Goal: Task Accomplishment & Management: Manage account settings

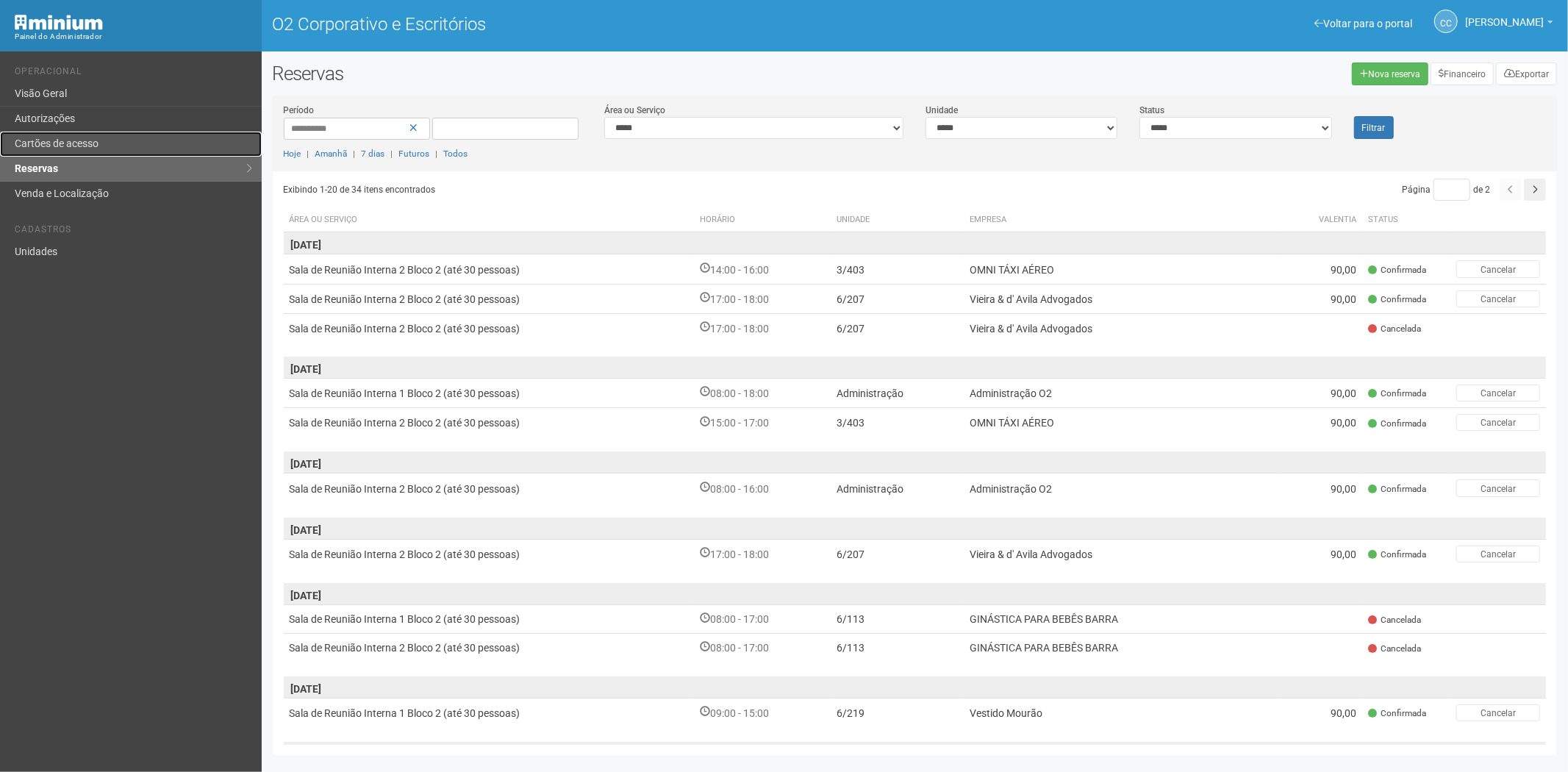
click at [61, 143] on font "Cartões de acesso" at bounding box center [57, 143] width 84 height 12
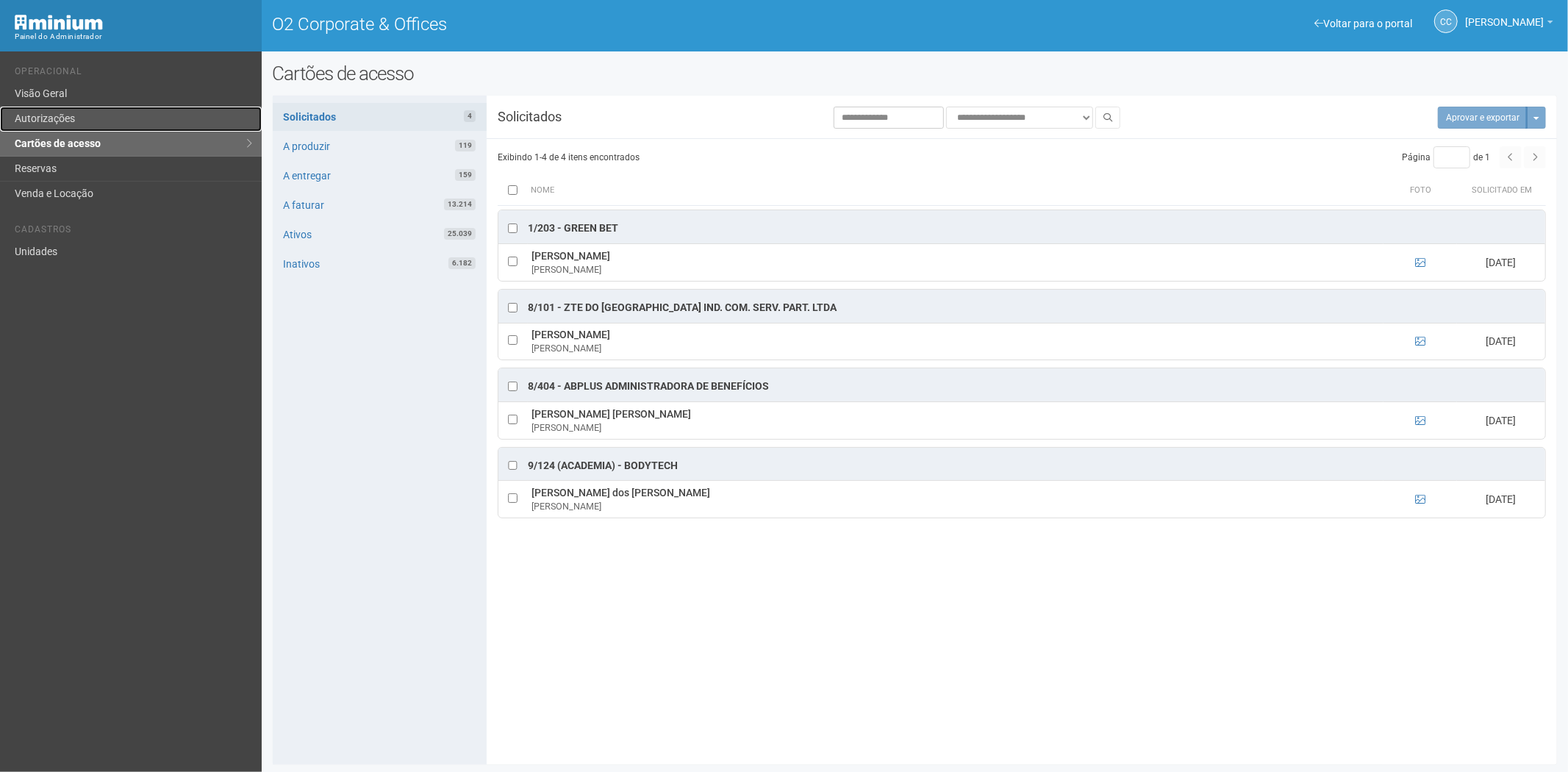
click at [68, 118] on link "Autorizações" at bounding box center [131, 119] width 262 height 25
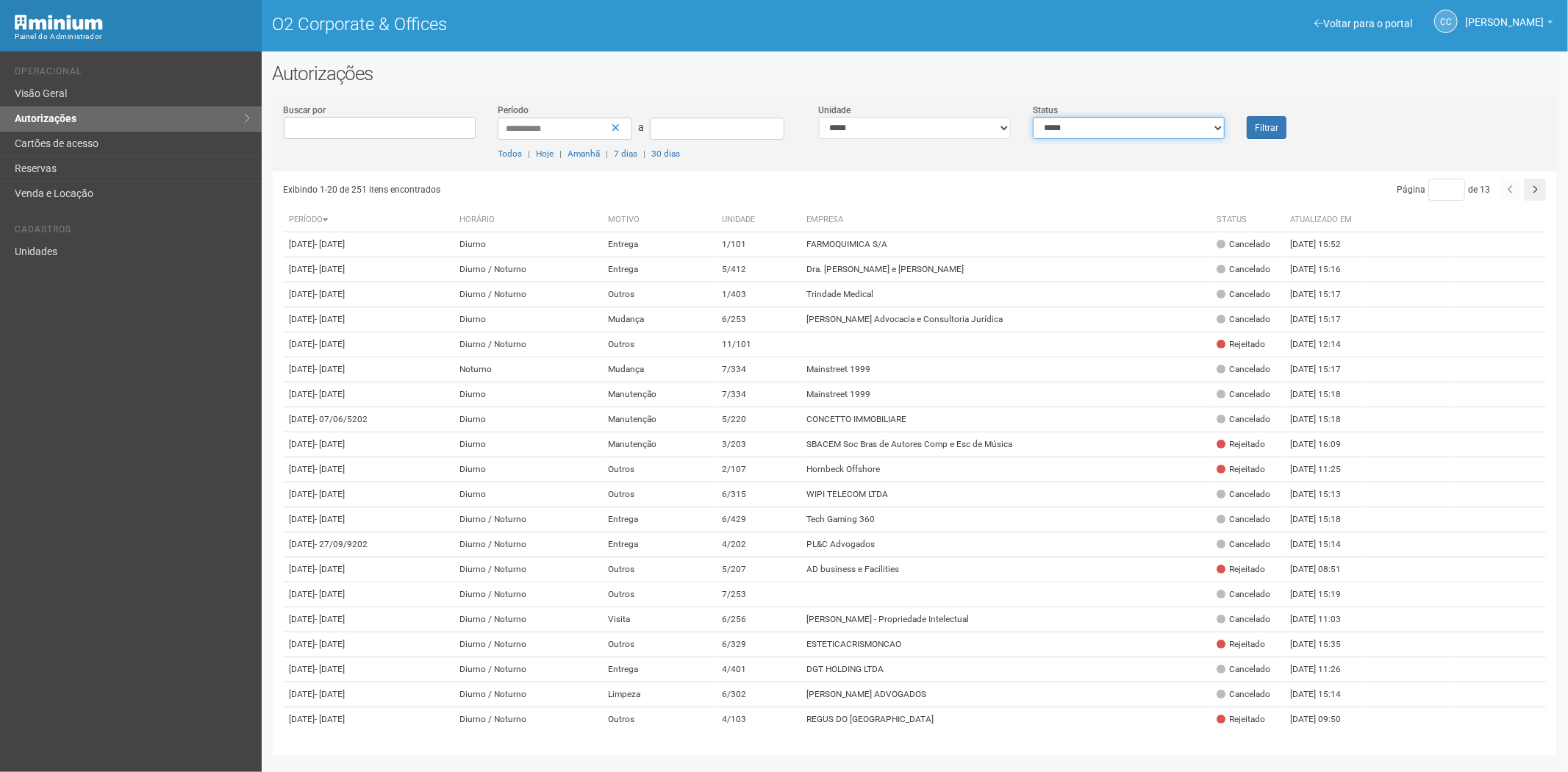
click at [1096, 127] on select "**********" at bounding box center [1129, 128] width 192 height 22
select select "*"
click at [1033, 117] on select "**********" at bounding box center [1129, 128] width 192 height 22
click at [1261, 125] on font "Filtrar" at bounding box center [1266, 127] width 23 height 10
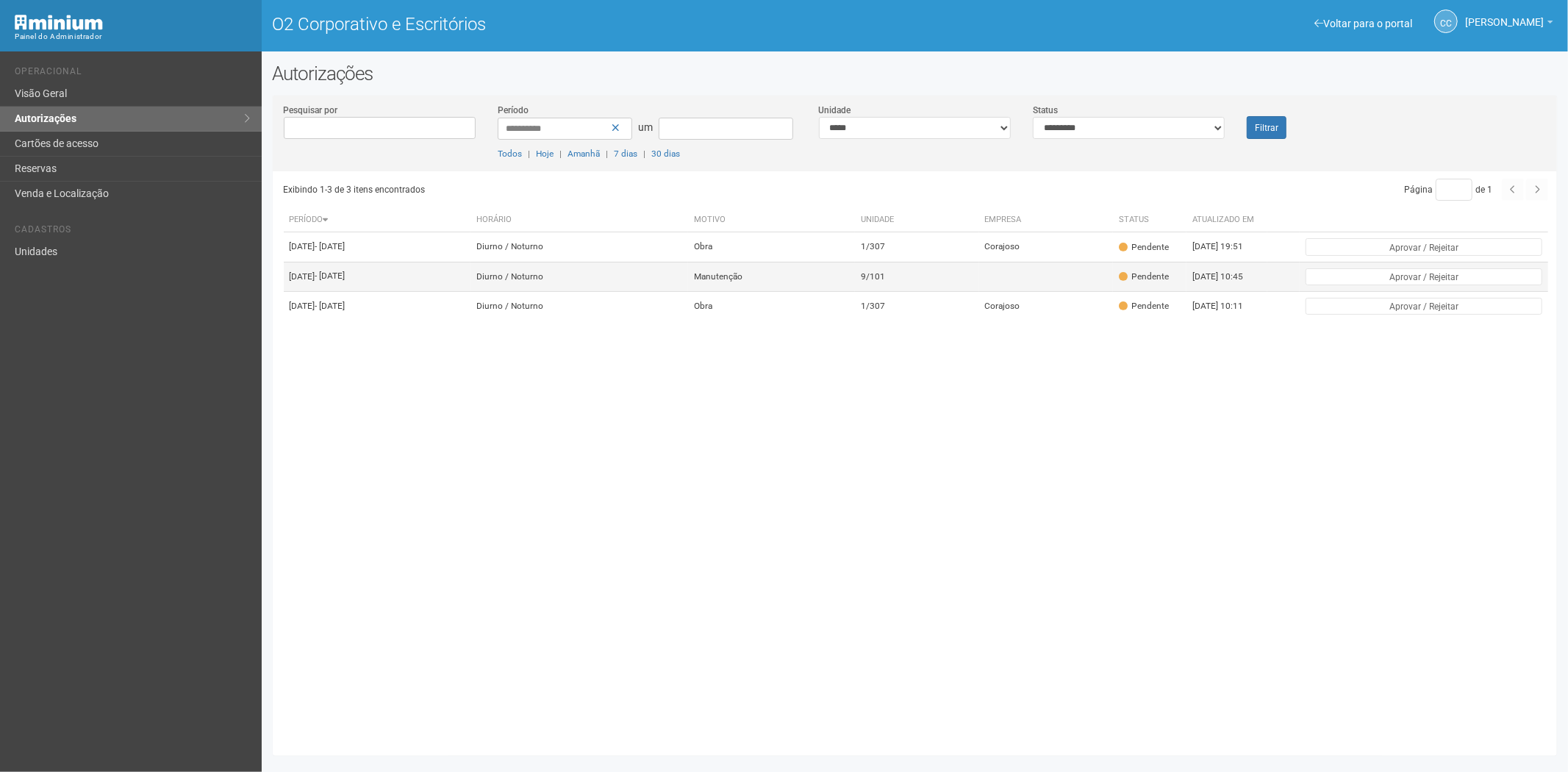
click at [979, 291] on td "9/101" at bounding box center [917, 277] width 124 height 30
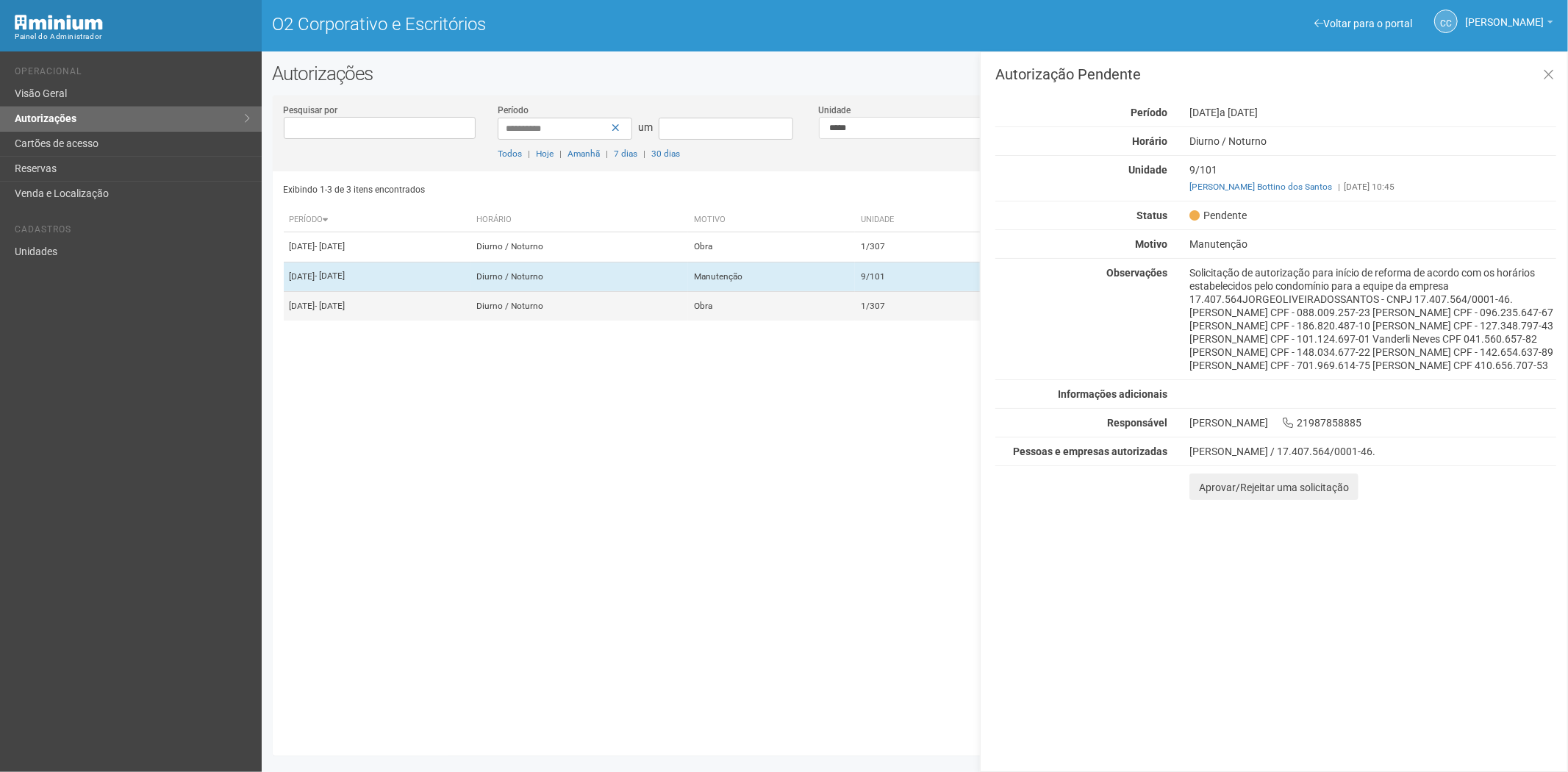
click at [783, 321] on td "Obra" at bounding box center [772, 306] width 167 height 30
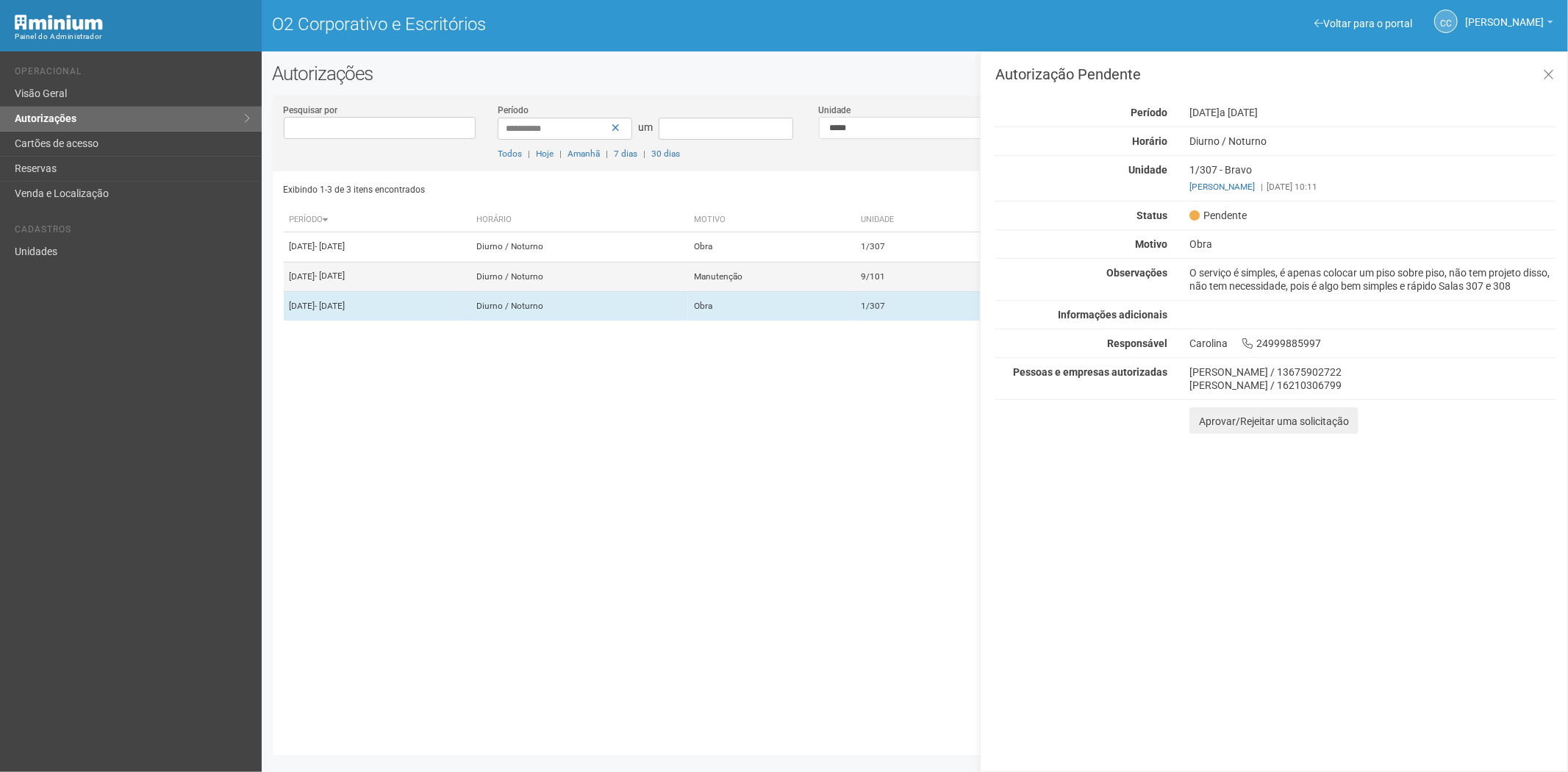
click at [855, 291] on td "Manutenção" at bounding box center [772, 277] width 167 height 30
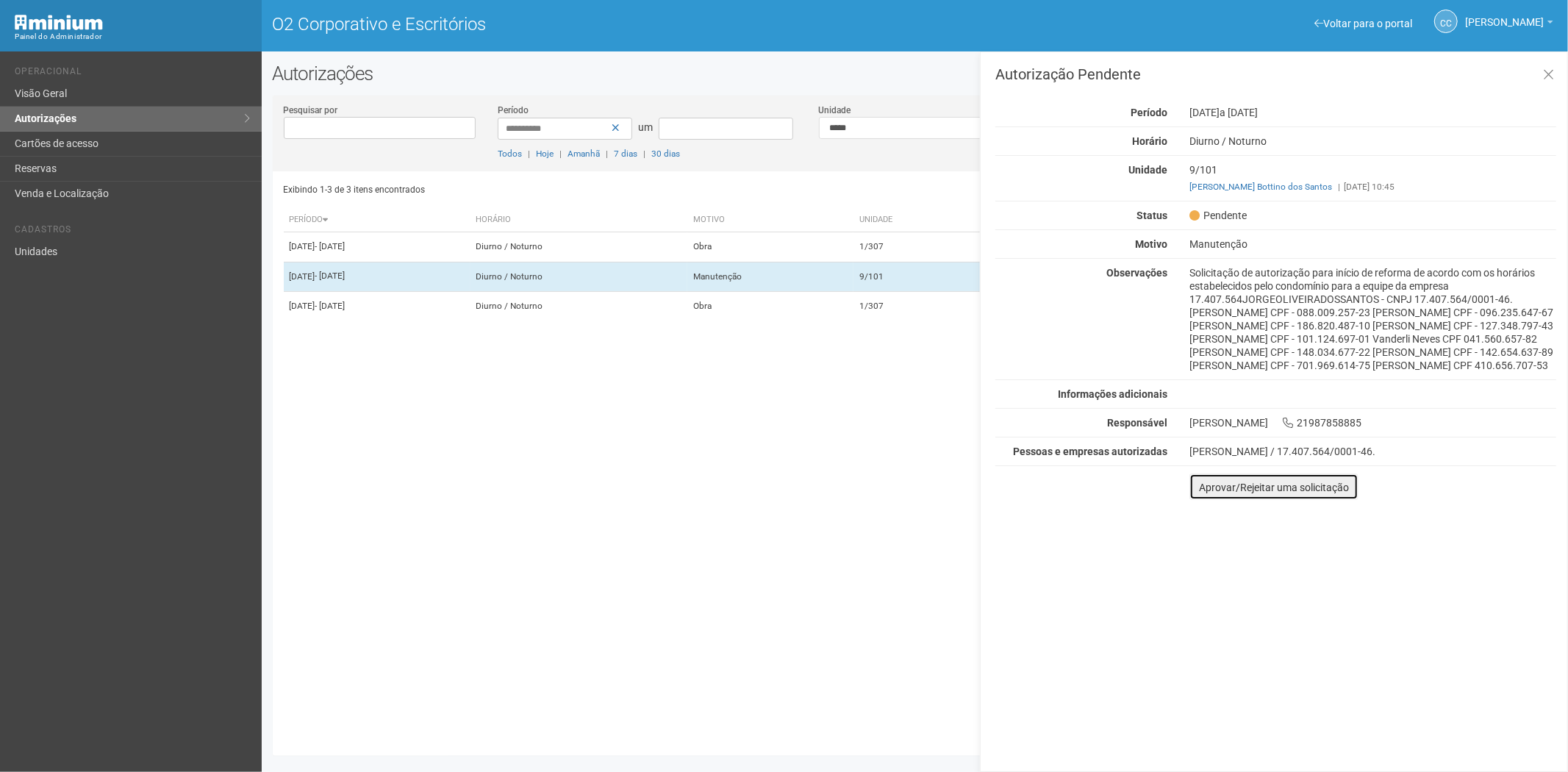
click at [1324, 493] on font "Aprovar/Rejeitar uma solicitação" at bounding box center [1274, 487] width 150 height 12
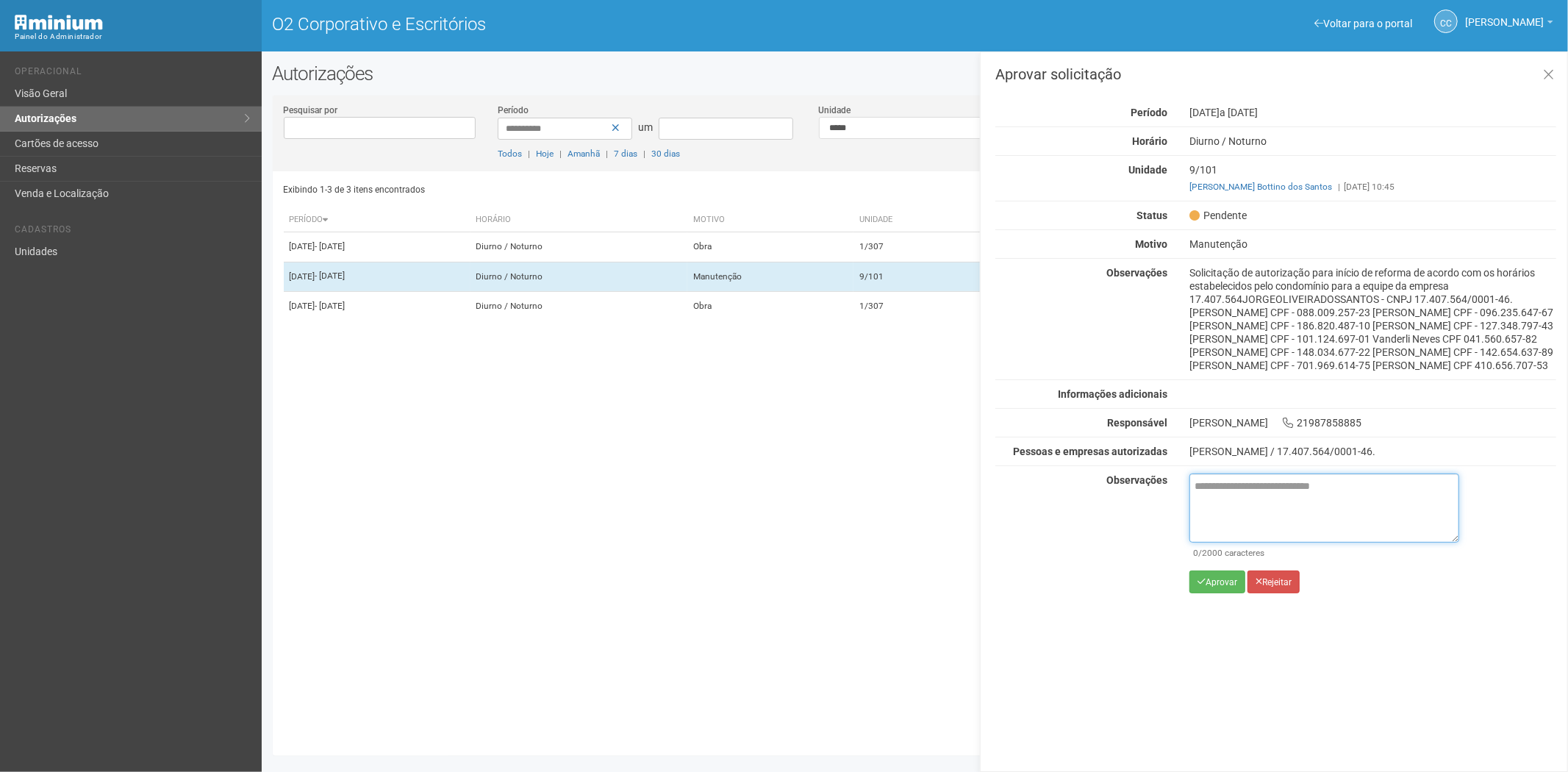
click at [1264, 502] on textarea at bounding box center [1325, 508] width 269 height 69
drag, startPoint x: 1388, startPoint y: 509, endPoint x: 1238, endPoint y: 501, distance: 150.2
click at [1238, 501] on textarea "**********" at bounding box center [1325, 508] width 269 height 69
paste textarea
type textarea "**********"
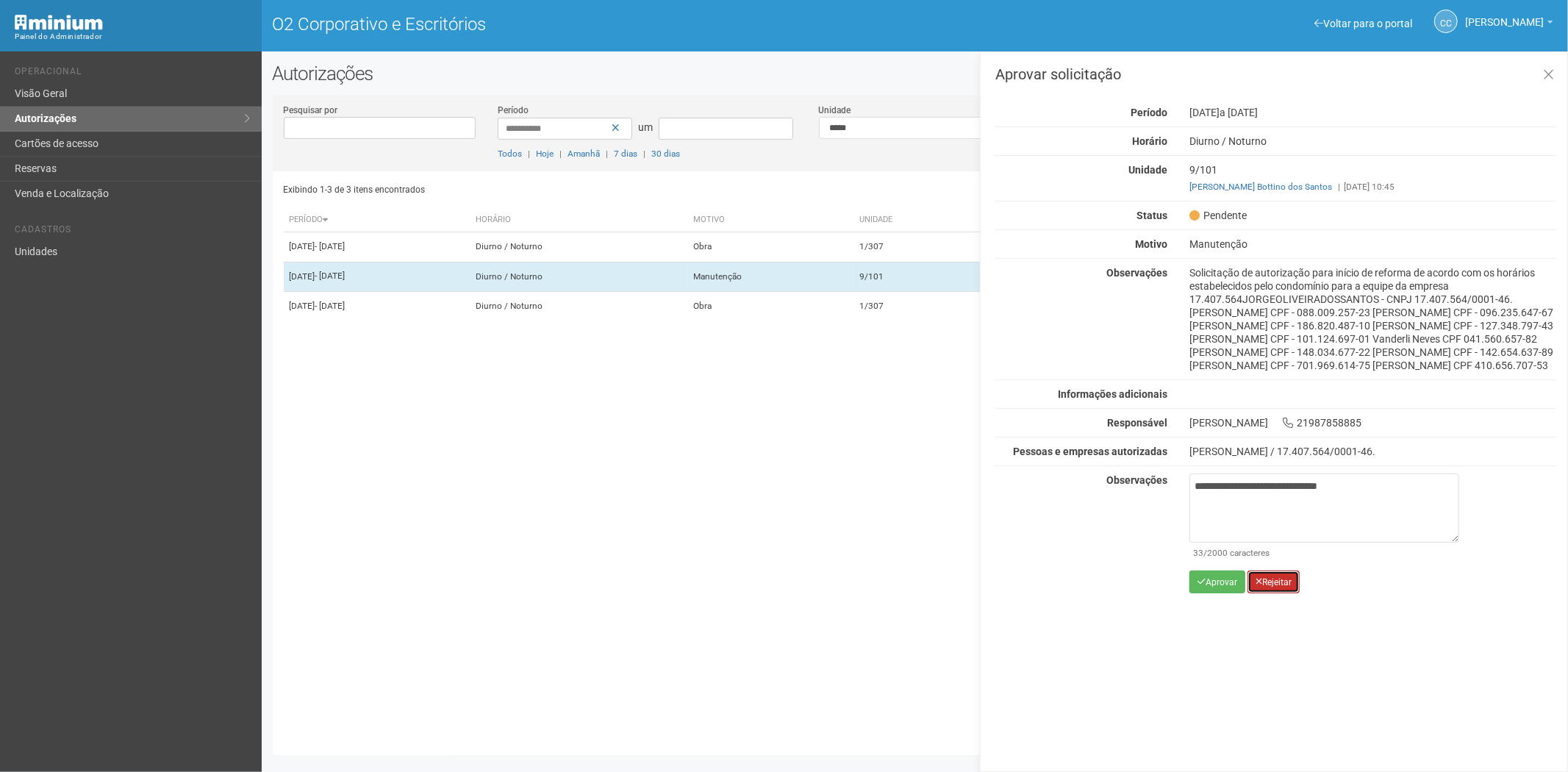
click at [1280, 594] on button "Rejeitar" at bounding box center [1274, 582] width 52 height 23
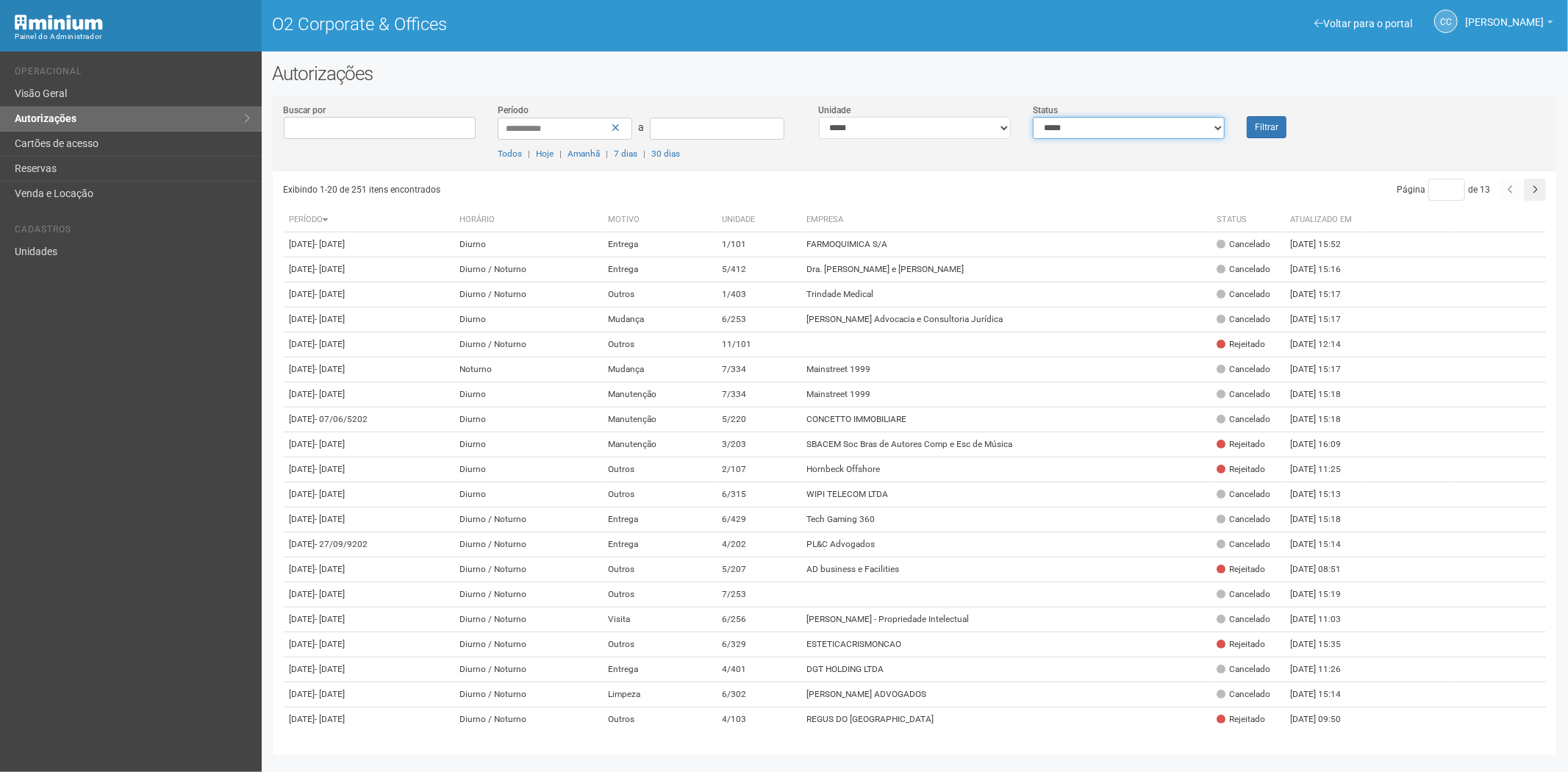
click at [1077, 137] on select "**********" at bounding box center [1129, 128] width 192 height 22
select select "*"
click at [1033, 117] on select "**********" at bounding box center [1129, 128] width 192 height 22
click at [1285, 121] on button "Filtrar" at bounding box center [1266, 127] width 40 height 22
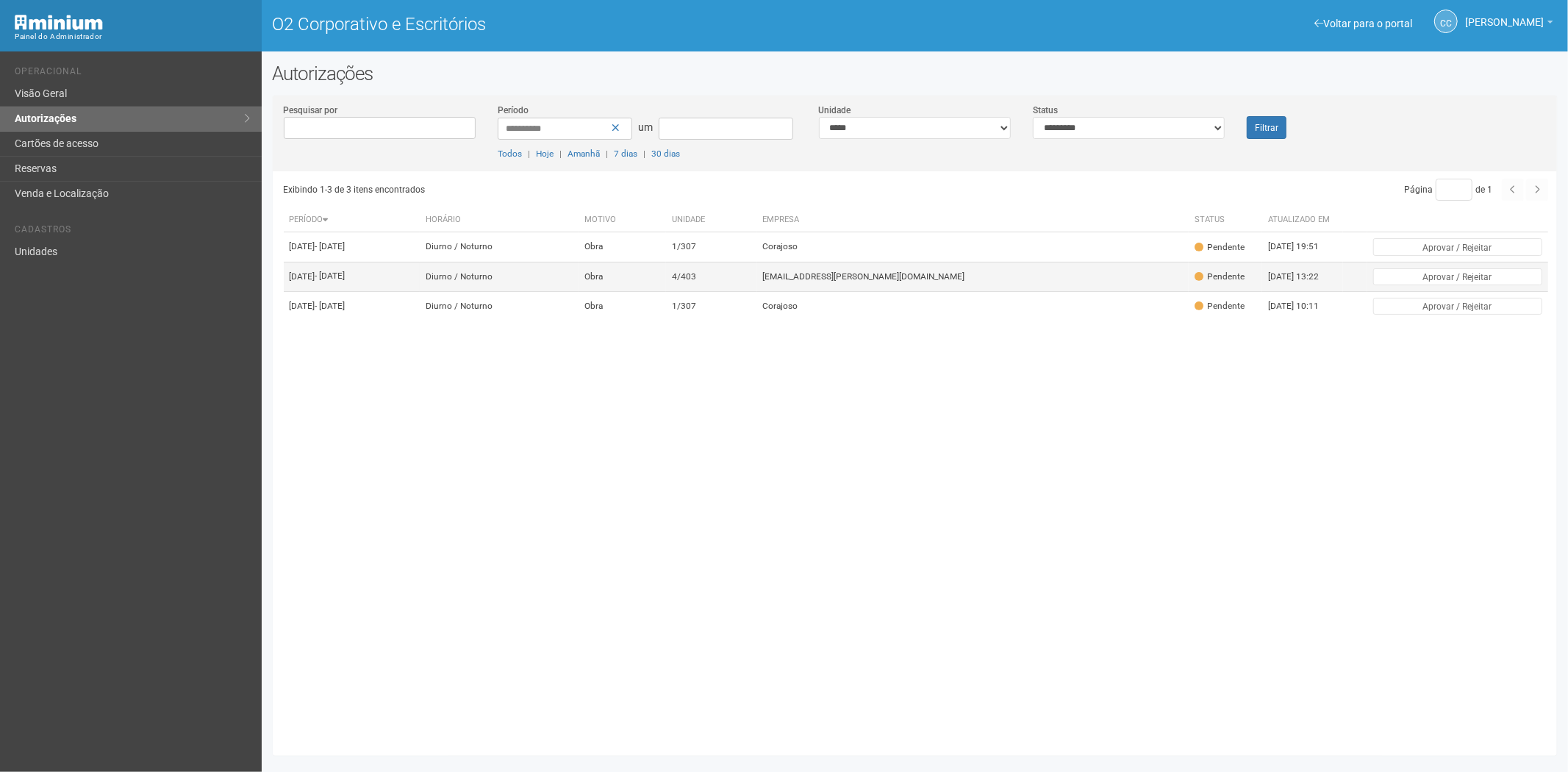
click at [1026, 291] on td "[EMAIL_ADDRESS][PERSON_NAME][DOMAIN_NAME]" at bounding box center [973, 277] width 432 height 30
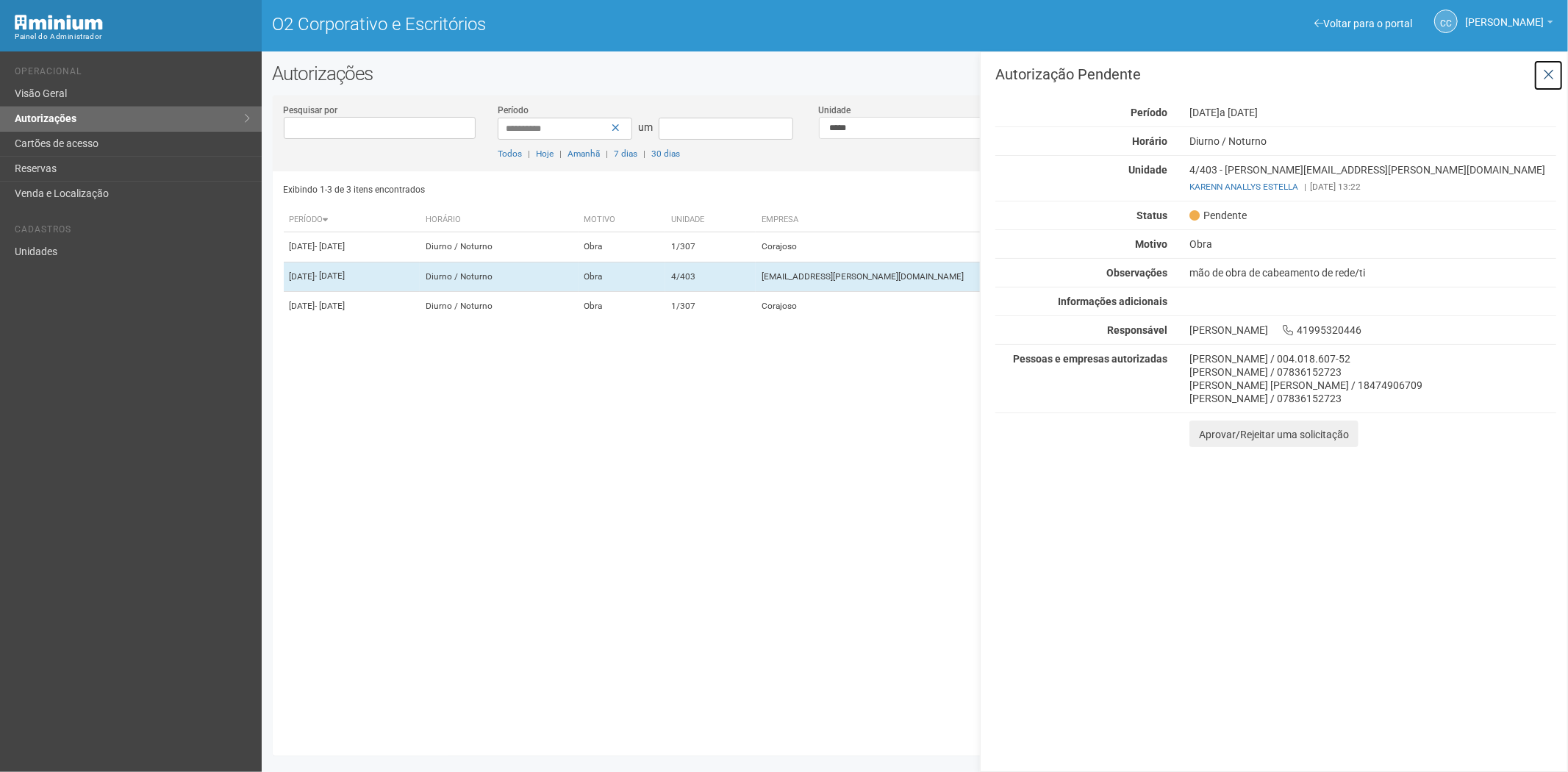
click at [1547, 83] on button at bounding box center [1548, 75] width 30 height 32
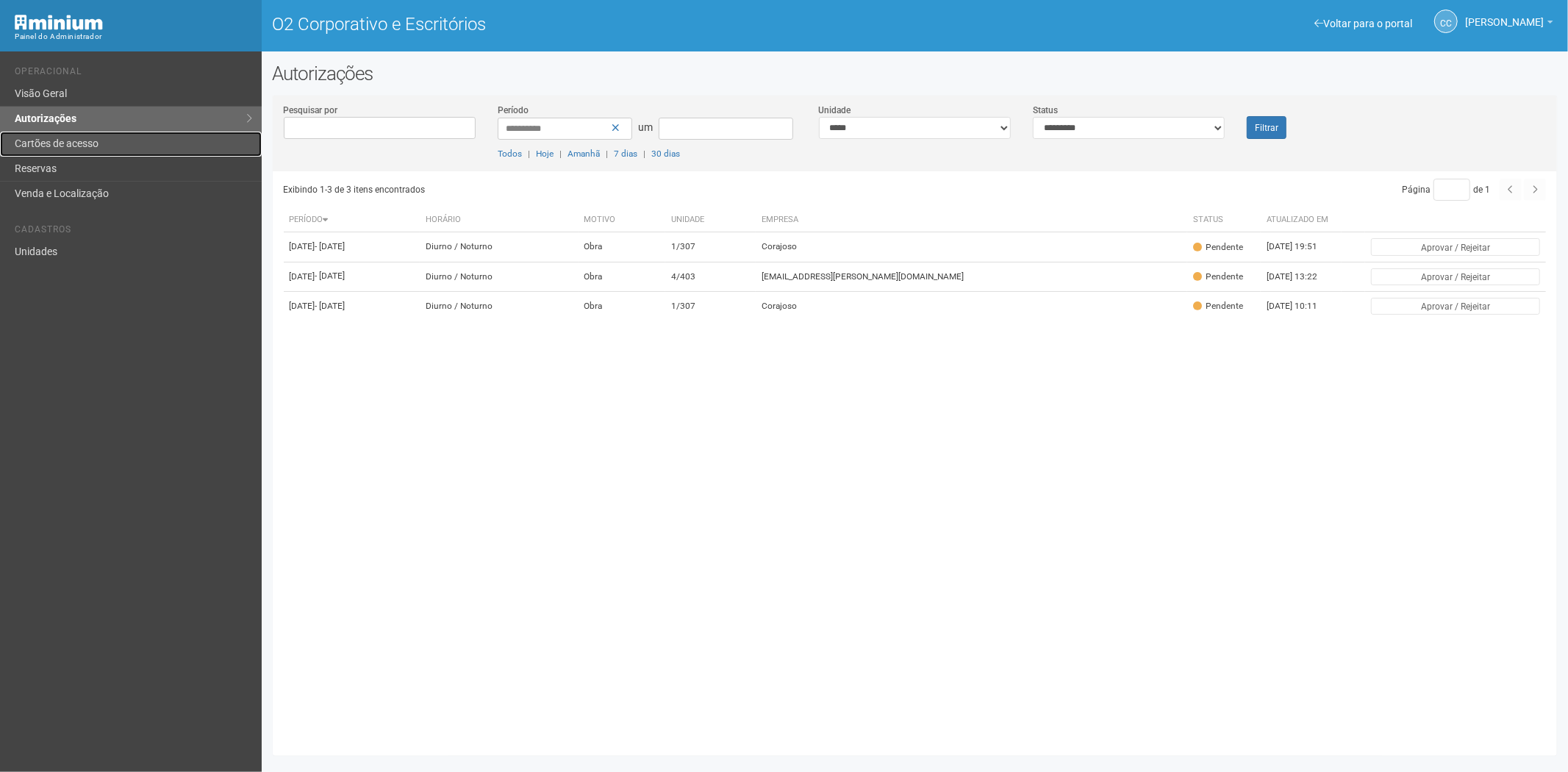
click at [46, 138] on font "Cartões de acesso" at bounding box center [57, 143] width 84 height 12
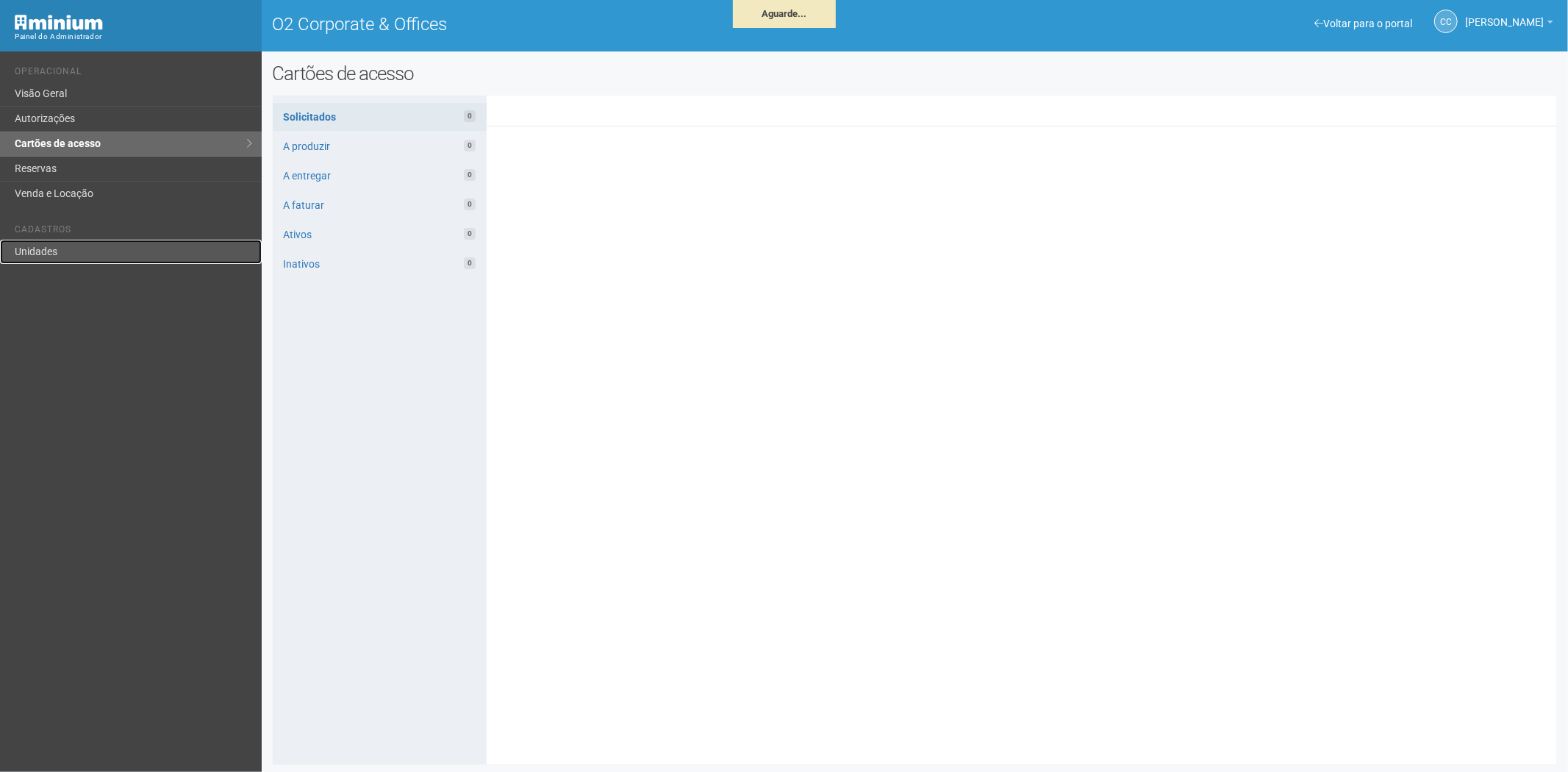
click at [73, 242] on link "Unidades" at bounding box center [131, 252] width 262 height 24
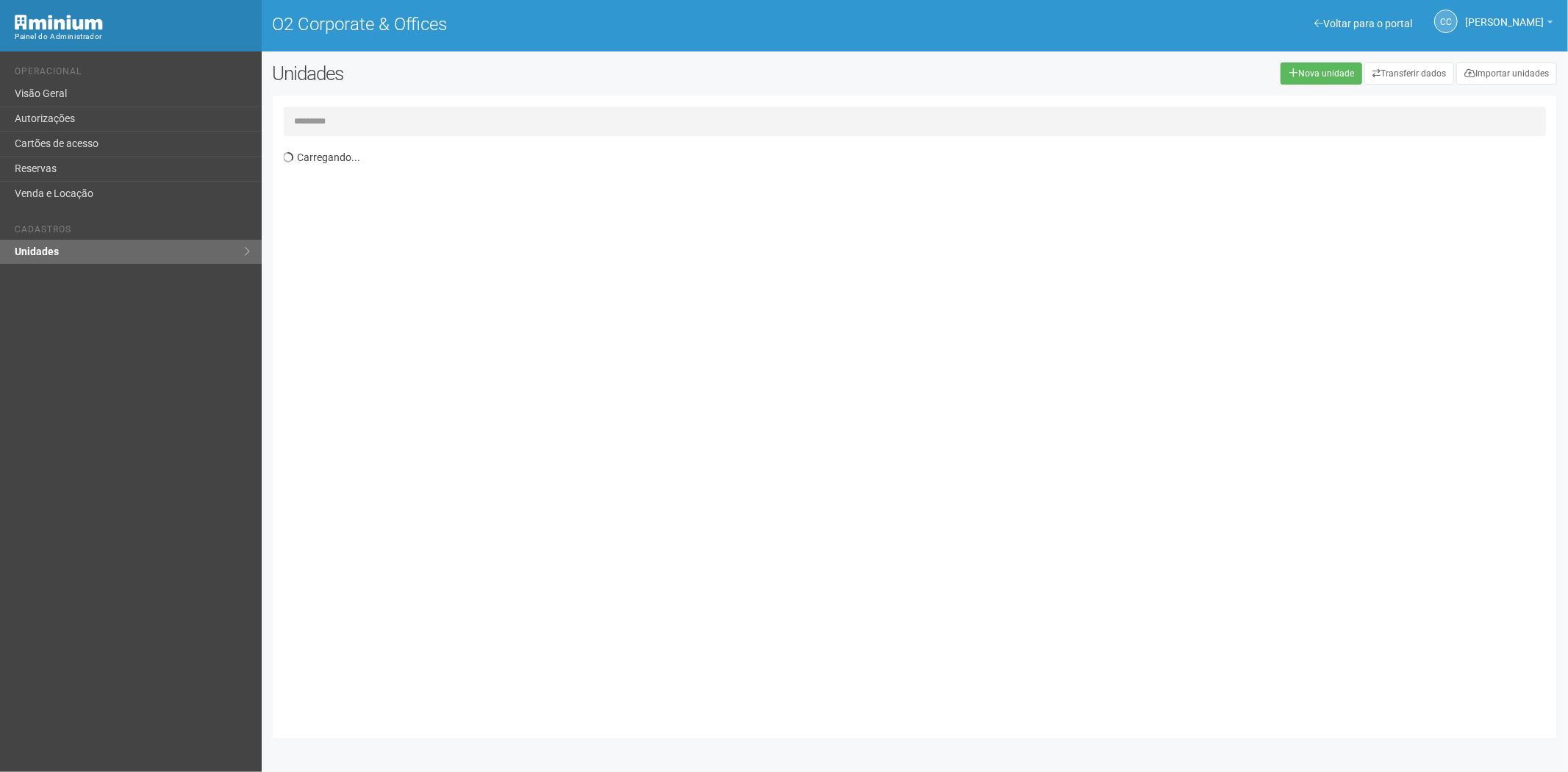
click at [384, 111] on input "text" at bounding box center [915, 122] width 1263 height 30
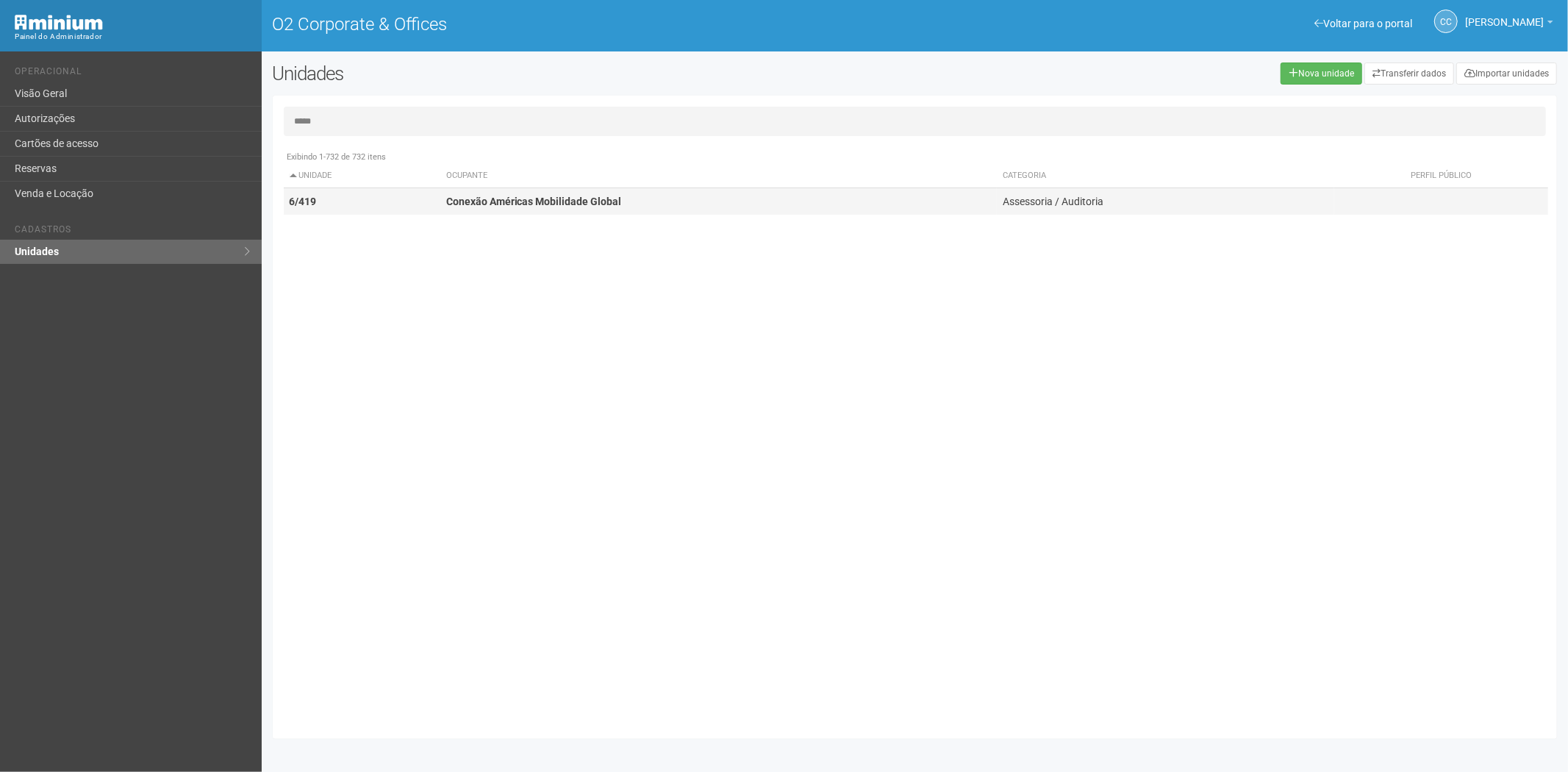
click at [584, 209] on td "Conexão Américas Mobilidade Global" at bounding box center [719, 202] width 557 height 27
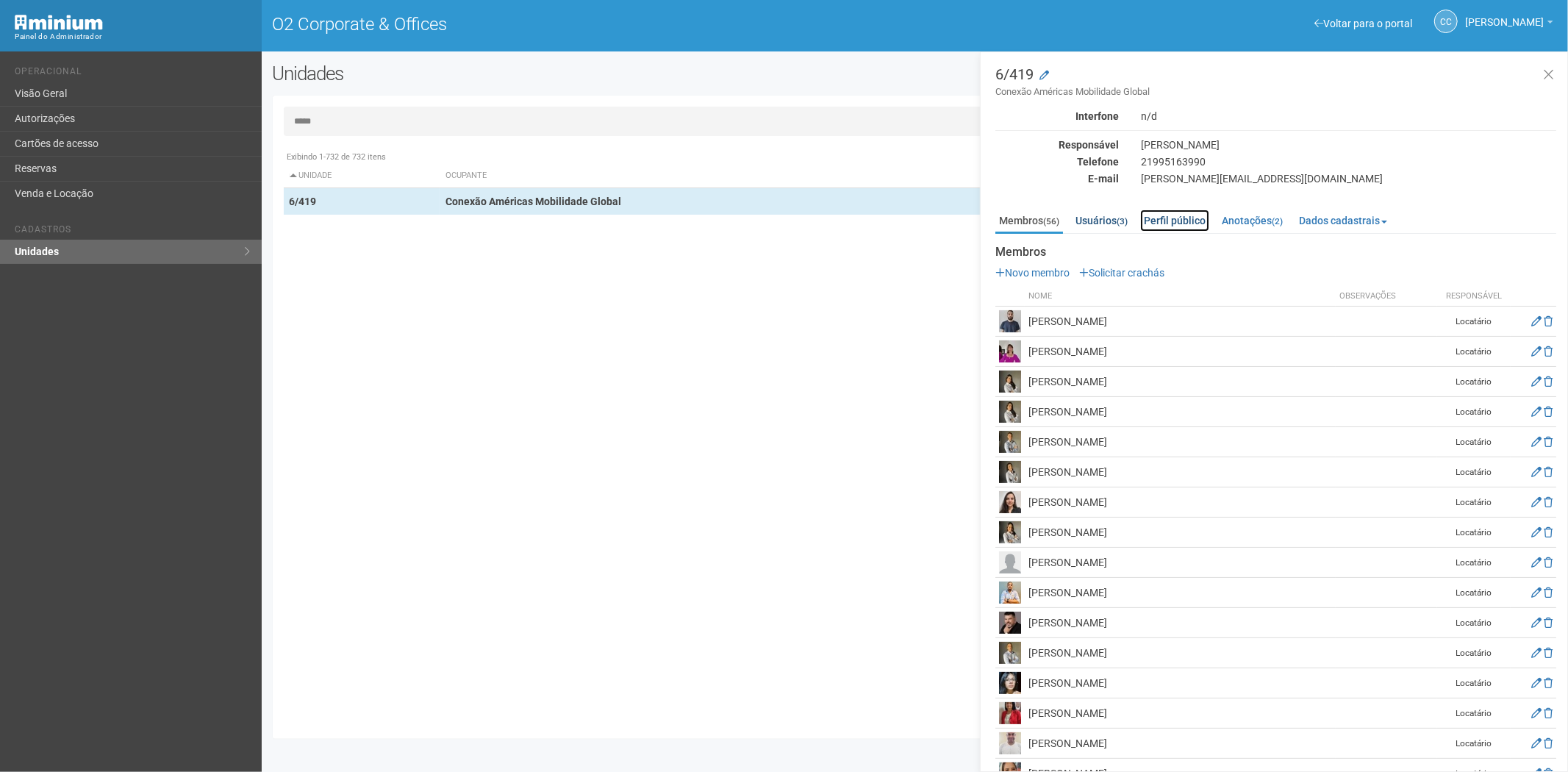
drag, startPoint x: 1173, startPoint y: 222, endPoint x: 1133, endPoint y: 225, distance: 40.1
click at [1171, 222] on link "Perfil público" at bounding box center [1175, 221] width 69 height 22
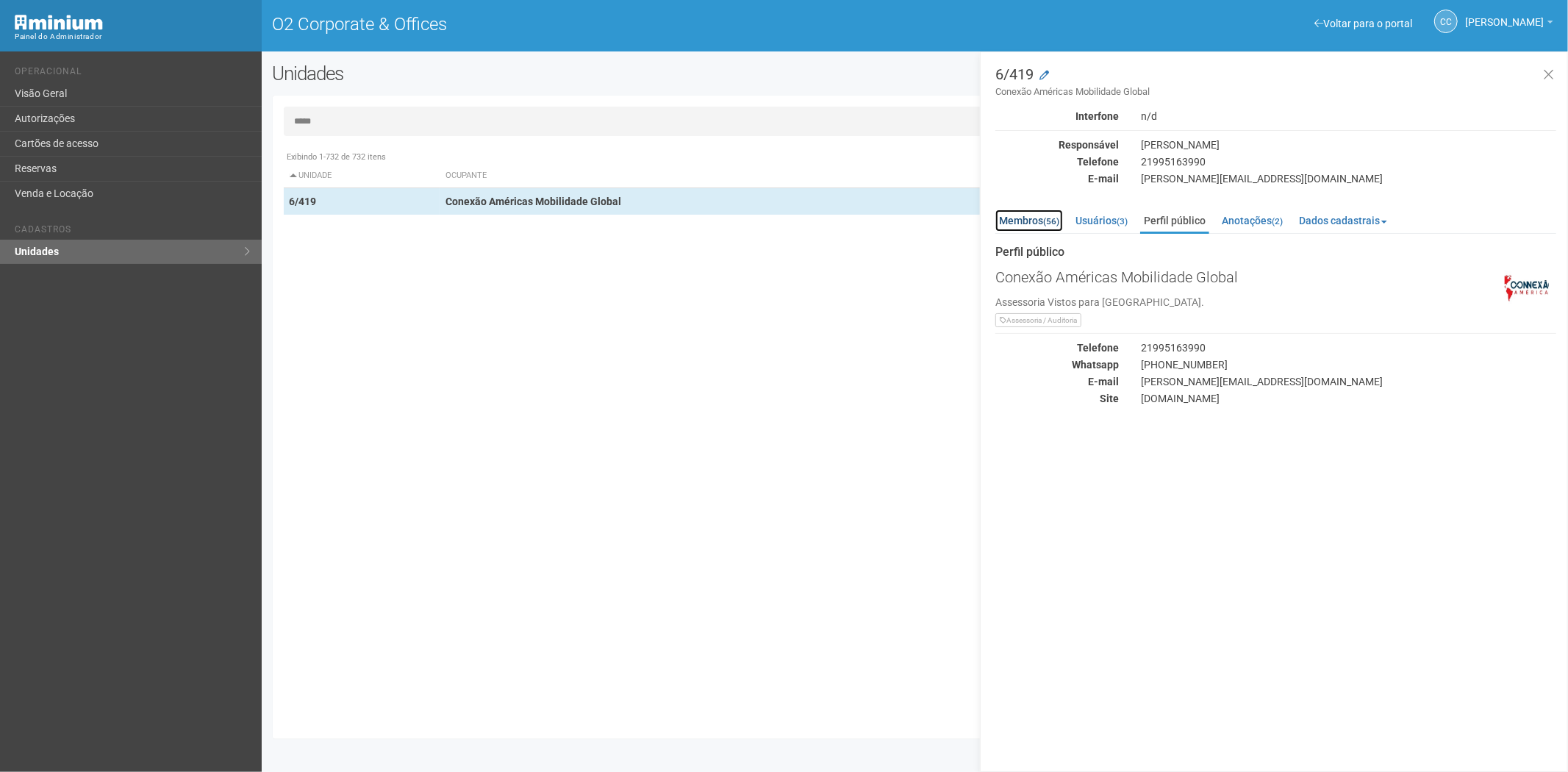
click at [1022, 220] on link "Membros (56)" at bounding box center [1029, 221] width 68 height 22
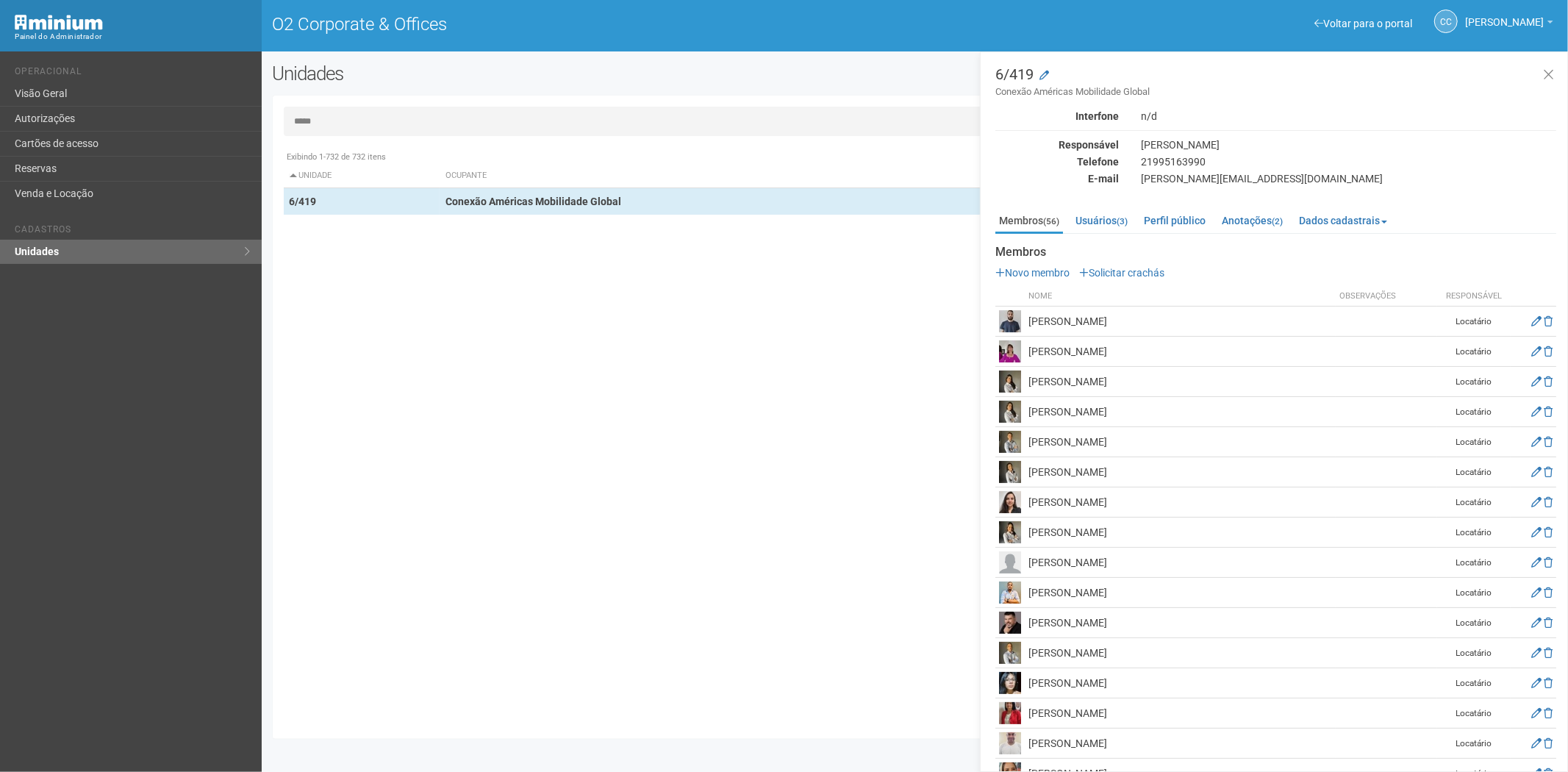
click at [420, 118] on input "*****" at bounding box center [915, 122] width 1263 height 30
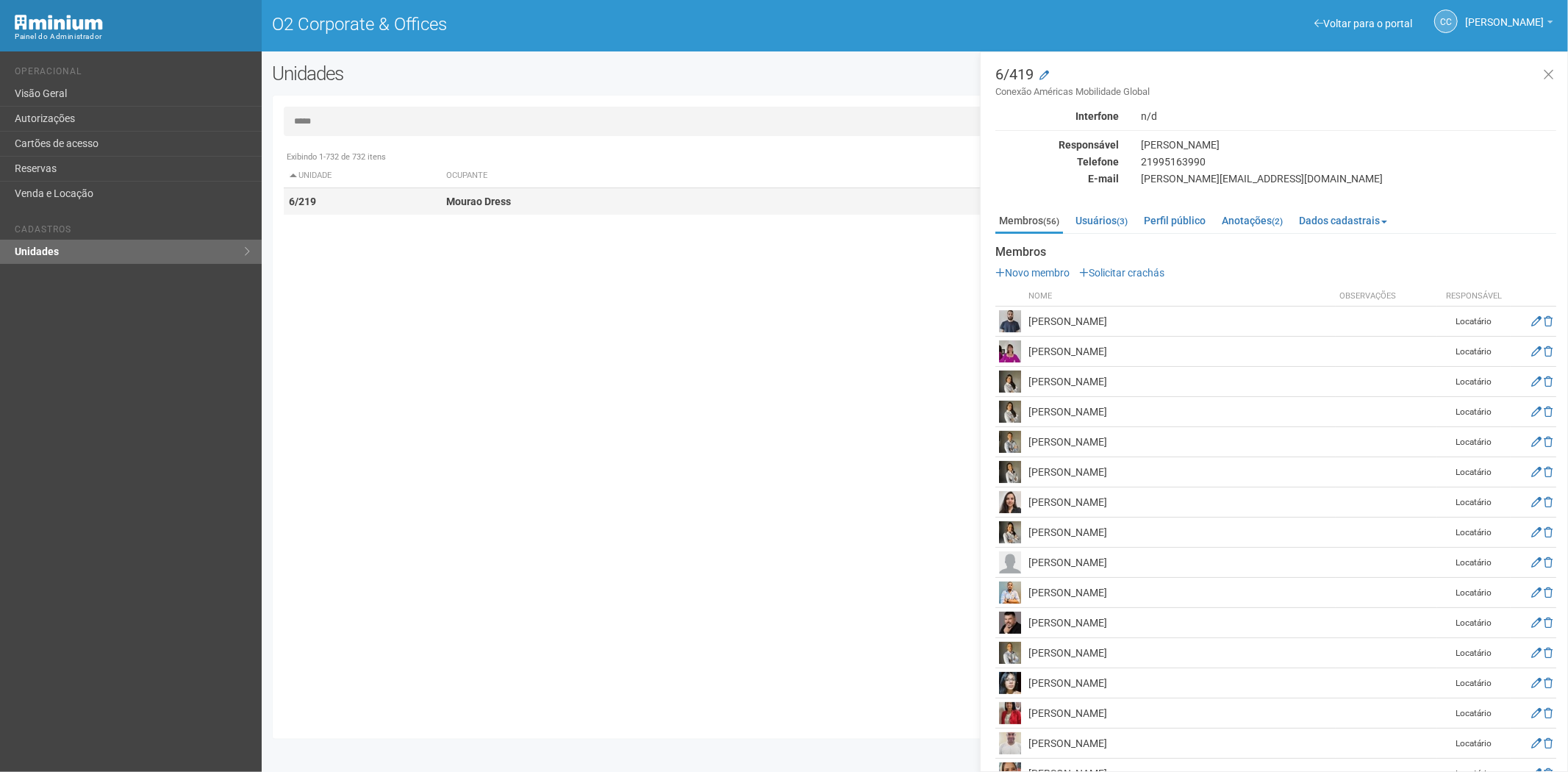
type input "*****"
click at [436, 204] on td "6/219" at bounding box center [361, 202] width 157 height 27
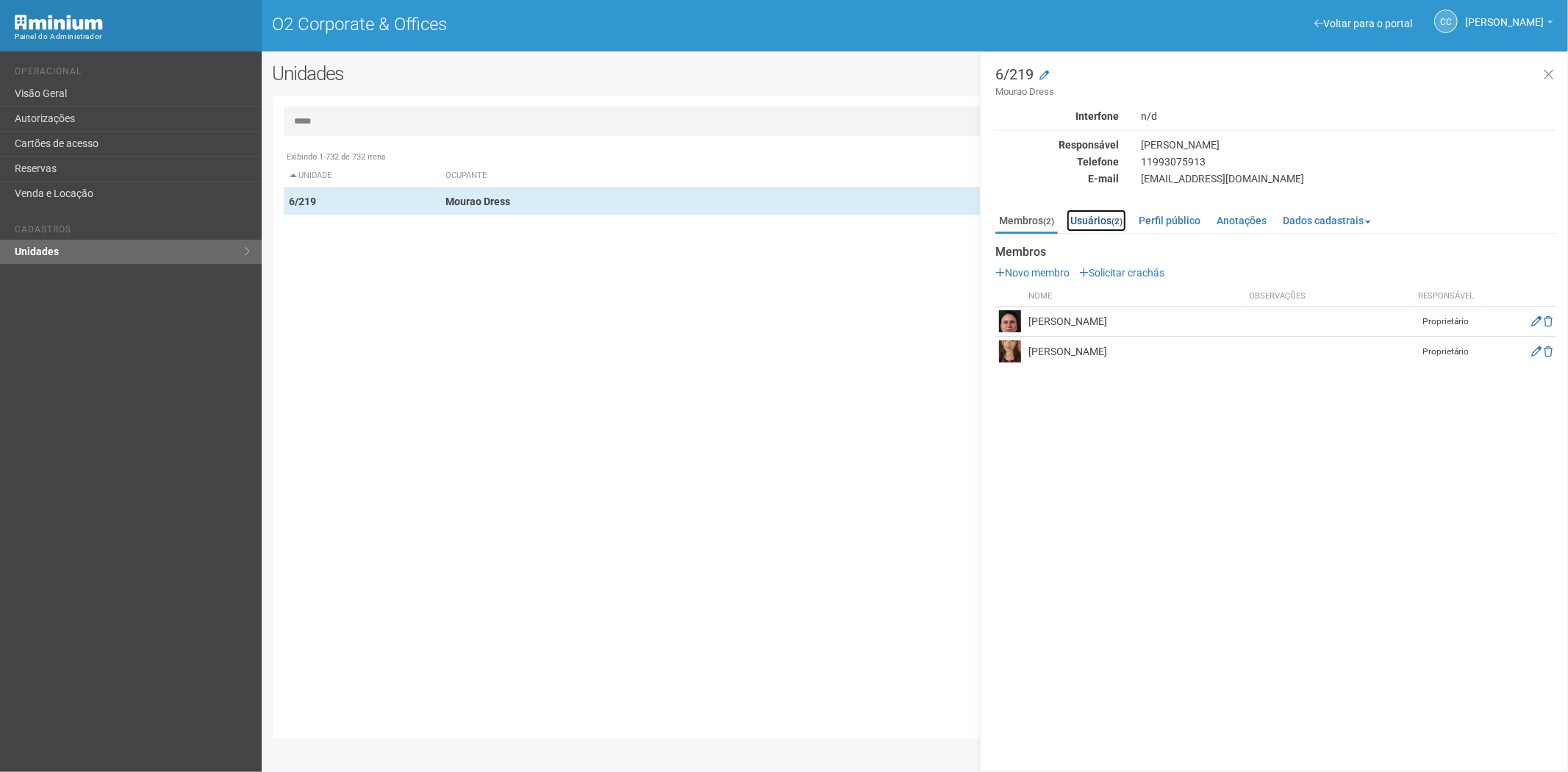
click at [1089, 212] on link "Usuários (2)" at bounding box center [1096, 221] width 59 height 22
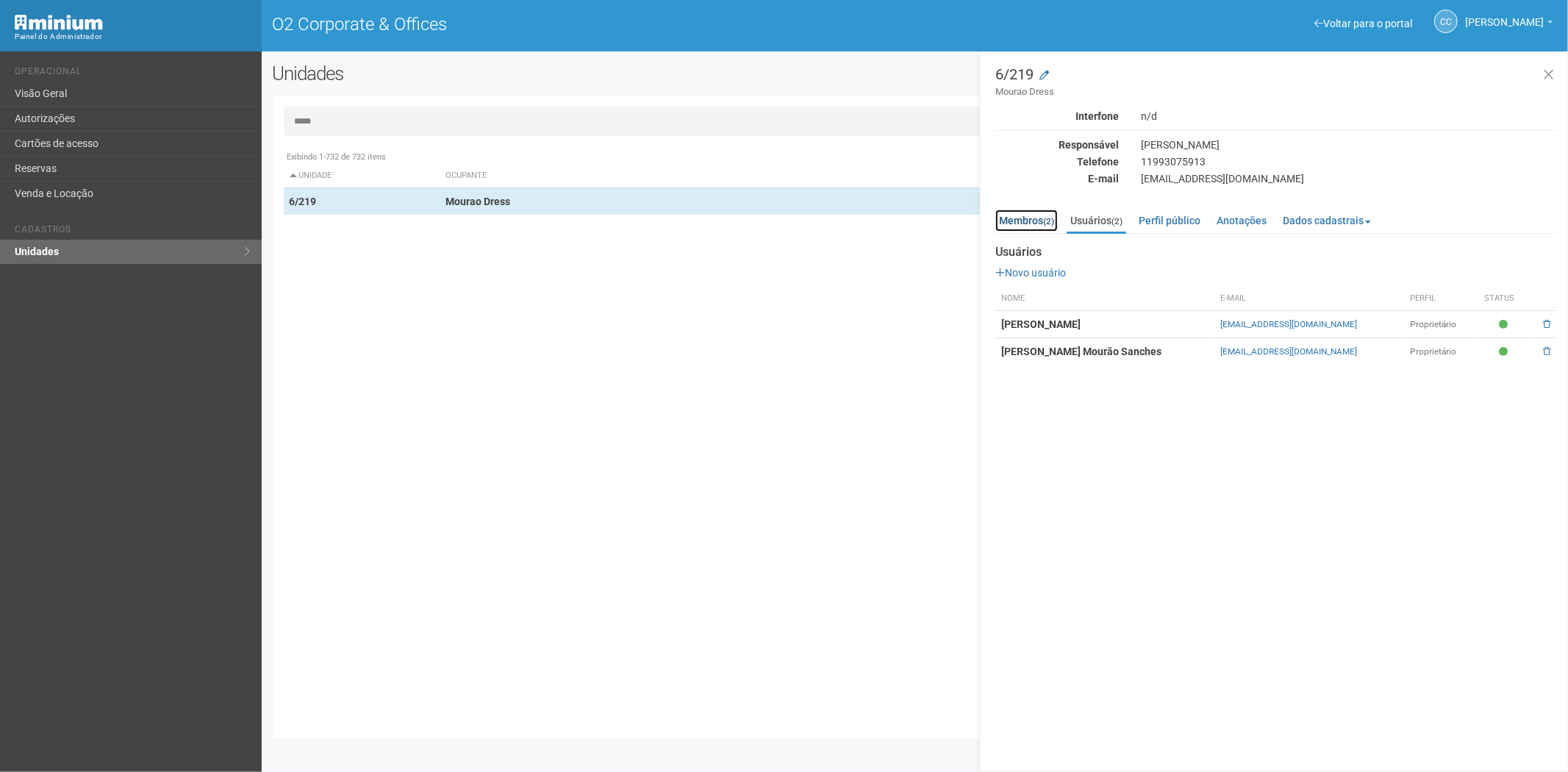
click at [1035, 210] on link "Membros (2)" at bounding box center [1026, 221] width 62 height 22
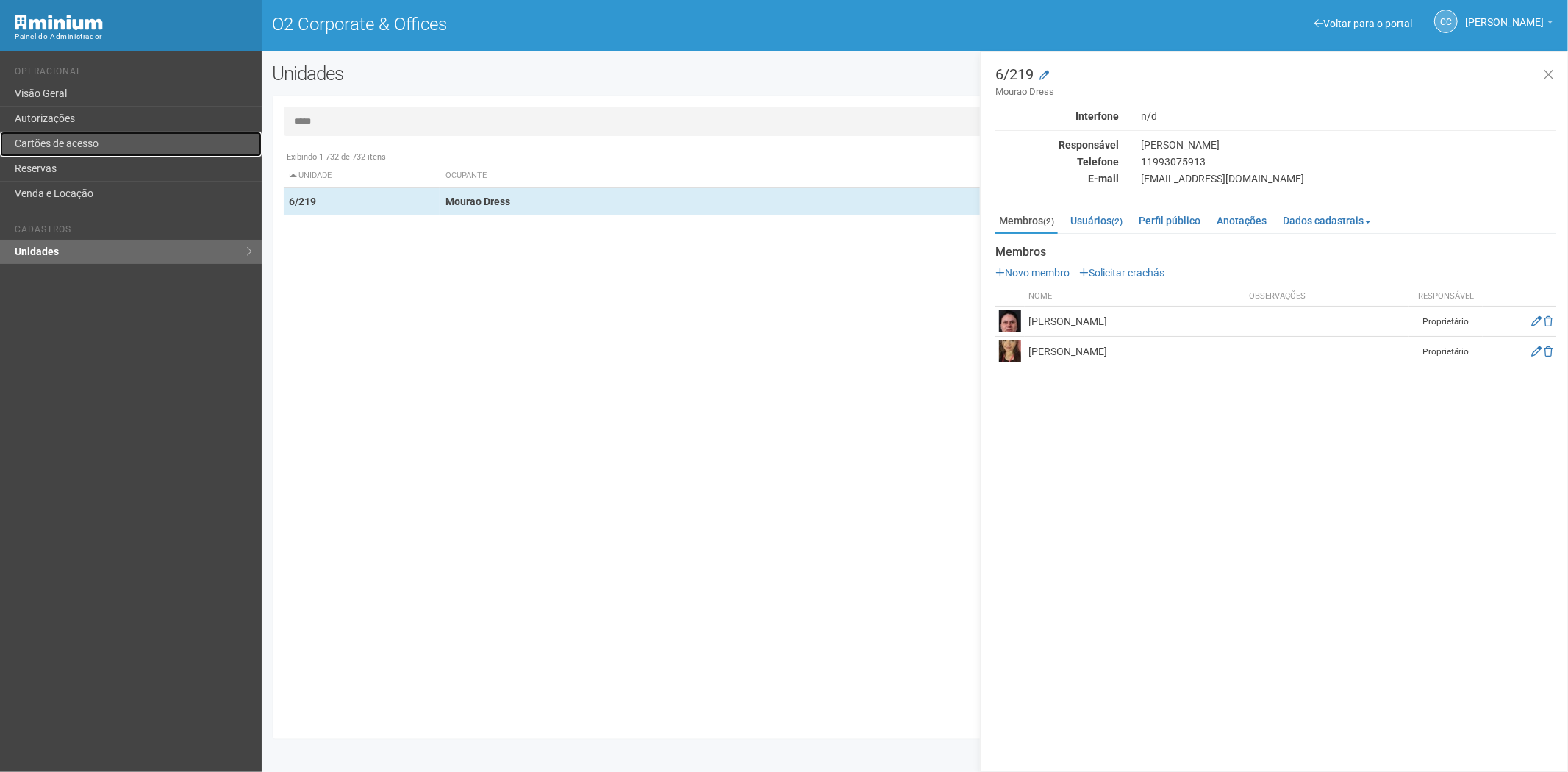
click at [137, 134] on link "Cartões de acesso" at bounding box center [131, 144] width 262 height 25
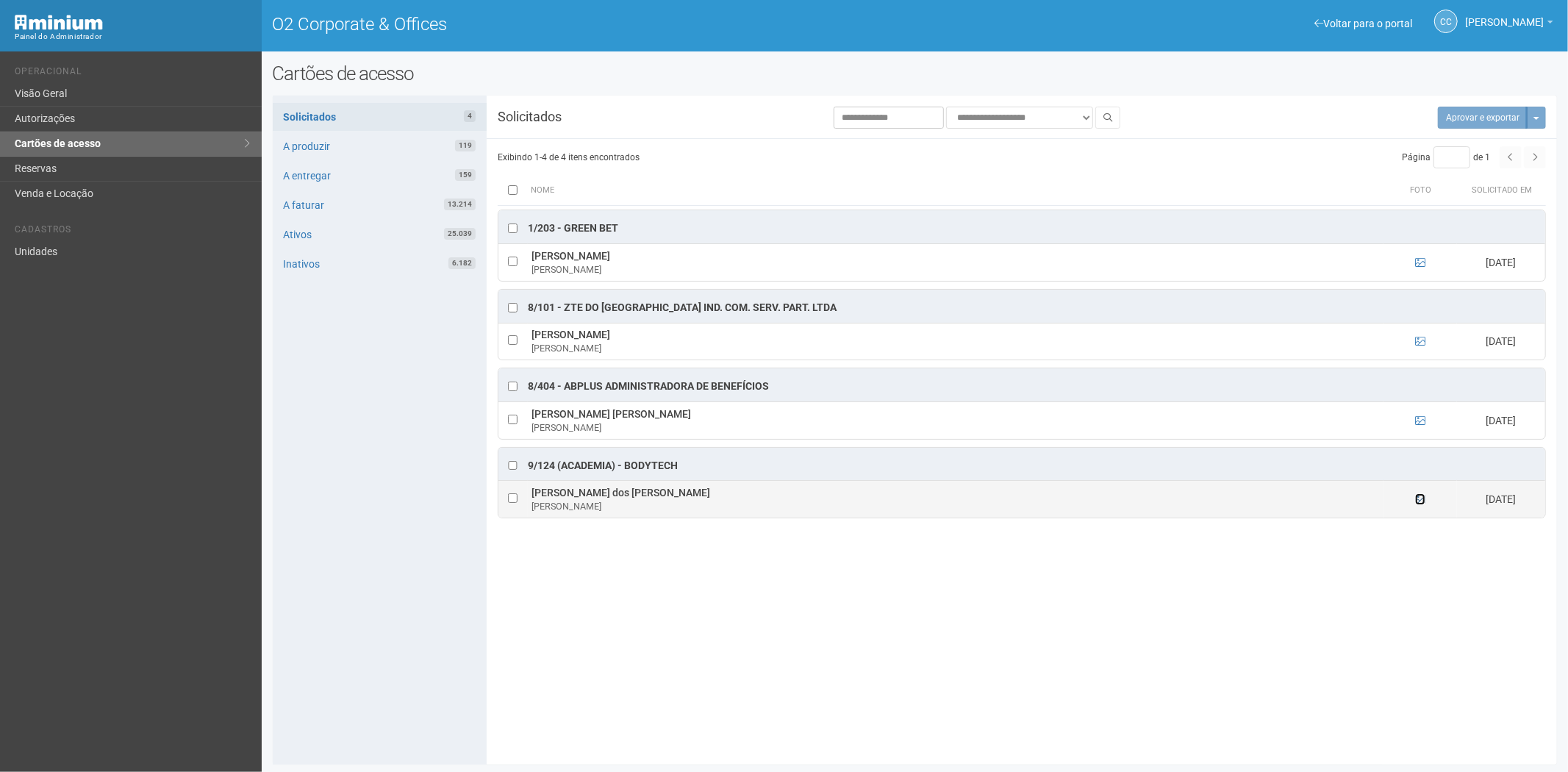
click at [1422, 503] on icon at bounding box center [1420, 499] width 10 height 10
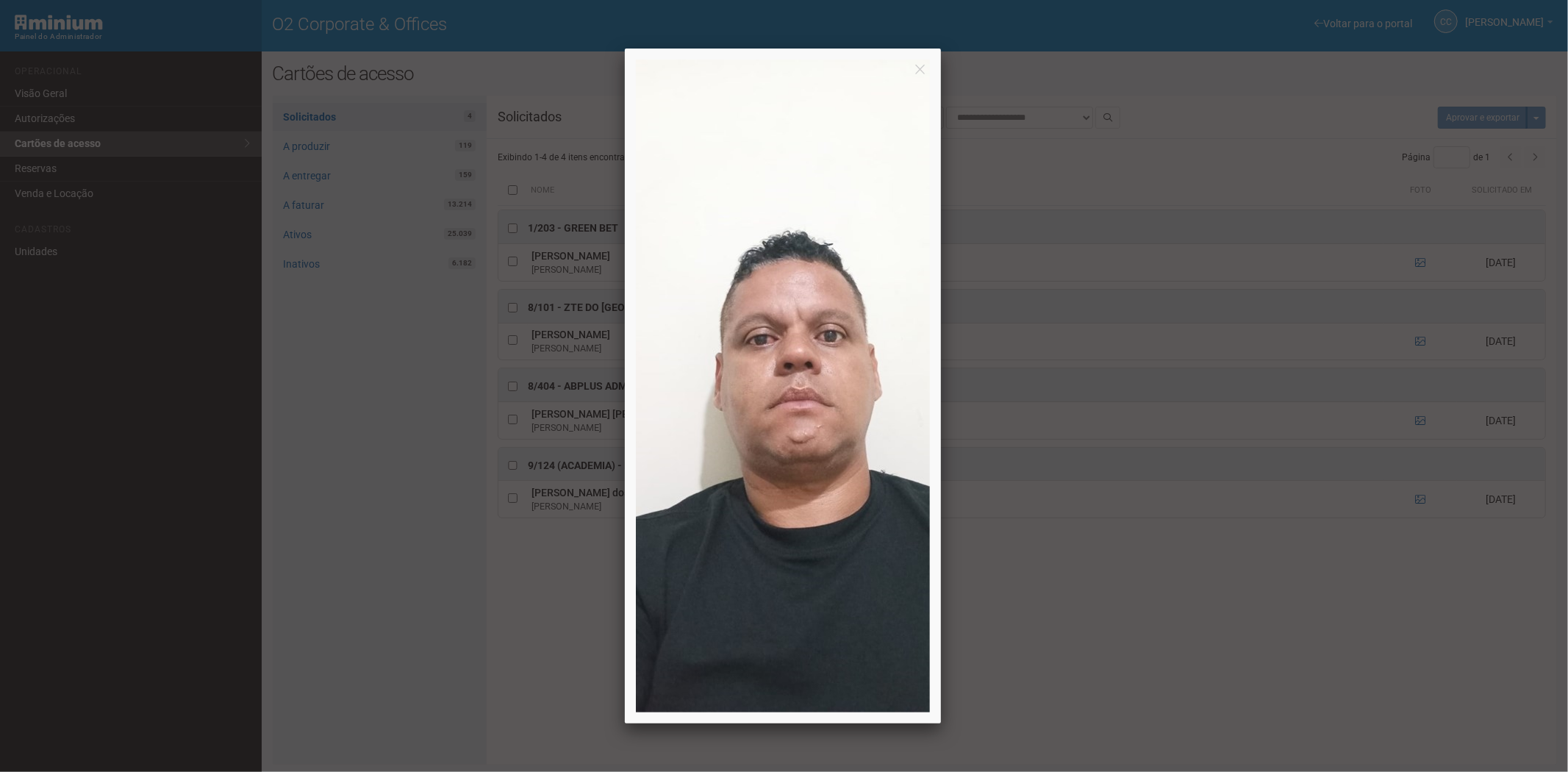
click at [1200, 655] on div at bounding box center [784, 386] width 1568 height 772
drag, startPoint x: 1200, startPoint y: 655, endPoint x: 1318, endPoint y: 626, distance: 121.5
click at [1200, 655] on div at bounding box center [784, 386] width 1568 height 772
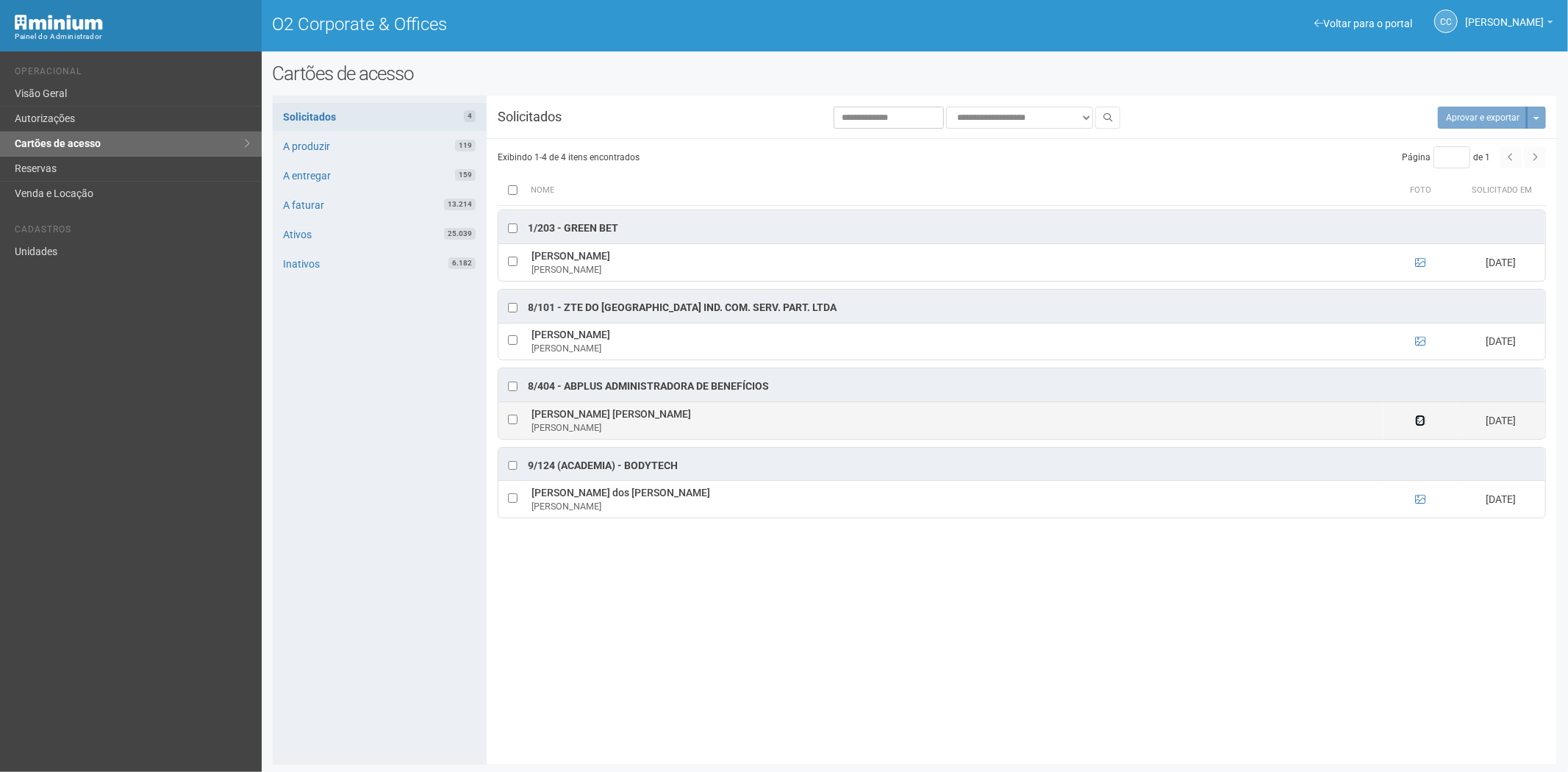
click at [1423, 423] on icon at bounding box center [1420, 420] width 10 height 10
click at [1414, 429] on td at bounding box center [1419, 421] width 73 height 37
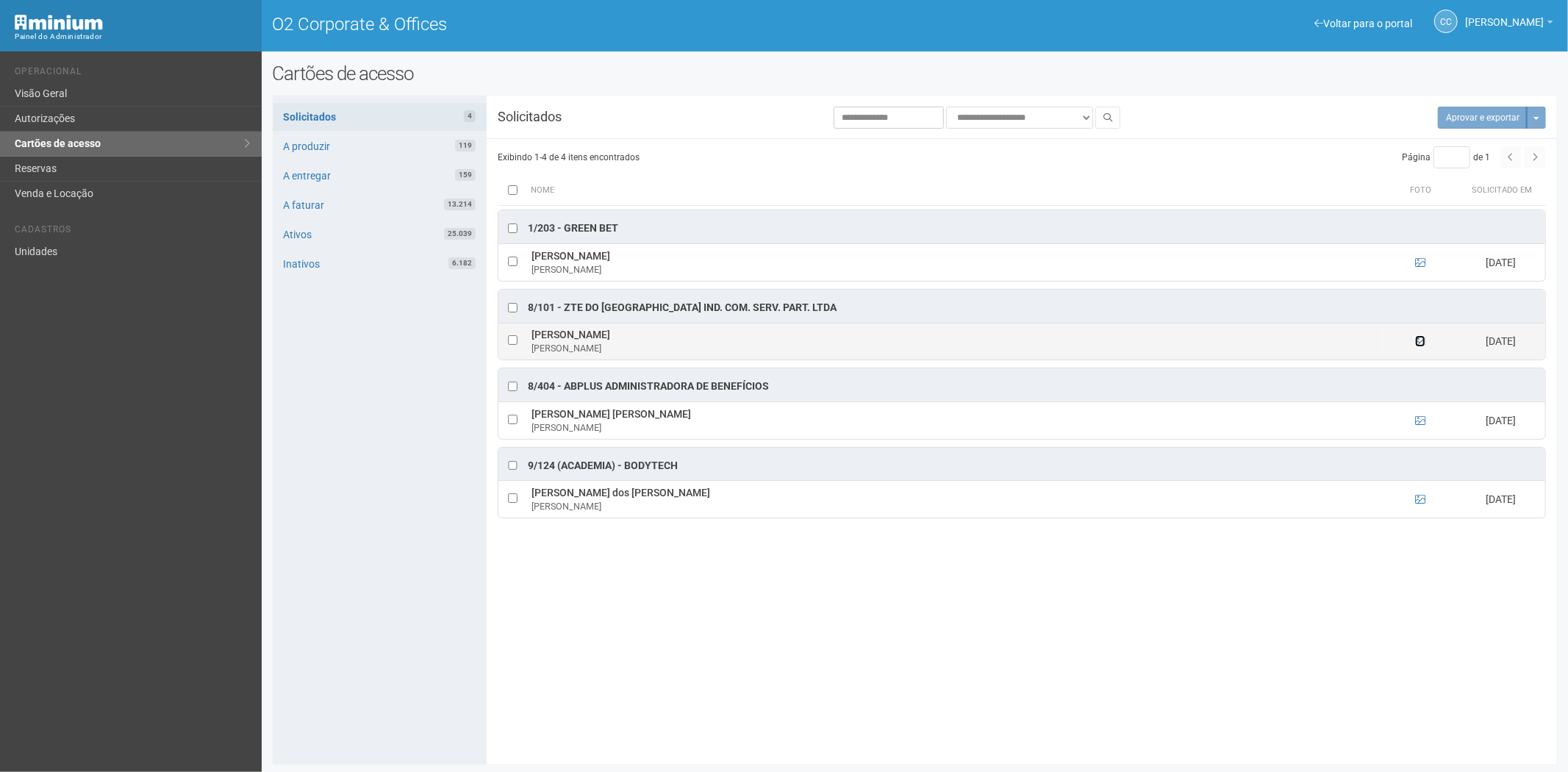
click at [1422, 336] on link at bounding box center [1420, 341] width 10 height 12
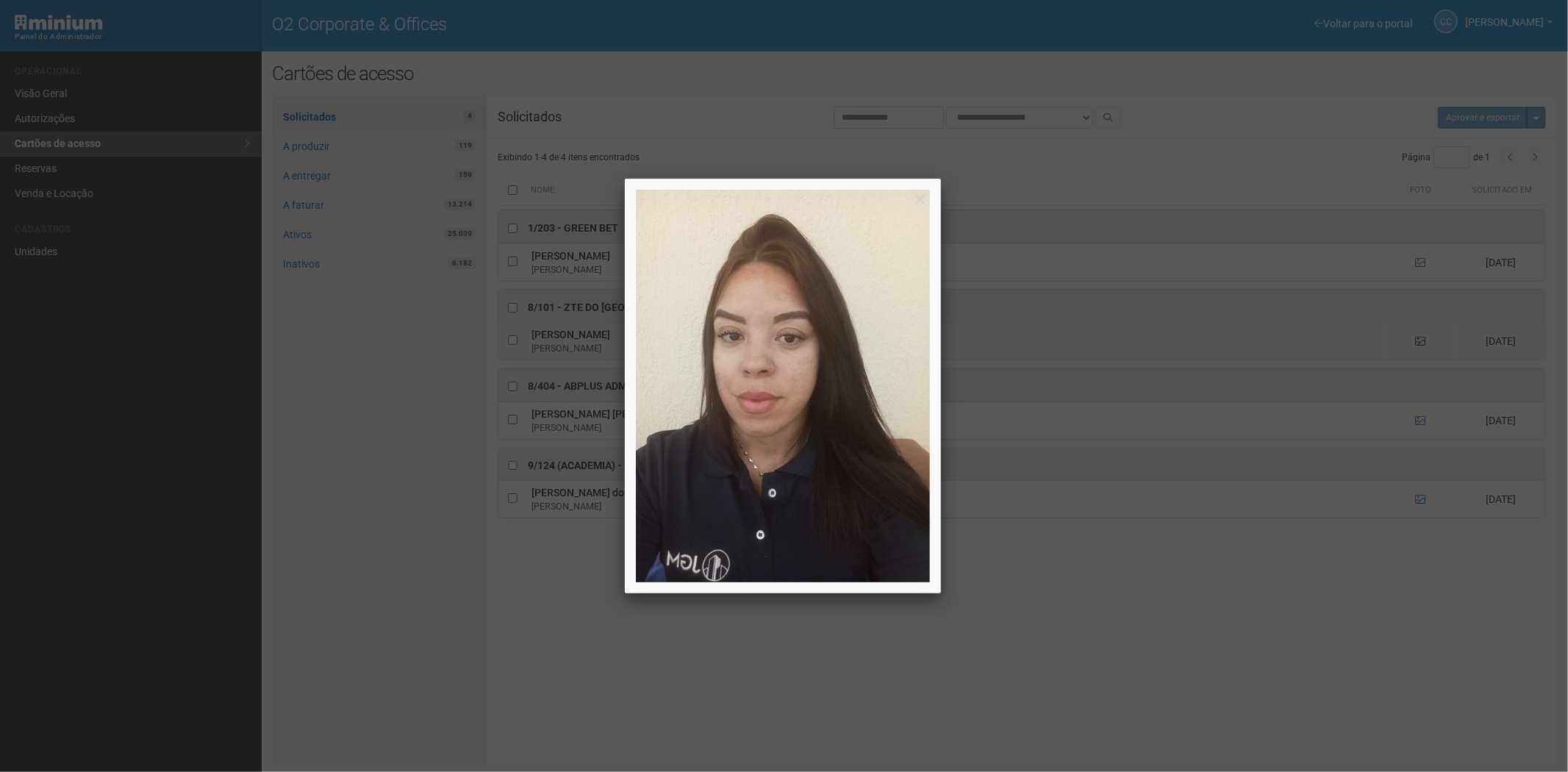
click at [1422, 336] on div at bounding box center [784, 386] width 1568 height 772
drag, startPoint x: 1422, startPoint y: 336, endPoint x: 1415, endPoint y: 319, distance: 18.4
click at [1422, 336] on div at bounding box center [784, 386] width 1568 height 772
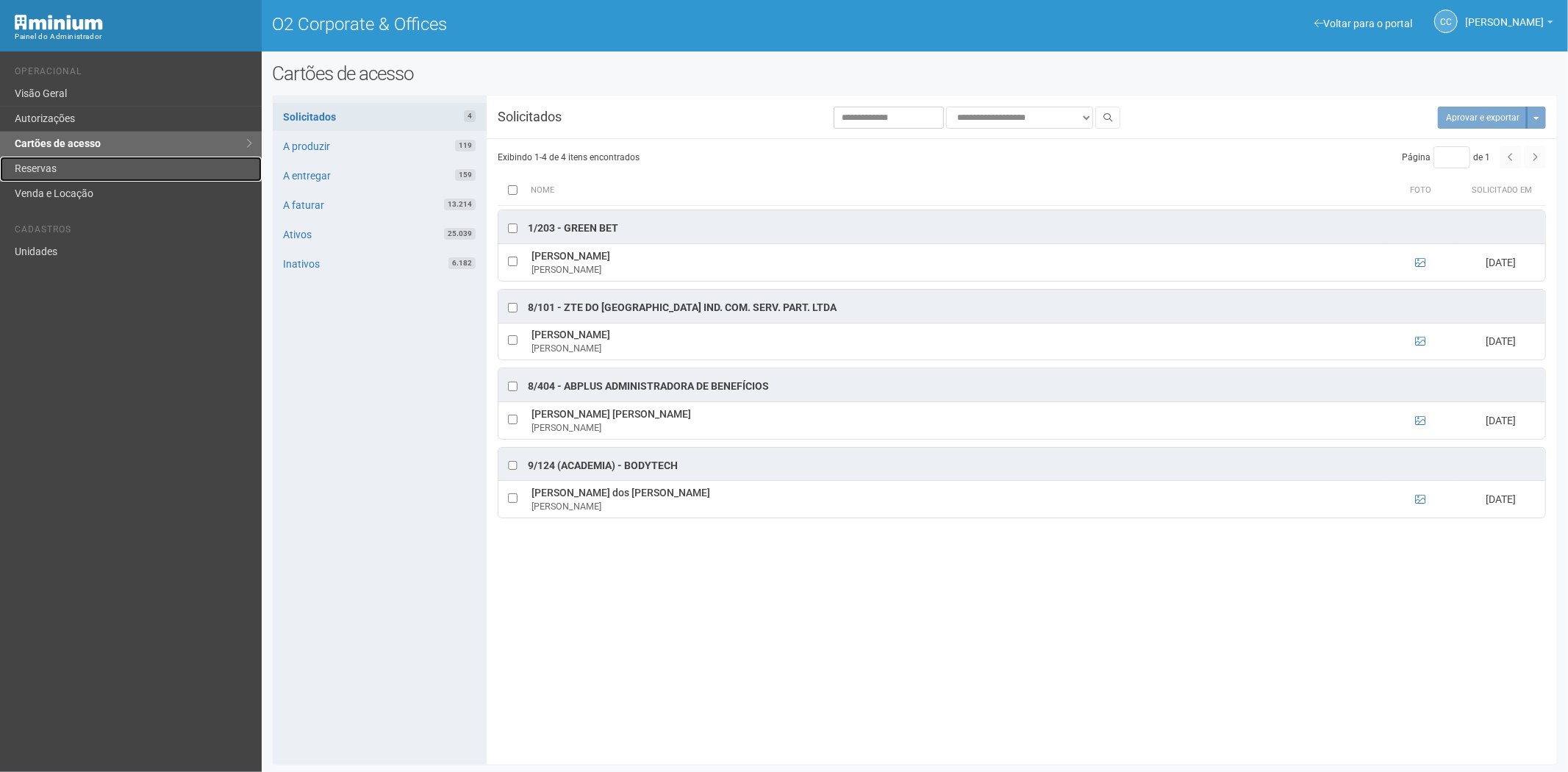
click at [65, 165] on link "Reservas" at bounding box center [131, 169] width 262 height 25
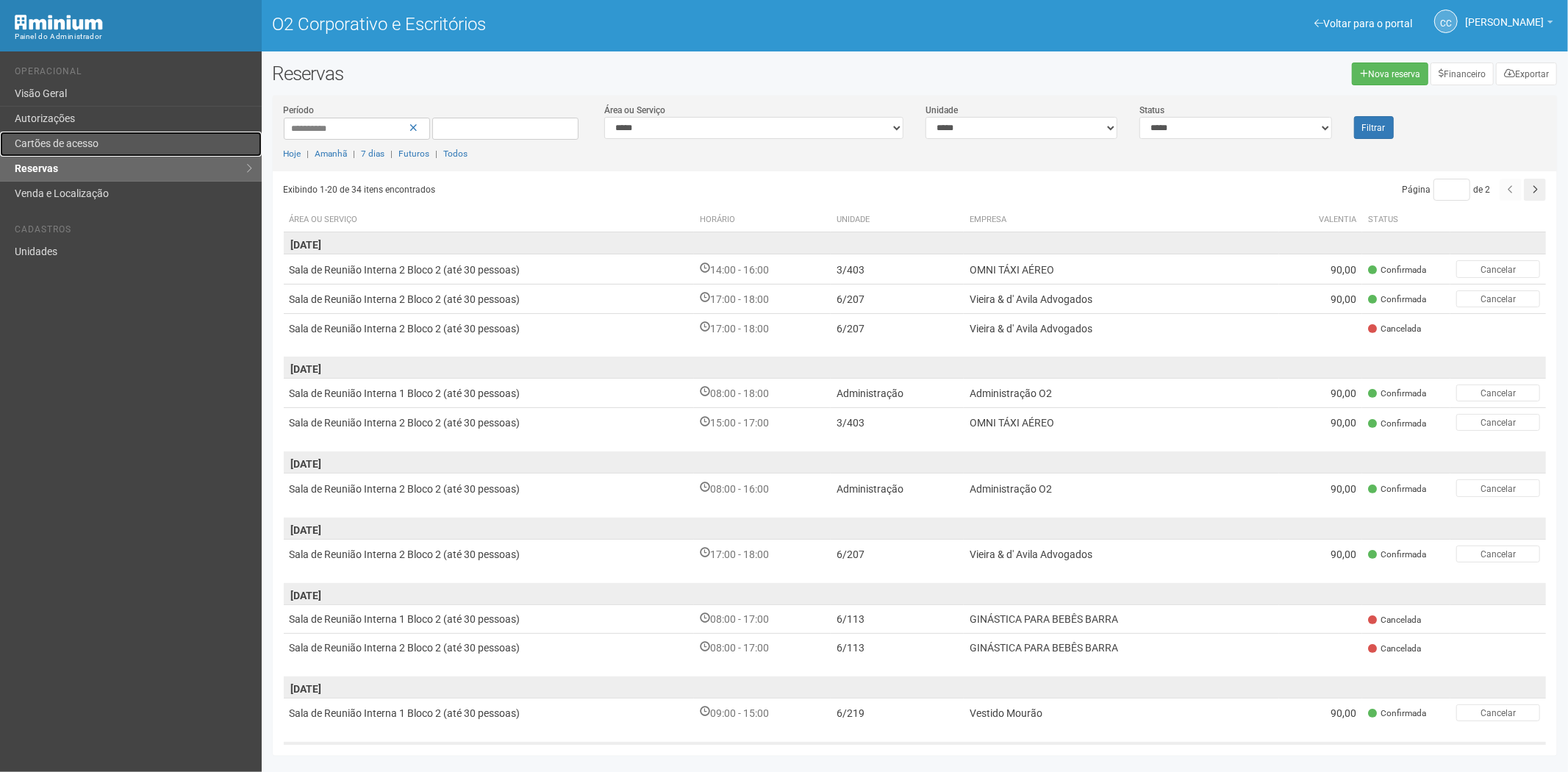
click at [62, 145] on font "Cartões de acesso" at bounding box center [57, 143] width 84 height 12
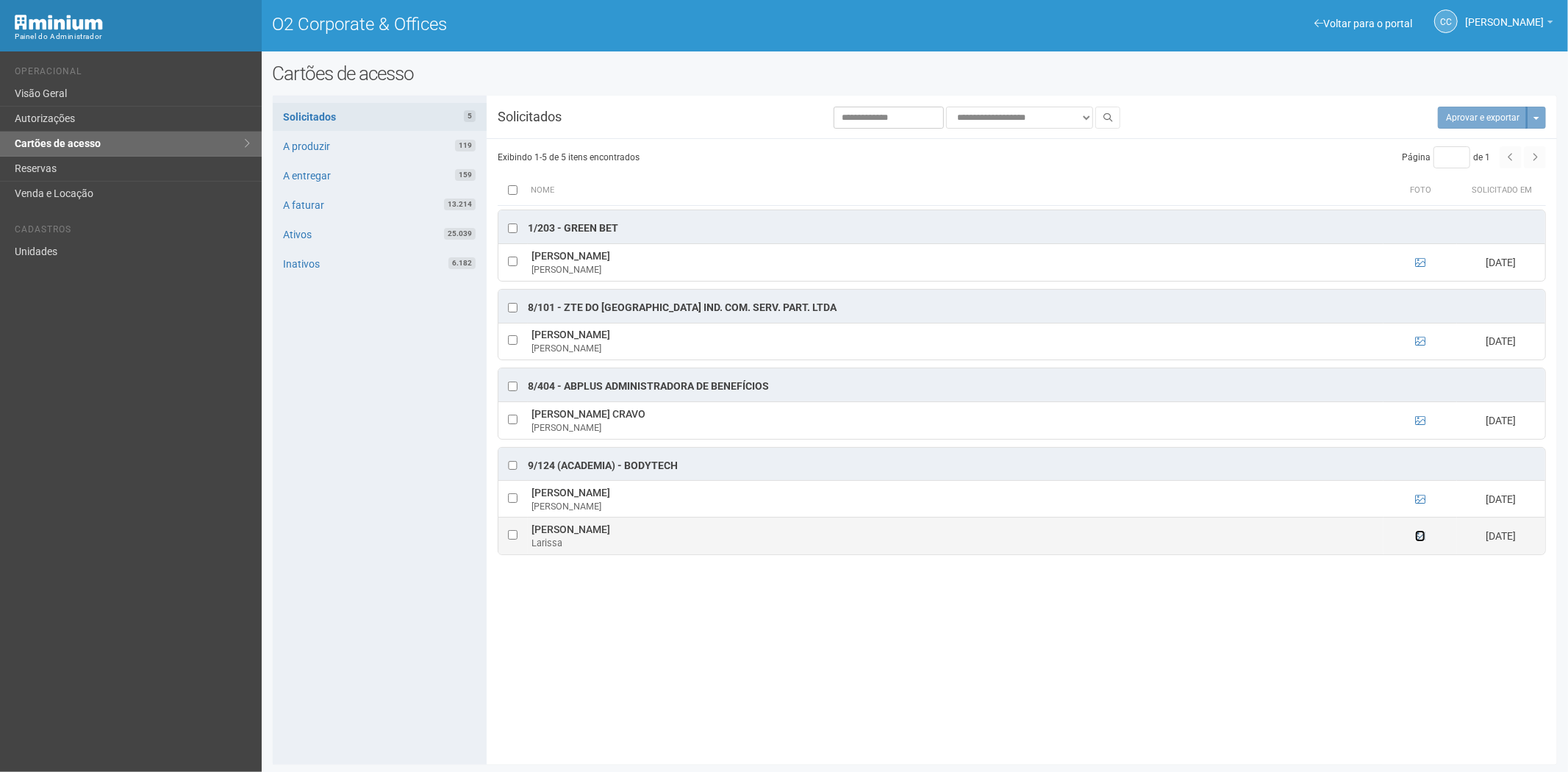
click at [1417, 539] on icon at bounding box center [1420, 535] width 10 height 10
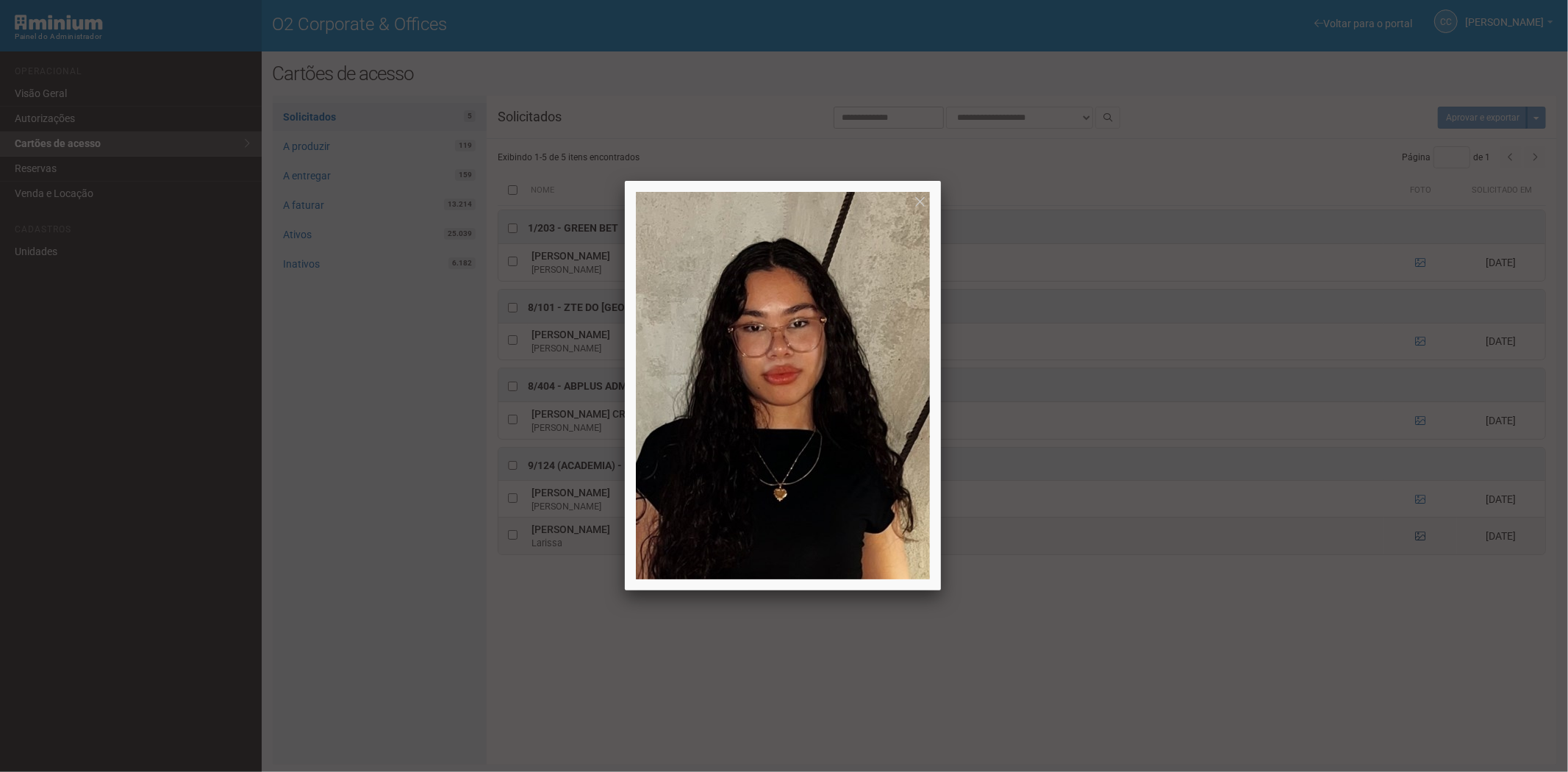
click at [1417, 539] on div at bounding box center [784, 386] width 1568 height 772
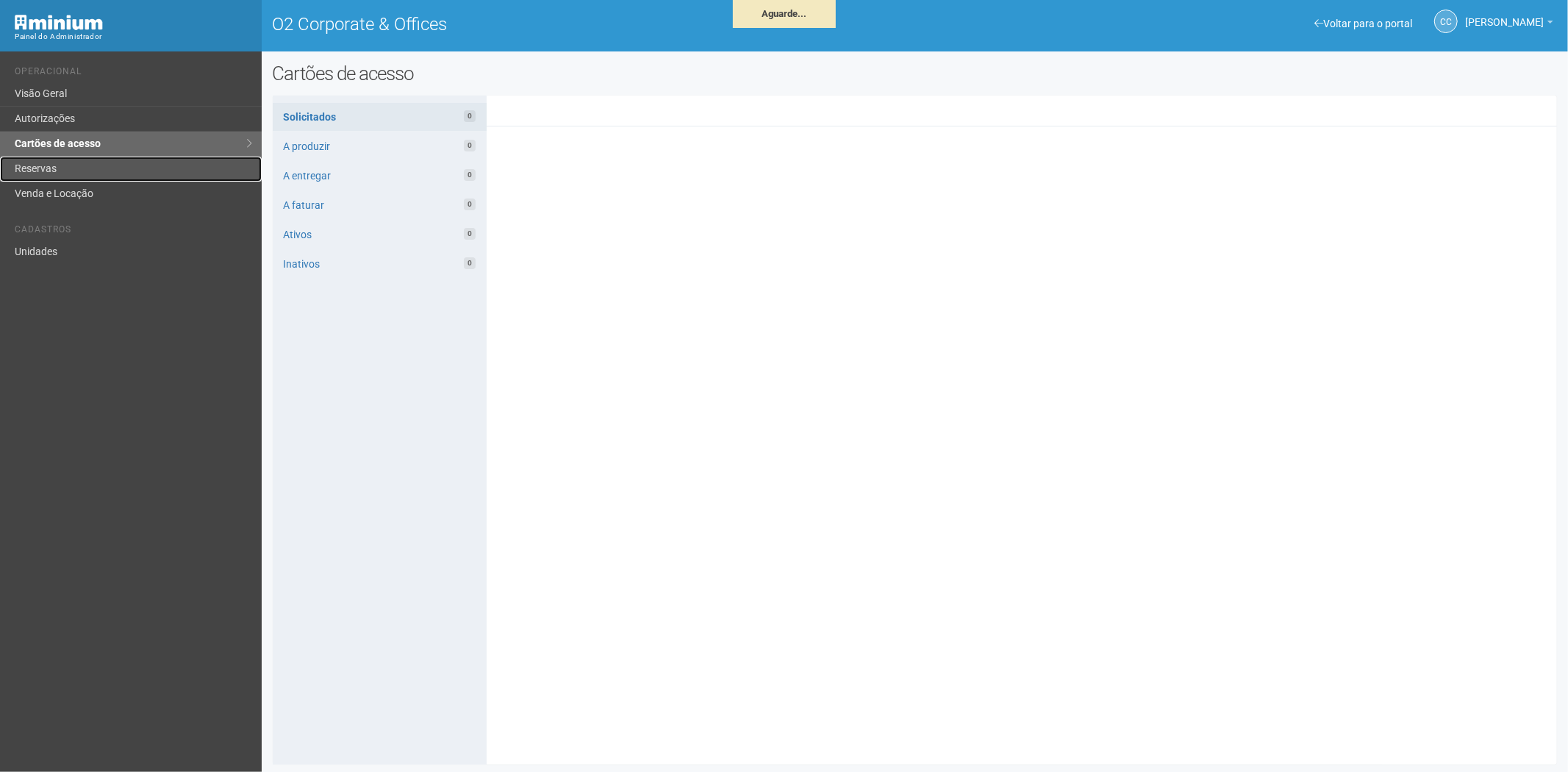
click at [26, 170] on link "Reservas" at bounding box center [131, 169] width 262 height 25
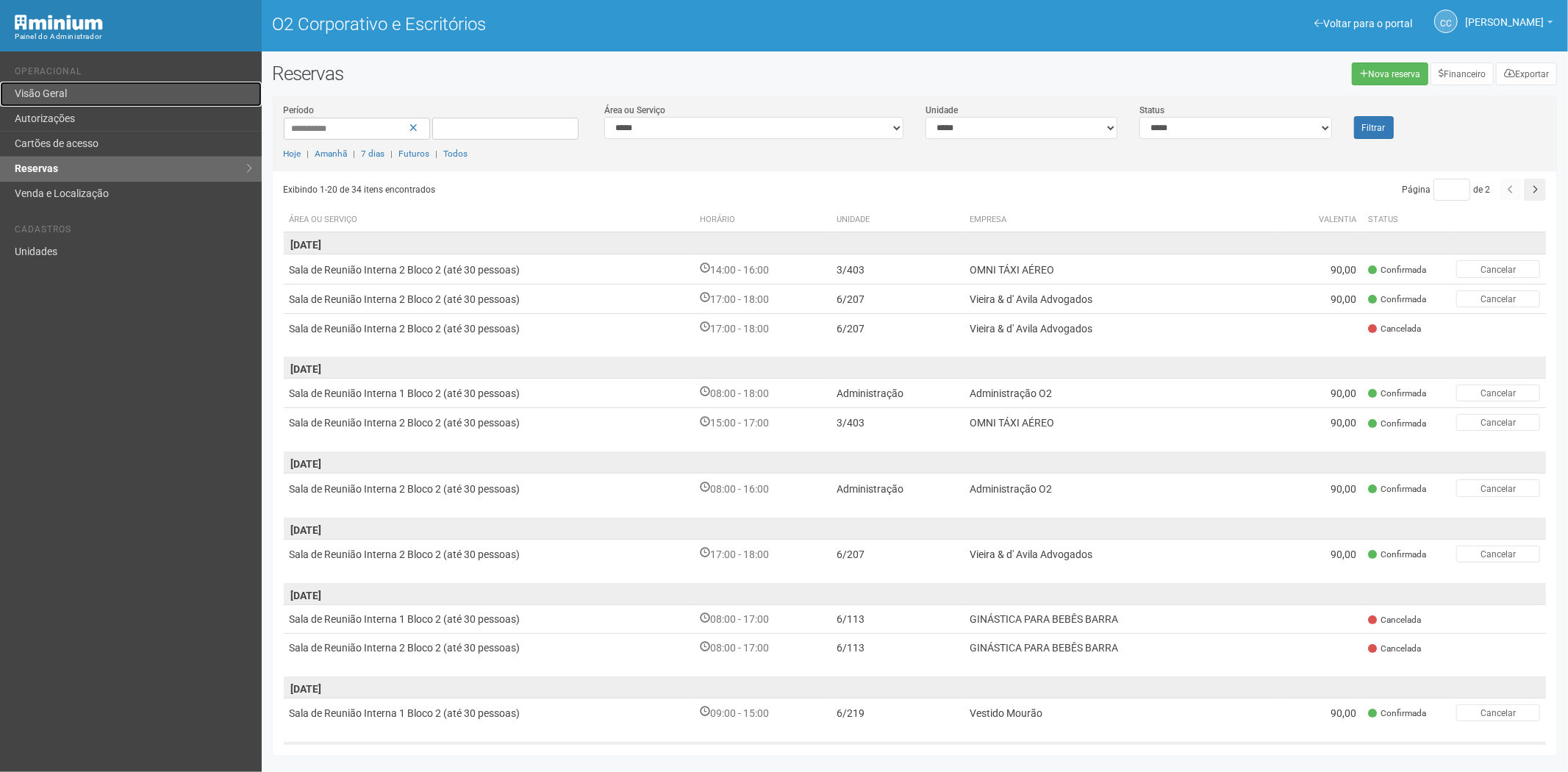
click at [127, 105] on link "Visão Geral" at bounding box center [131, 94] width 262 height 25
click at [99, 116] on link "Autorizações" at bounding box center [131, 119] width 262 height 25
click at [49, 120] on font "Autorizações" at bounding box center [45, 118] width 60 height 12
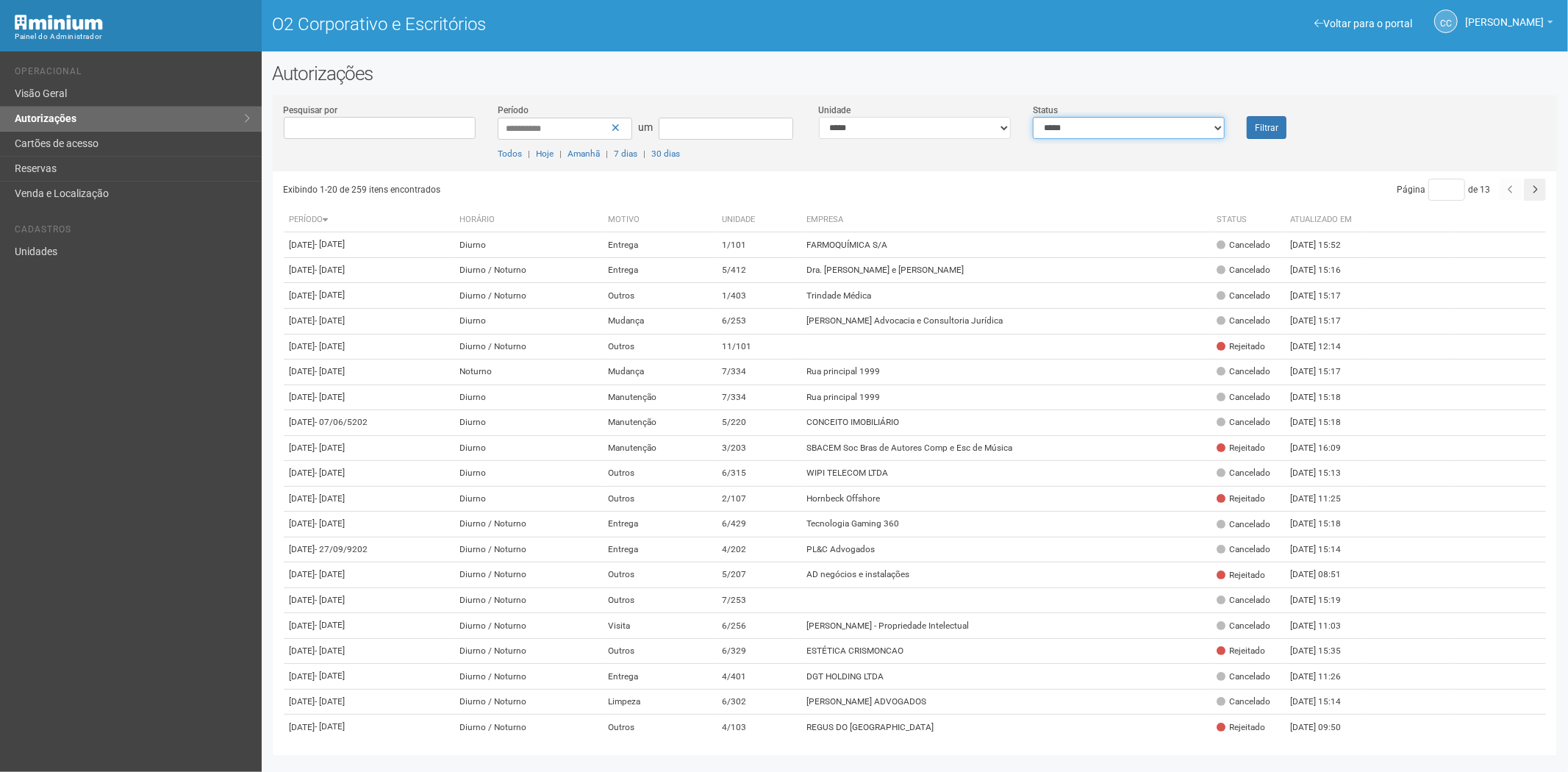
drag, startPoint x: 1148, startPoint y: 126, endPoint x: 1141, endPoint y: 136, distance: 12.2
click at [1148, 126] on select "**********" at bounding box center [1129, 128] width 192 height 22
select select "*"
click at [1033, 117] on select "**********" at bounding box center [1129, 128] width 192 height 22
click at [1284, 125] on button "Filtrar" at bounding box center [1266, 127] width 40 height 23
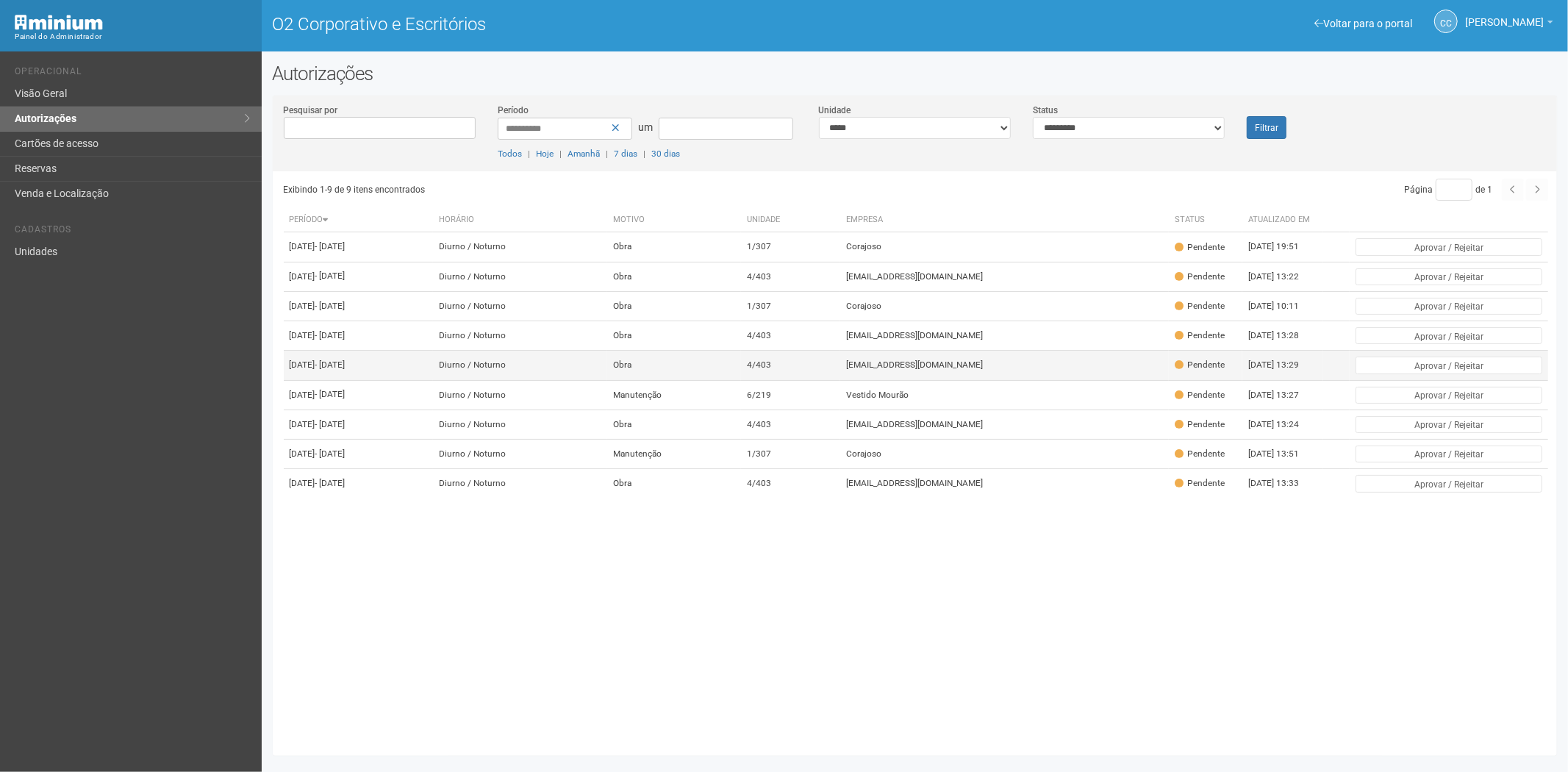
click at [929, 371] on font "viviane.rocha@invasive.com.br" at bounding box center [914, 365] width 137 height 10
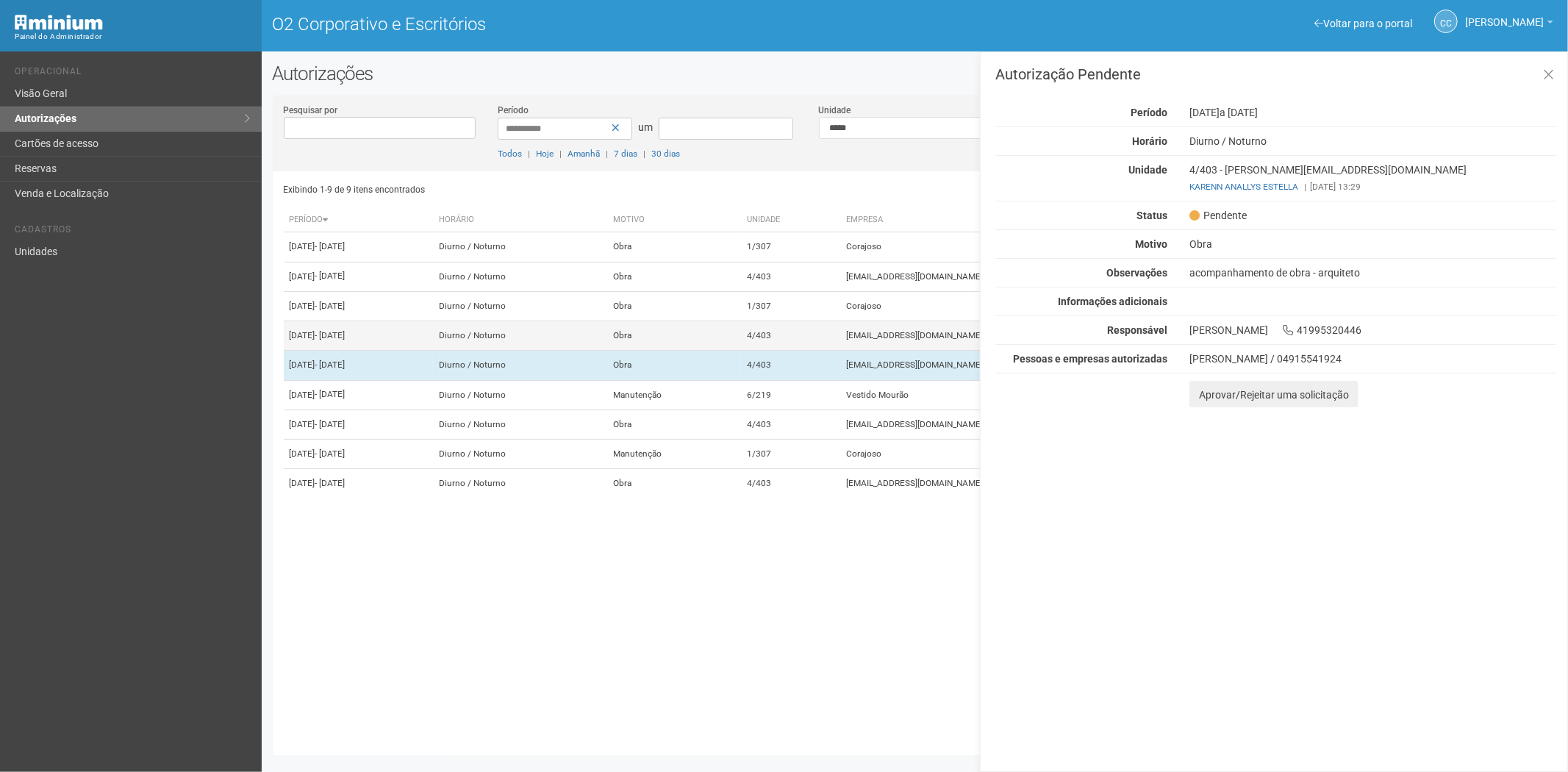
click at [841, 351] on td "4/403" at bounding box center [791, 336] width 99 height 30
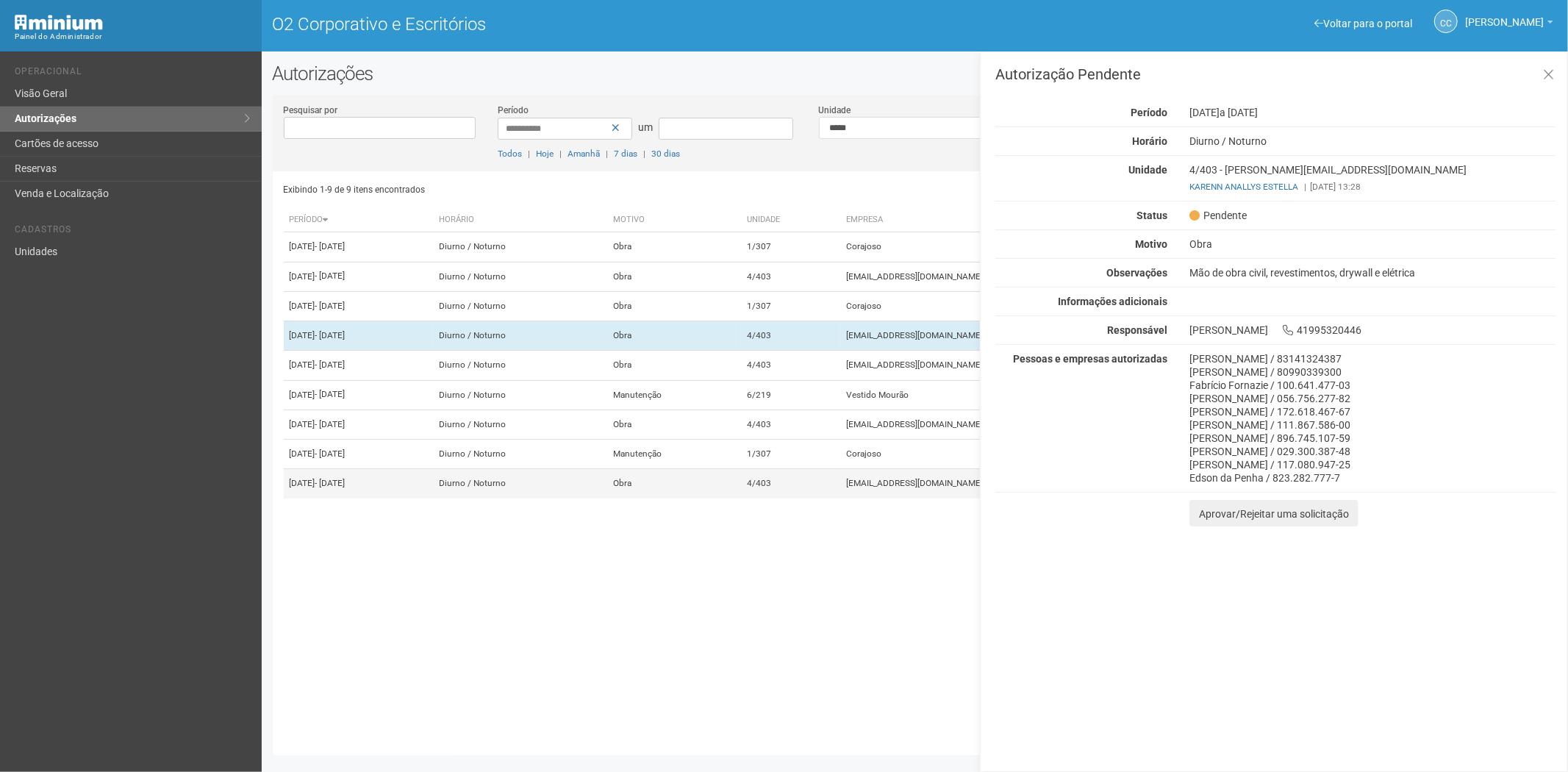
click at [741, 499] on td "Obra" at bounding box center [674, 484] width 134 height 30
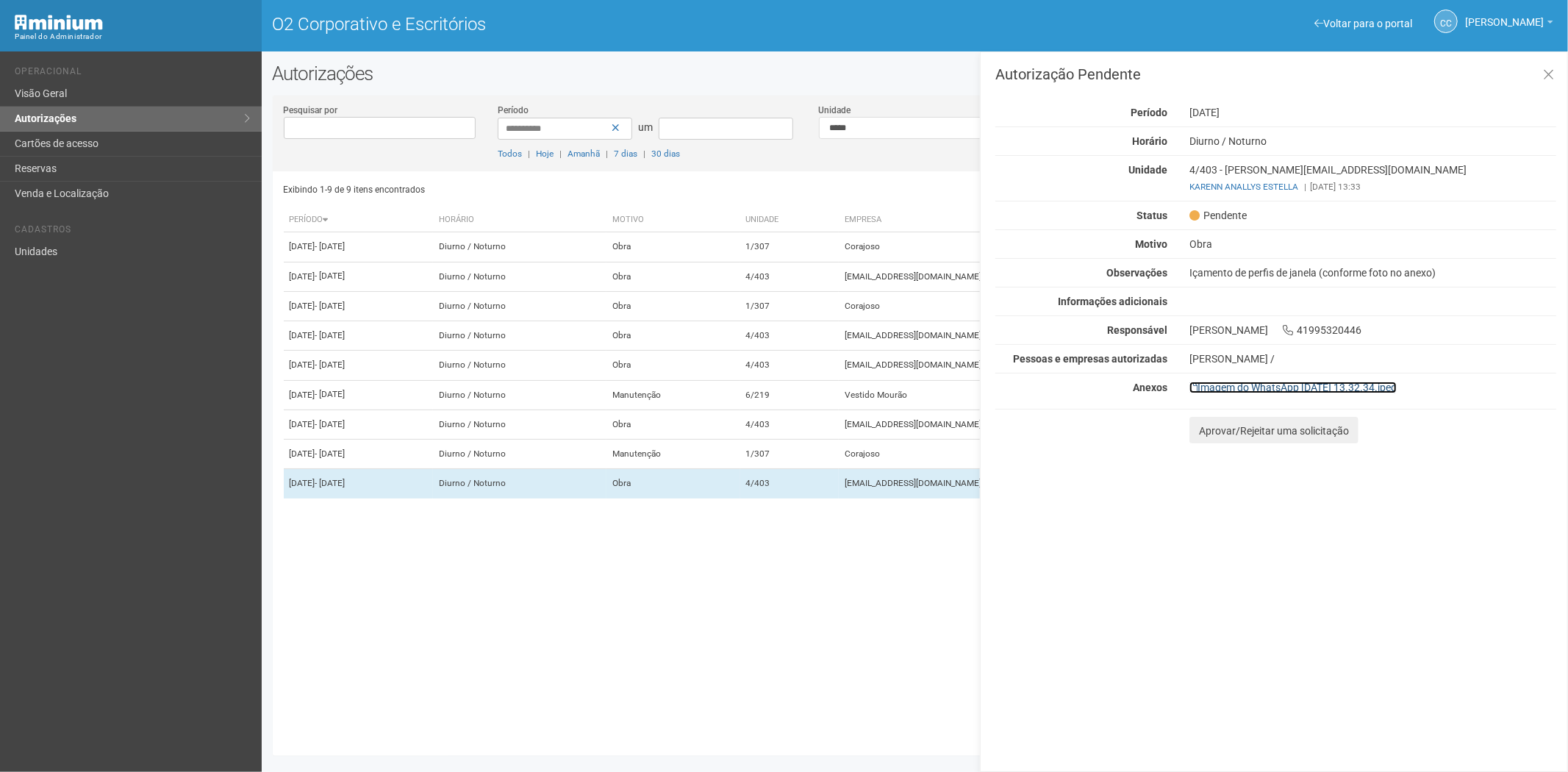
click at [1397, 386] on font "Imagem do WhatsApp 2025-09-18 às 13.32.34.jpeg" at bounding box center [1297, 387] width 199 height 12
click at [741, 469] on td "Manutenção" at bounding box center [674, 454] width 134 height 30
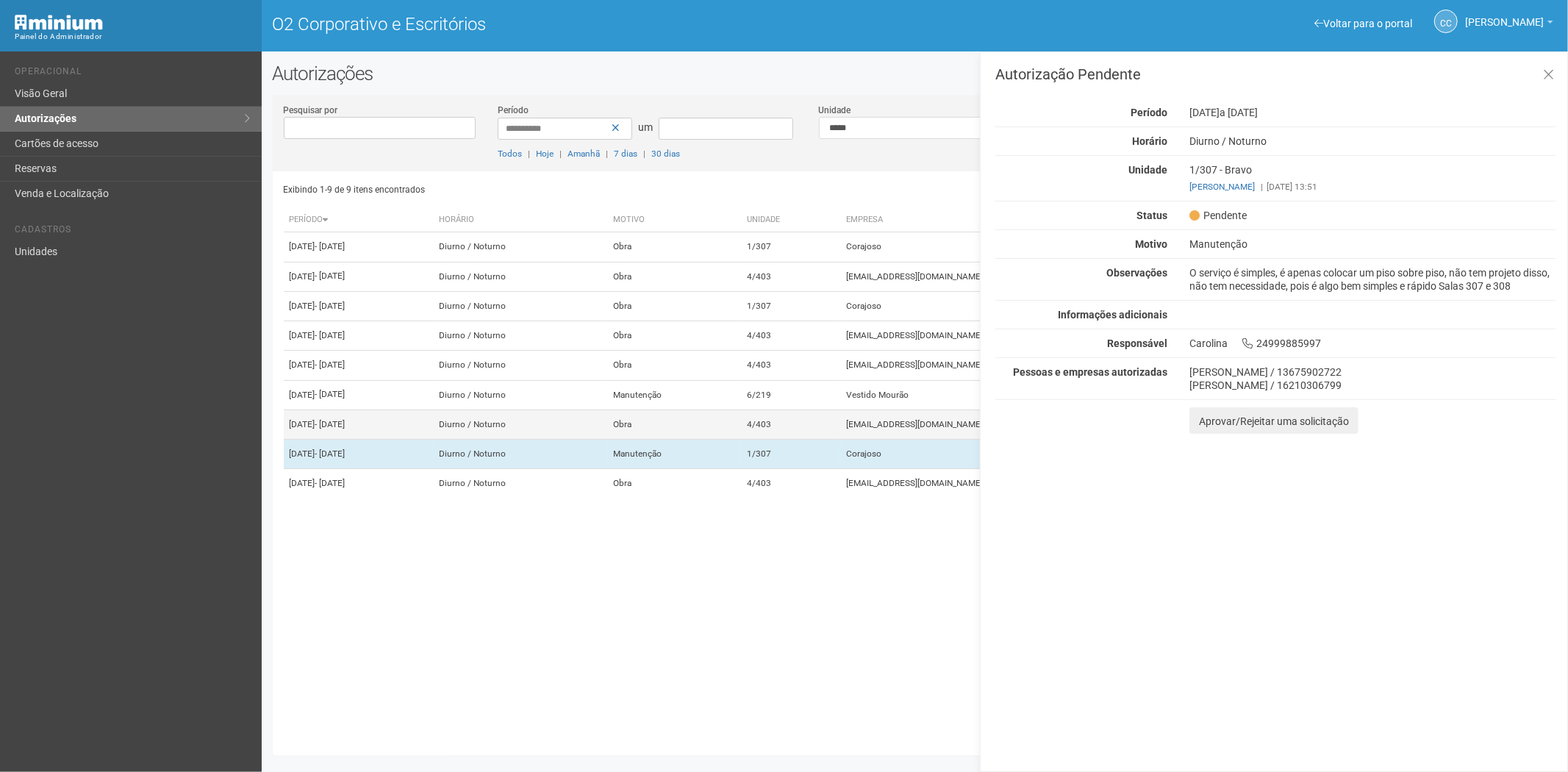
click at [741, 438] on td "Obra" at bounding box center [674, 425] width 134 height 30
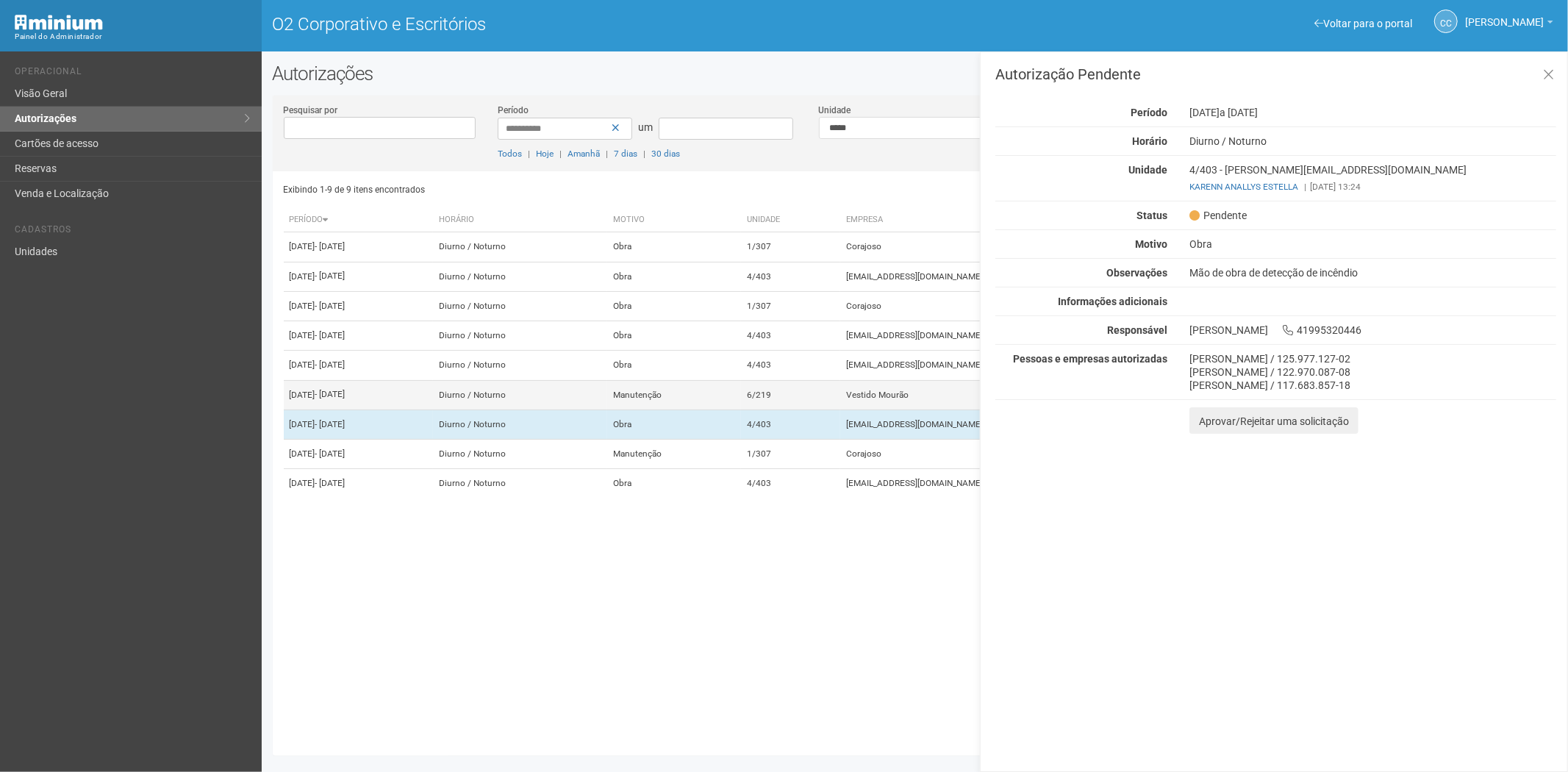
click at [741, 410] on td "Manutenção" at bounding box center [674, 395] width 134 height 30
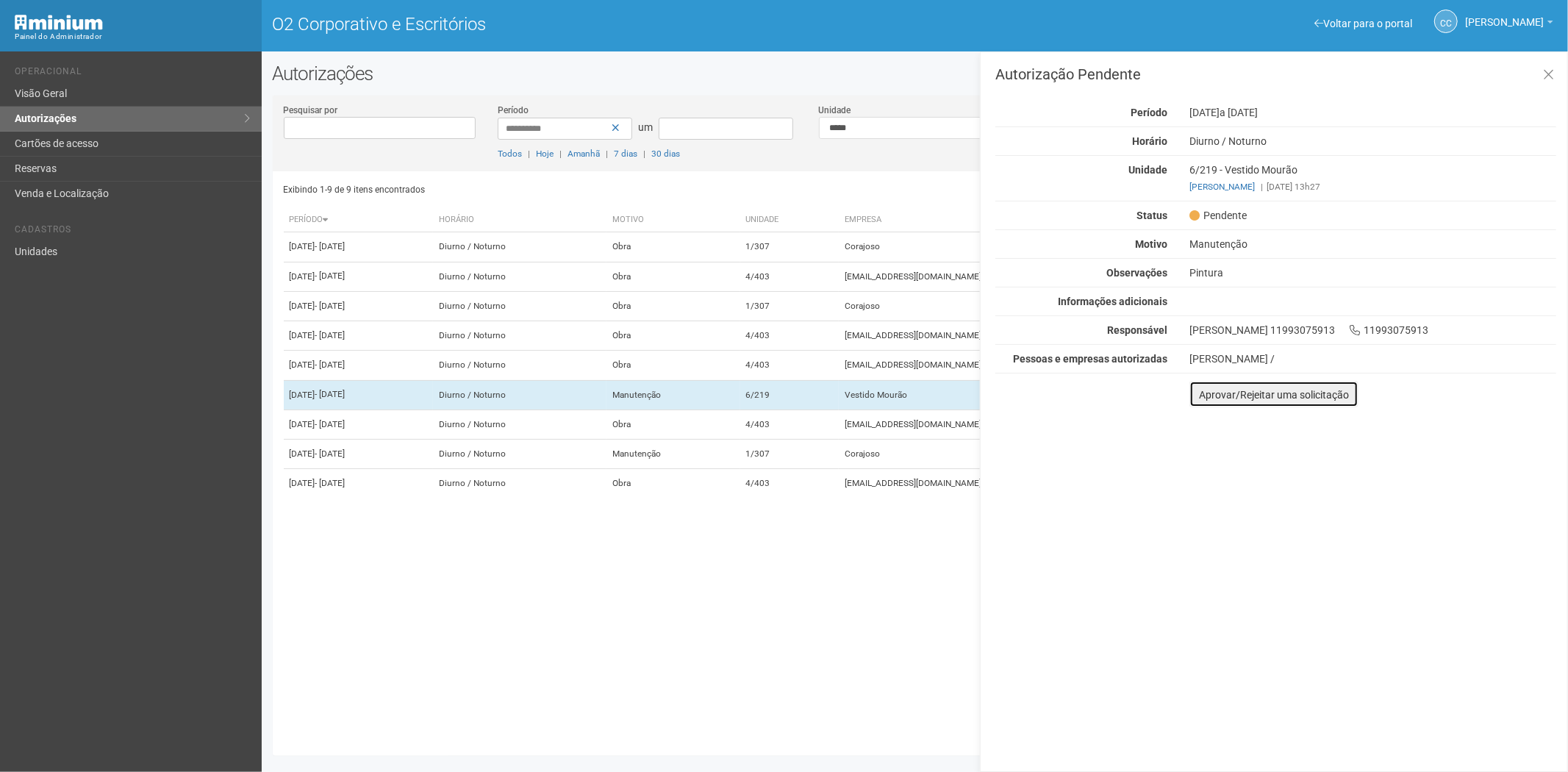
click at [1204, 395] on font "Aprovar/Rejeitar uma solicitação" at bounding box center [1274, 395] width 150 height 12
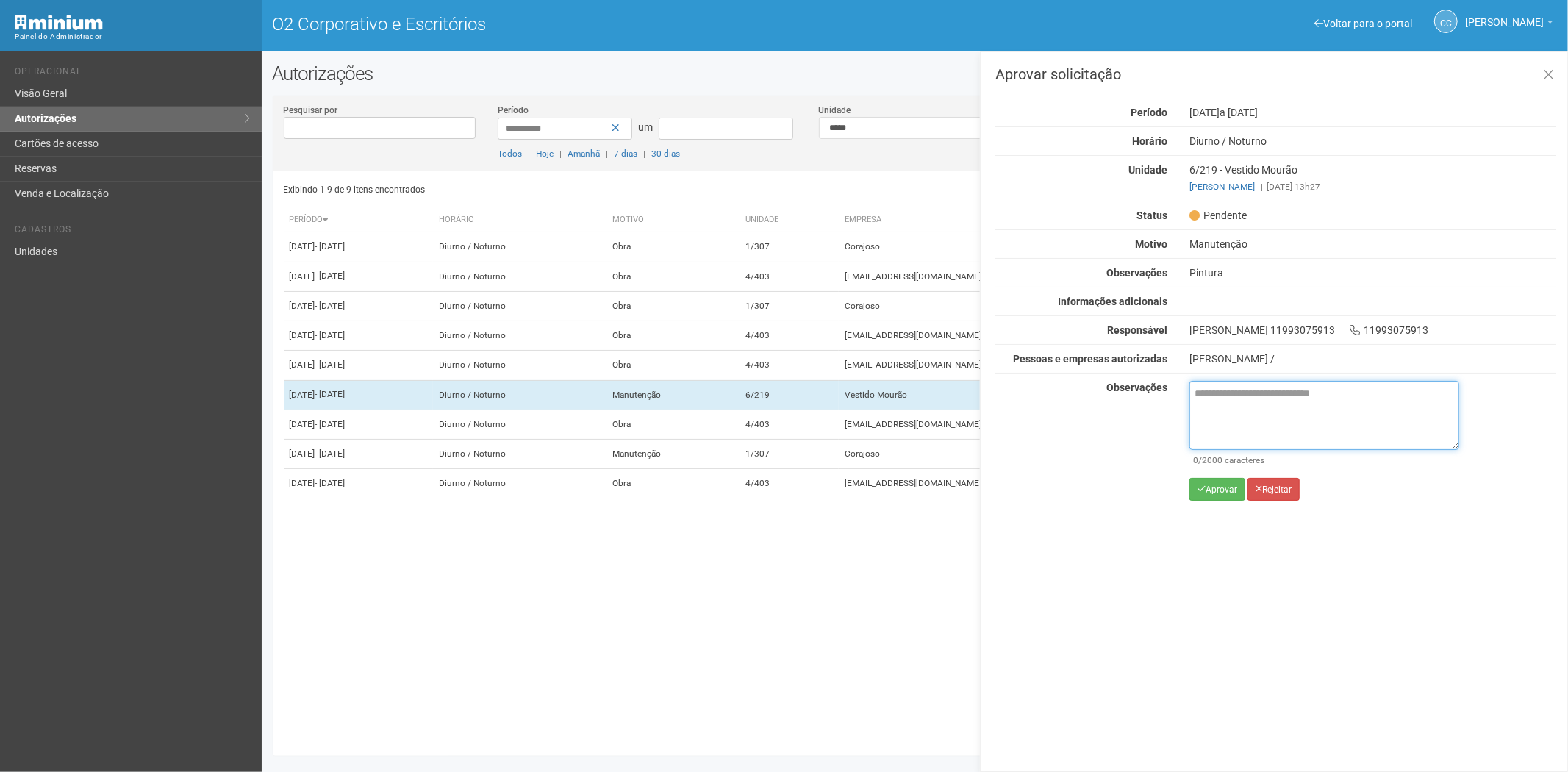
click at [1256, 400] on textarea at bounding box center [1325, 415] width 269 height 69
paste textarea "**********"
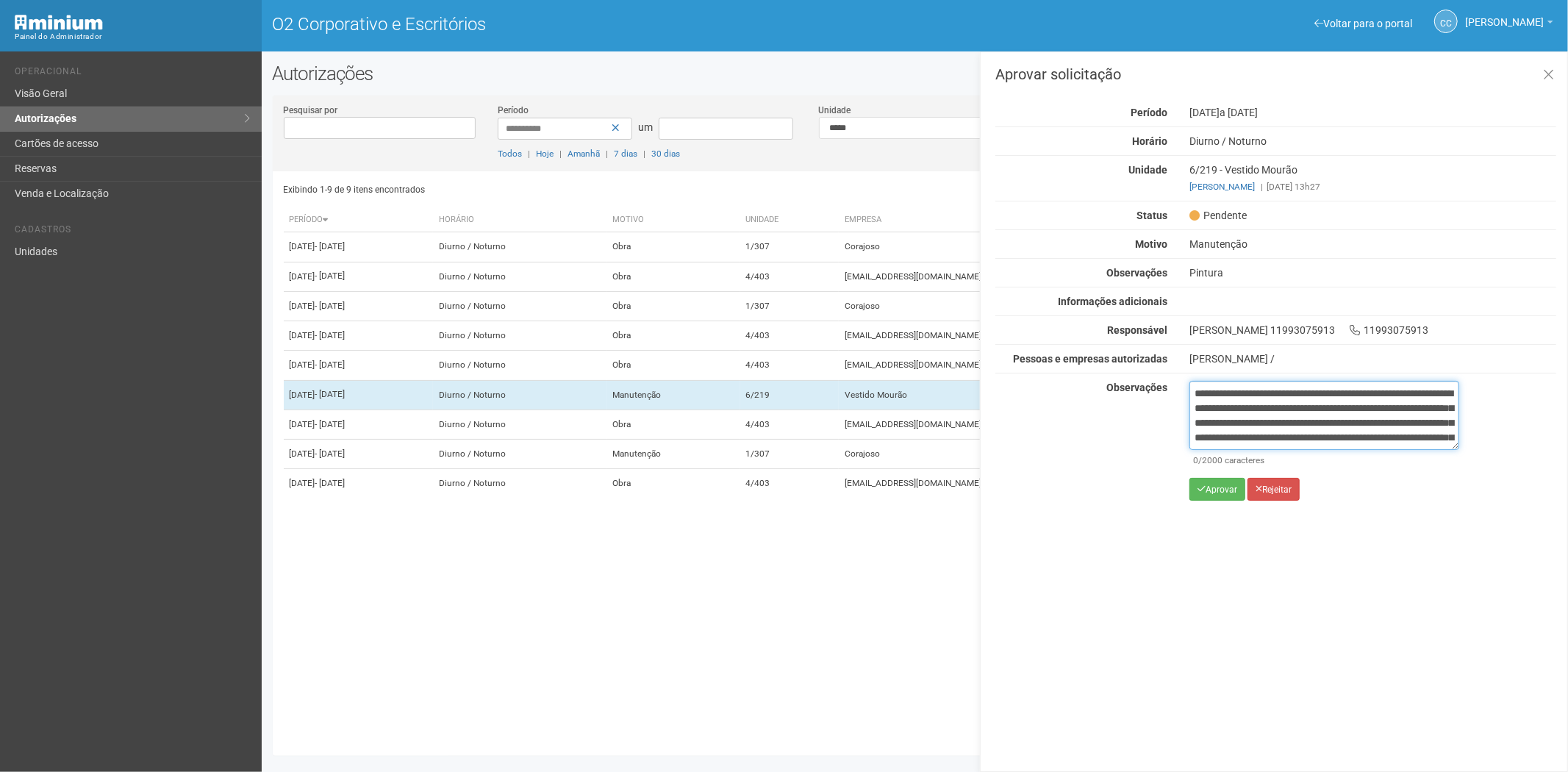
scroll to position [83, 0]
type textarea "**********"
click at [1210, 491] on font "Aprovar" at bounding box center [1222, 490] width 32 height 10
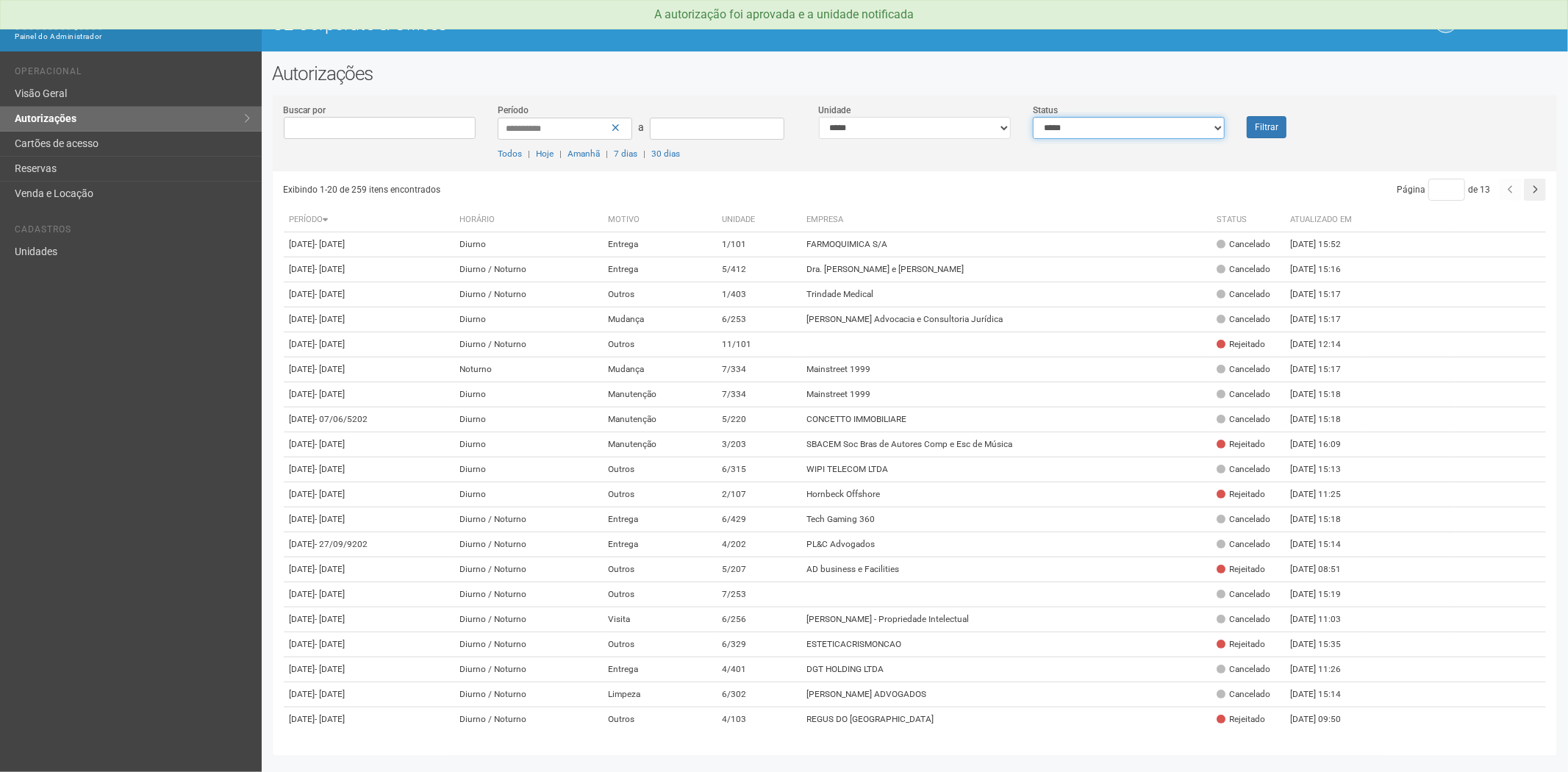
click at [1112, 127] on select "**********" at bounding box center [1129, 128] width 192 height 22
select select "*"
click at [1033, 117] on select "**********" at bounding box center [1129, 128] width 192 height 22
click at [1275, 126] on button "Filtrar" at bounding box center [1266, 127] width 40 height 22
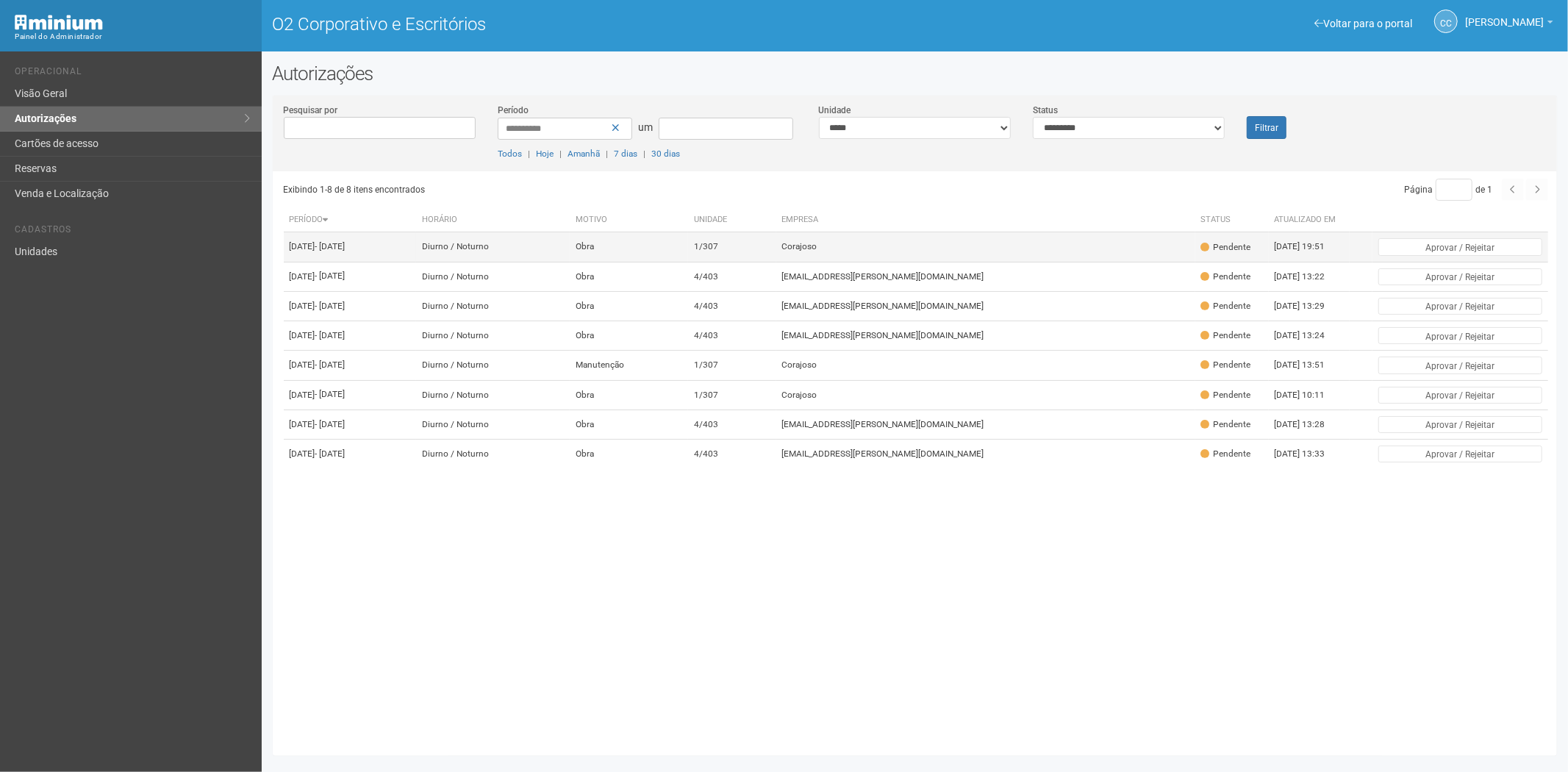
click at [978, 255] on td "Corajoso" at bounding box center [986, 247] width 419 height 30
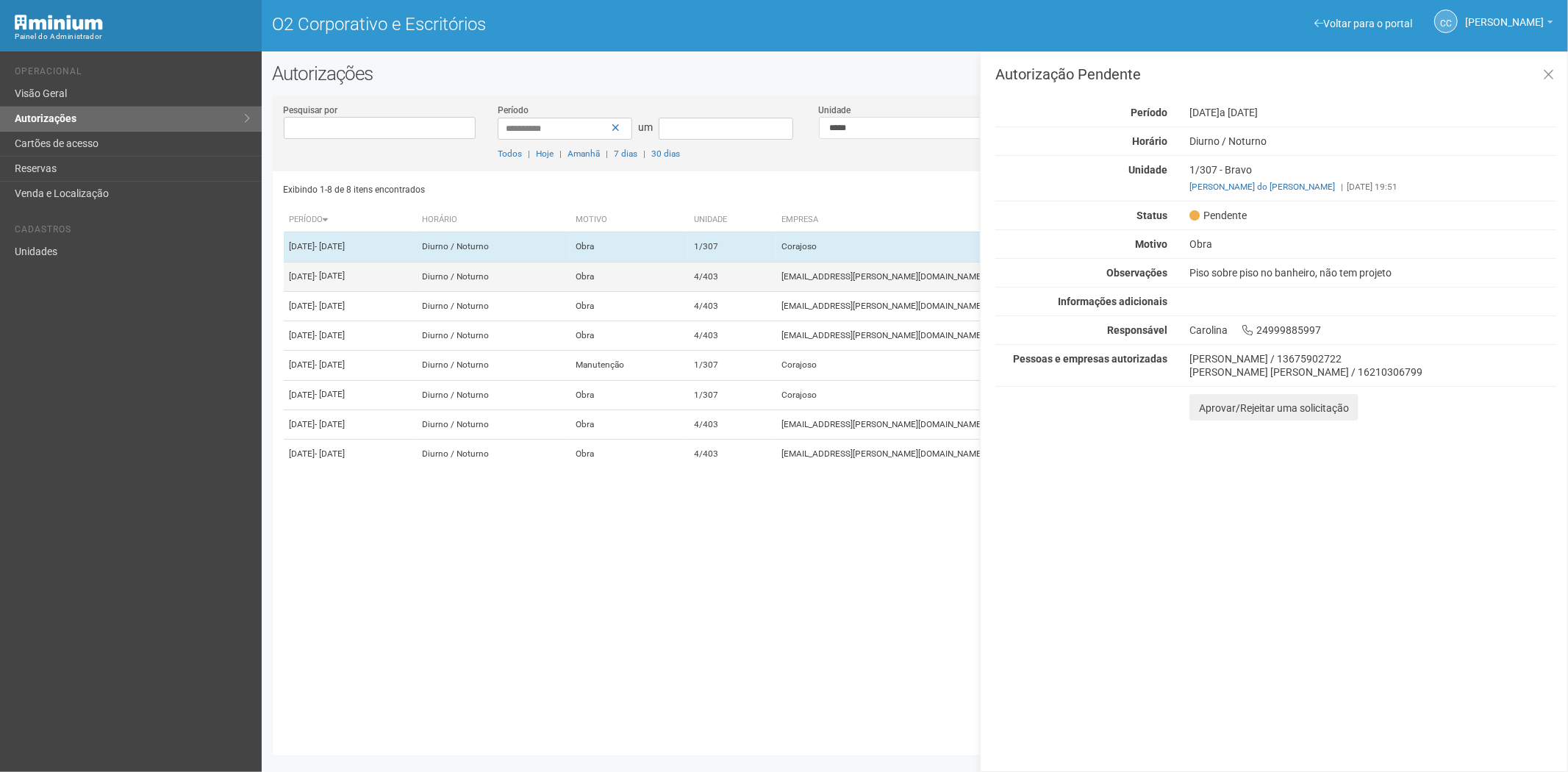
click at [777, 291] on td "4/403" at bounding box center [732, 277] width 88 height 30
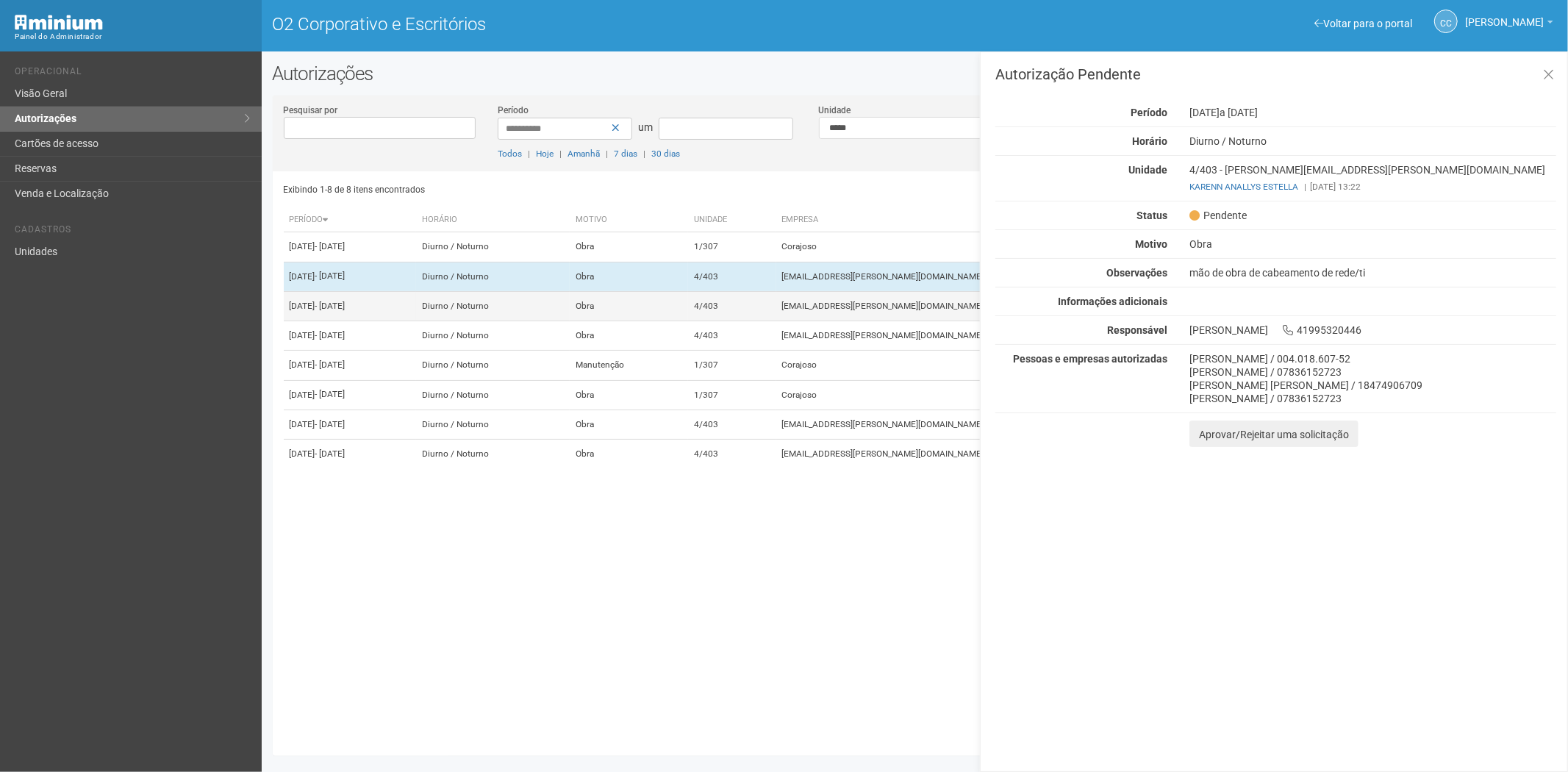
click at [718, 311] on font "4/403" at bounding box center [706, 306] width 24 height 10
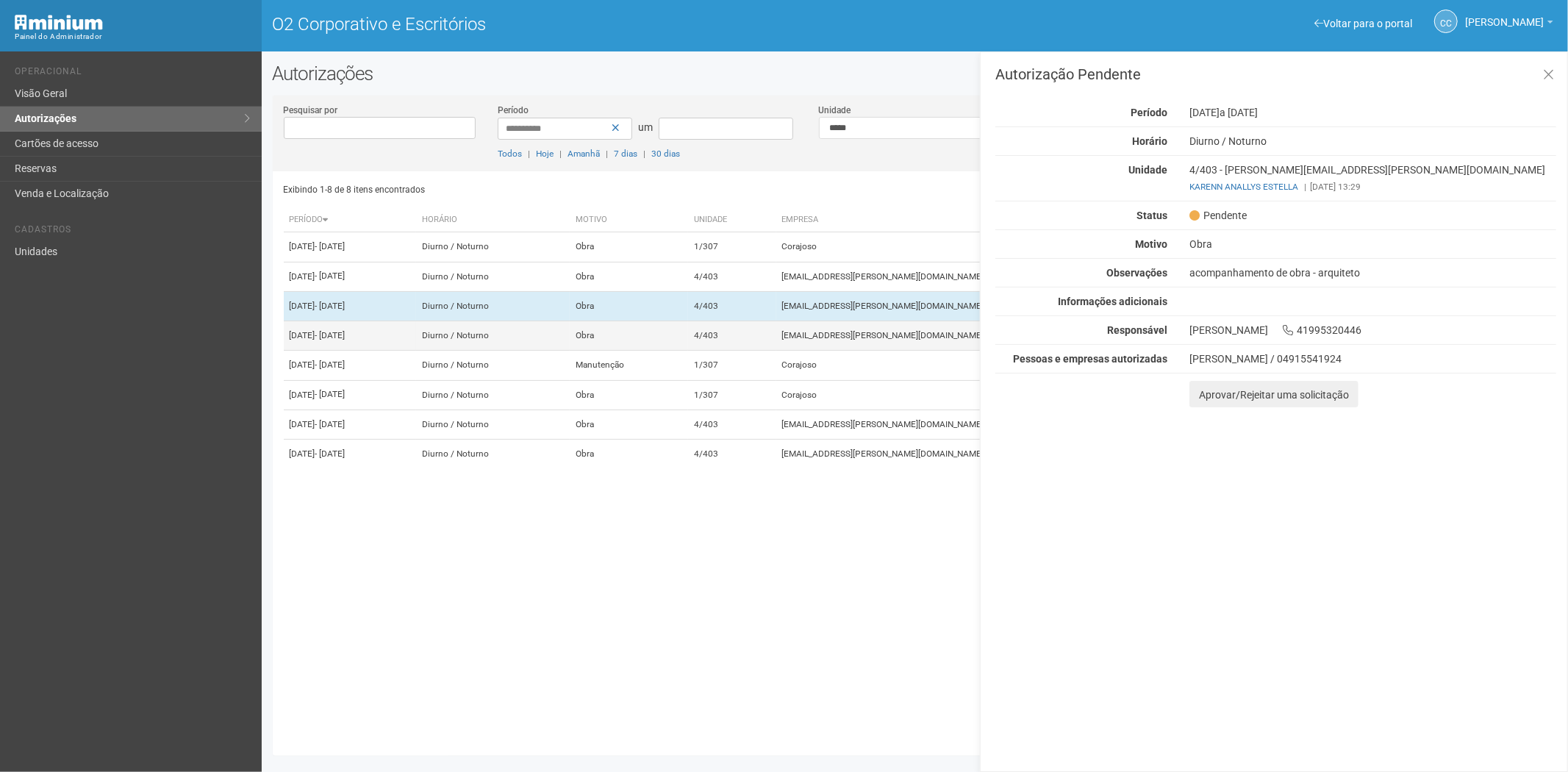
click at [777, 351] on td "4/403" at bounding box center [732, 336] width 88 height 30
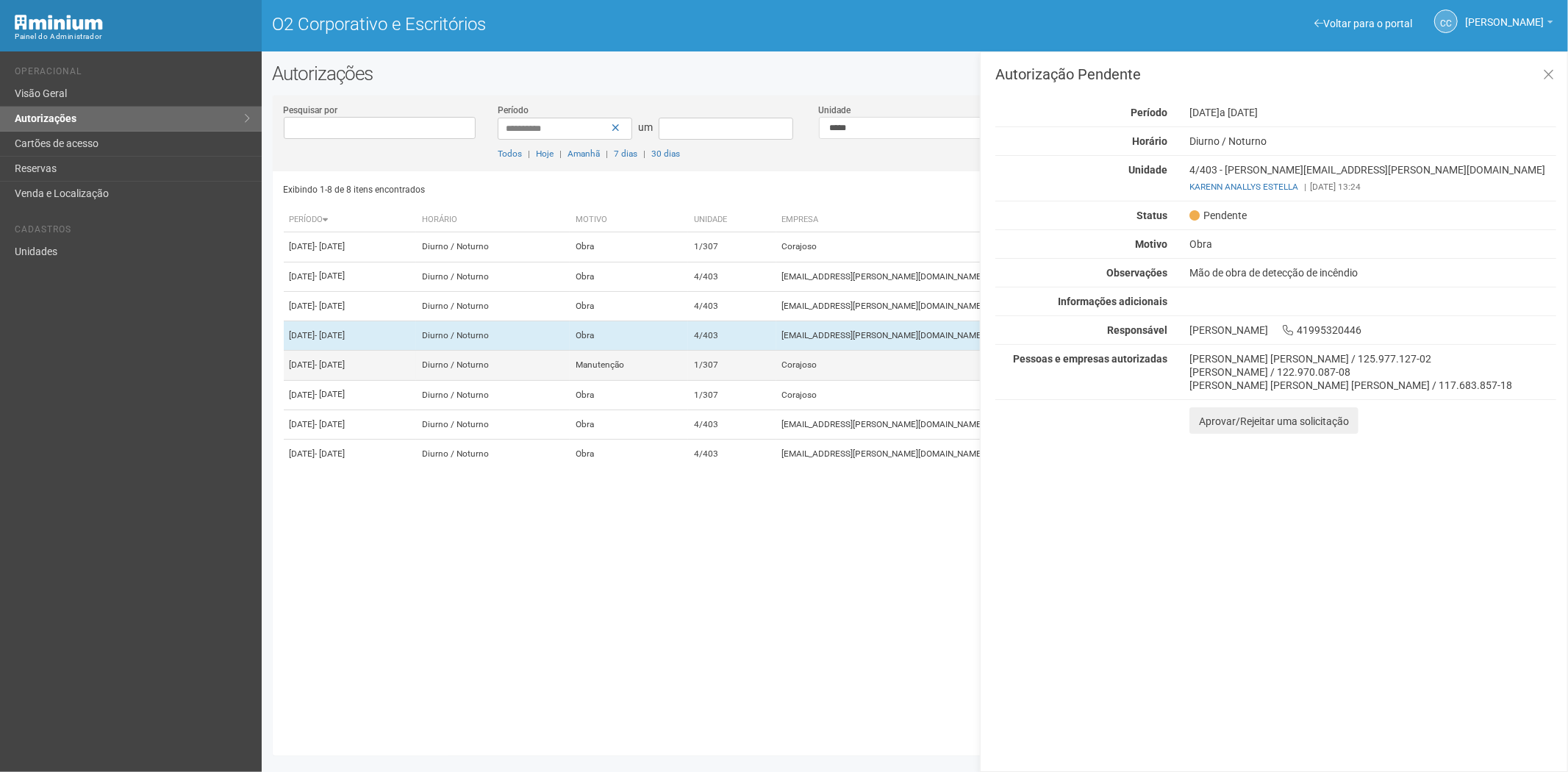
click at [777, 380] on td "1/307" at bounding box center [732, 366] width 88 height 30
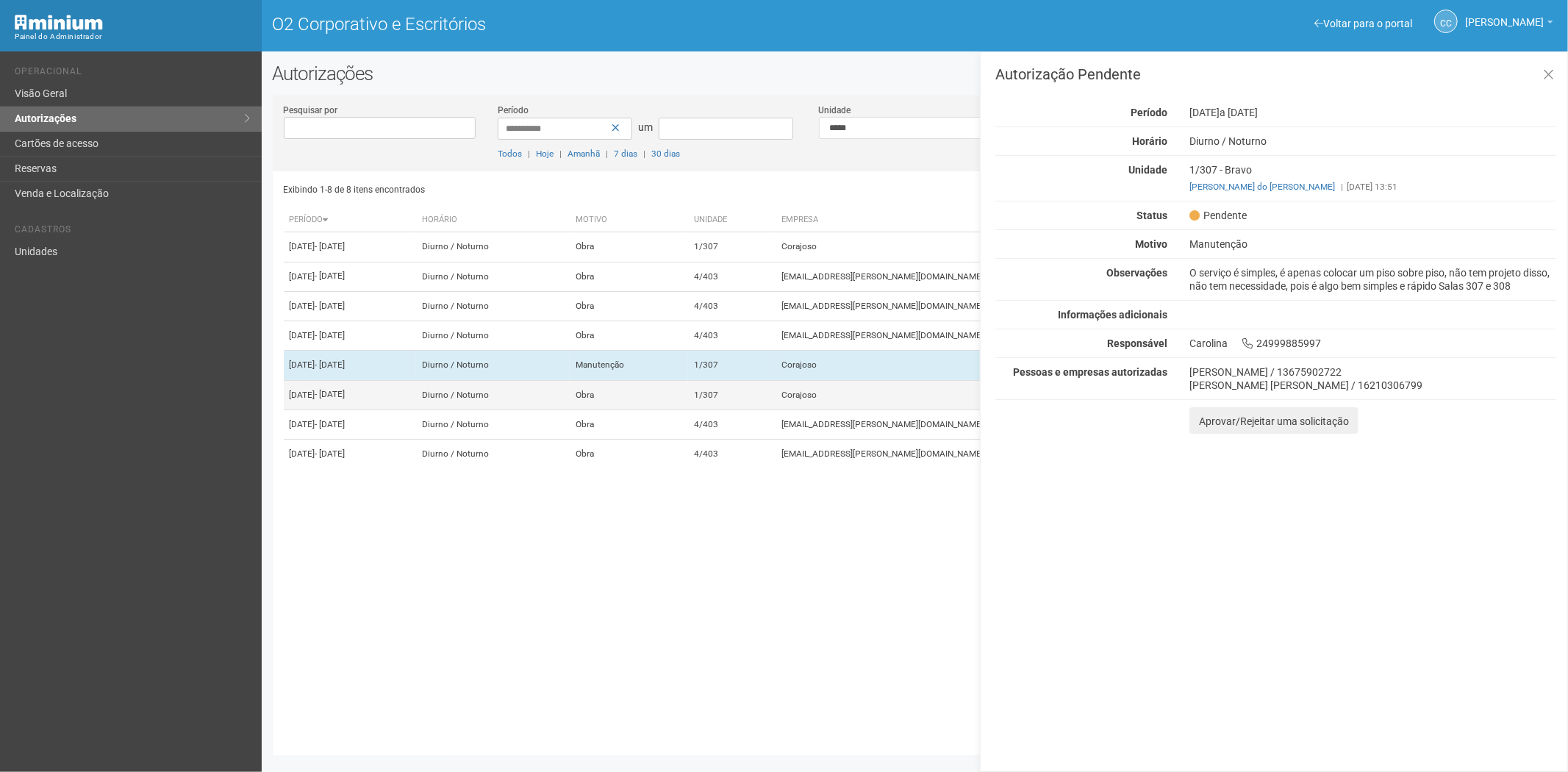
click at [777, 410] on td "1/307" at bounding box center [732, 395] width 88 height 30
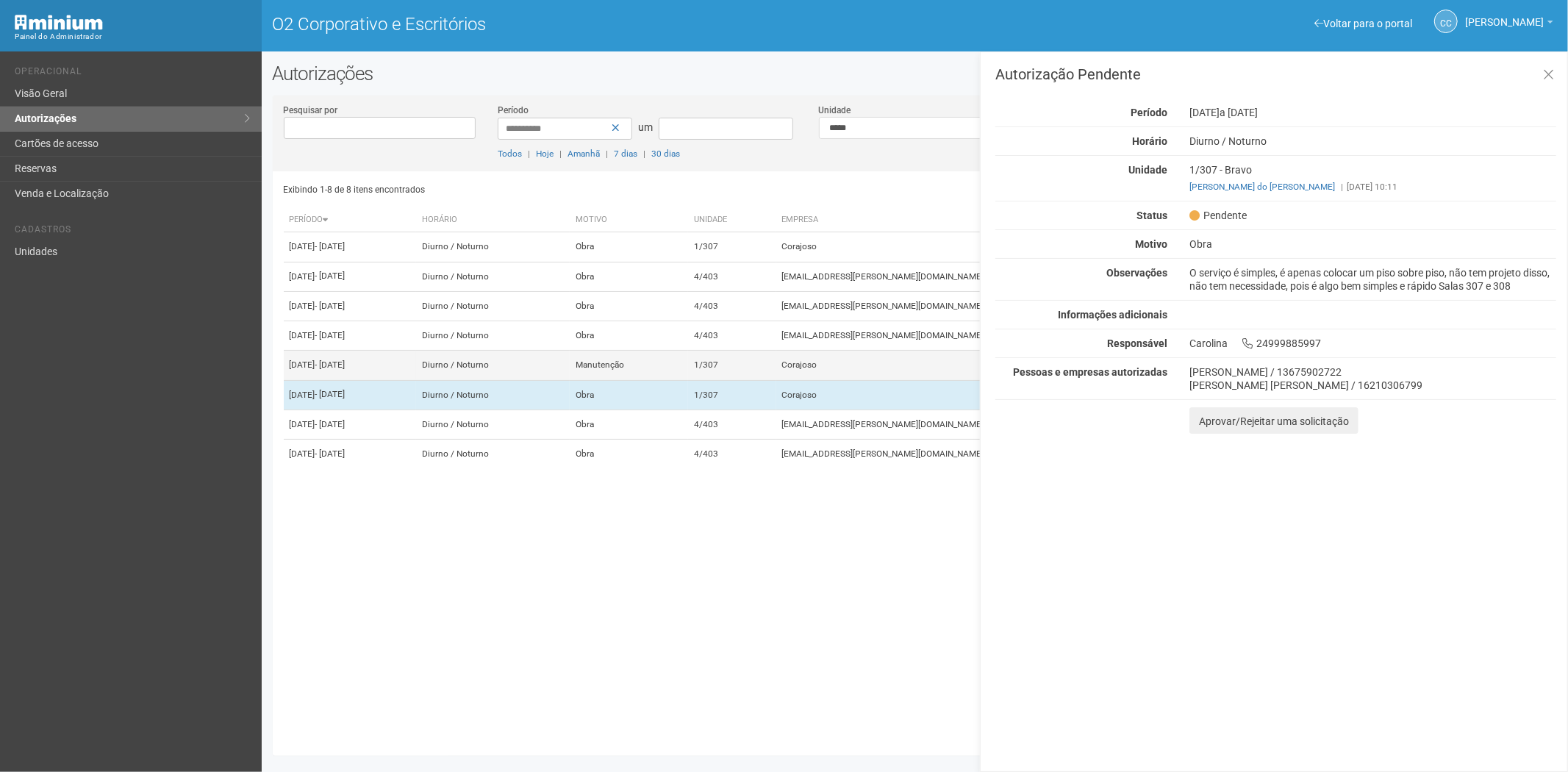
click at [777, 380] on td "1/307" at bounding box center [732, 366] width 88 height 30
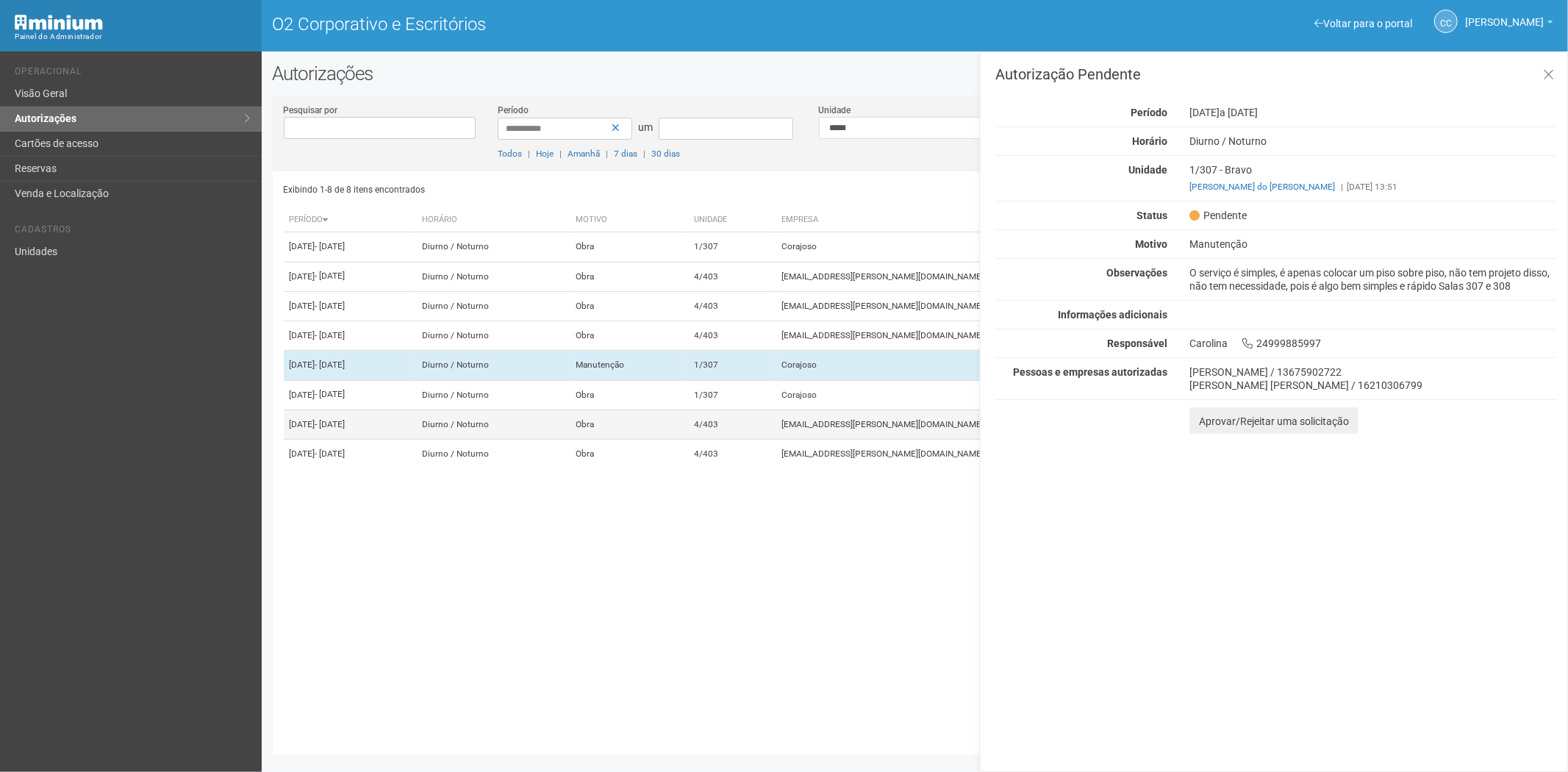
click at [777, 438] on td "4/403" at bounding box center [732, 425] width 88 height 30
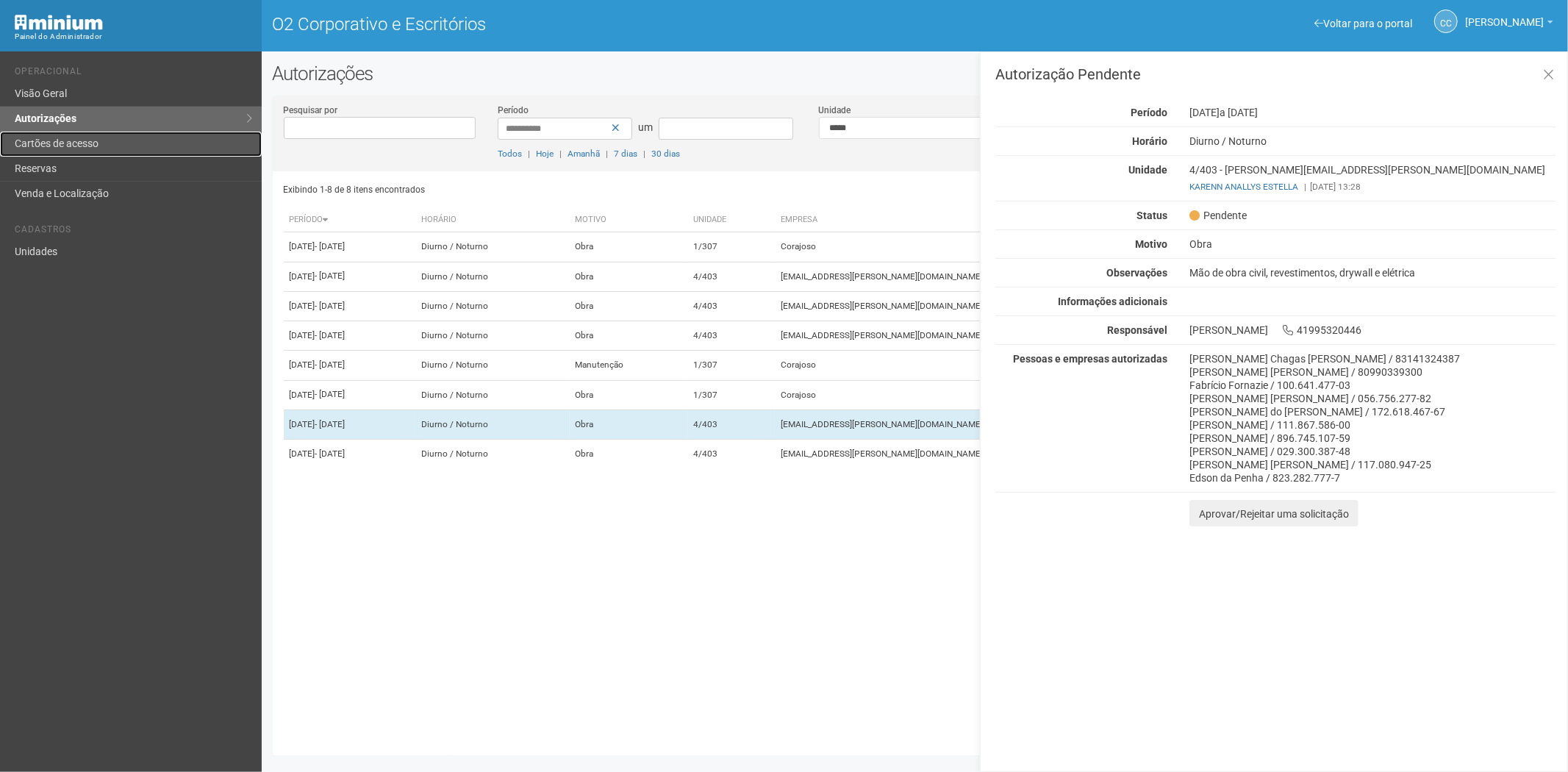
click at [84, 145] on font "Cartões de acesso" at bounding box center [57, 143] width 84 height 12
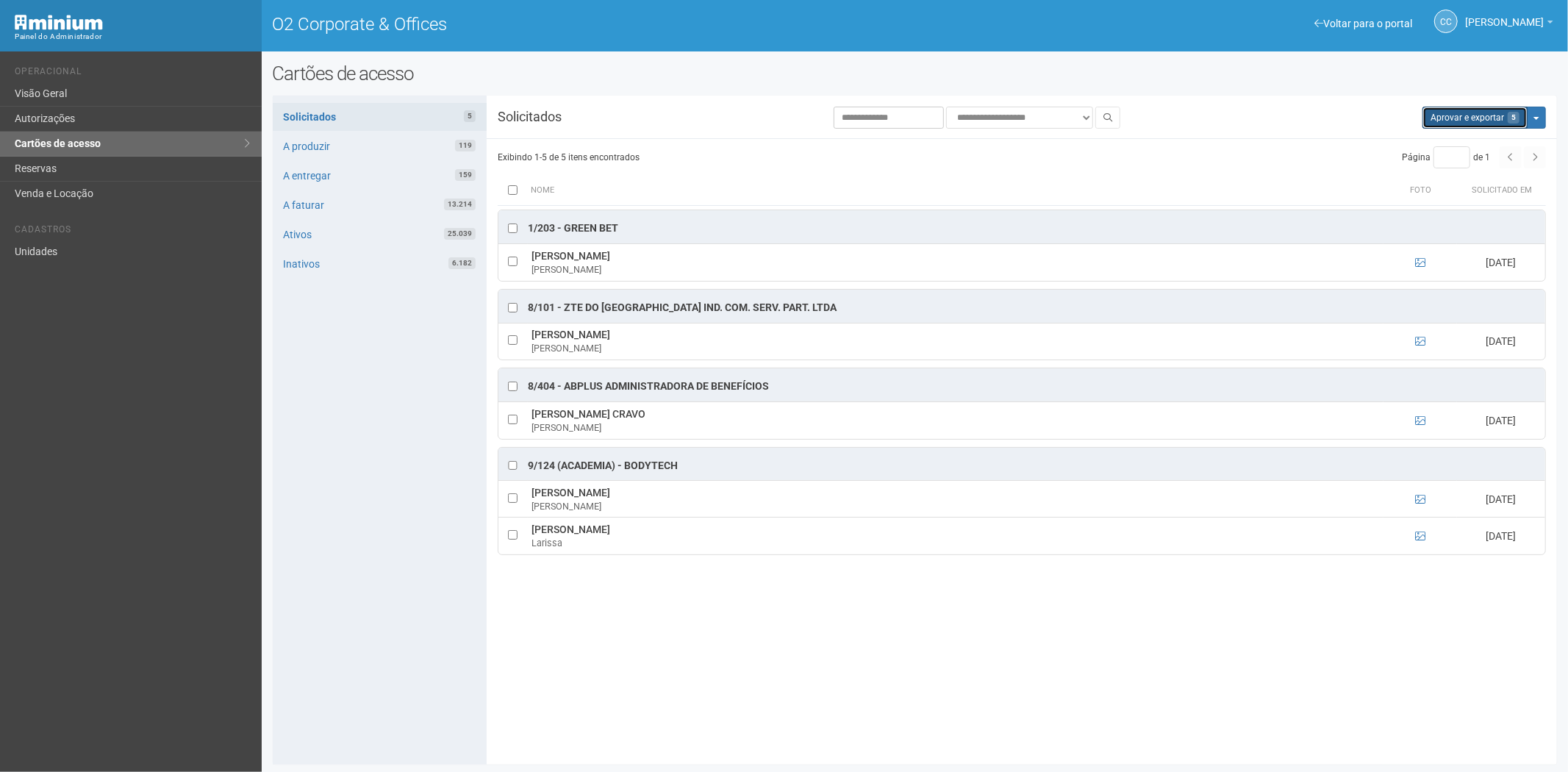
click at [1448, 122] on button "Aprovar e exportar 5" at bounding box center [1474, 118] width 105 height 22
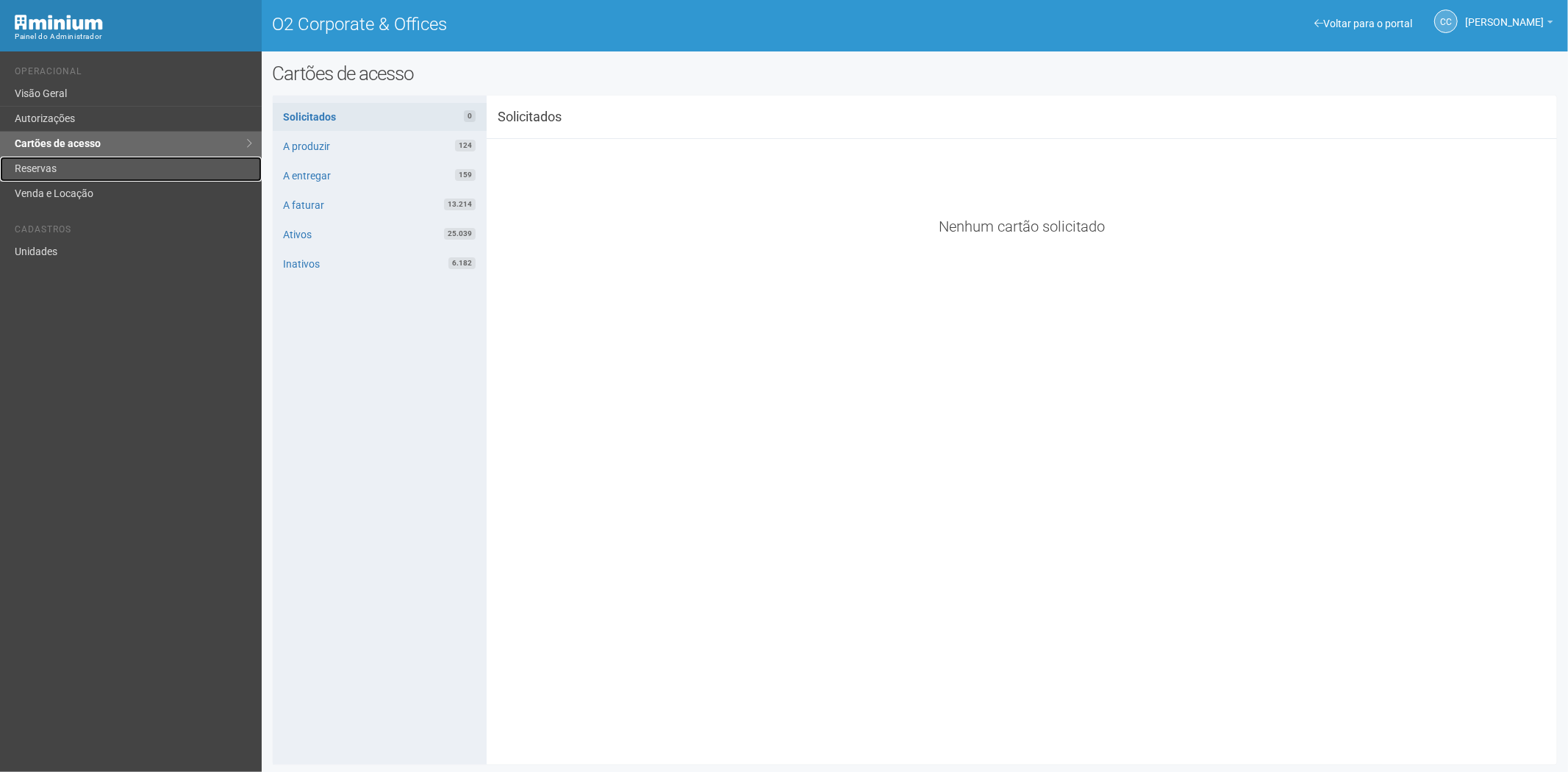
click at [108, 174] on link "Reservas" at bounding box center [131, 169] width 262 height 25
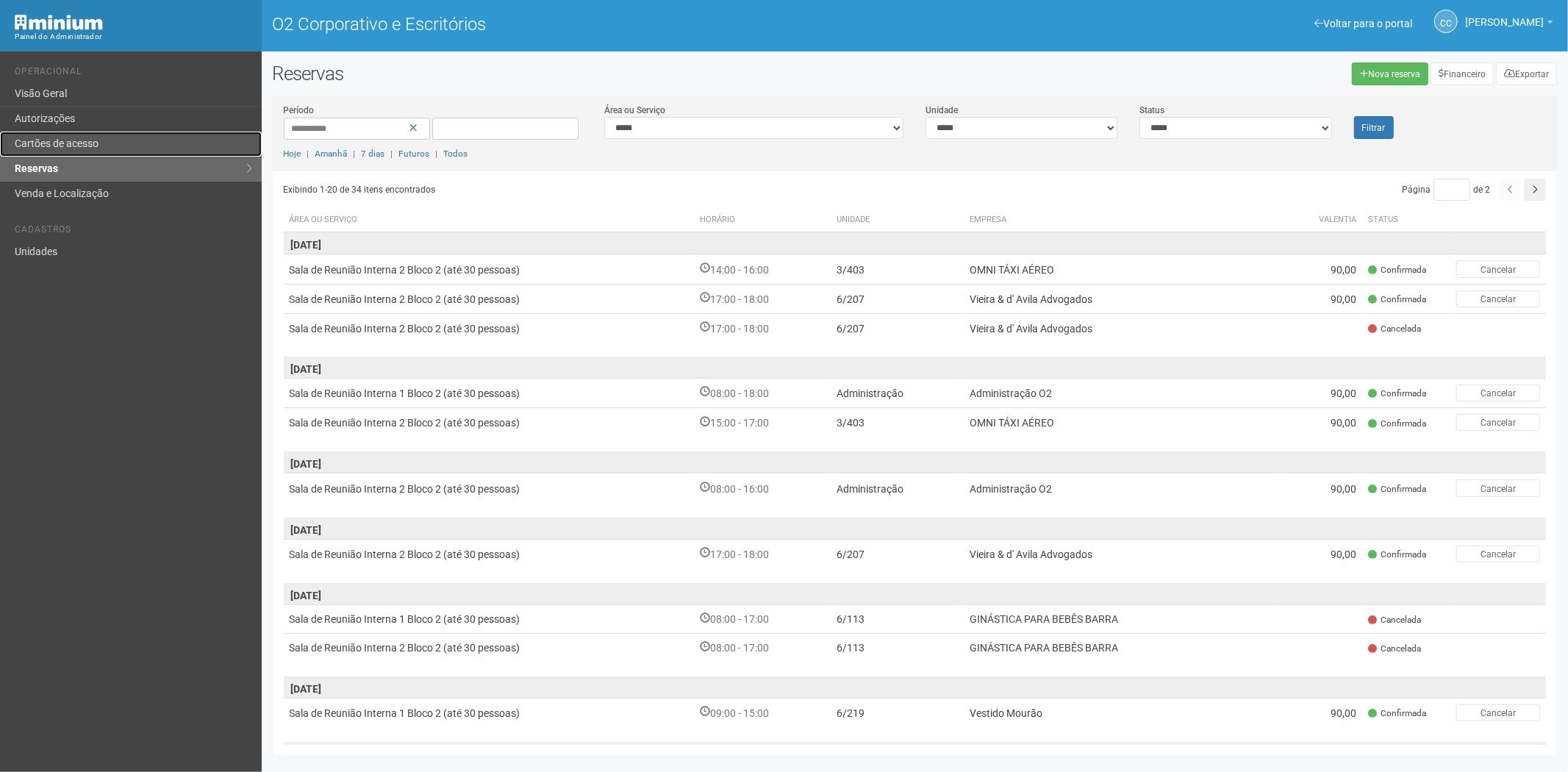
click at [55, 136] on link "Cartões de acesso" at bounding box center [131, 144] width 262 height 25
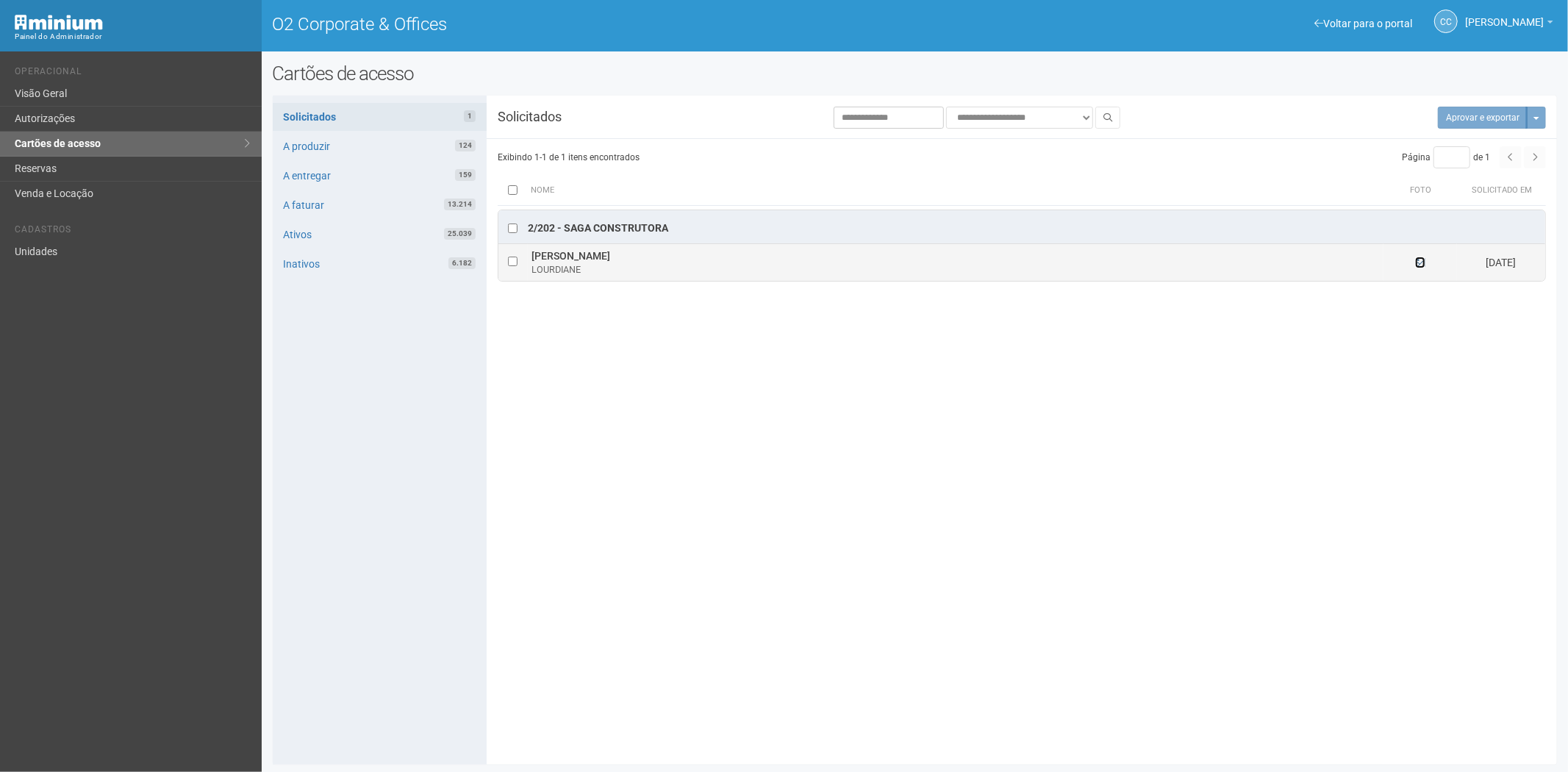
click at [1423, 259] on icon at bounding box center [1420, 262] width 10 height 10
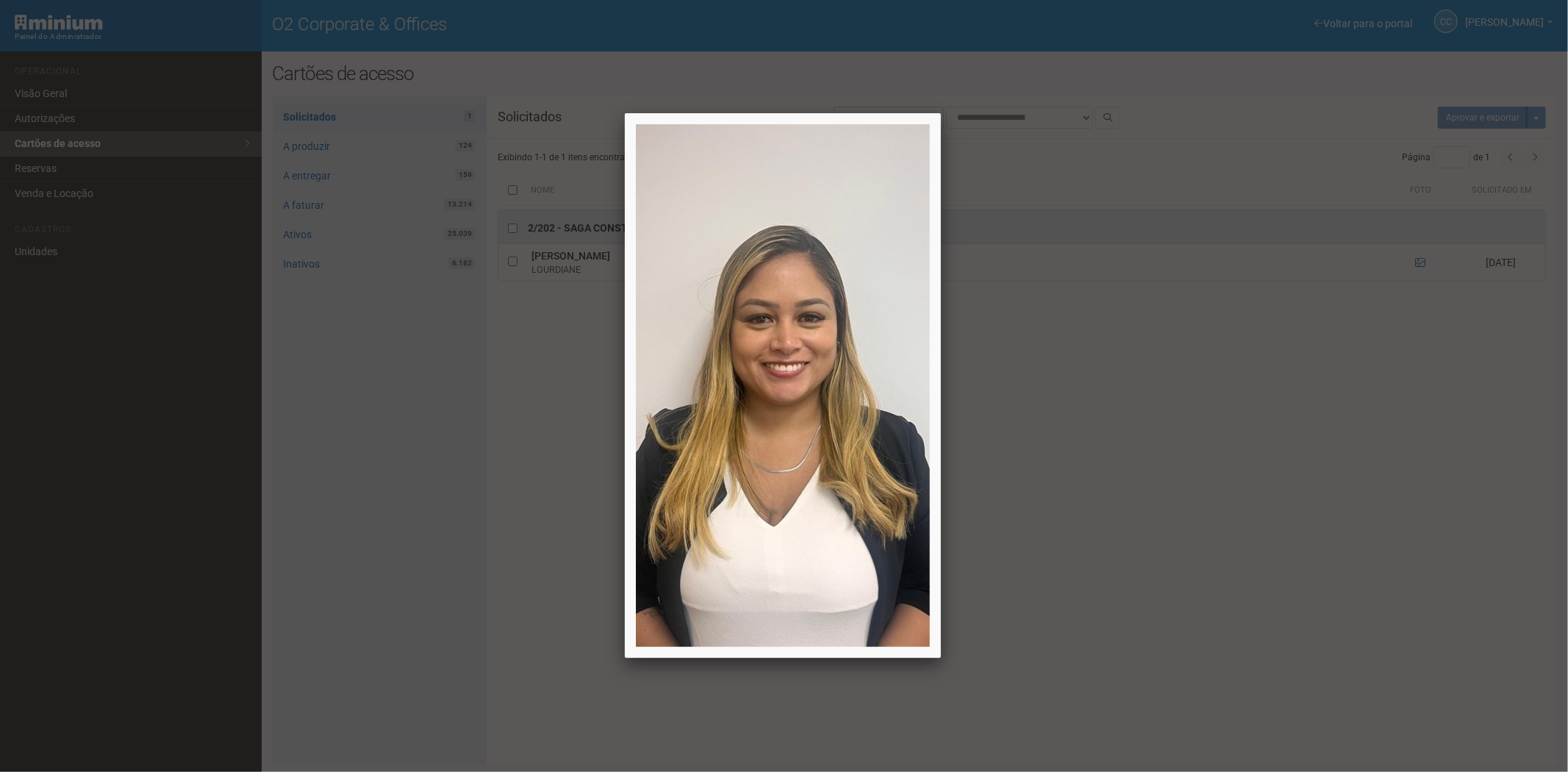
drag, startPoint x: 1387, startPoint y: 476, endPoint x: 1364, endPoint y: 467, distance: 24.7
click at [1375, 473] on div at bounding box center [784, 386] width 1568 height 772
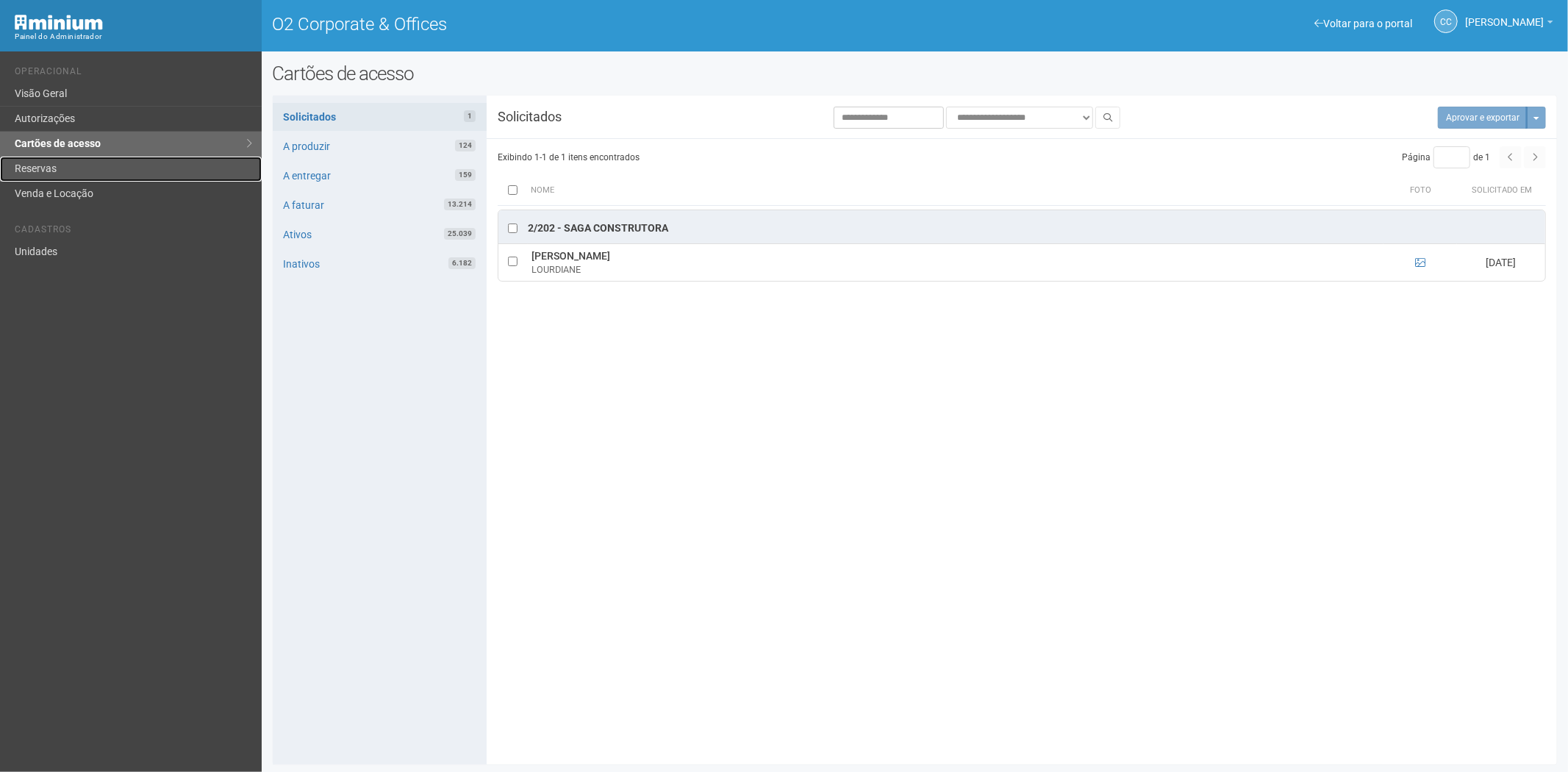
click at [34, 175] on link "Reservas" at bounding box center [131, 169] width 262 height 25
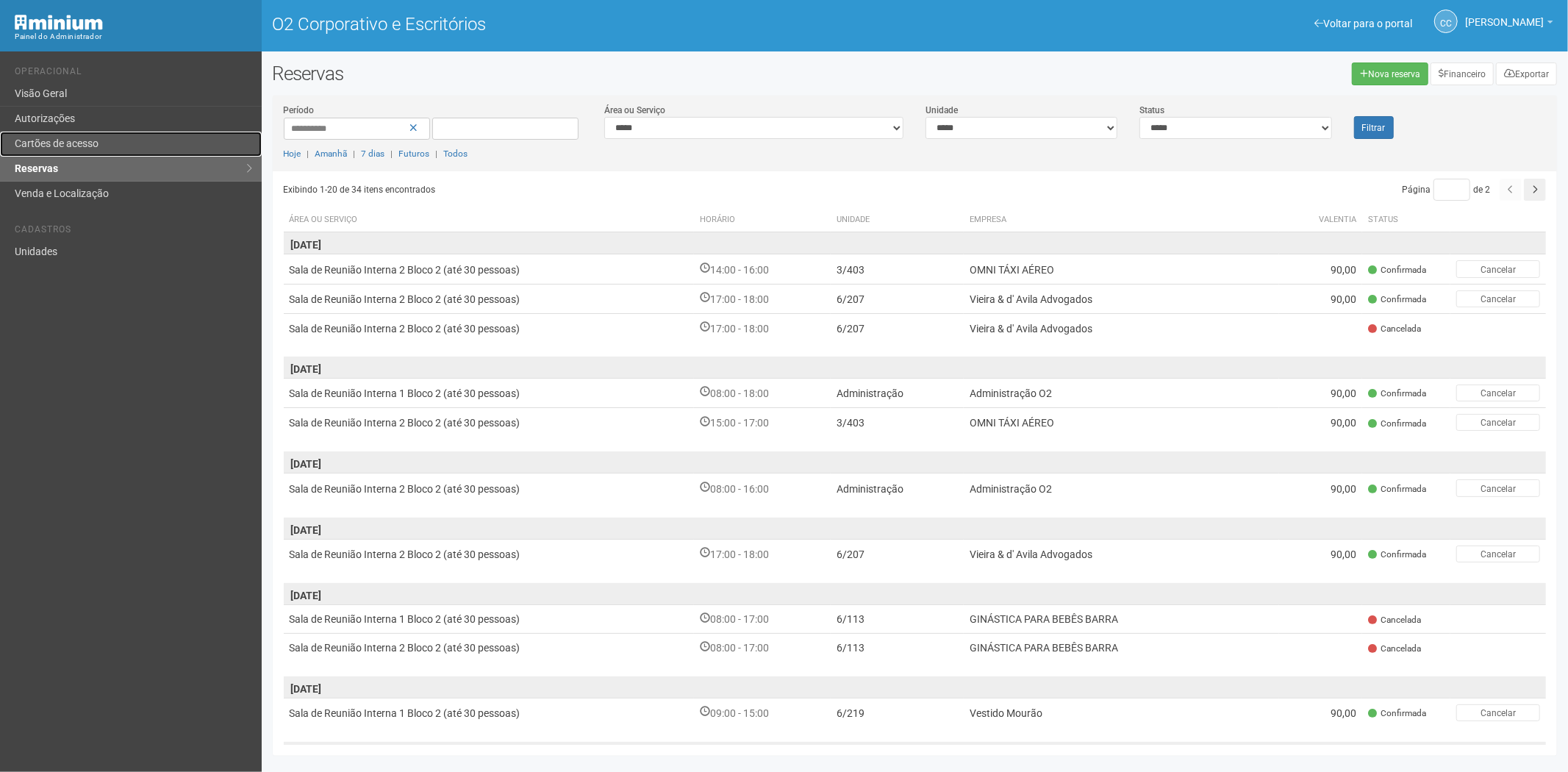
click at [115, 141] on link "Cartões de acesso" at bounding box center [131, 144] width 262 height 25
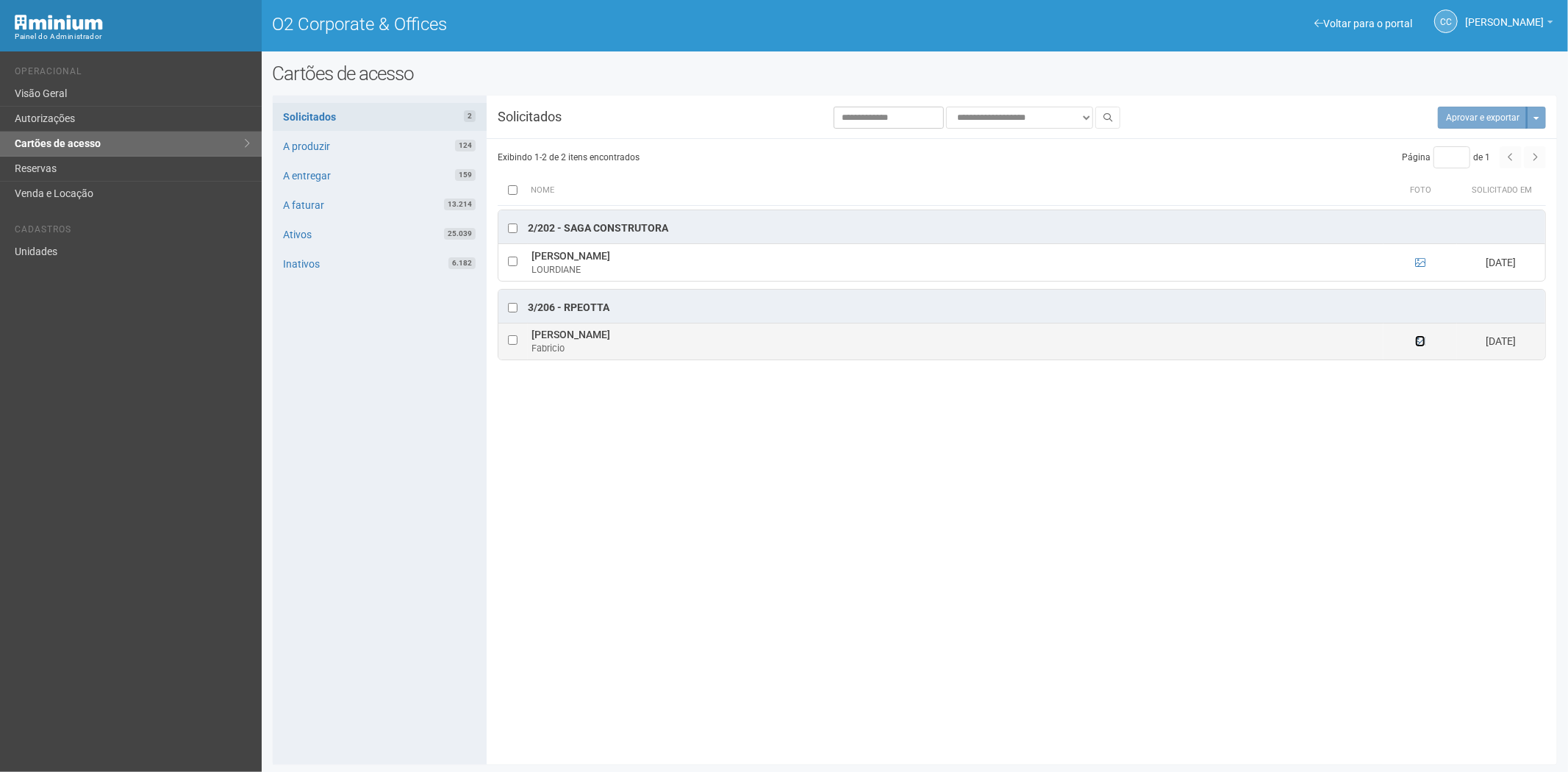
click at [1419, 342] on icon at bounding box center [1420, 341] width 10 height 10
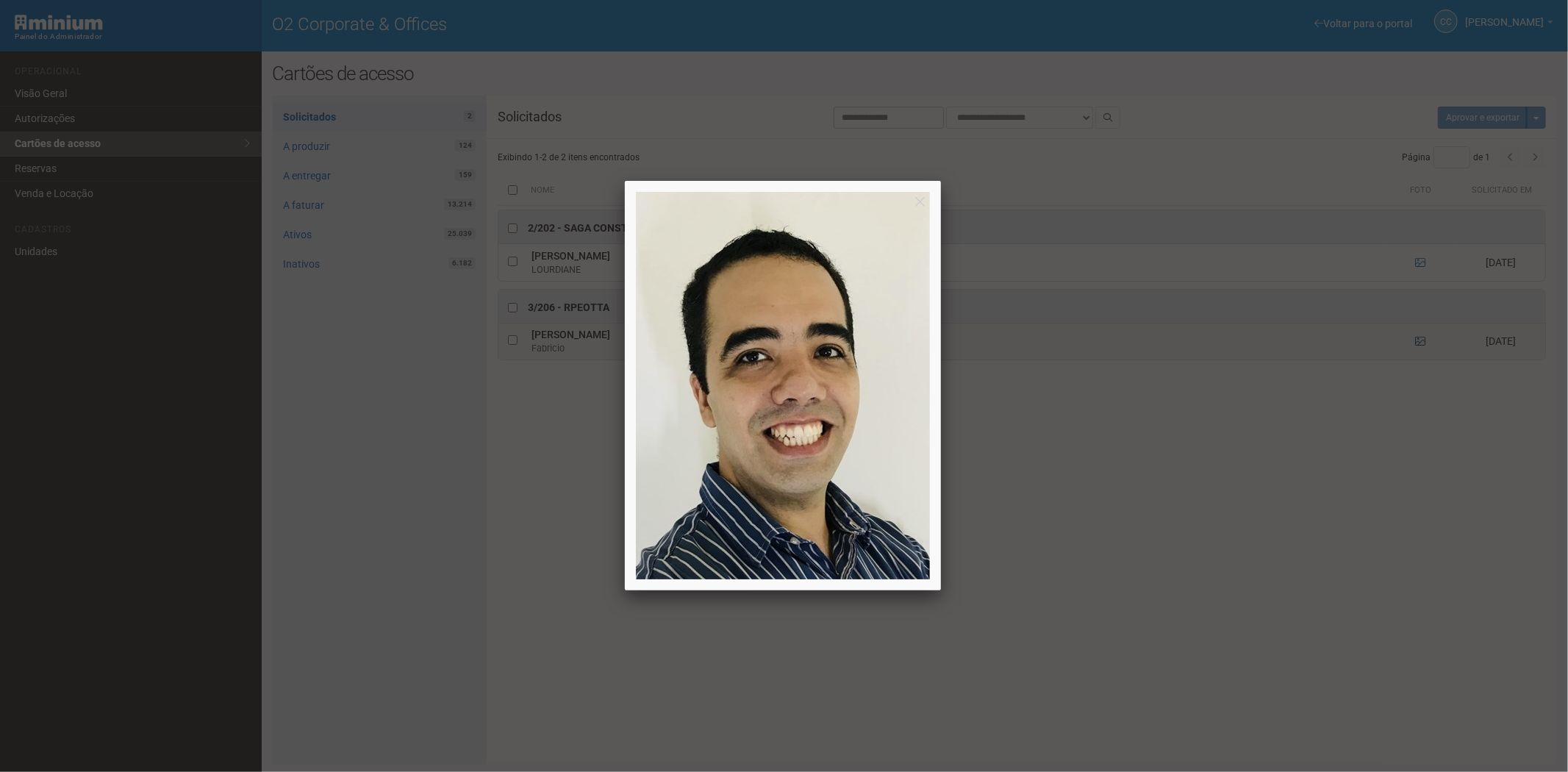
click at [1419, 342] on div at bounding box center [784, 386] width 1568 height 772
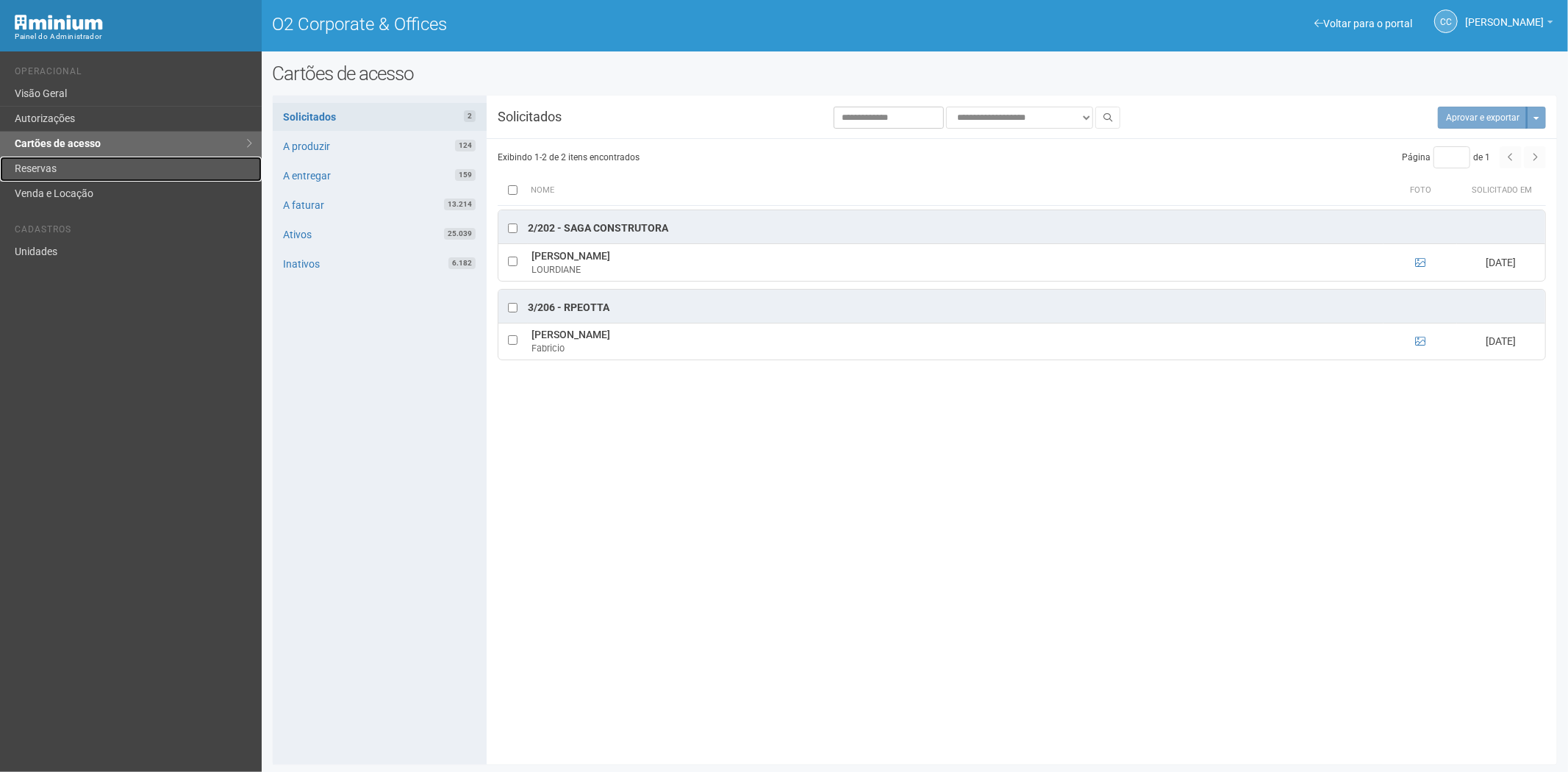
click at [33, 170] on link "Reservas" at bounding box center [131, 169] width 262 height 25
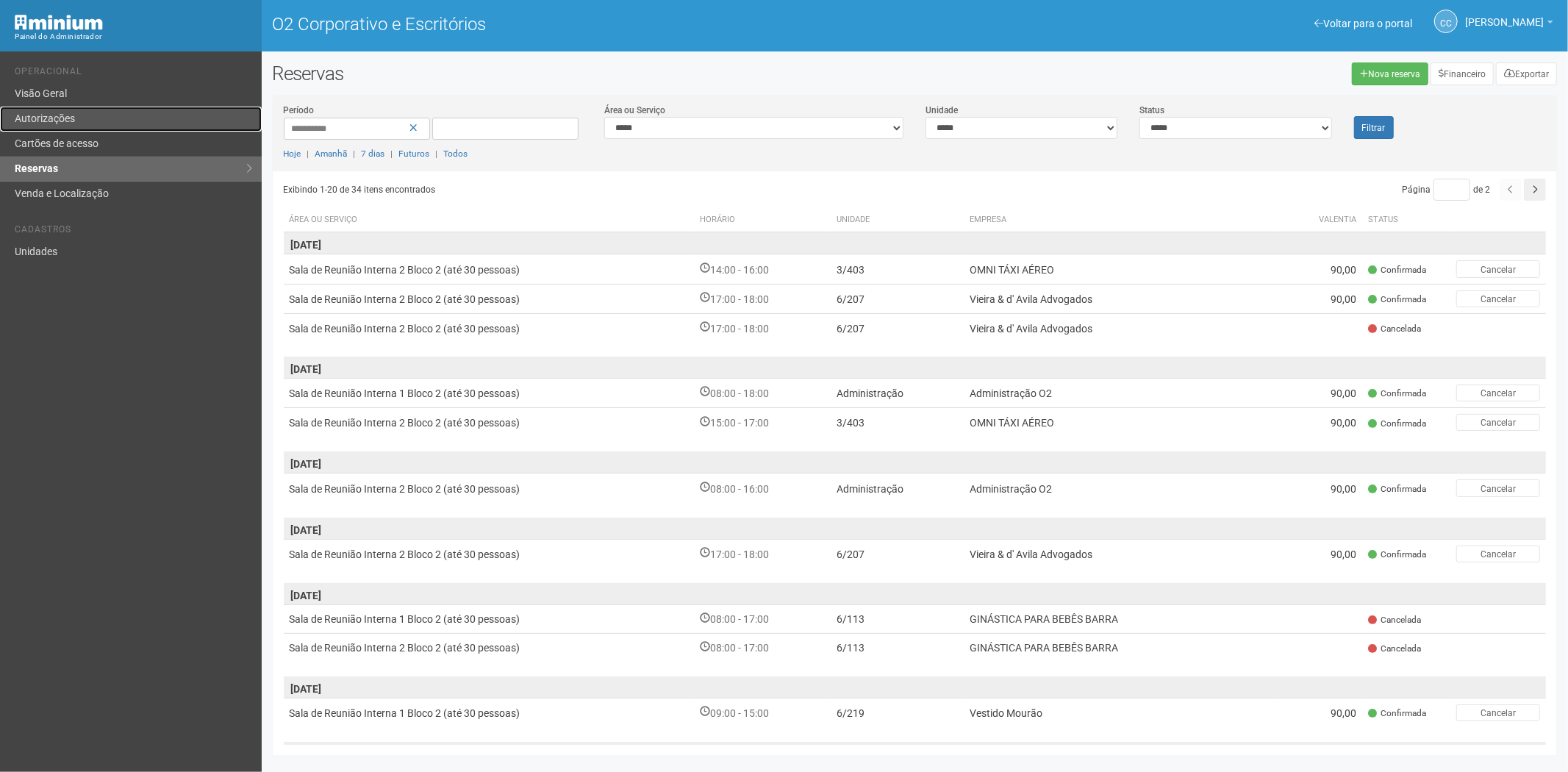
click at [90, 118] on link "Autorizações" at bounding box center [131, 119] width 262 height 25
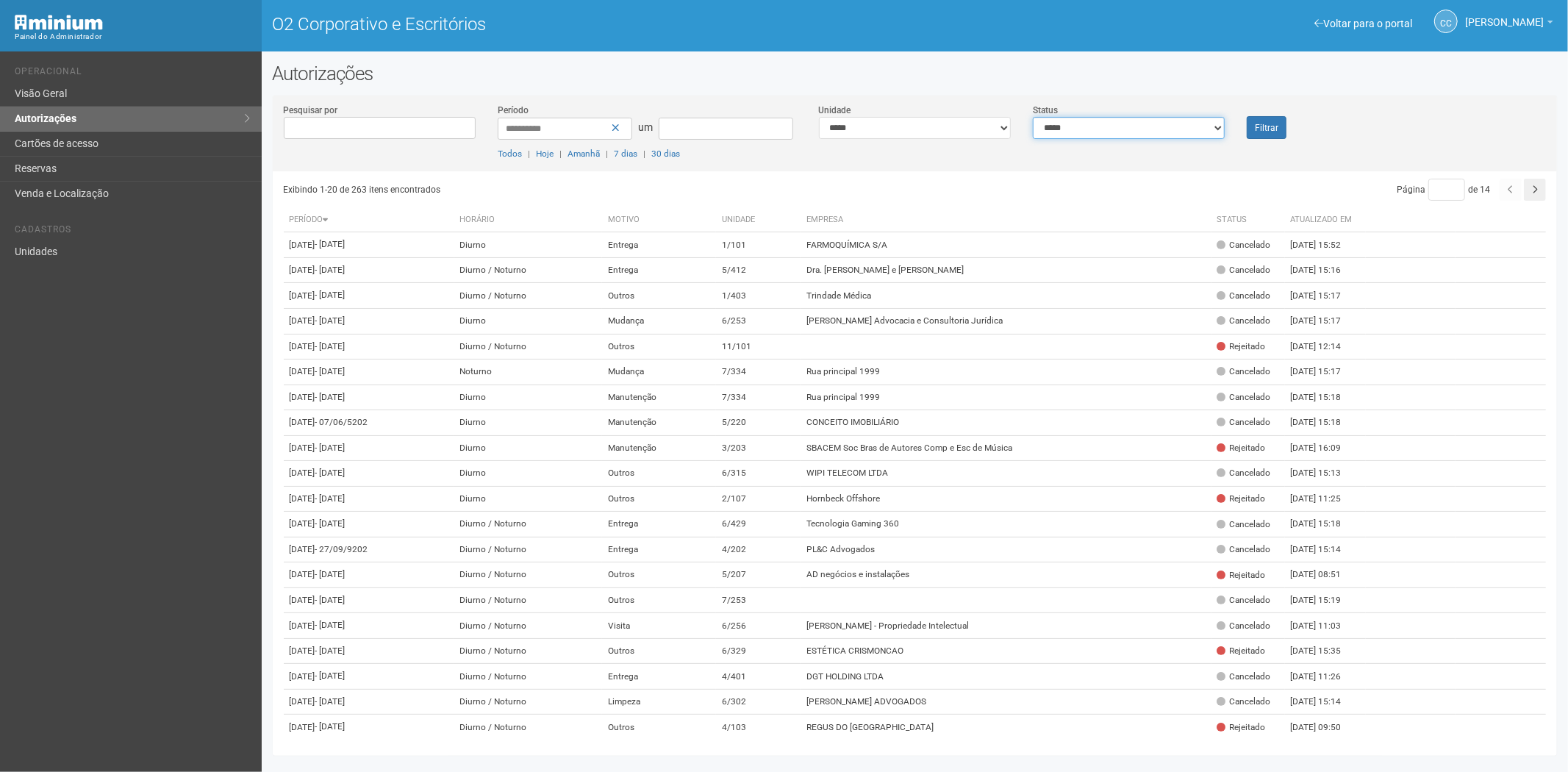
click at [1103, 125] on select "**********" at bounding box center [1129, 128] width 192 height 22
select select "*"
click at [1033, 117] on select "**********" at bounding box center [1129, 128] width 192 height 22
click at [1281, 128] on button "Filtrar" at bounding box center [1266, 127] width 40 height 23
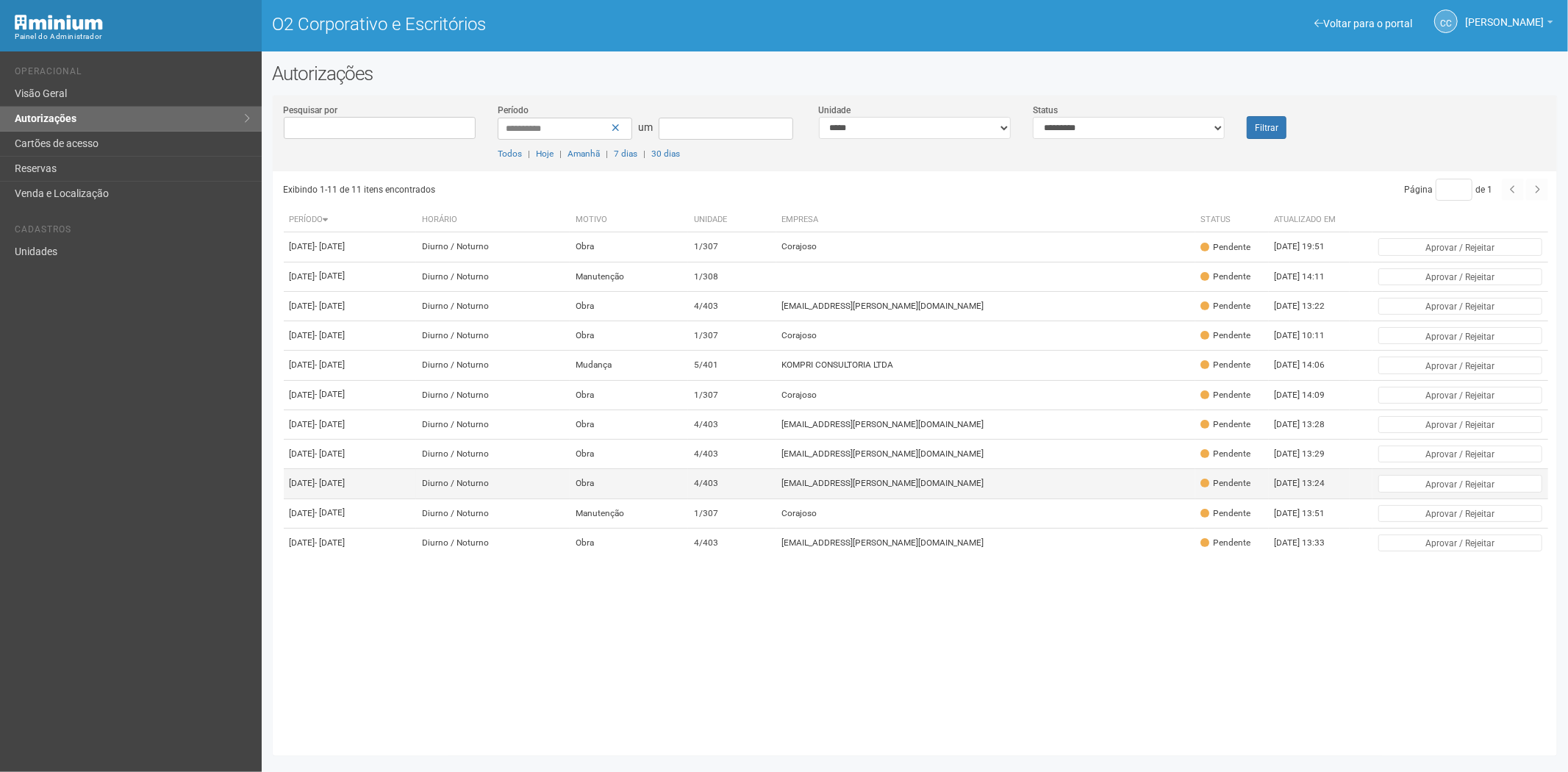
click at [1021, 499] on td "viviane.rocha@invasive.com.br" at bounding box center [986, 484] width 419 height 30
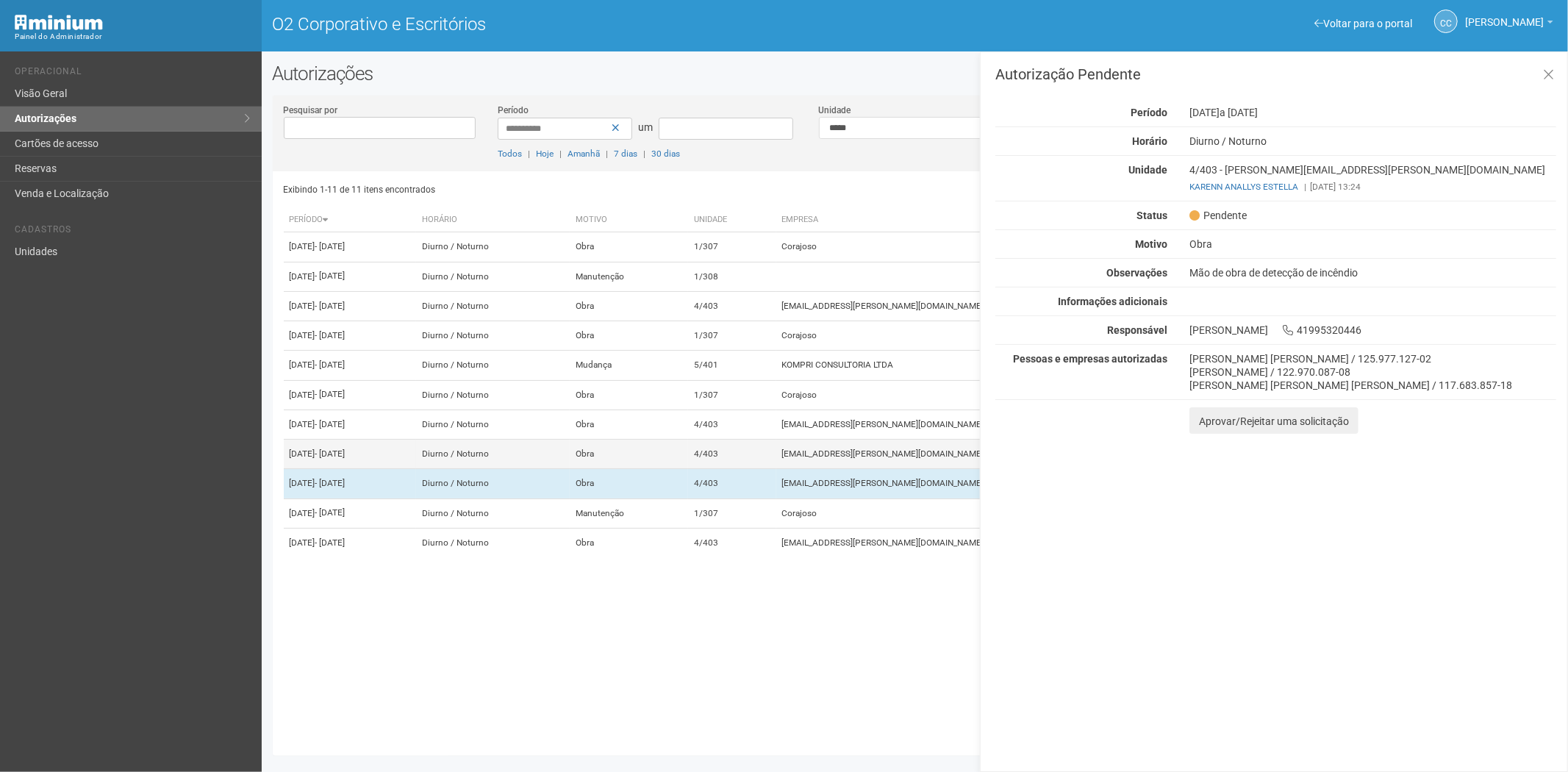
click at [905, 469] on td "viviane.rocha@invasive.com.br" at bounding box center [986, 454] width 419 height 30
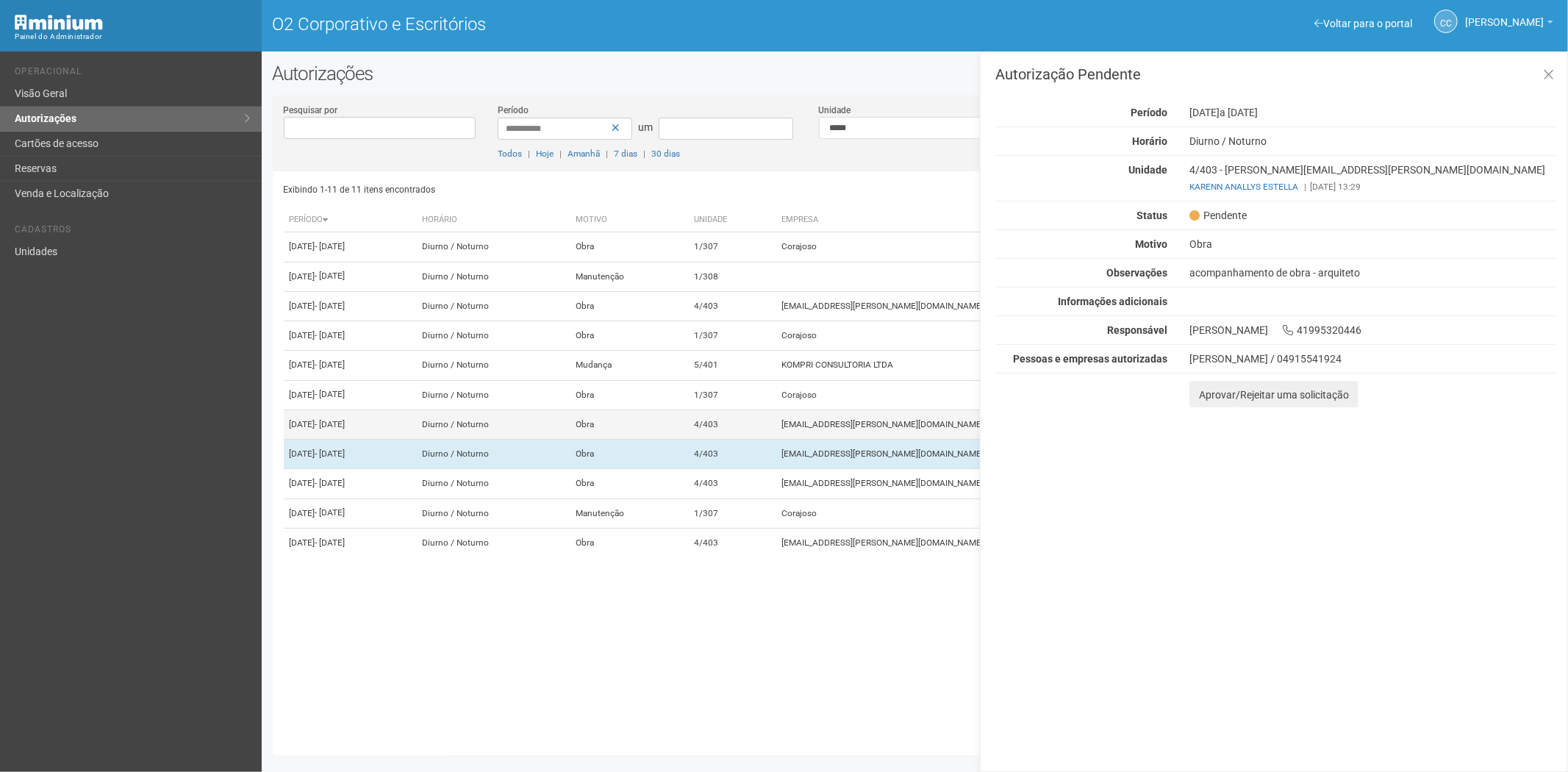
click at [903, 438] on td "viviane.rocha@invasive.com.br" at bounding box center [986, 425] width 419 height 30
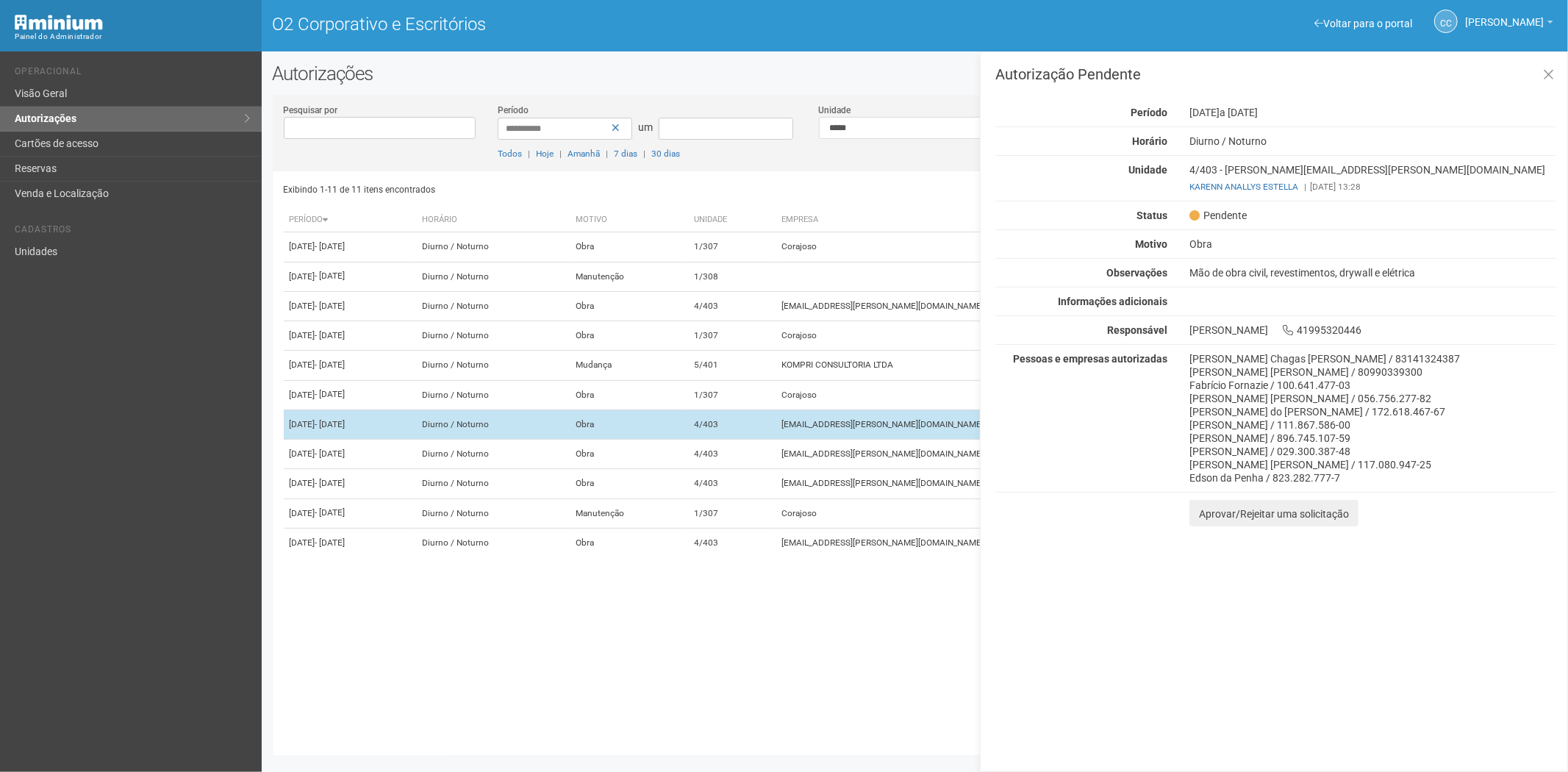
click at [777, 438] on td "4/403" at bounding box center [732, 425] width 88 height 30
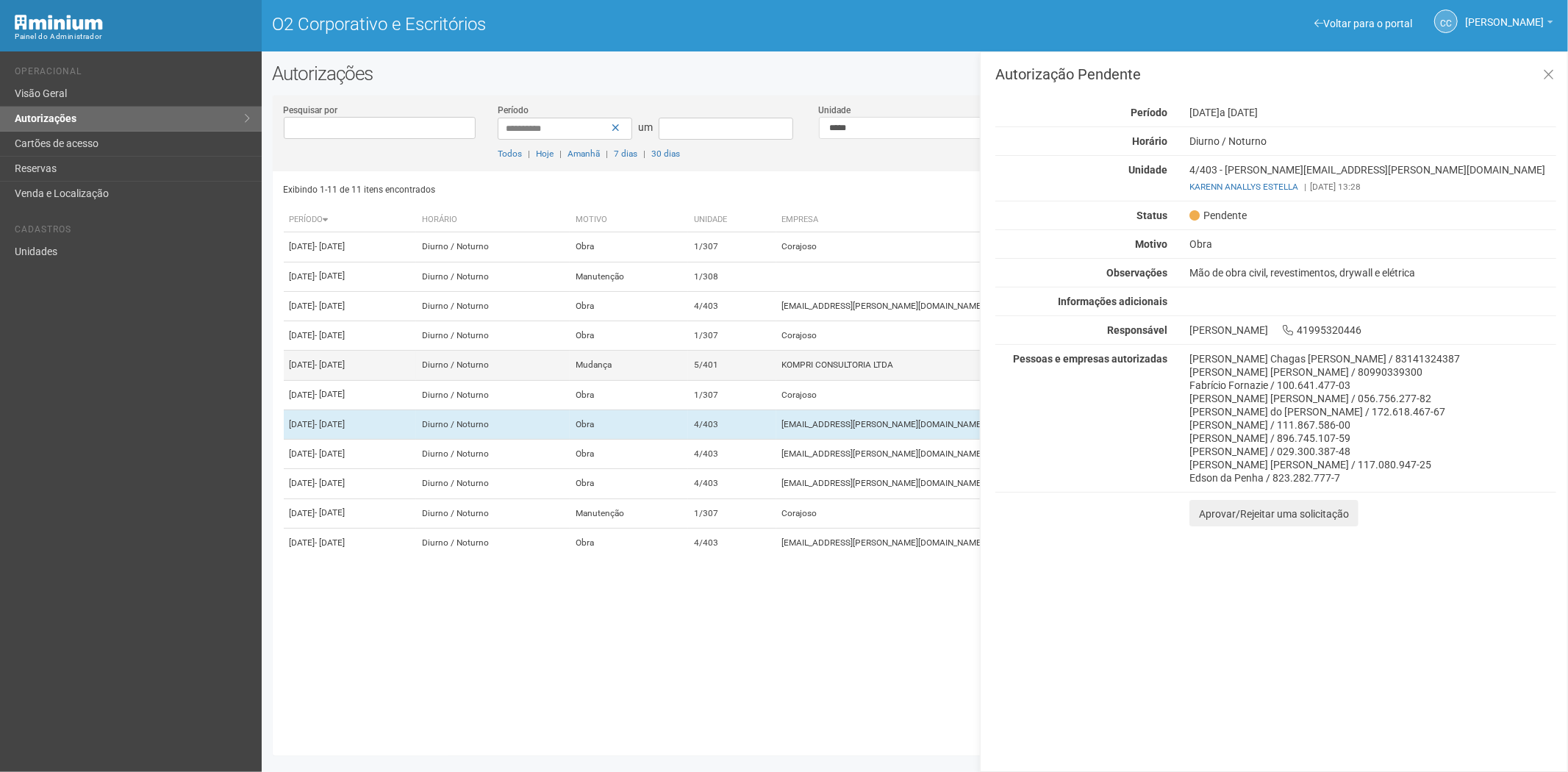
click at [777, 380] on td "5/401" at bounding box center [732, 366] width 88 height 30
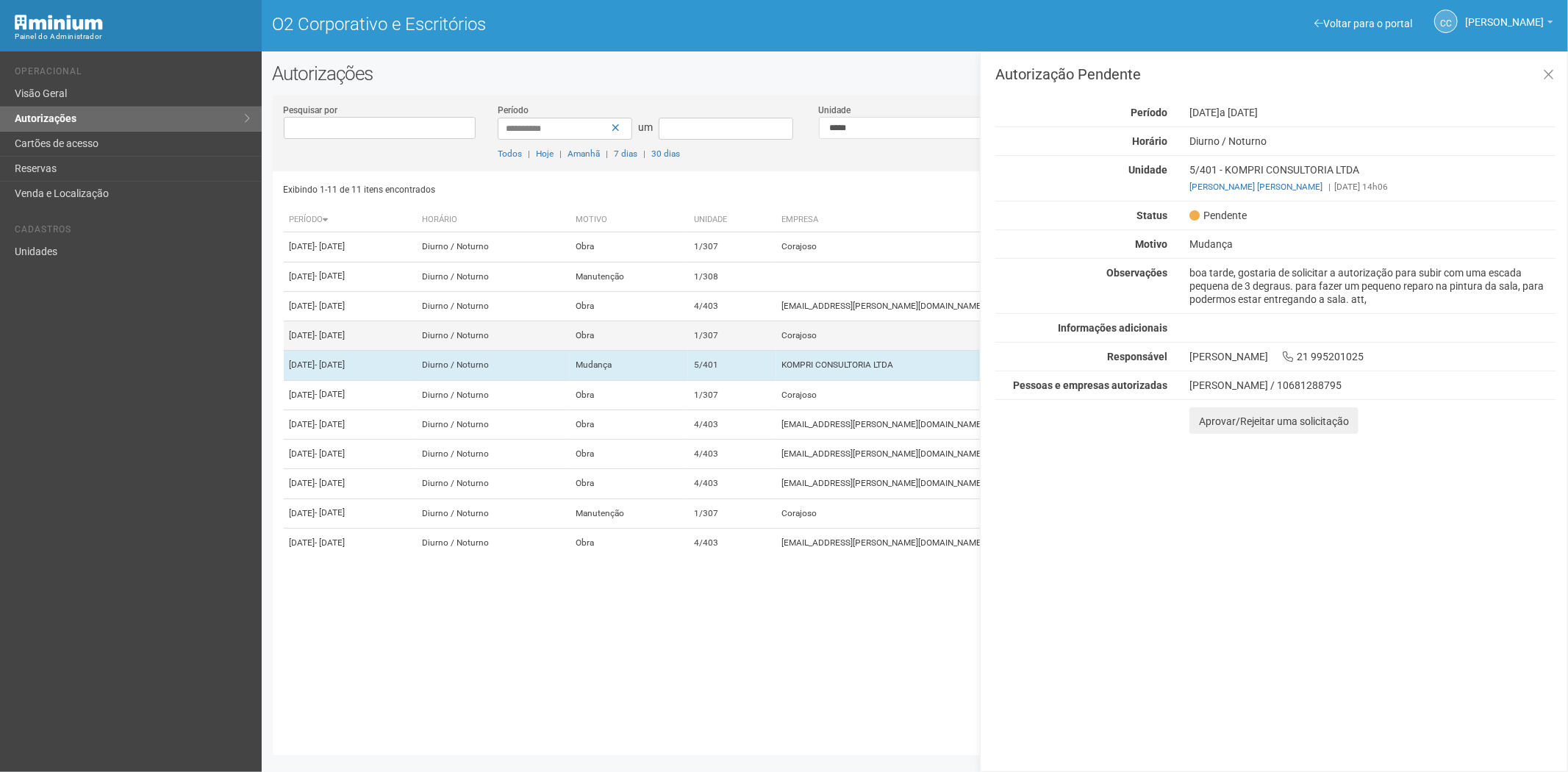
click at [688, 351] on td "Obra" at bounding box center [628, 336] width 118 height 30
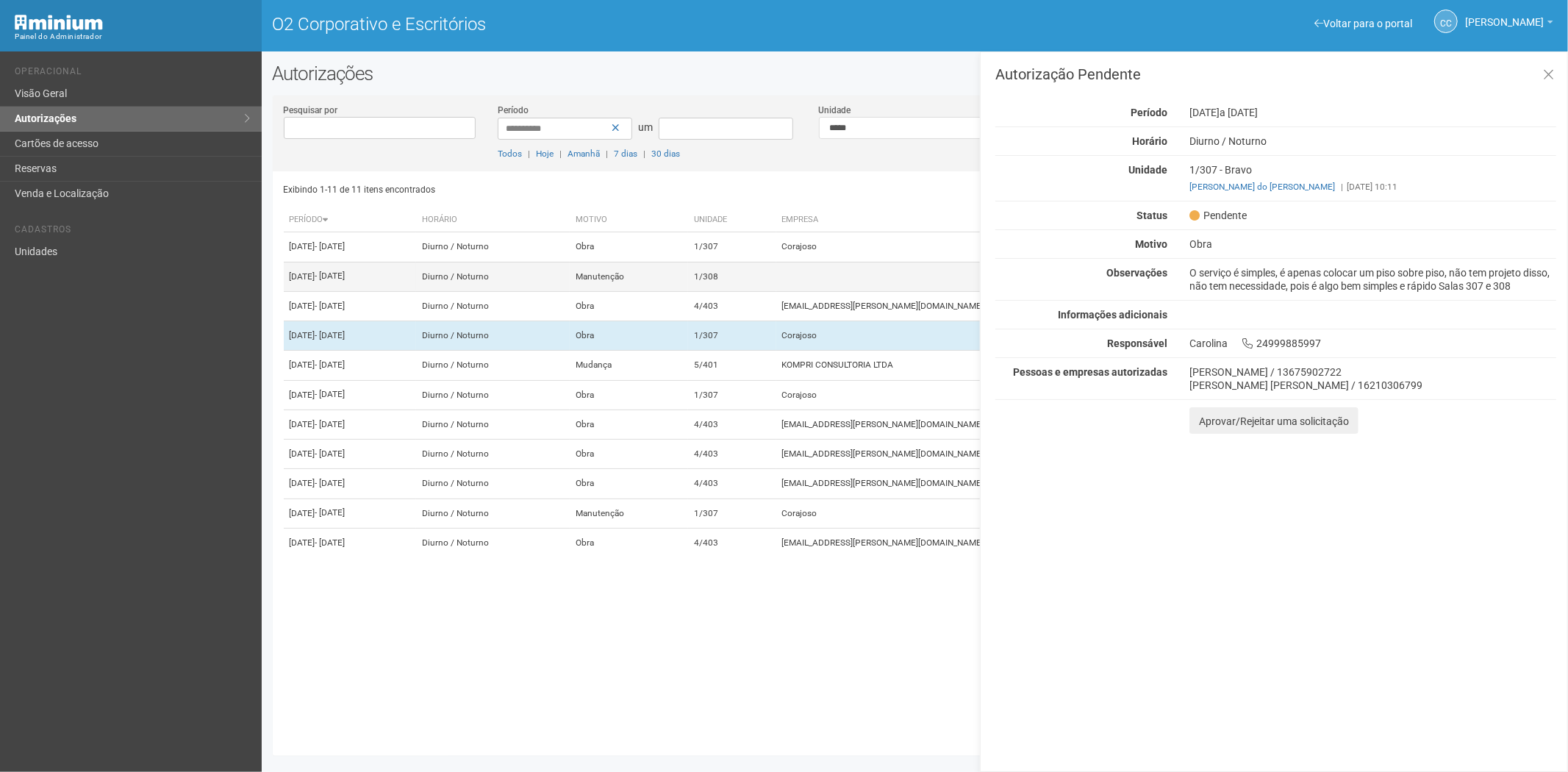
click at [777, 291] on td "1/308" at bounding box center [732, 277] width 88 height 30
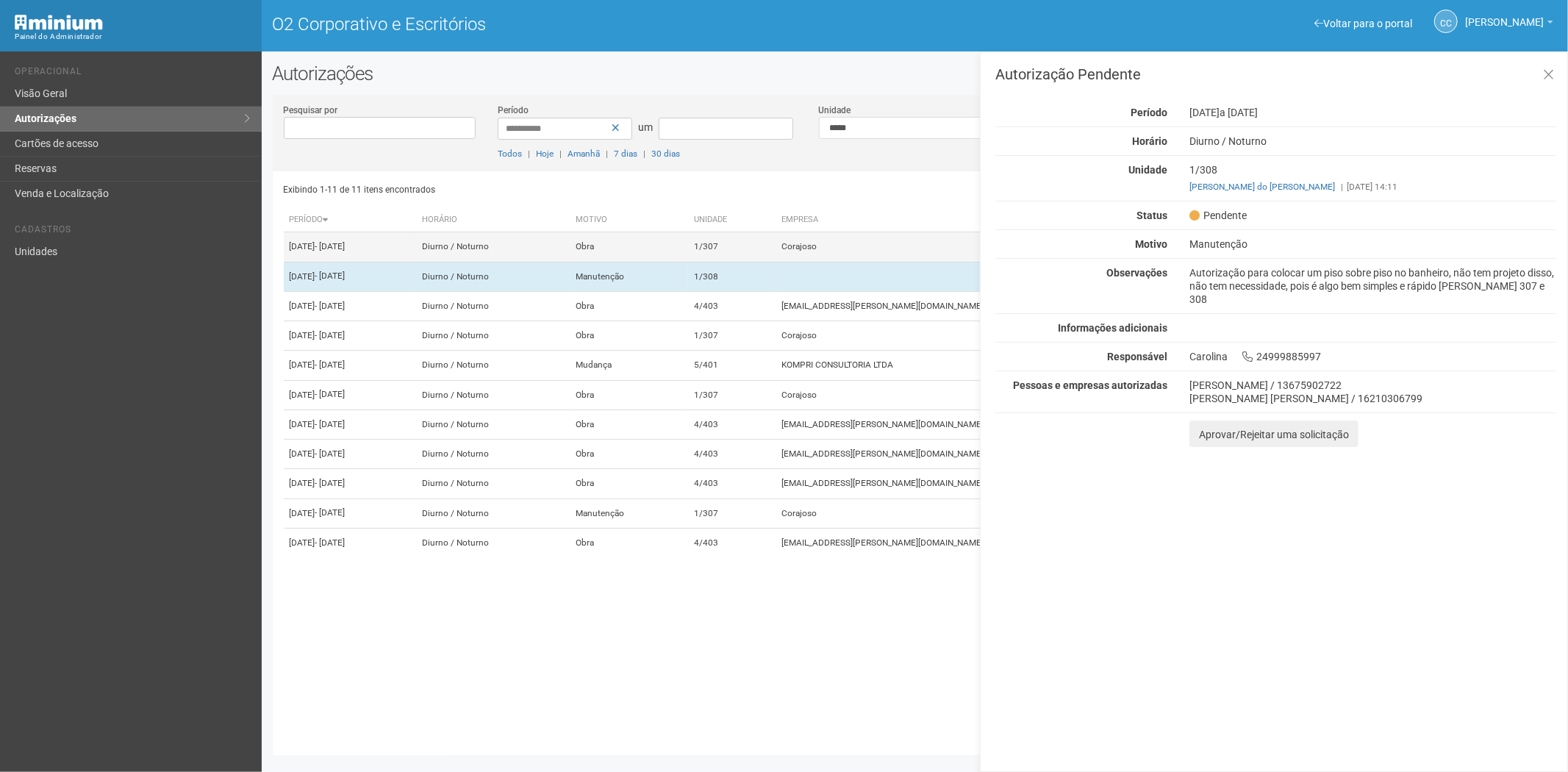
click at [777, 262] on td "1/307" at bounding box center [732, 247] width 88 height 30
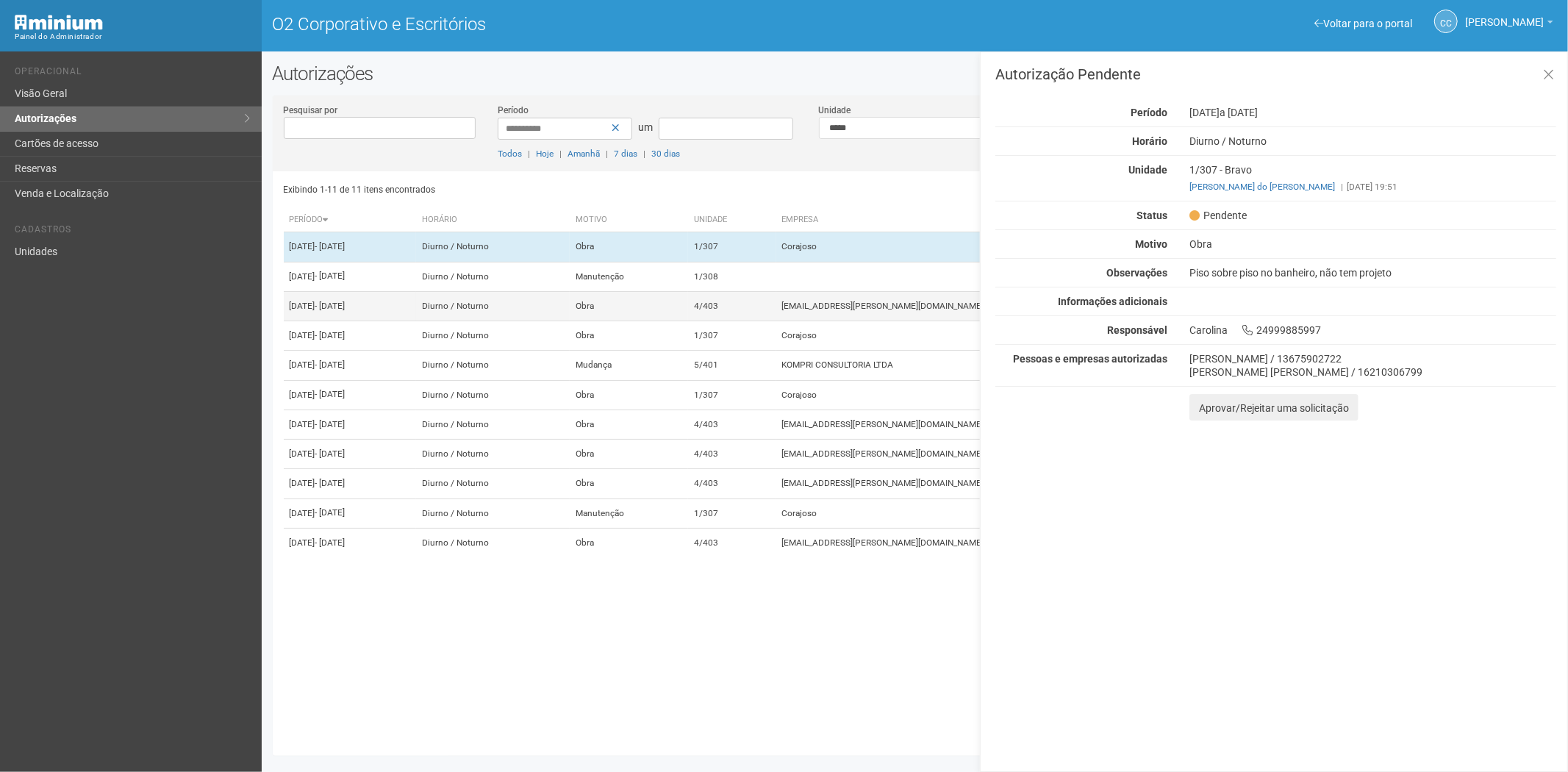
click at [777, 321] on td "4/403" at bounding box center [732, 306] width 88 height 30
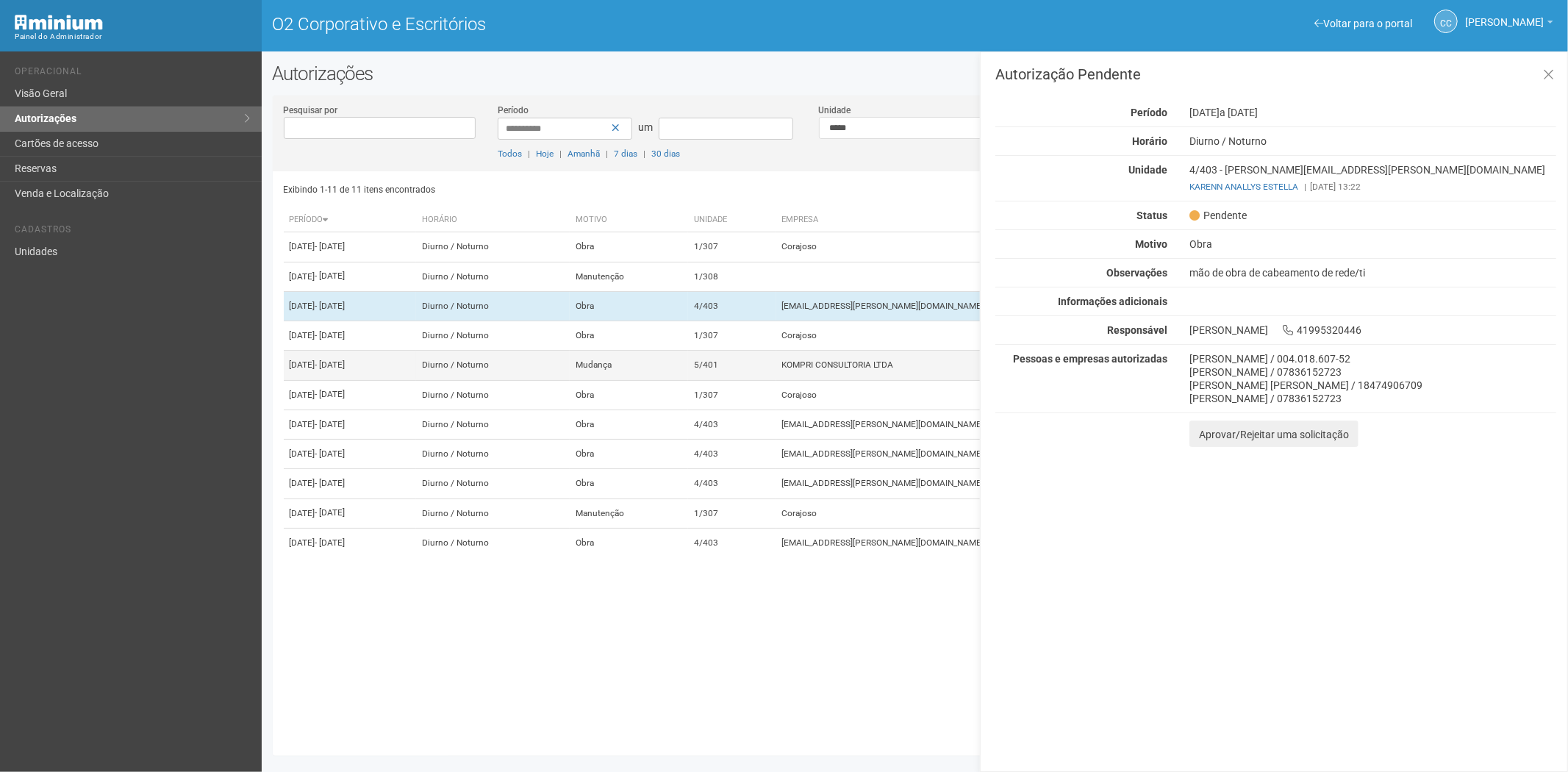
click at [777, 380] on td "5/401" at bounding box center [732, 366] width 88 height 30
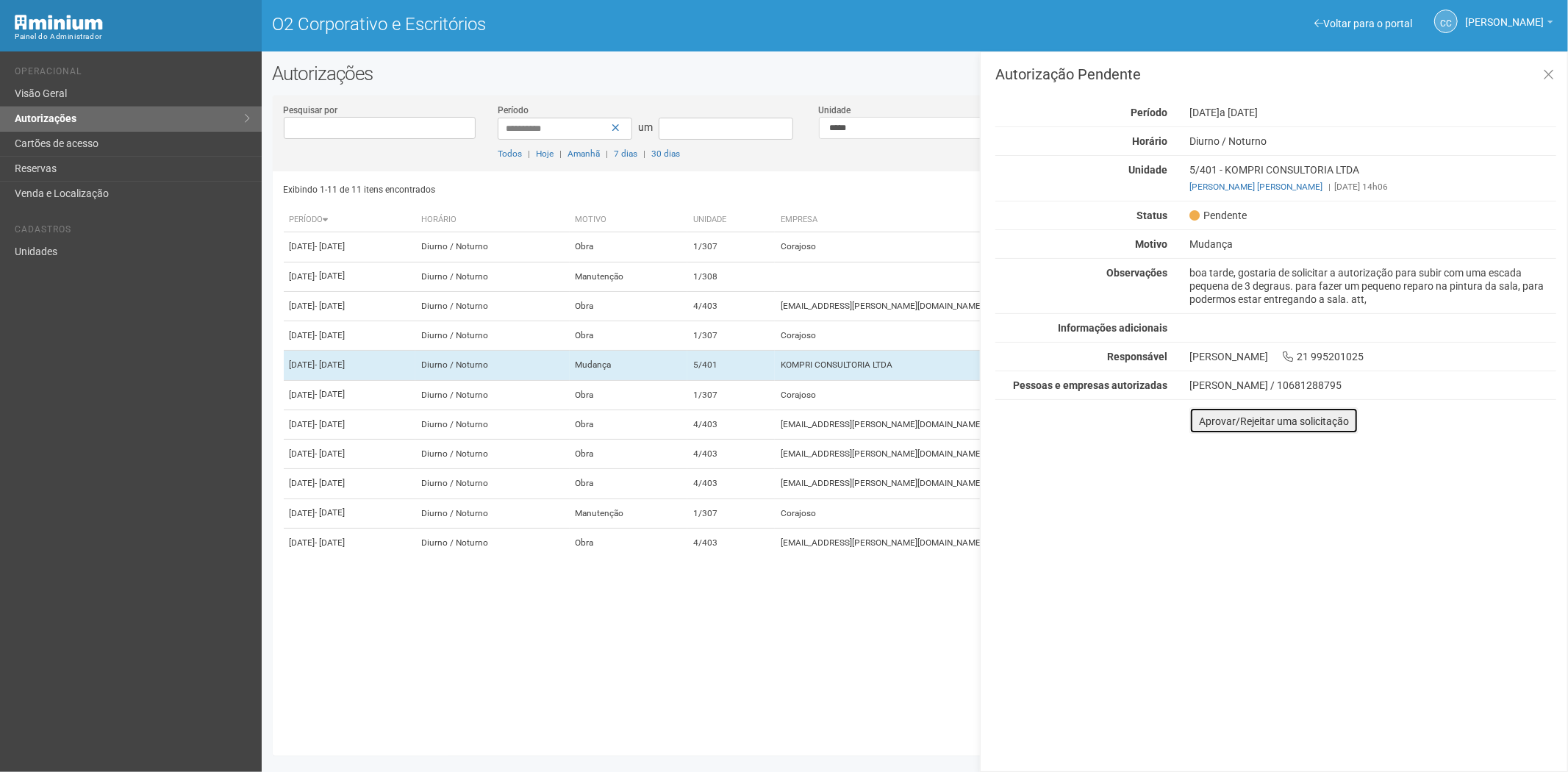
click at [1204, 423] on font "Aprovar/Rejeitar uma solicitação" at bounding box center [1274, 421] width 150 height 12
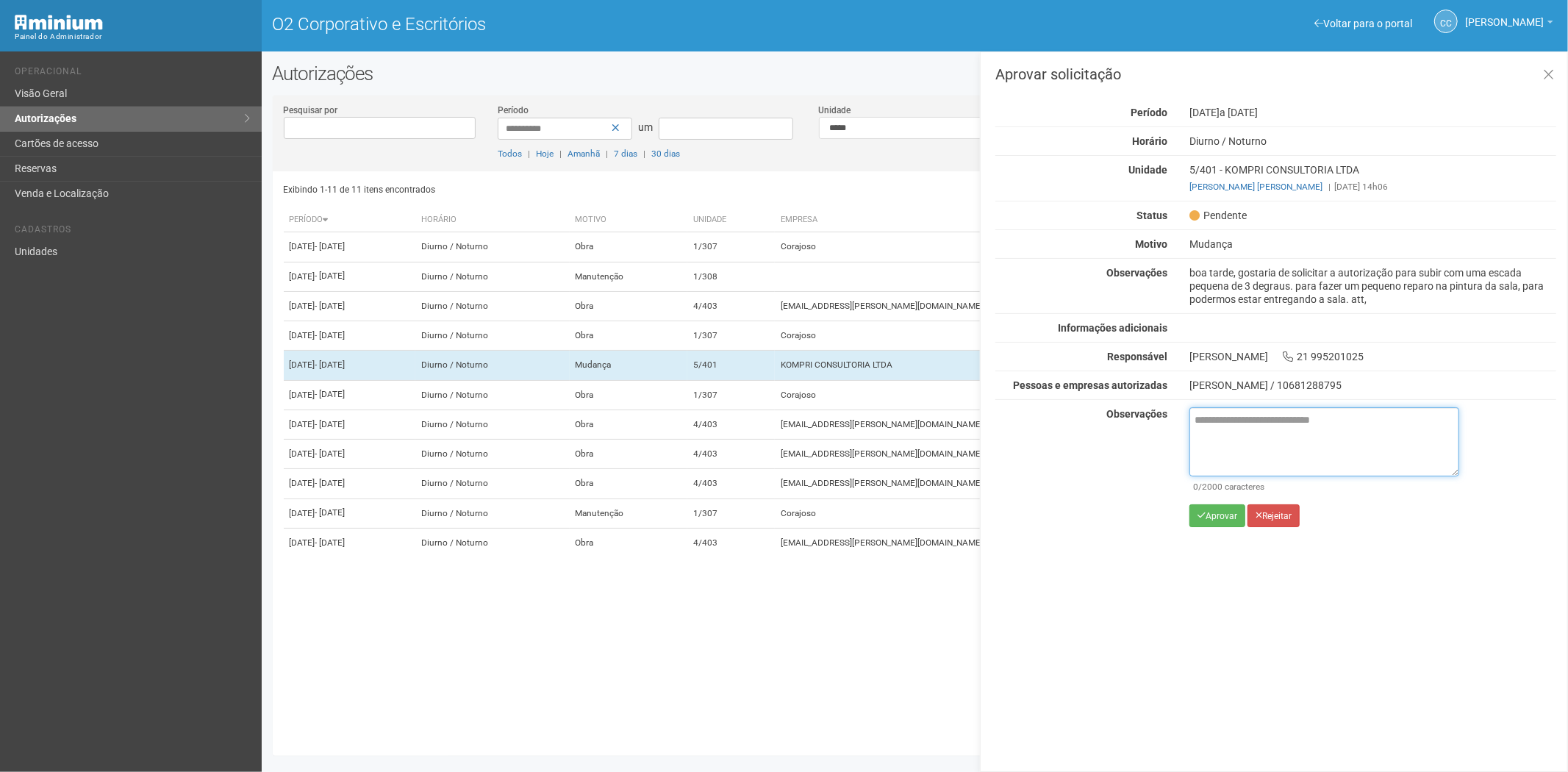
click at [1262, 450] on textarea at bounding box center [1325, 441] width 269 height 69
paste textarea "**********"
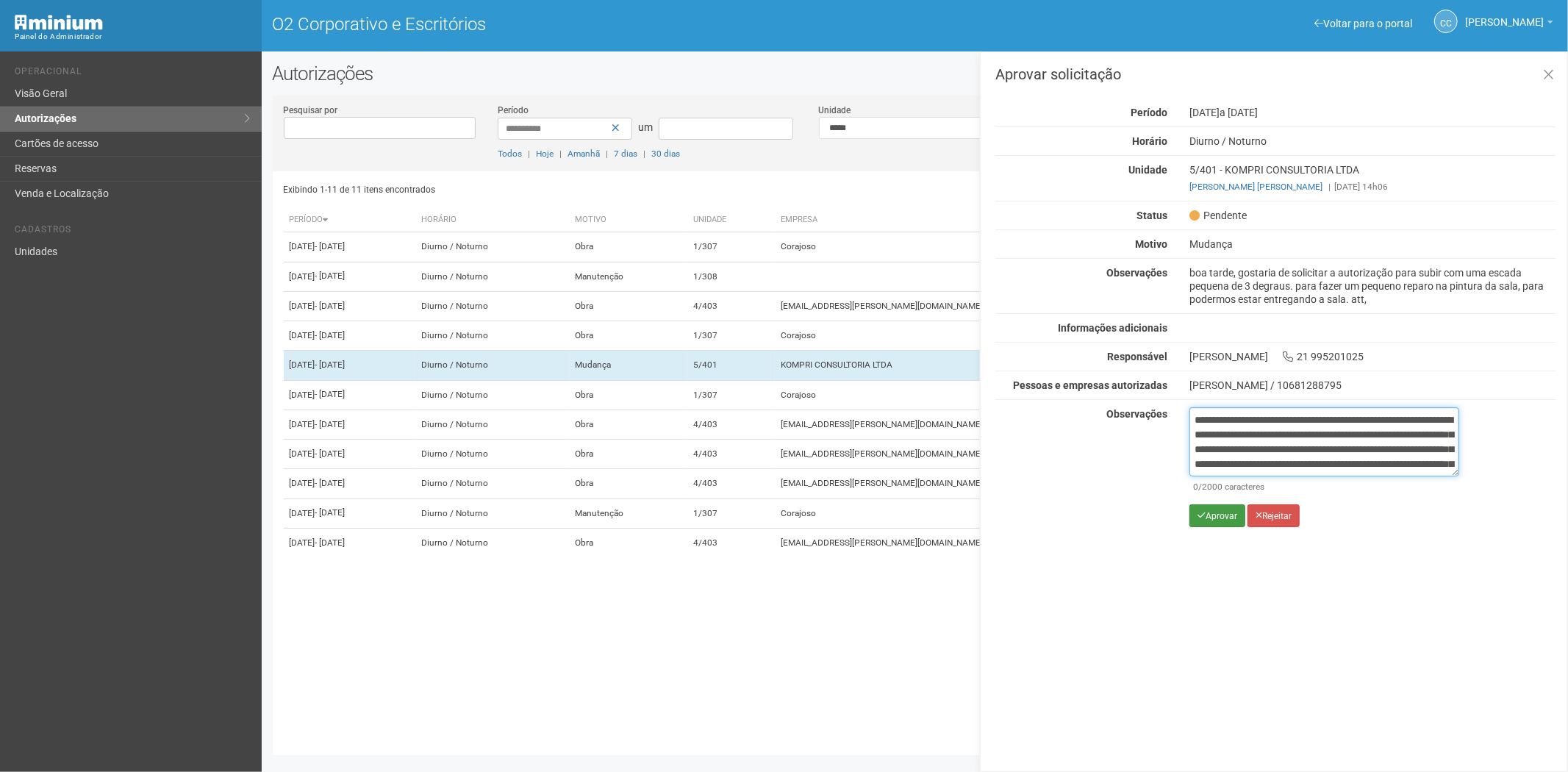
scroll to position [83, 0]
type textarea "**********"
click at [1214, 518] on font "Aprovar" at bounding box center [1222, 516] width 32 height 10
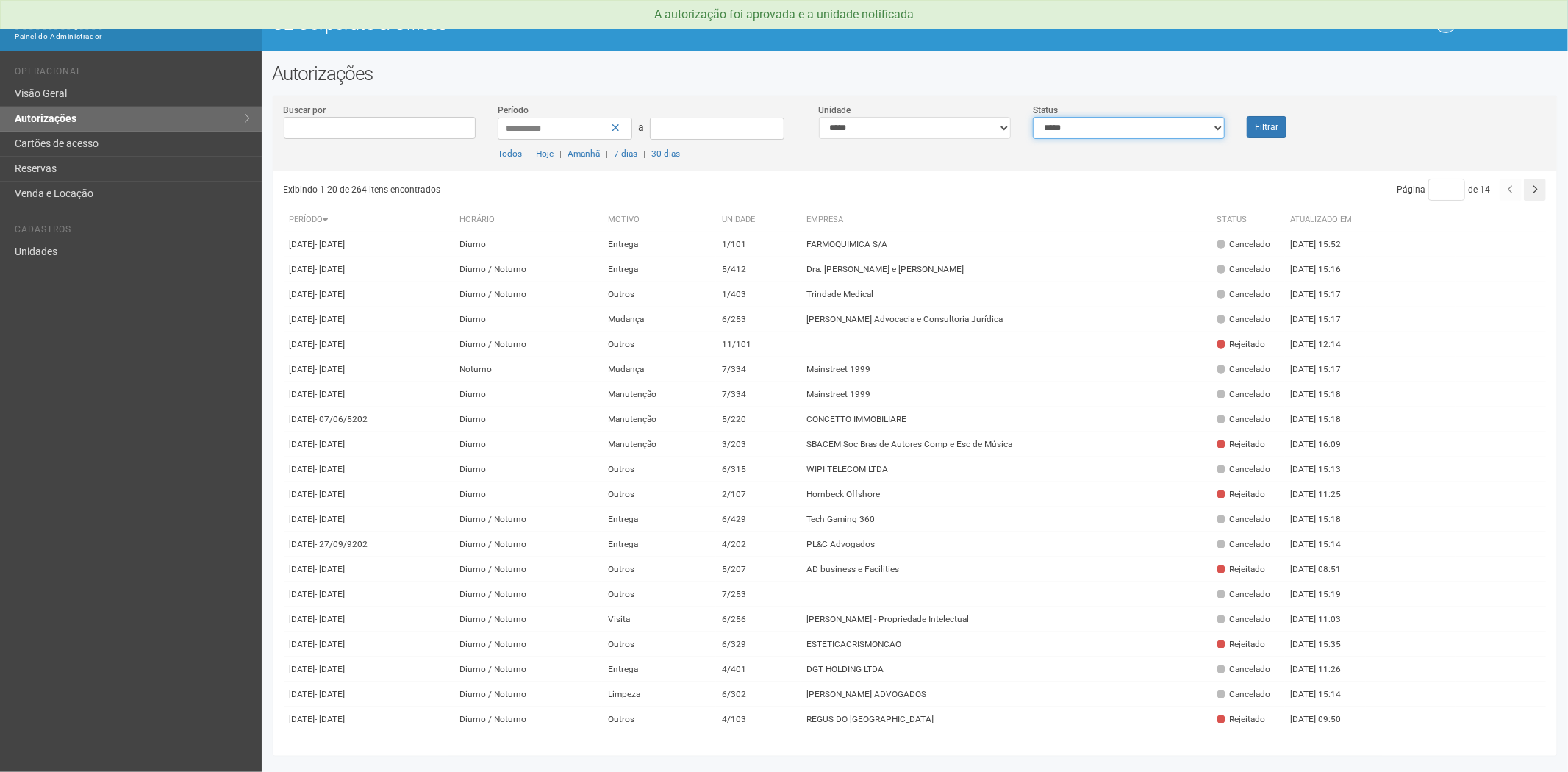
drag, startPoint x: 1195, startPoint y: 124, endPoint x: 1179, endPoint y: 135, distance: 19.4
click at [1195, 124] on select "**********" at bounding box center [1129, 128] width 192 height 22
select select "*"
click at [1033, 117] on select "**********" at bounding box center [1129, 128] width 192 height 22
click at [1273, 127] on button "Filtrar" at bounding box center [1266, 127] width 40 height 22
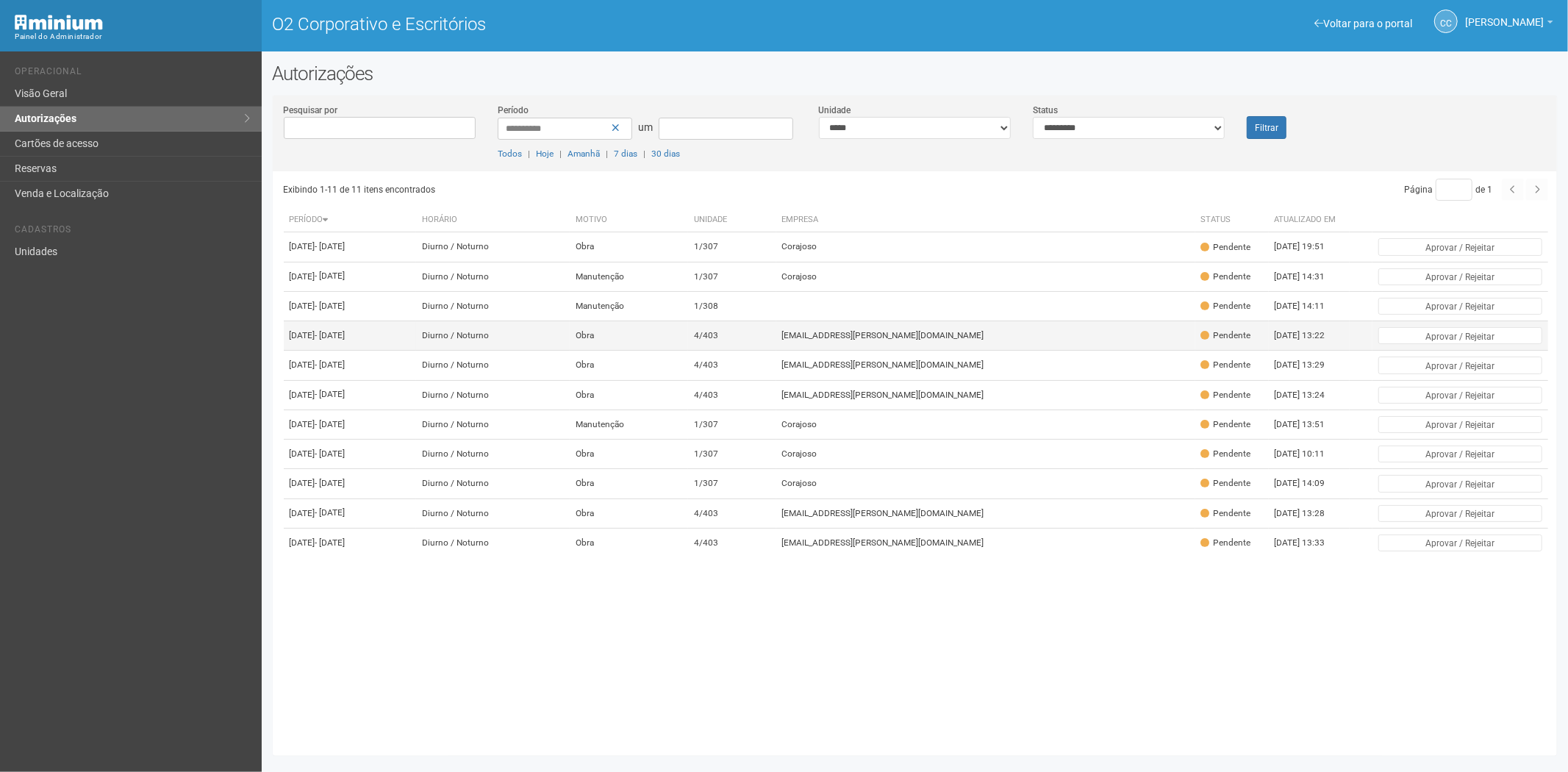
click at [939, 351] on td "[EMAIL_ADDRESS][PERSON_NAME][DOMAIN_NAME]" at bounding box center [986, 336] width 419 height 30
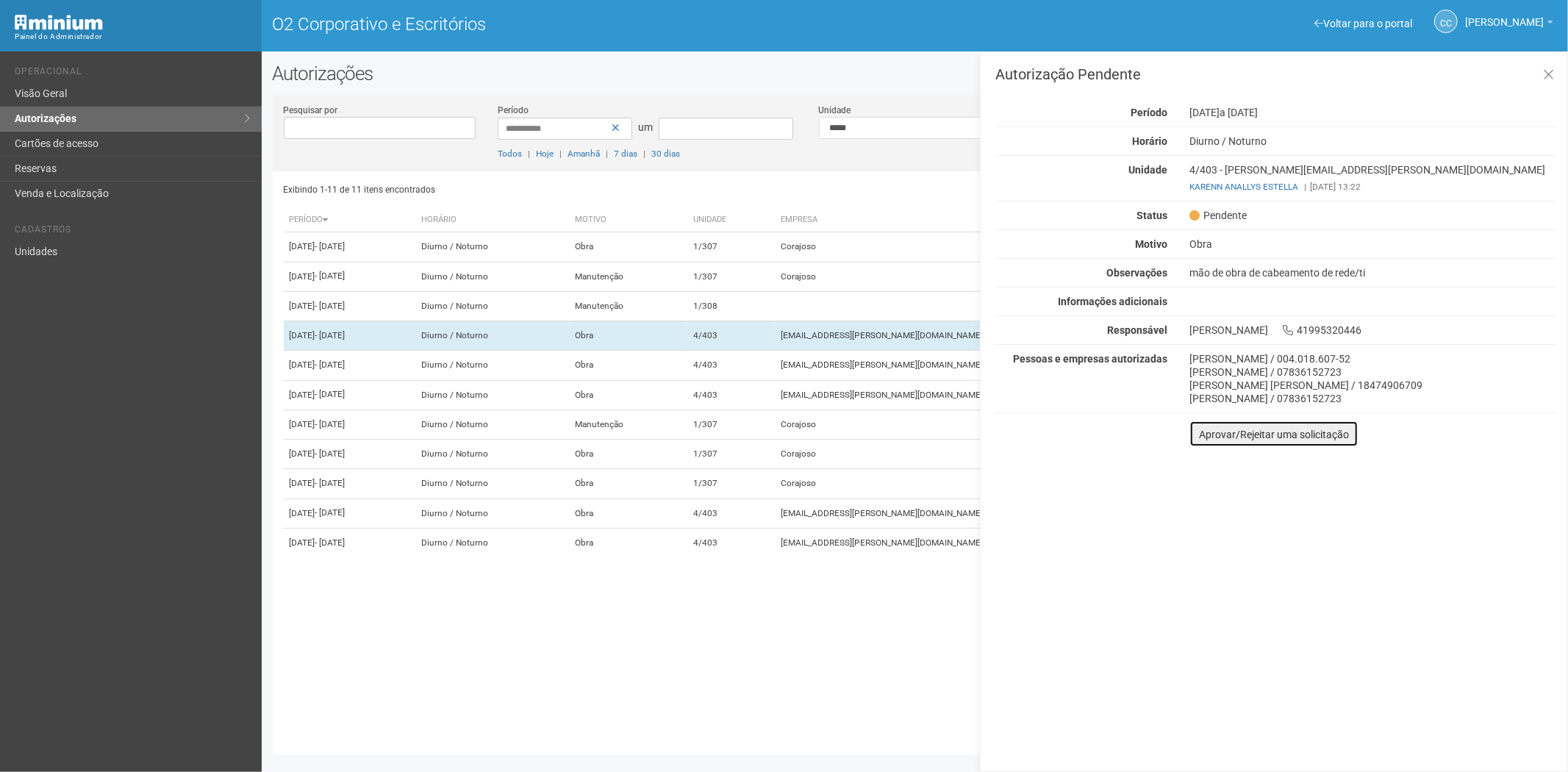
click at [1221, 429] on font "Aprovar/Rejeitar uma solicitação" at bounding box center [1274, 434] width 150 height 12
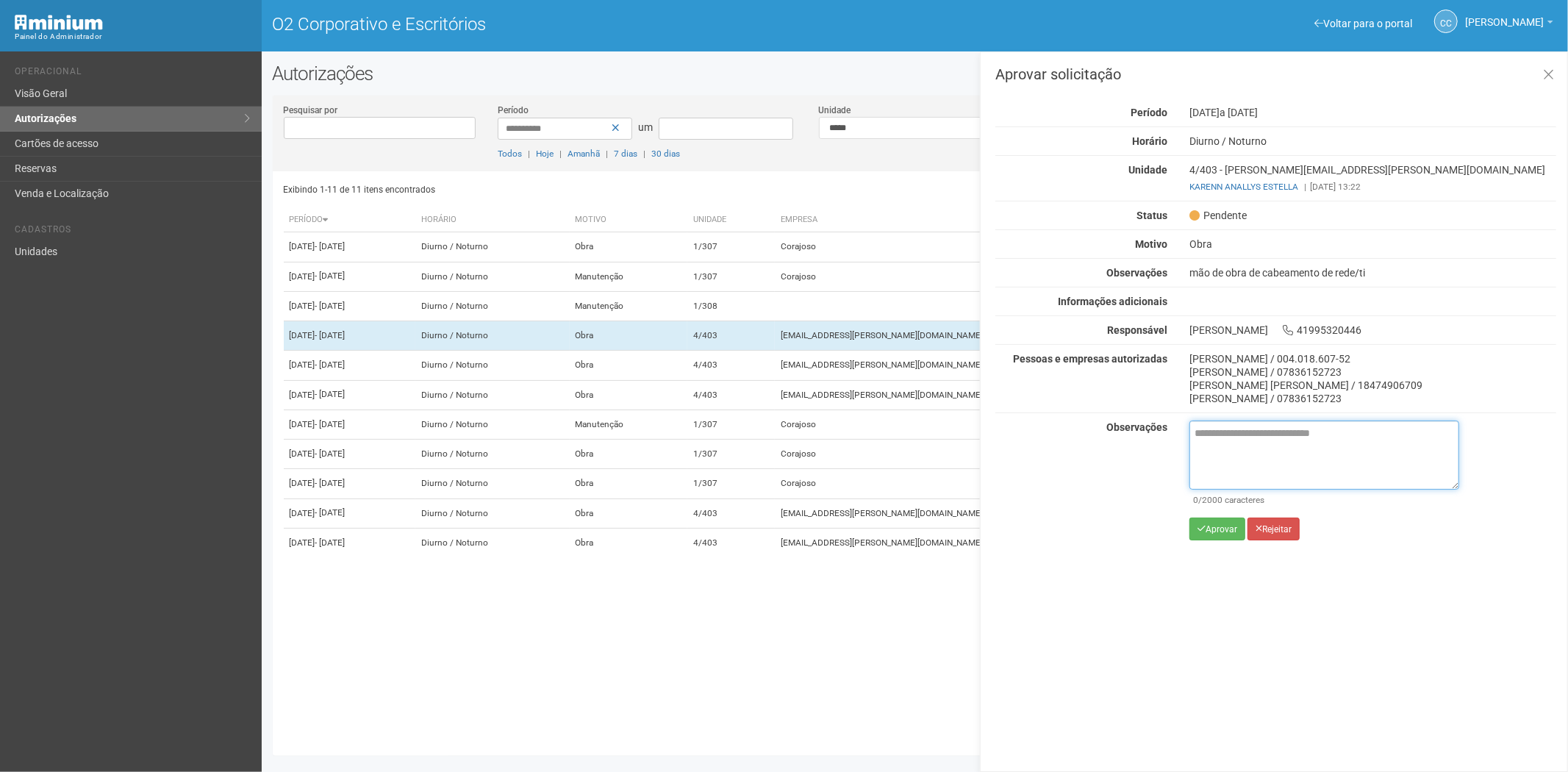
click at [1236, 452] on textarea at bounding box center [1325, 455] width 269 height 69
paste textarea "**********"
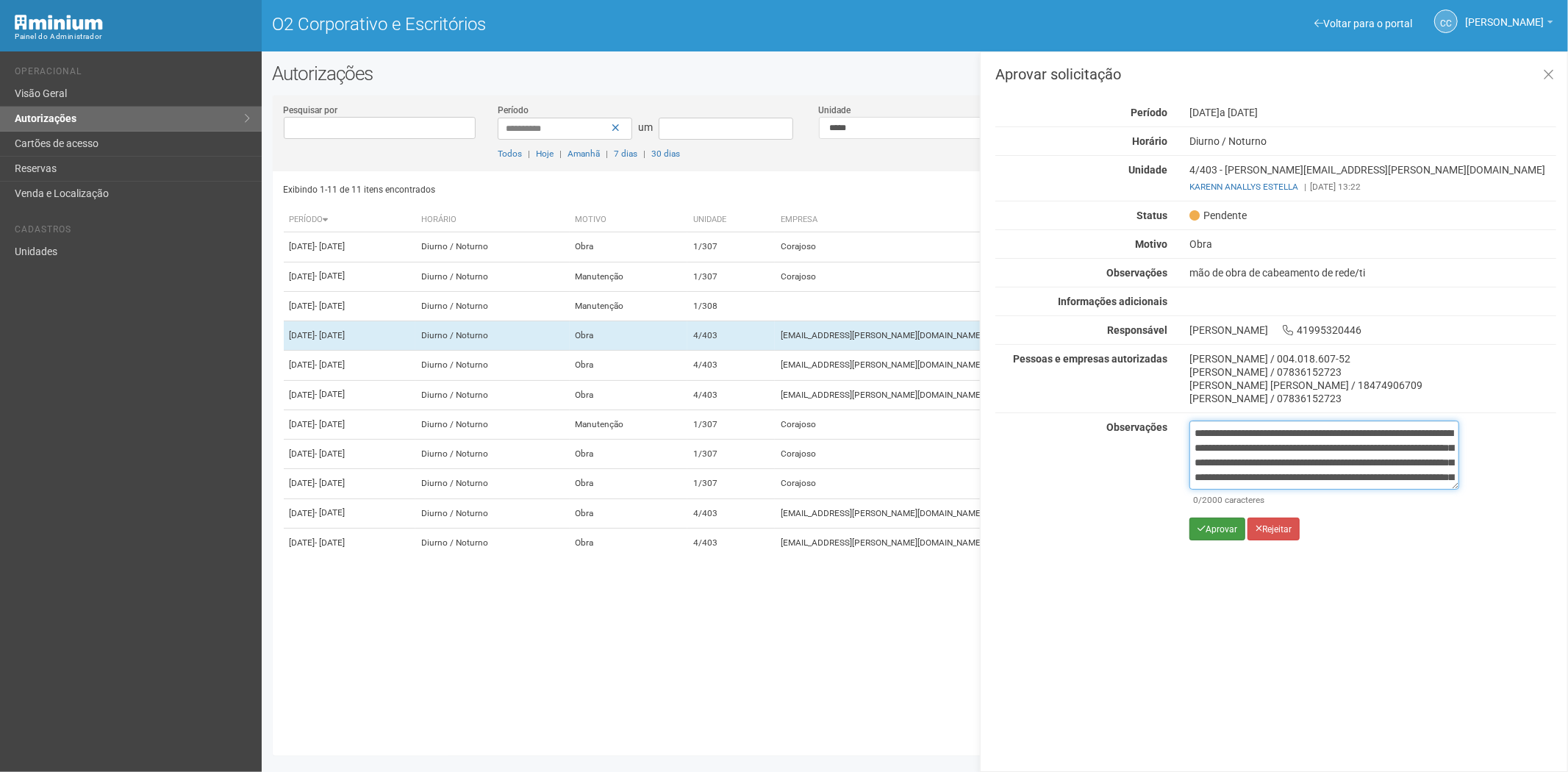
scroll to position [83, 0]
type textarea "**********"
click at [1213, 527] on font "Aprovar" at bounding box center [1222, 529] width 32 height 10
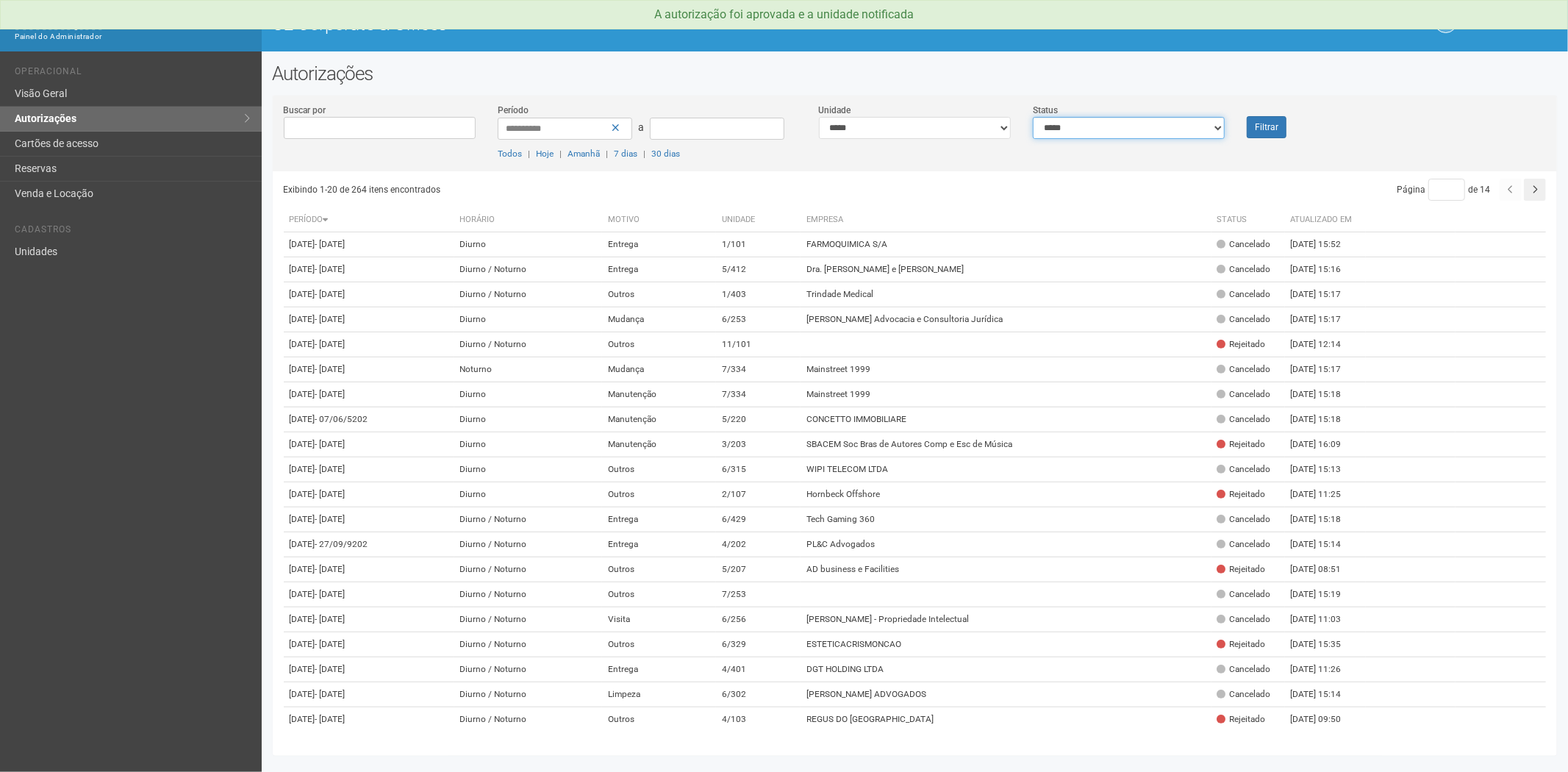
drag, startPoint x: 1191, startPoint y: 131, endPoint x: 1161, endPoint y: 137, distance: 30.6
click at [1191, 131] on select "**********" at bounding box center [1129, 128] width 192 height 22
select select "*"
click at [1033, 117] on select "**********" at bounding box center [1129, 128] width 192 height 22
click at [1278, 126] on button "Filtrar" at bounding box center [1266, 127] width 40 height 22
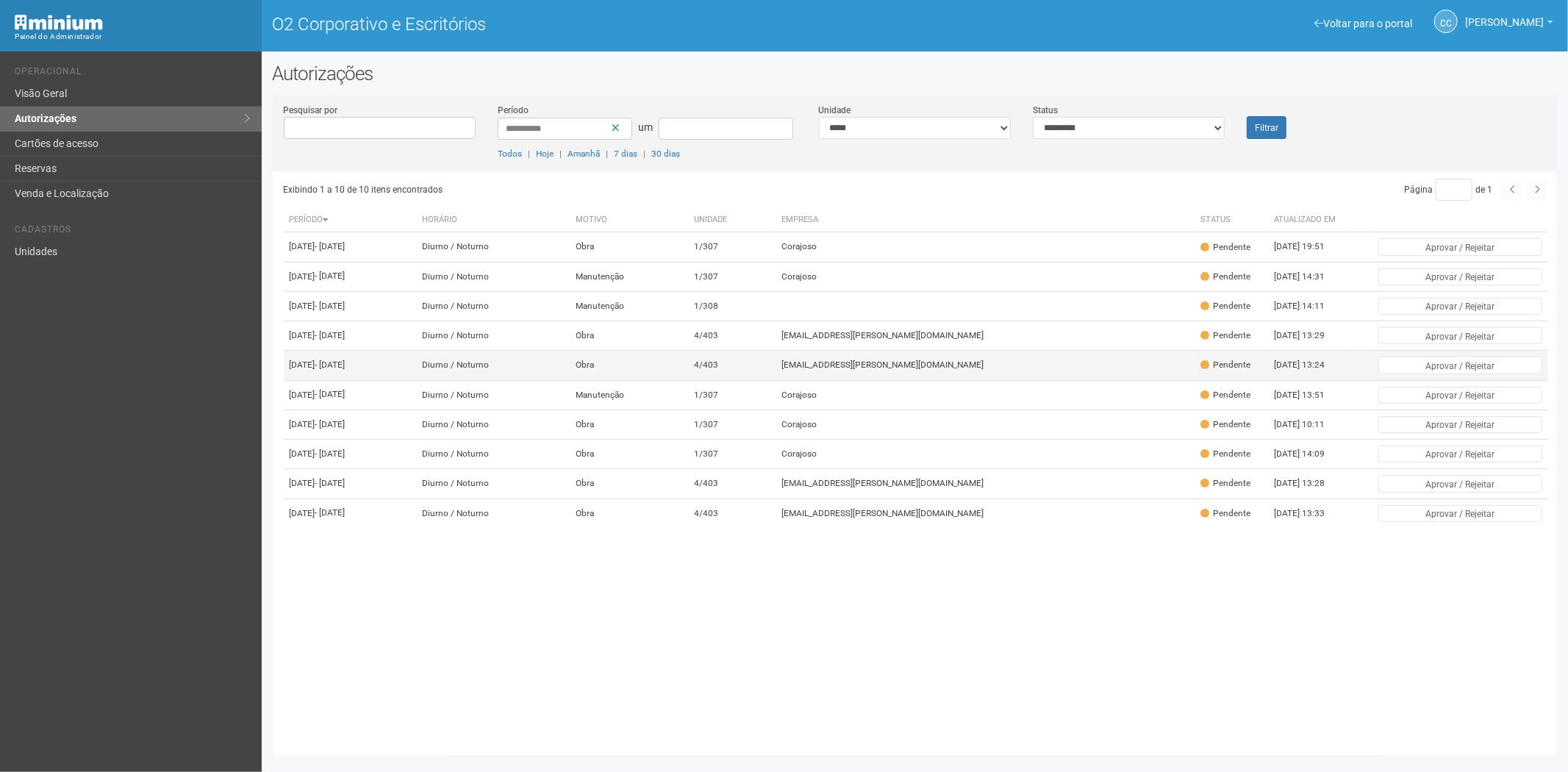
drag, startPoint x: 958, startPoint y: 366, endPoint x: 1101, endPoint y: 399, distance: 146.8
click at [957, 340] on font "viviane.rocha@invasive.com.br" at bounding box center [883, 334] width 203 height 10
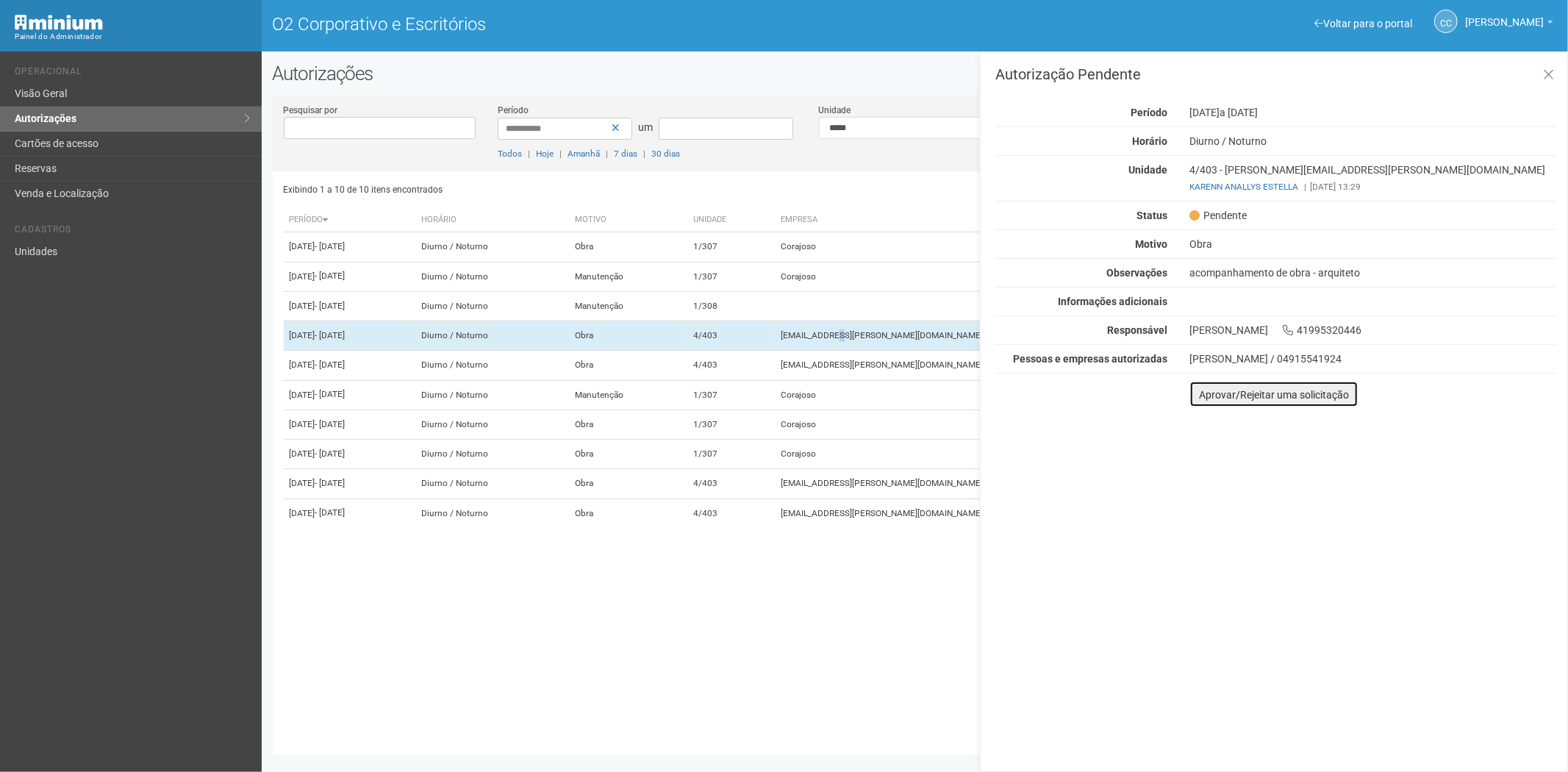
click at [1202, 400] on font "Aprovar/Rejeitar uma solicitação" at bounding box center [1274, 395] width 150 height 12
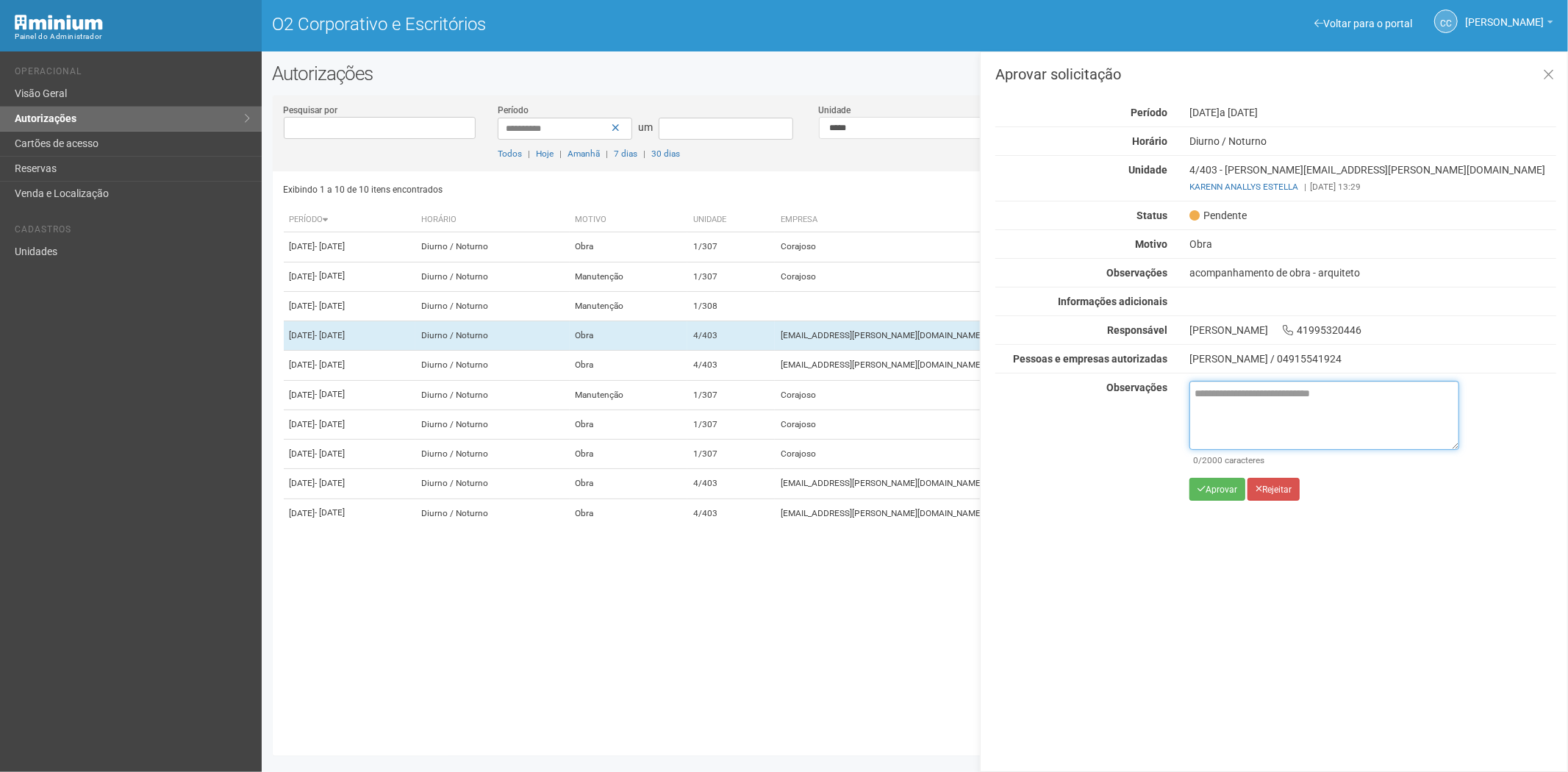
click at [1210, 408] on textarea at bounding box center [1325, 415] width 269 height 69
paste textarea "**********"
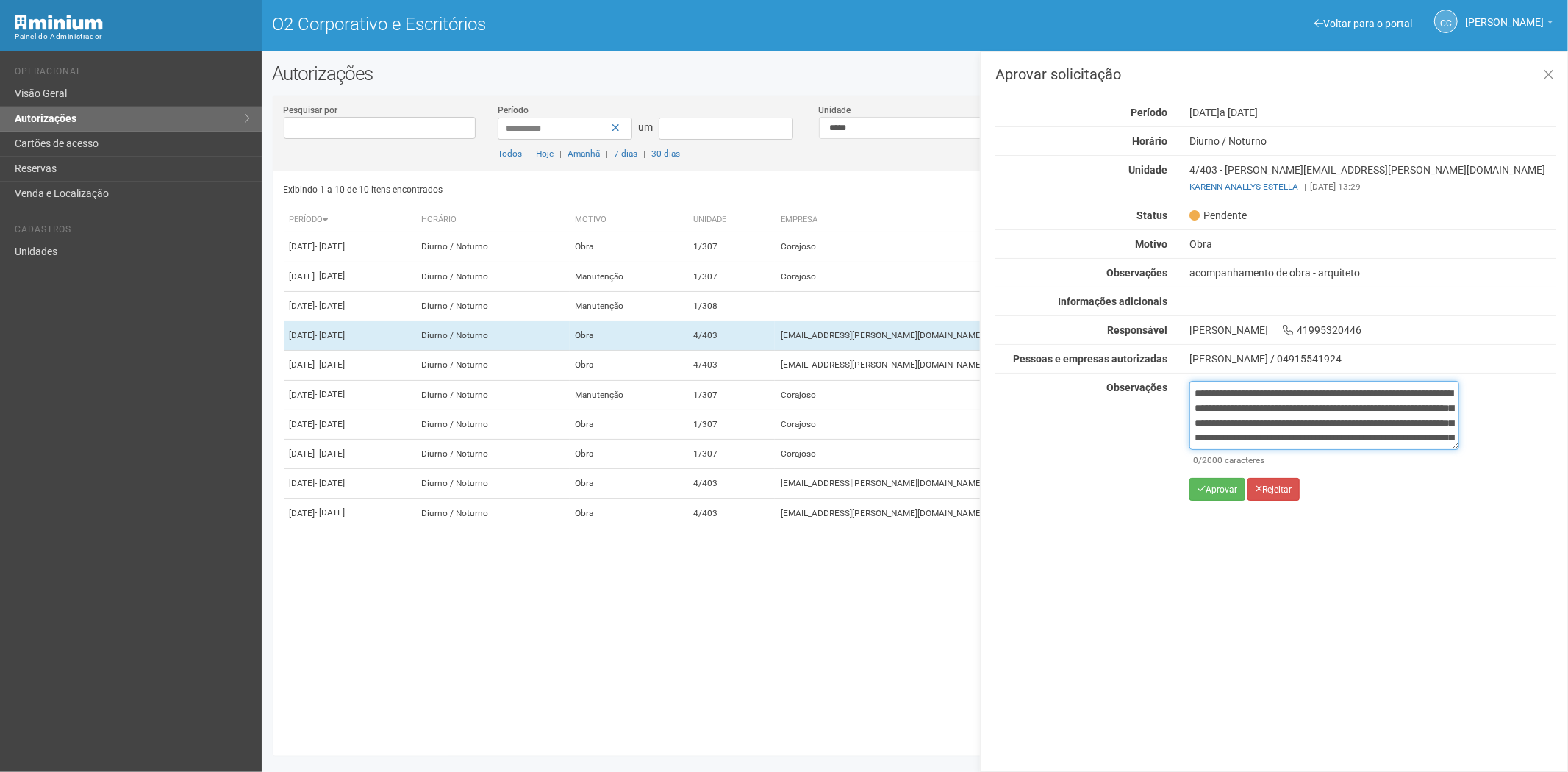
scroll to position [83, 0]
type textarea "**********"
click at [1209, 491] on font "Aprovar" at bounding box center [1222, 490] width 32 height 10
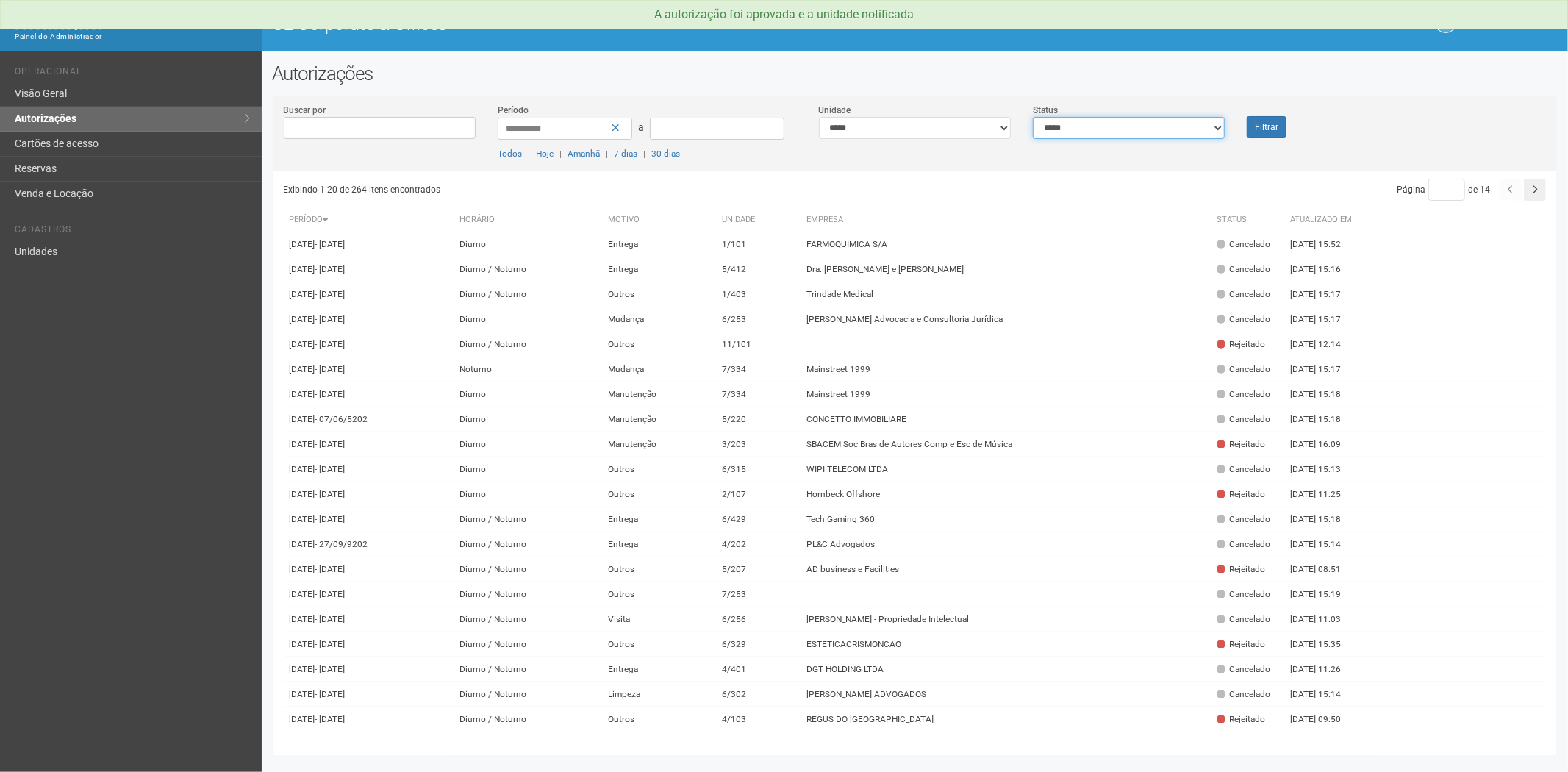
click at [1083, 130] on select "**********" at bounding box center [1129, 128] width 192 height 22
select select "*"
click at [1033, 117] on select "**********" at bounding box center [1129, 128] width 192 height 22
click at [1264, 131] on button "Filtrar" at bounding box center [1266, 127] width 40 height 22
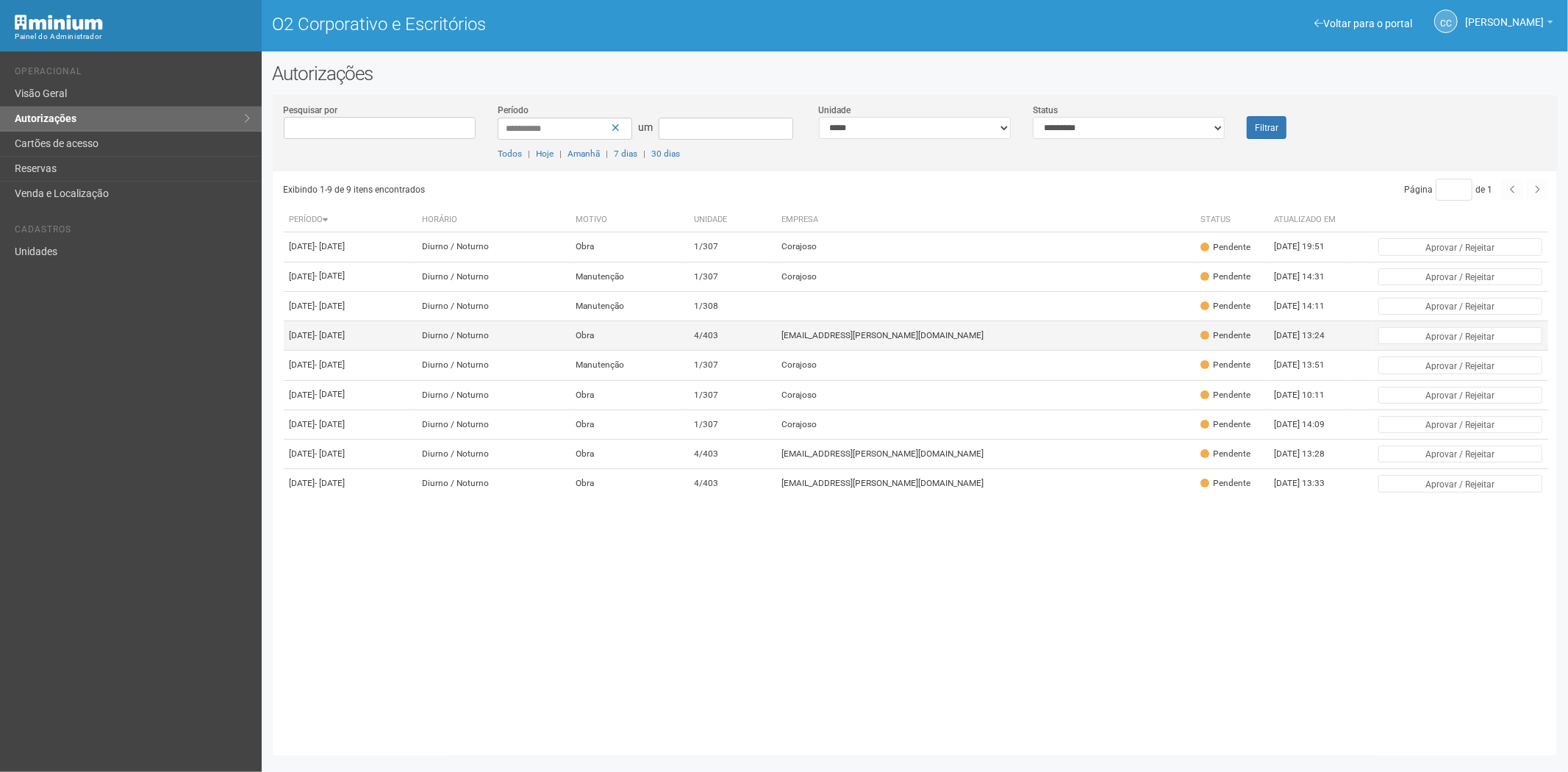
click at [973, 351] on td "viviane.rocha@invasive.com.br" at bounding box center [986, 336] width 419 height 30
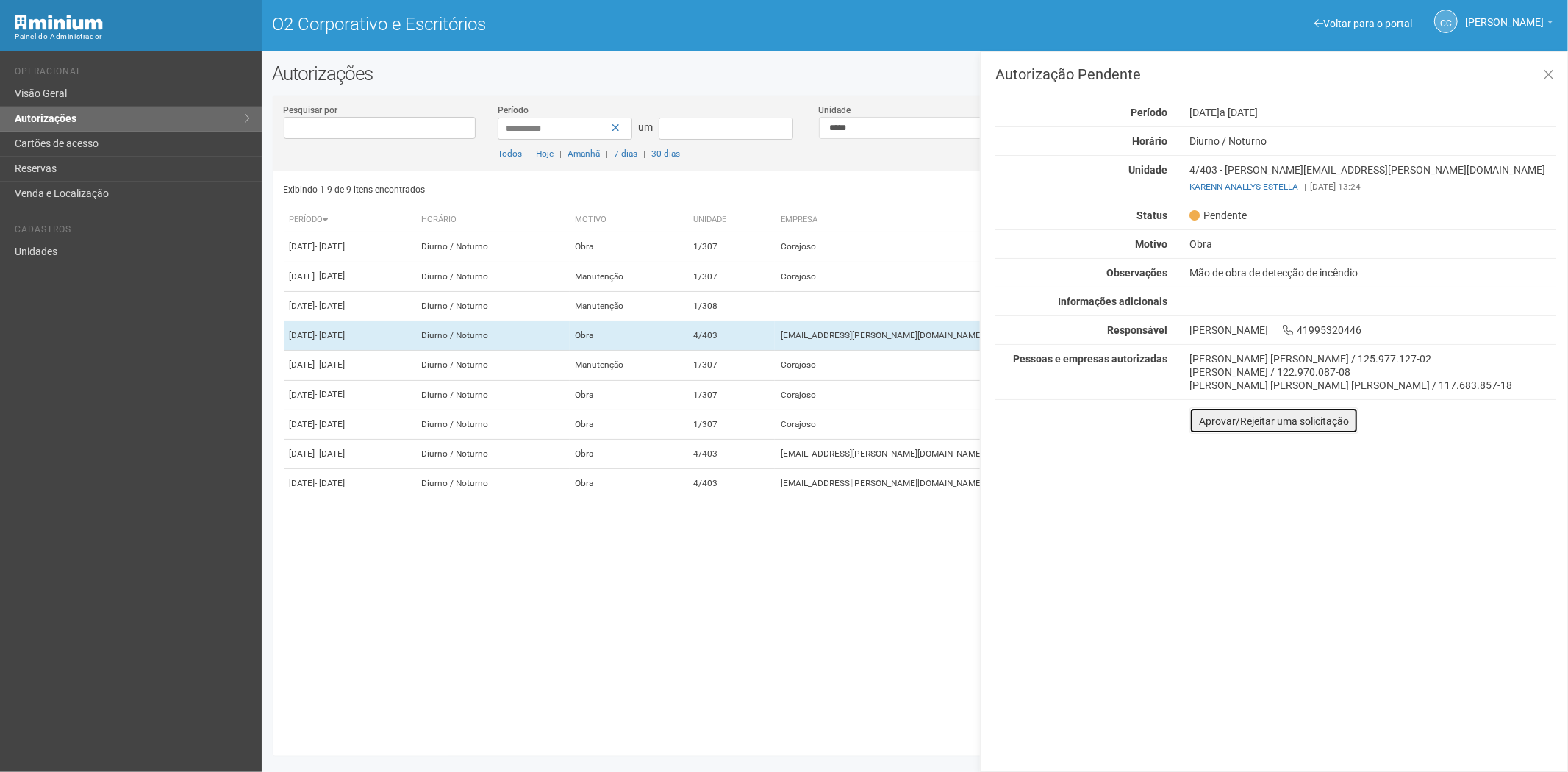
click at [1210, 430] on button "Aprovar/Rejeitar uma solicitação" at bounding box center [1274, 420] width 169 height 26
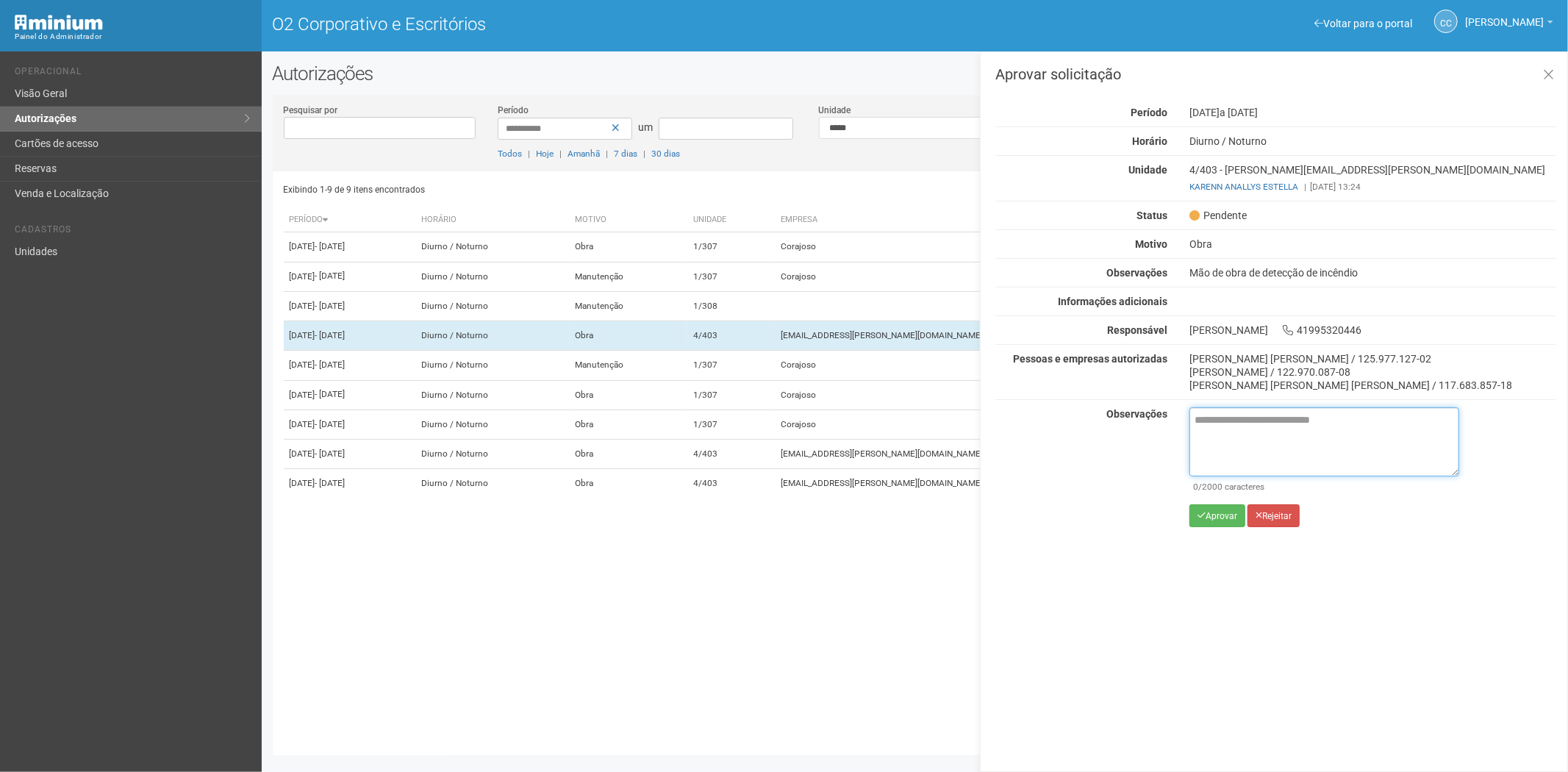
click at [1278, 451] on textarea at bounding box center [1325, 441] width 269 height 69
paste textarea "**********"
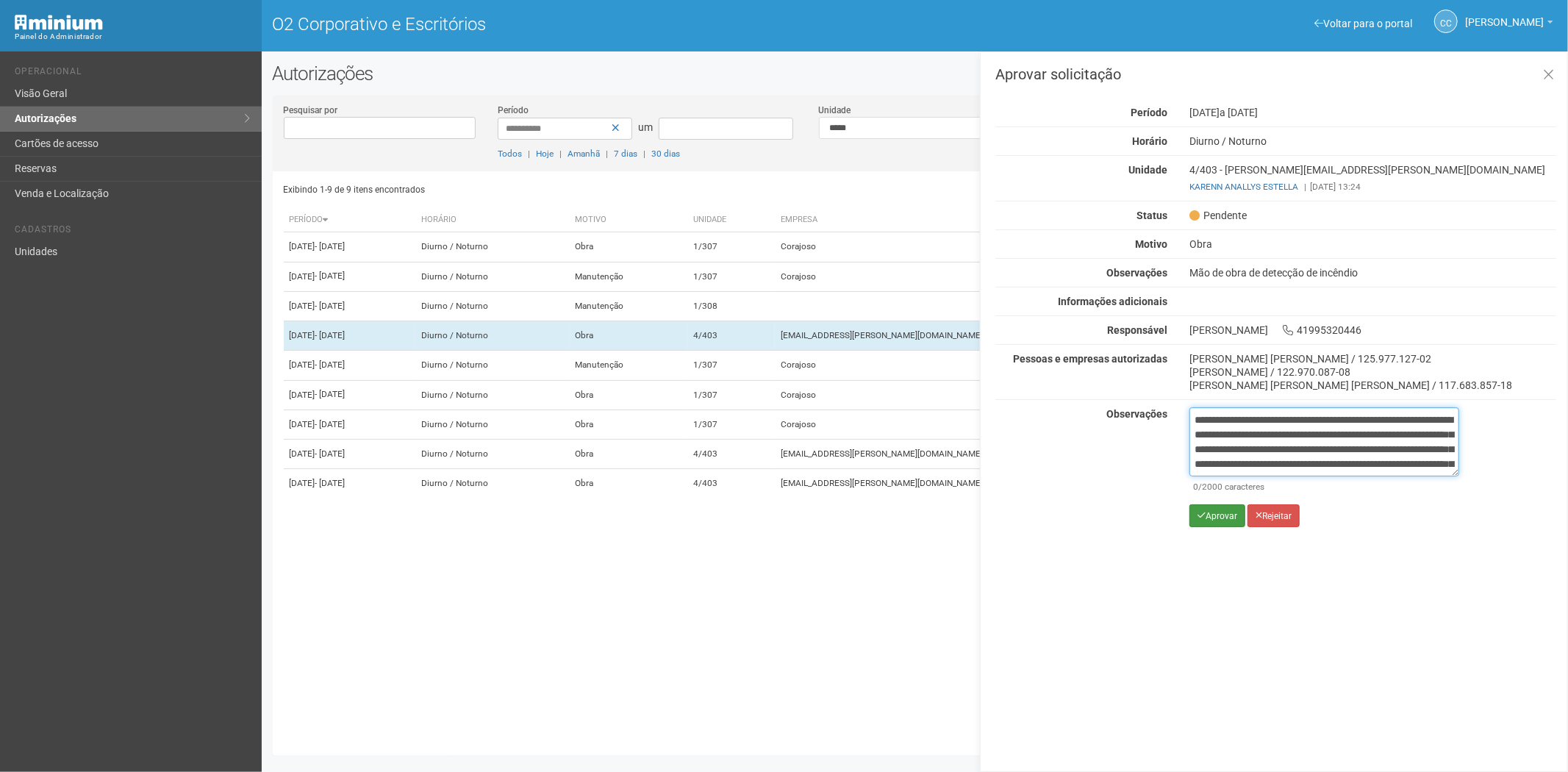
scroll to position [83, 0]
type textarea "**********"
click at [1216, 520] on font "Aprovar" at bounding box center [1222, 516] width 32 height 10
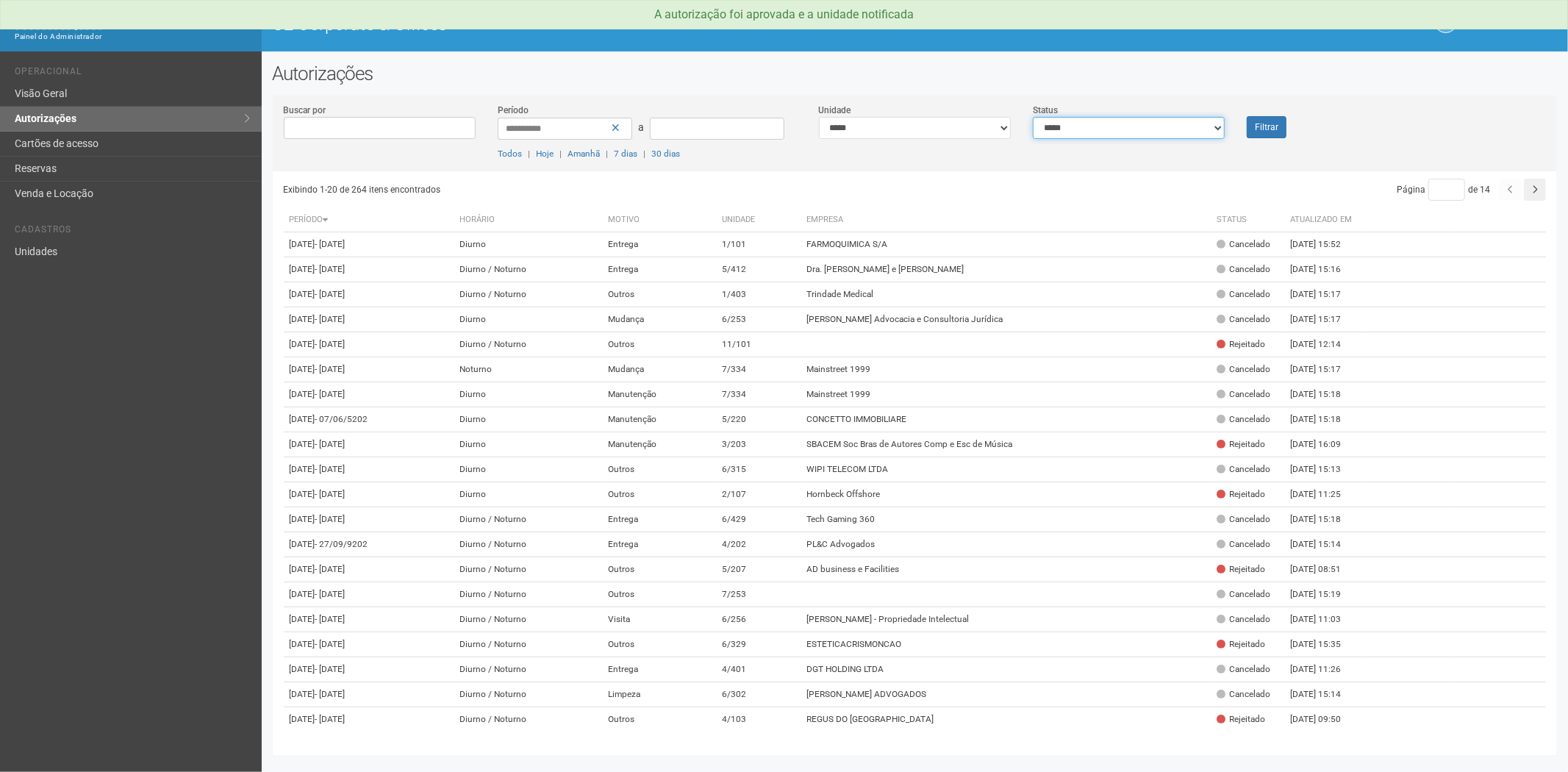
click at [1130, 129] on select "**********" at bounding box center [1129, 128] width 192 height 22
select select "*"
click at [1033, 117] on select "**********" at bounding box center [1129, 128] width 192 height 22
click at [1256, 122] on button "Filtrar" at bounding box center [1266, 127] width 40 height 22
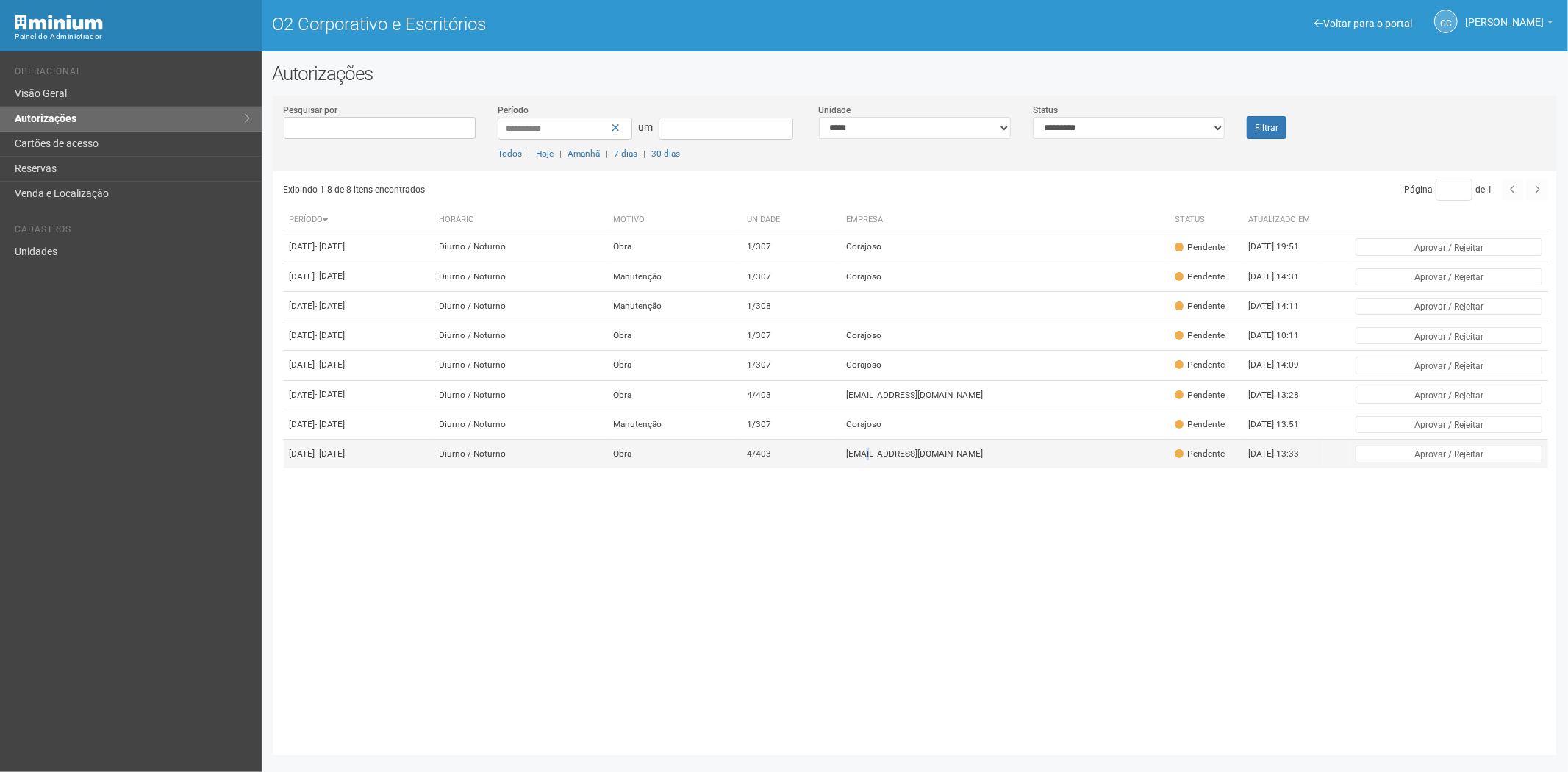
click at [923, 459] on font "[EMAIL_ADDRESS][PERSON_NAME][DOMAIN_NAME]" at bounding box center [914, 453] width 137 height 10
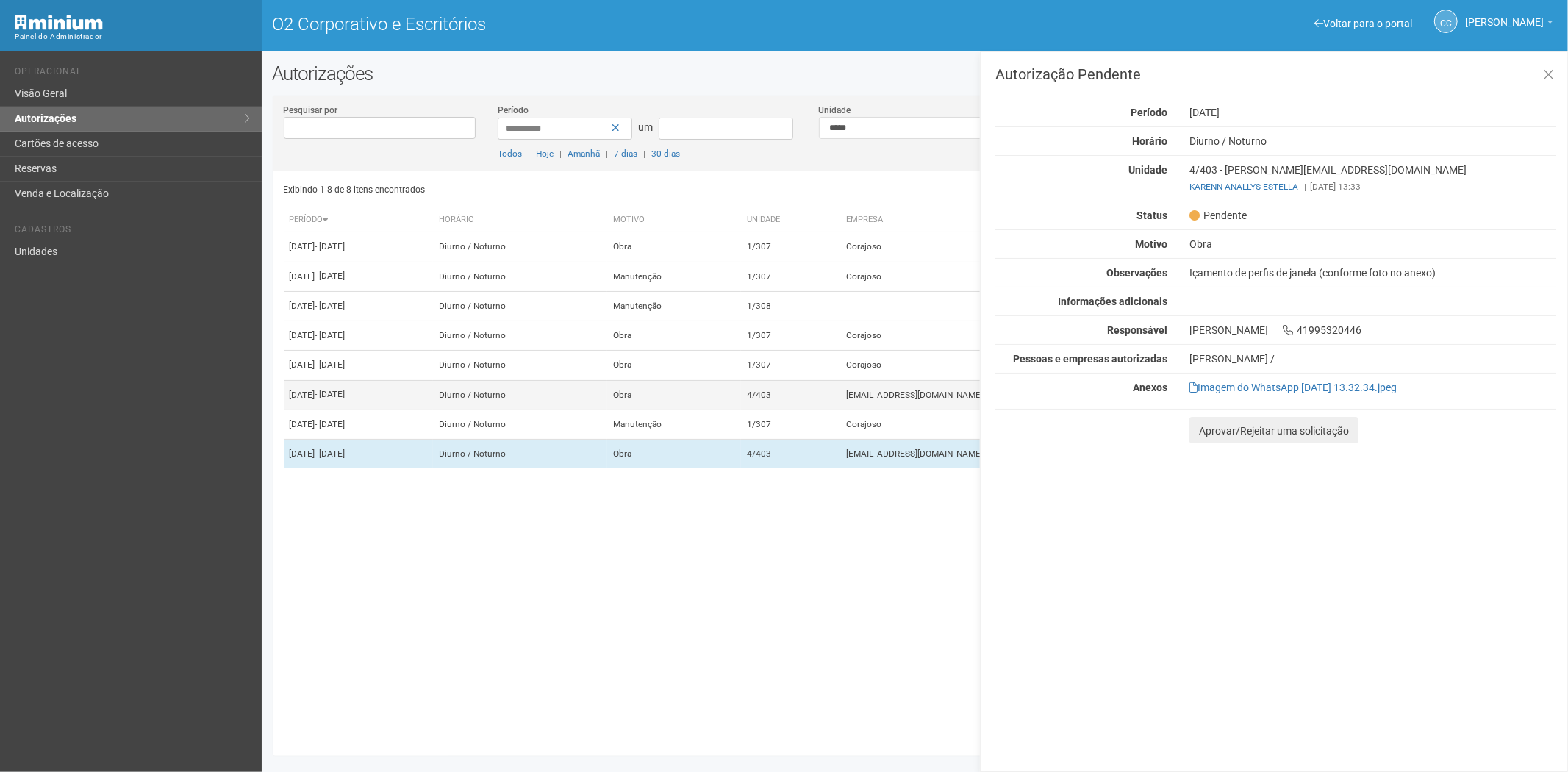
click at [841, 410] on td "4/403" at bounding box center [791, 395] width 99 height 30
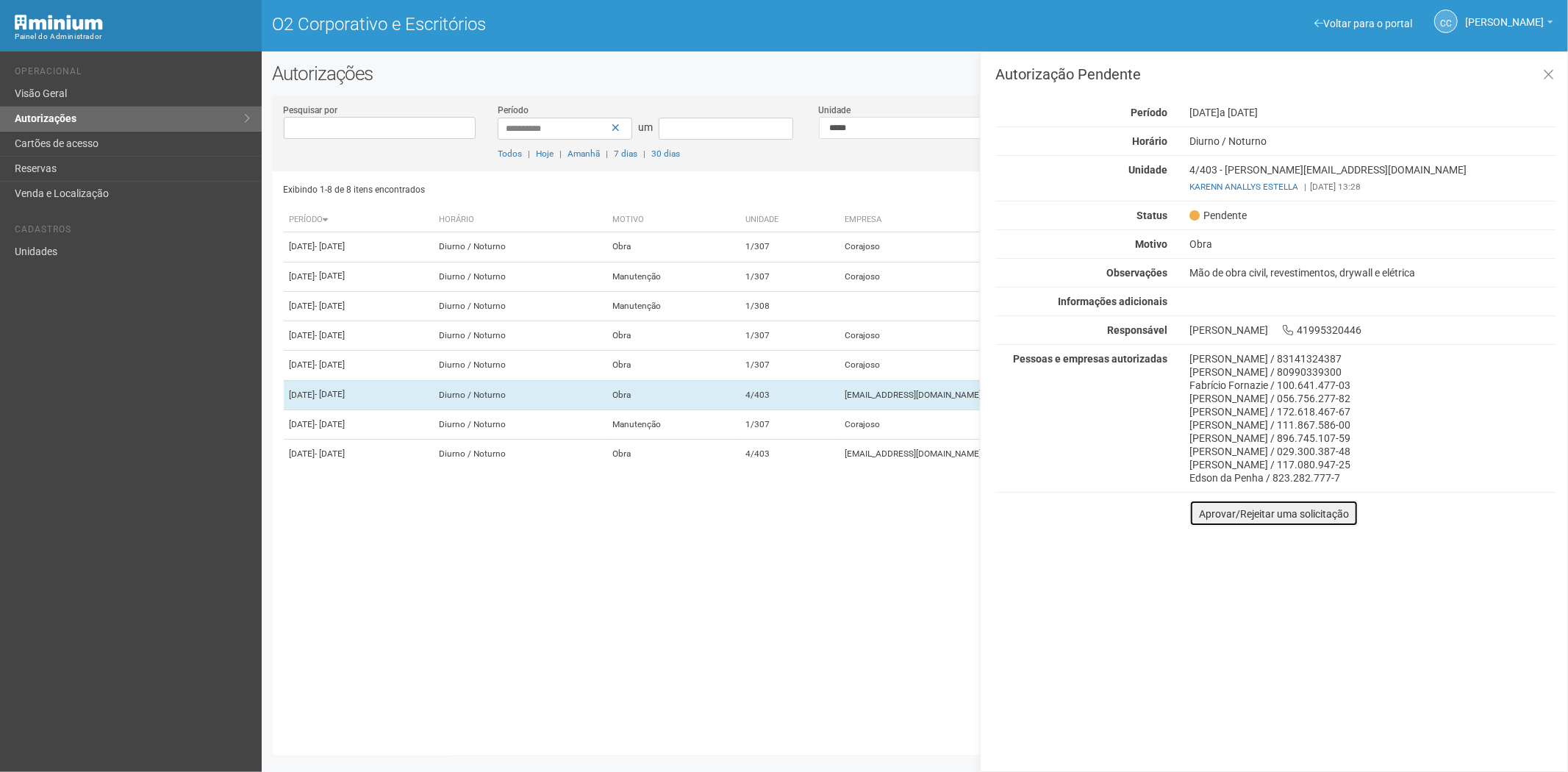
click at [1209, 523] on button "Aprovar/Rejeitar uma solicitação" at bounding box center [1274, 513] width 169 height 26
click at [1209, 523] on div "Autorização Pendente Período 18/09/2025 a 22/09/2025 Horário Diurno / Noturno U…" at bounding box center [1274, 412] width 588 height 721
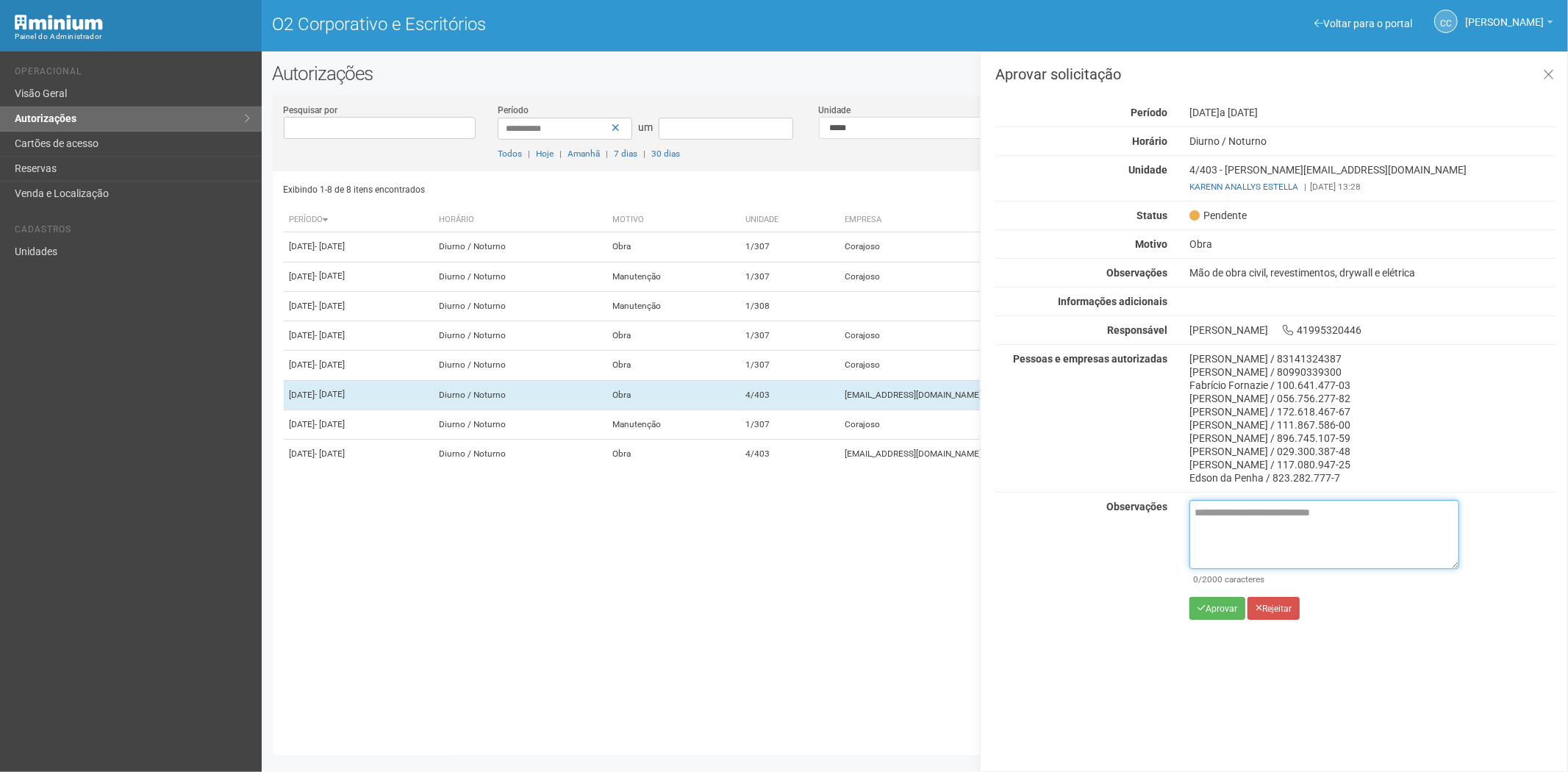
click at [1235, 515] on textarea at bounding box center [1325, 534] width 269 height 69
paste textarea "**********"
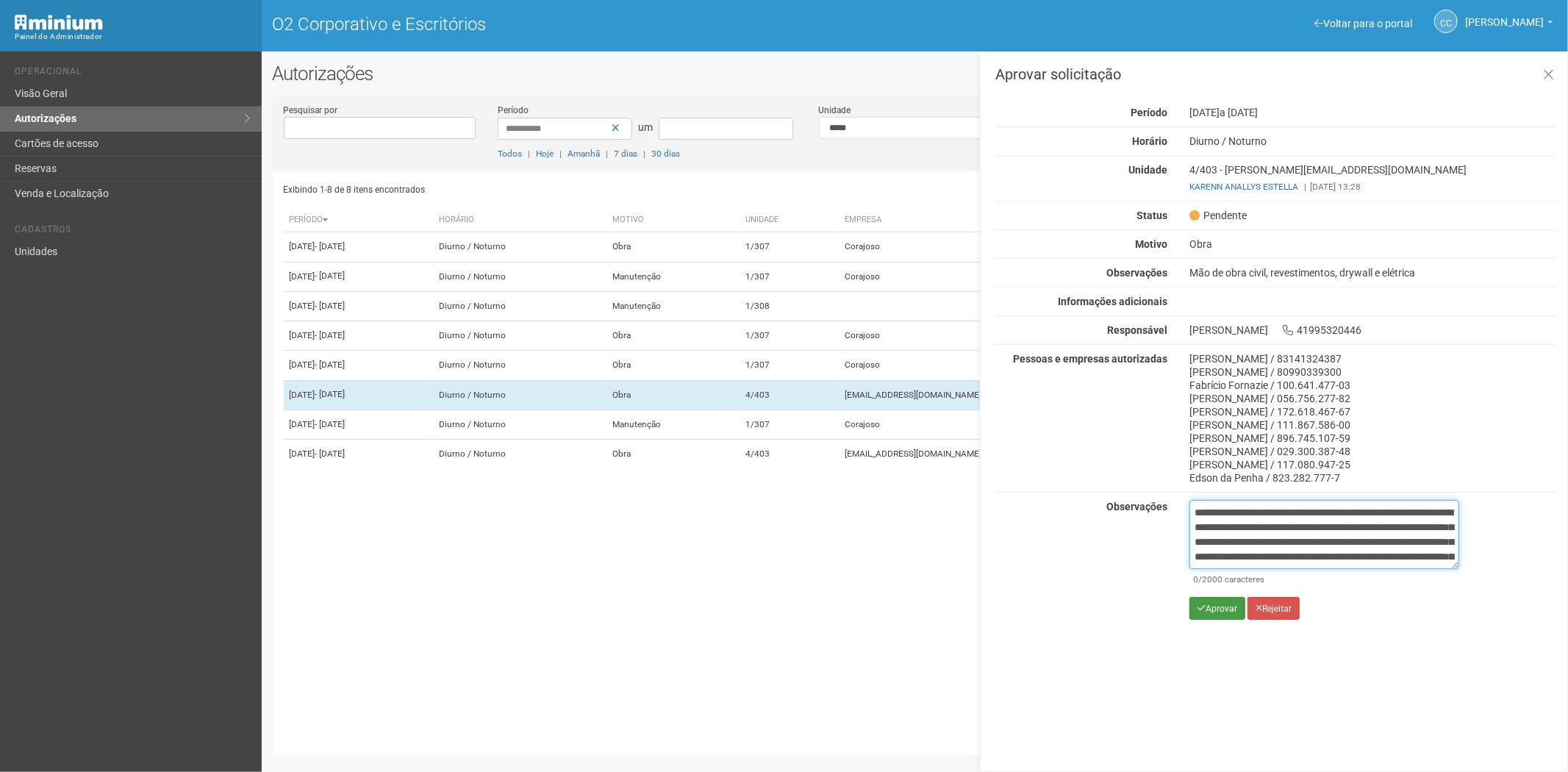
scroll to position [83, 0]
type textarea "**********"
click at [1222, 608] on font "Aprovar" at bounding box center [1222, 608] width 32 height 10
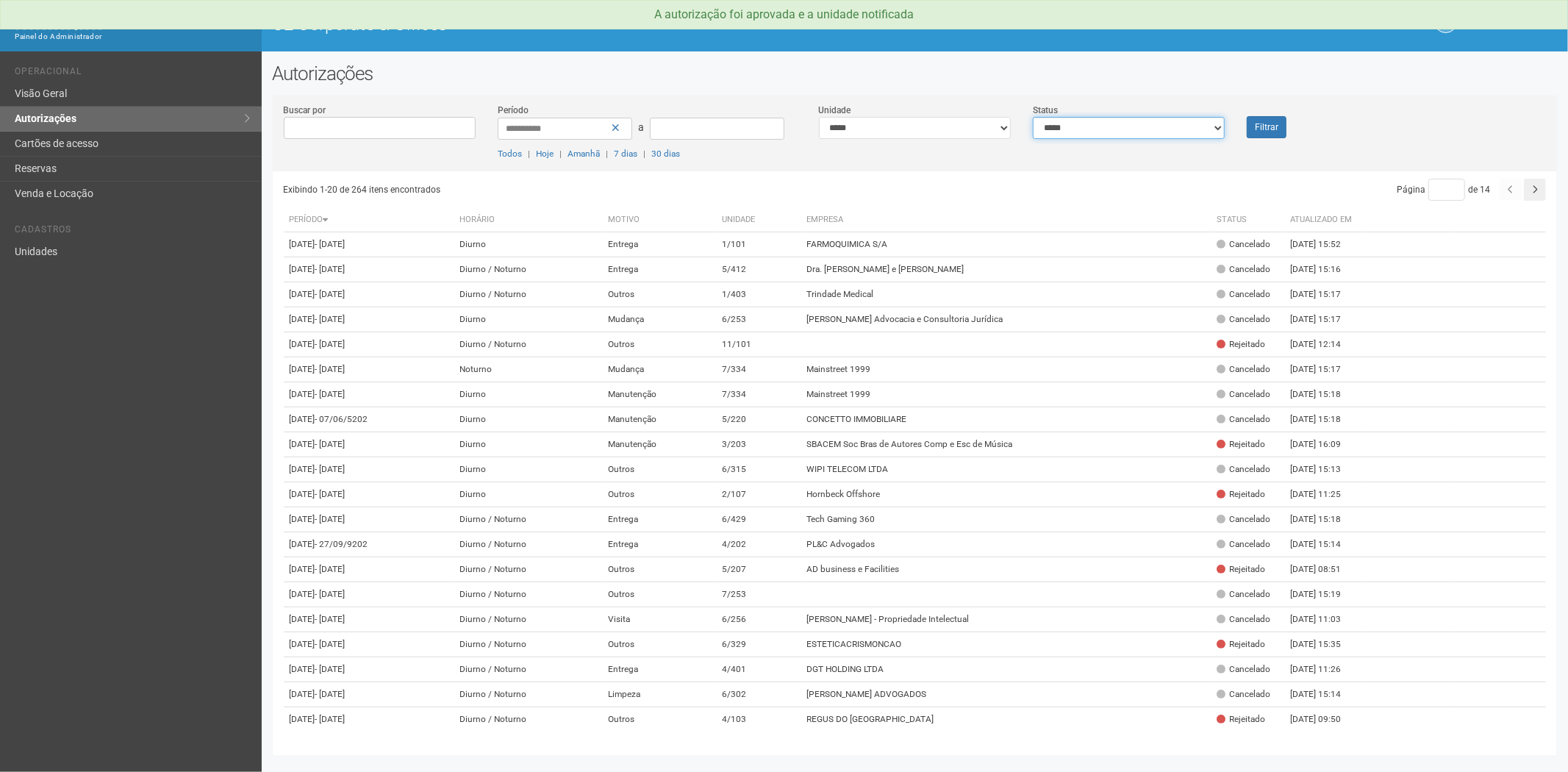
drag, startPoint x: 1159, startPoint y: 126, endPoint x: 1159, endPoint y: 136, distance: 10.0
click at [1159, 132] on select "**********" at bounding box center [1129, 128] width 192 height 22
select select "*"
click at [1033, 117] on select "**********" at bounding box center [1129, 128] width 192 height 22
click at [1283, 121] on button "Filtrar" at bounding box center [1266, 127] width 40 height 22
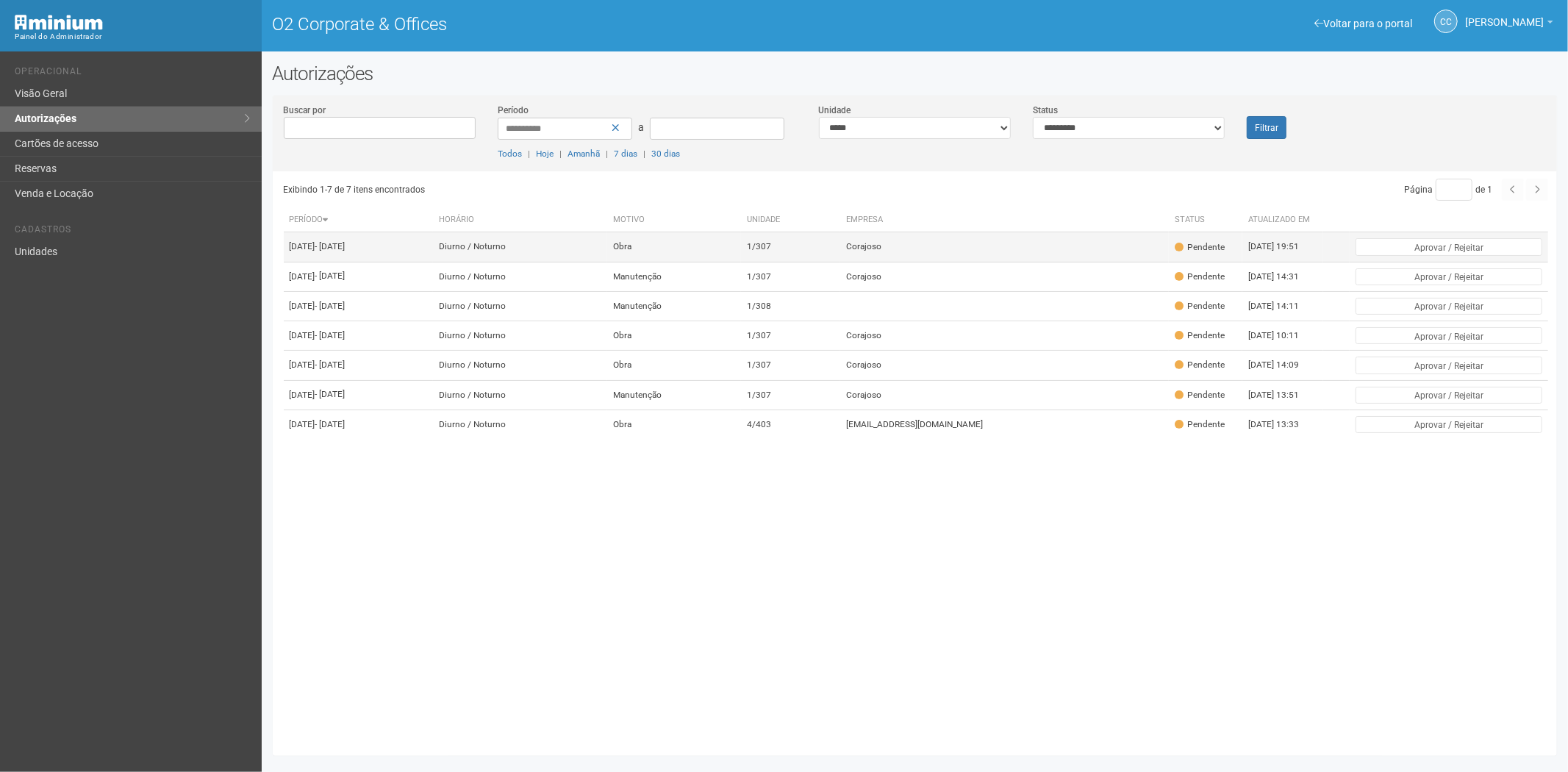
click at [1009, 251] on td "Corajoso" at bounding box center [1005, 247] width 329 height 30
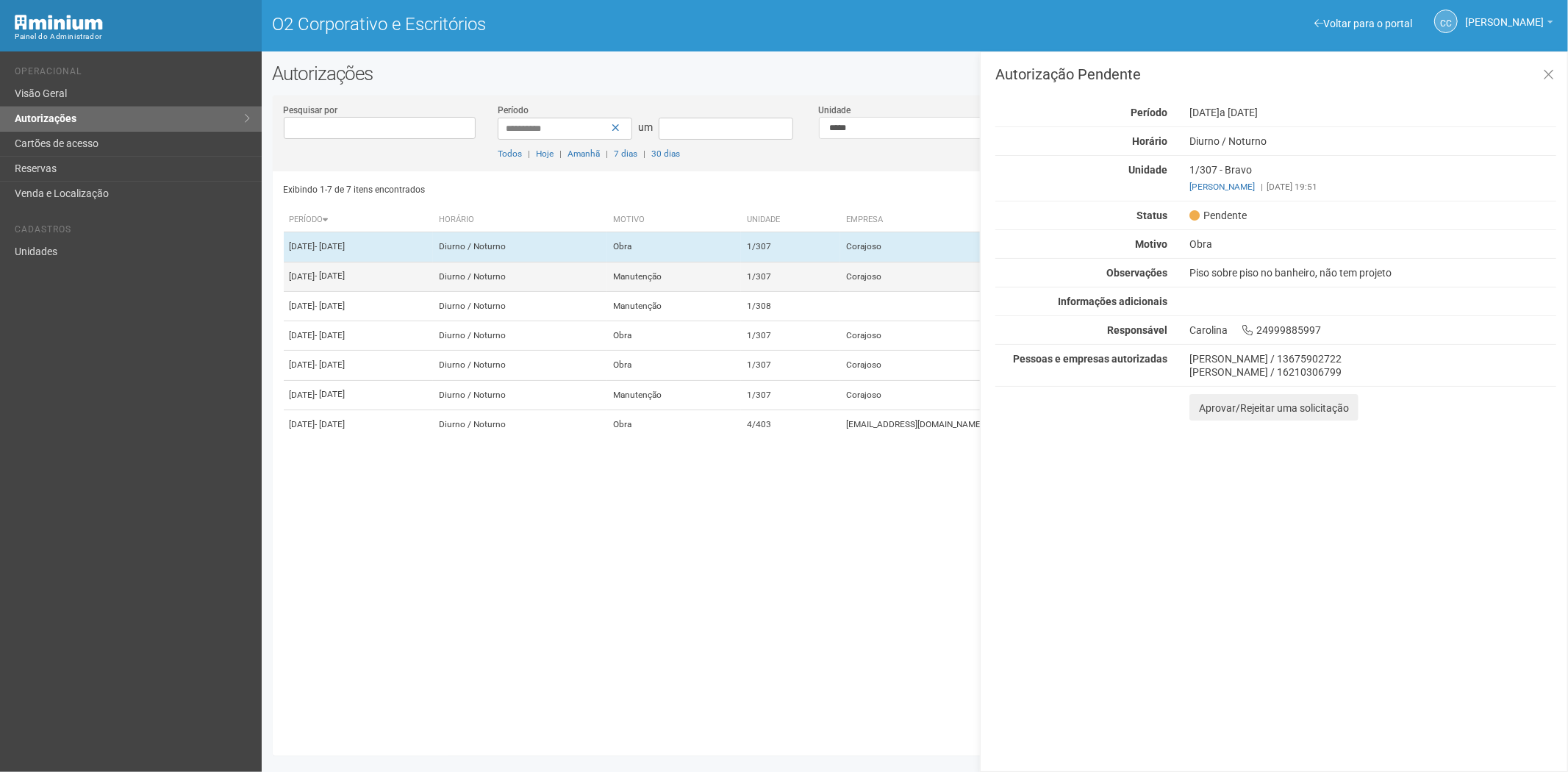
click at [841, 277] on td "1/307" at bounding box center [791, 277] width 99 height 30
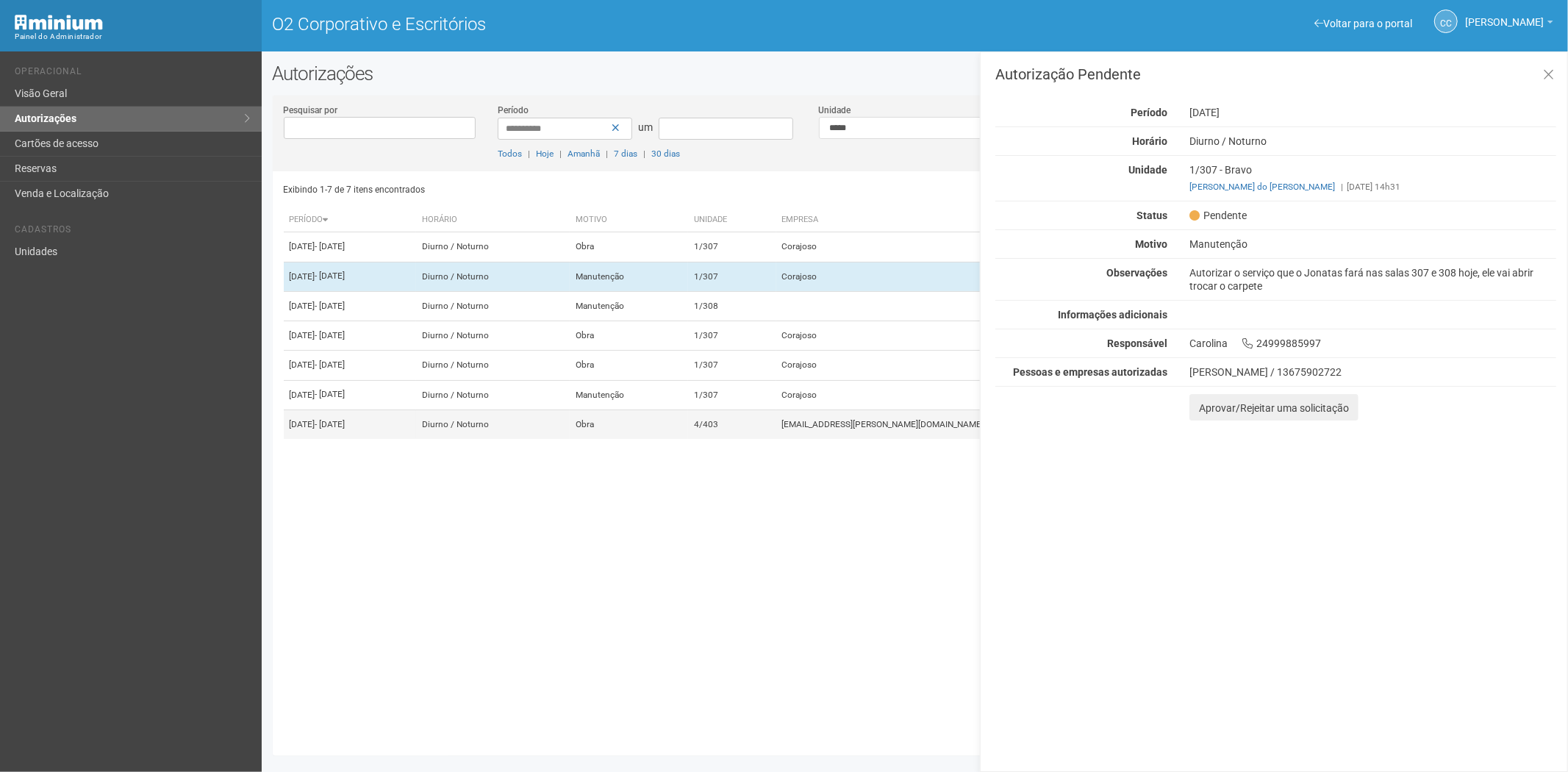
click at [777, 438] on td "4/403" at bounding box center [732, 425] width 88 height 30
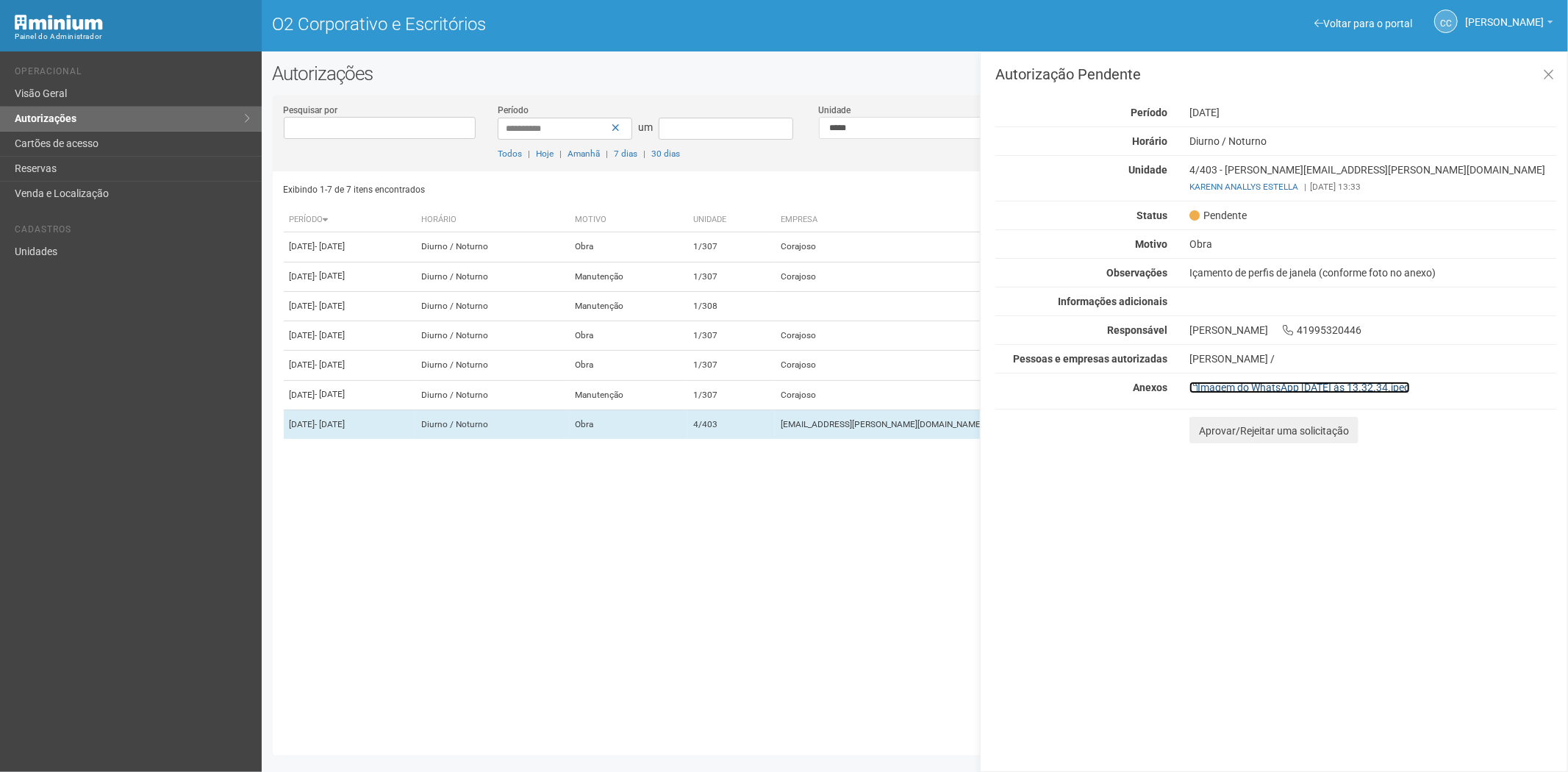
click at [1372, 388] on font "Imagem do WhatsApp 2025-09-18 às 13.32.34.jpeg" at bounding box center [1303, 387] width 213 height 12
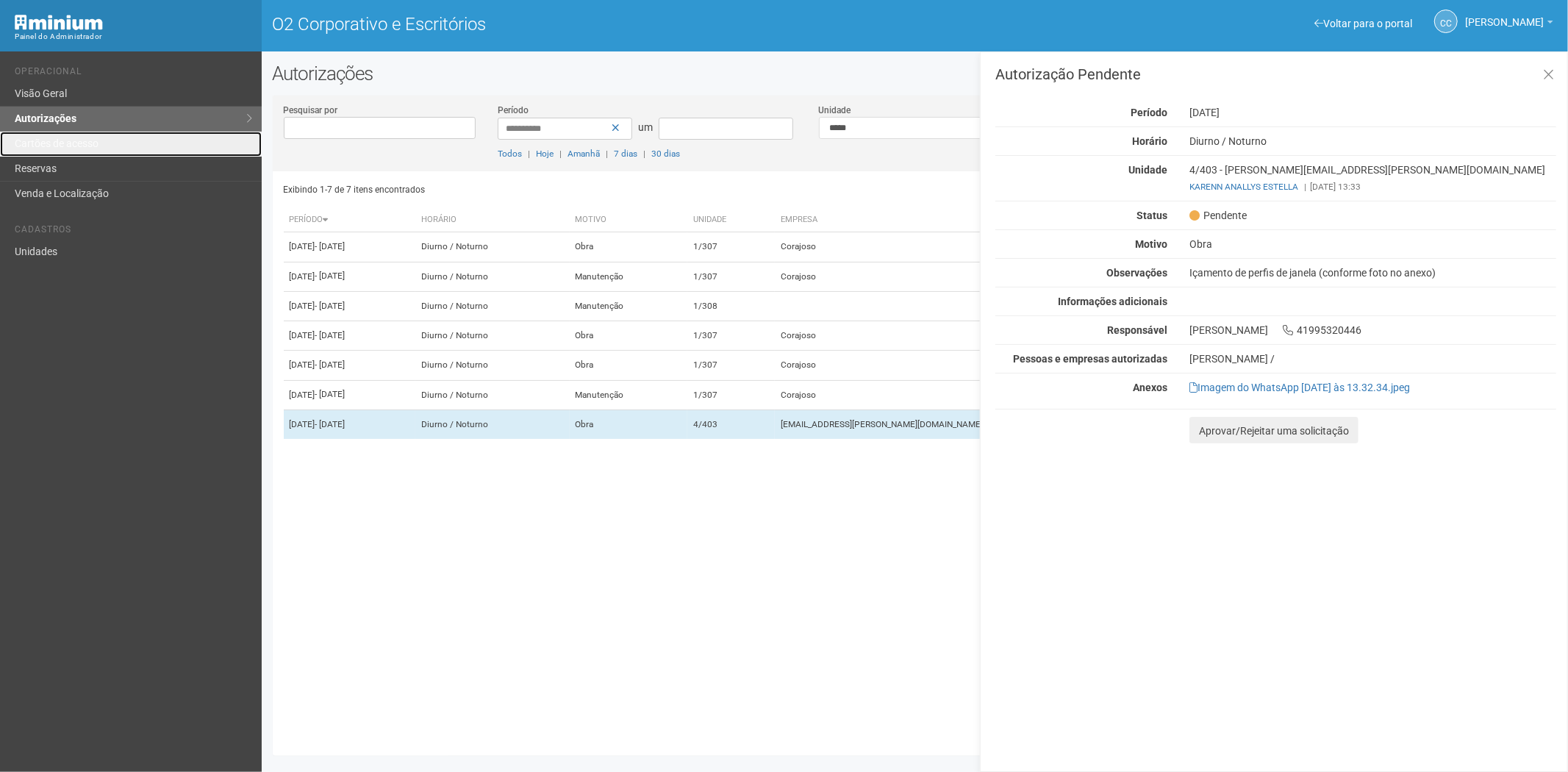
drag, startPoint x: 107, startPoint y: 142, endPoint x: 147, endPoint y: 396, distance: 257.1
click at [107, 142] on link "Cartões de acesso" at bounding box center [131, 144] width 262 height 25
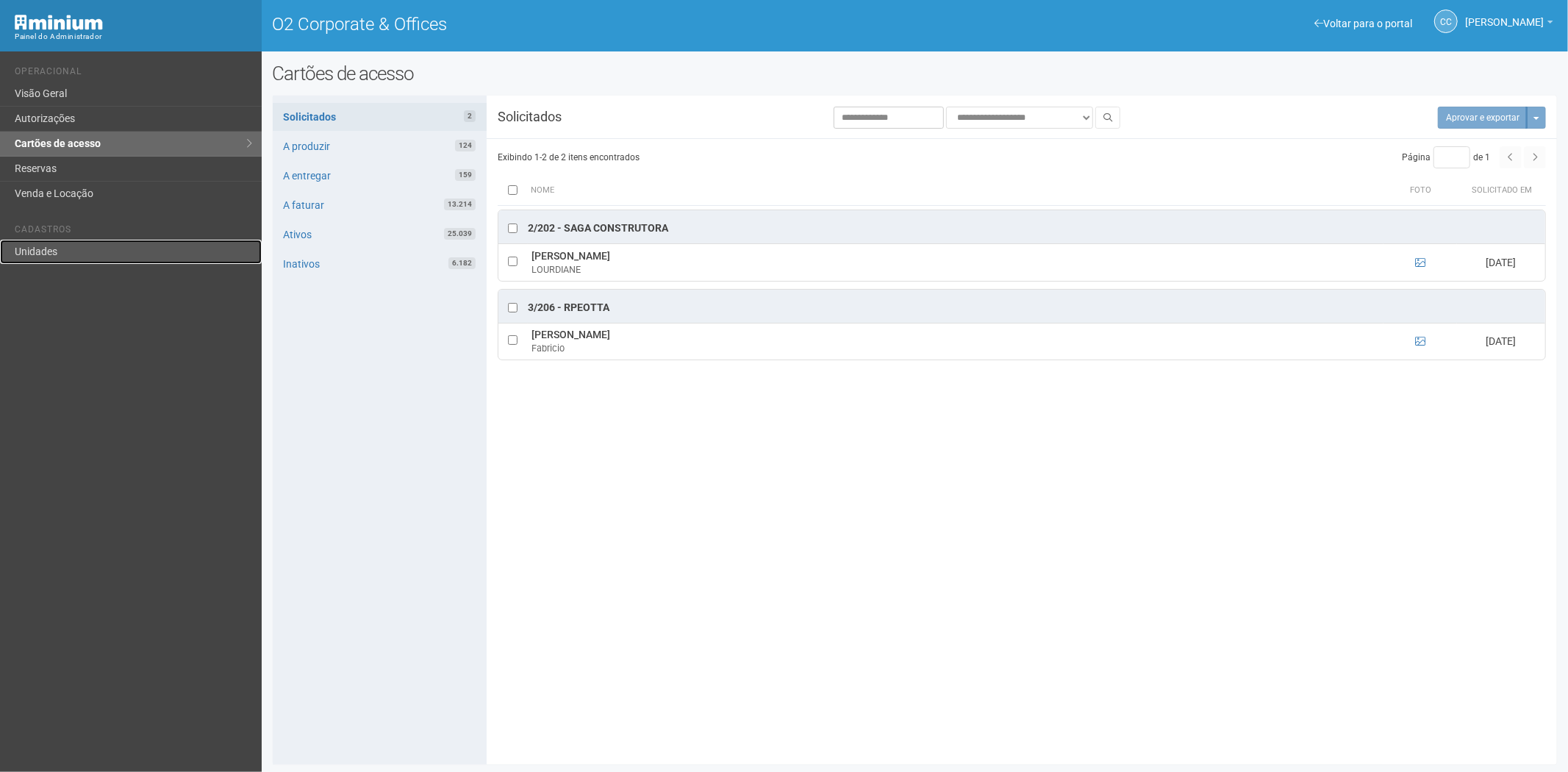
click at [57, 240] on link "Unidades" at bounding box center [131, 252] width 262 height 24
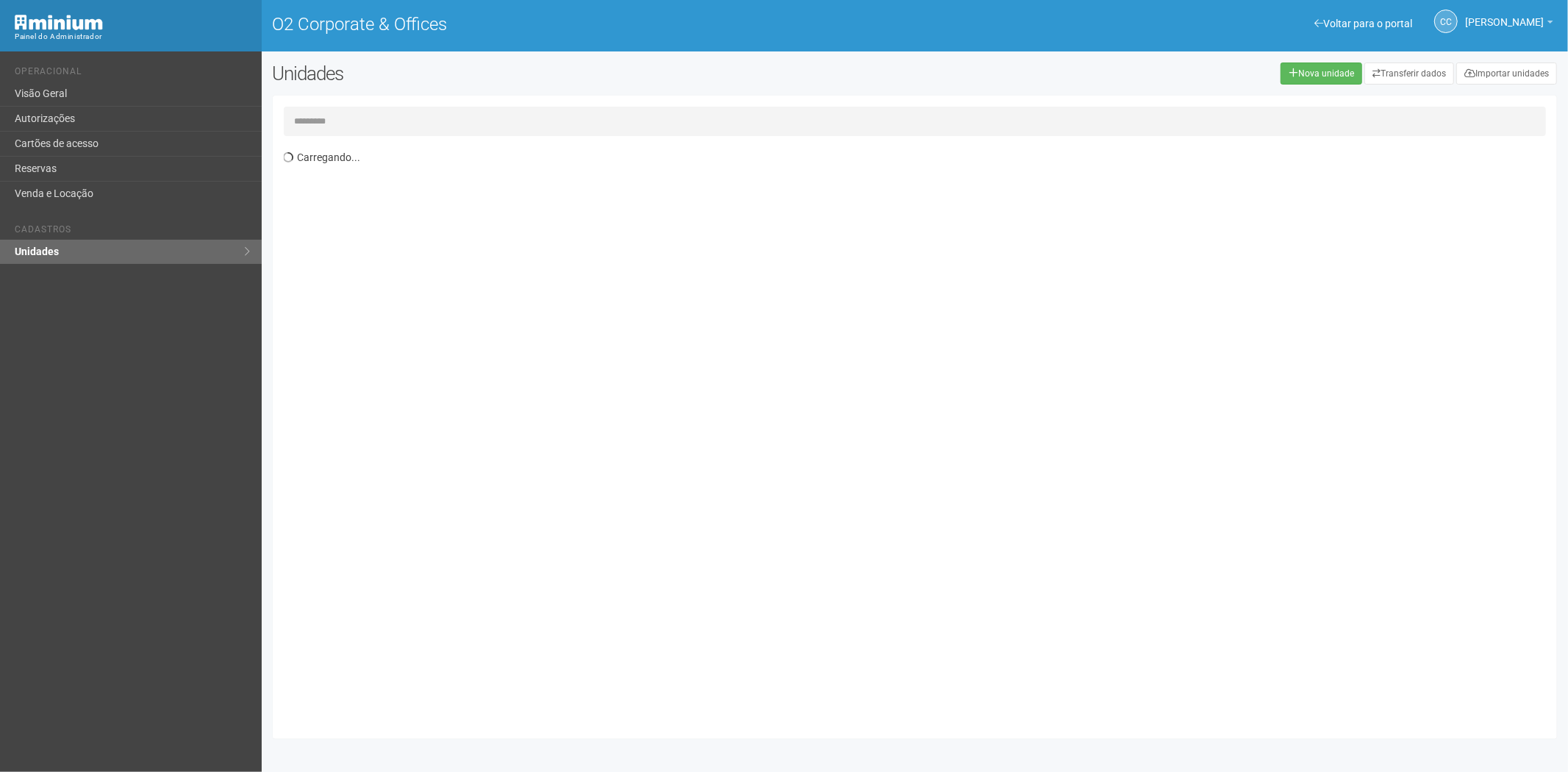
click at [371, 115] on input "text" at bounding box center [915, 122] width 1263 height 30
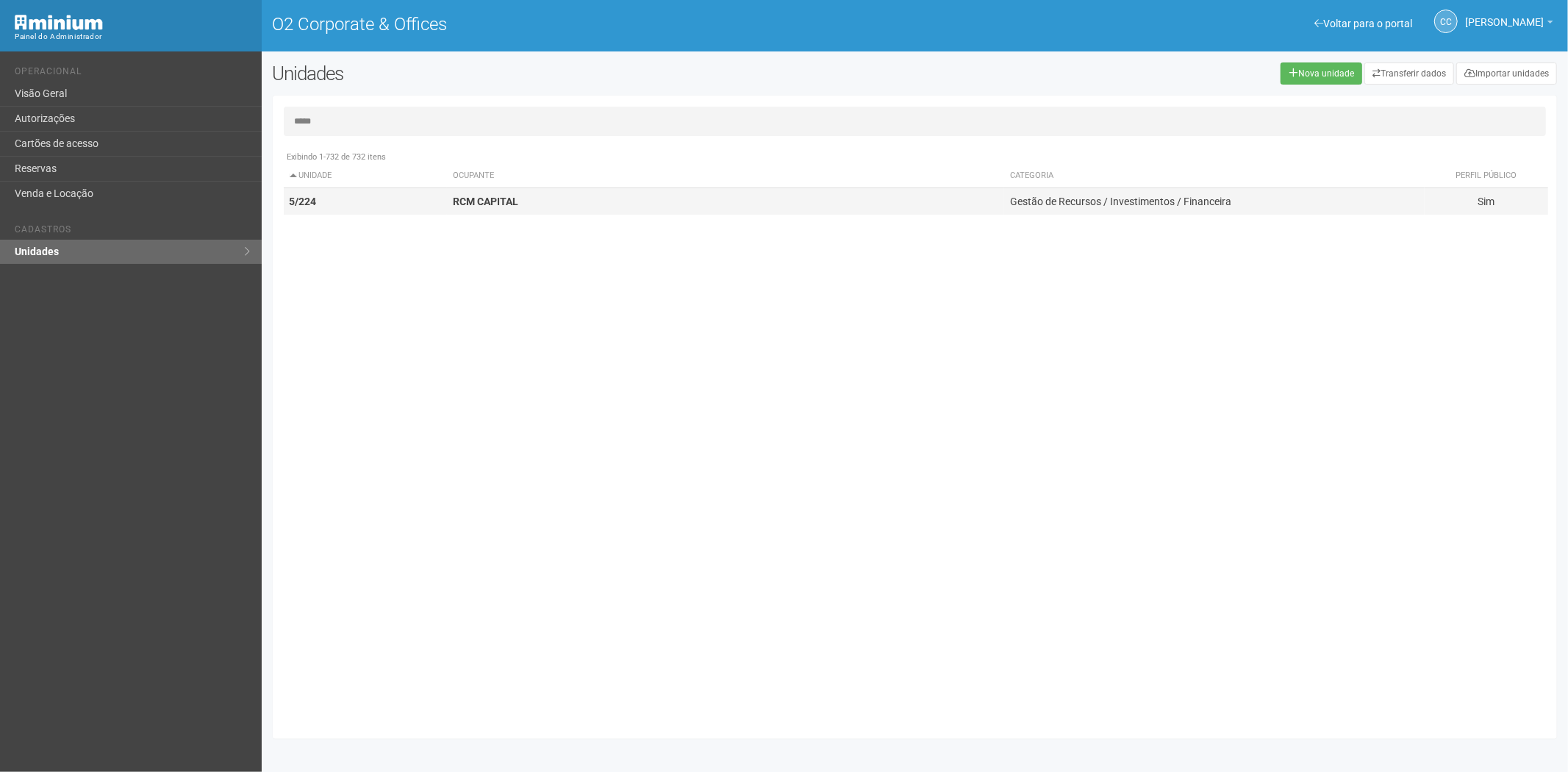
type input "*****"
click at [386, 196] on td "5/224" at bounding box center [365, 202] width 163 height 27
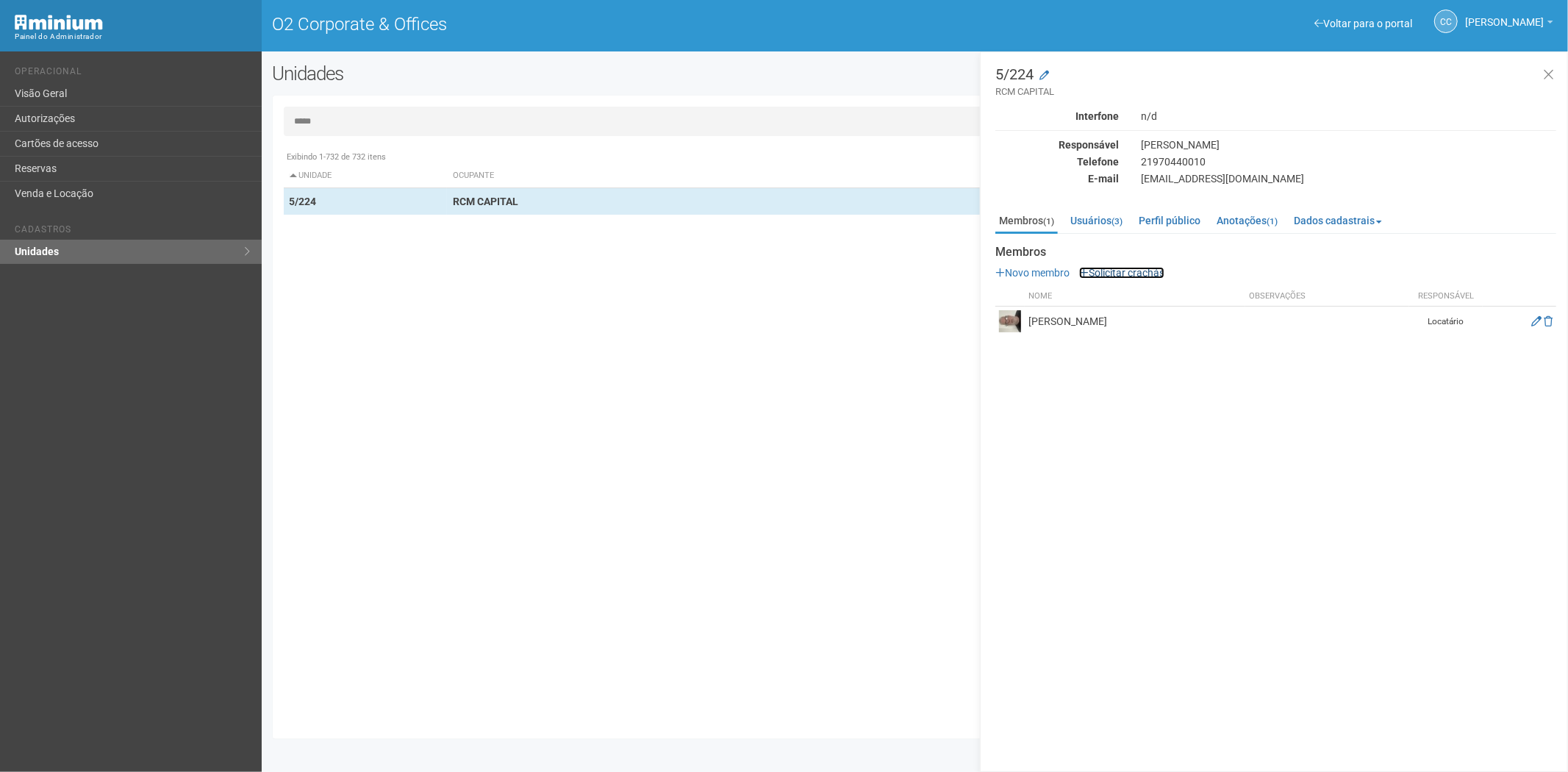
click at [1126, 273] on link "Solicitar crachás" at bounding box center [1122, 272] width 85 height 12
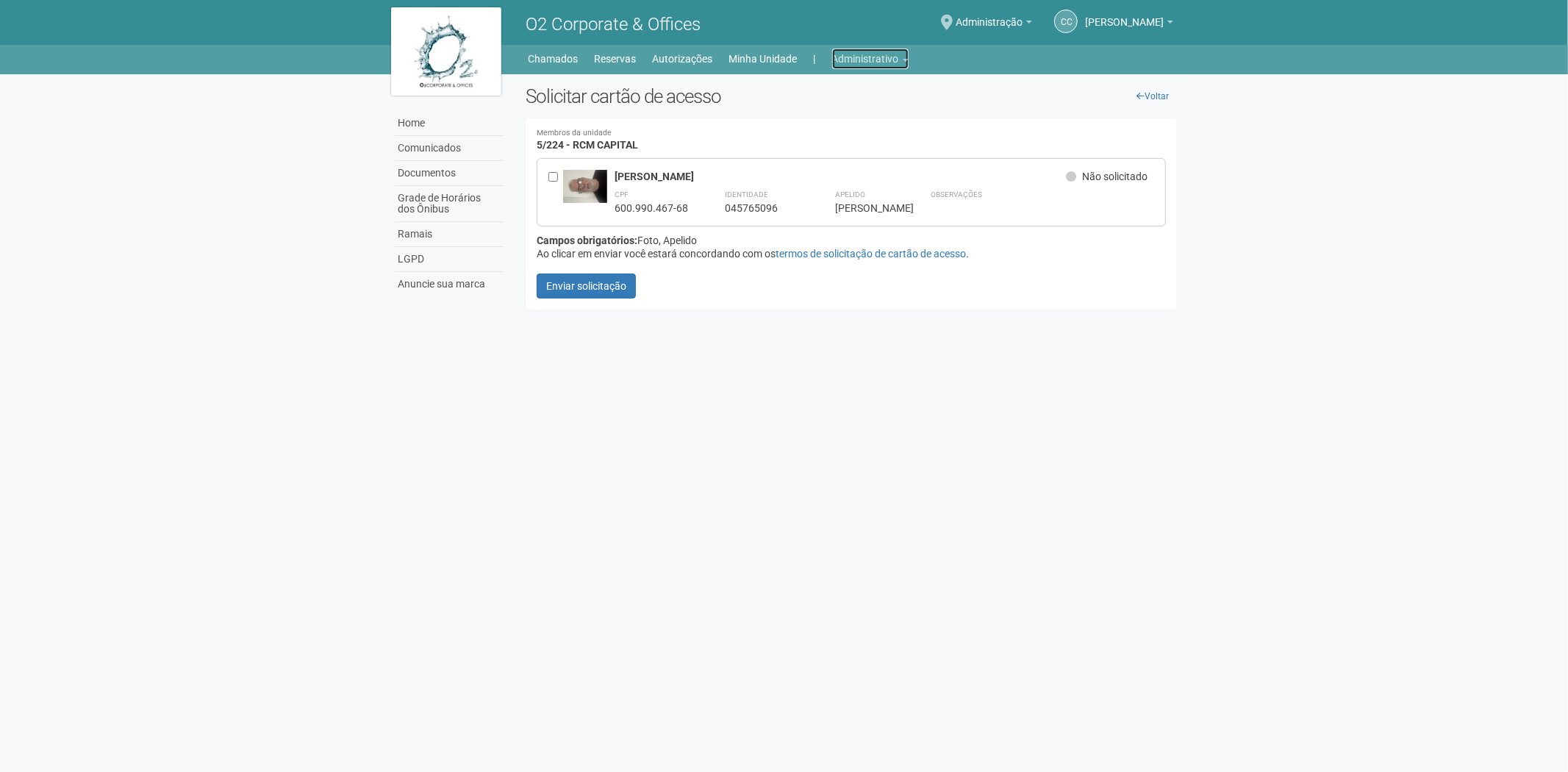
click at [845, 63] on link "Administrativo" at bounding box center [870, 59] width 76 height 20
click at [823, 111] on link "Cartões de acesso" at bounding box center [850, 116] width 125 height 26
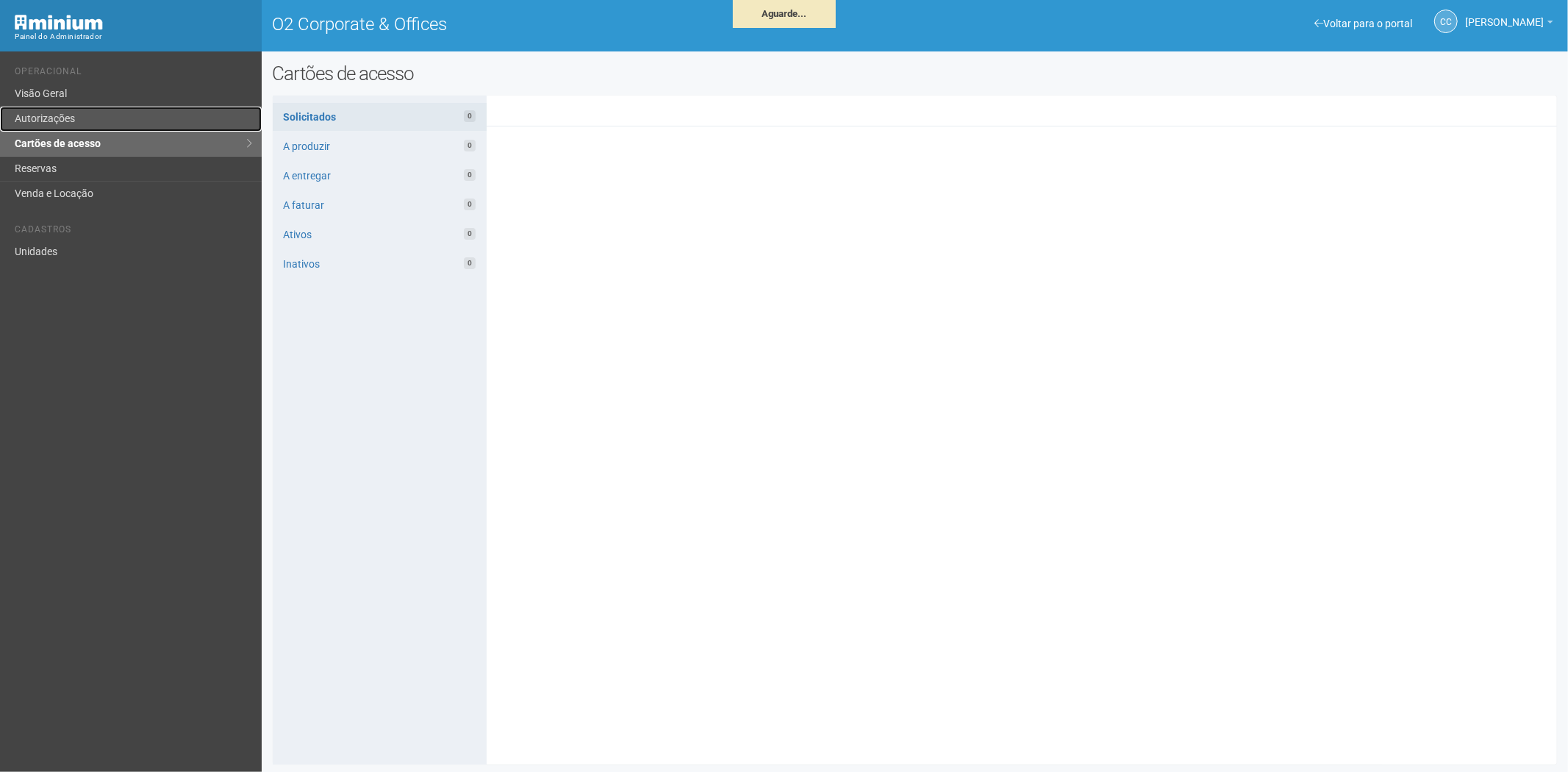
click at [68, 115] on link "Autorizações" at bounding box center [131, 119] width 262 height 25
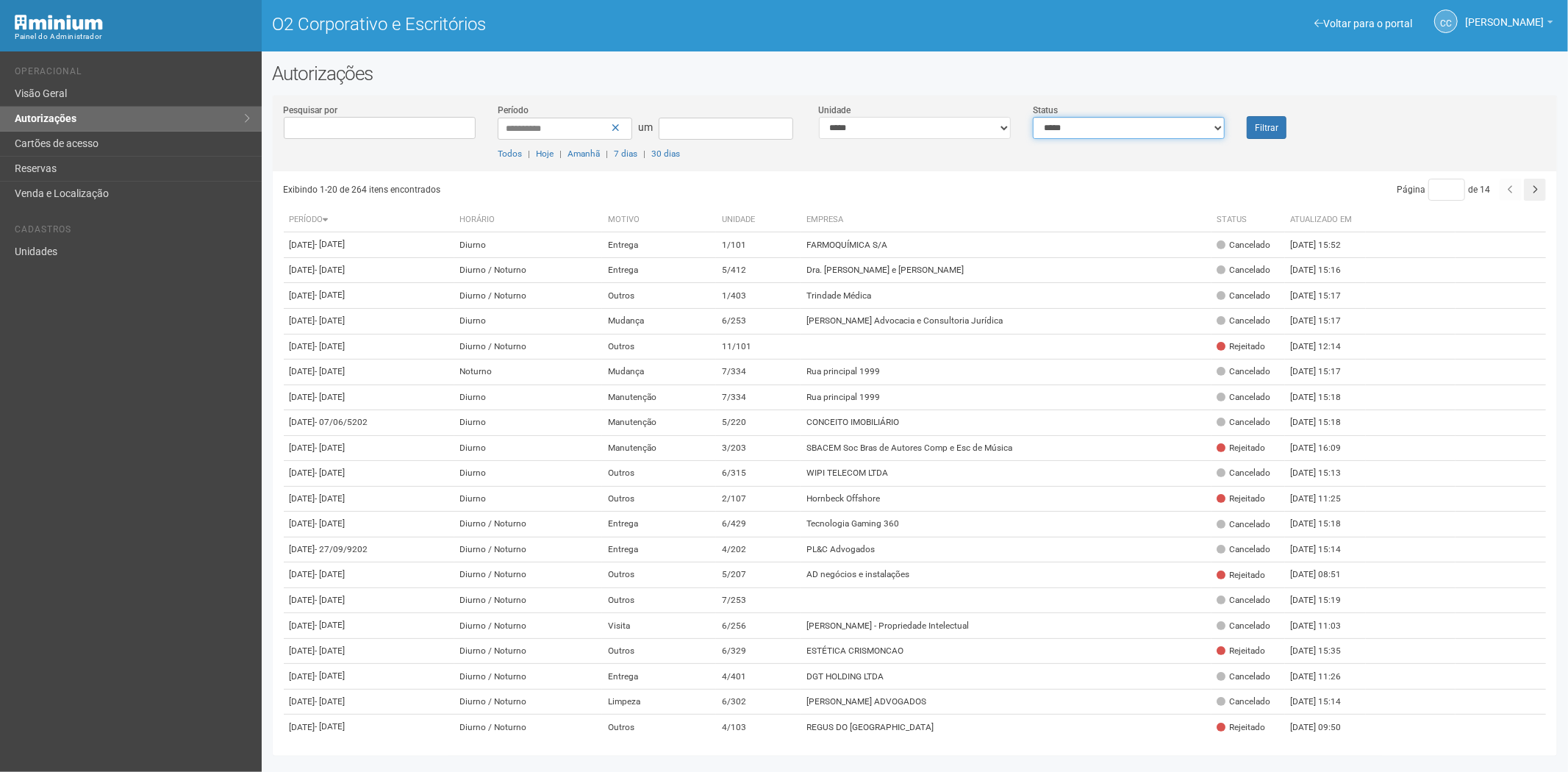
click at [1096, 135] on select "**********" at bounding box center [1129, 128] width 192 height 22
select select "*"
click at [1033, 117] on select "**********" at bounding box center [1129, 128] width 192 height 22
click at [1270, 125] on font "Filtrar" at bounding box center [1266, 127] width 23 height 10
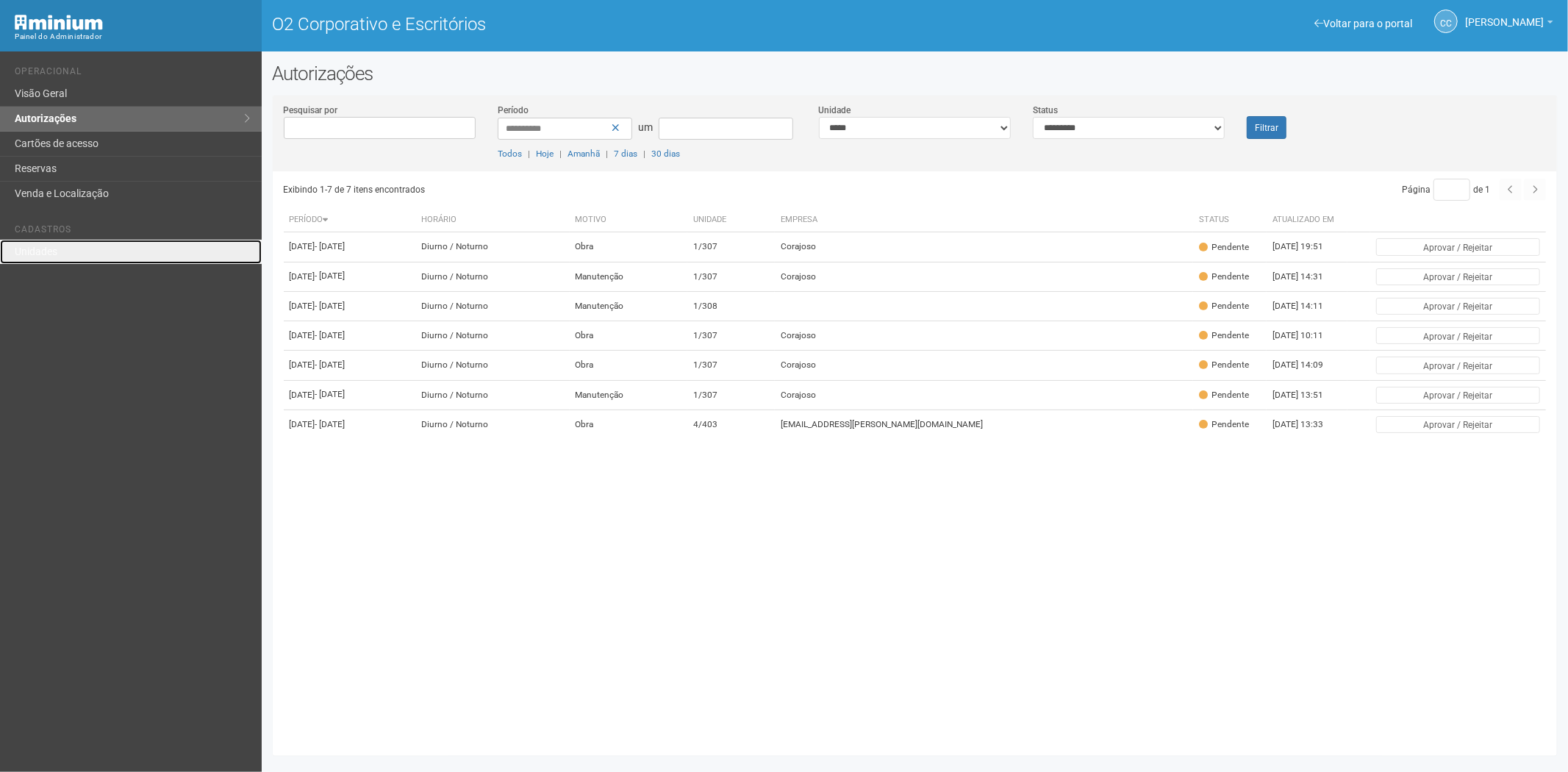
drag, startPoint x: 55, startPoint y: 250, endPoint x: 333, endPoint y: 115, distance: 309.0
click at [56, 248] on font "Unidades" at bounding box center [36, 251] width 43 height 12
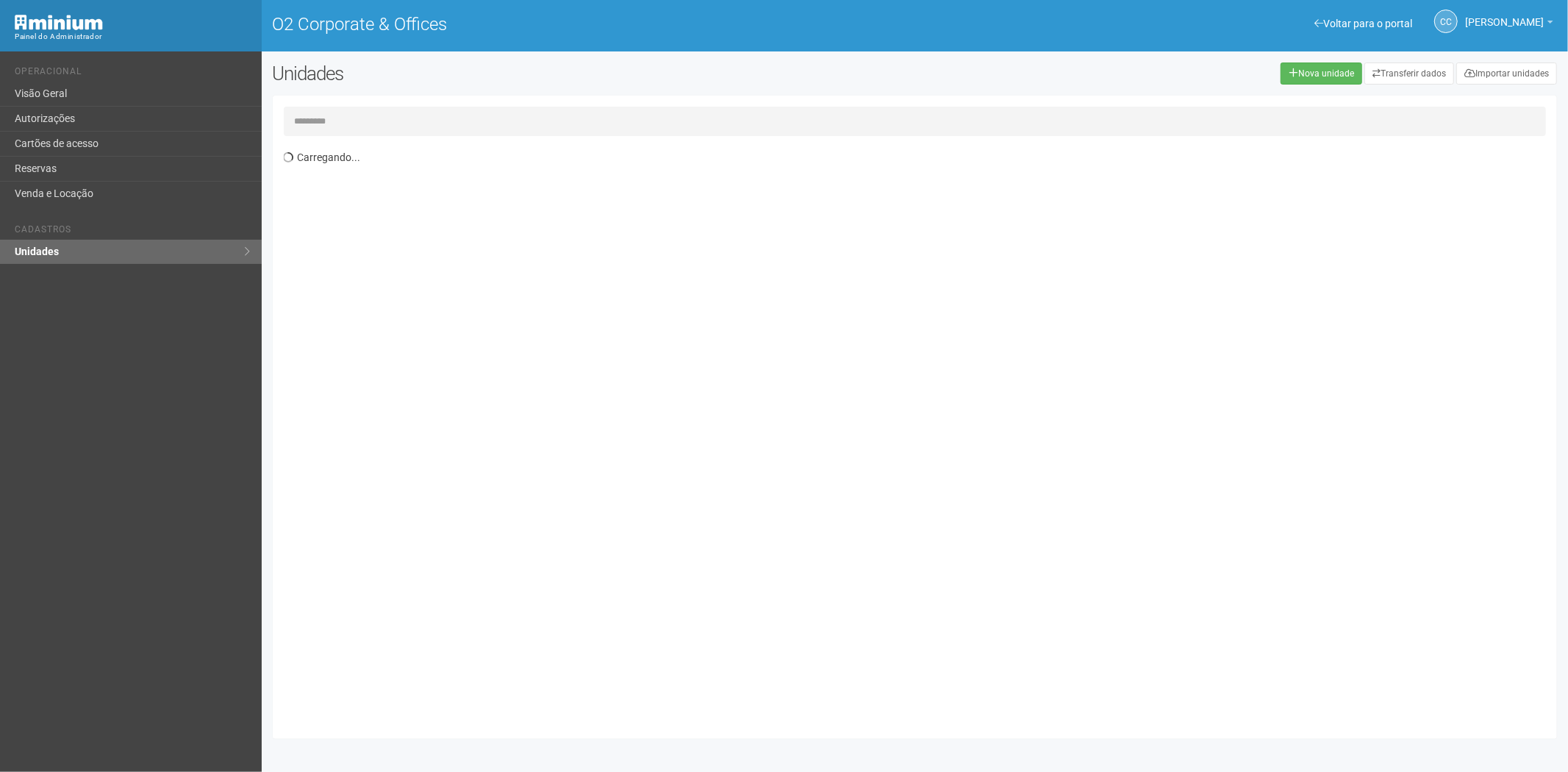
click at [366, 108] on input "text" at bounding box center [915, 122] width 1263 height 30
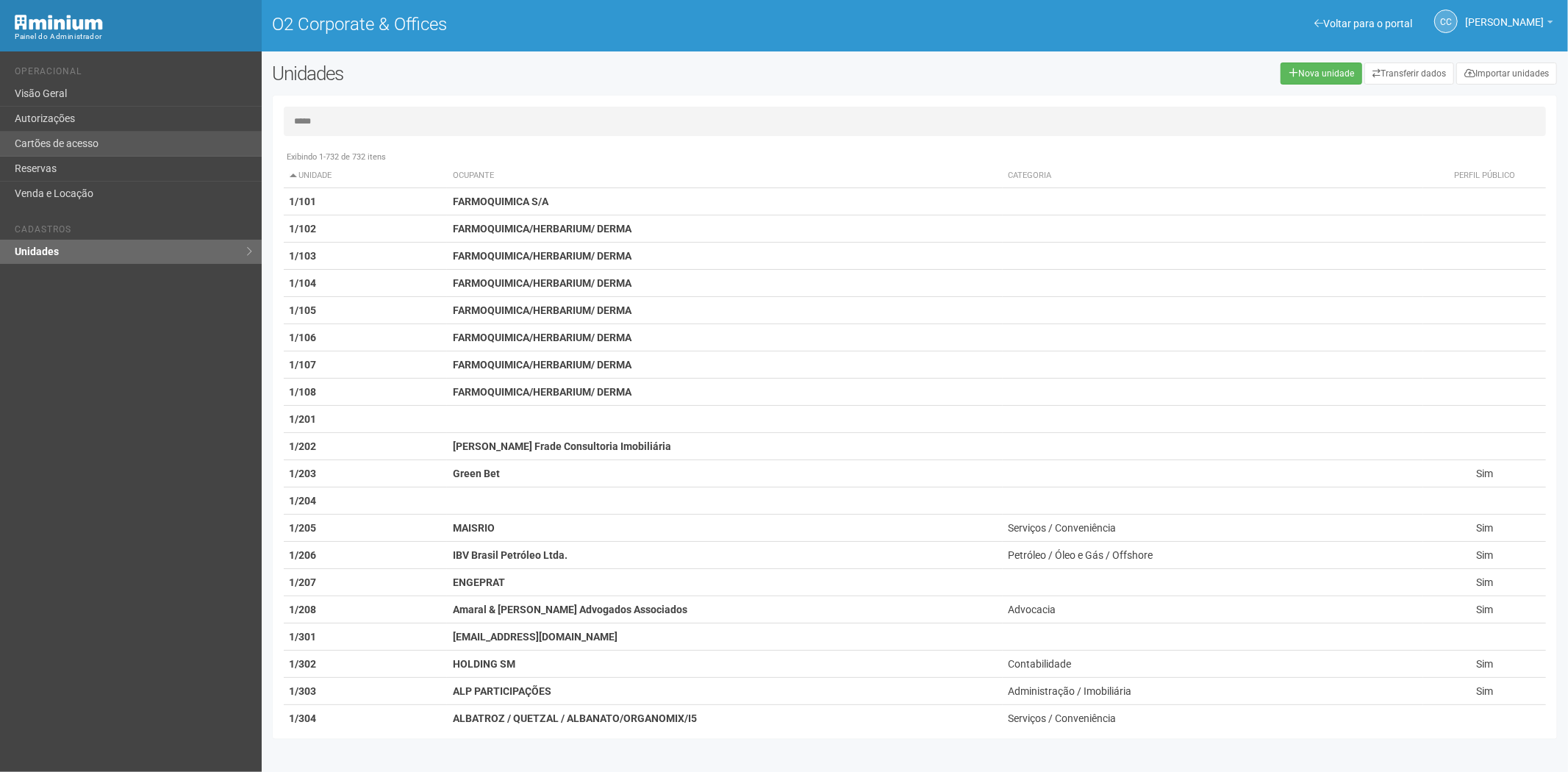
type input "*****"
click at [155, 155] on link "Cartões de acesso" at bounding box center [131, 144] width 262 height 25
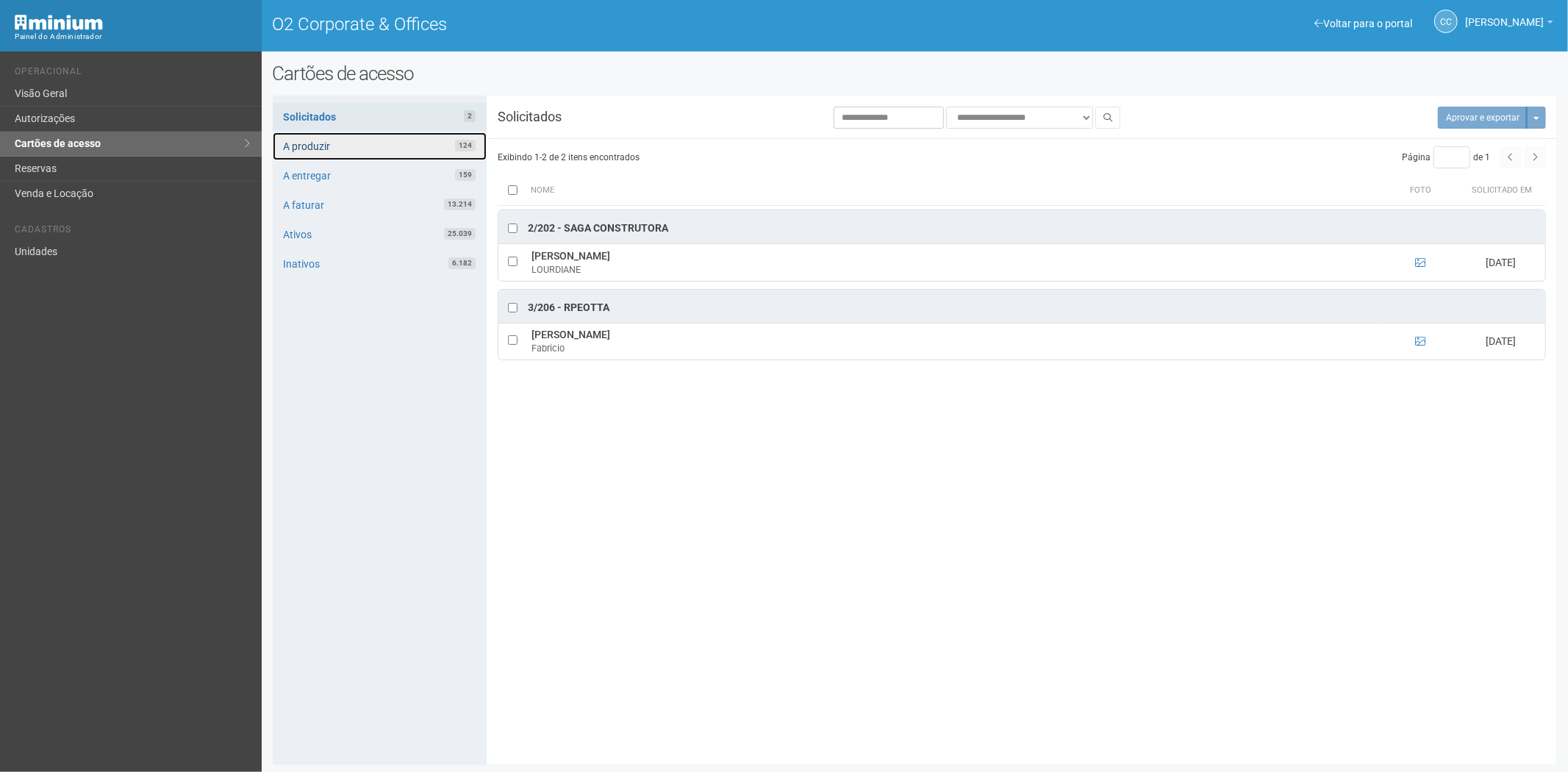
click at [403, 144] on link "A produzir 124" at bounding box center [380, 146] width 214 height 28
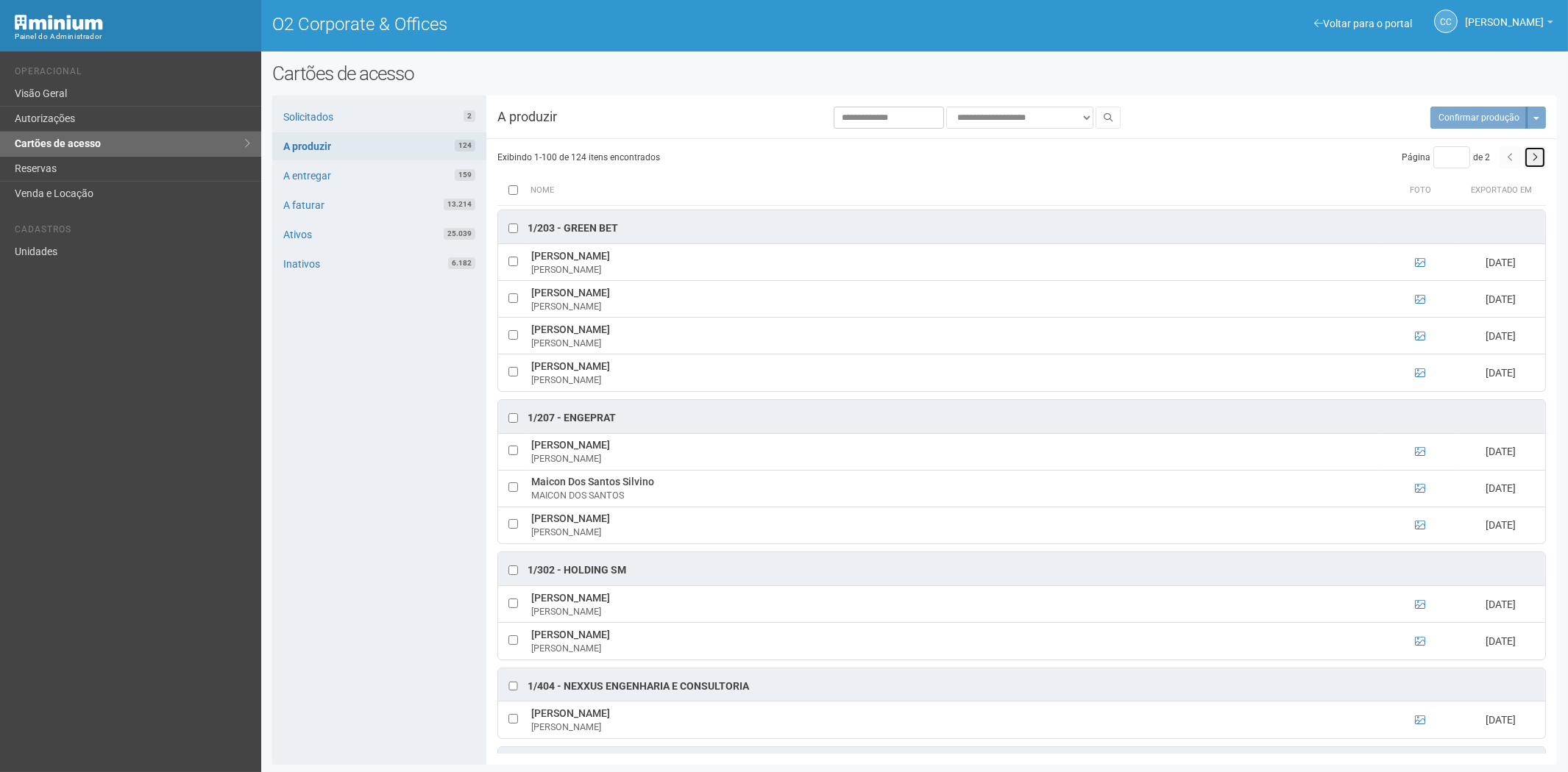
click at [1525, 152] on button "button" at bounding box center [1535, 157] width 22 height 22
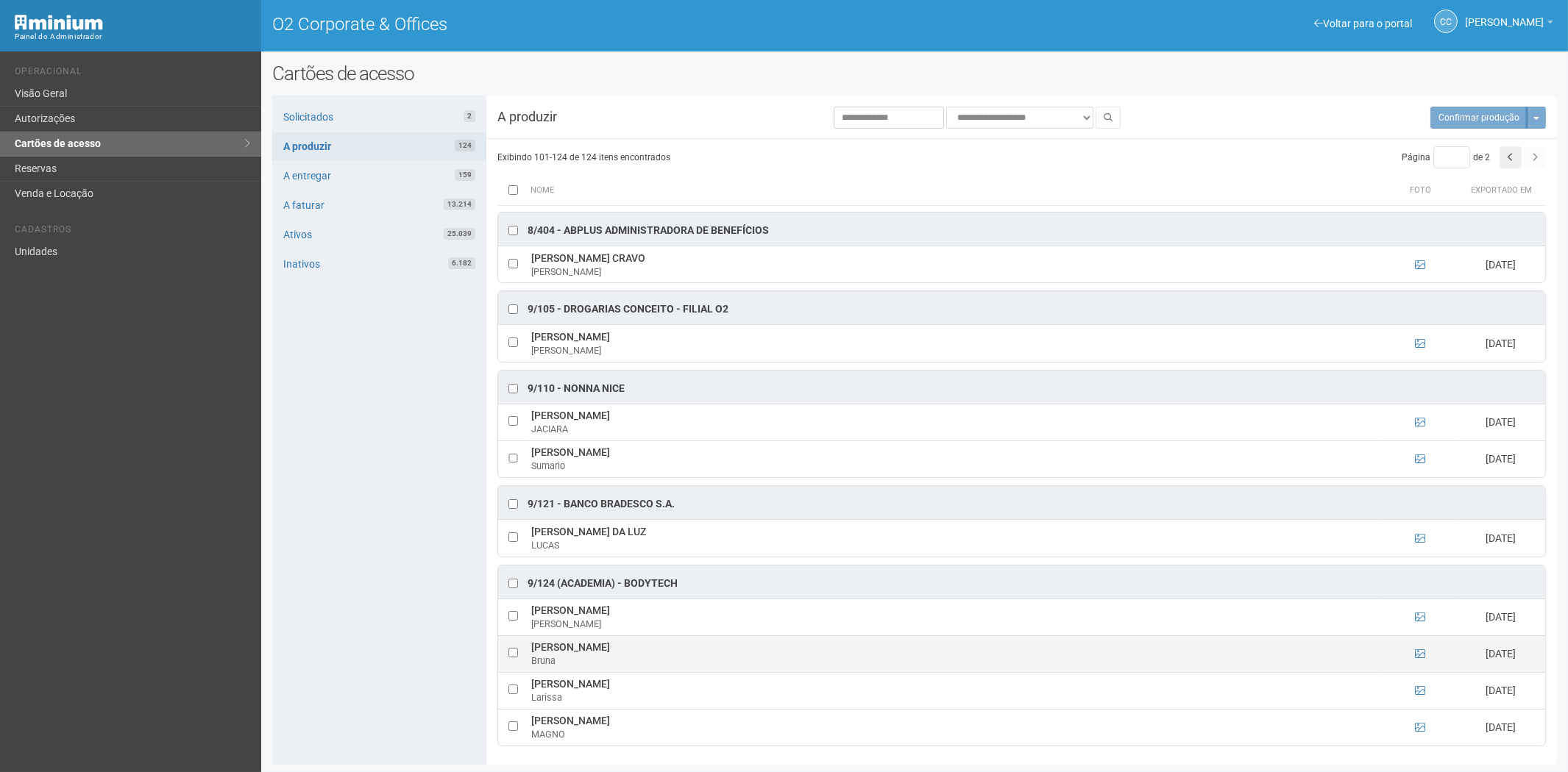
scroll to position [2, 0]
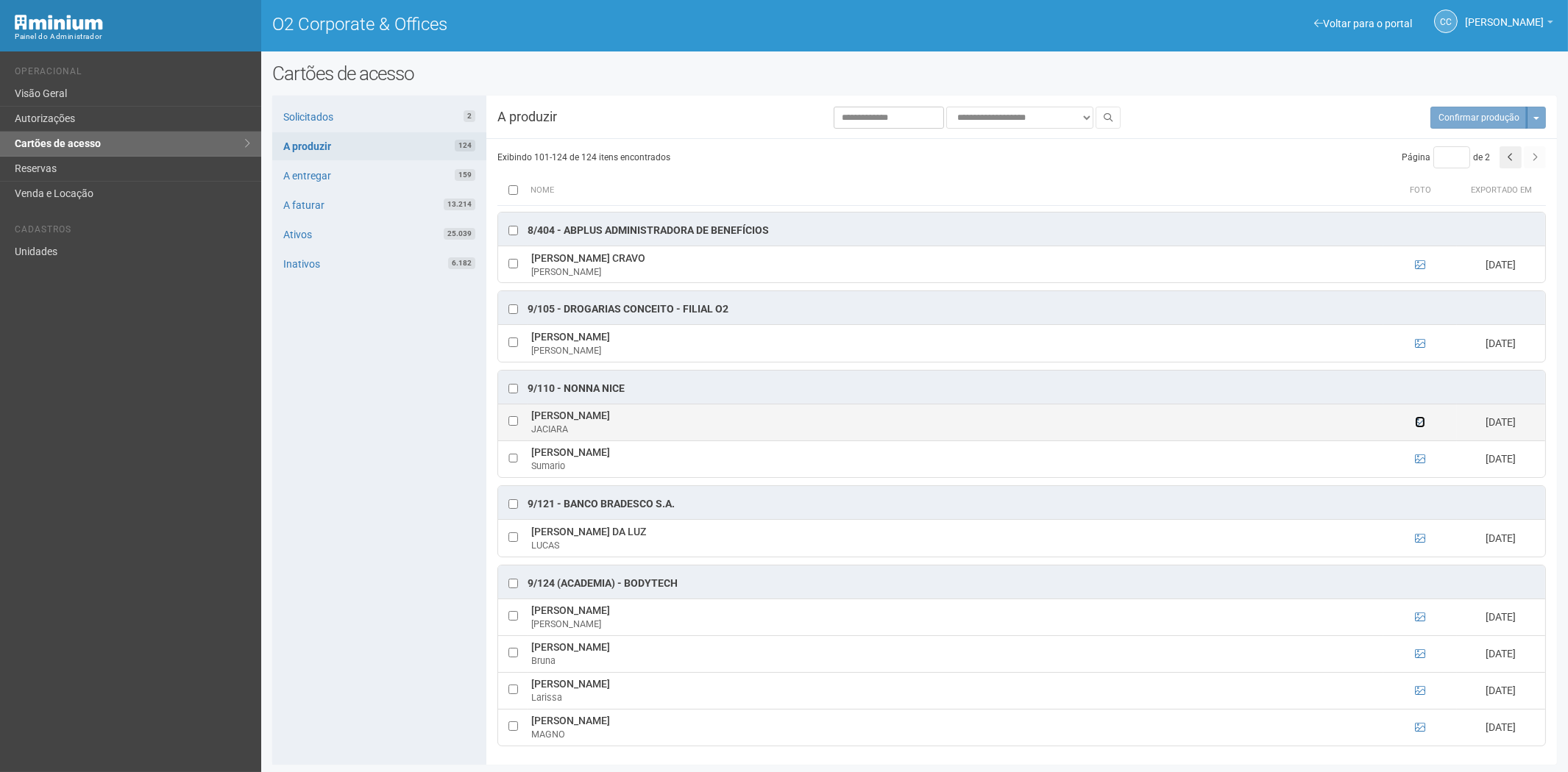
click at [1415, 417] on icon at bounding box center [1419, 422] width 10 height 10
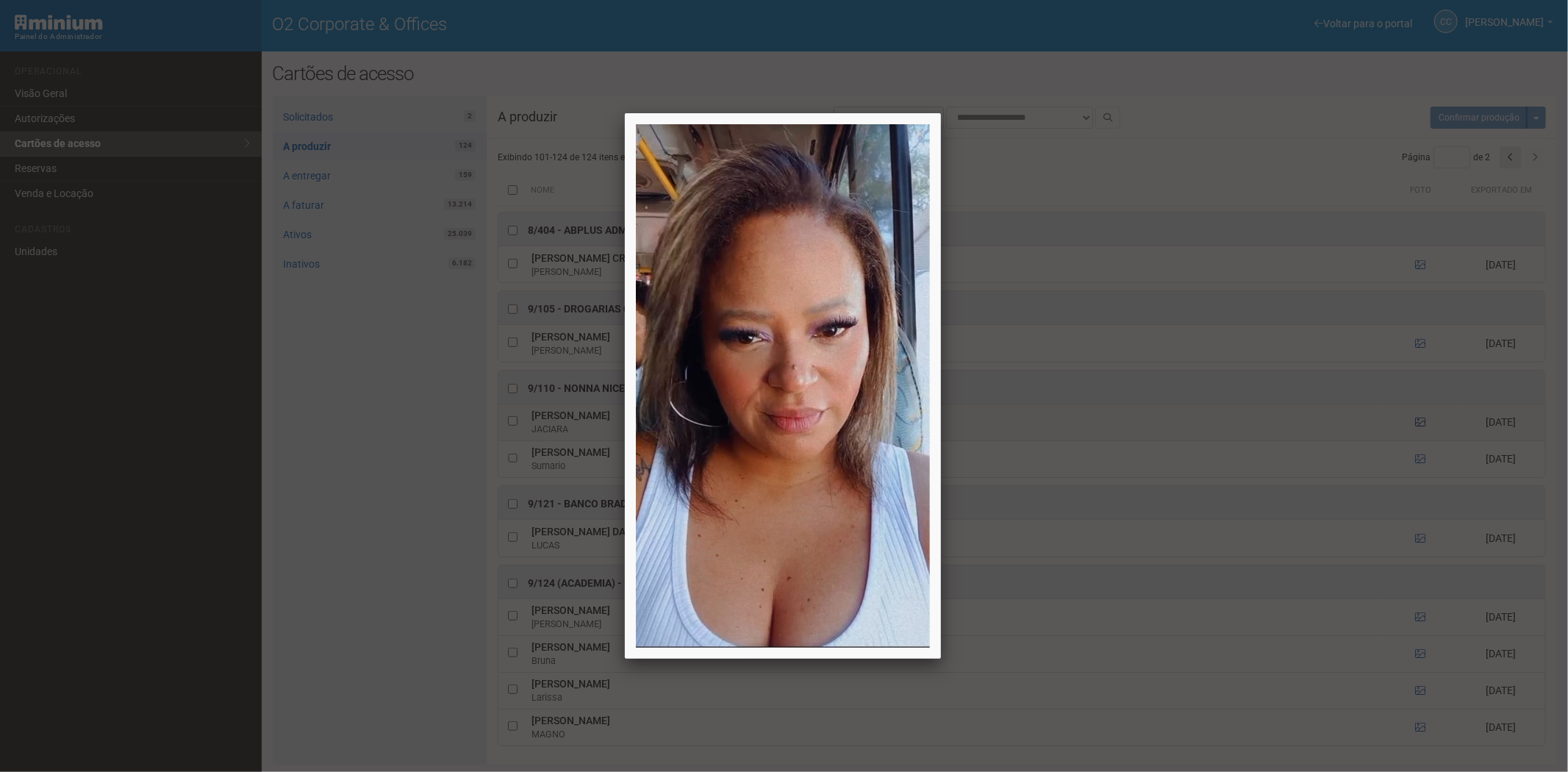
click at [1413, 417] on div at bounding box center [784, 386] width 1568 height 772
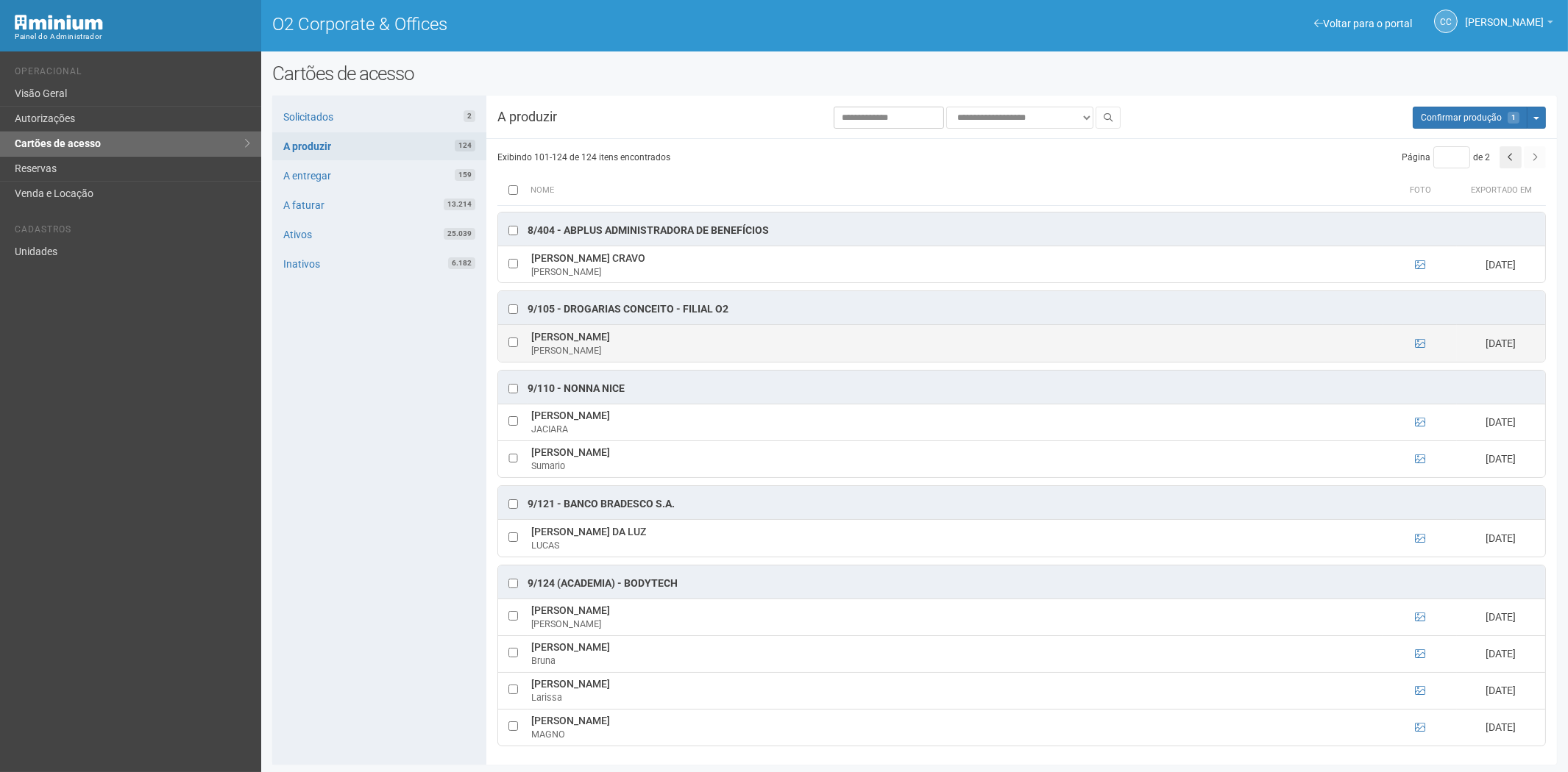
drag, startPoint x: 531, startPoint y: 334, endPoint x: 626, endPoint y: 329, distance: 95.1
click at [643, 336] on td "Felipe Monsores Martins Felipe" at bounding box center [955, 344] width 855 height 37
copy td "Felipe Monsores Martins"
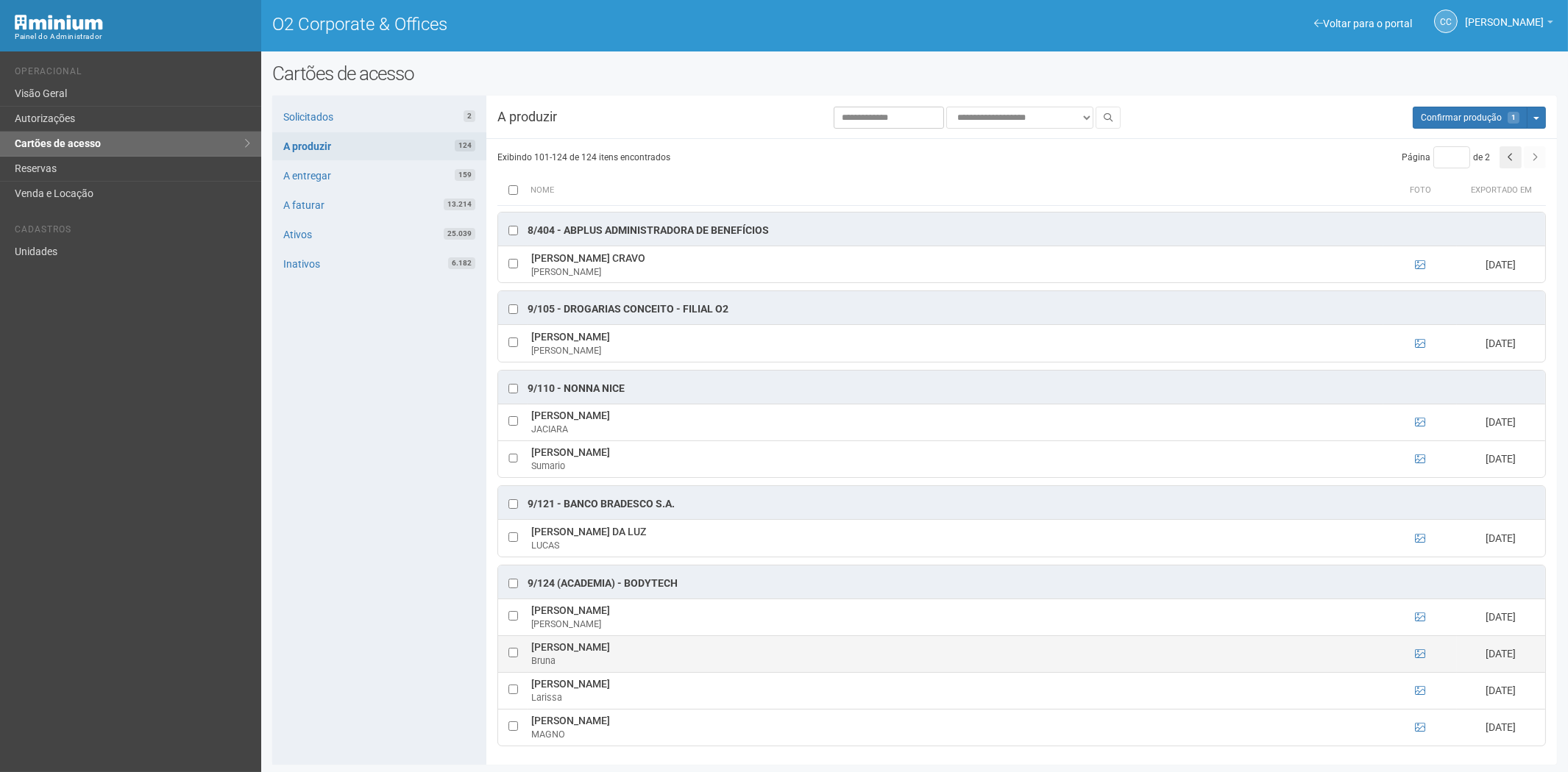
drag, startPoint x: 351, startPoint y: 661, endPoint x: 570, endPoint y: 655, distance: 219.1
click at [351, 661] on div "Solicitados 2 A produzir 124 A entregar 159 A faturar 13.214 Ativos 25.039 Inat…" at bounding box center [379, 430] width 214 height 669
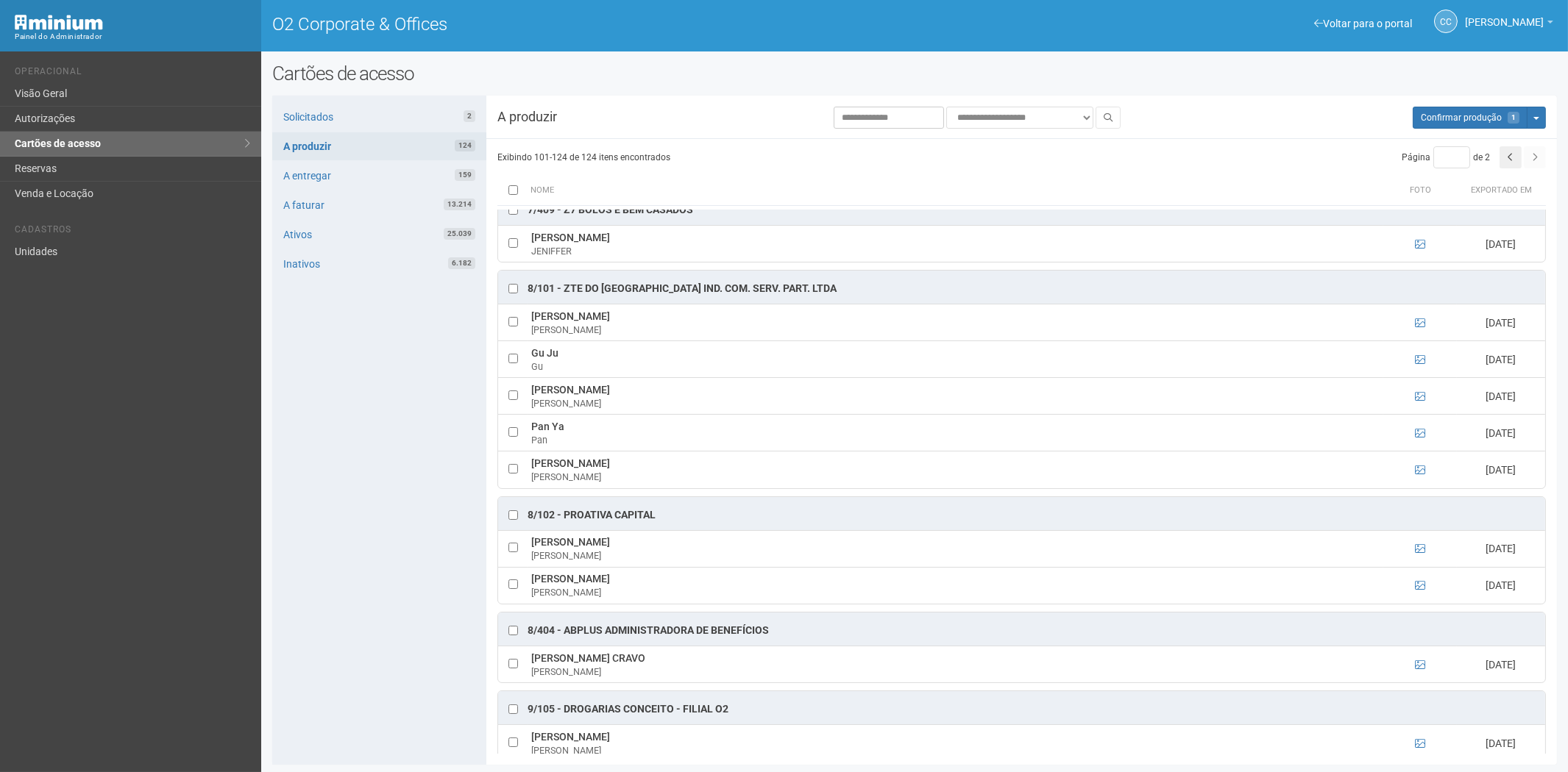
scroll to position [363, 0]
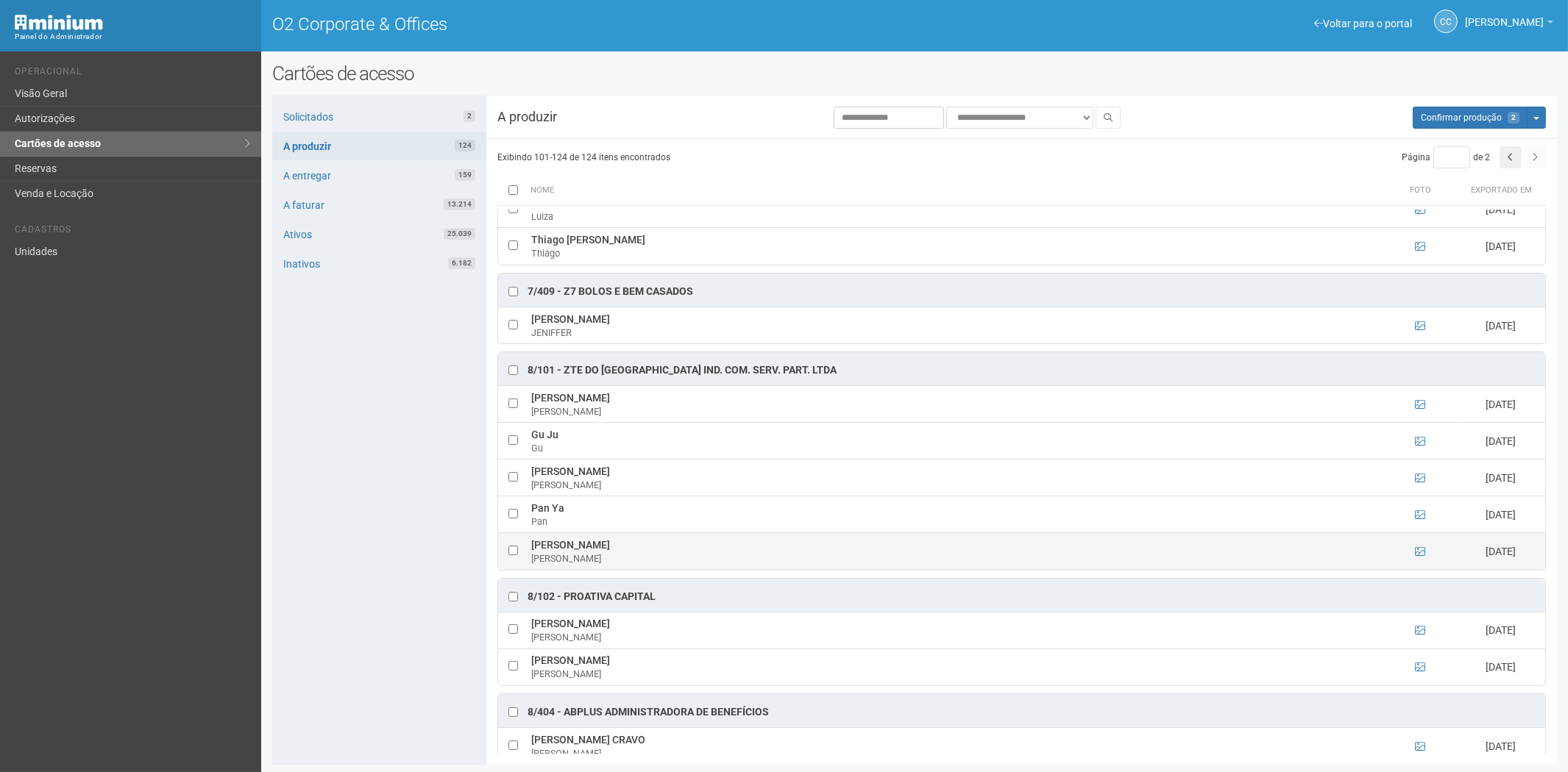
drag, startPoint x: 674, startPoint y: 550, endPoint x: 534, endPoint y: 552, distance: 140.0
click at [534, 552] on td "Paola Cristina da Silva Santos Paola" at bounding box center [955, 552] width 855 height 37
copy td "Paola Cristina da Silva Santos"
drag, startPoint x: 439, startPoint y: 684, endPoint x: 639, endPoint y: 567, distance: 231.7
click at [439, 682] on div "Solicitados 2 A produzir 124 A entregar 159 A faturar 13.214 Ativos 25.039 Inat…" at bounding box center [379, 430] width 214 height 669
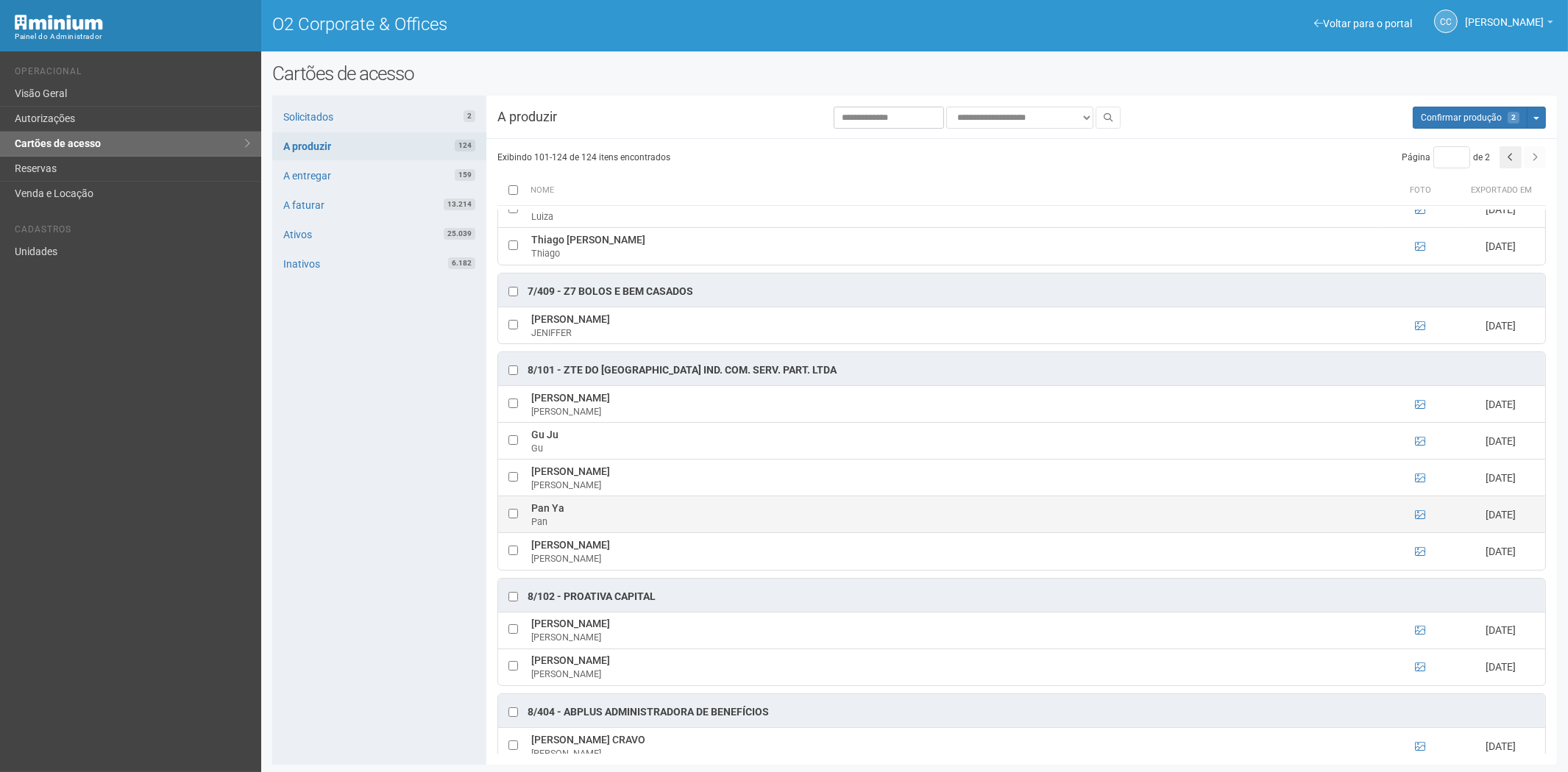
scroll to position [0, 0]
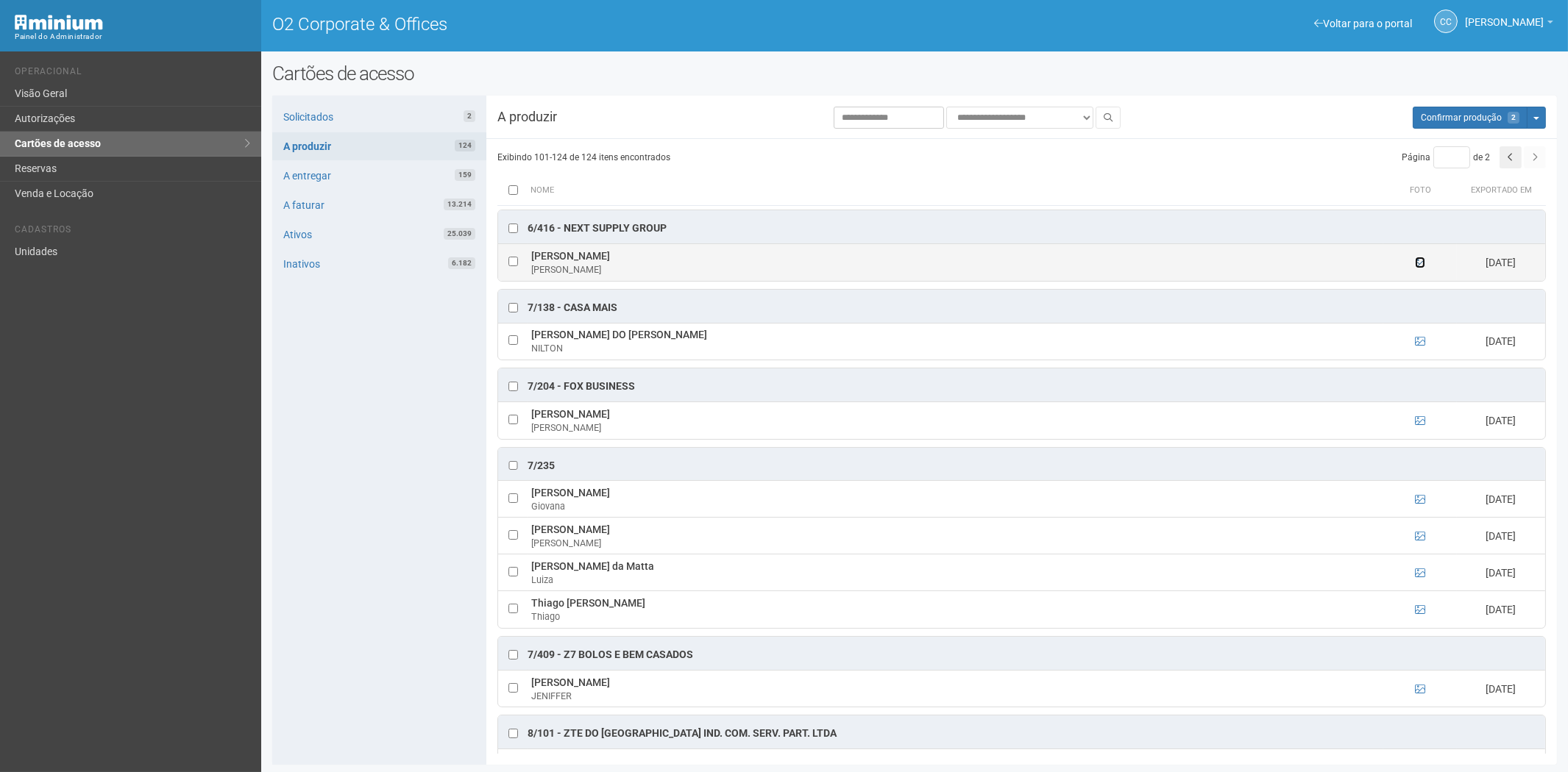
click at [1421, 263] on icon at bounding box center [1419, 262] width 10 height 10
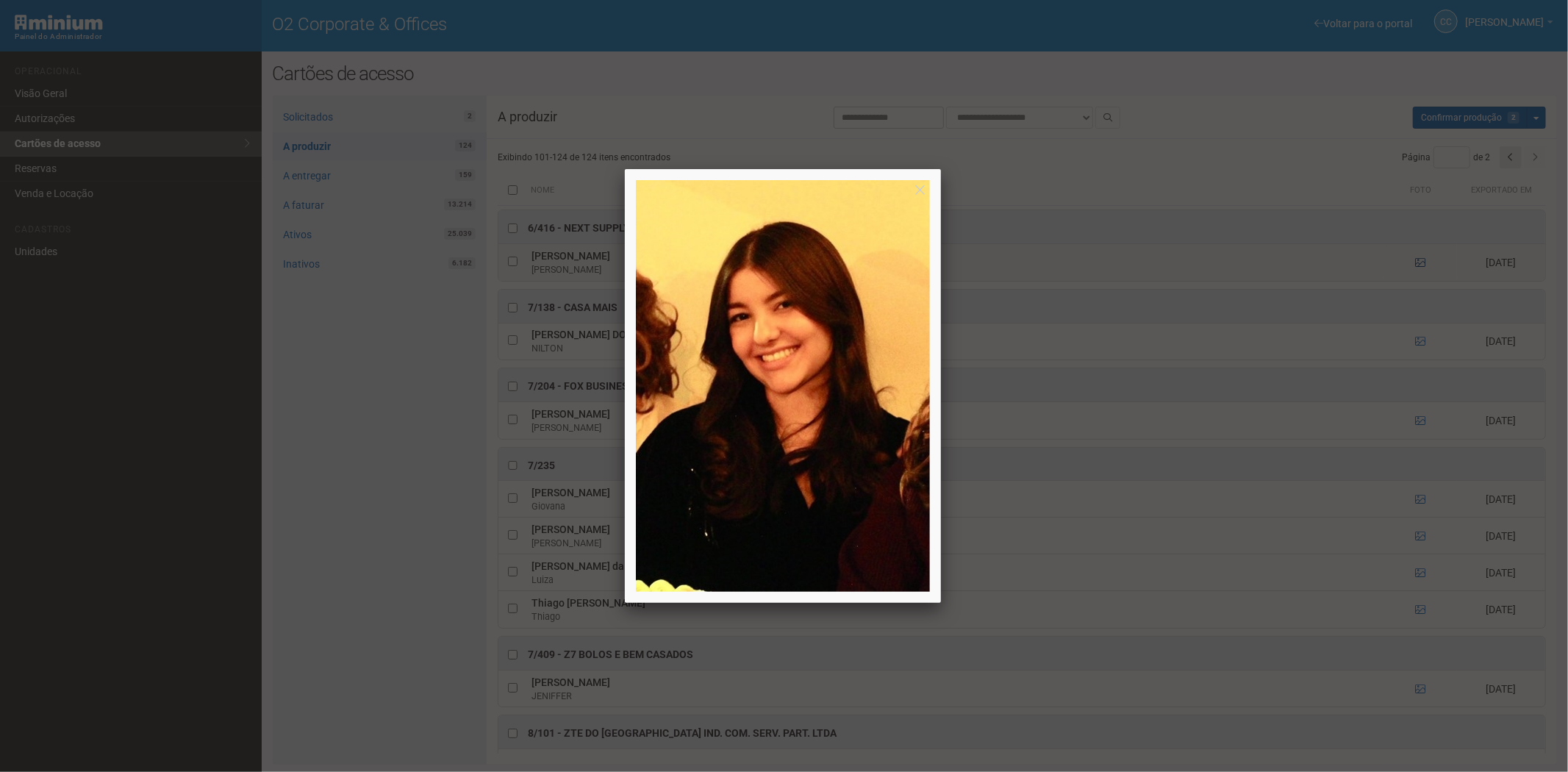
click at [1420, 263] on div at bounding box center [784, 386] width 1568 height 772
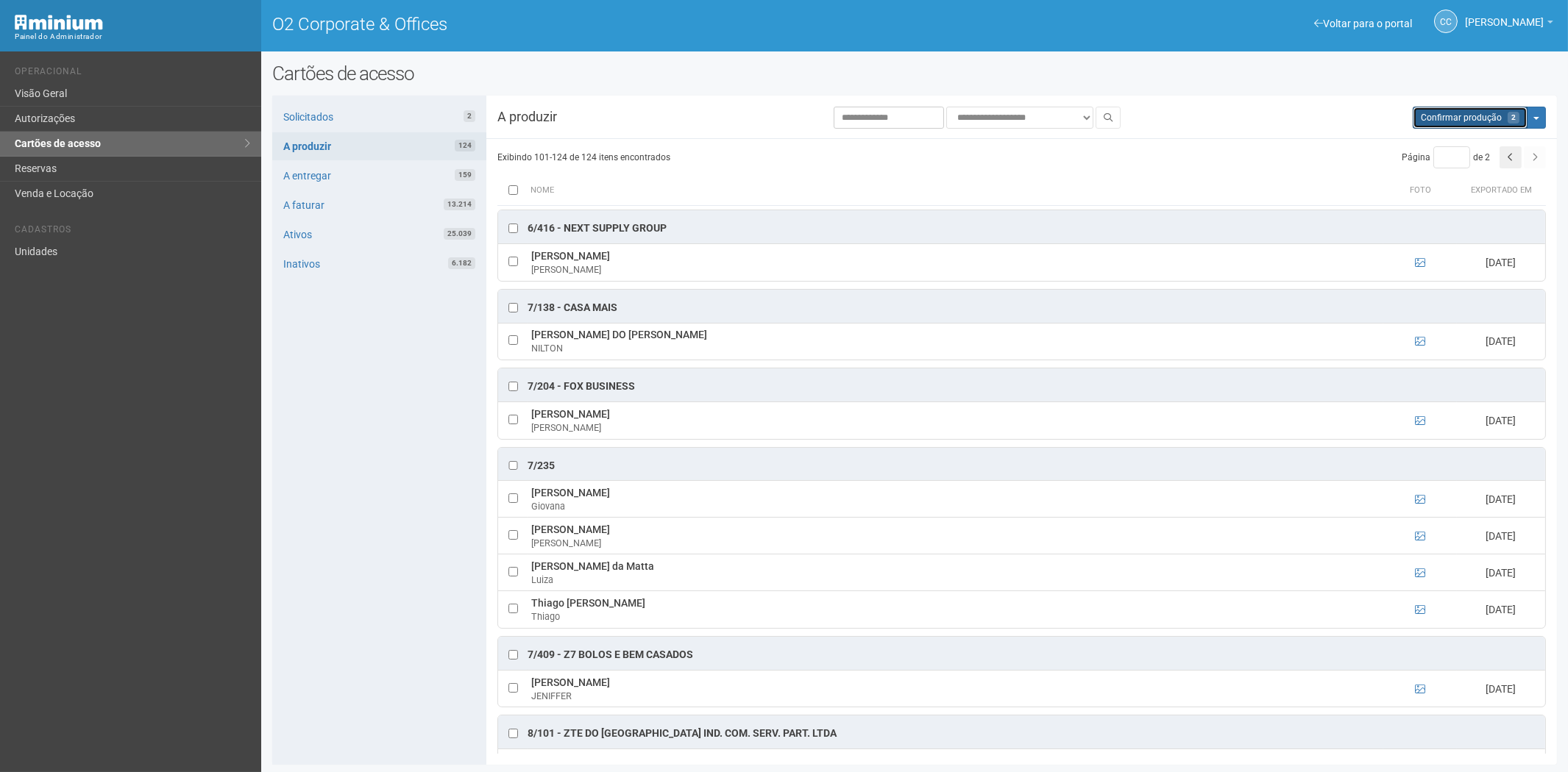
click at [1446, 116] on span "Confirmar produção" at bounding box center [1460, 117] width 81 height 10
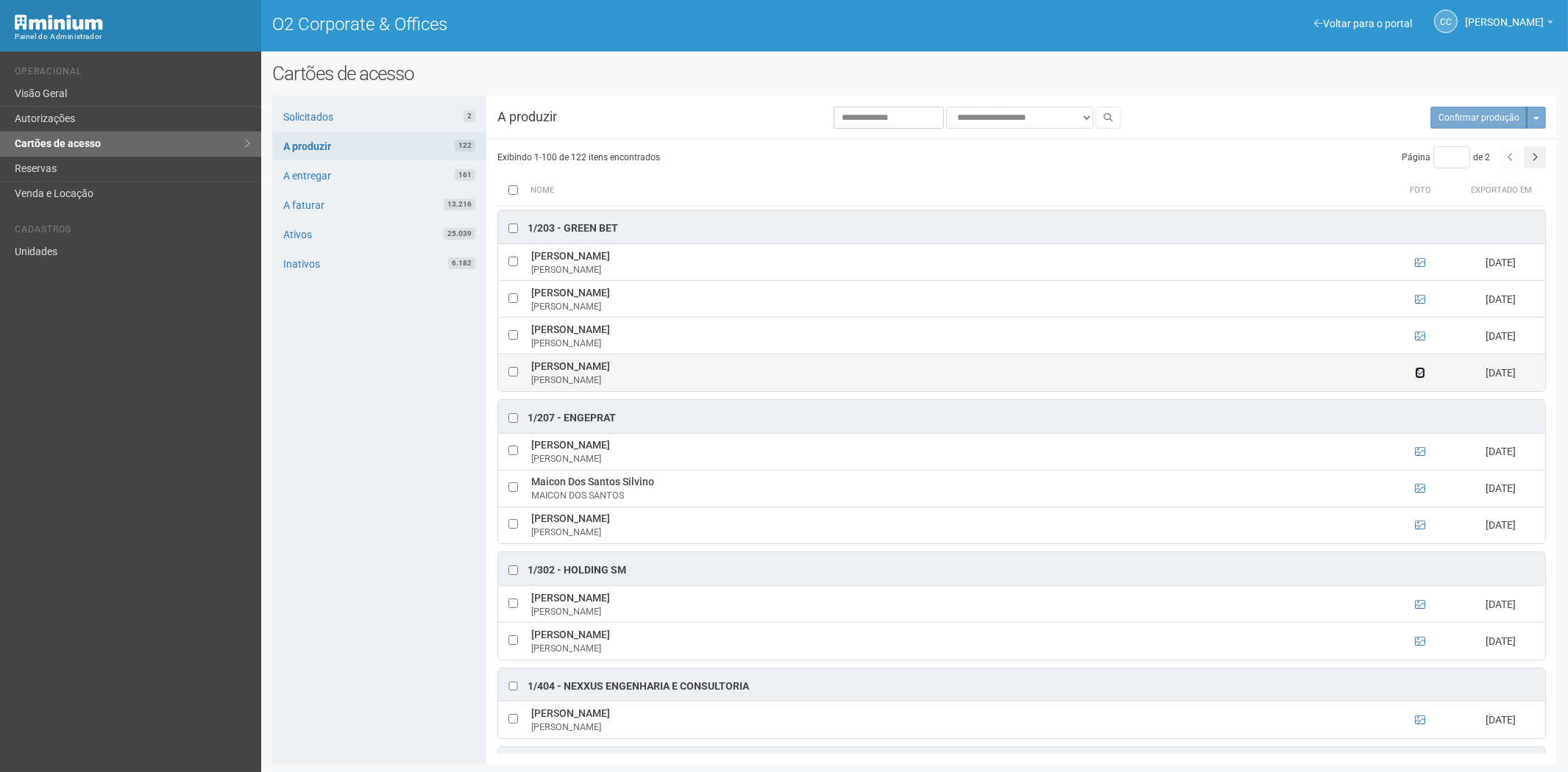
click at [1416, 375] on icon at bounding box center [1419, 373] width 10 height 10
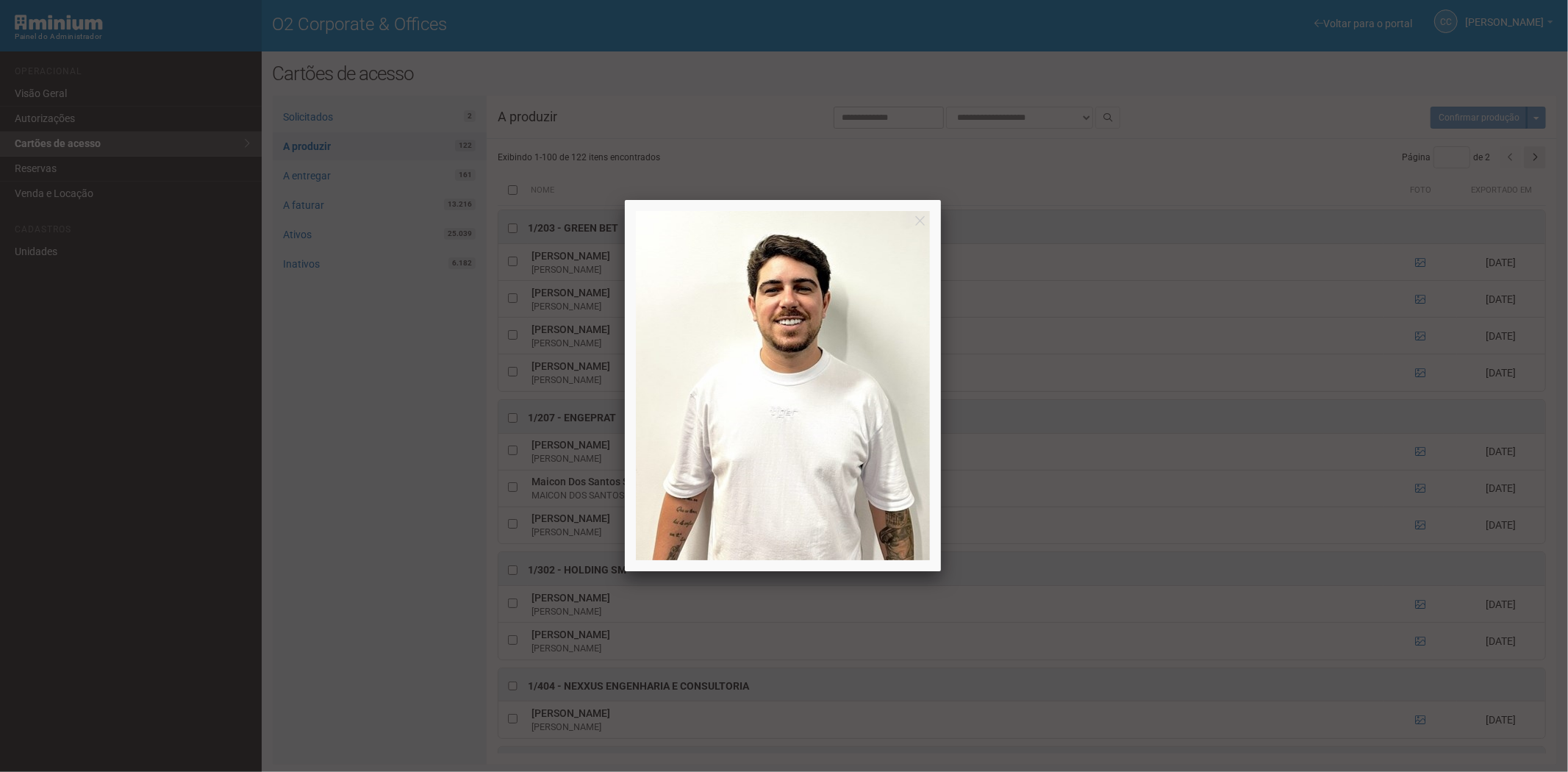
click at [341, 523] on div at bounding box center [784, 386] width 1568 height 772
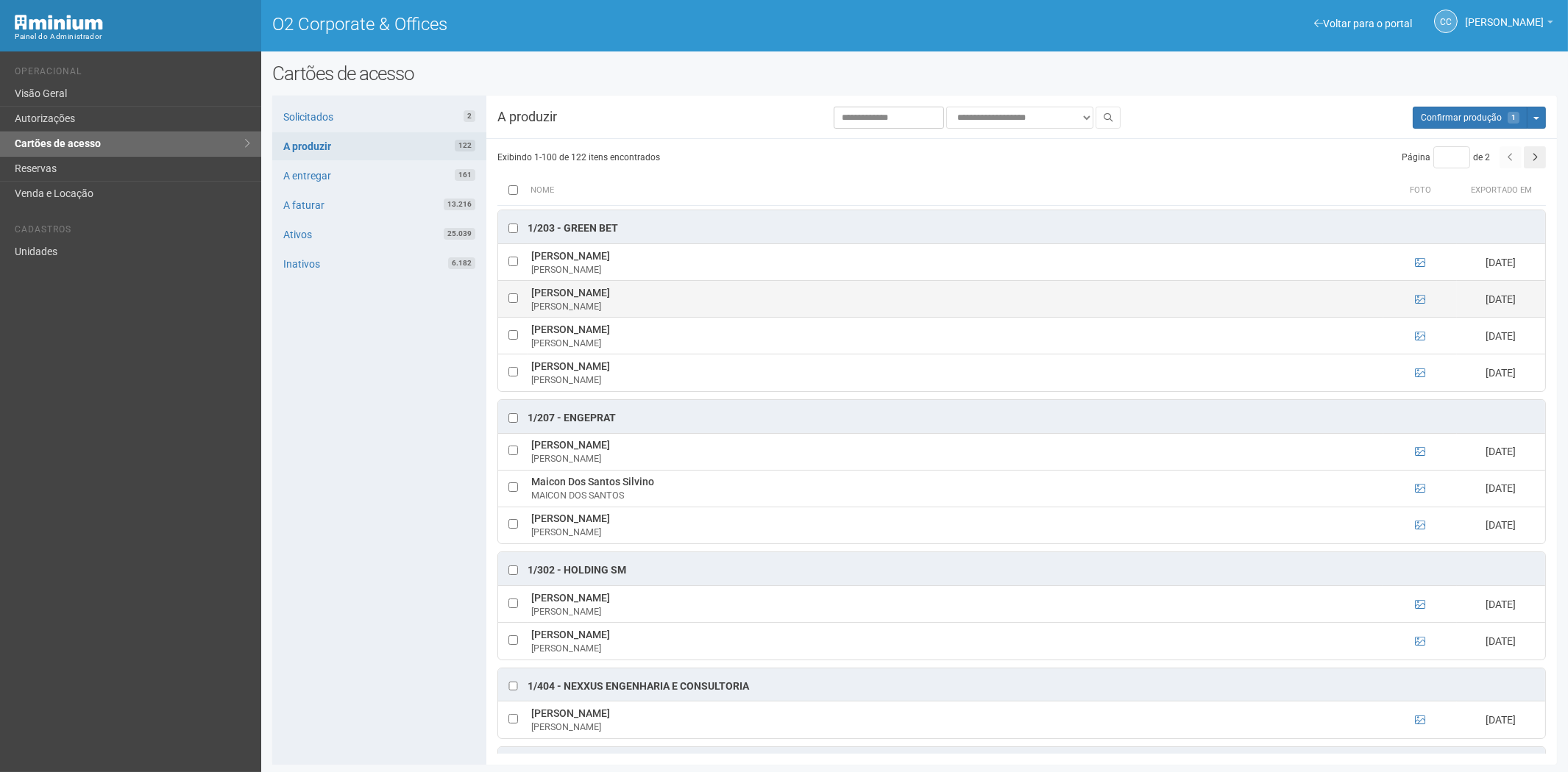
drag, startPoint x: 531, startPoint y: 293, endPoint x: 660, endPoint y: 295, distance: 129.0
click at [671, 294] on td "Monique Cristine Melo da Silva Monique" at bounding box center [955, 299] width 855 height 37
copy td "Monique Cristine Melo da Silv"
click at [361, 544] on div "Solicitados 2 A produzir 122 A entregar 161 A faturar 13.216 Ativos 25.039 Inat…" at bounding box center [379, 430] width 214 height 669
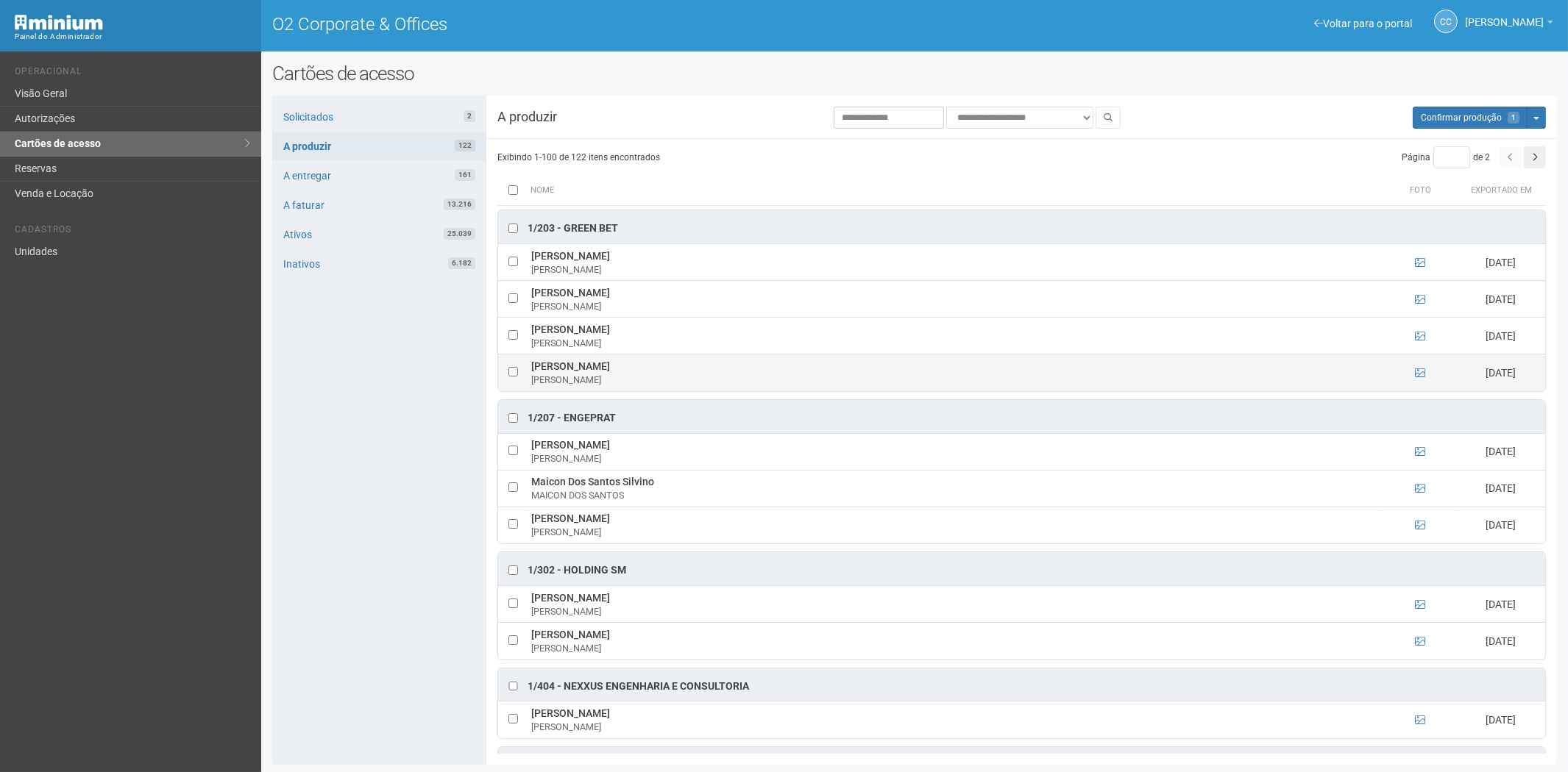
drag, startPoint x: 633, startPoint y: 375, endPoint x: 527, endPoint y: 371, distance: 106.1
click at [527, 371] on td "Victor Hugo Farias Victor Hugo" at bounding box center [955, 373] width 855 height 37
copy td "Victor Hugo Farias Victor Hugo"
click at [282, 577] on div "Solicitados 2 A produzir 122 A entregar 161 A faturar 13.216 Ativos 25.039 Inat…" at bounding box center [379, 430] width 214 height 669
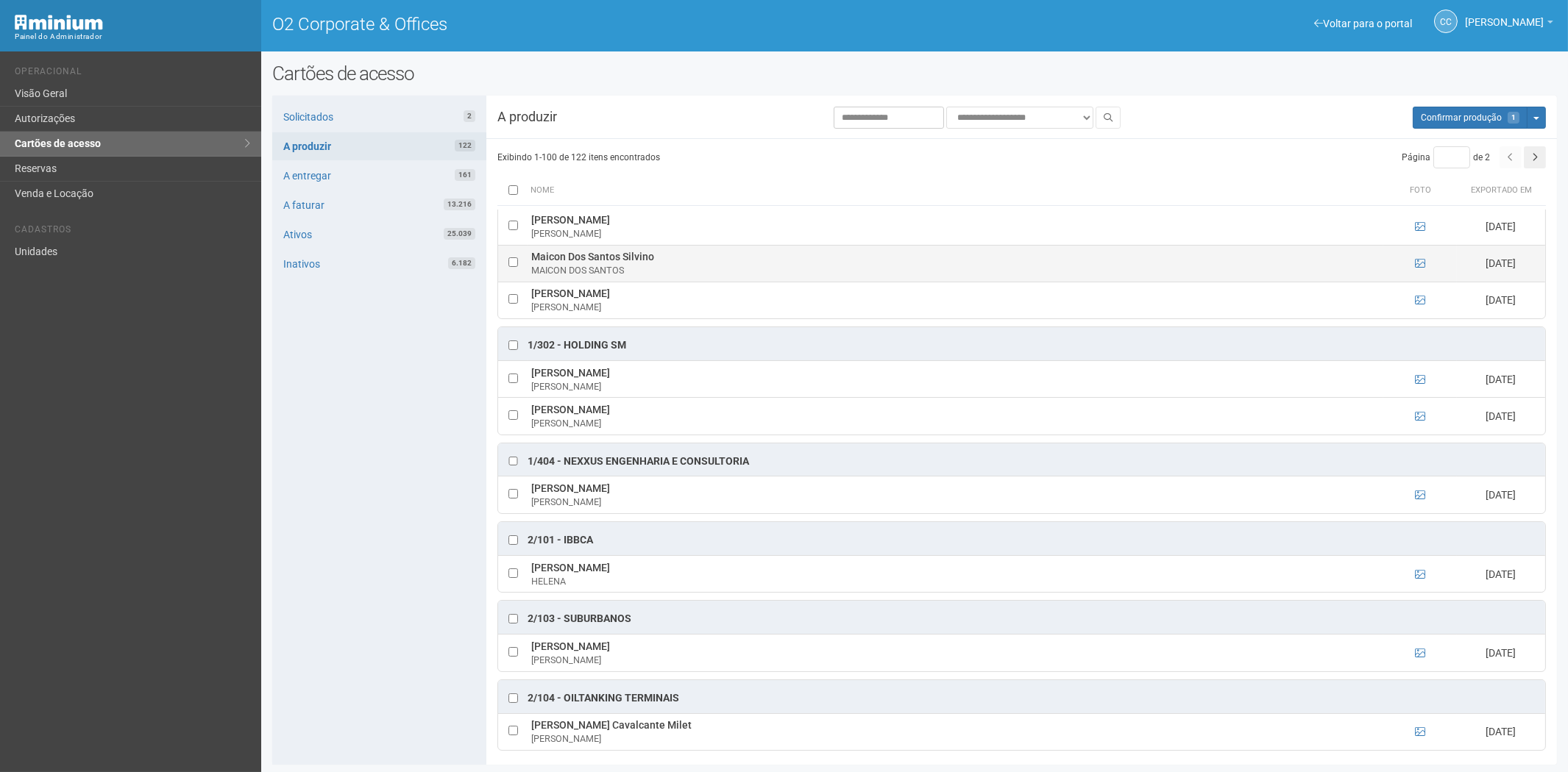
scroll to position [326, 0]
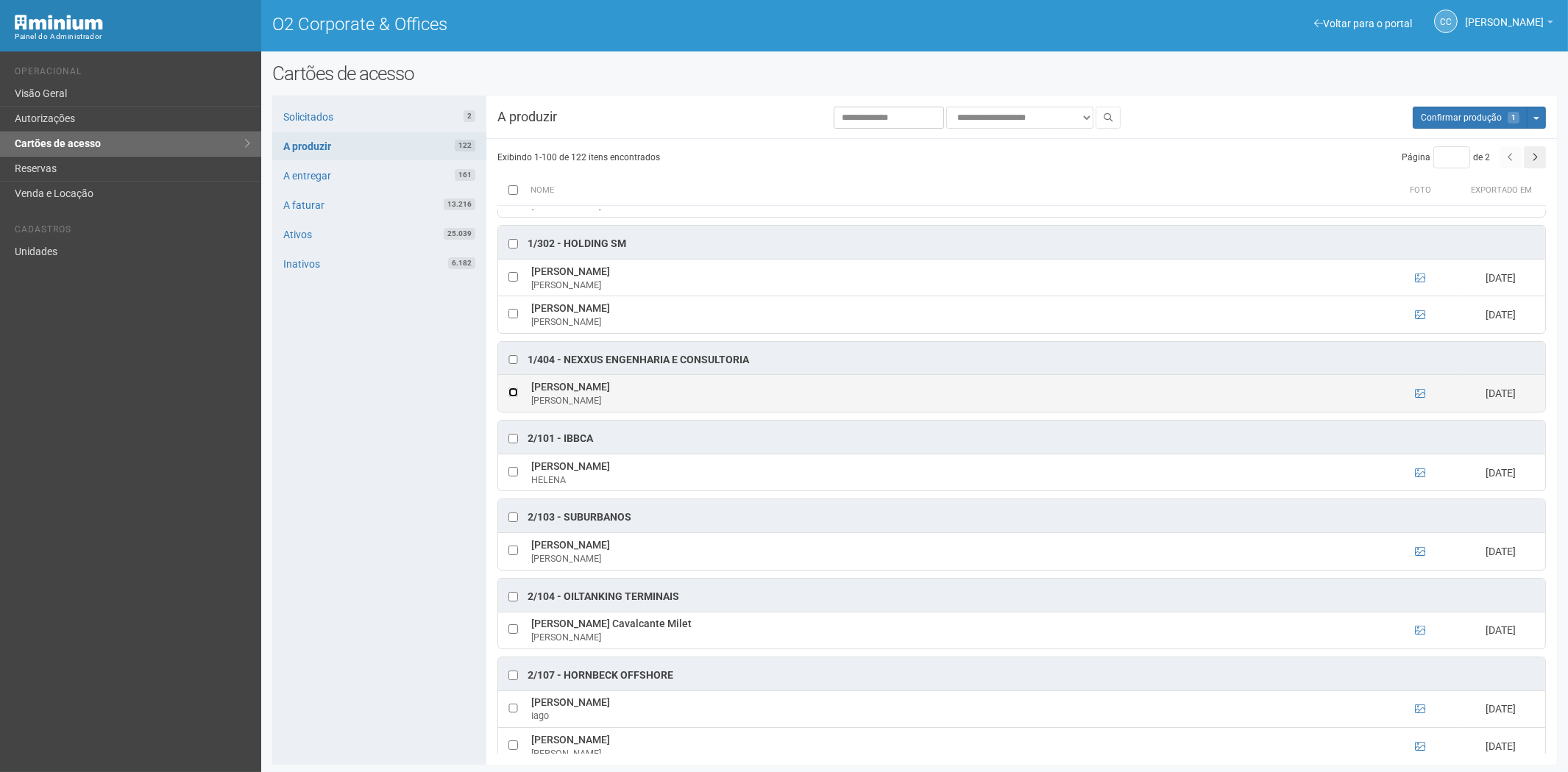
click at [527, 399] on tr "Maria Faustina da Silveira Maria 11/09/2025" at bounding box center [1021, 394] width 1047 height 37
drag, startPoint x: 660, startPoint y: 391, endPoint x: 533, endPoint y: 391, distance: 127.0
click at [533, 391] on td "Maria Faustina da Silveira Maria" at bounding box center [955, 394] width 855 height 37
copy td "Maria Faustina da Silveira"
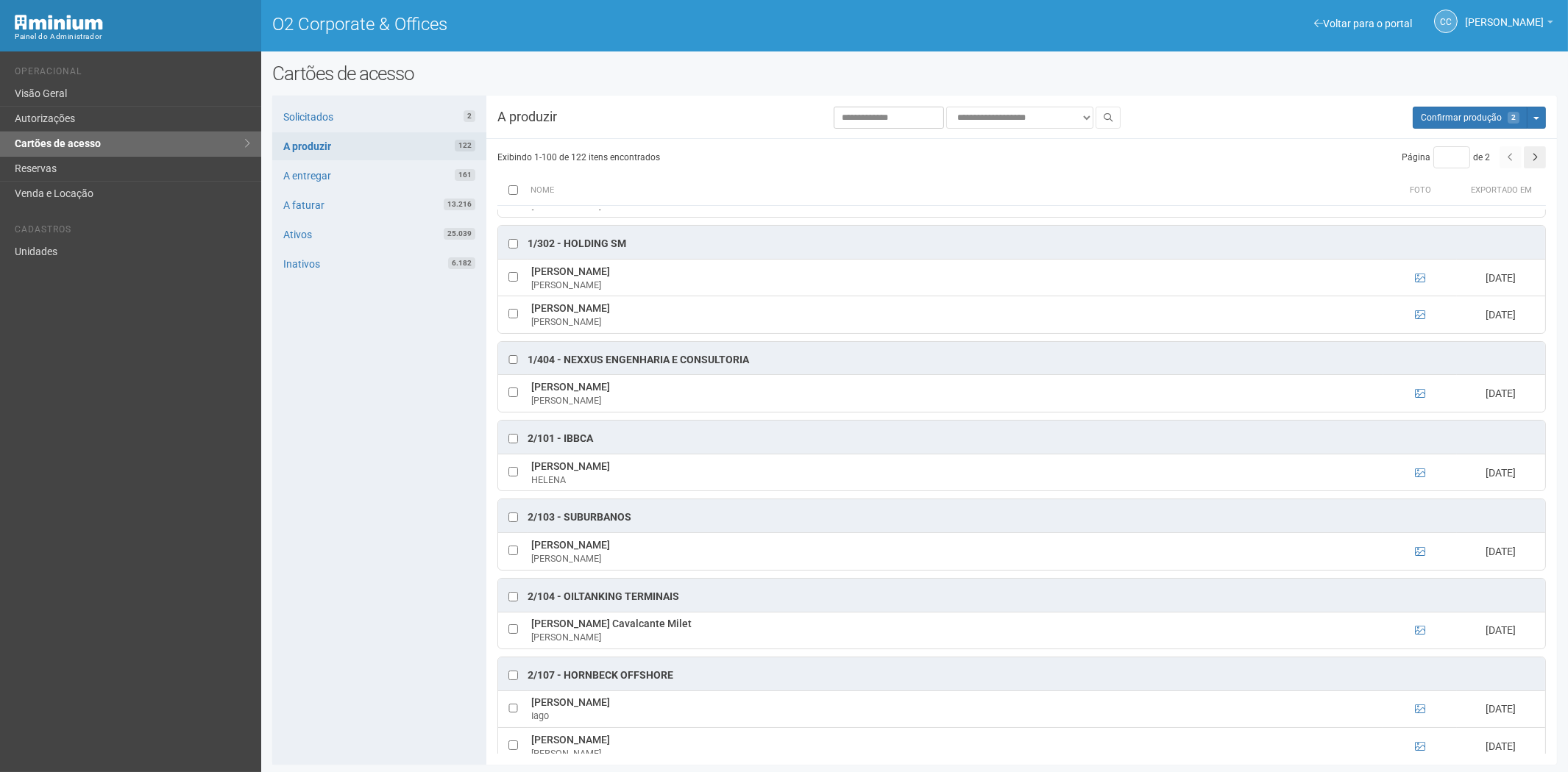
drag, startPoint x: 326, startPoint y: 623, endPoint x: 354, endPoint y: 619, distance: 28.3
click at [326, 623] on div "Solicitados 2 A produzir 122 A entregar 161 A faturar 13.216 Ativos 25.039 Inat…" at bounding box center [379, 430] width 214 height 669
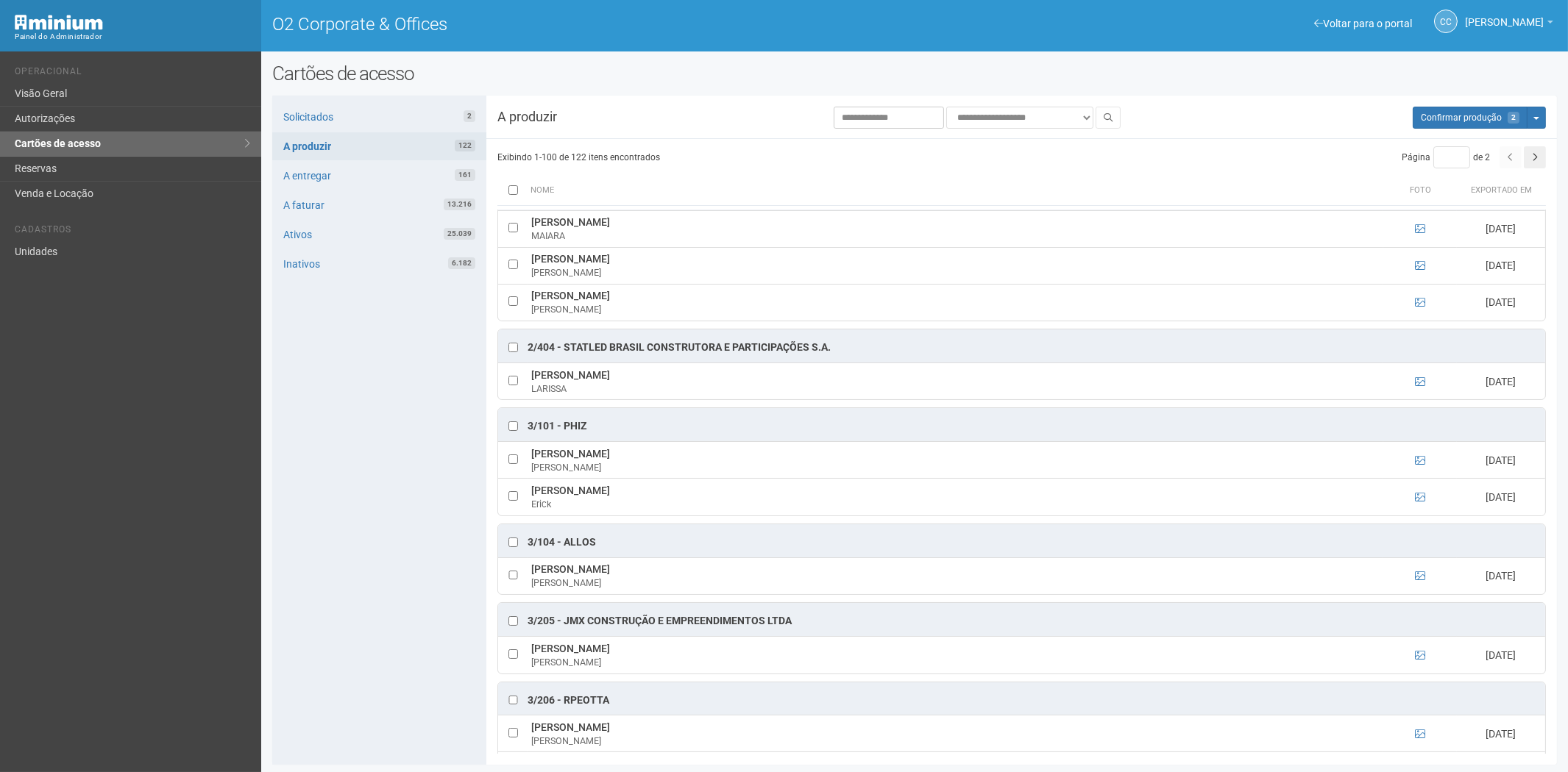
scroll to position [1388, 0]
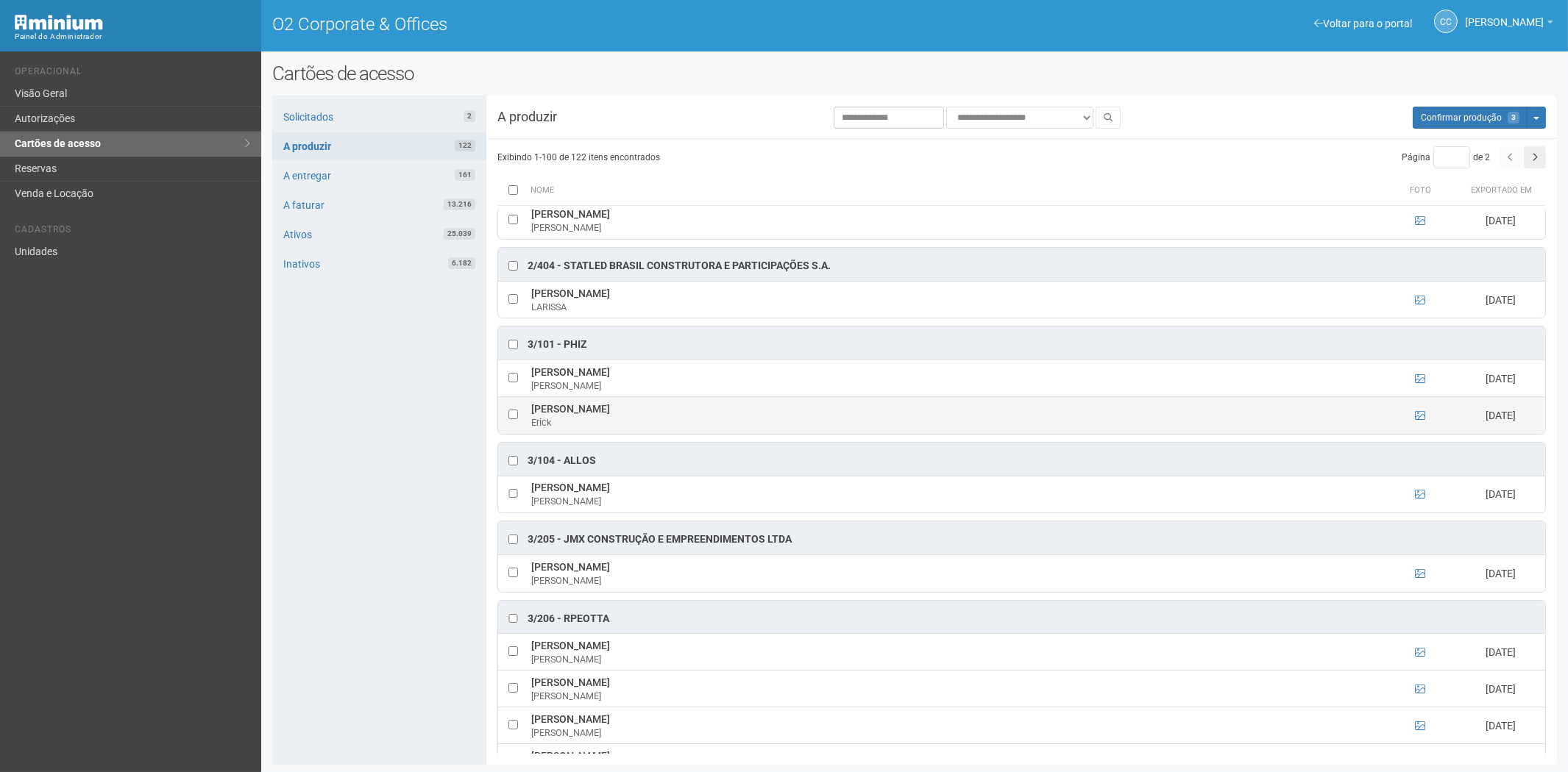
drag, startPoint x: 531, startPoint y: 417, endPoint x: 586, endPoint y: 420, distance: 55.1
click at [586, 420] on td "Erick Lopes Erick" at bounding box center [955, 415] width 855 height 37
copy td "Erick Lopes"
click at [334, 545] on div "Solicitados 2 A produzir 122 A entregar 161 A faturar 13.216 Ativos 25.039 Inat…" at bounding box center [379, 430] width 214 height 669
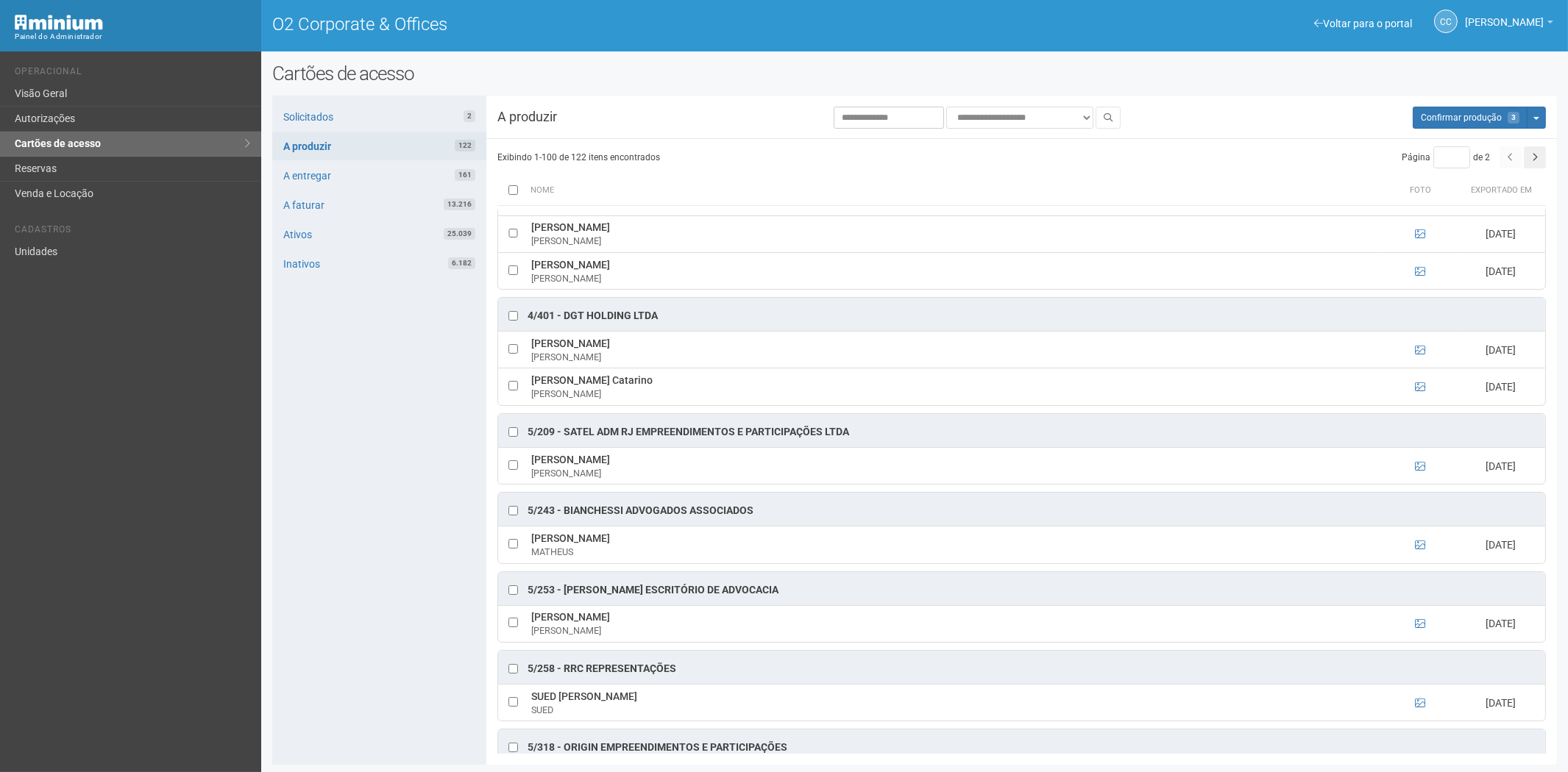
scroll to position [3594, 0]
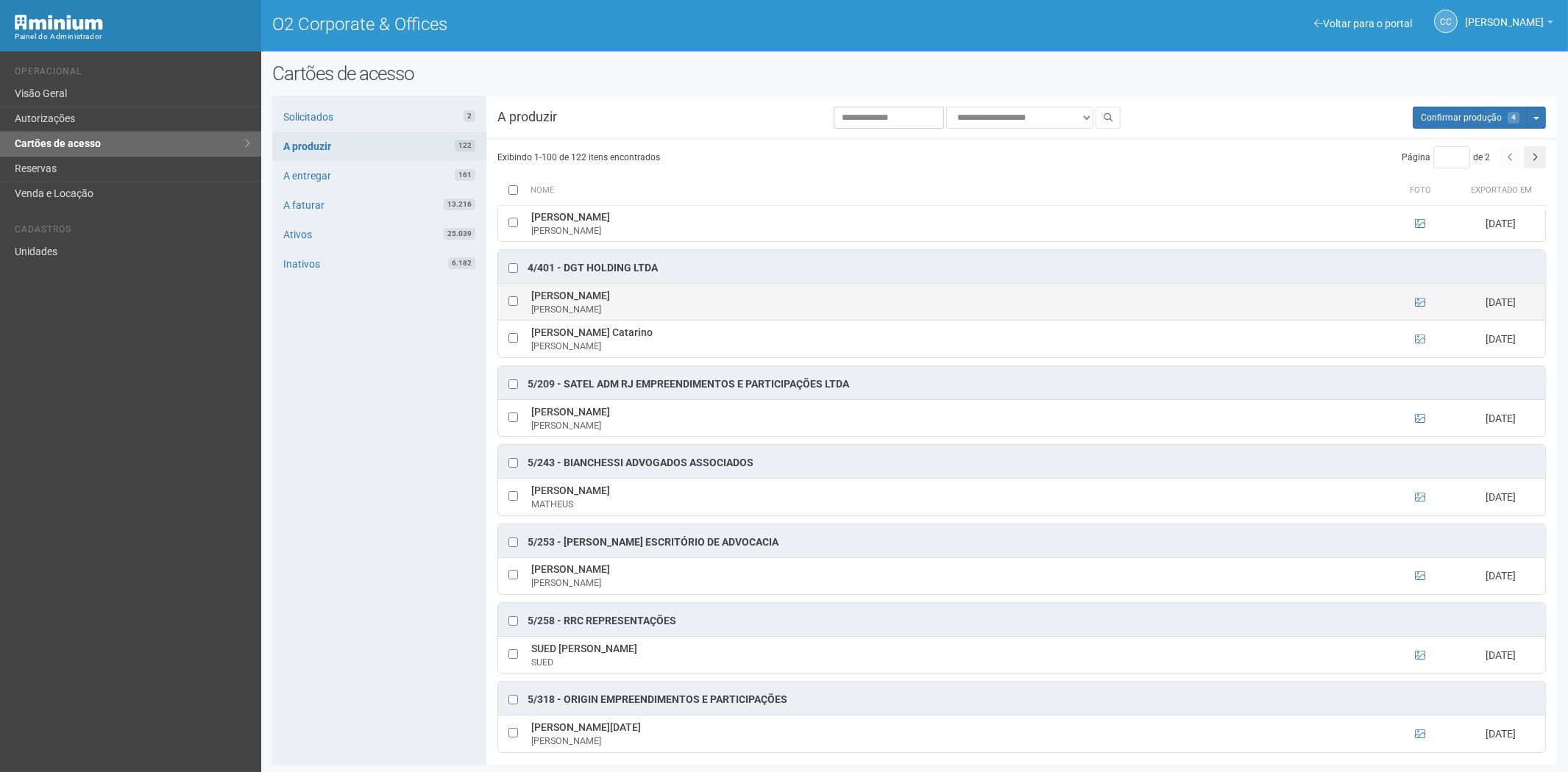
drag, startPoint x: 531, startPoint y: 310, endPoint x: 692, endPoint y: 317, distance: 161.2
click at [692, 317] on td "Luzanira Lima Duarte de Sousa Luzanira Lima" at bounding box center [955, 302] width 855 height 37
copy td "Luzanira Lima Duarte de Sousa"
click at [372, 570] on div "Solicitados 2 A produzir 122 A entregar 161 A faturar 13.216 Ativos 25.039 Inat…" at bounding box center [379, 430] width 214 height 669
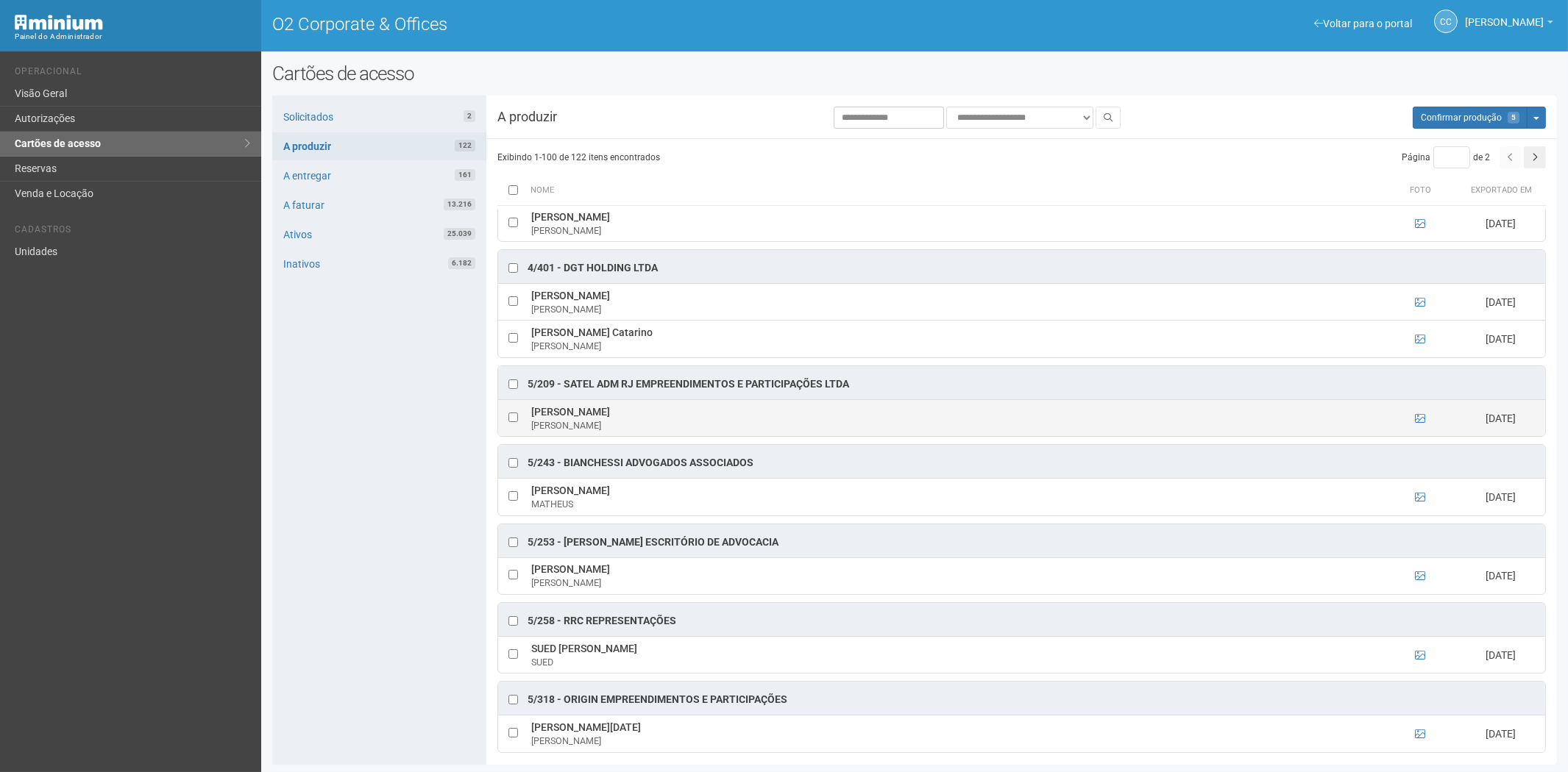
drag, startPoint x: 527, startPoint y: 432, endPoint x: 620, endPoint y: 435, distance: 93.0
click at [620, 435] on td "FABRIZIO ODORICI FABRIZIO" at bounding box center [955, 418] width 855 height 37
copy td "FABRIZIO ODORICI"
drag, startPoint x: 372, startPoint y: 654, endPoint x: 485, endPoint y: 626, distance: 116.4
click at [372, 654] on div "Solicitados 2 A produzir 122 A entregar 161 A faturar 13.216 Ativos 25.039 Inat…" at bounding box center [379, 430] width 214 height 669
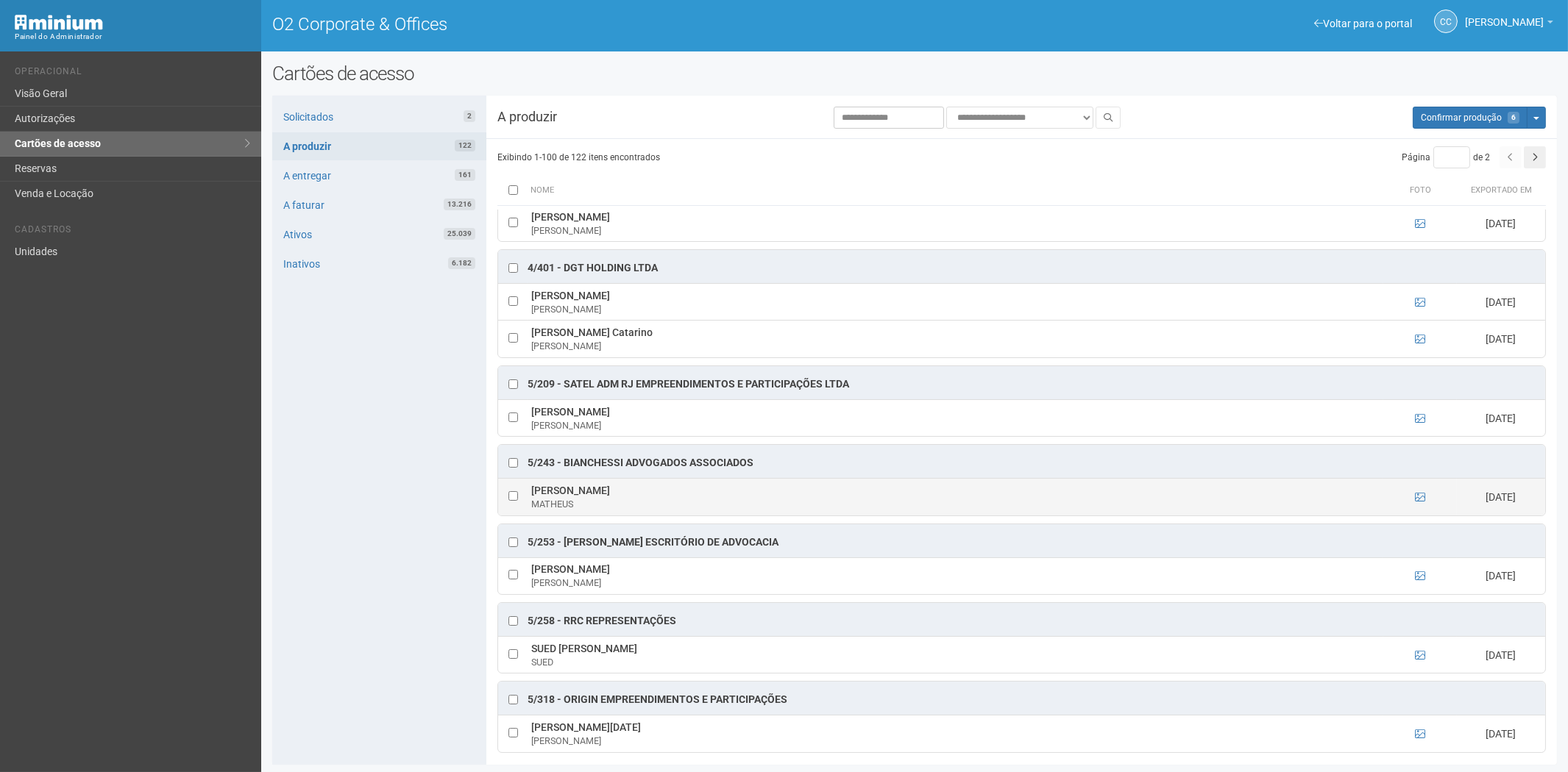
drag, startPoint x: 527, startPoint y: 511, endPoint x: 620, endPoint y: 515, distance: 93.1
click at [620, 515] on td "MATHEUS SOARES MATHEUS" at bounding box center [955, 497] width 855 height 37
copy td "[PERSON_NAME]"
click at [415, 544] on div "Solicitados 2 A produzir 122 A entregar 161 A faturar 13.216 Ativos 25.039 Inat…" at bounding box center [379, 430] width 214 height 669
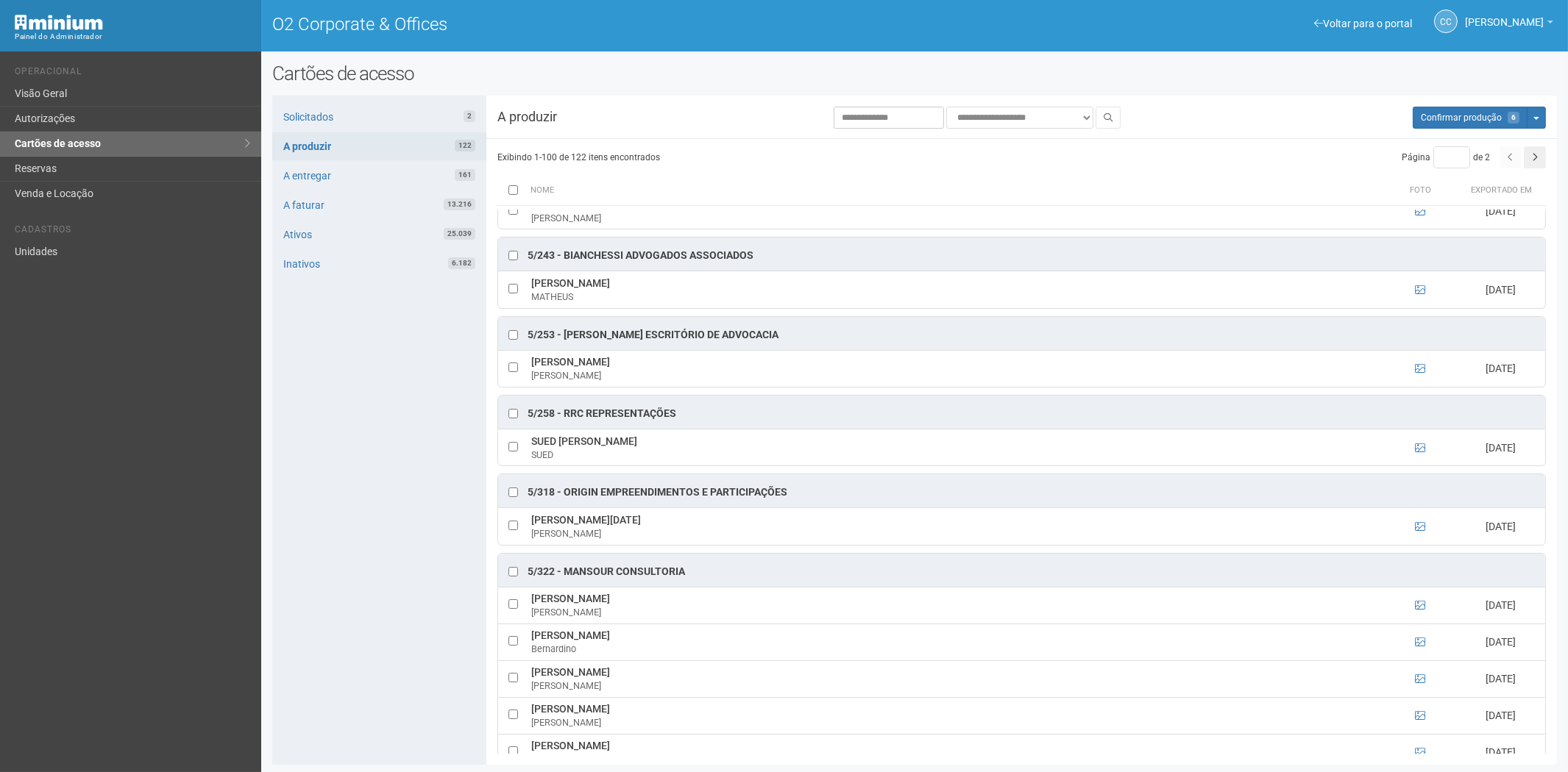
scroll to position [3840, 0]
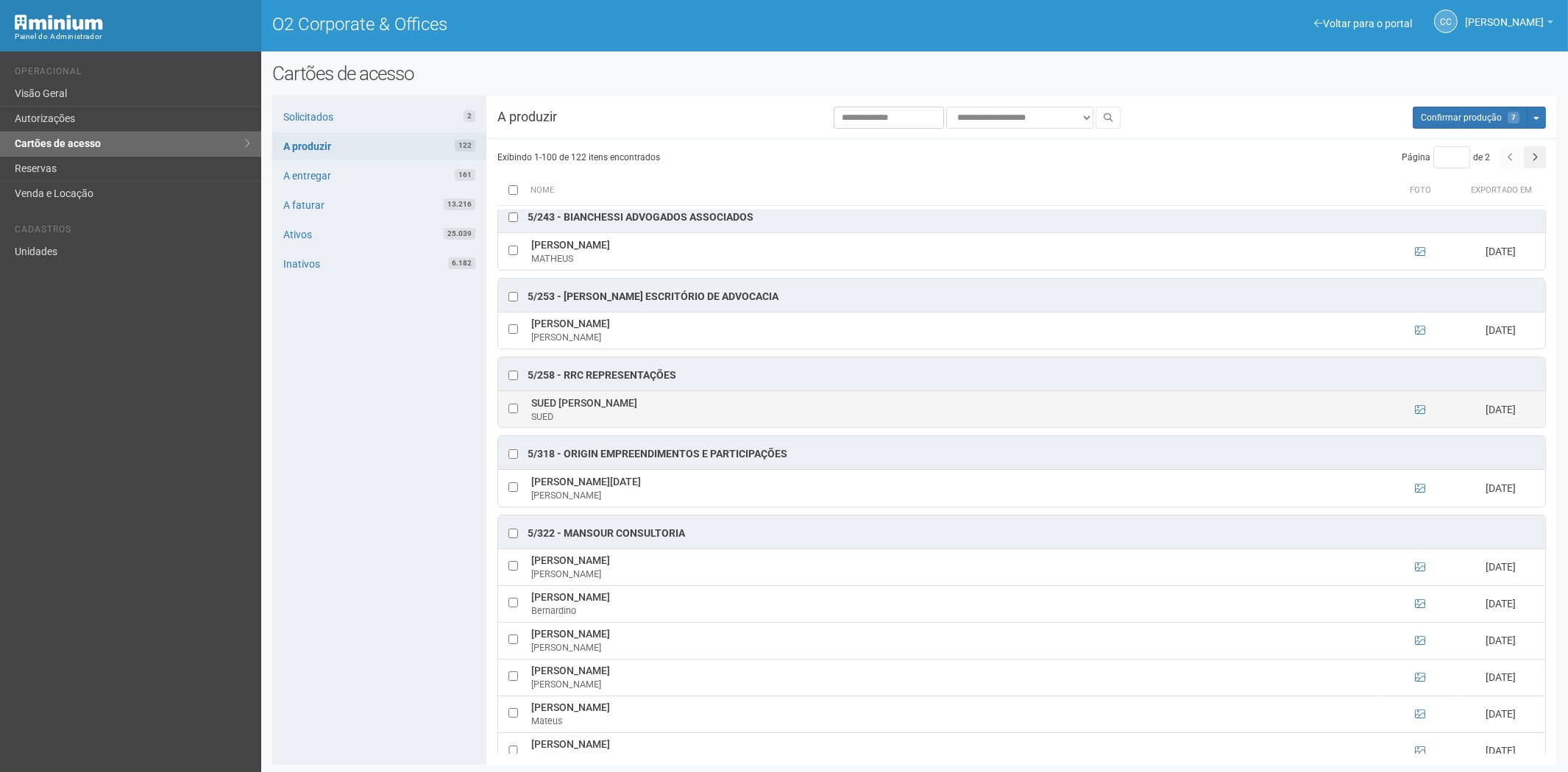
drag, startPoint x: 530, startPoint y: 425, endPoint x: 629, endPoint y: 426, distance: 99.0
click at [681, 427] on td "SUED FREITAS DA SILVA SUED" at bounding box center [955, 409] width 855 height 37
copy td "SUED FREITAS DA SILVA"
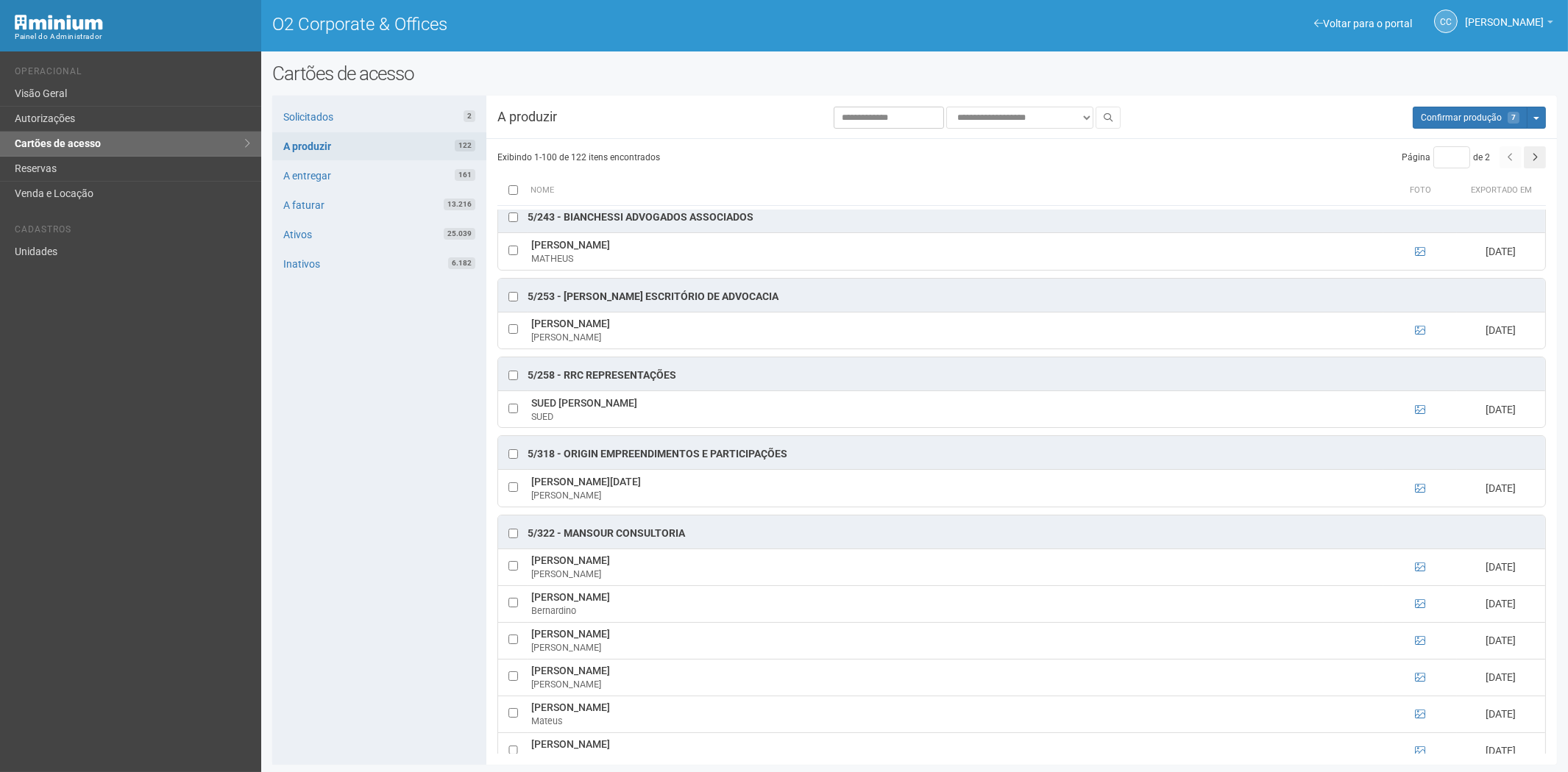
drag, startPoint x: 366, startPoint y: 606, endPoint x: 390, endPoint y: 591, distance: 28.3
click at [366, 606] on div "Solicitados 2 A produzir 122 A entregar 161 A faturar 13.216 Ativos 25.039 Inat…" at bounding box center [379, 430] width 214 height 669
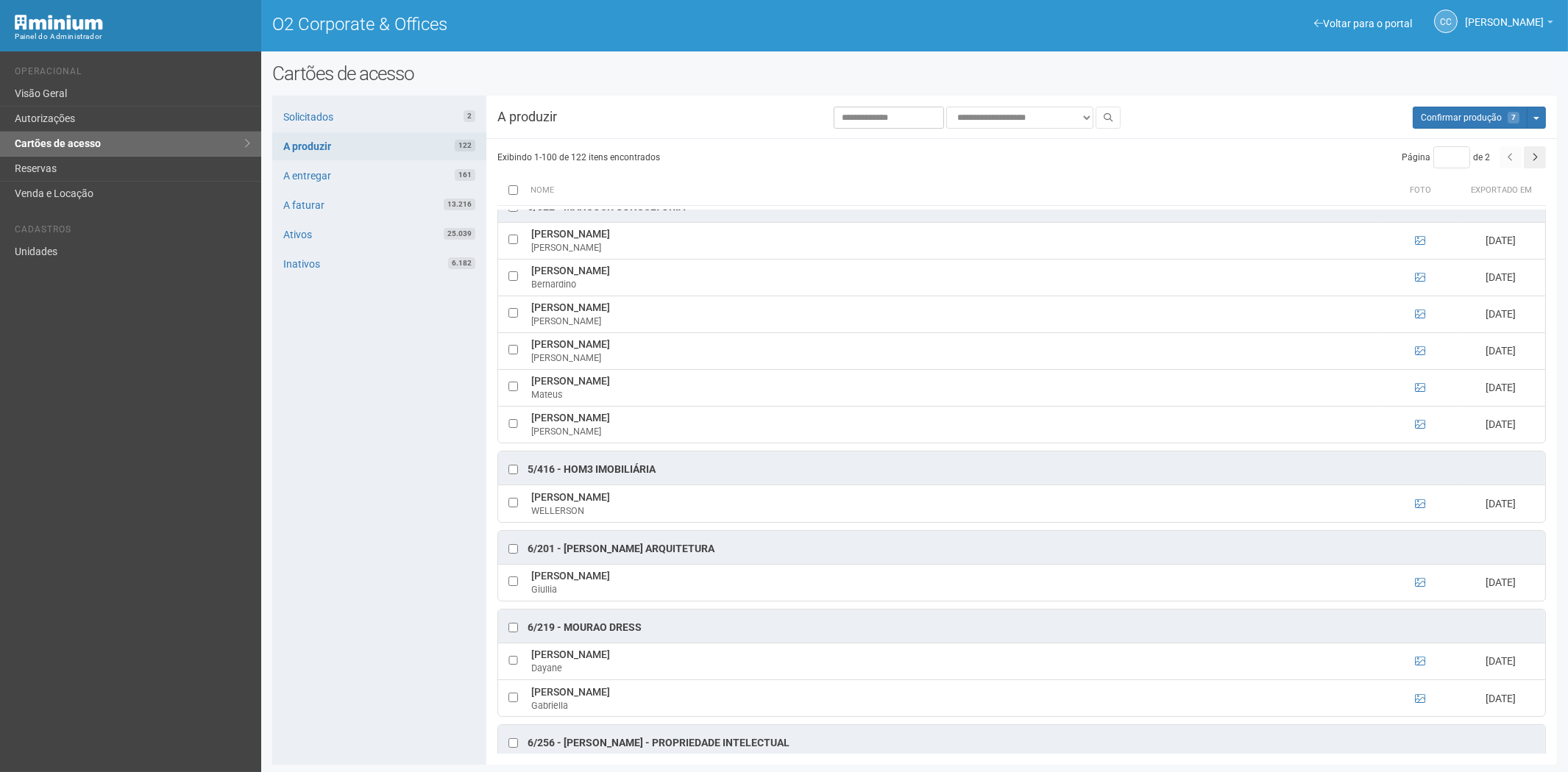
scroll to position [4247, 0]
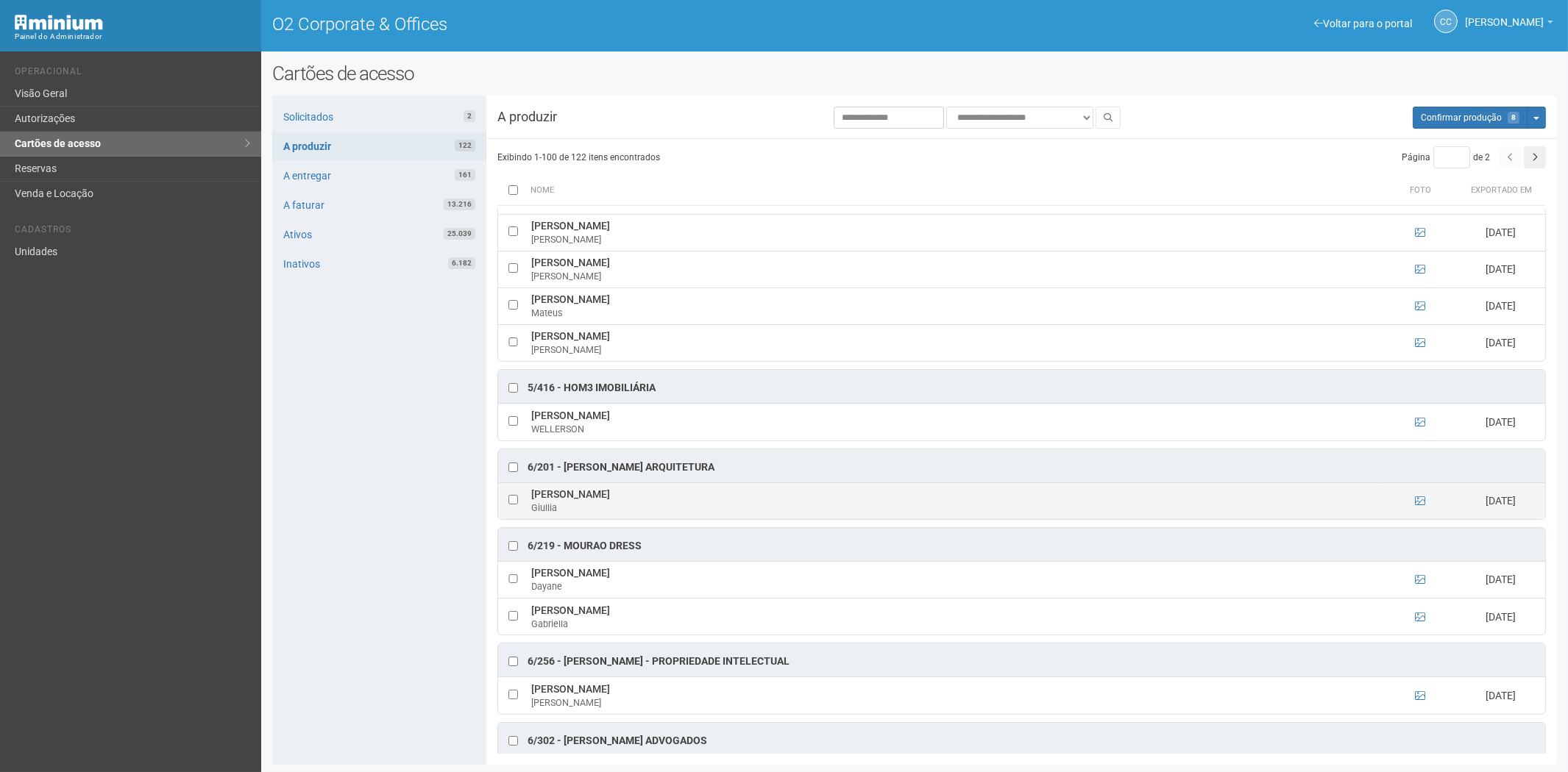
drag, startPoint x: 539, startPoint y: 518, endPoint x: 633, endPoint y: 524, distance: 94.2
click at [633, 519] on td "Giullia Azevedo Roballo Giullia" at bounding box center [955, 501] width 855 height 37
drag, startPoint x: 351, startPoint y: 512, endPoint x: 395, endPoint y: 512, distance: 44.0
click at [351, 512] on div "Solicitados 2 A produzir 122 A entregar 161 A faturar 13.216 Ativos 25.039 Inat…" at bounding box center [379, 430] width 214 height 669
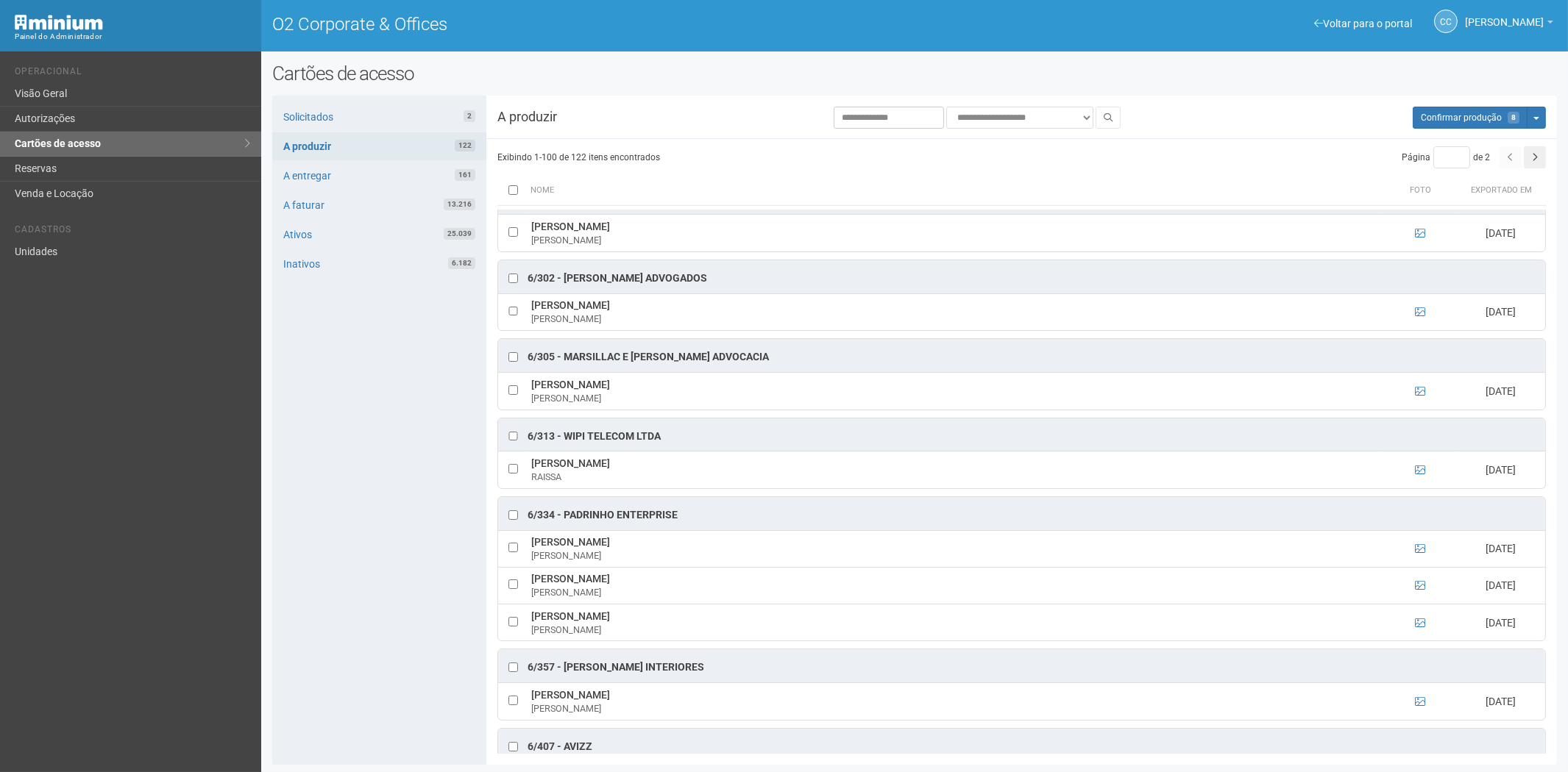
scroll to position [4738, 0]
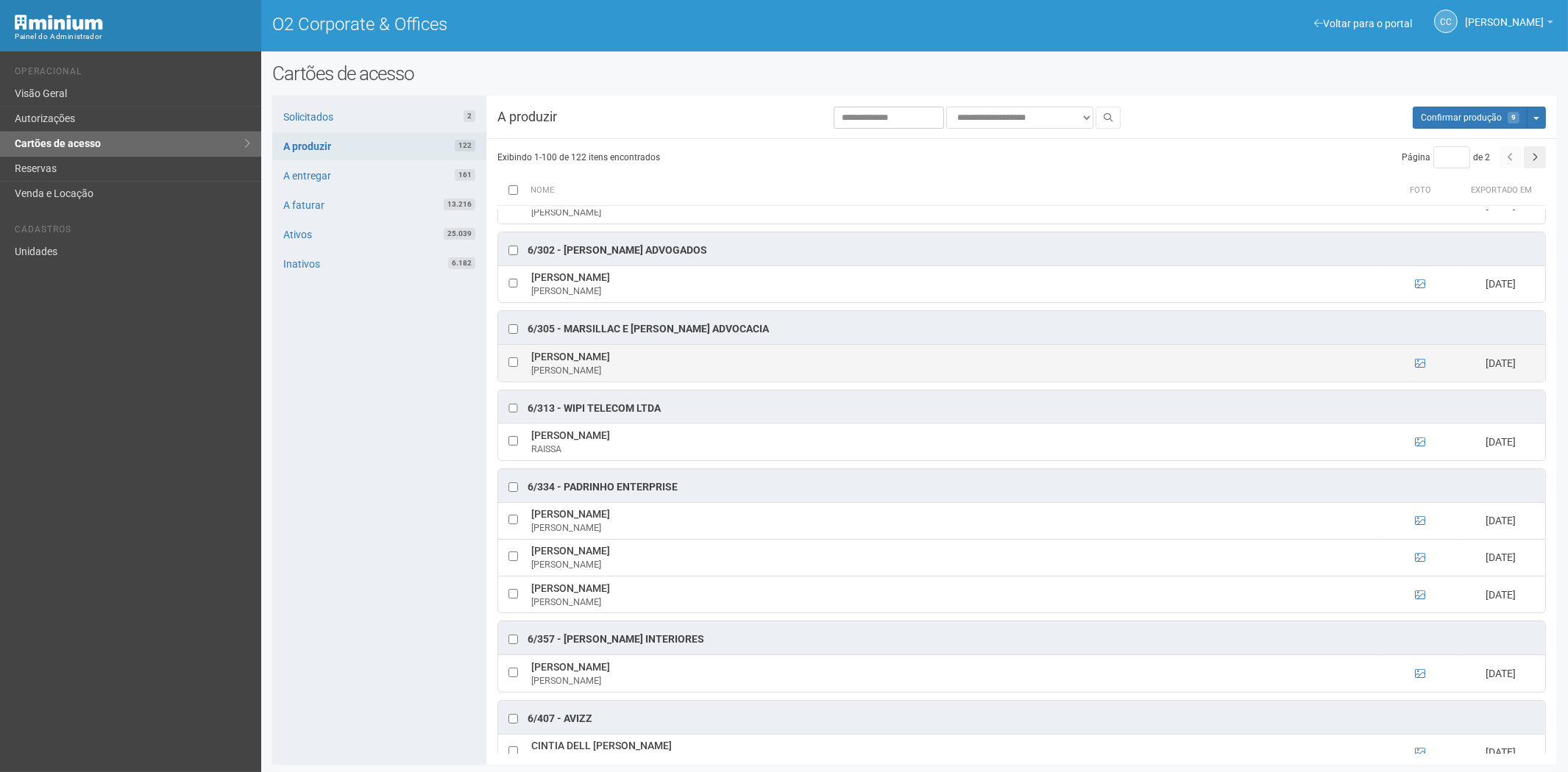
drag, startPoint x: 527, startPoint y: 387, endPoint x: 682, endPoint y: 386, distance: 155.0
click at [682, 382] on td "Maria Eduarda França Martins Maria Eduarda" at bounding box center [955, 363] width 855 height 37
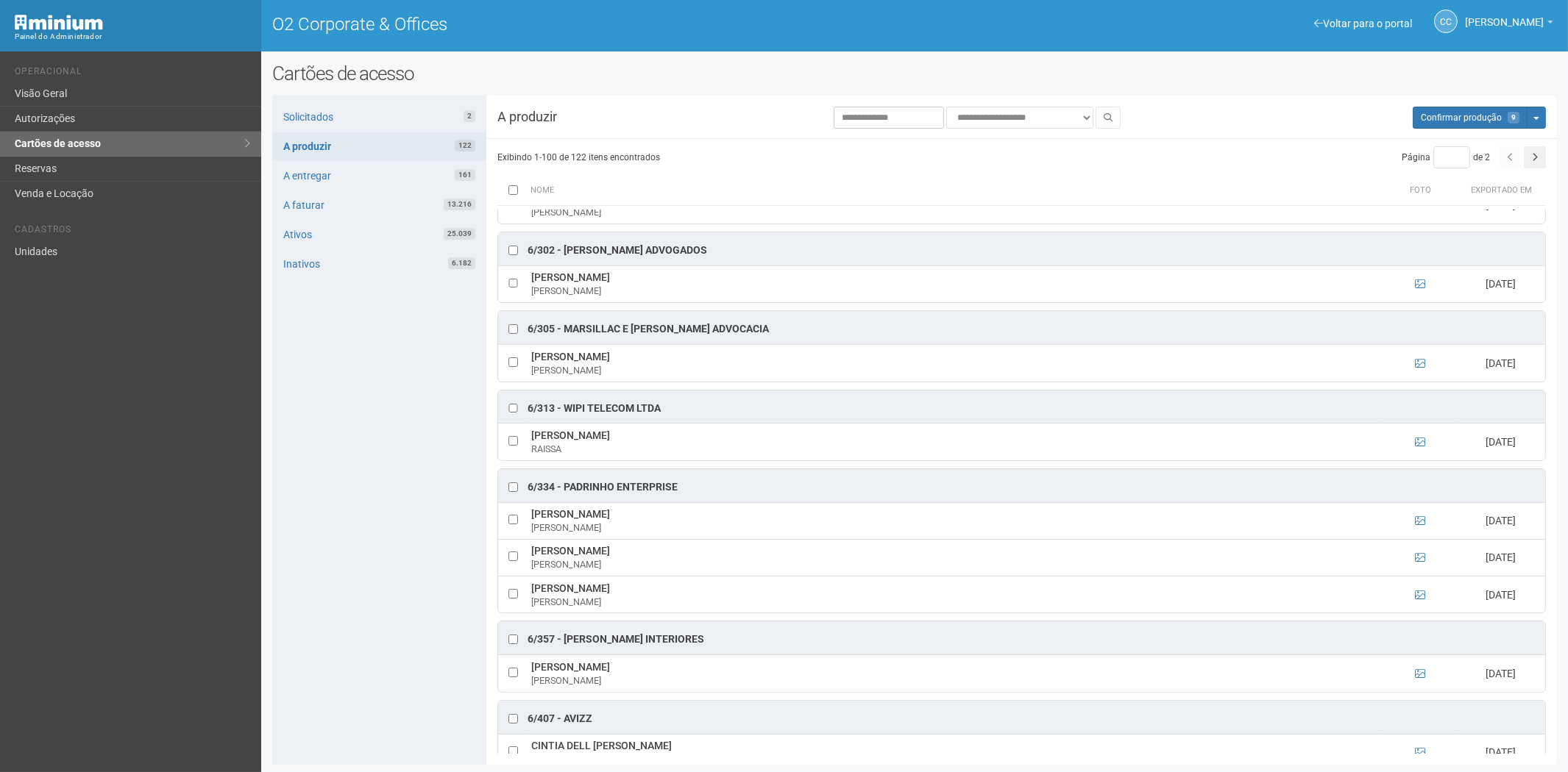
click at [369, 569] on div "Solicitados 2 A produzir 122 A entregar 161 A faturar 13.216 Ativos 25.039 Inat…" at bounding box center [379, 430] width 214 height 669
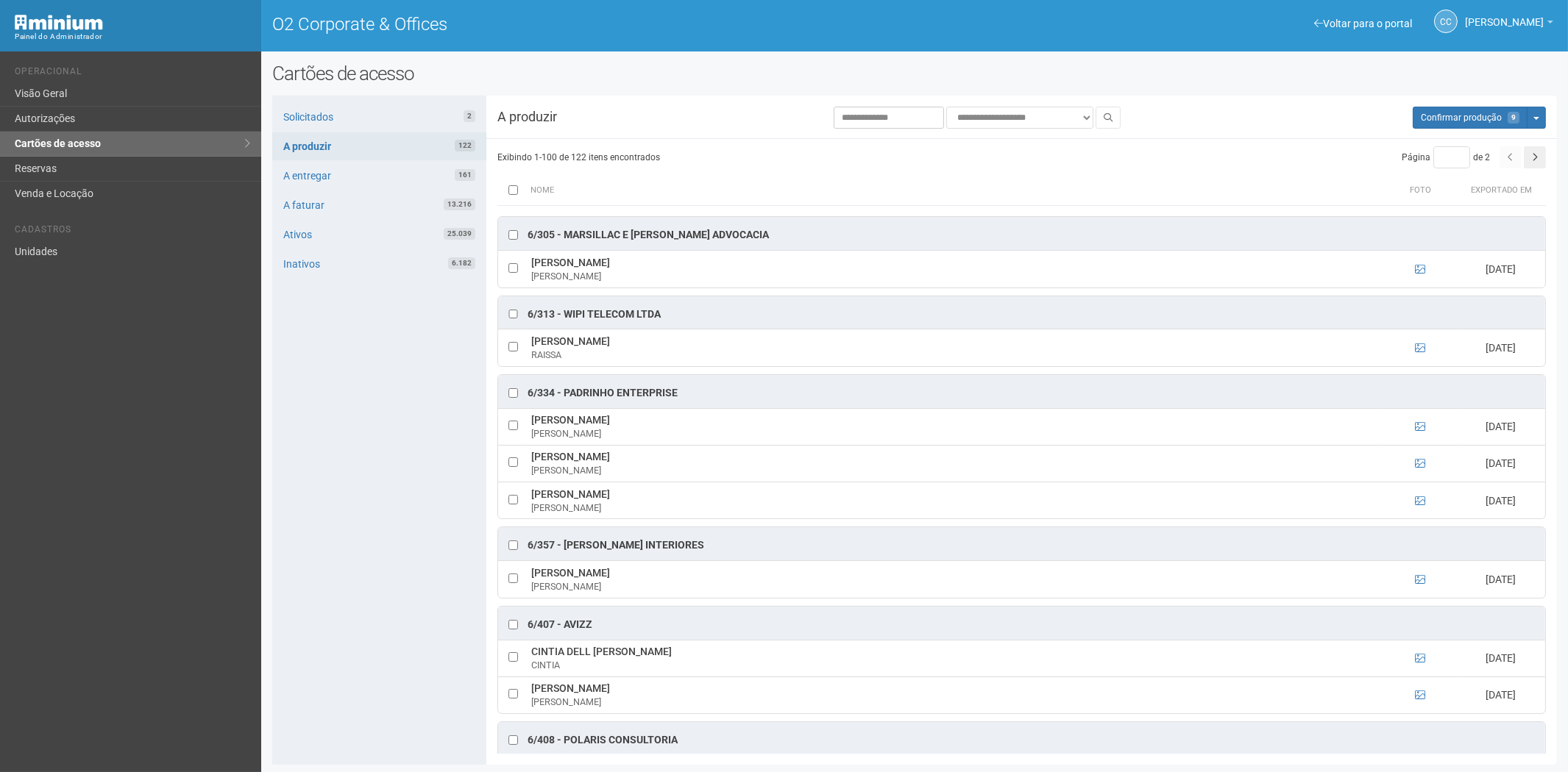
scroll to position [4901, 0]
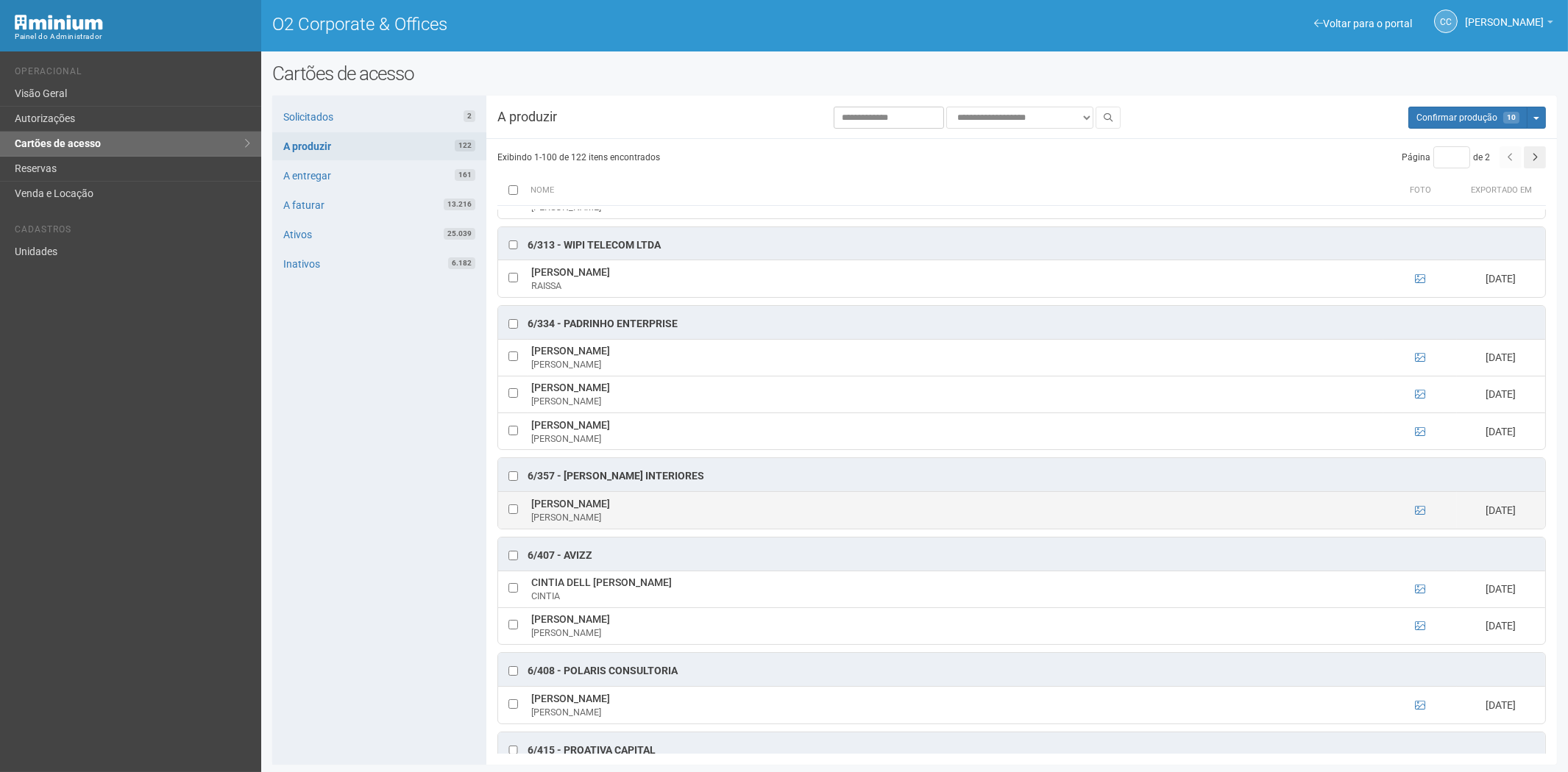
drag, startPoint x: 532, startPoint y: 532, endPoint x: 734, endPoint y: 538, distance: 202.1
click at [734, 529] on td "Alana Maria Rodrigues dos Santos Borges Alana" at bounding box center [955, 510] width 855 height 37
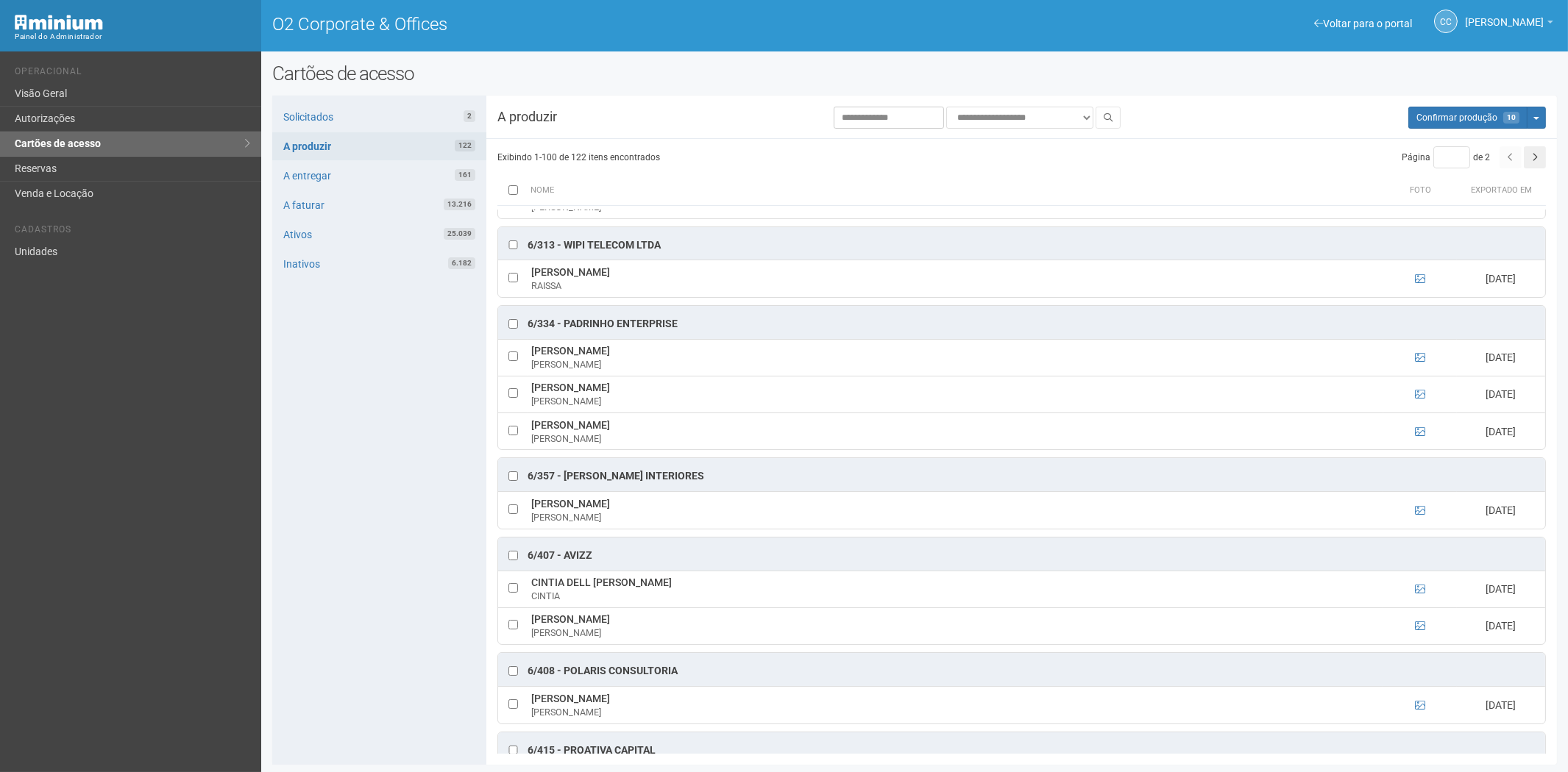
click at [371, 615] on div "Solicitados 2 A produzir 122 A entregar 161 A faturar 13.216 Ativos 25.039 Inat…" at bounding box center [379, 430] width 214 height 669
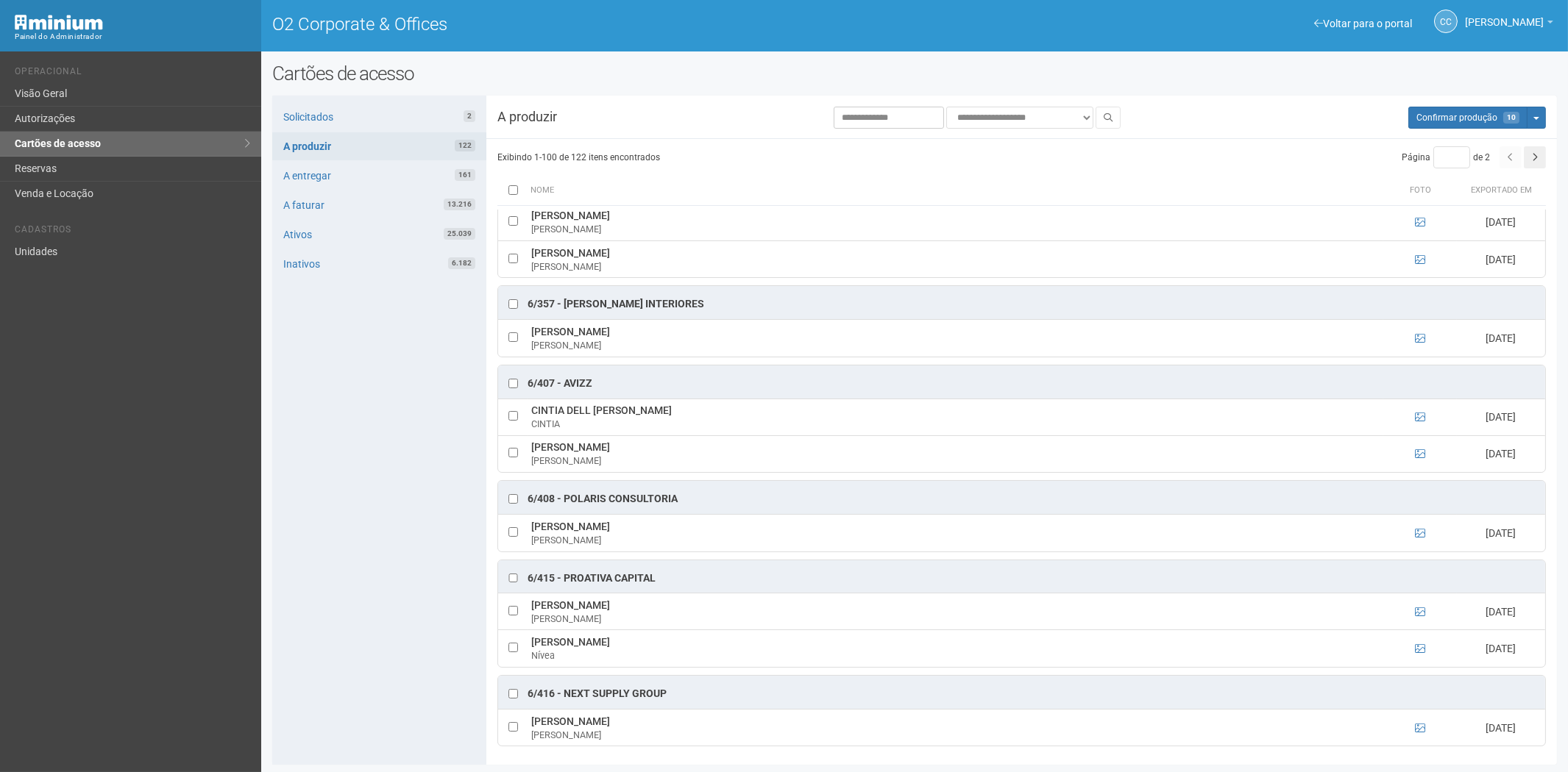
scroll to position [2, 0]
drag, startPoint x: 533, startPoint y: 601, endPoint x: 635, endPoint y: 606, distance: 102.1
click at [635, 606] on td "Gabriel Duarte da Silva Gabriel" at bounding box center [955, 612] width 855 height 37
click at [377, 594] on div "Solicitados 2 A produzir 122 A entregar 161 A faturar 13.216 Ativos 25.039 Inat…" at bounding box center [379, 430] width 214 height 669
click at [1482, 124] on button "Aguarde... Confirmar produção 11" at bounding box center [1468, 118] width 119 height 22
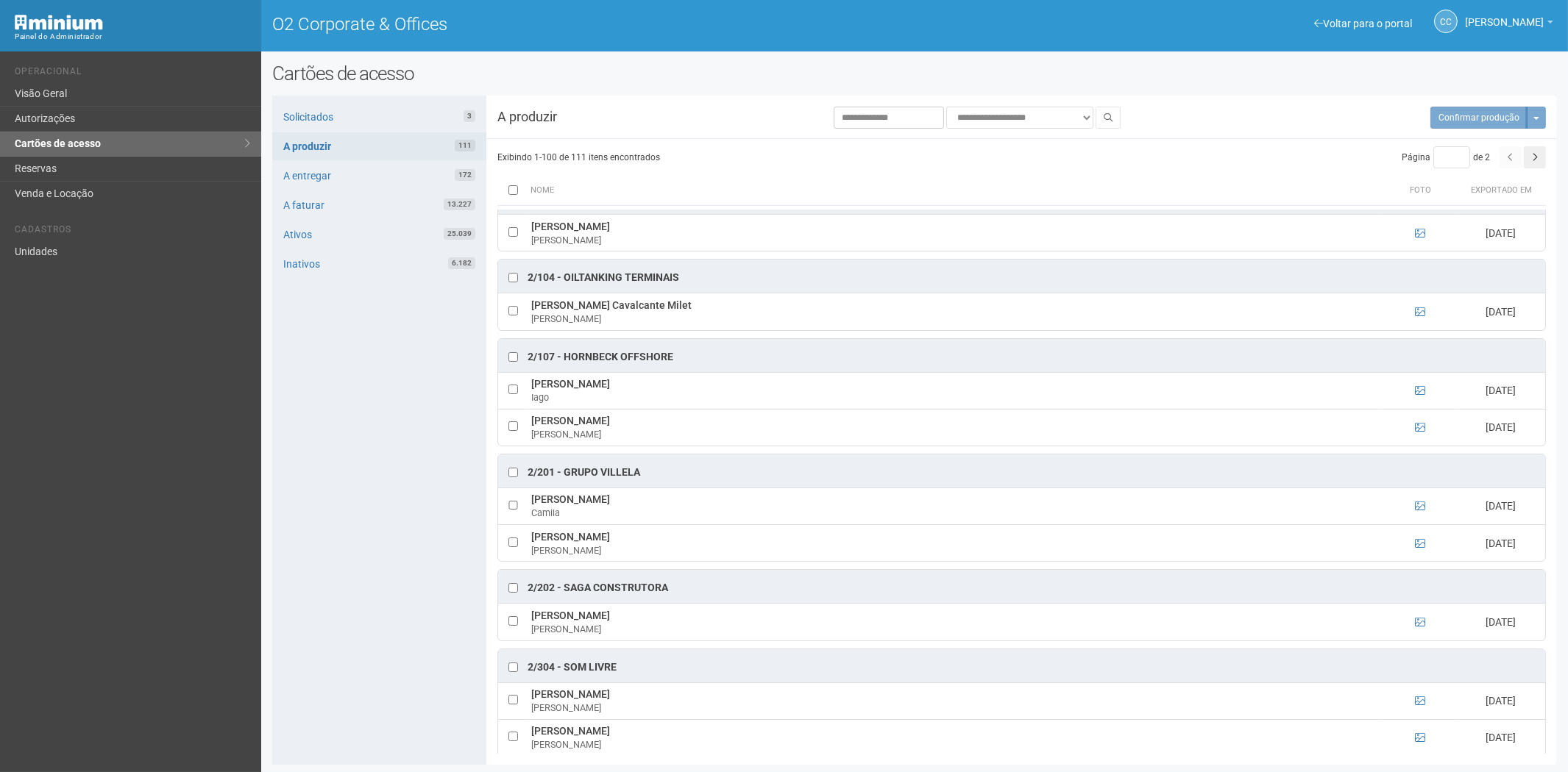
scroll to position [0, 0]
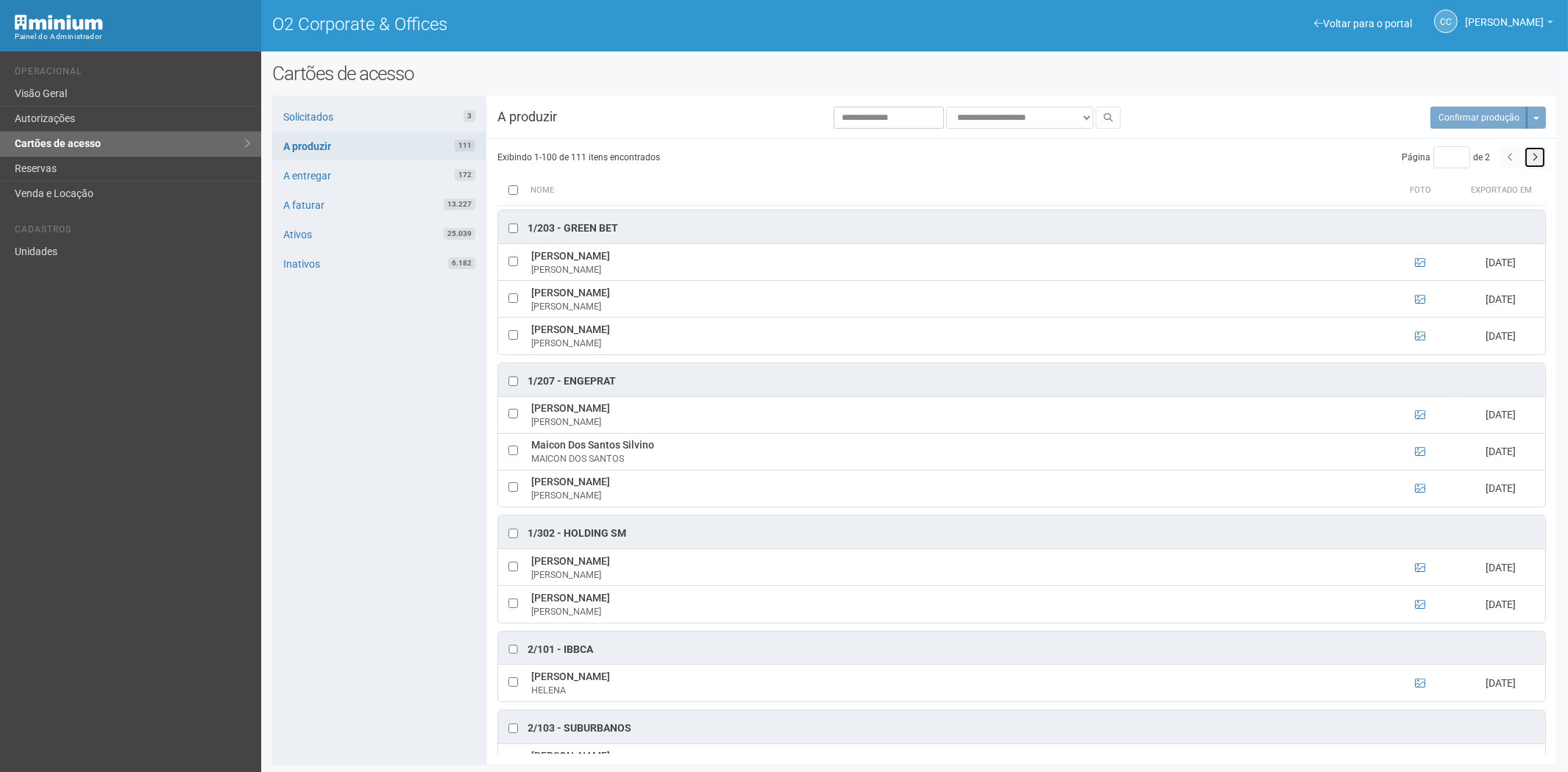
click at [1529, 157] on button "button" at bounding box center [1535, 157] width 22 height 22
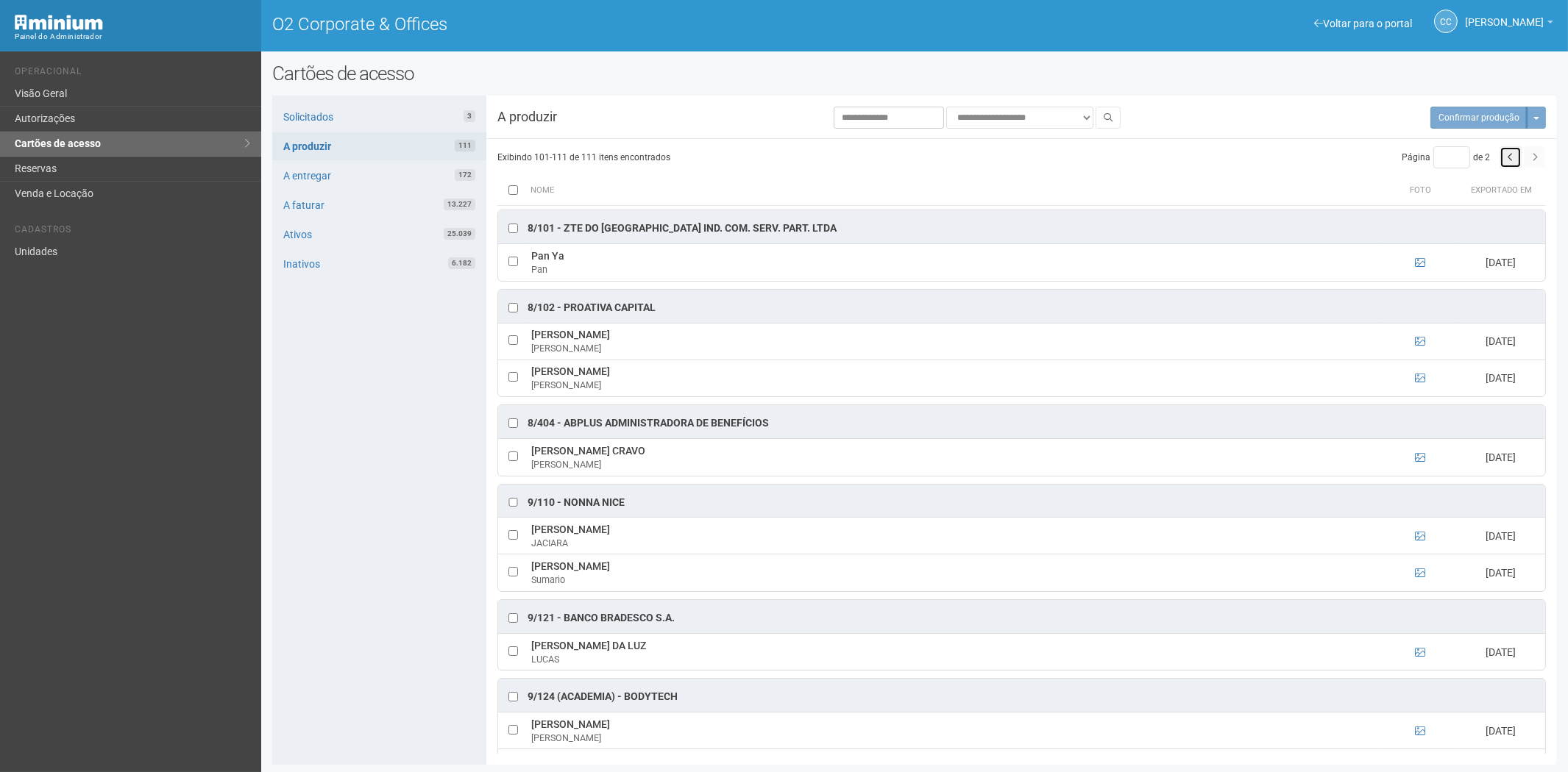
click at [1515, 164] on button "button" at bounding box center [1510, 157] width 22 height 22
type input "*"
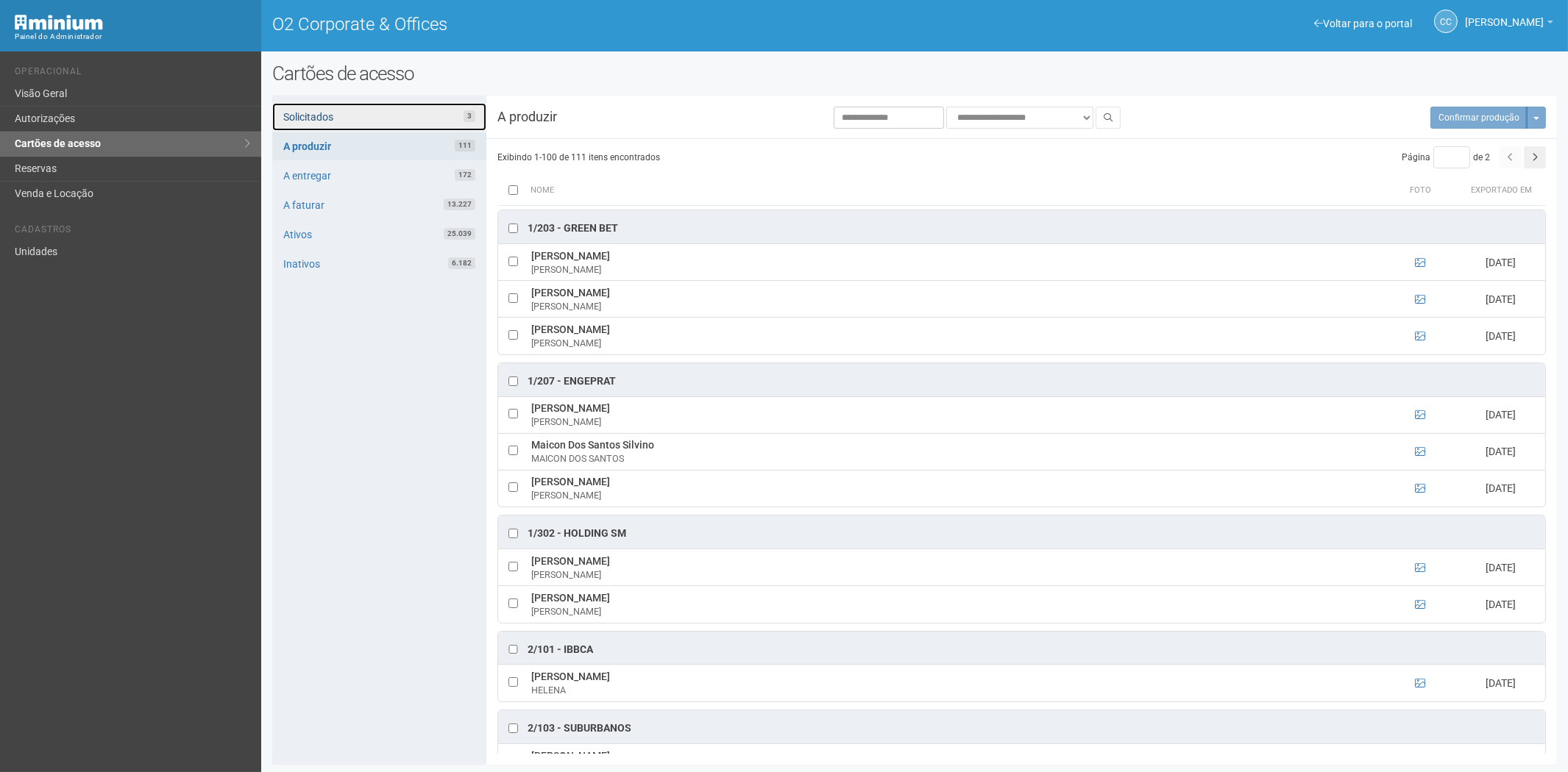
click at [393, 111] on link "Solicitados 3" at bounding box center [379, 117] width 214 height 28
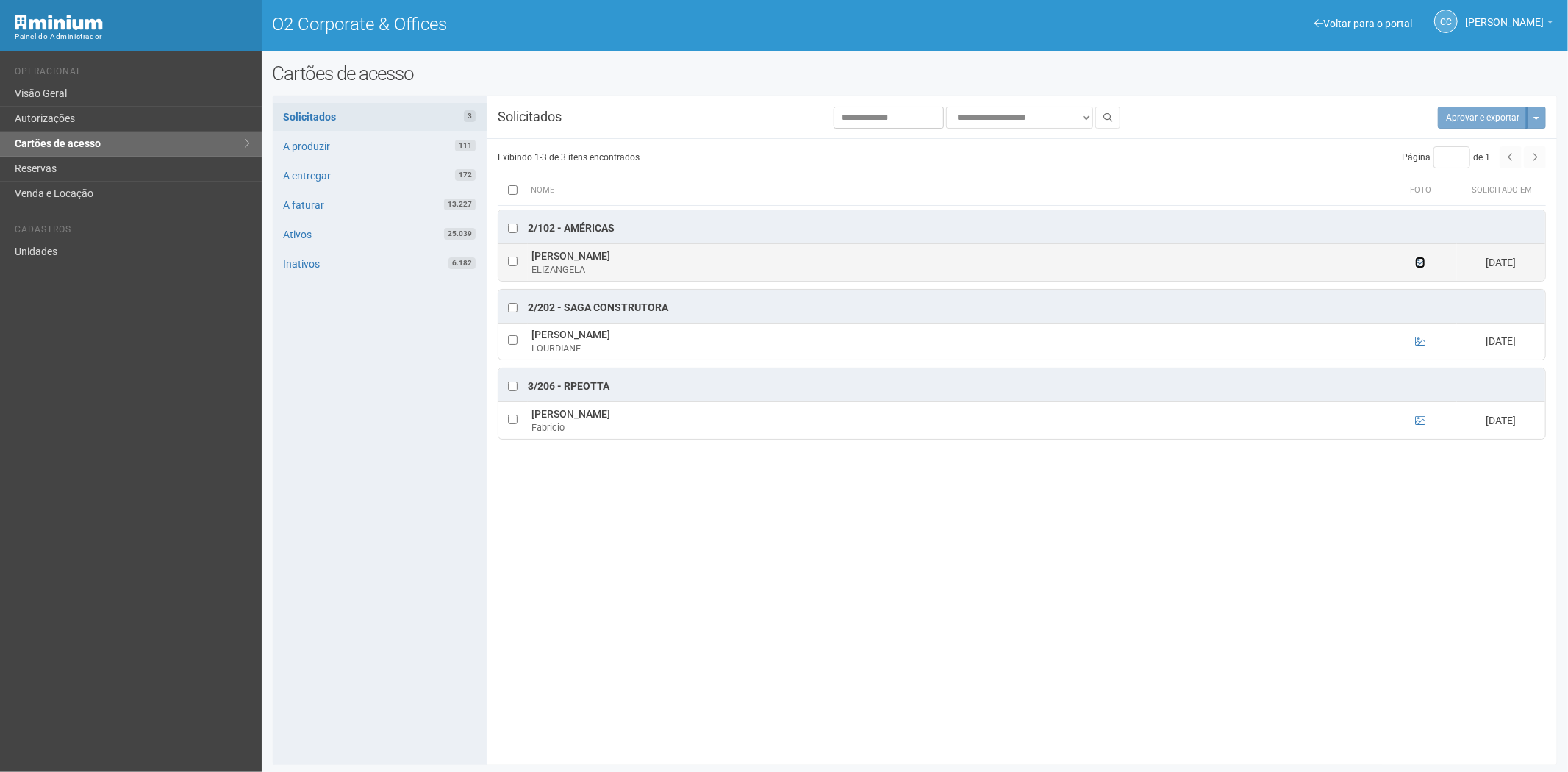
click at [1423, 266] on icon at bounding box center [1420, 262] width 10 height 10
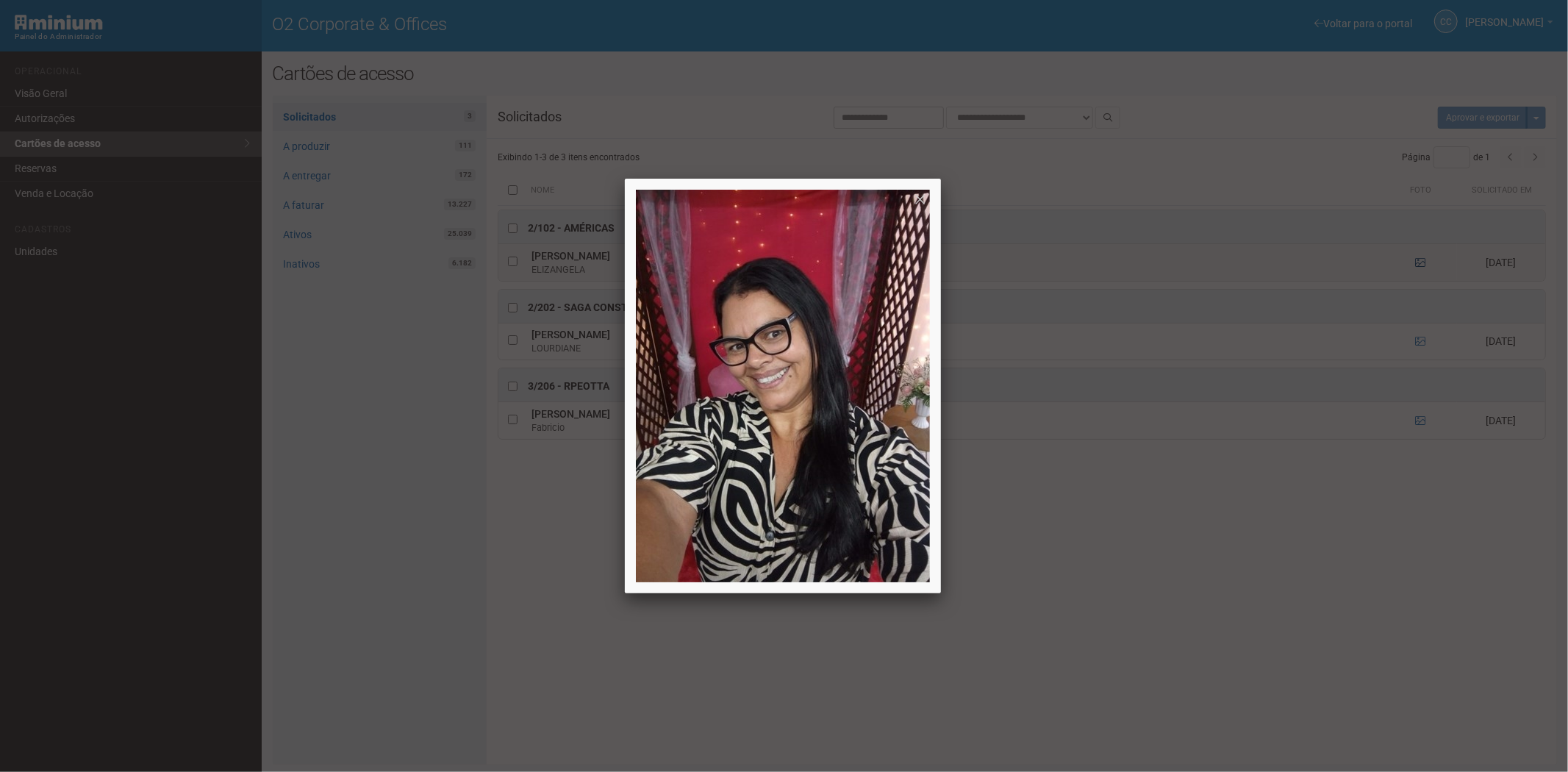
click at [1423, 266] on div at bounding box center [784, 386] width 1568 height 772
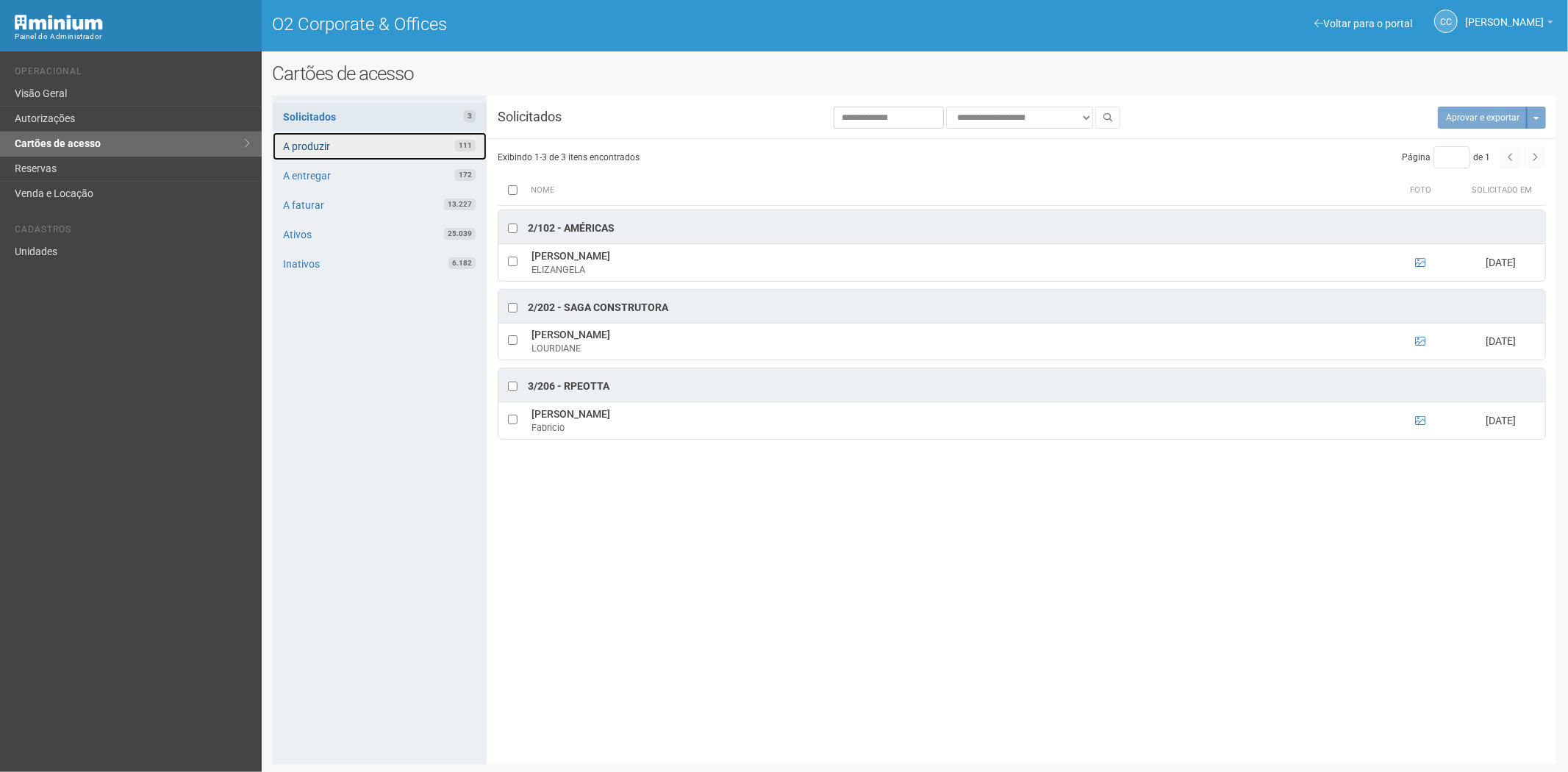
click at [380, 143] on link "A produzir 111" at bounding box center [380, 146] width 214 height 28
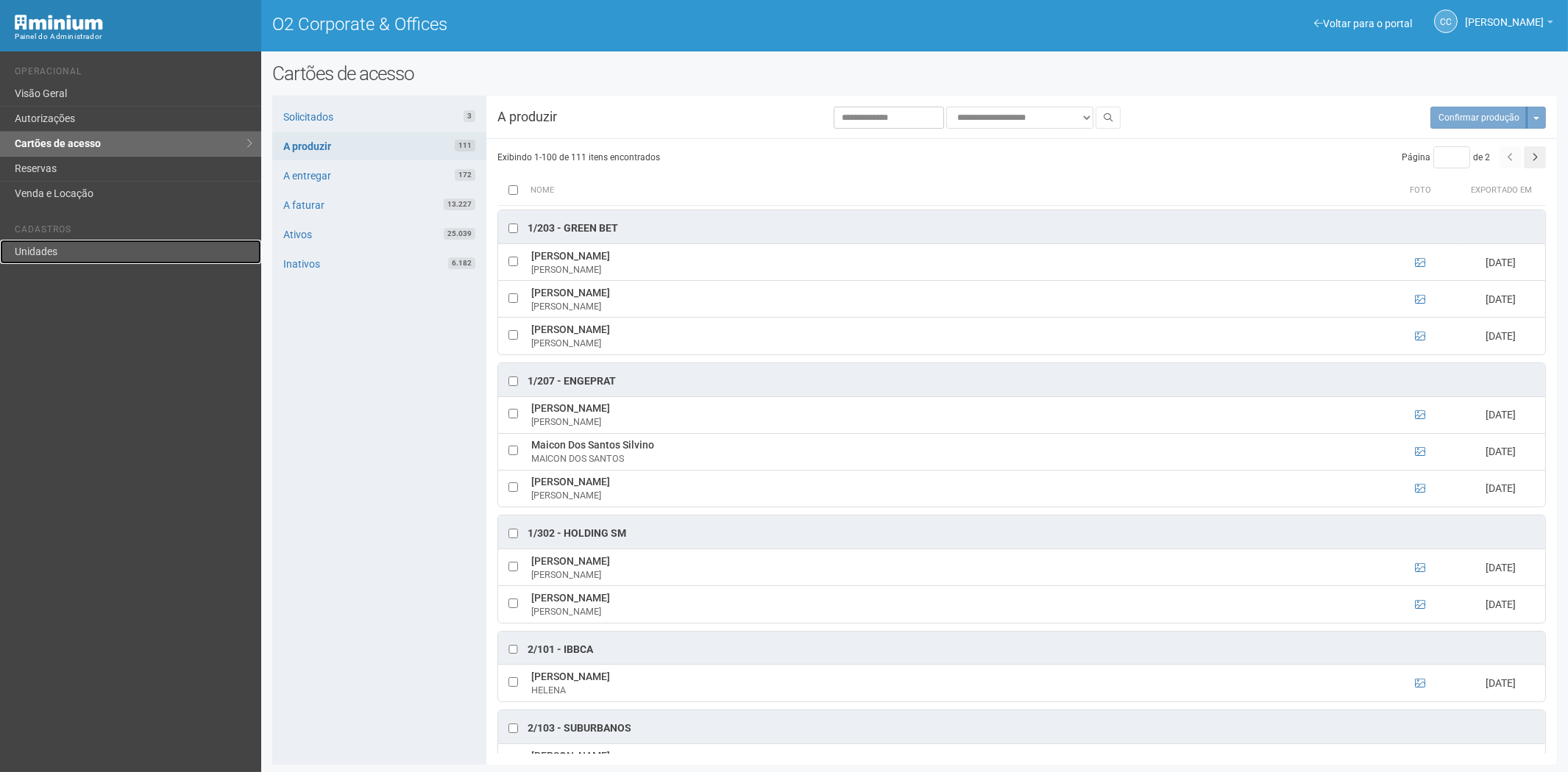
click at [57, 262] on link "Unidades" at bounding box center [130, 252] width 261 height 24
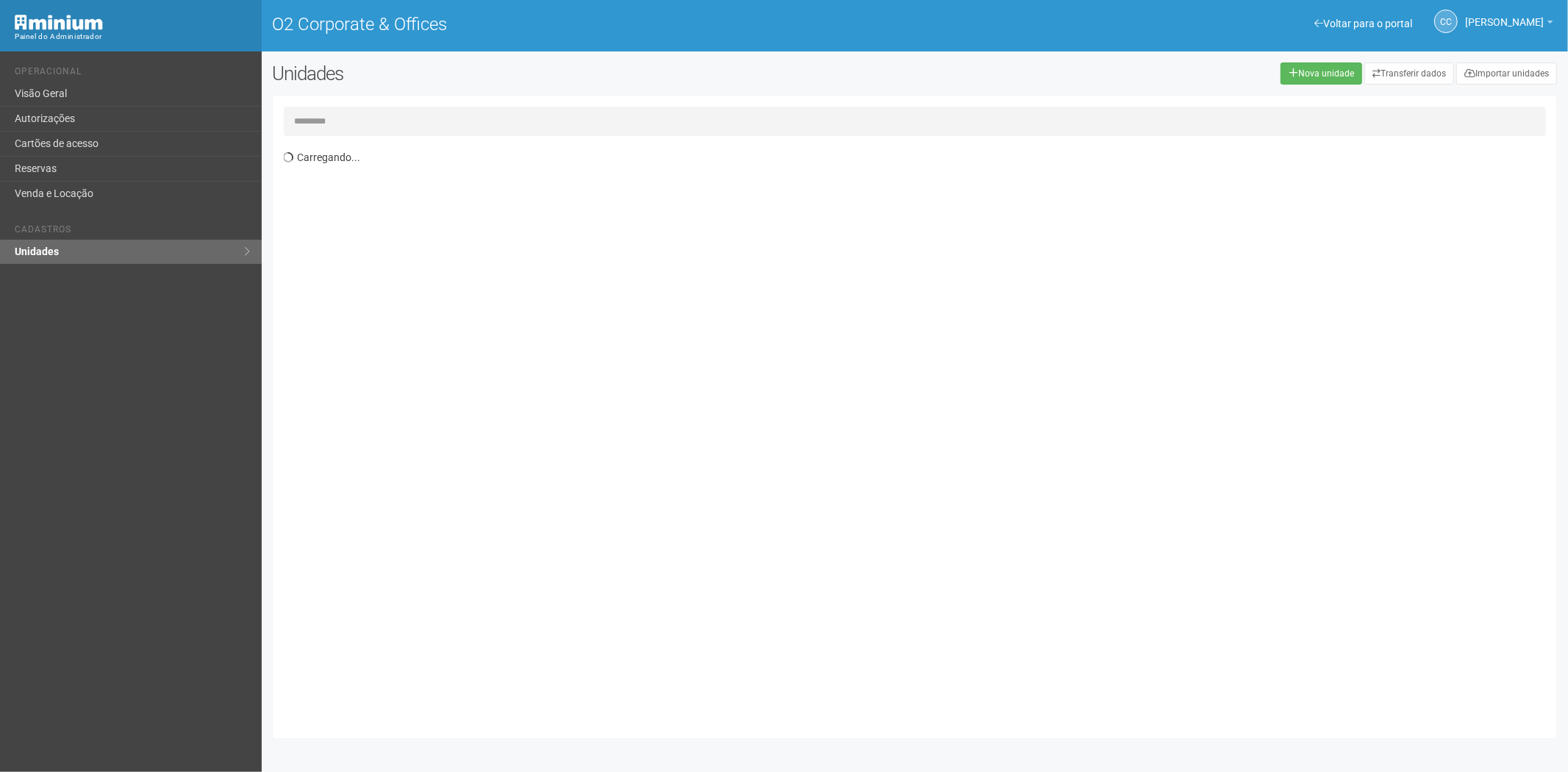
drag, startPoint x: 0, startPoint y: 0, endPoint x: 456, endPoint y: 128, distance: 473.6
click at [456, 128] on input "text" at bounding box center [915, 122] width 1263 height 30
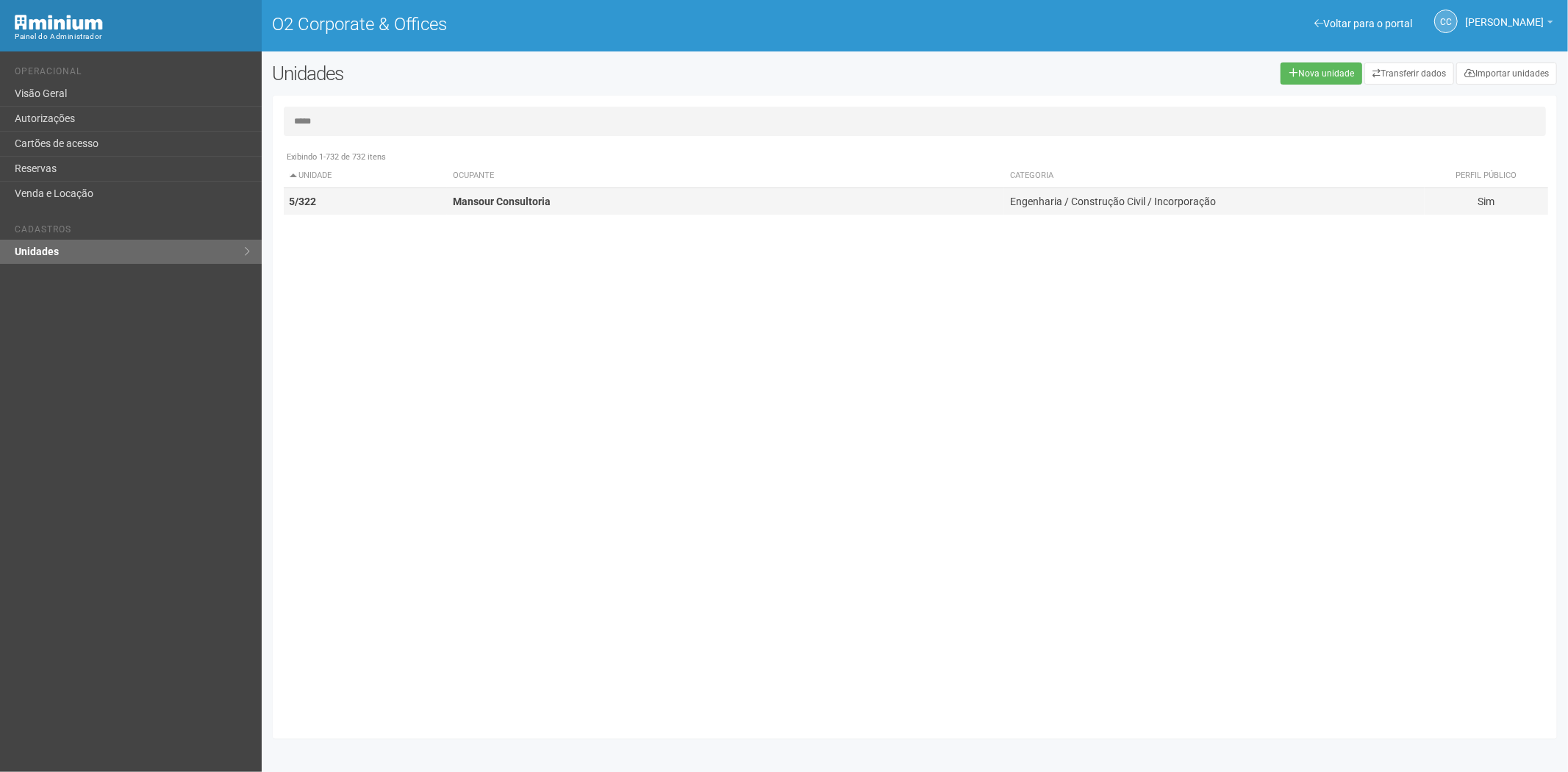
type input "*****"
click at [646, 210] on td "Mansour Consultoria" at bounding box center [725, 202] width 557 height 27
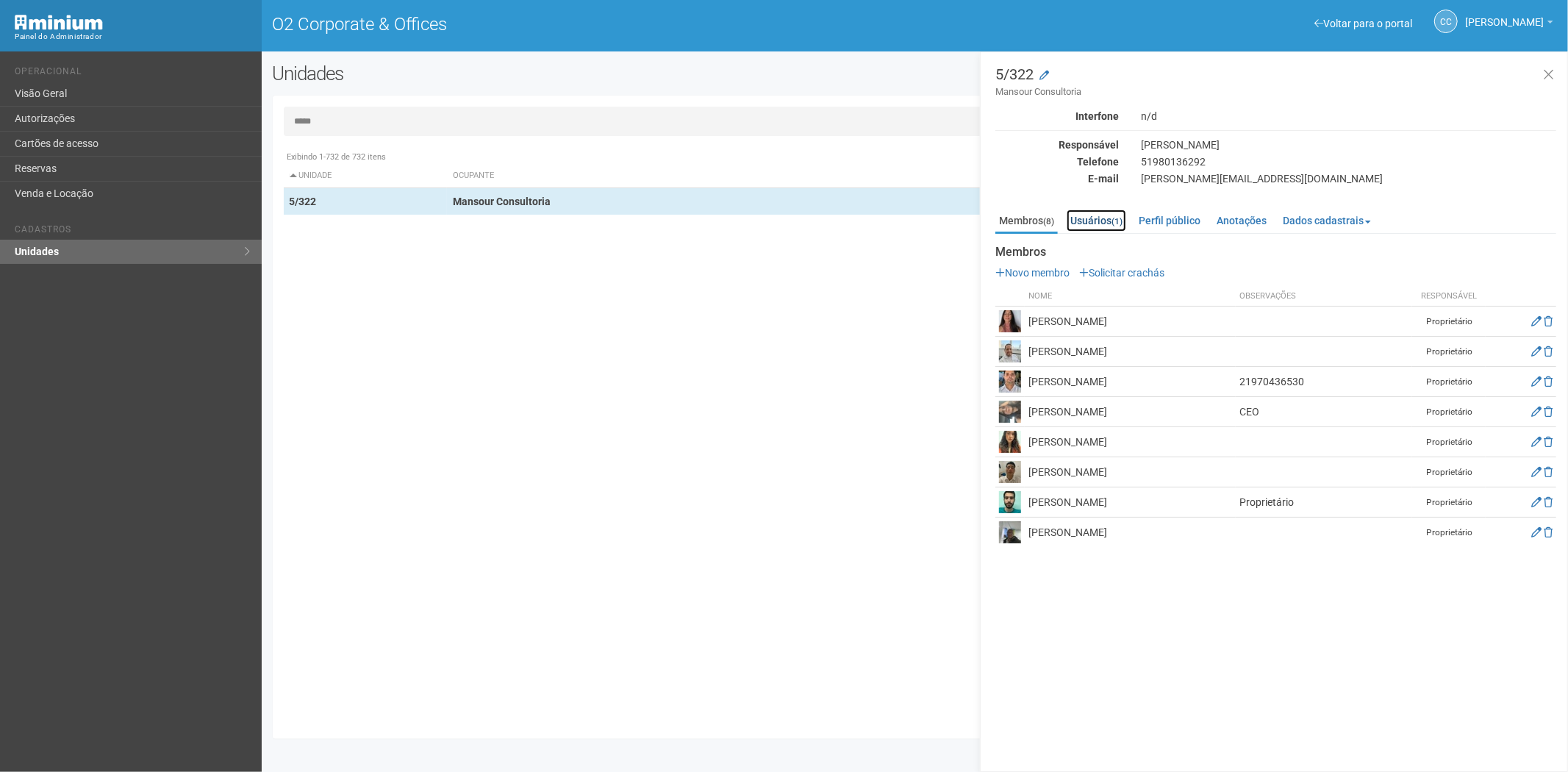
click at [1101, 220] on link "Usuários (1)" at bounding box center [1096, 221] width 59 height 22
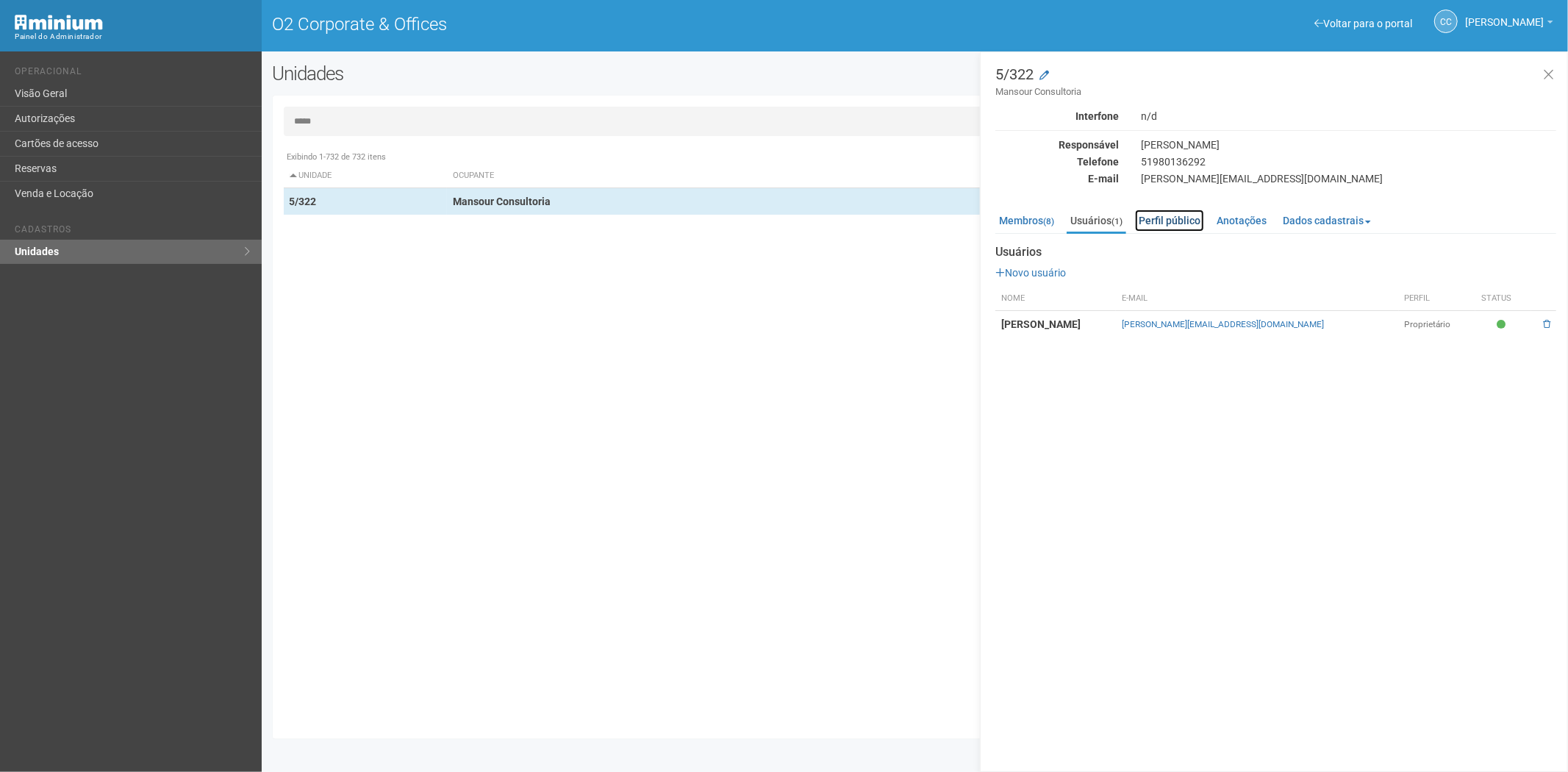
click at [1168, 216] on link "Perfil público" at bounding box center [1169, 221] width 69 height 22
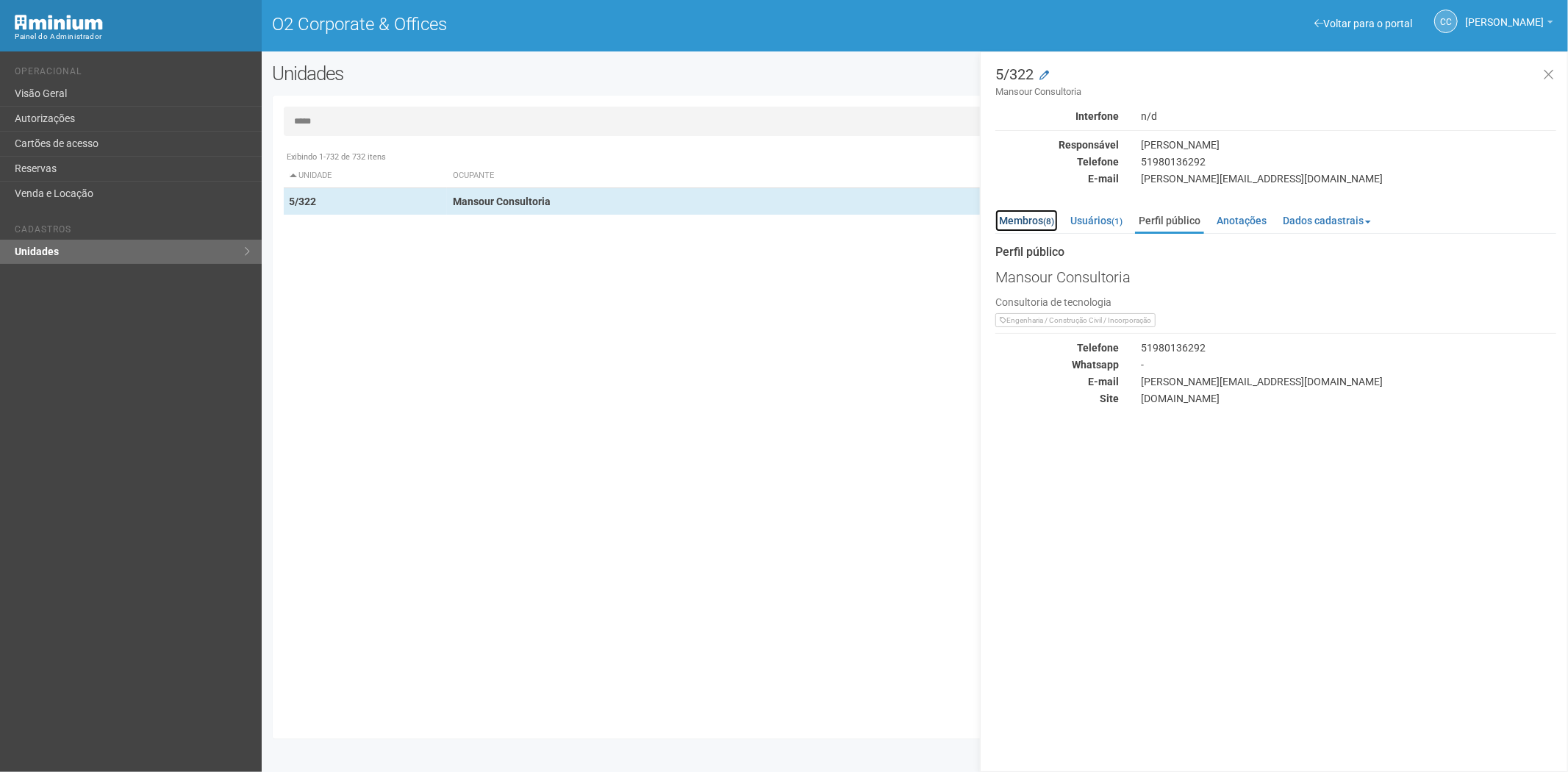
click at [1017, 224] on link "Membros (8)" at bounding box center [1026, 221] width 62 height 22
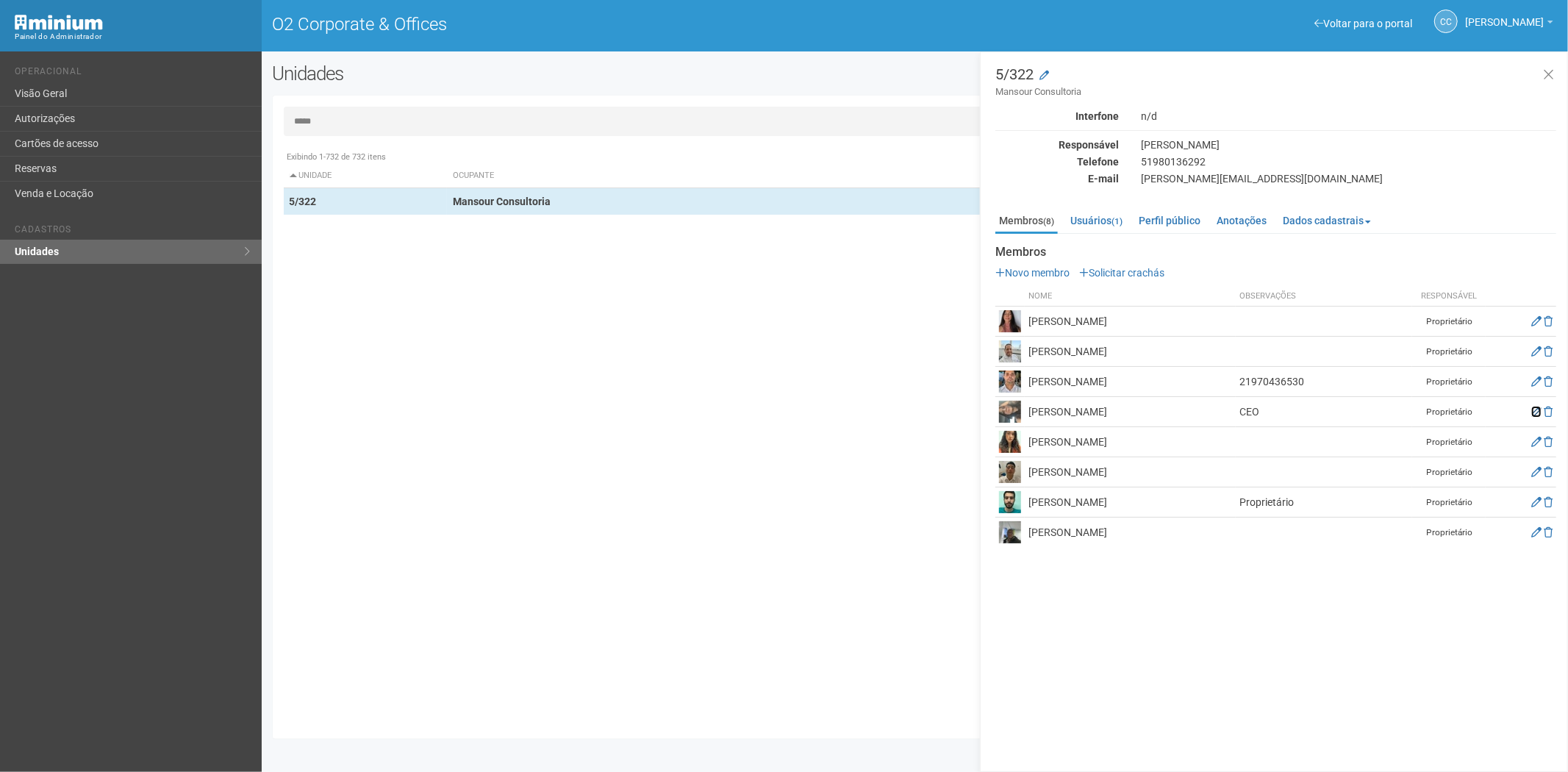
click at [1535, 413] on icon at bounding box center [1536, 412] width 10 height 10
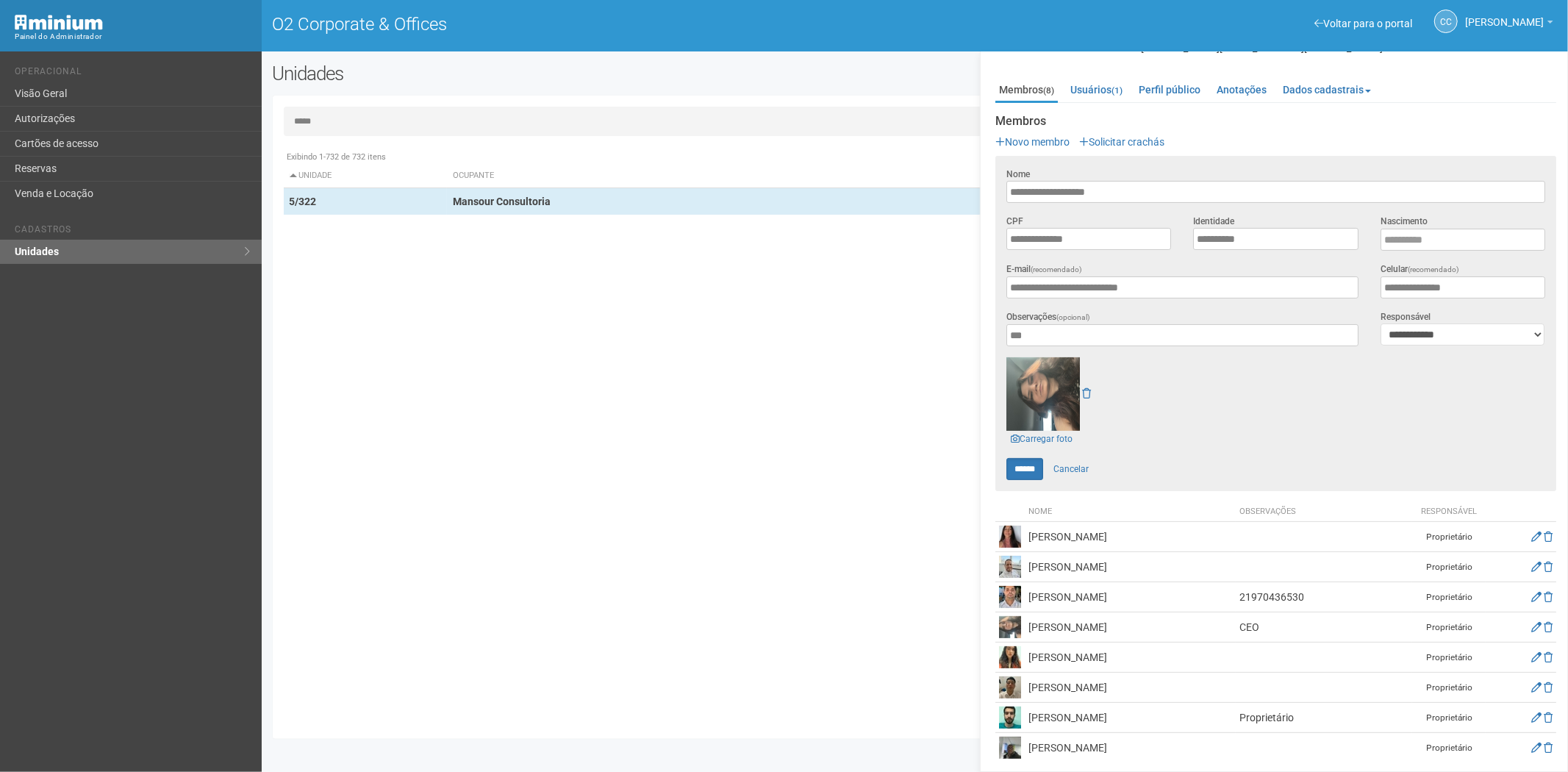
scroll to position [136, 0]
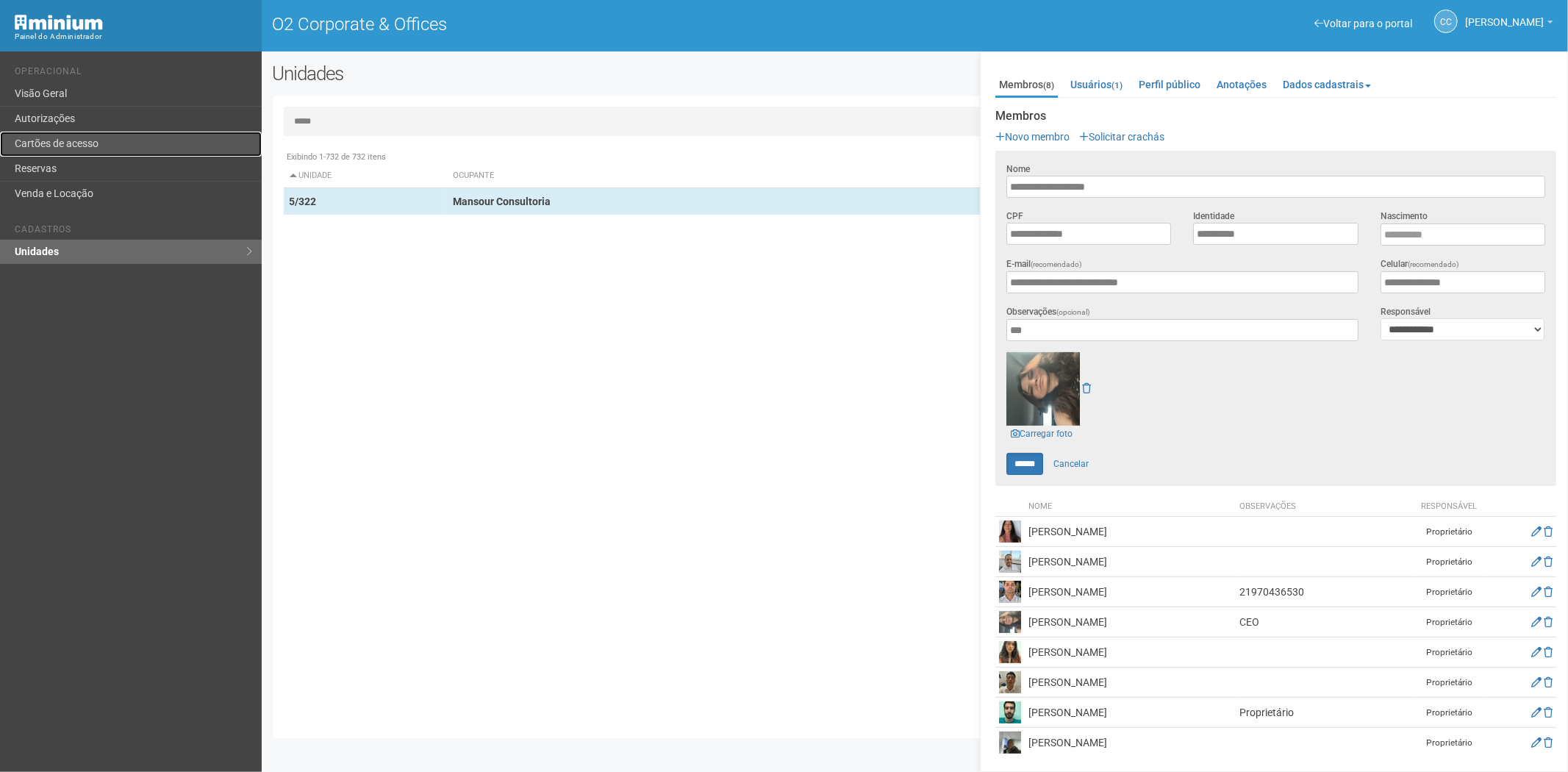
click at [37, 144] on link "Cartões de acesso" at bounding box center [131, 144] width 262 height 25
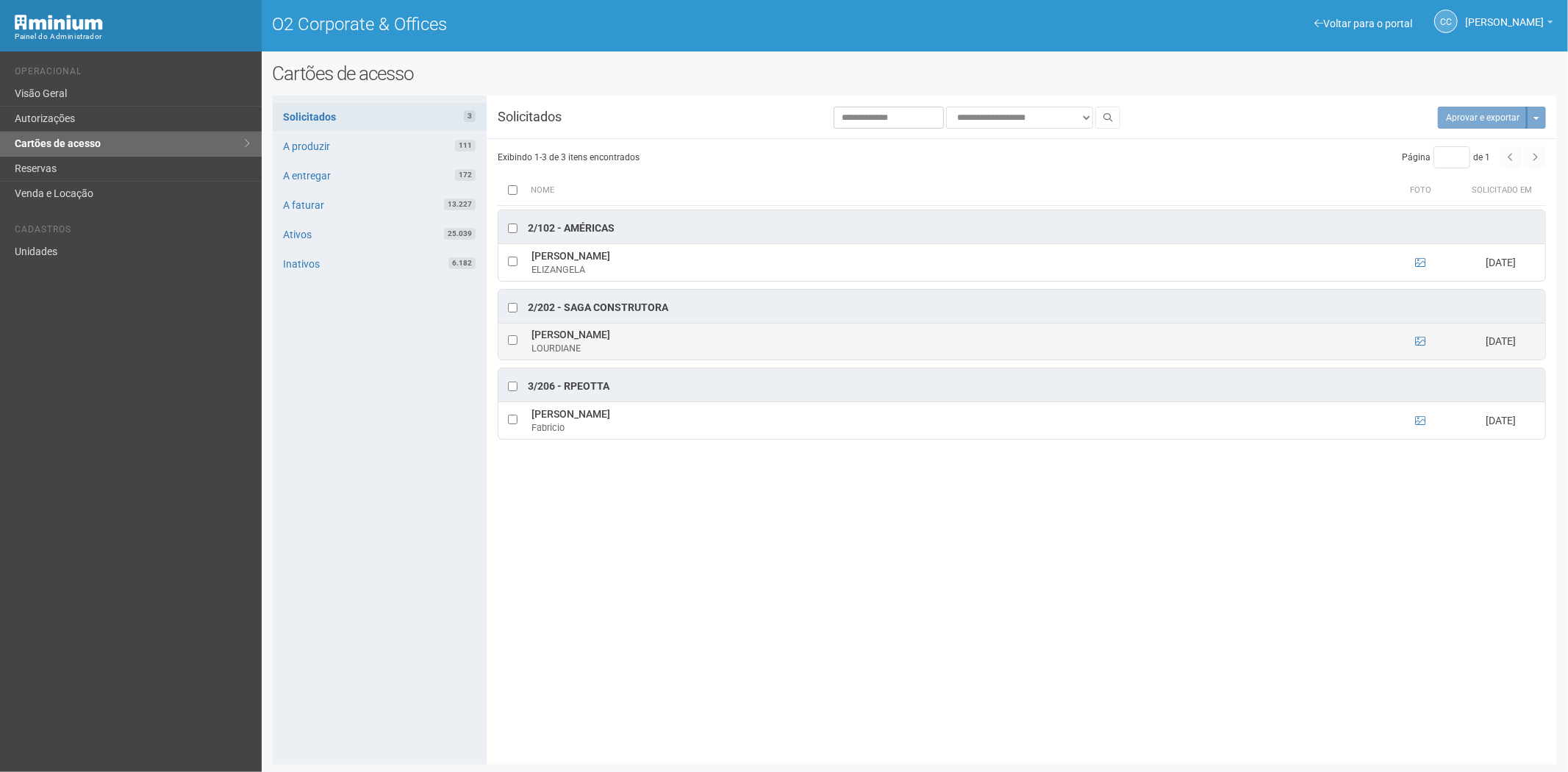
drag, startPoint x: 584, startPoint y: 333, endPoint x: 552, endPoint y: 336, distance: 32.1
click at [534, 340] on td "LOURDIANE [PERSON_NAME]" at bounding box center [955, 341] width 856 height 37
drag, startPoint x: 552, startPoint y: 336, endPoint x: 656, endPoint y: 517, distance: 208.8
click at [650, 573] on div "**********" at bounding box center [915, 430] width 1285 height 647
drag, startPoint x: 672, startPoint y: 338, endPoint x: 530, endPoint y: 335, distance: 142.0
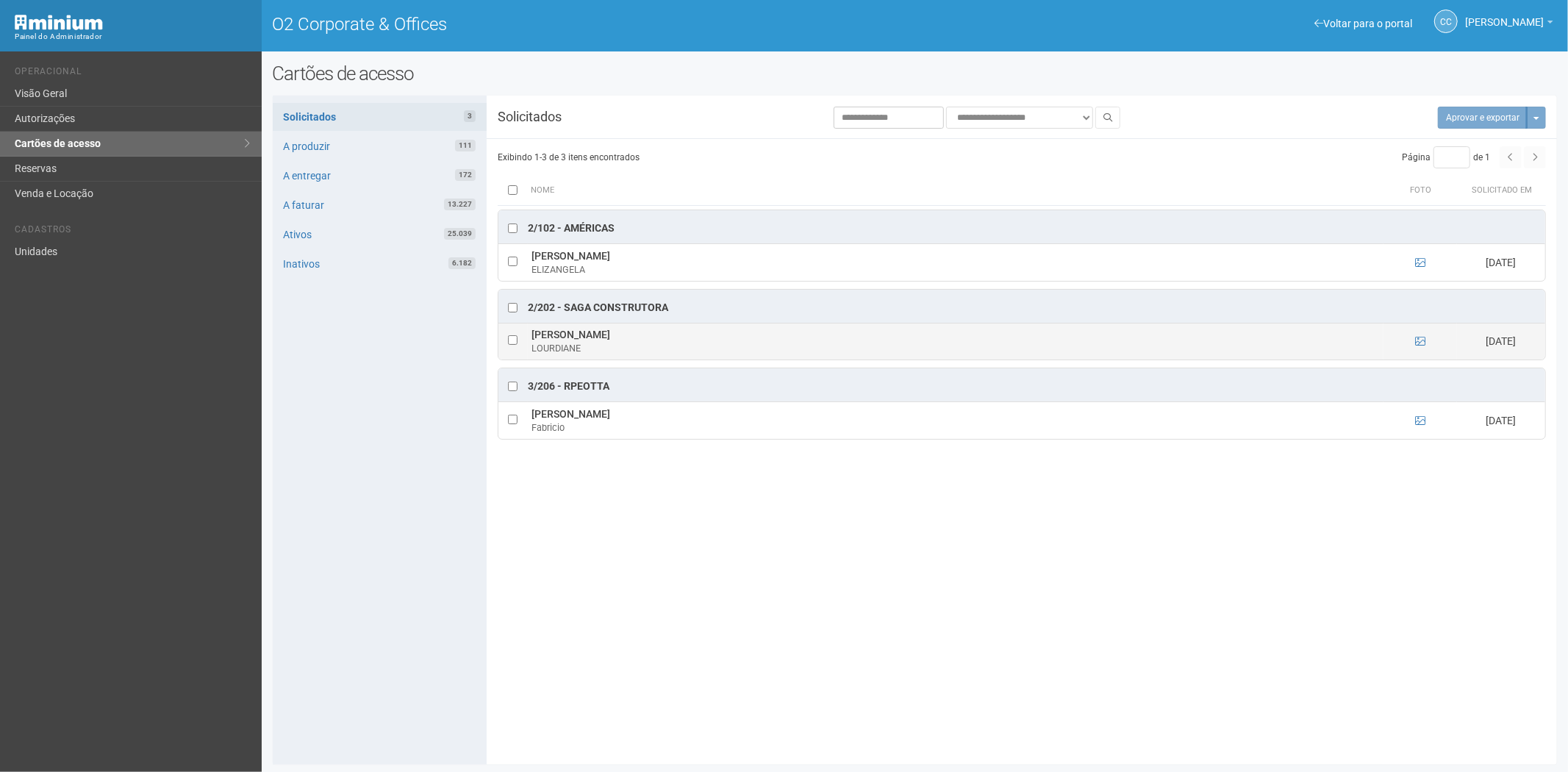
click at [530, 335] on td "LOURDIANE [PERSON_NAME]" at bounding box center [955, 341] width 856 height 37
copy td "[PERSON_NAME]"
click at [1426, 341] on td at bounding box center [1419, 341] width 73 height 37
click at [1422, 342] on icon at bounding box center [1420, 341] width 10 height 10
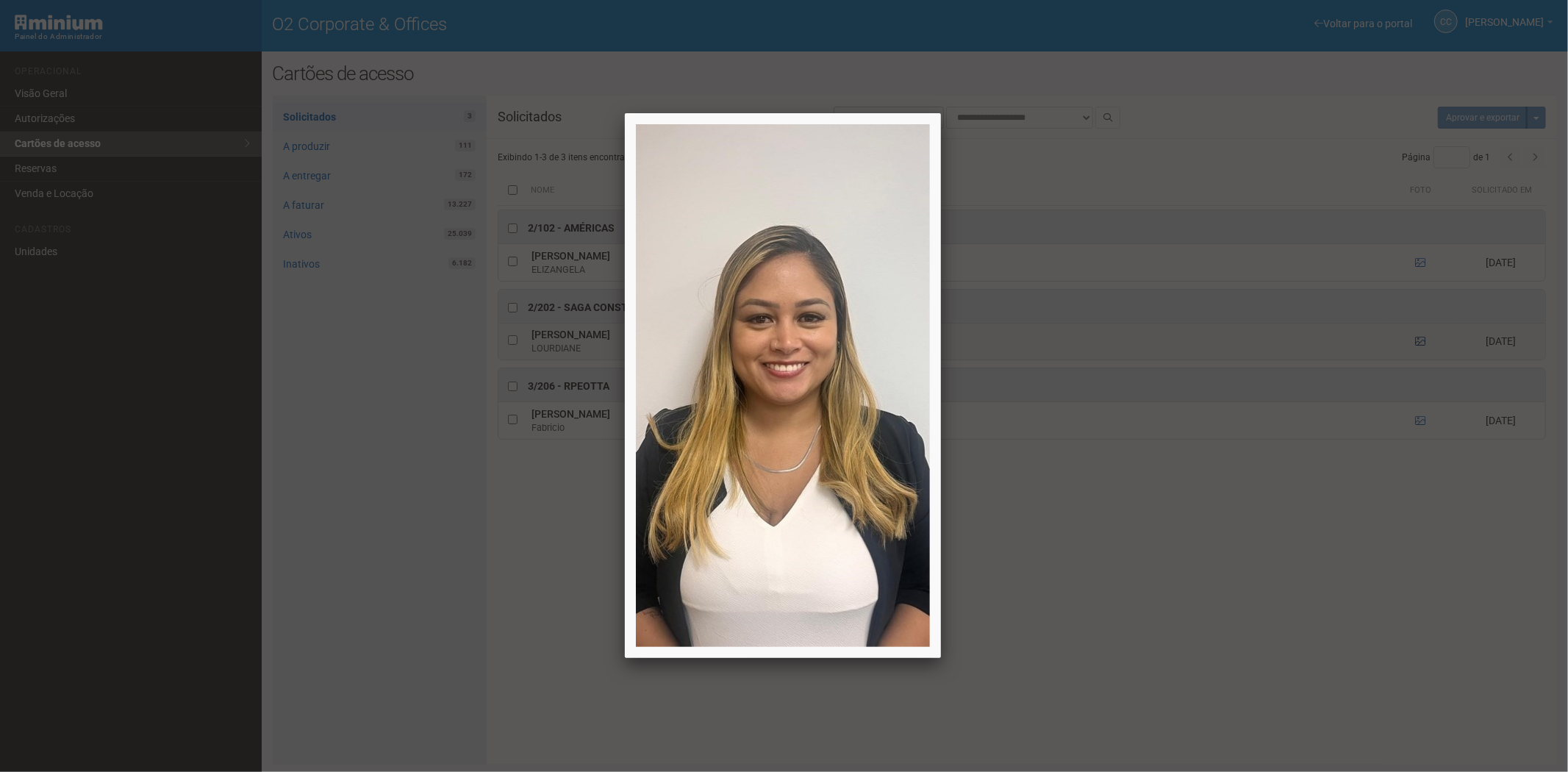
click at [1422, 342] on div at bounding box center [784, 386] width 1568 height 772
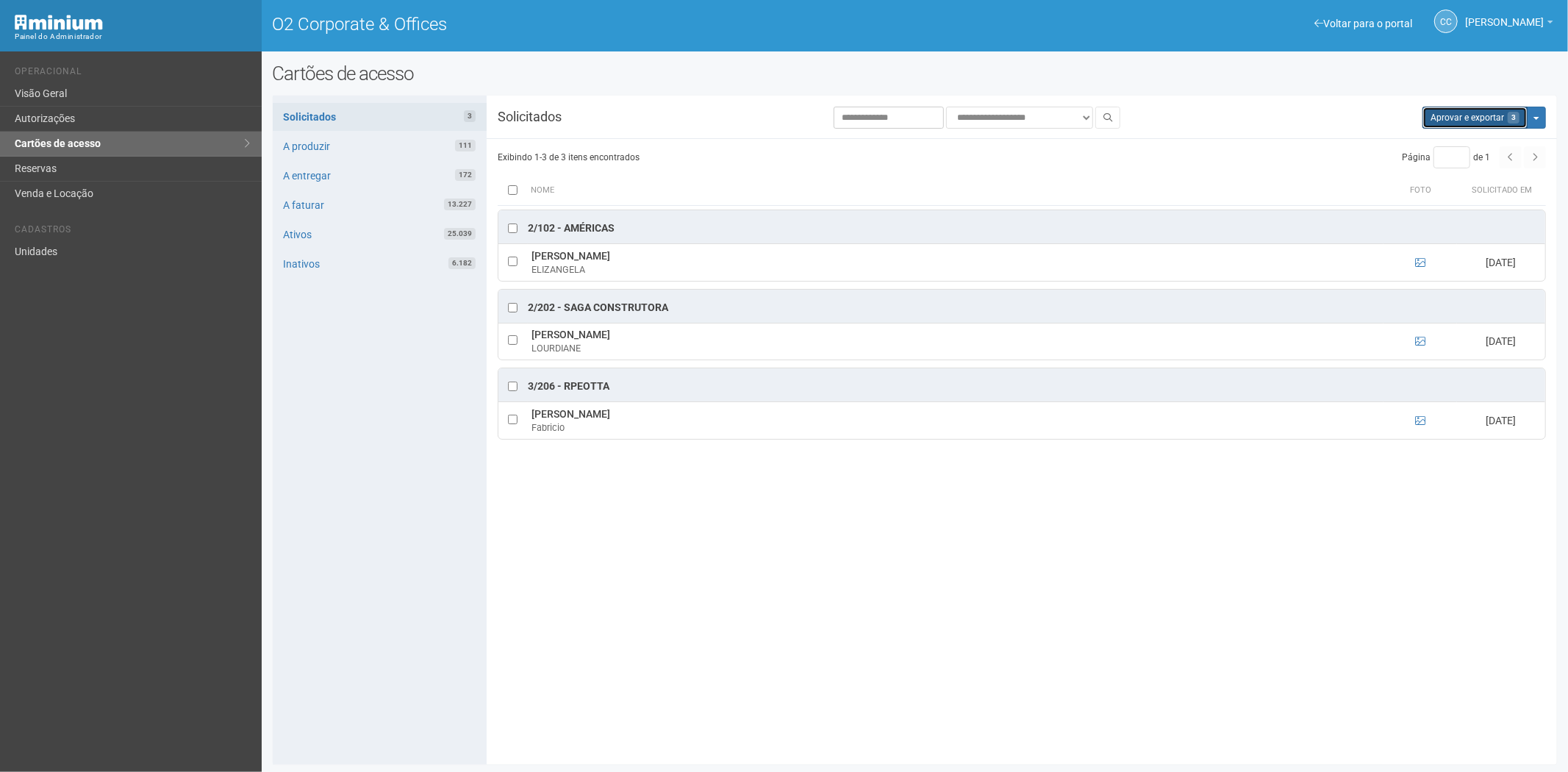
drag, startPoint x: 1461, startPoint y: 114, endPoint x: 828, endPoint y: 79, distance: 634.0
click at [1450, 113] on button "Aprovar e exportar 3" at bounding box center [1474, 118] width 105 height 22
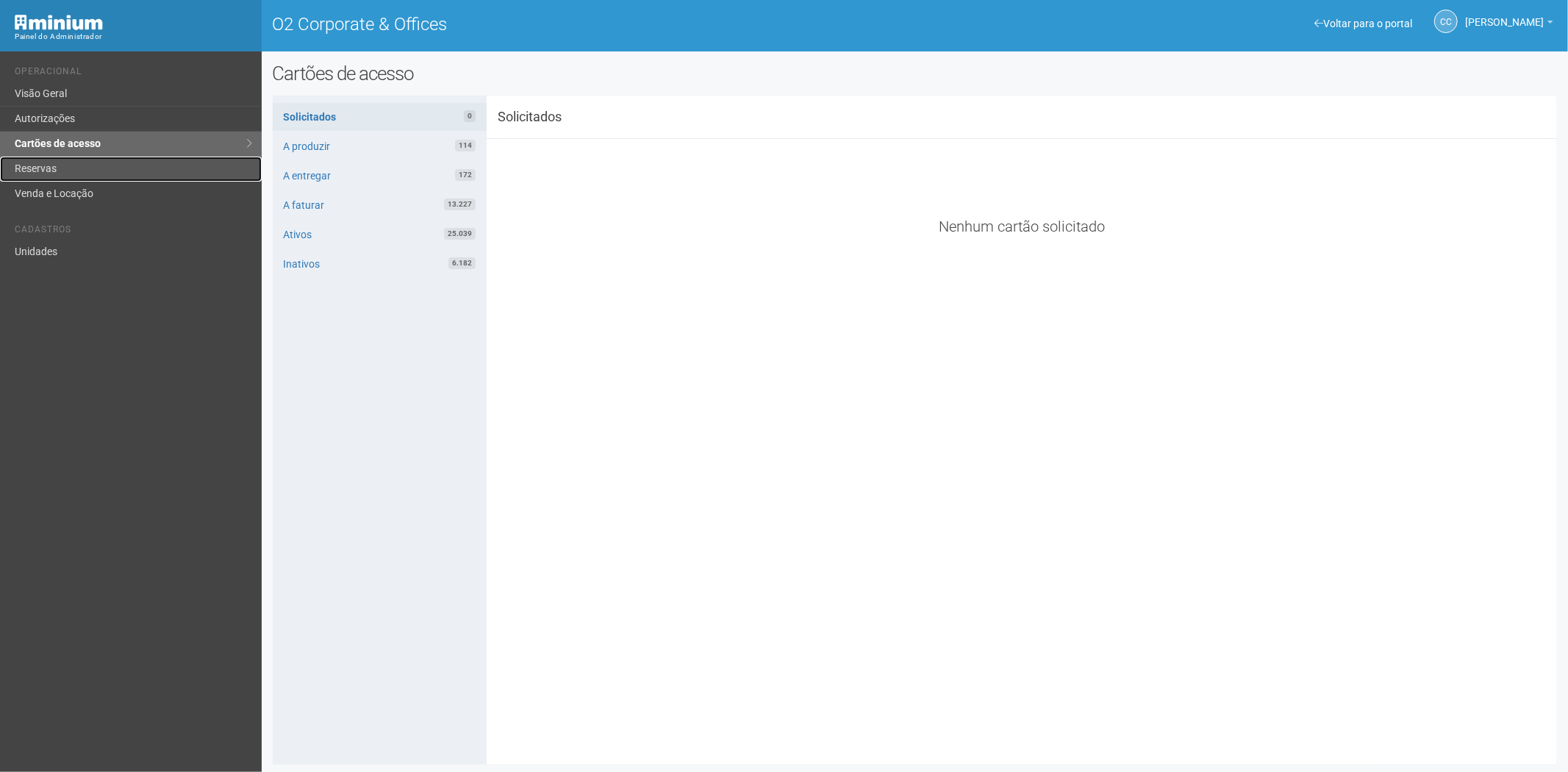
click at [20, 177] on link "Reservas" at bounding box center [131, 169] width 262 height 25
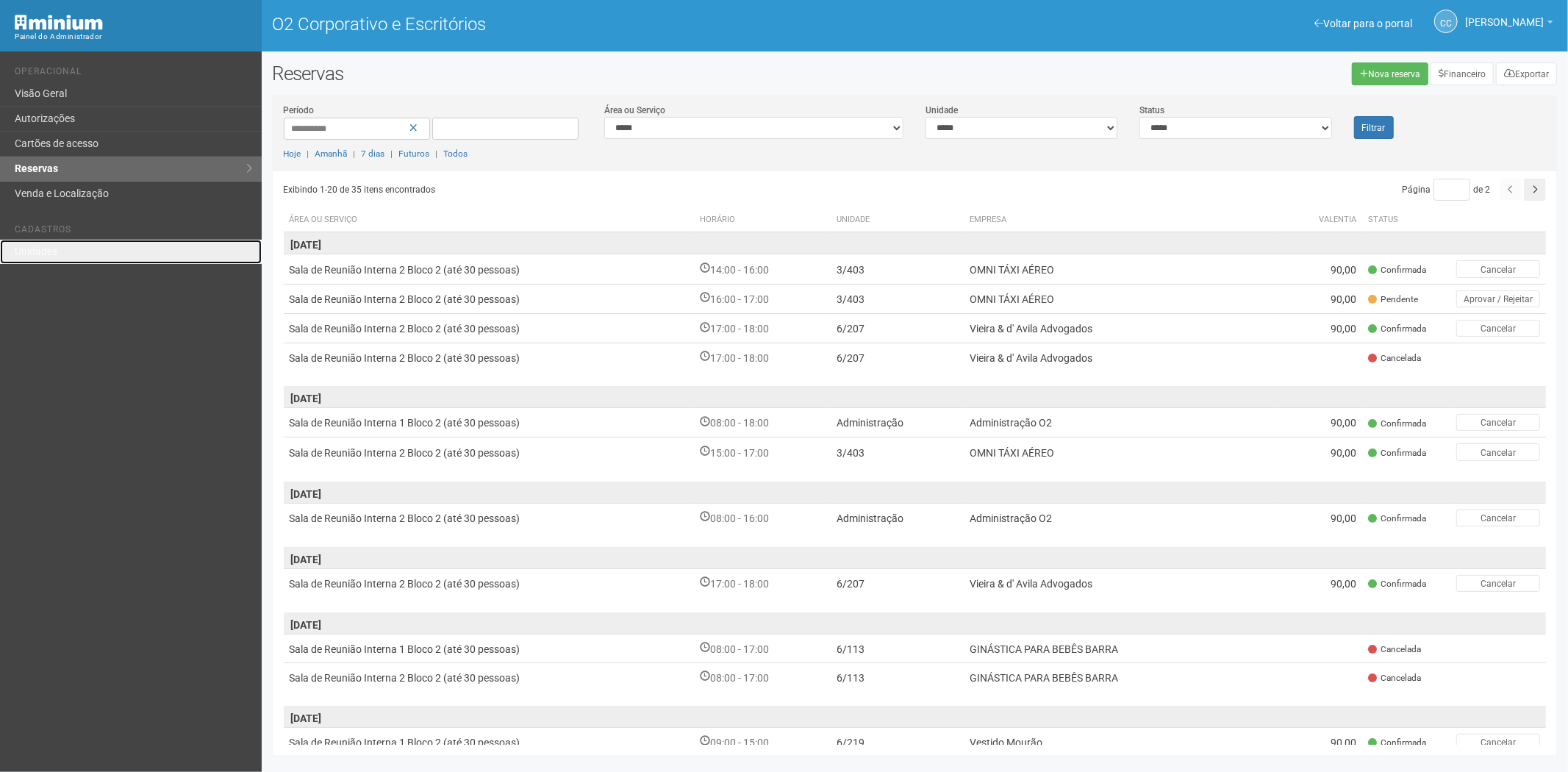
drag, startPoint x: 48, startPoint y: 255, endPoint x: 98, endPoint y: 237, distance: 53.1
click at [48, 255] on font "Unidades" at bounding box center [36, 251] width 43 height 12
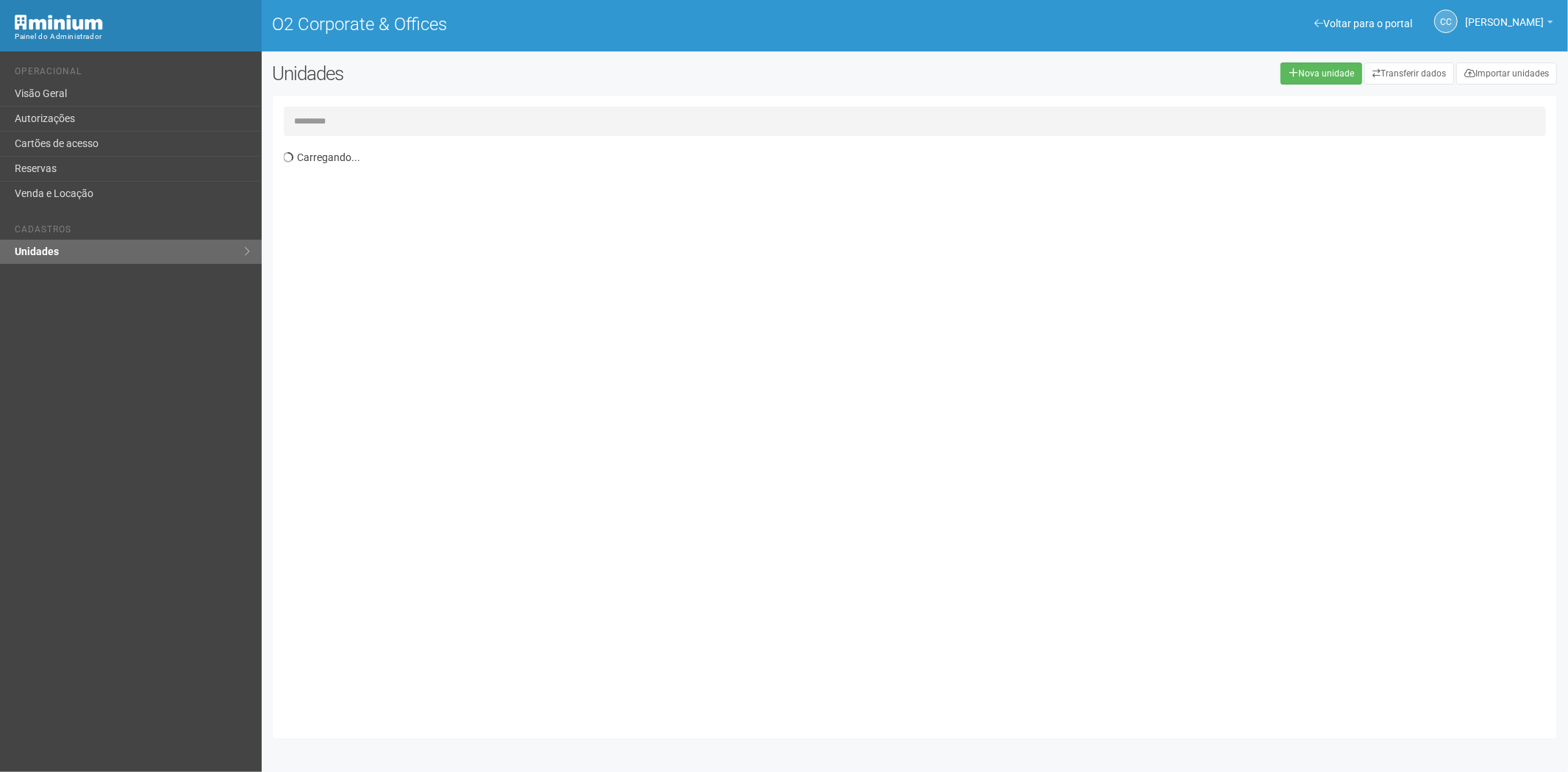
click at [328, 128] on input "text" at bounding box center [915, 122] width 1263 height 30
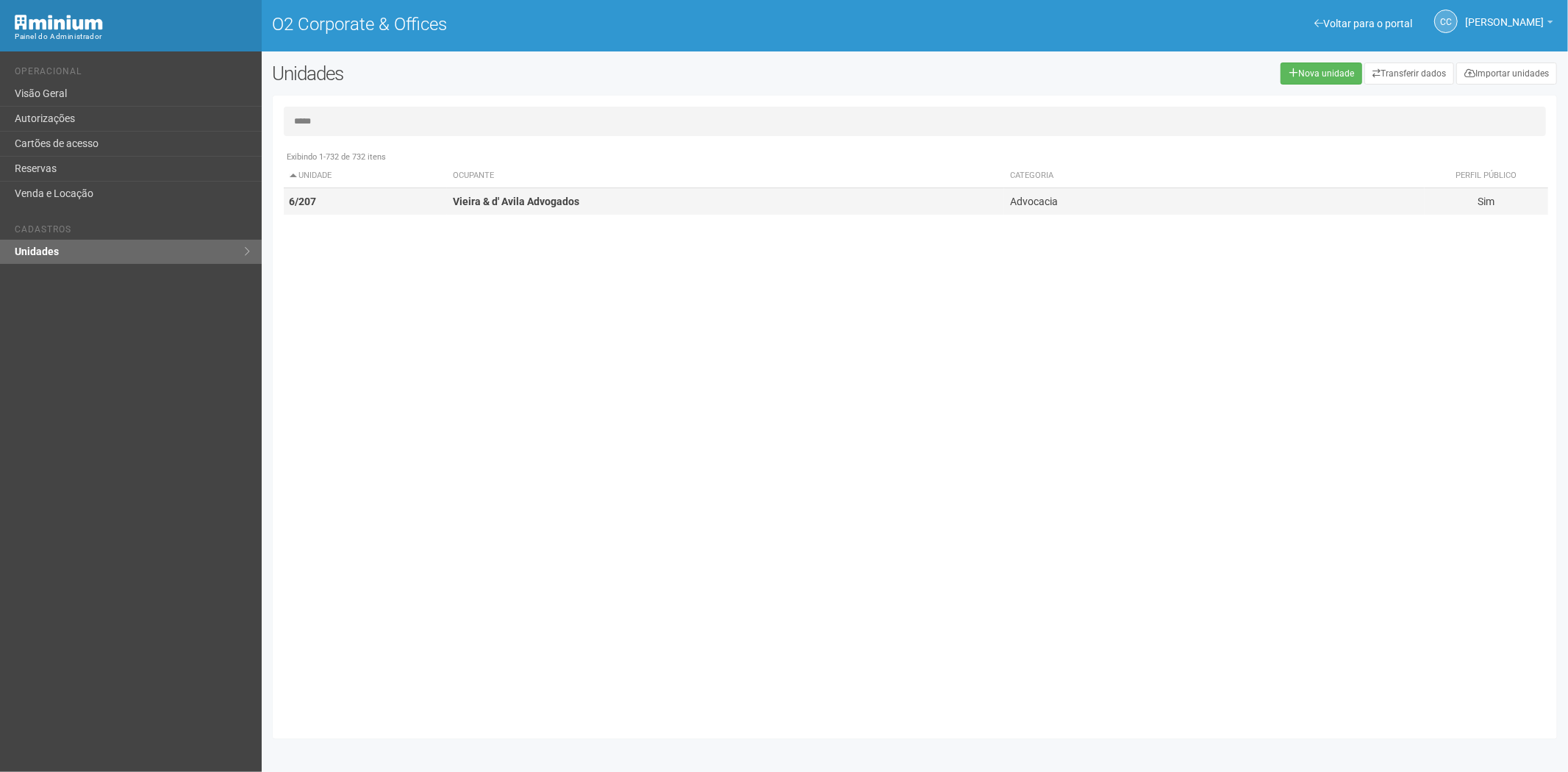
type input "*****"
click at [385, 202] on td "6/207" at bounding box center [365, 202] width 163 height 27
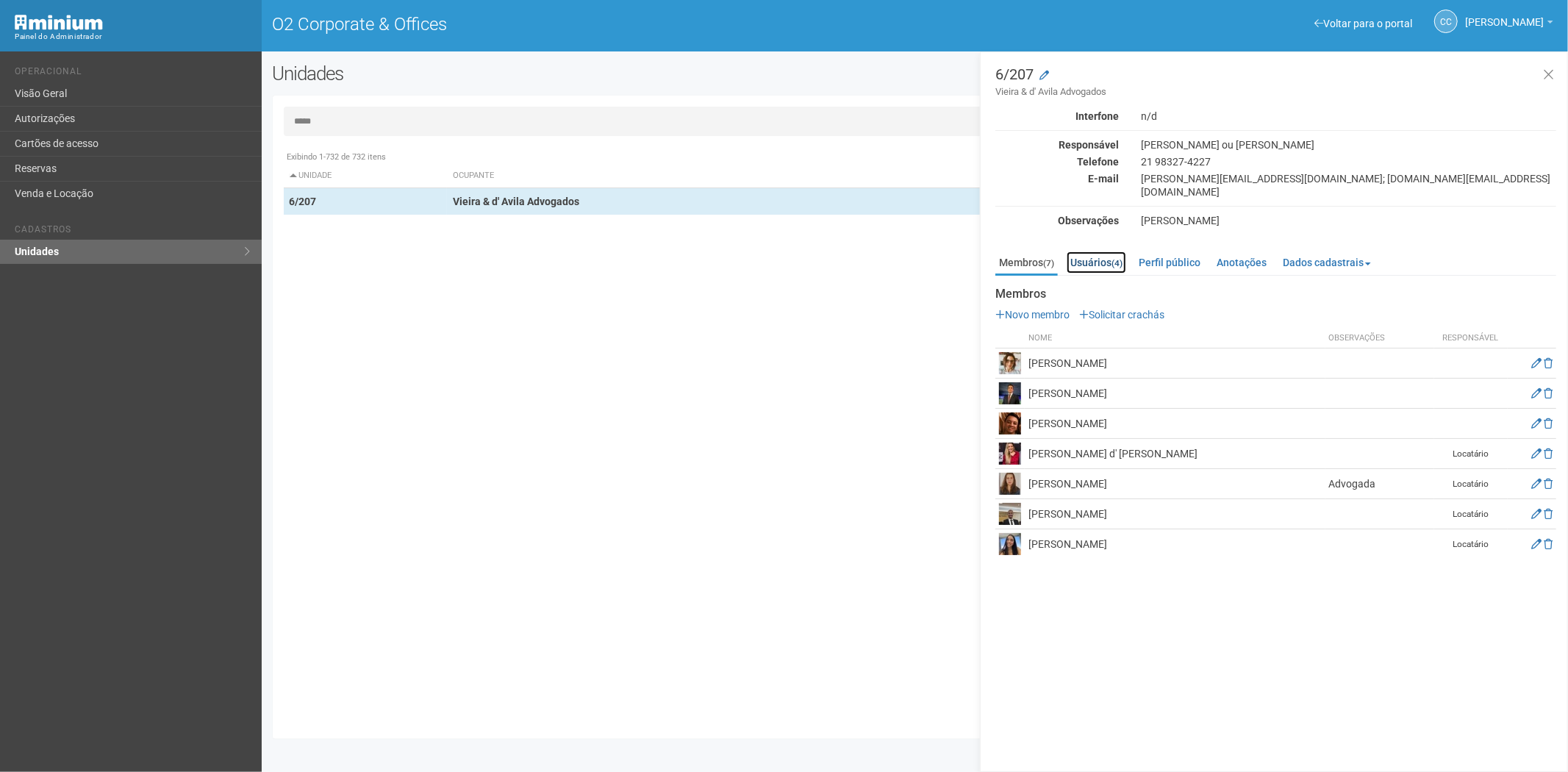
click at [1098, 254] on link "Usuários (4)" at bounding box center [1096, 263] width 59 height 22
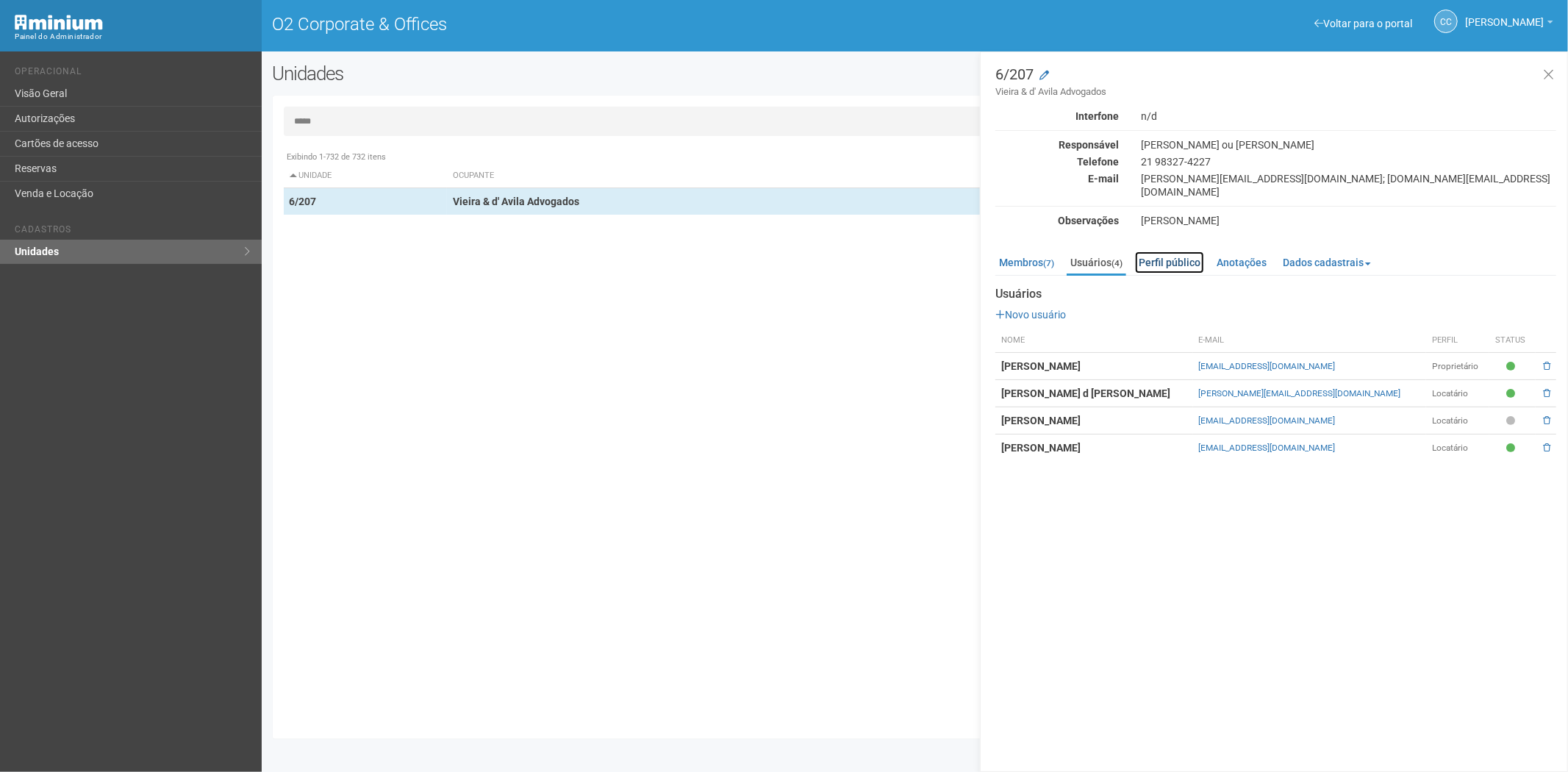
click at [1179, 252] on link "Perfil público" at bounding box center [1169, 263] width 69 height 22
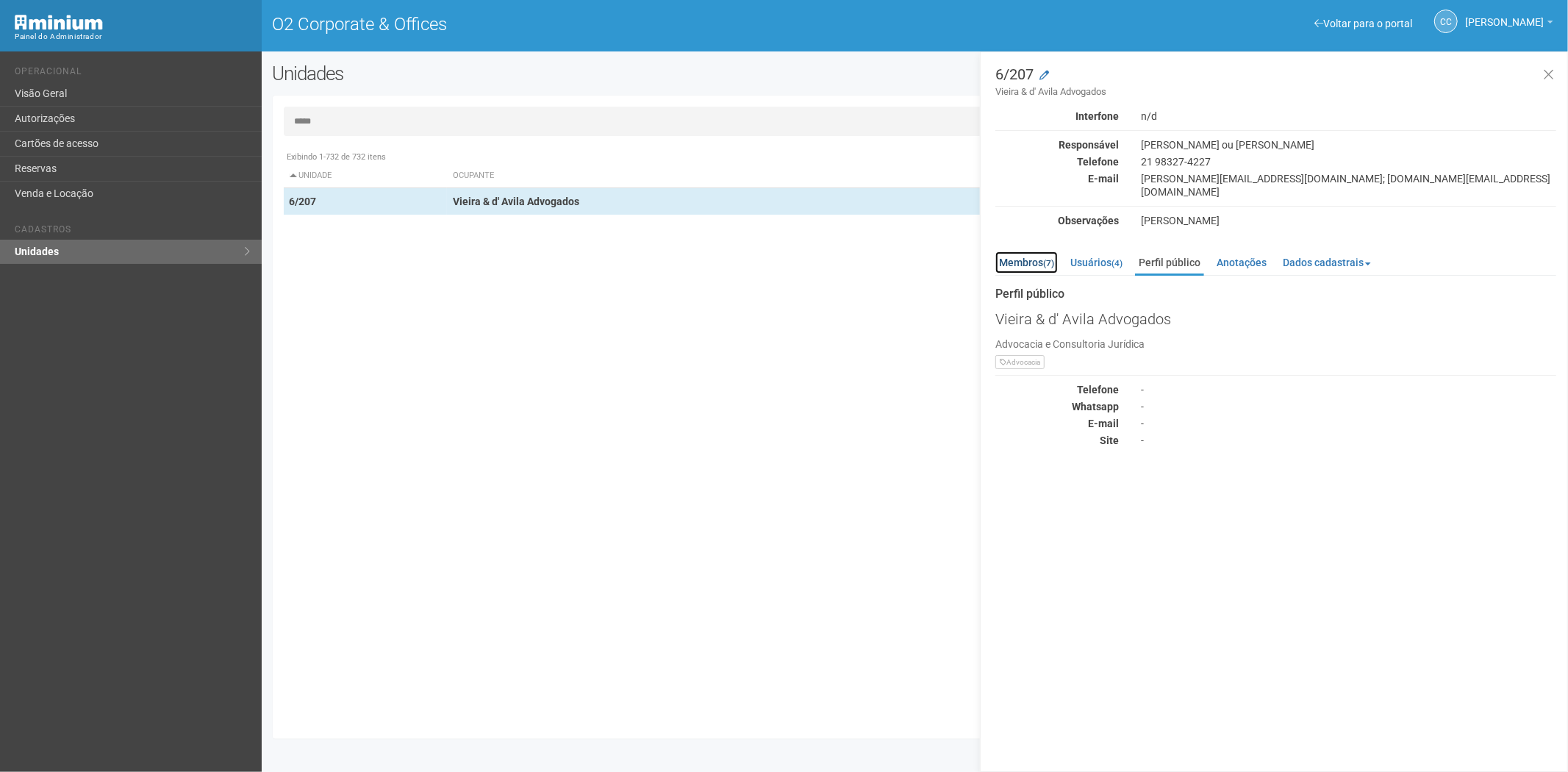
click at [1034, 252] on link "Membros (7)" at bounding box center [1026, 263] width 62 height 22
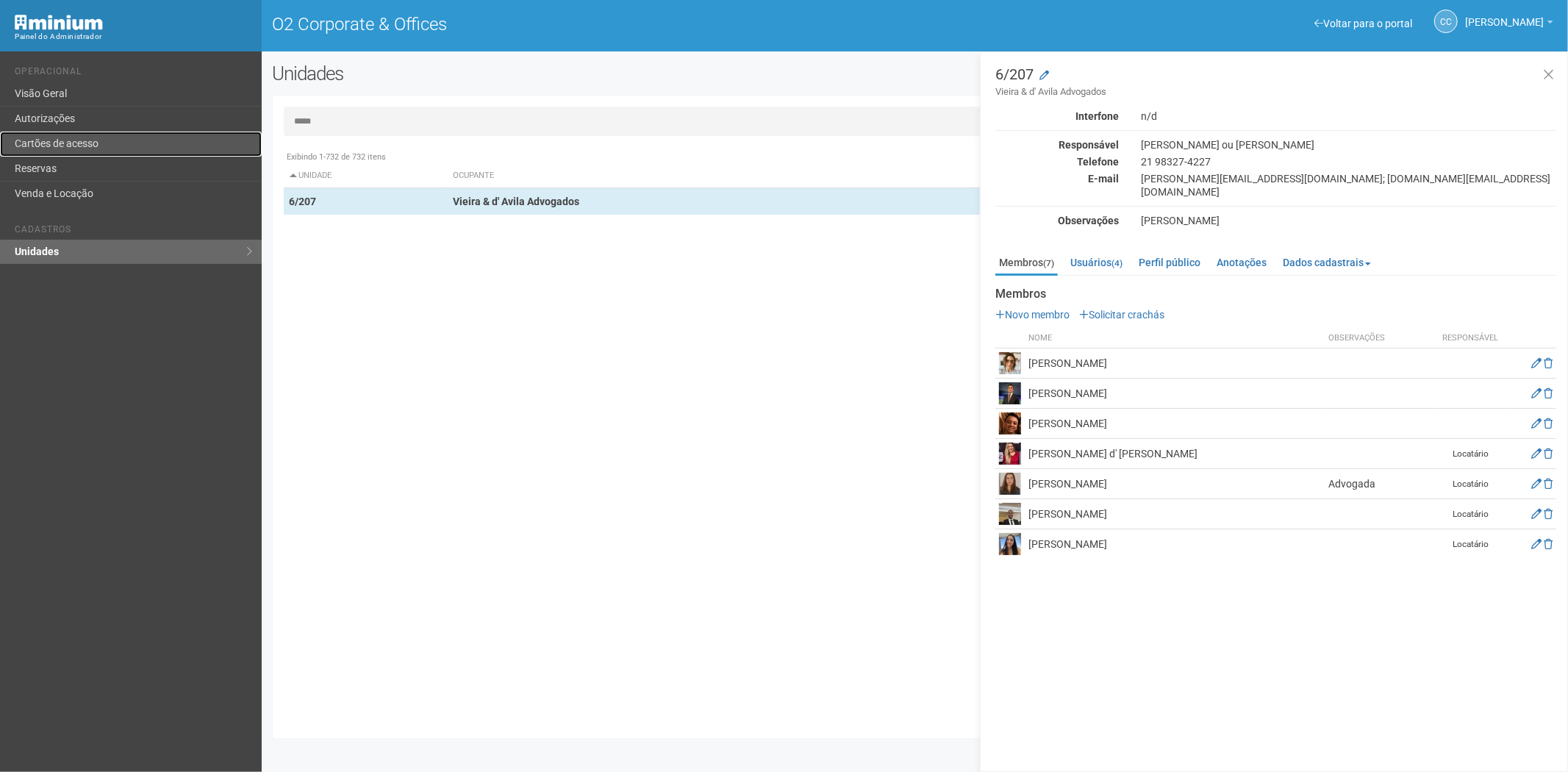
click at [114, 140] on link "Cartões de acesso" at bounding box center [131, 144] width 262 height 25
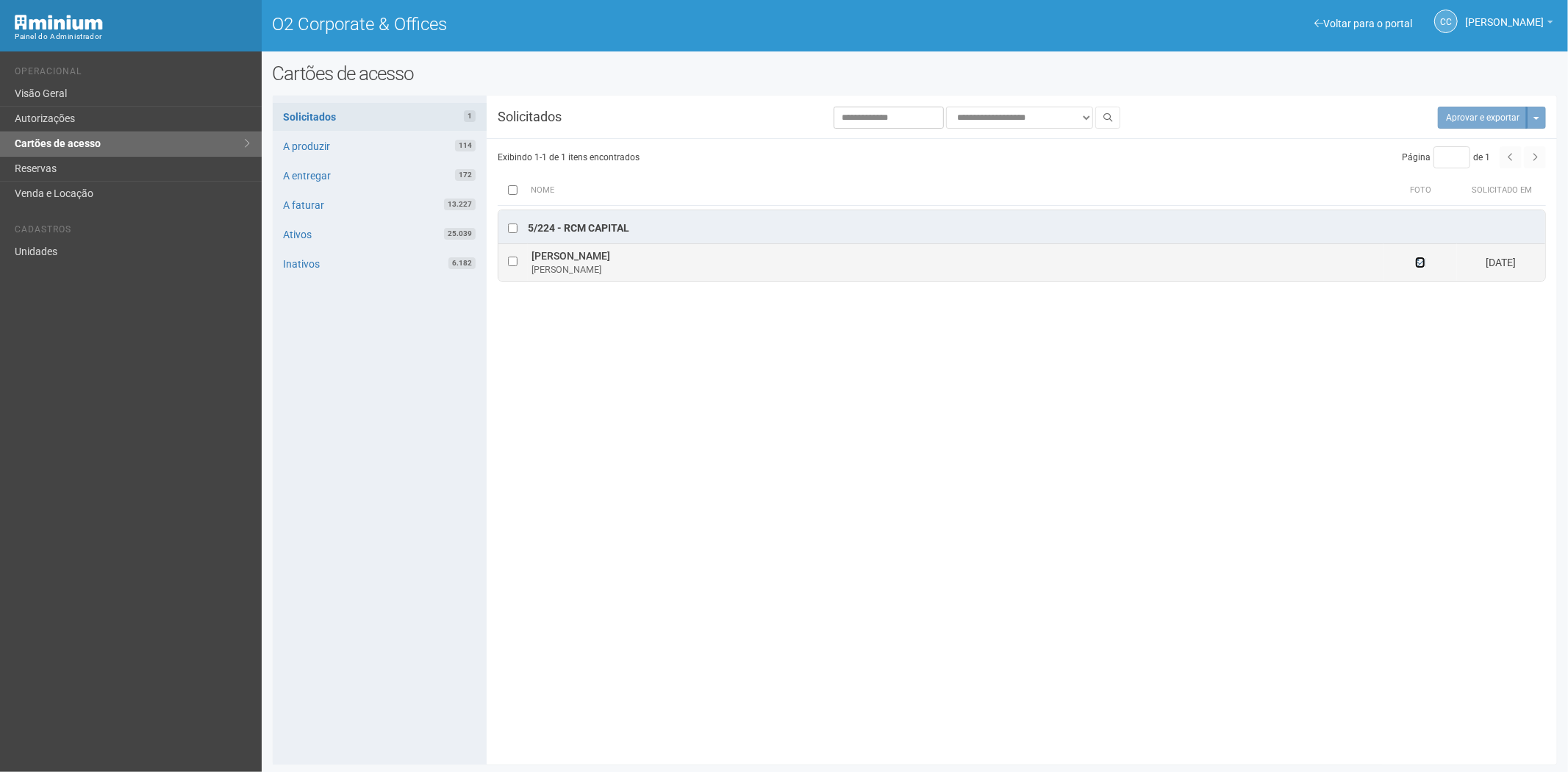
click at [1420, 267] on icon at bounding box center [1420, 262] width 10 height 10
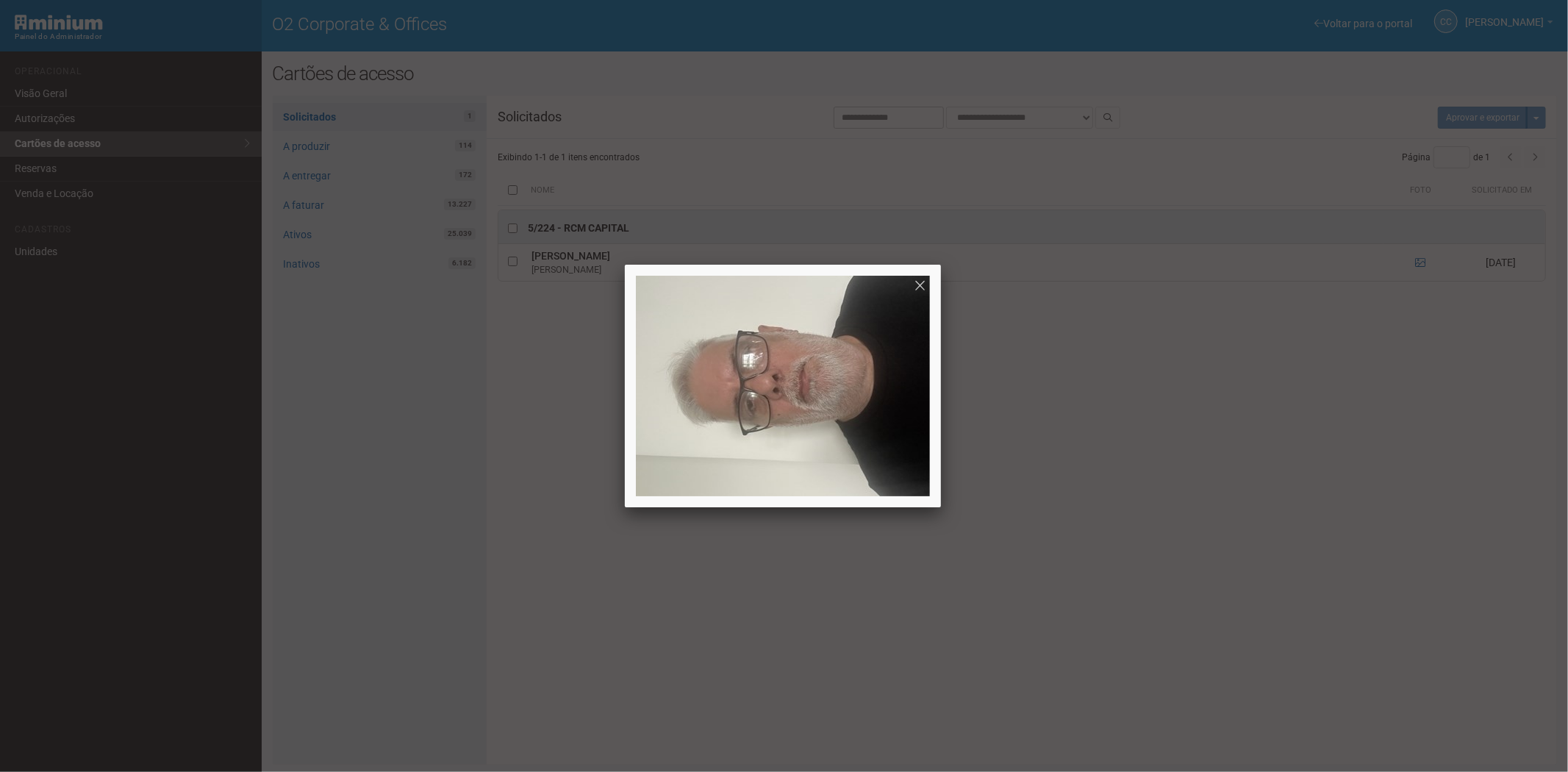
click at [1310, 612] on div at bounding box center [784, 386] width 1568 height 772
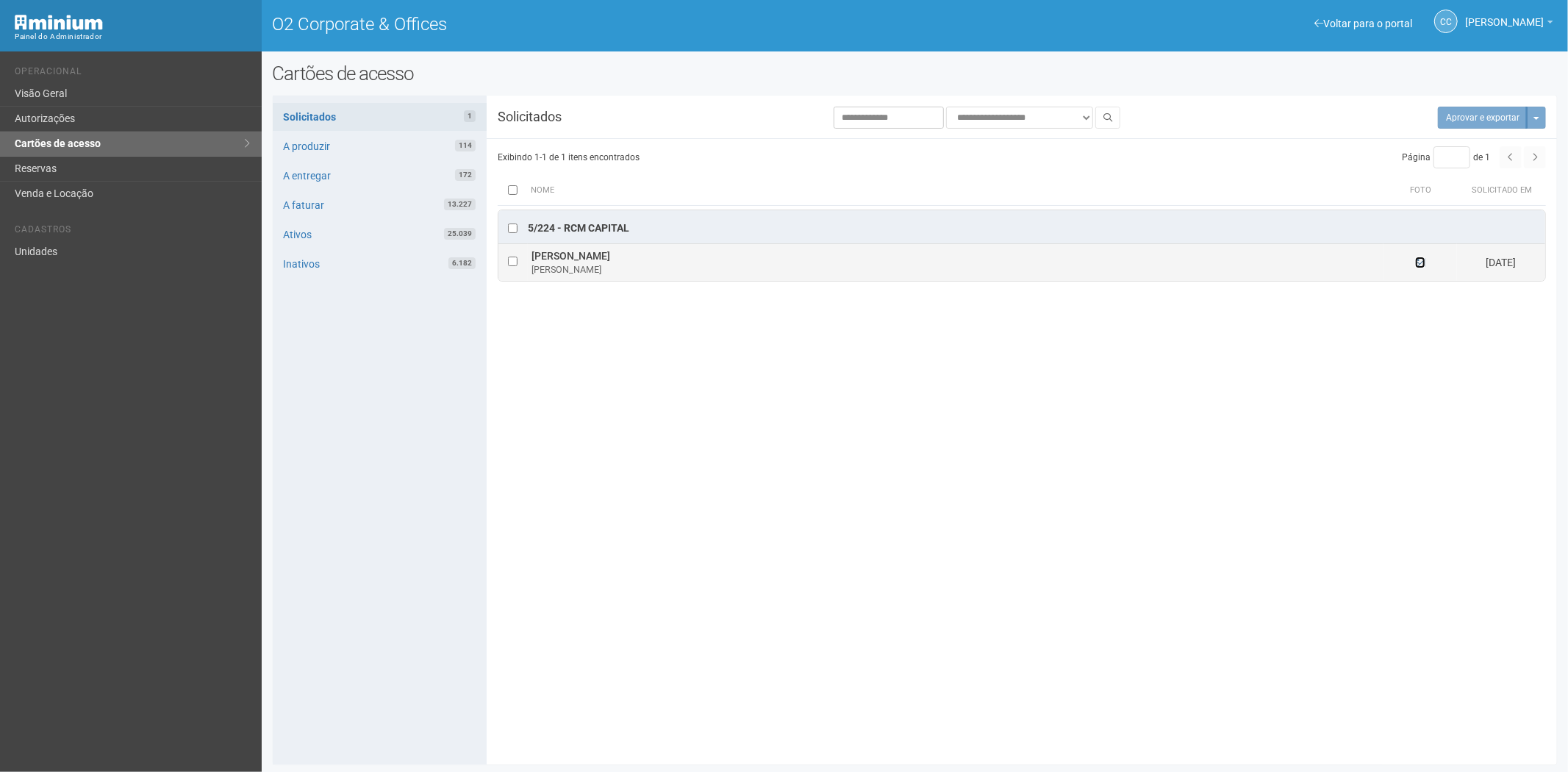
click at [1421, 259] on icon at bounding box center [1420, 262] width 10 height 10
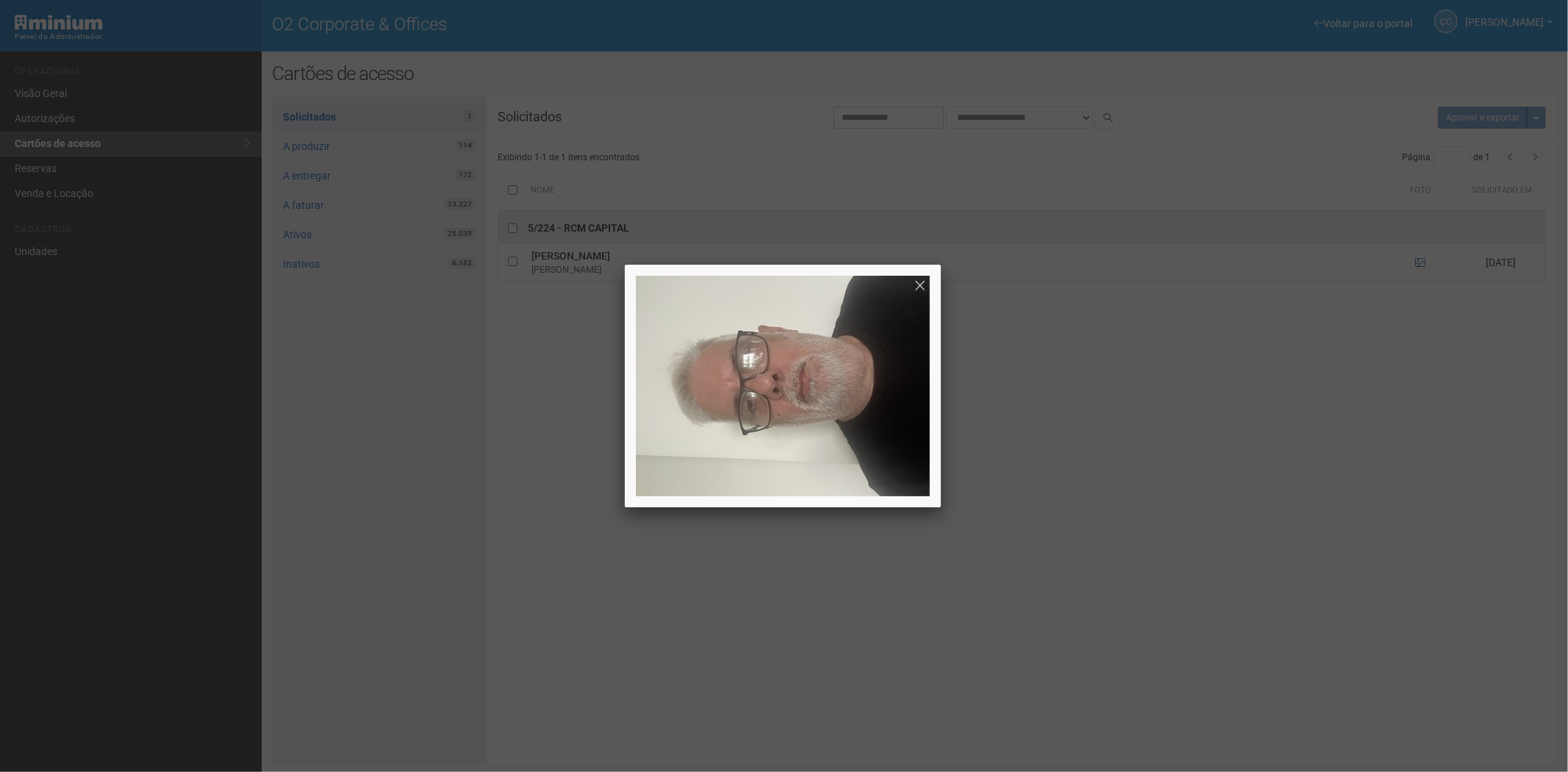
click at [1262, 558] on div at bounding box center [784, 386] width 1568 height 772
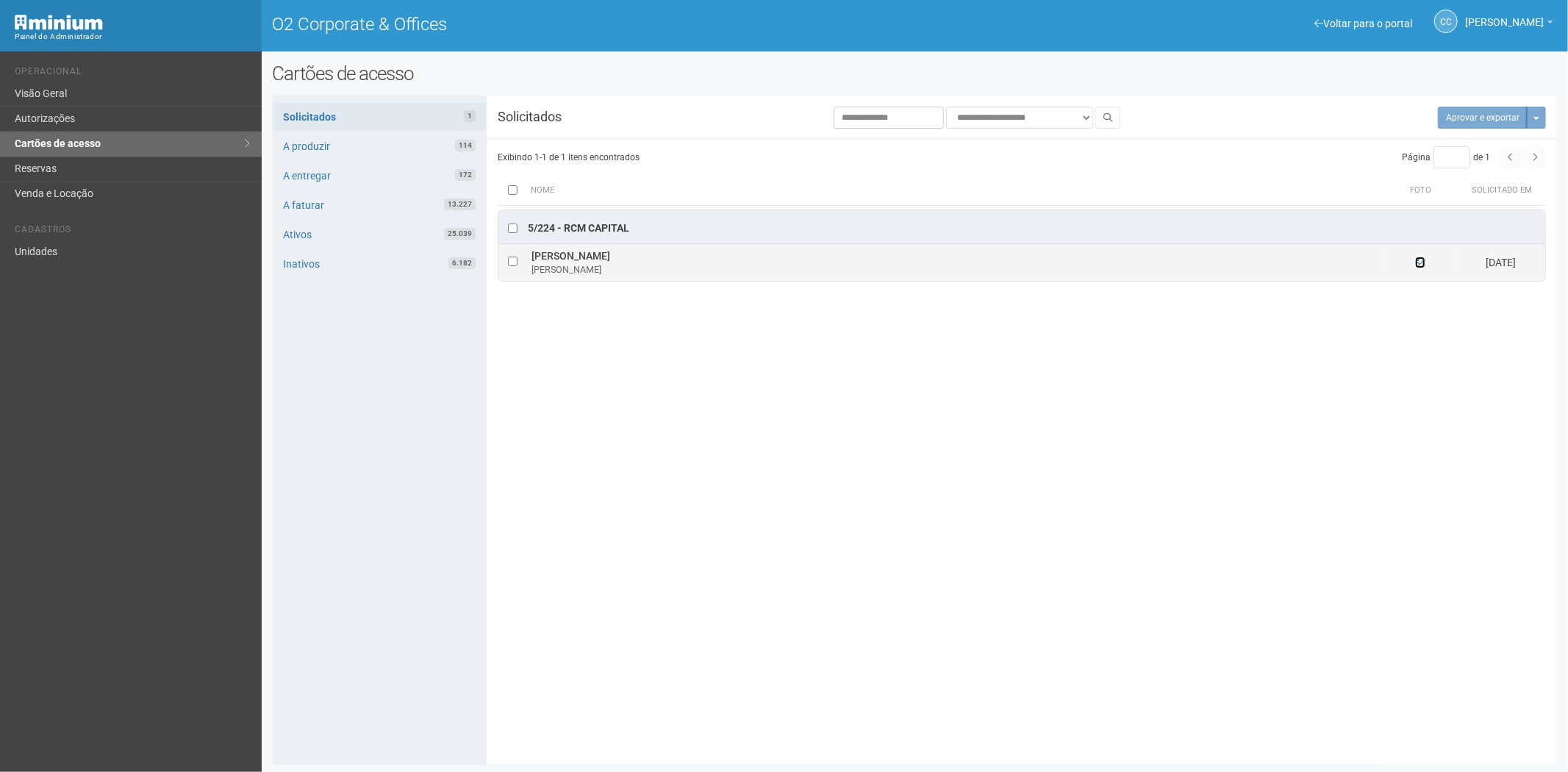
click at [1418, 266] on icon at bounding box center [1420, 262] width 10 height 10
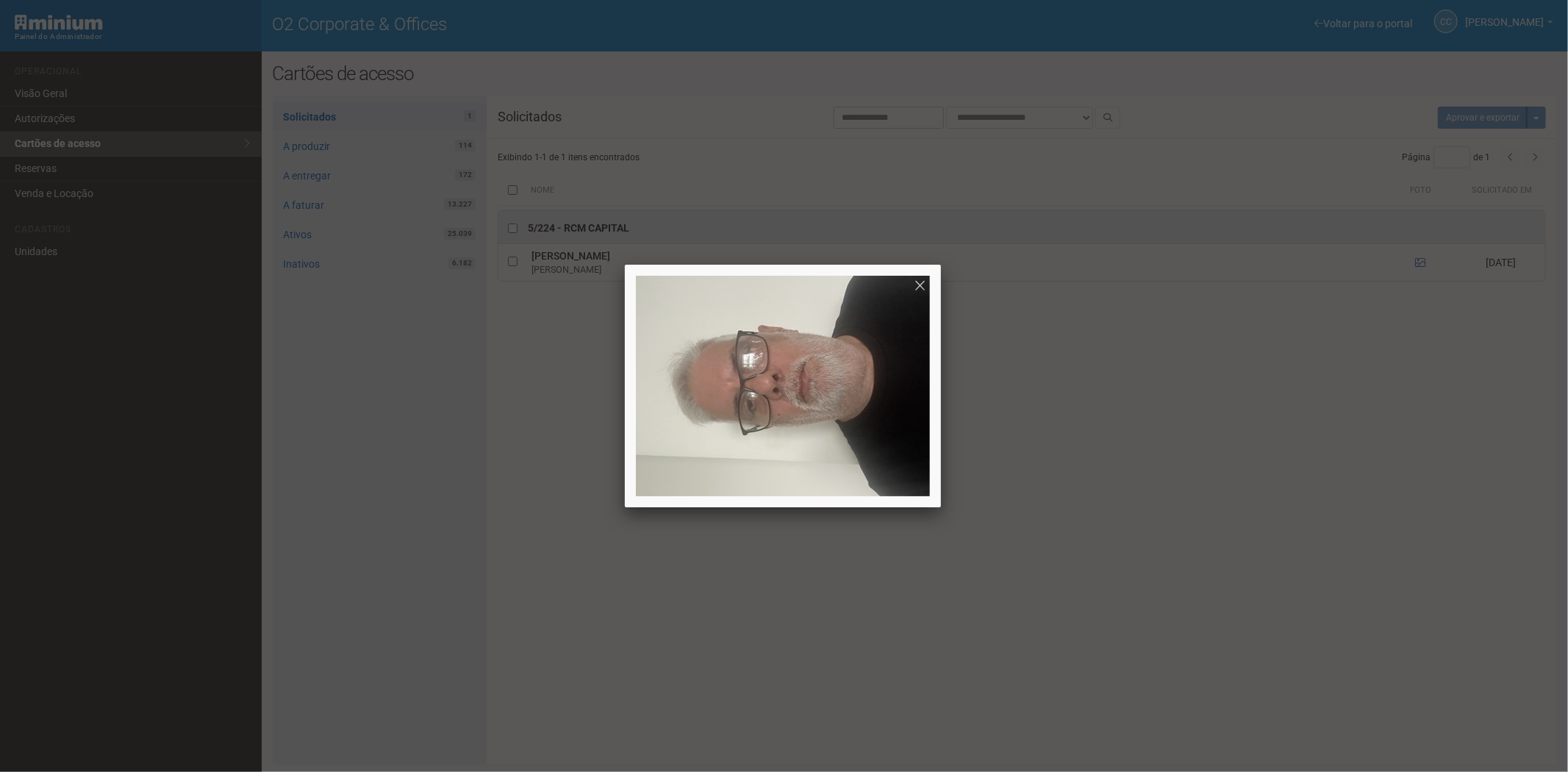
click at [1299, 540] on div at bounding box center [784, 386] width 1568 height 772
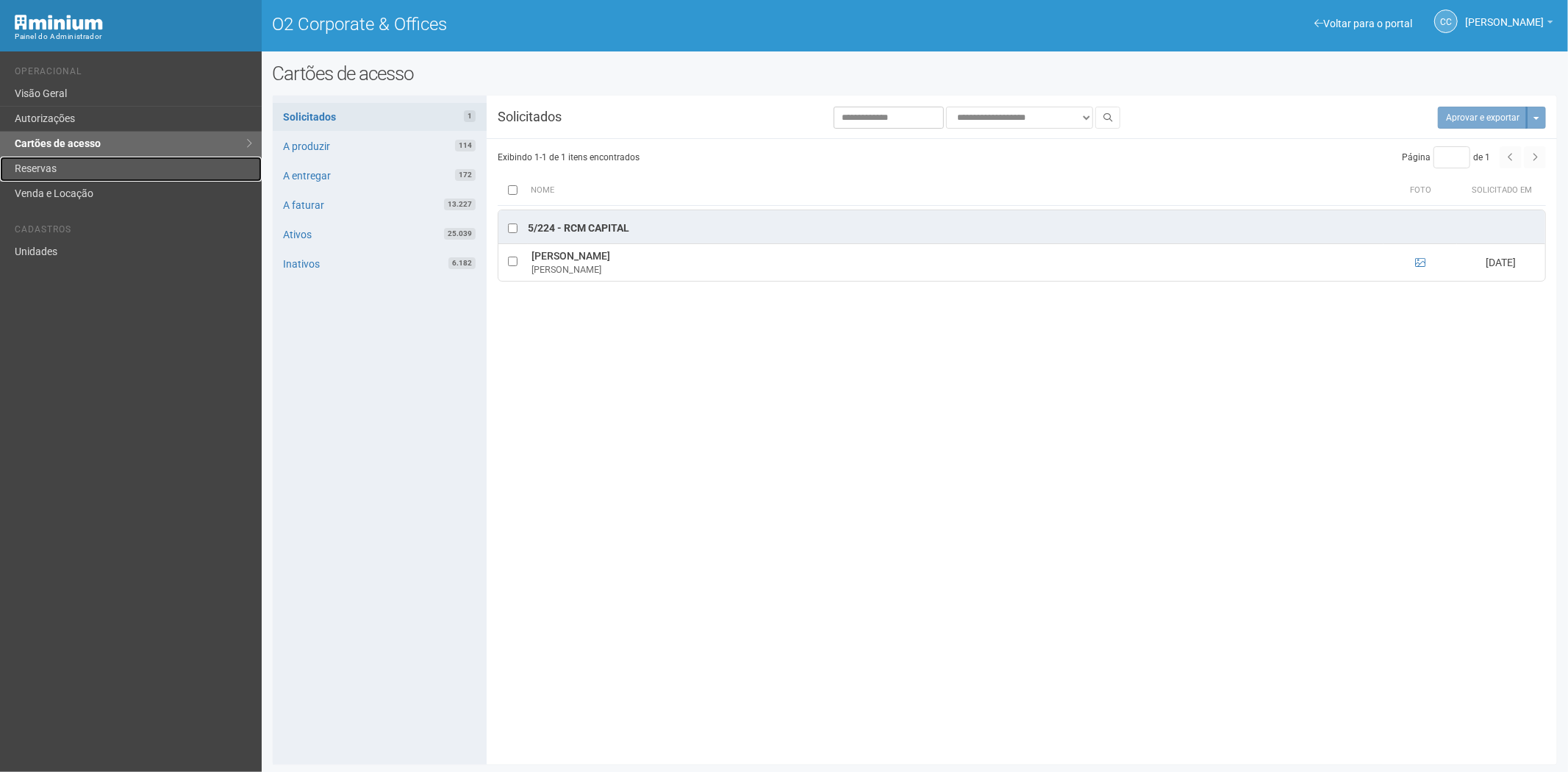
click at [66, 163] on link "Reservas" at bounding box center [131, 169] width 262 height 25
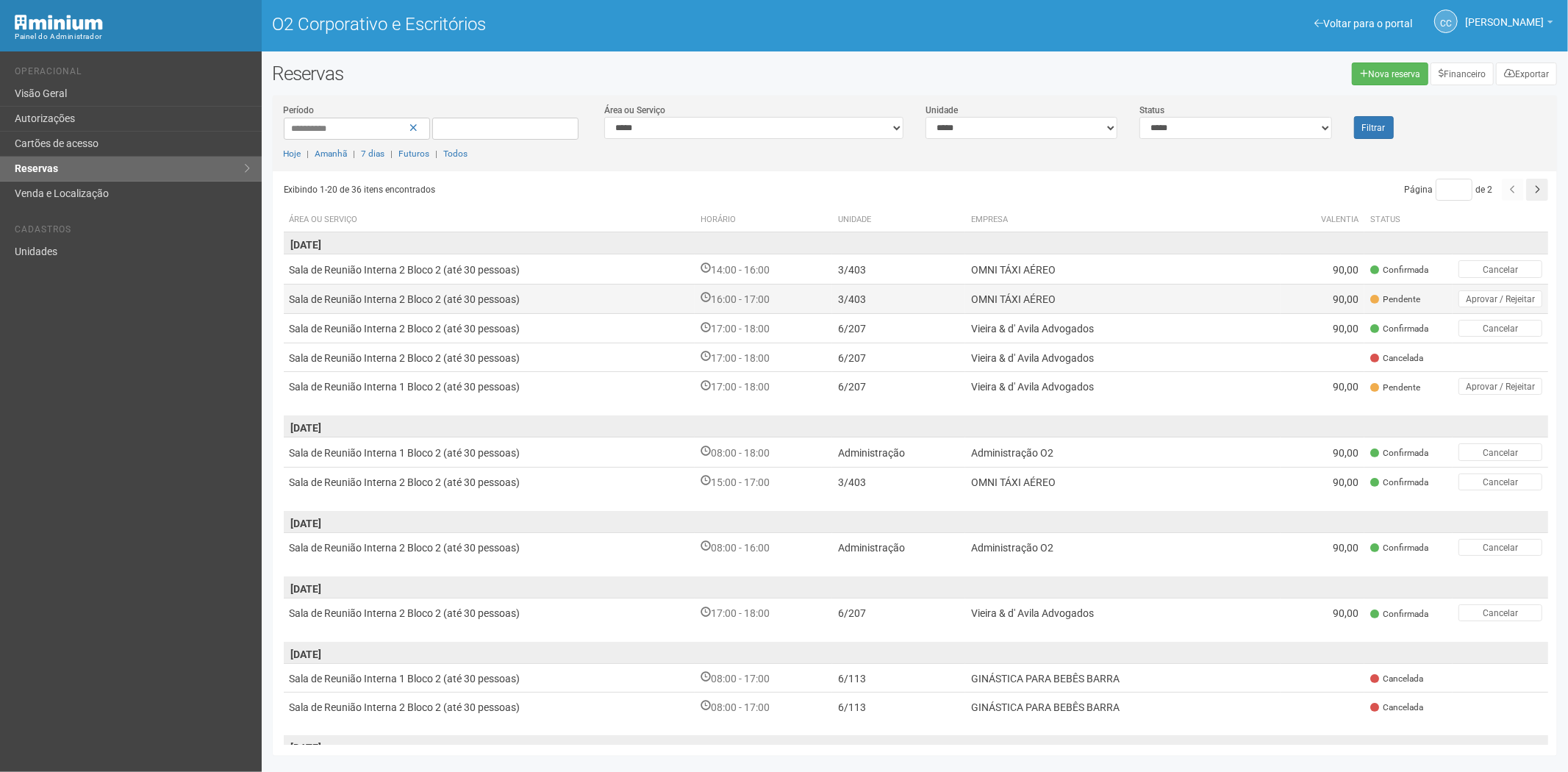
drag, startPoint x: 1208, startPoint y: 292, endPoint x: 1294, endPoint y: 290, distance: 86.0
click at [1218, 292] on td "OMNI TÁXI AÉREO" at bounding box center [1123, 298] width 316 height 30
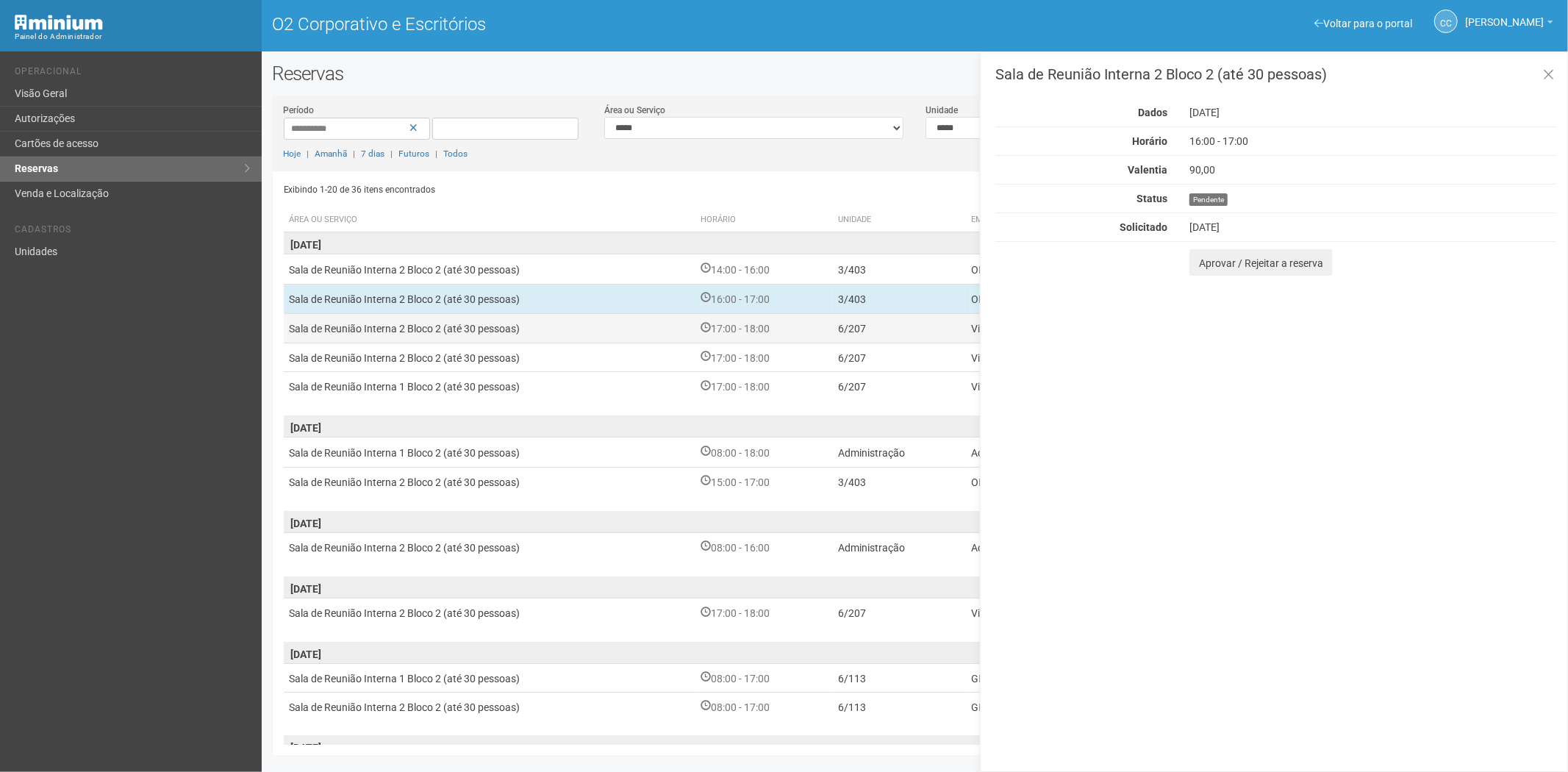
click at [836, 322] on td "6/207" at bounding box center [898, 328] width 133 height 30
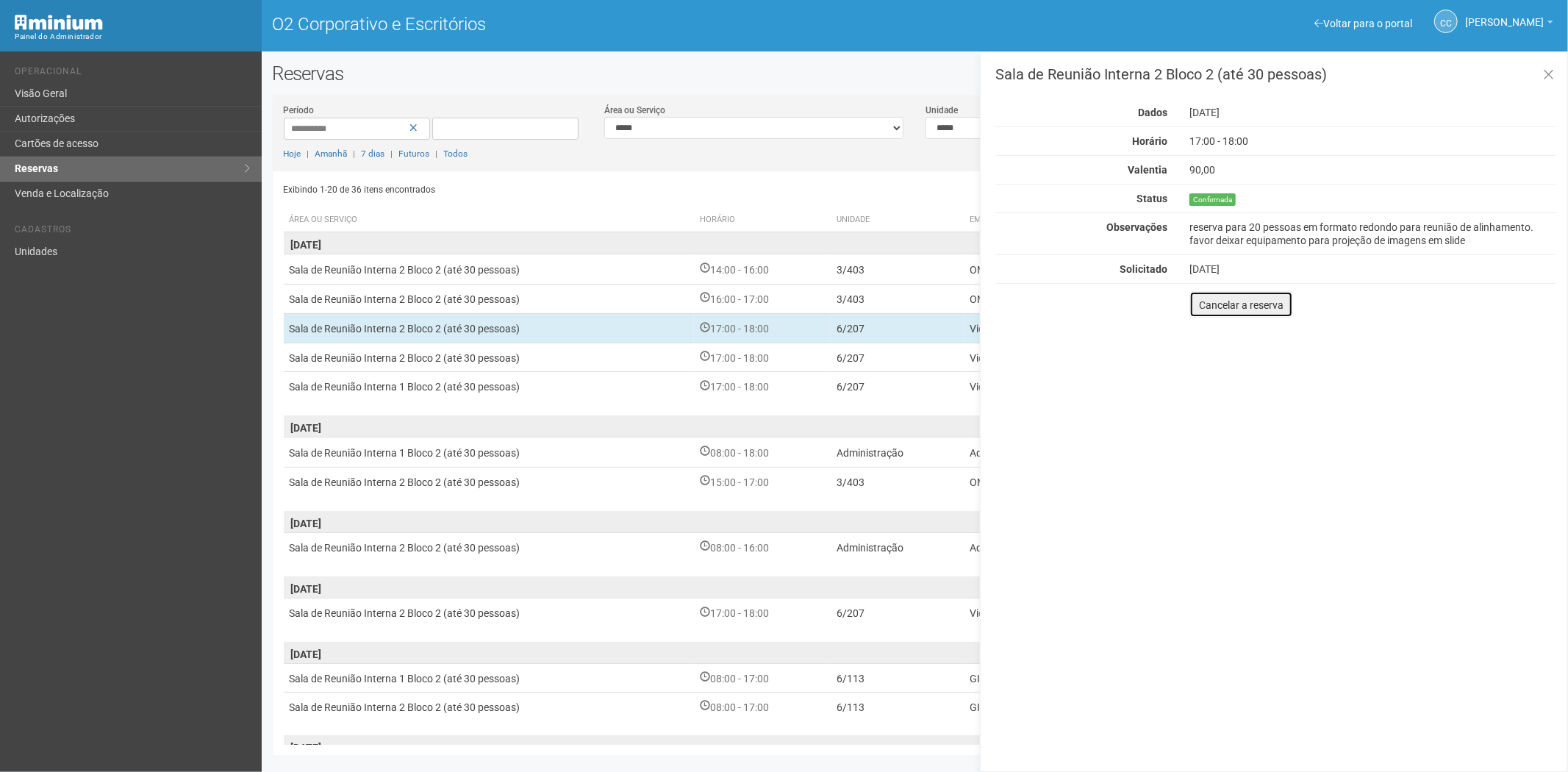
click at [1251, 305] on font "Cancelar a reserva" at bounding box center [1241, 305] width 85 height 12
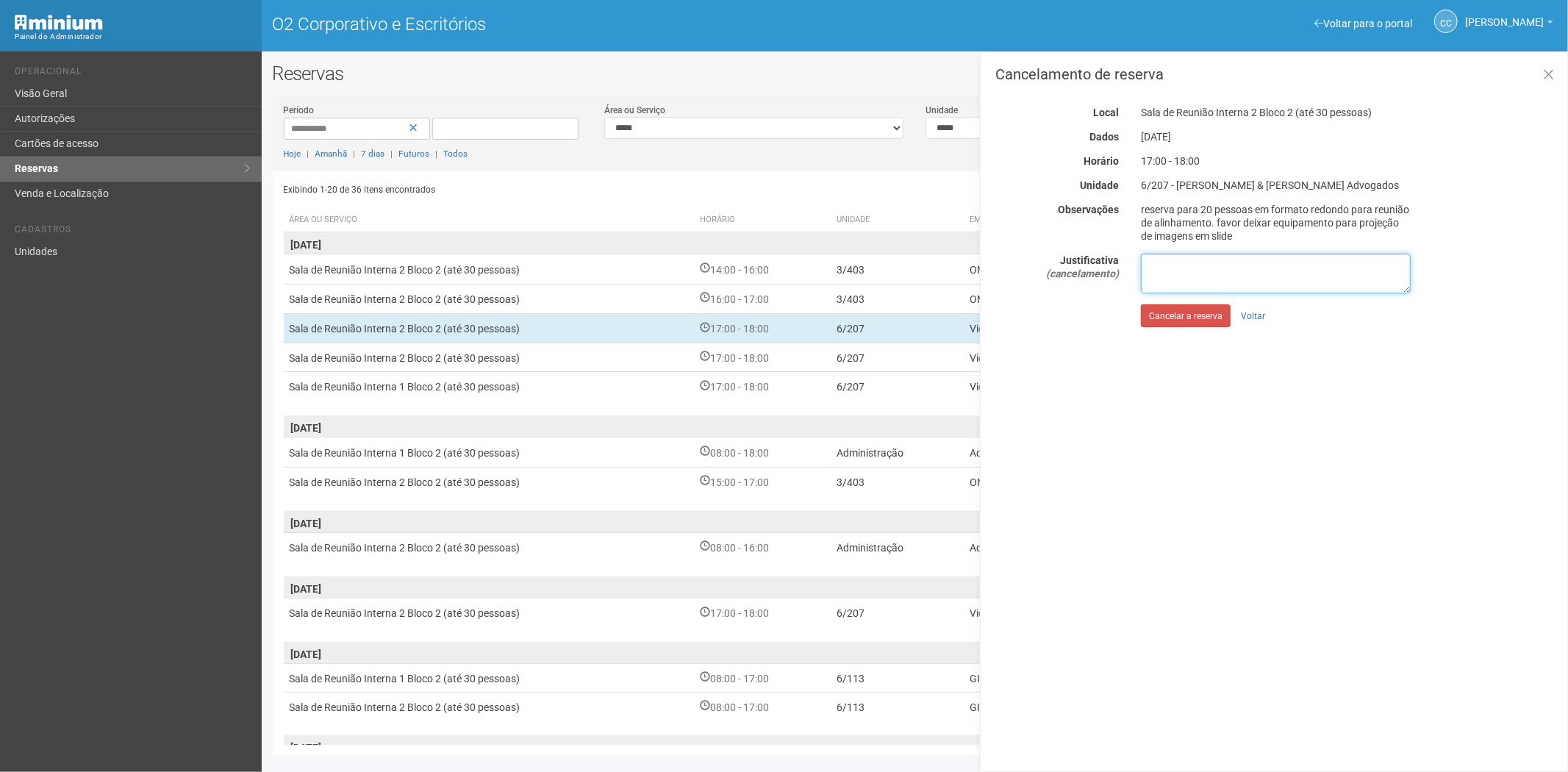
click at [1192, 267] on textarea at bounding box center [1275, 273] width 269 height 40
type textarea "**********"
click at [1183, 315] on font "Cancelar a reserva" at bounding box center [1185, 316] width 73 height 10
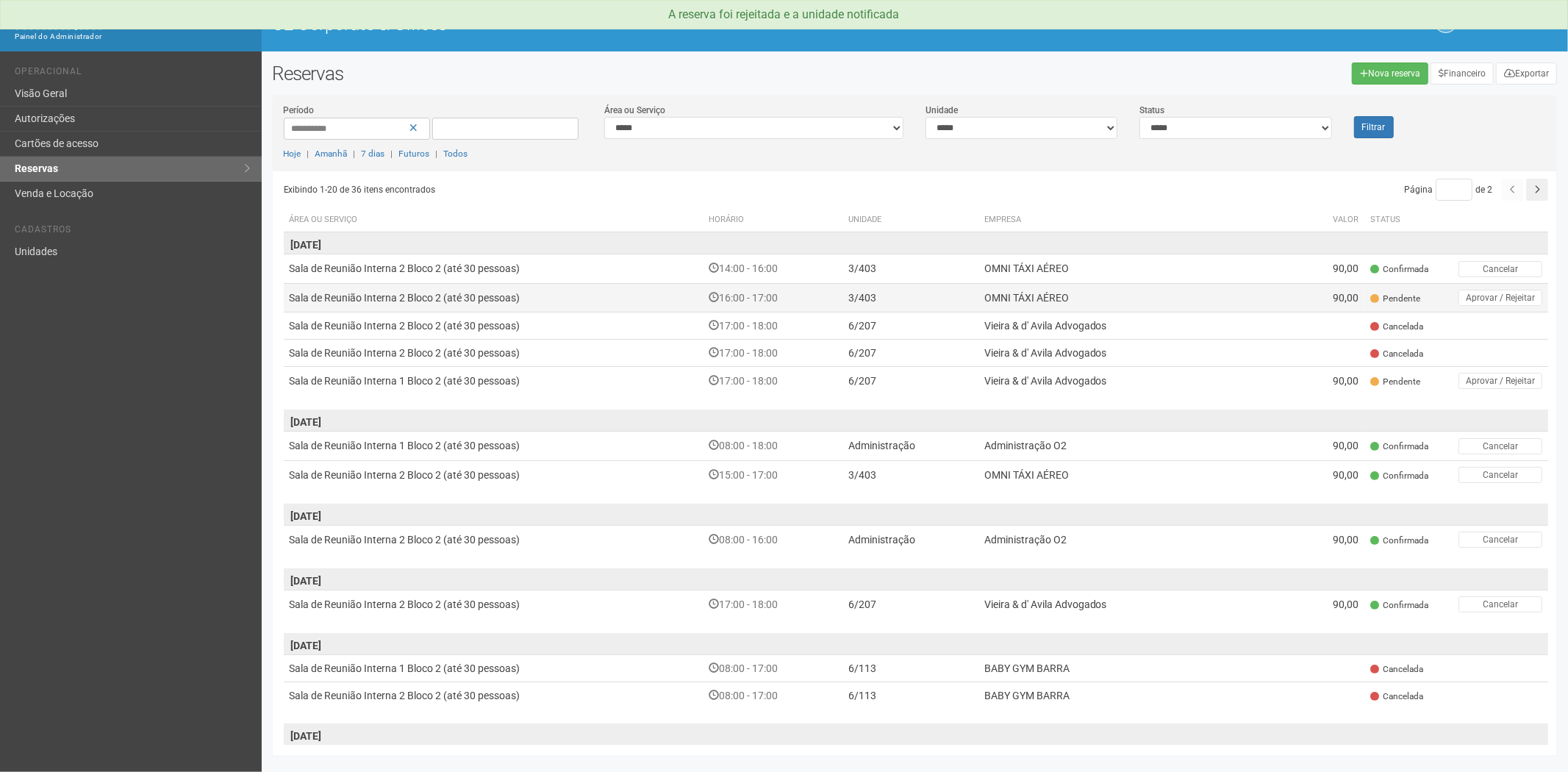
click at [1360, 305] on td "90,00" at bounding box center [1332, 297] width 65 height 29
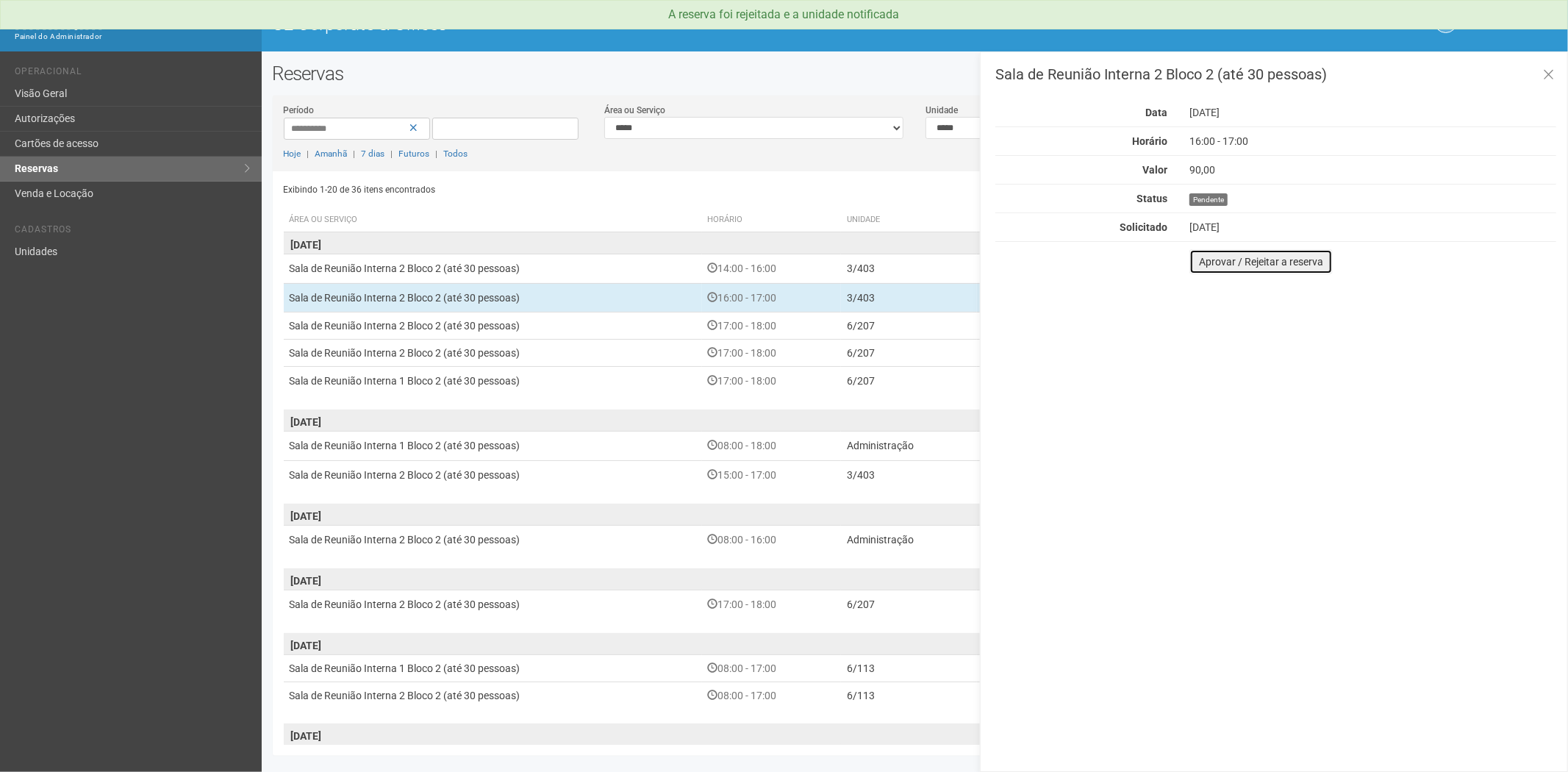
click at [1221, 259] on button "Aprovar / Rejeitar a reserva" at bounding box center [1261, 261] width 143 height 25
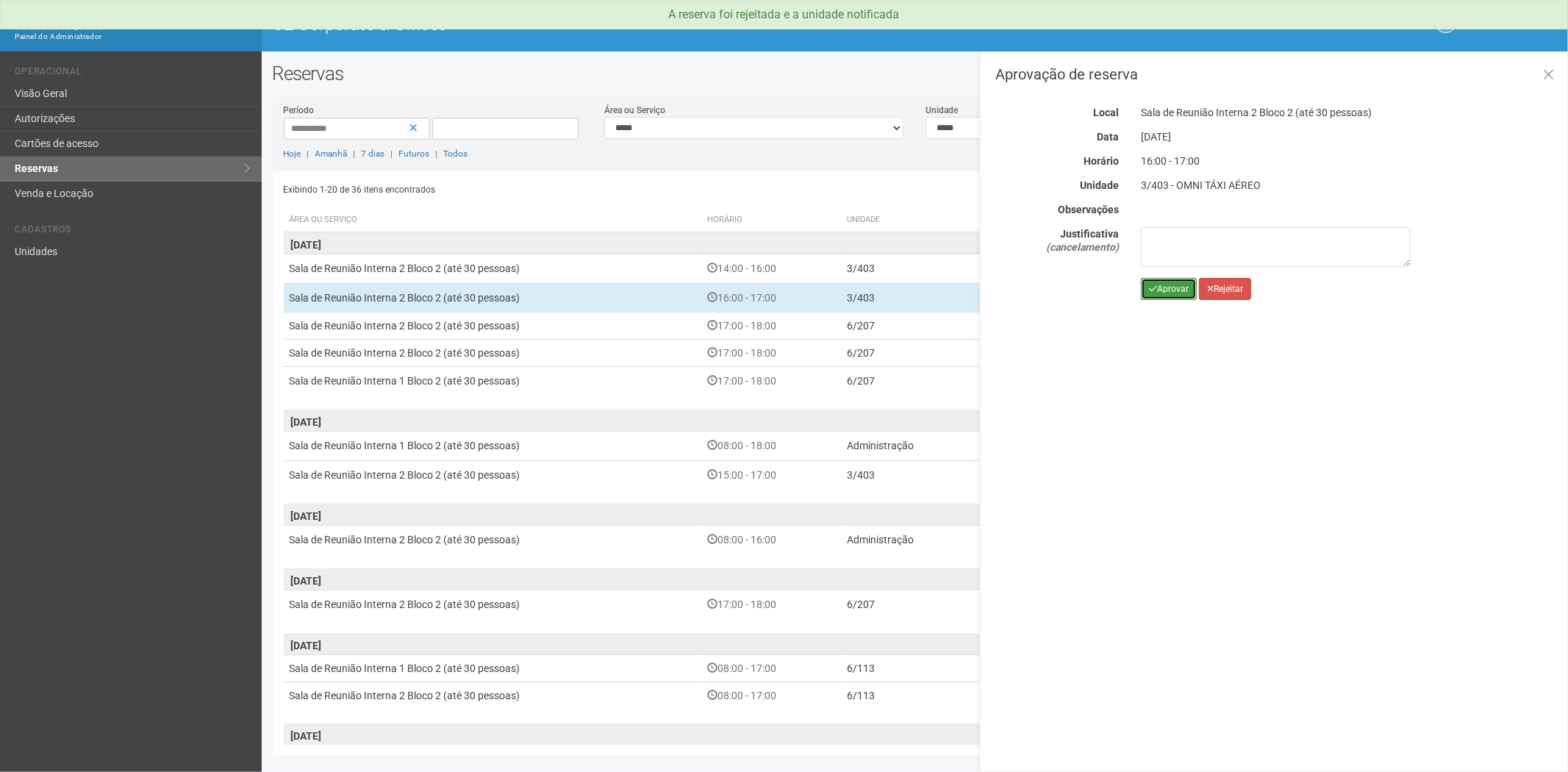
drag, startPoint x: 1143, startPoint y: 278, endPoint x: 1152, endPoint y: 283, distance: 10.3
click at [1145, 281] on button "Aprovar" at bounding box center [1169, 289] width 56 height 22
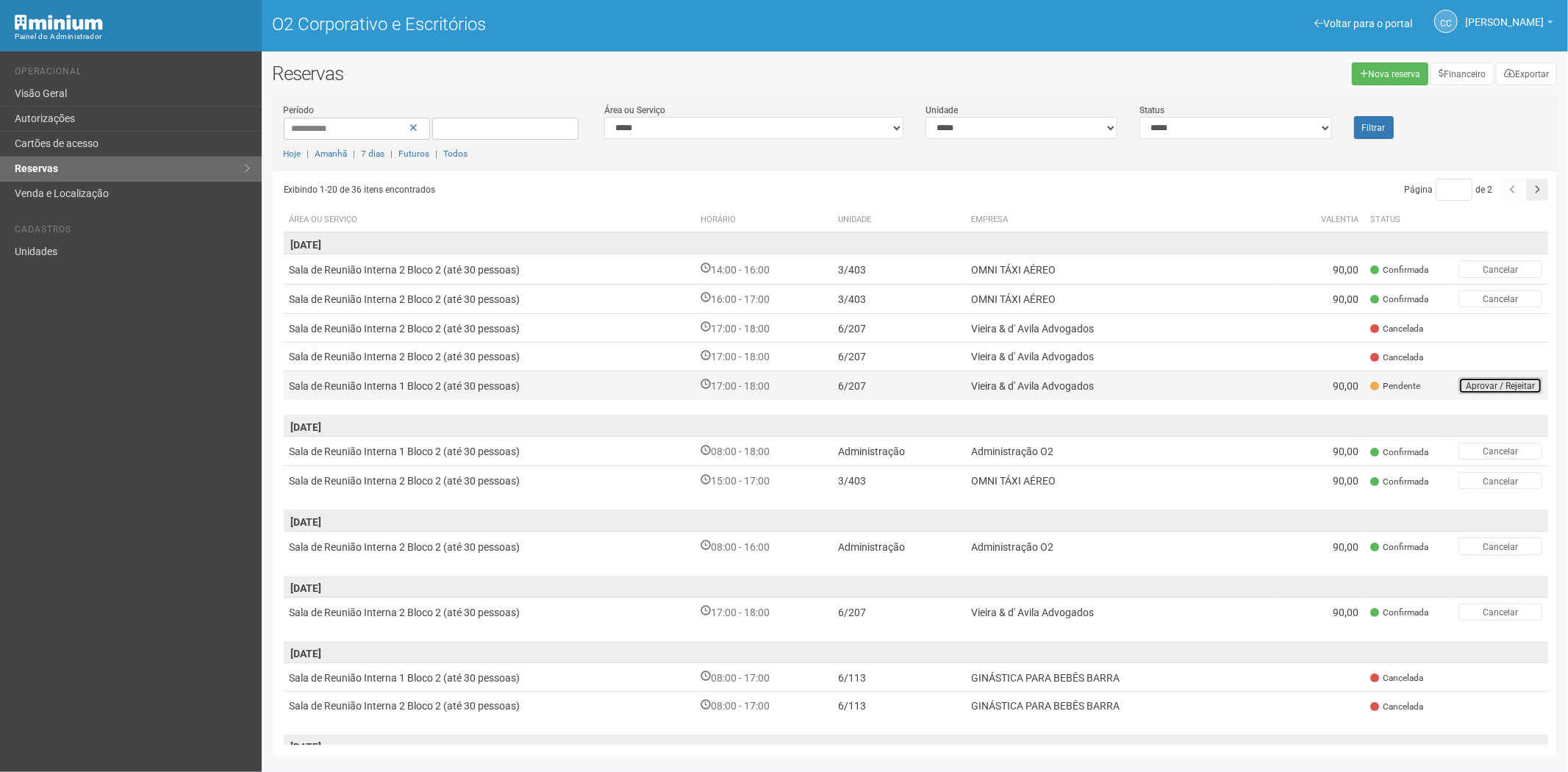
click at [1468, 386] on font "Aprovar / Rejeitar" at bounding box center [1500, 386] width 69 height 10
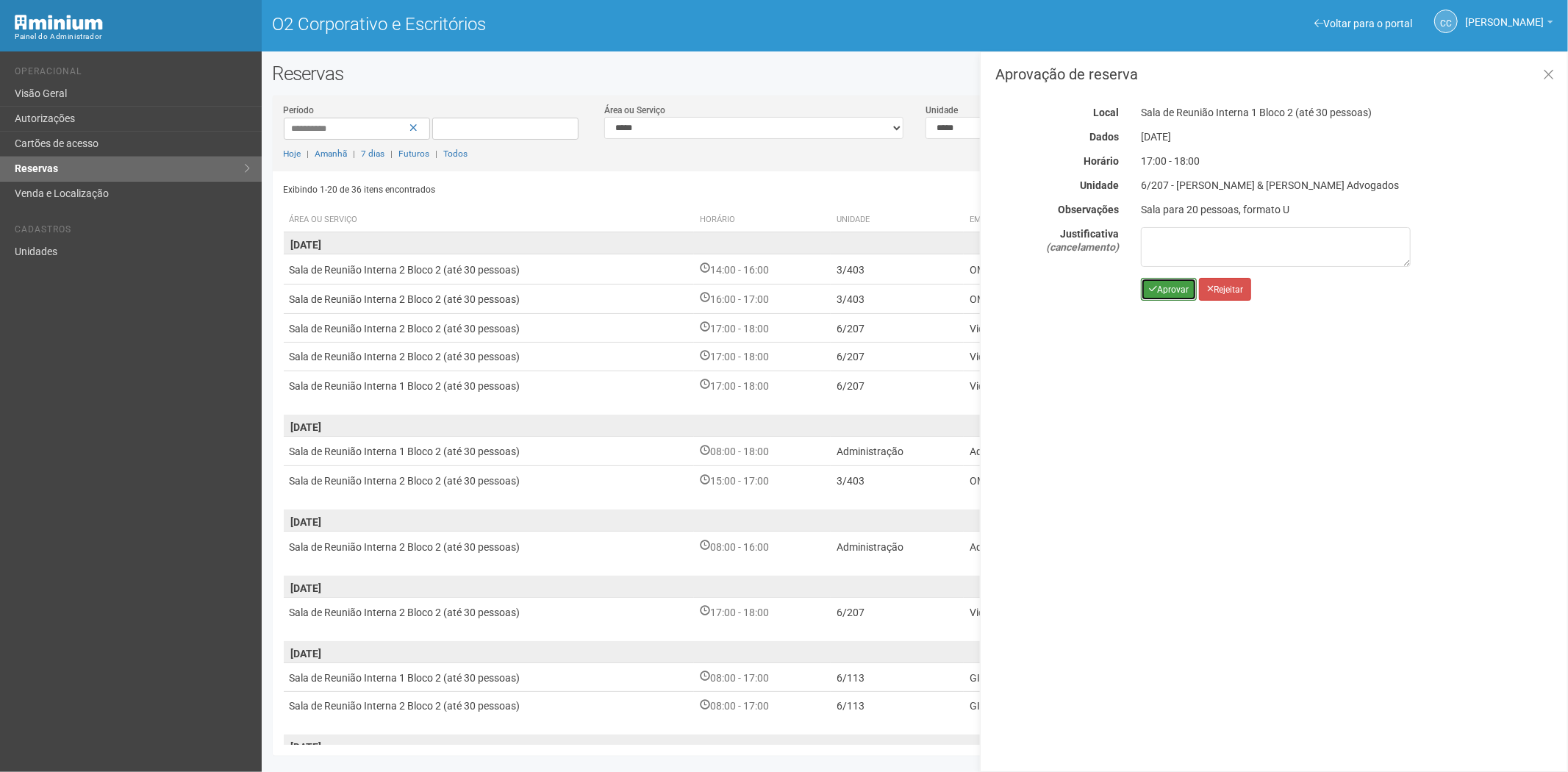
click at [1158, 294] on font "Aprovar" at bounding box center [1173, 289] width 32 height 10
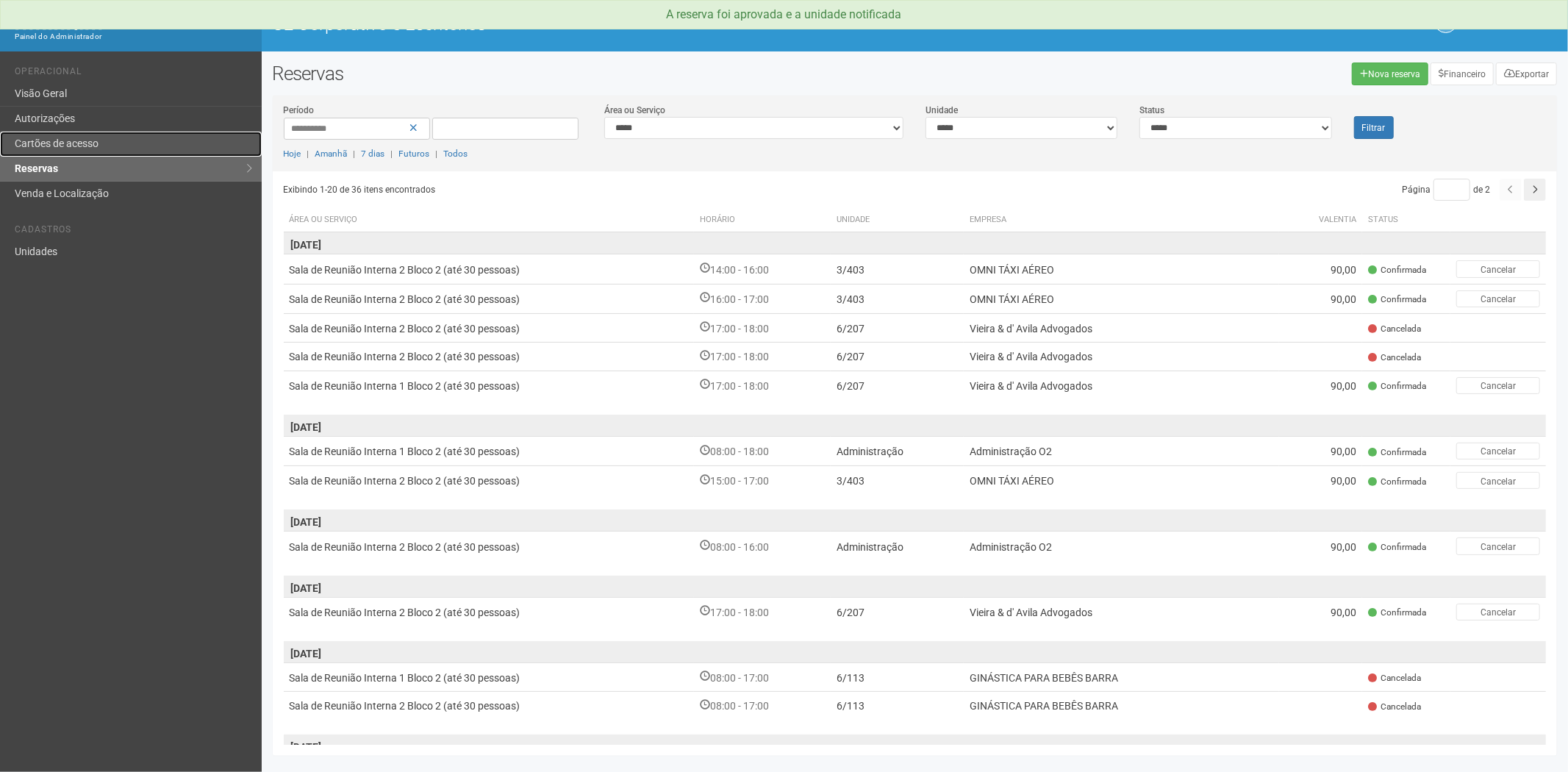
click at [104, 140] on link "Cartões de acesso" at bounding box center [131, 144] width 262 height 25
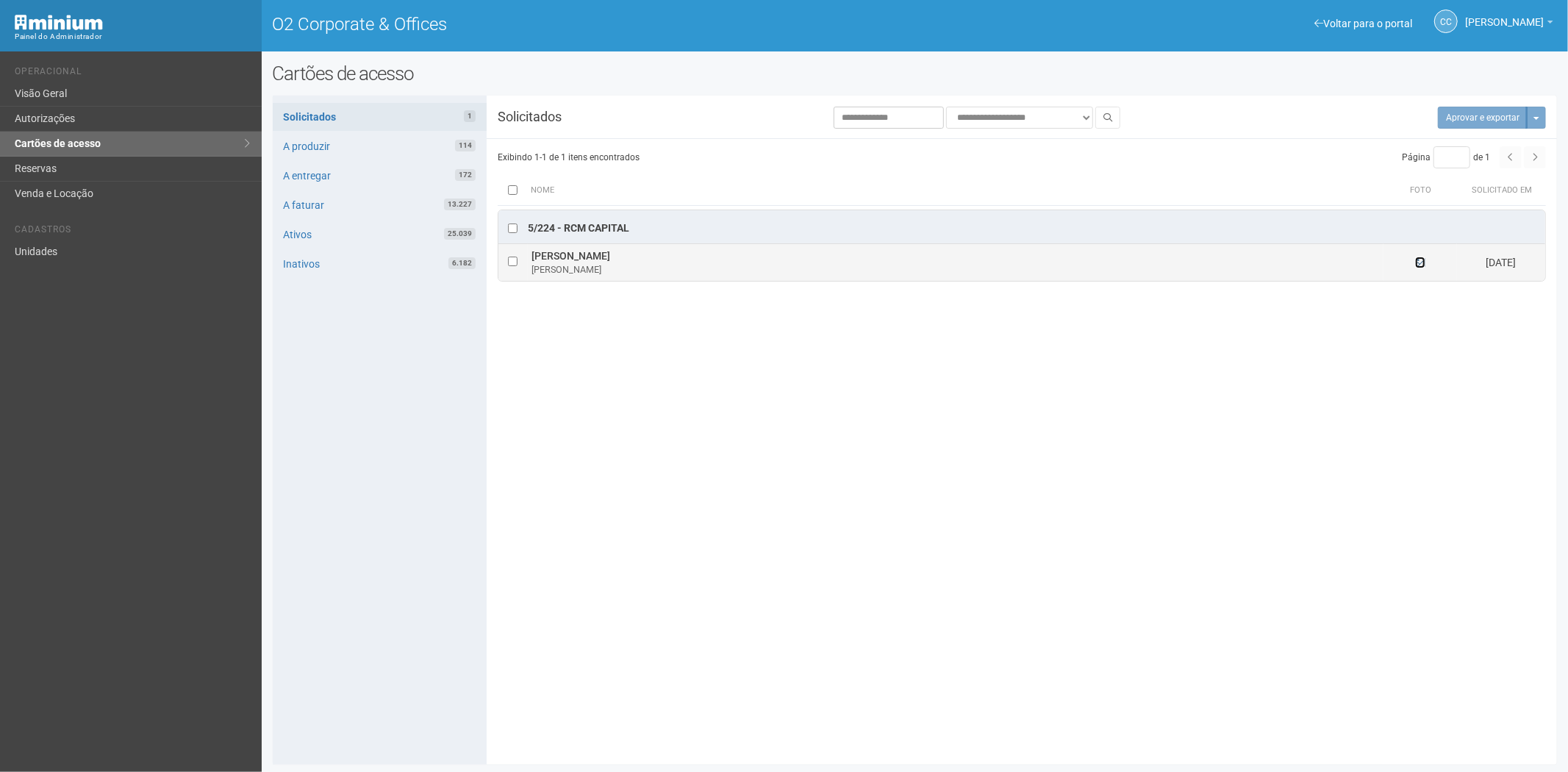
click at [1416, 261] on icon at bounding box center [1420, 262] width 10 height 10
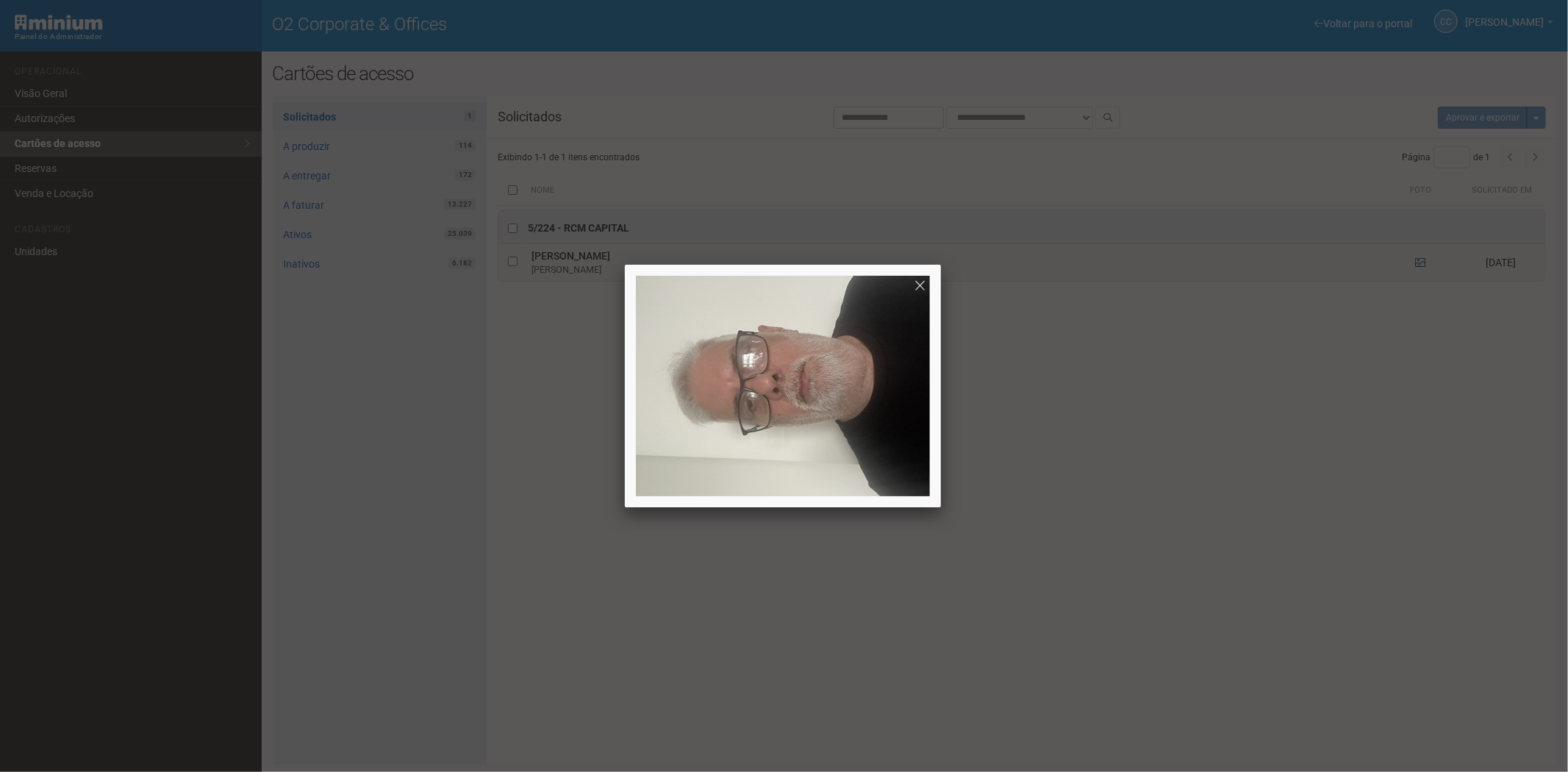
click at [1416, 261] on div at bounding box center [784, 386] width 1568 height 772
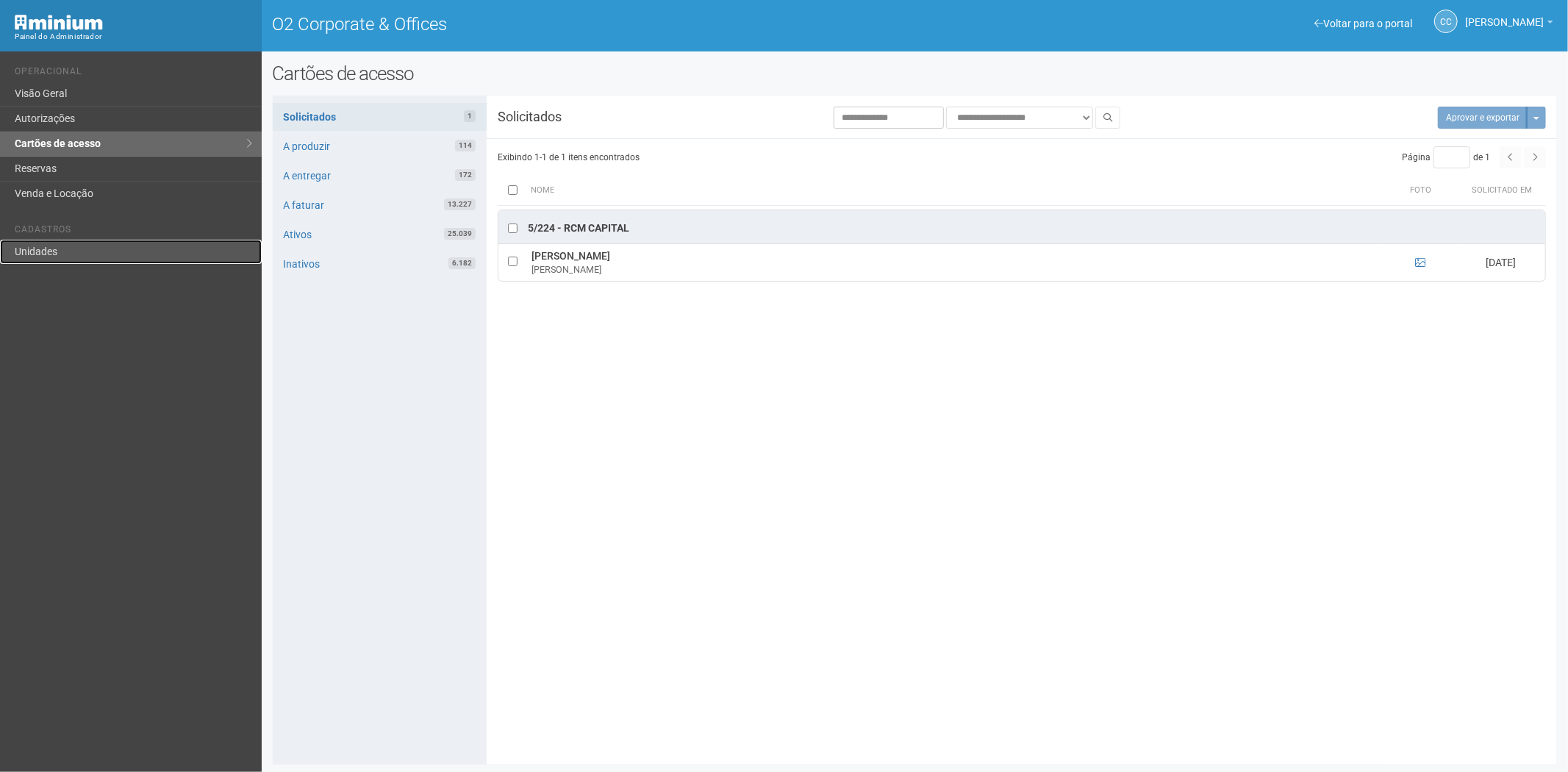
click at [50, 245] on link "Unidades" at bounding box center [131, 252] width 262 height 24
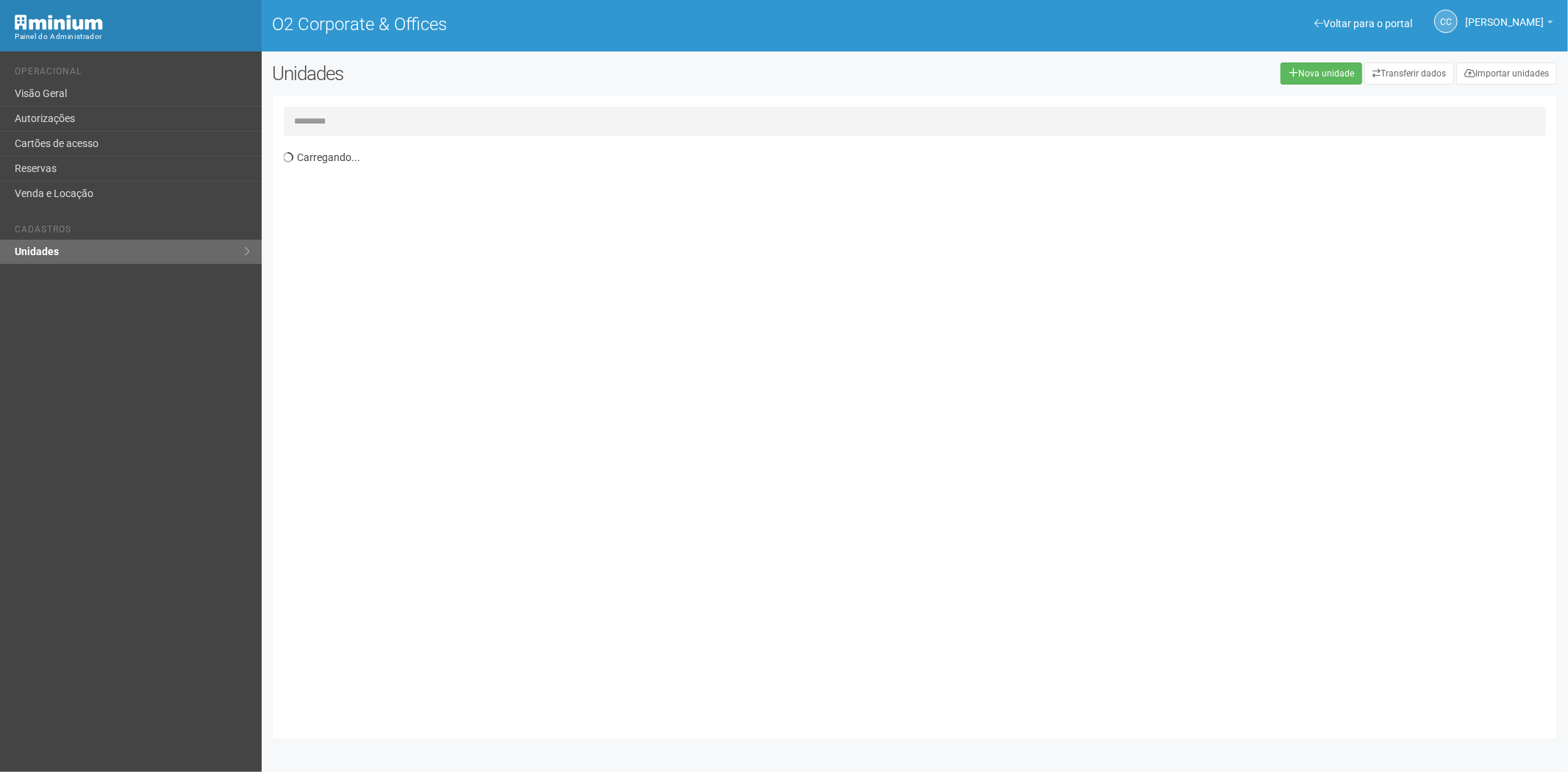
click at [425, 118] on input "text" at bounding box center [915, 122] width 1263 height 30
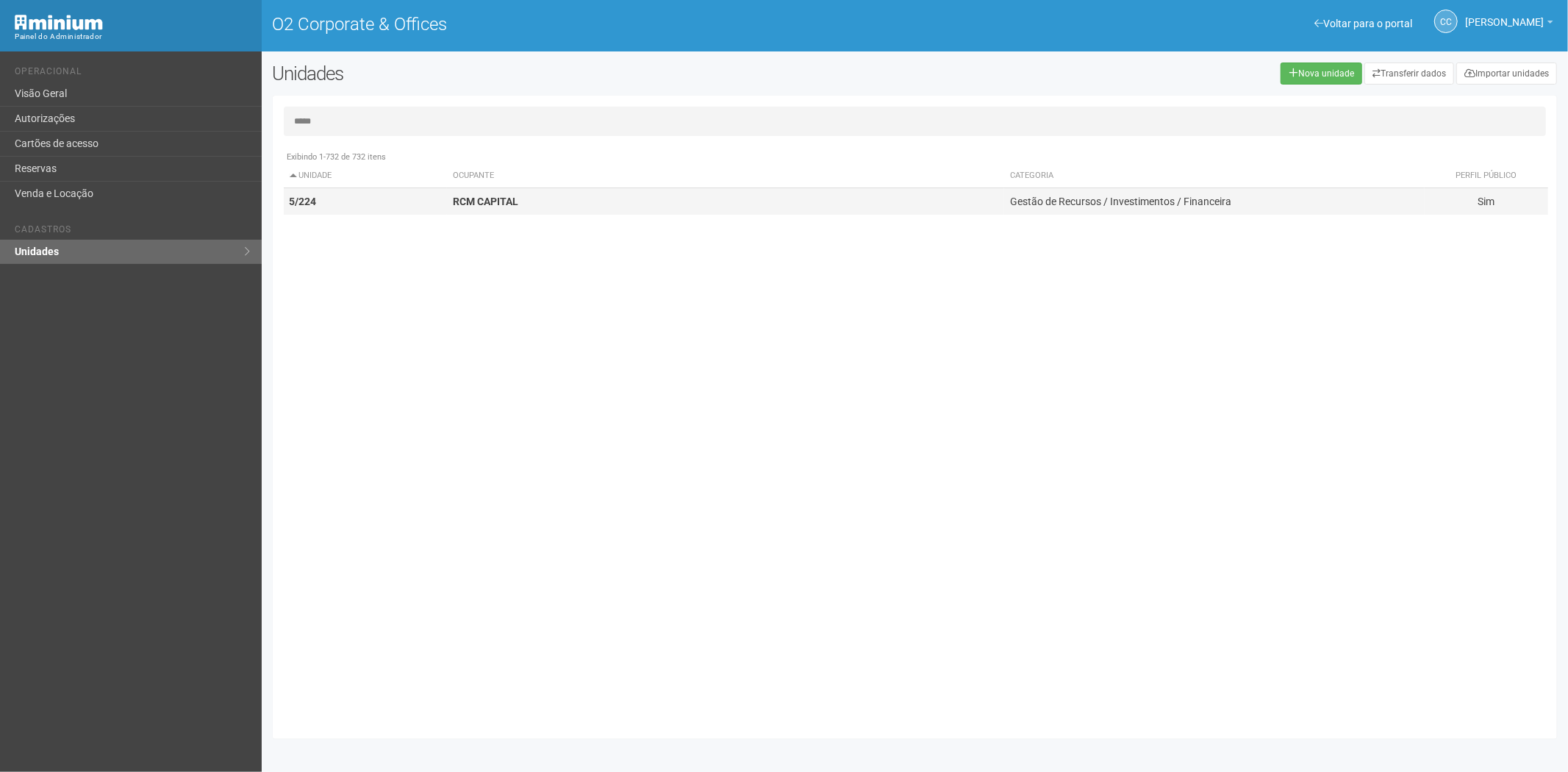
type input "*****"
click at [501, 212] on td "RCM CAPITAL" at bounding box center [725, 202] width 557 height 27
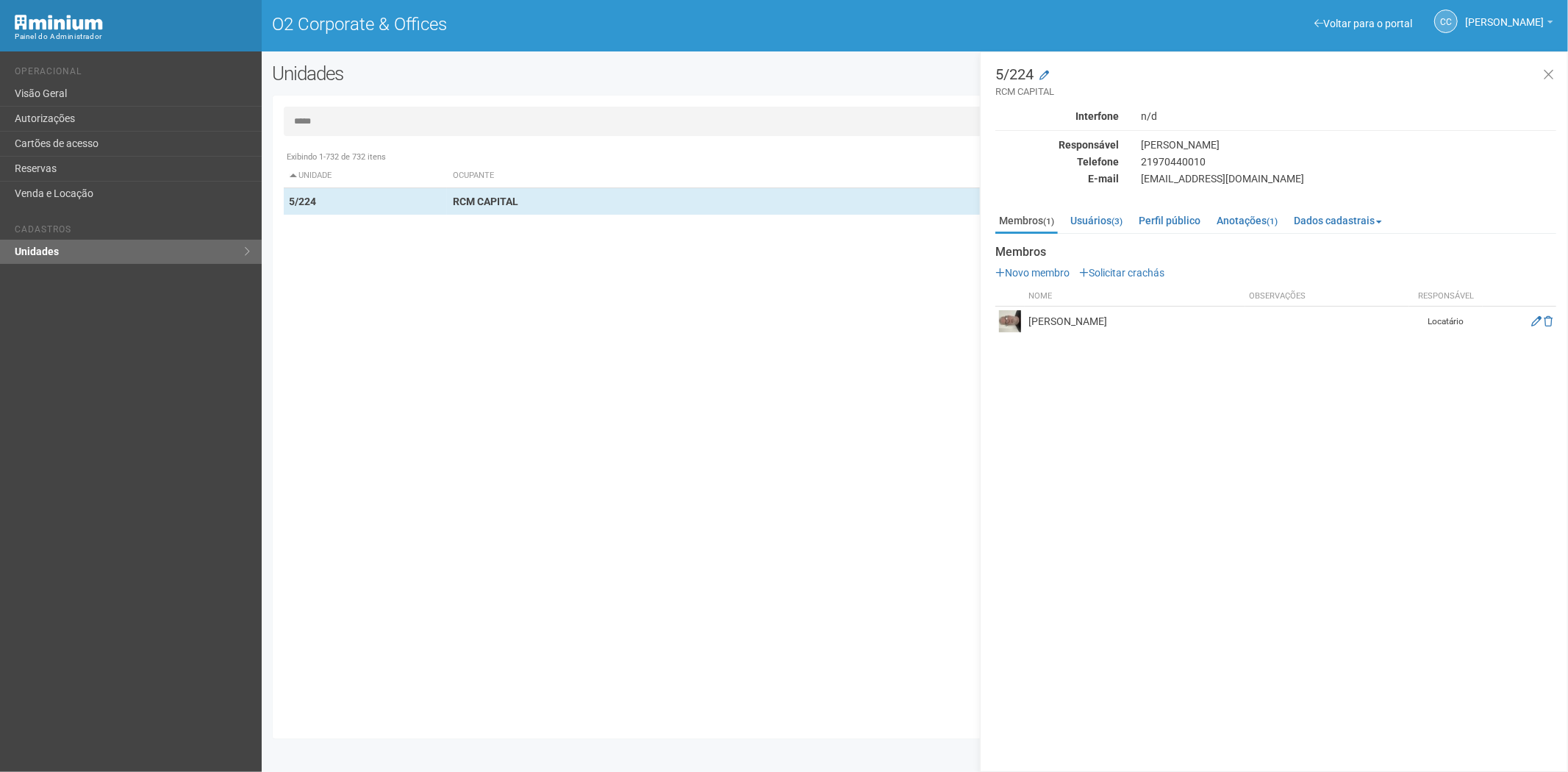
click at [488, 454] on div "Exibindo 1-732 de 732 itens Unidade Ocupante Categoria Perfil público 1/101 FAR…" at bounding box center [921, 435] width 1274 height 584
click at [70, 136] on link "Cartões de acesso" at bounding box center [131, 144] width 262 height 25
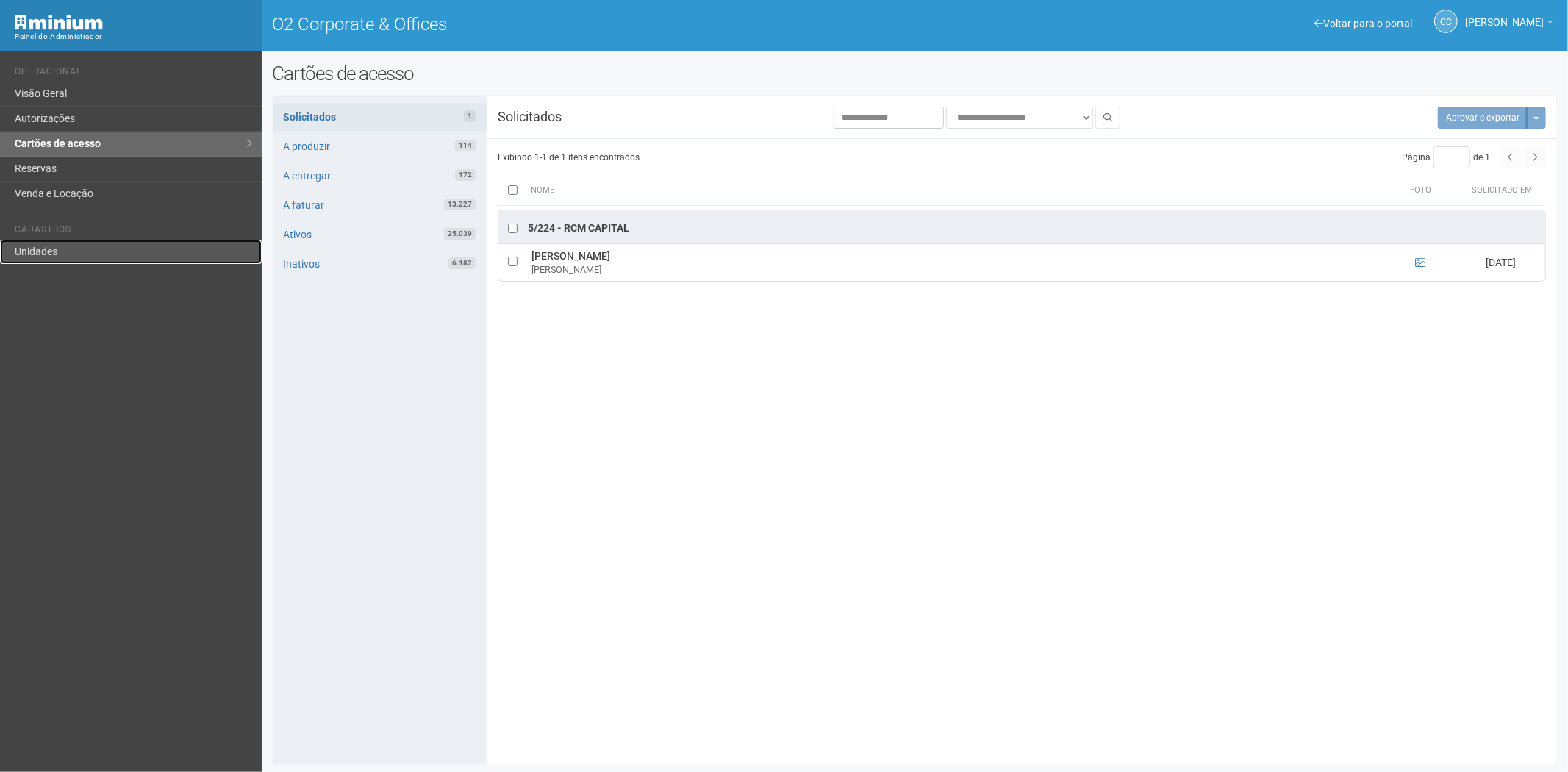
click at [49, 245] on link "Unidades" at bounding box center [131, 252] width 262 height 24
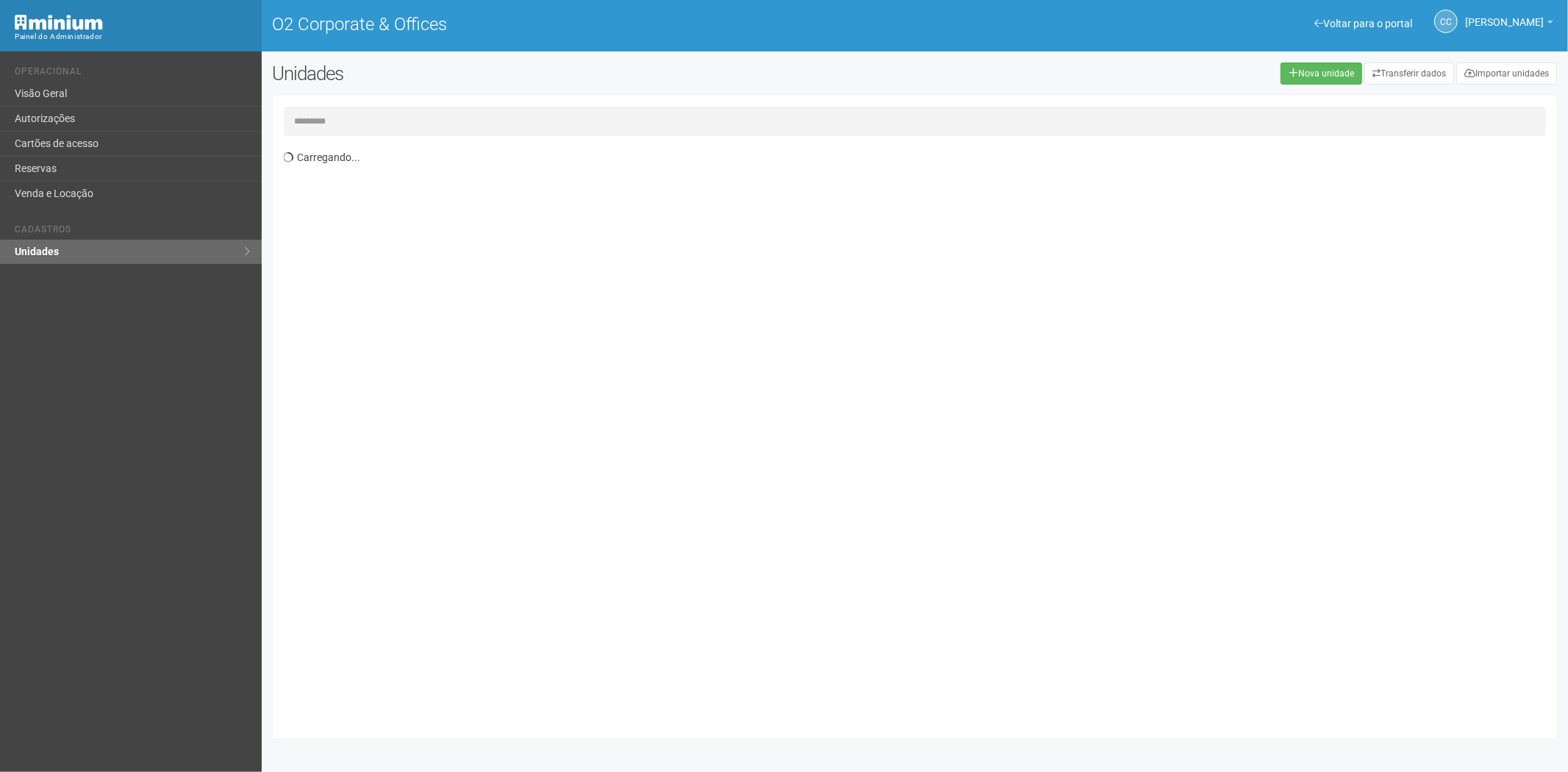
click at [309, 111] on input "text" at bounding box center [915, 122] width 1263 height 30
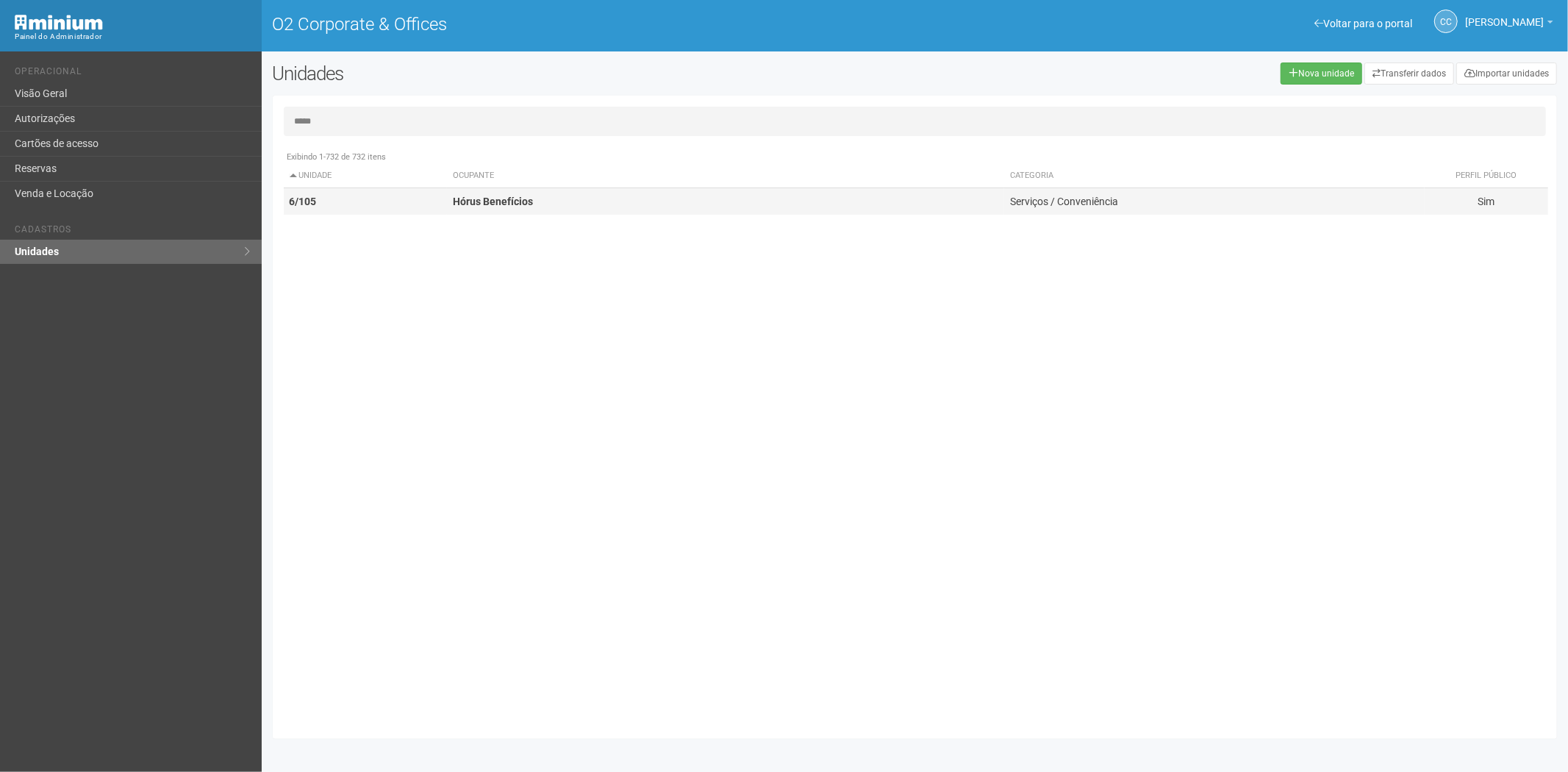
type input "*****"
drag, startPoint x: 429, startPoint y: 203, endPoint x: 442, endPoint y: 208, distance: 13.9
click at [428, 202] on td "6/105" at bounding box center [365, 202] width 163 height 27
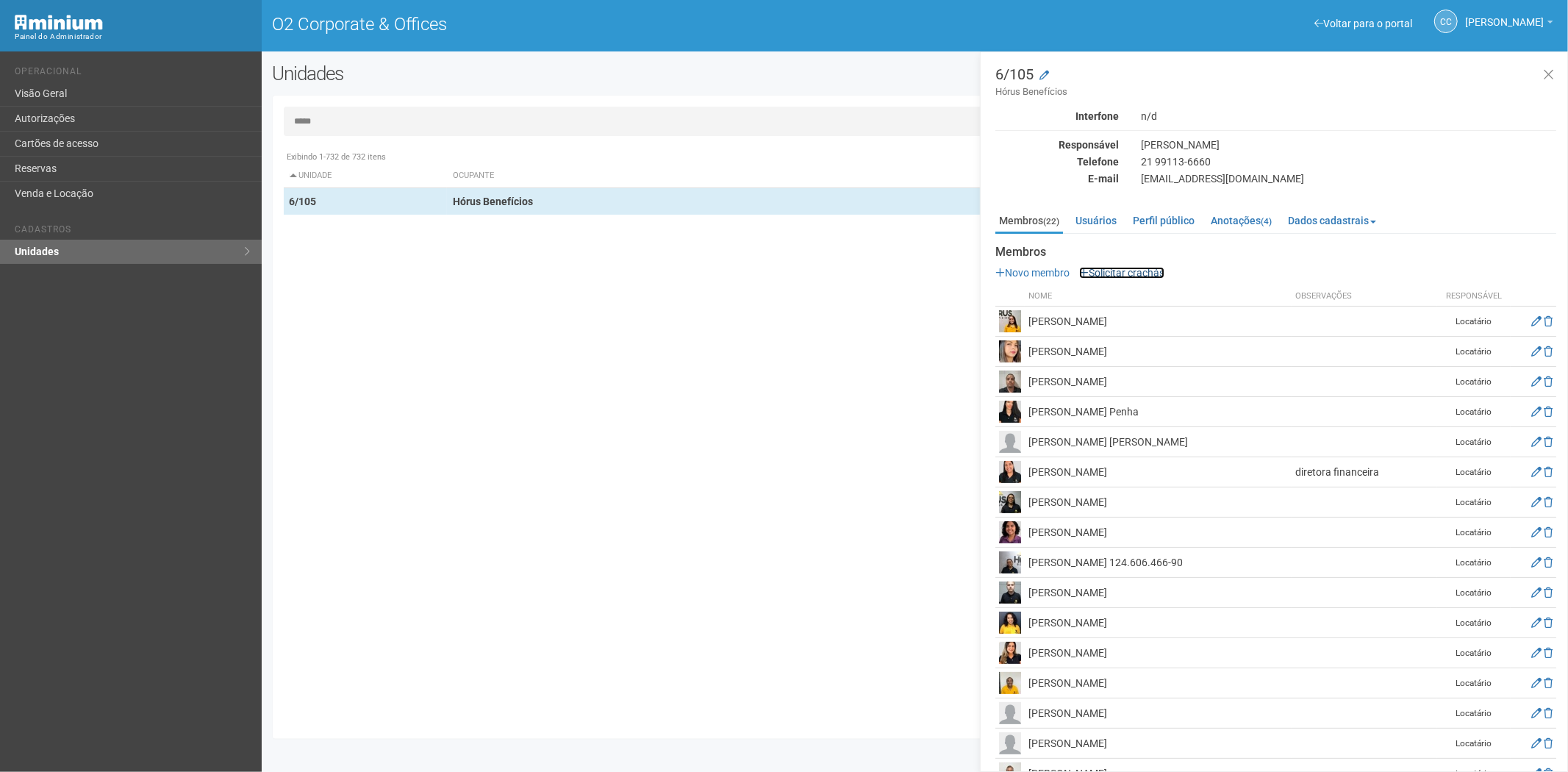
click at [1119, 268] on link "Solicitar crachás" at bounding box center [1122, 272] width 85 height 12
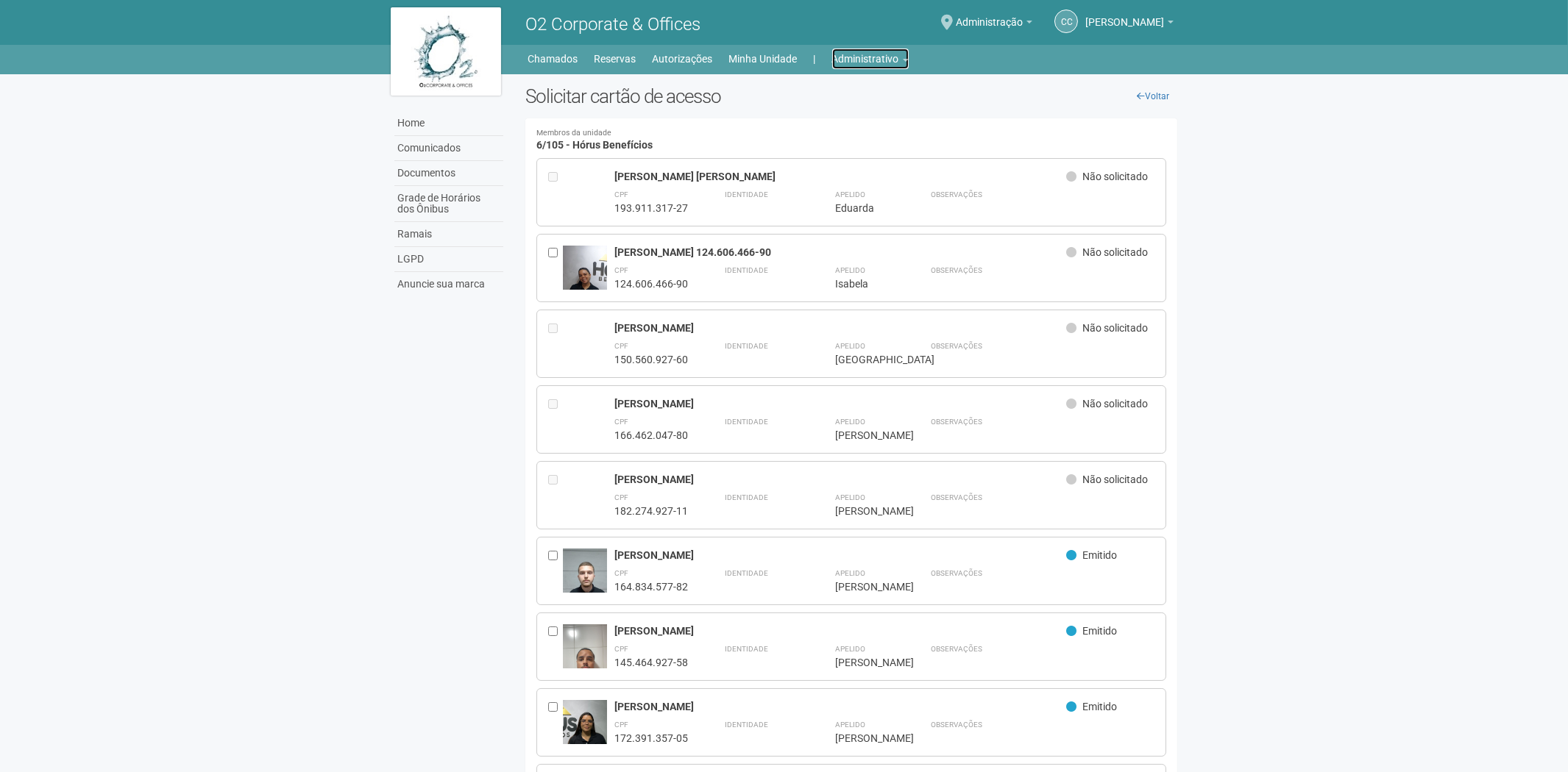
drag, startPoint x: 871, startPoint y: 57, endPoint x: 675, endPoint y: 97, distance: 200.0
click at [870, 57] on link "Administrativo" at bounding box center [870, 59] width 76 height 20
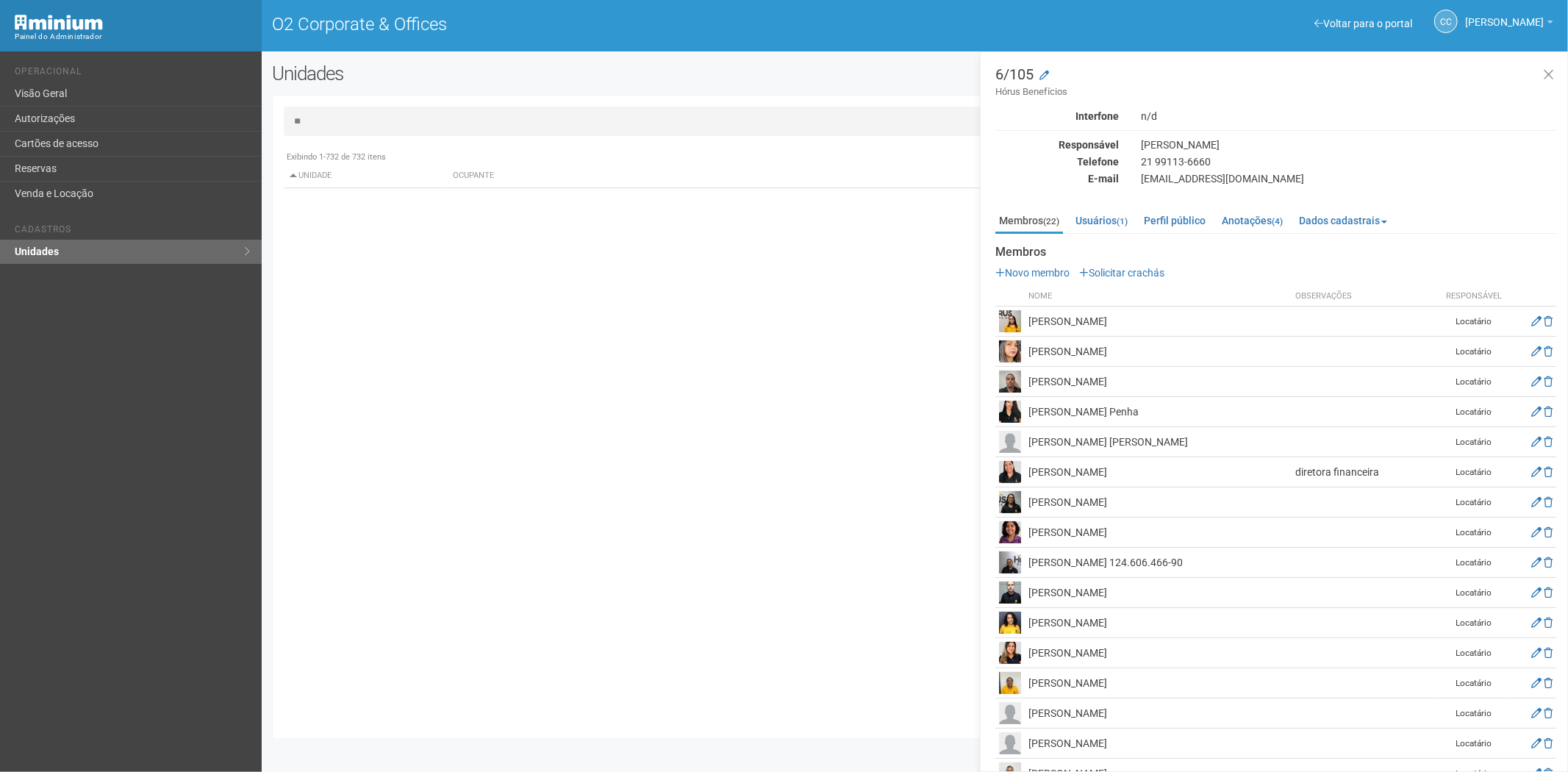
type input "*"
type input "*****"
drag, startPoint x: 361, startPoint y: 200, endPoint x: 906, endPoint y: 225, distance: 545.6
click at [369, 207] on td "7/204" at bounding box center [365, 202] width 163 height 27
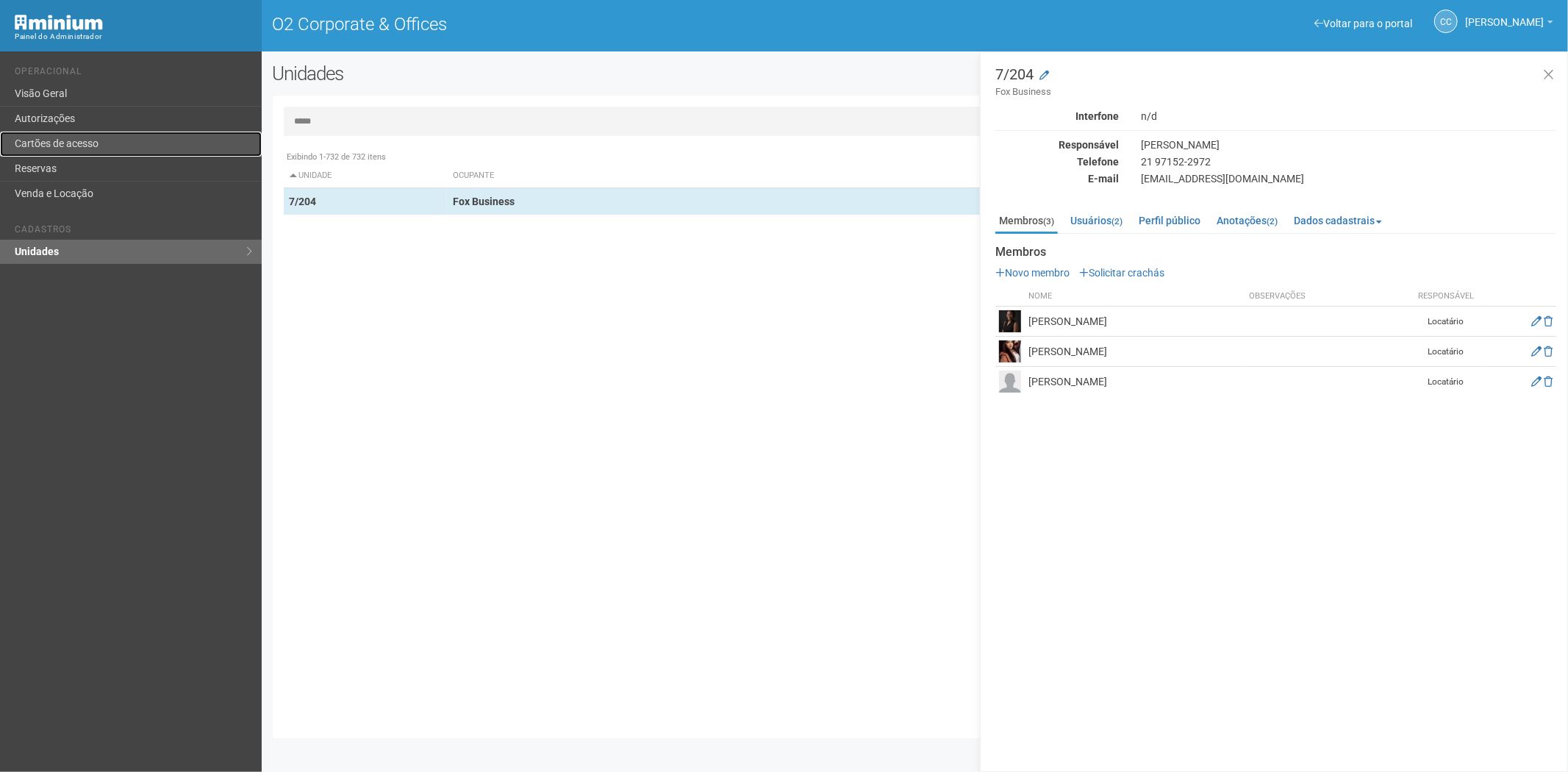
click at [112, 142] on link "Cartões de acesso" at bounding box center [131, 144] width 262 height 25
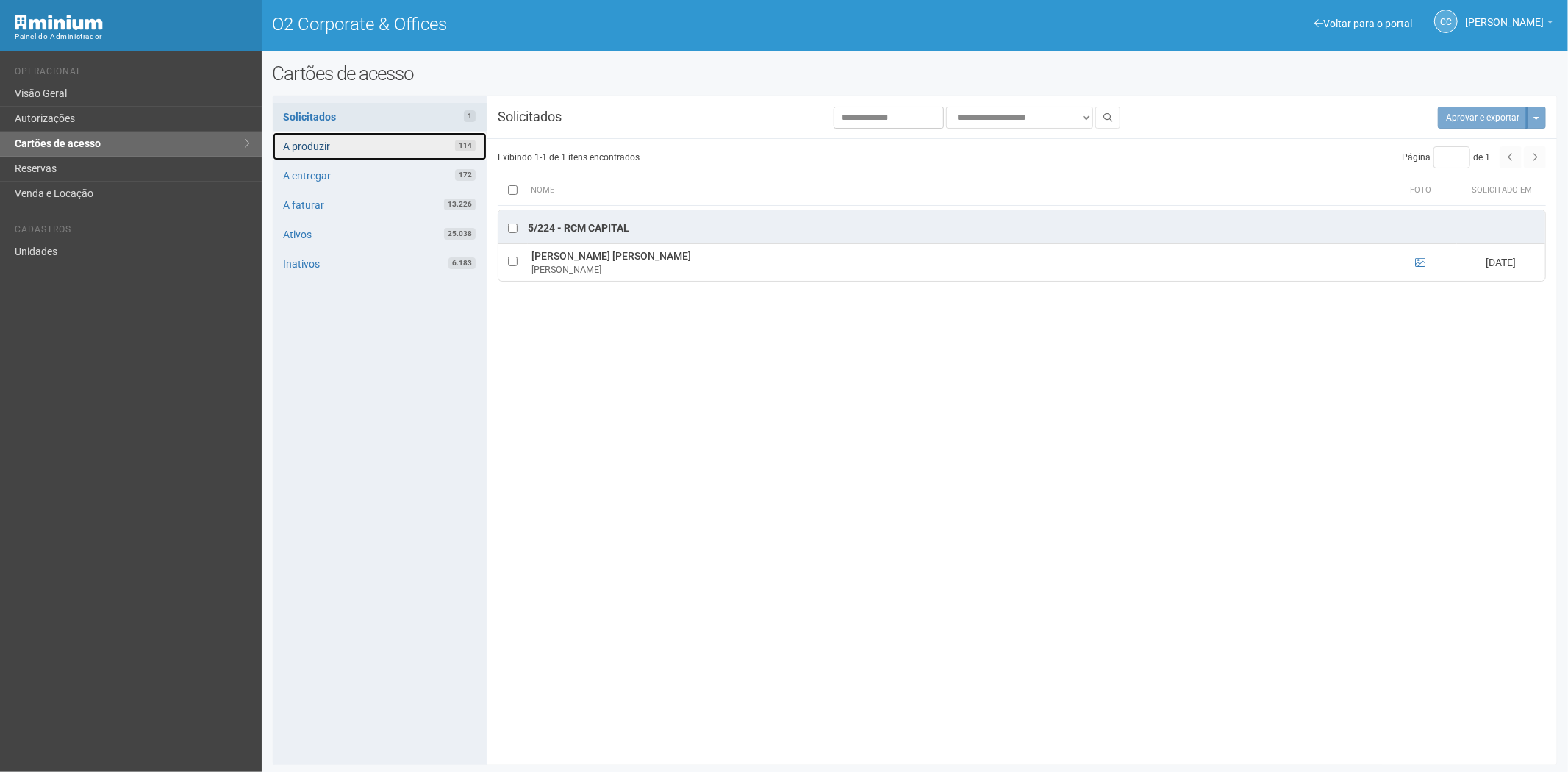
click at [391, 147] on link "A produzir 114" at bounding box center [380, 146] width 214 height 28
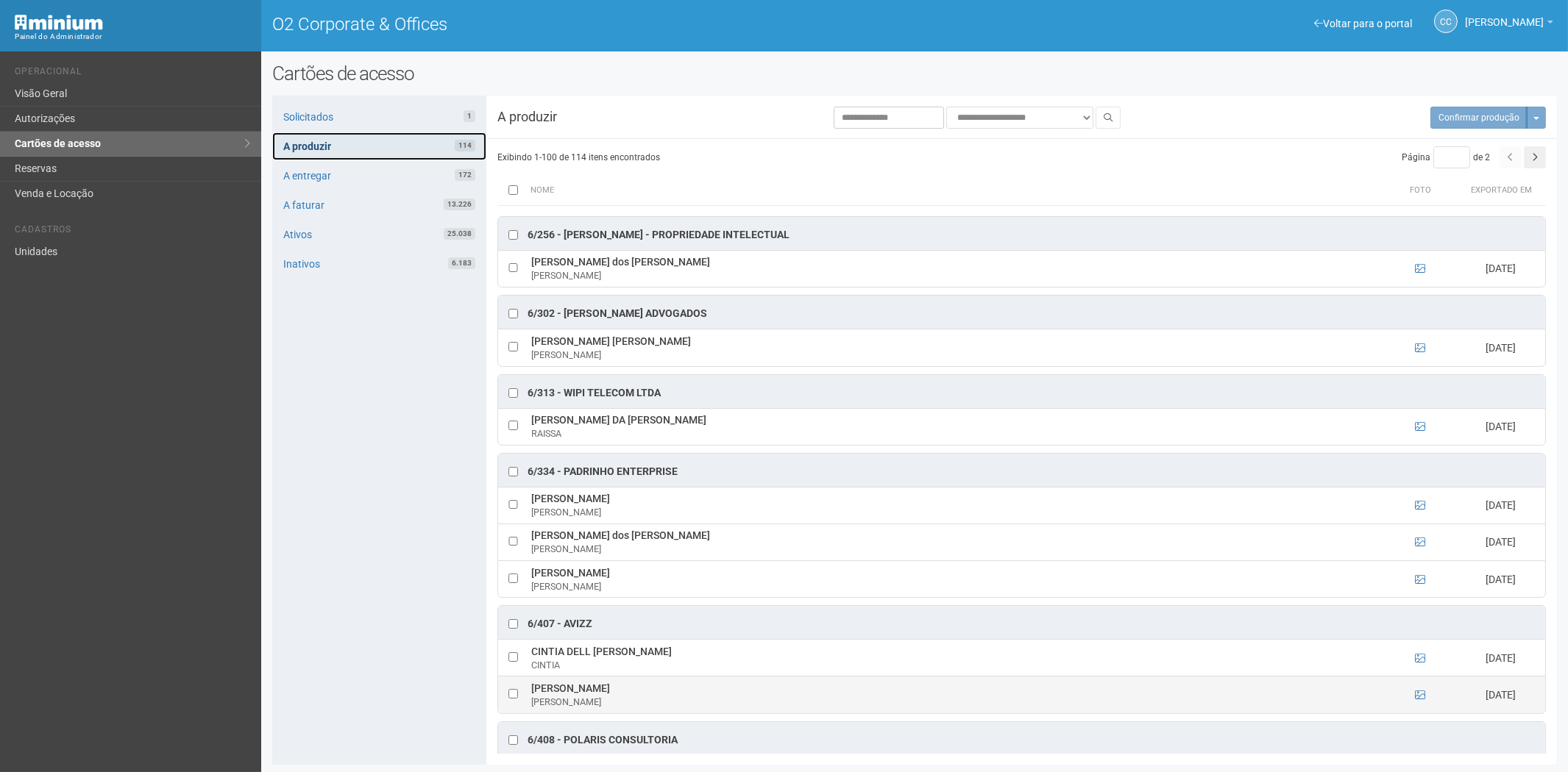
scroll to position [4493, 0]
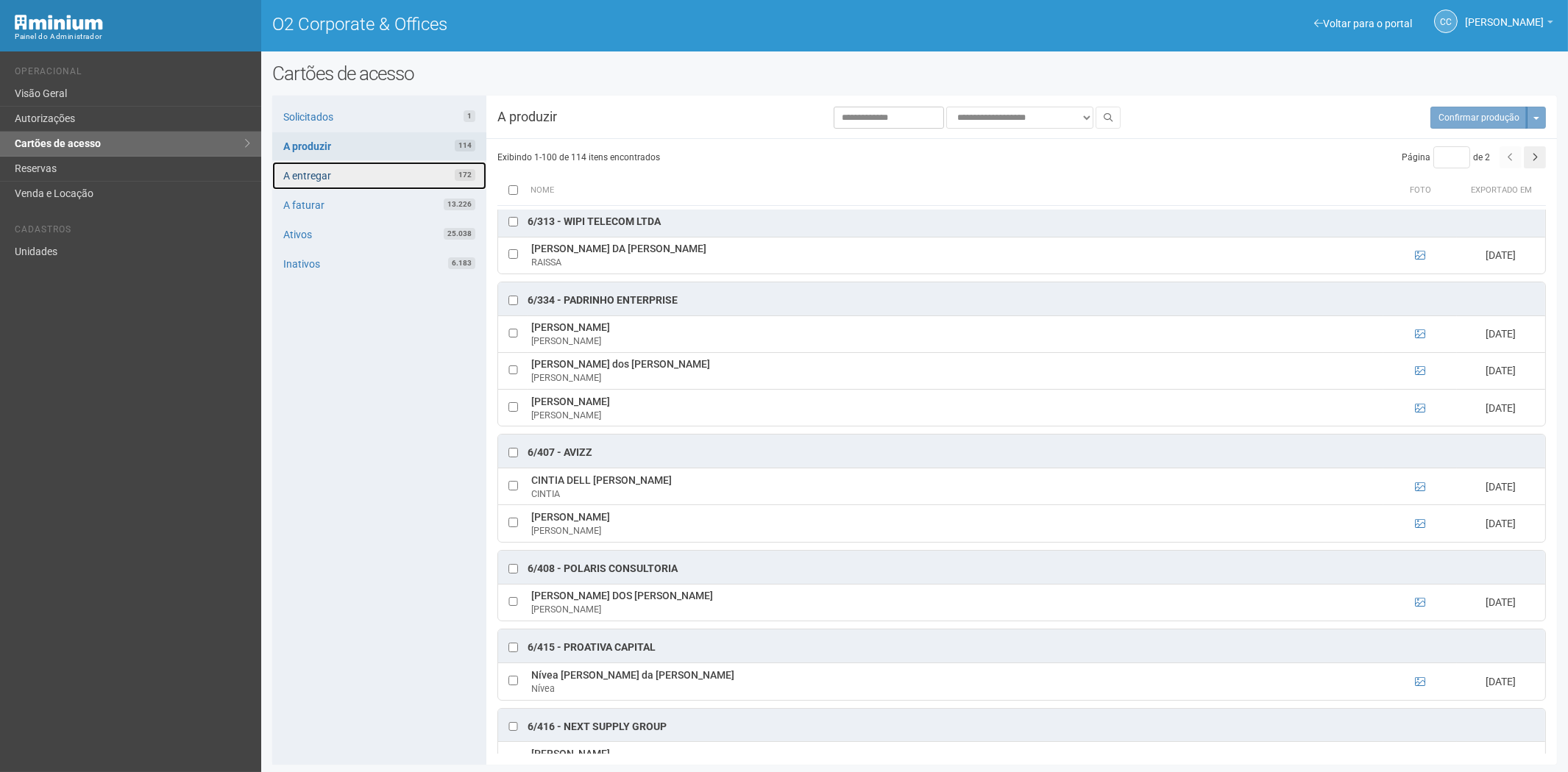
click at [341, 171] on link "A entregar 172" at bounding box center [379, 176] width 214 height 28
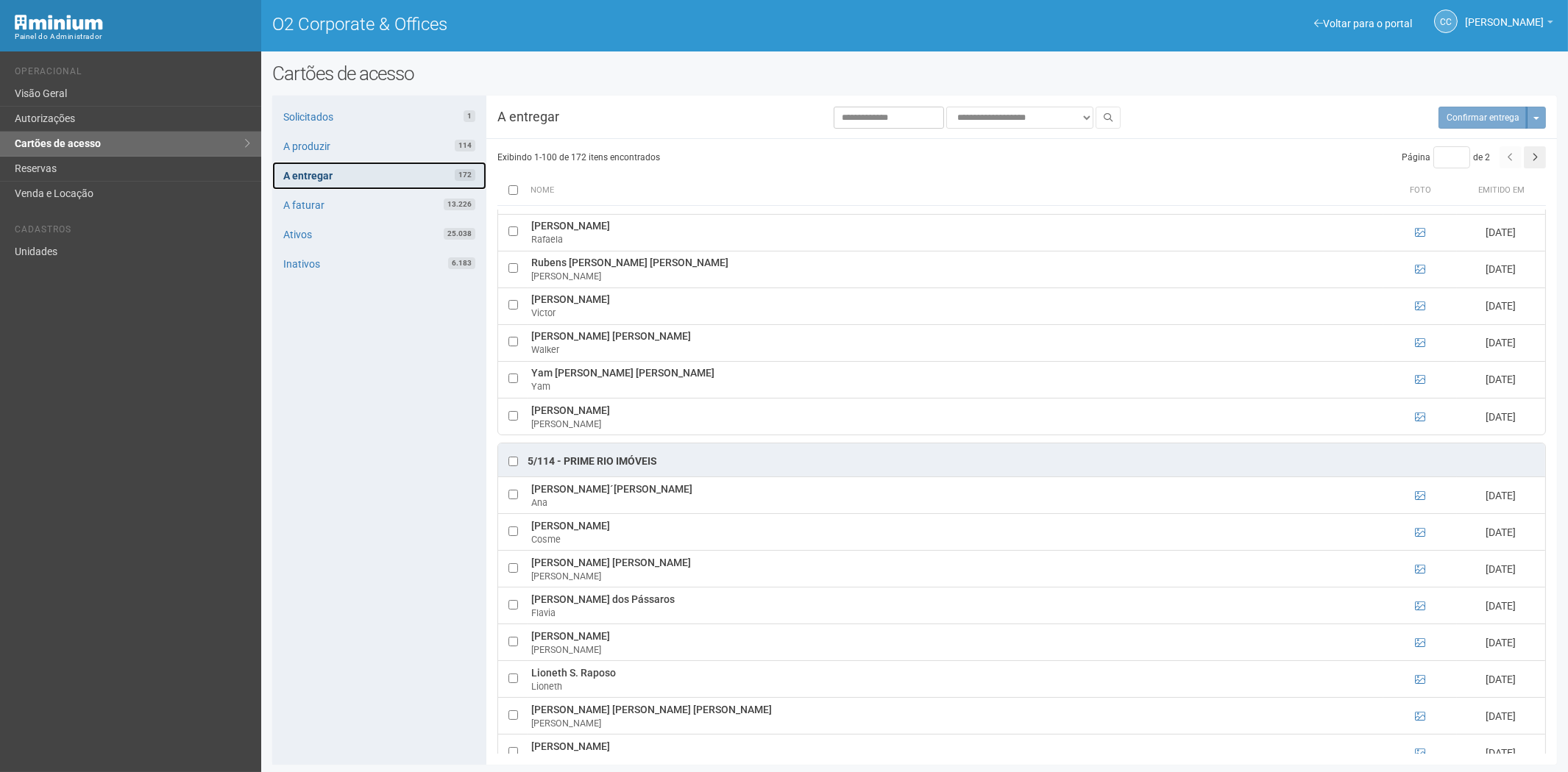
scroll to position [3393, 0]
drag, startPoint x: 55, startPoint y: 231, endPoint x: 72, endPoint y: 247, distance: 23.3
click at [57, 245] on ul "Cadastros Unidades" at bounding box center [132, 239] width 235 height 51
click at [72, 247] on link "Unidades" at bounding box center [130, 252] width 261 height 24
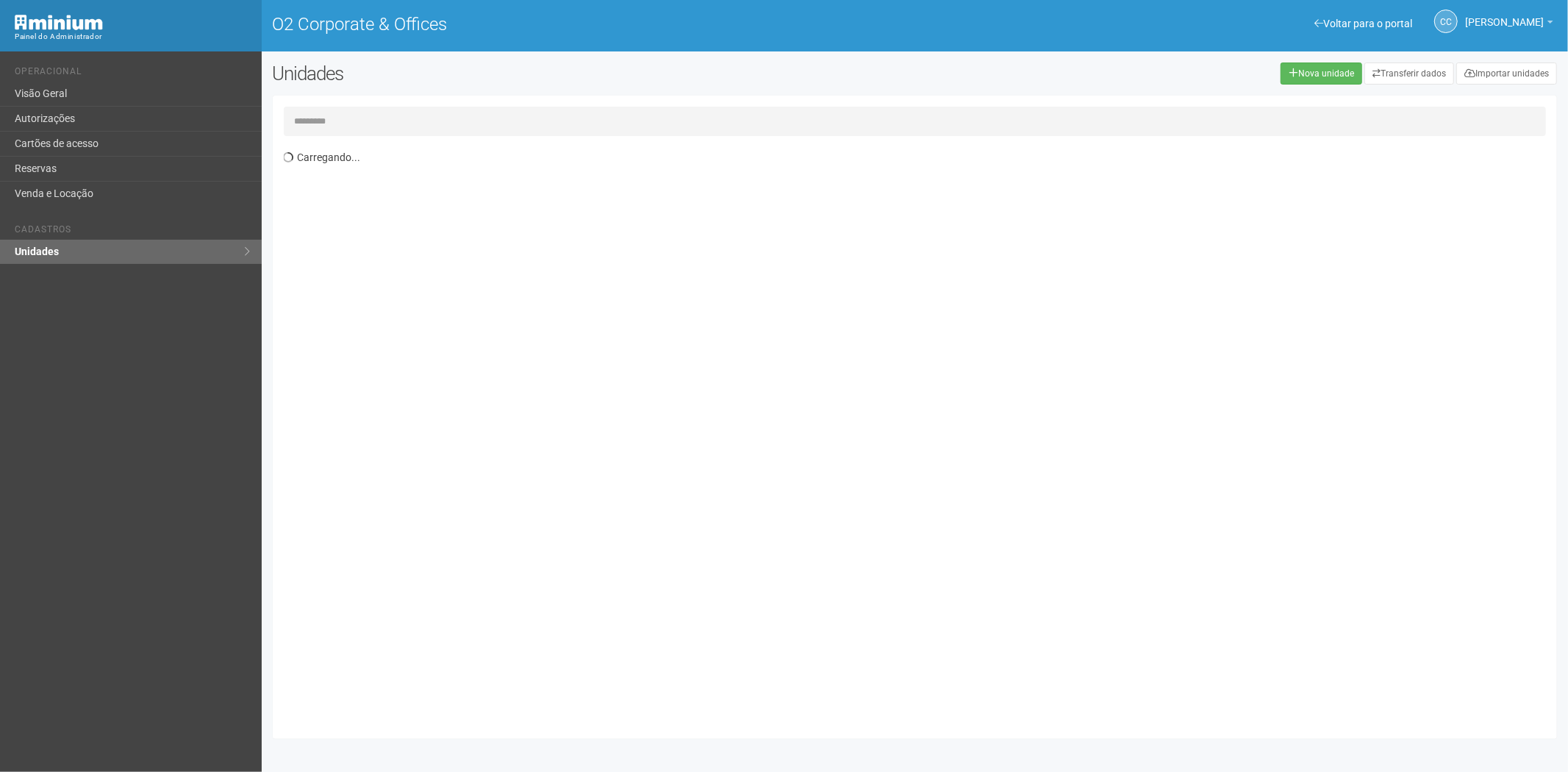
drag, startPoint x: 426, startPoint y: 124, endPoint x: 441, endPoint y: 122, distance: 15.1
click at [432, 125] on input "text" at bounding box center [915, 122] width 1263 height 30
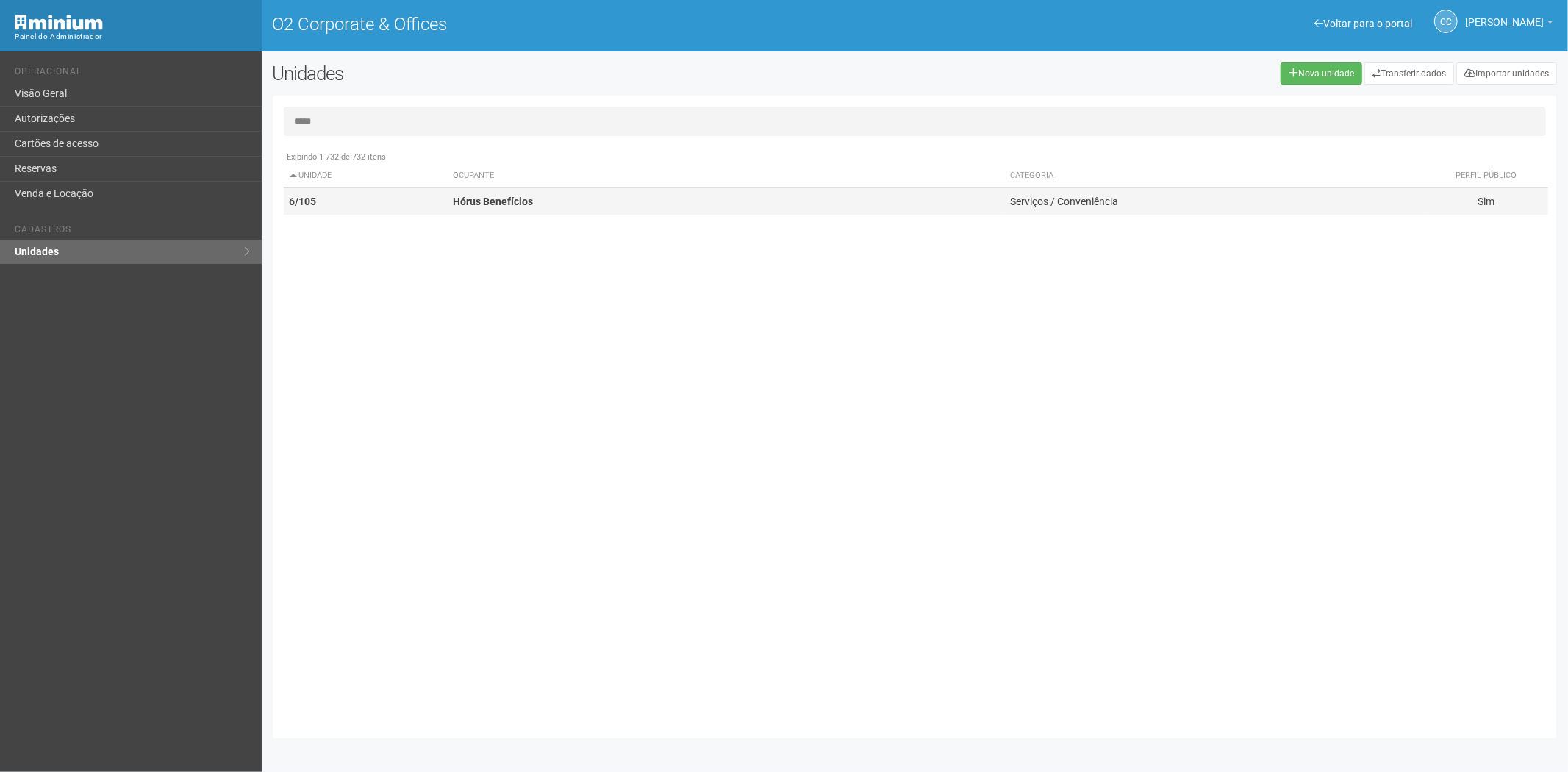
type input "*****"
click at [403, 193] on td "6/105" at bounding box center [365, 202] width 163 height 27
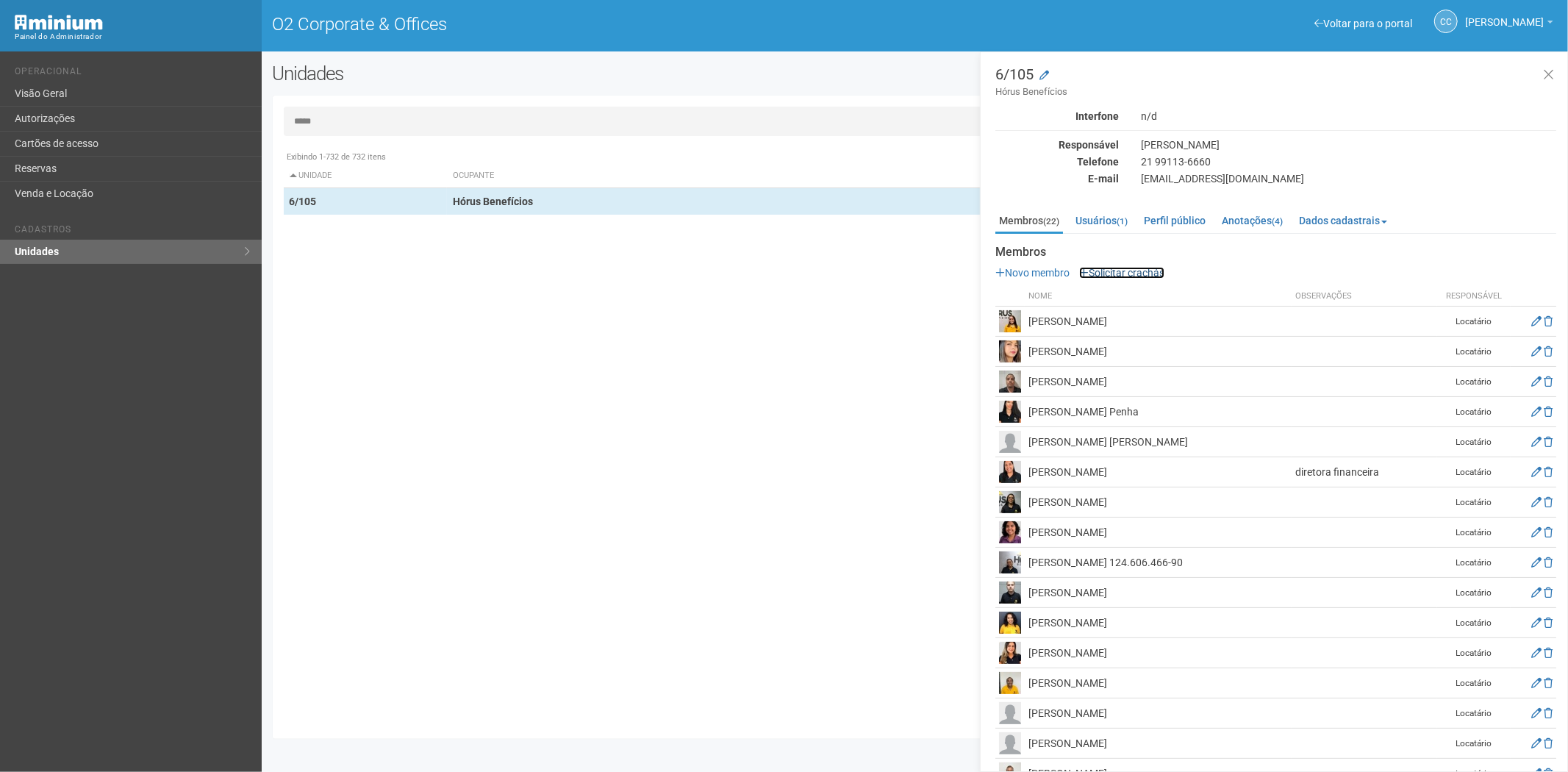
click at [1132, 268] on link "Solicitar crachás" at bounding box center [1122, 272] width 85 height 12
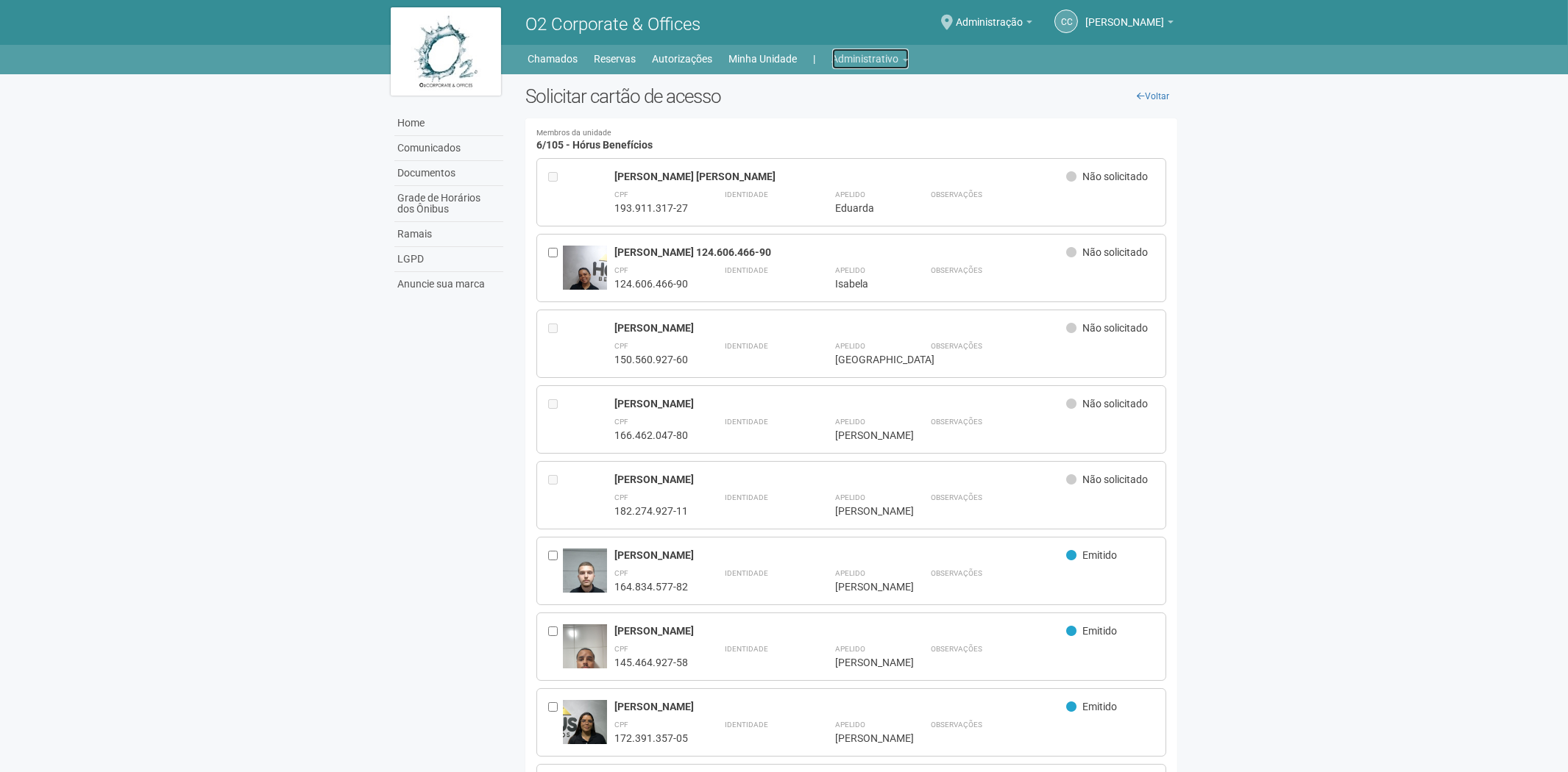
click at [894, 53] on link "Administrativo" at bounding box center [870, 59] width 76 height 20
click at [846, 119] on link "Cartões de acesso" at bounding box center [850, 116] width 125 height 26
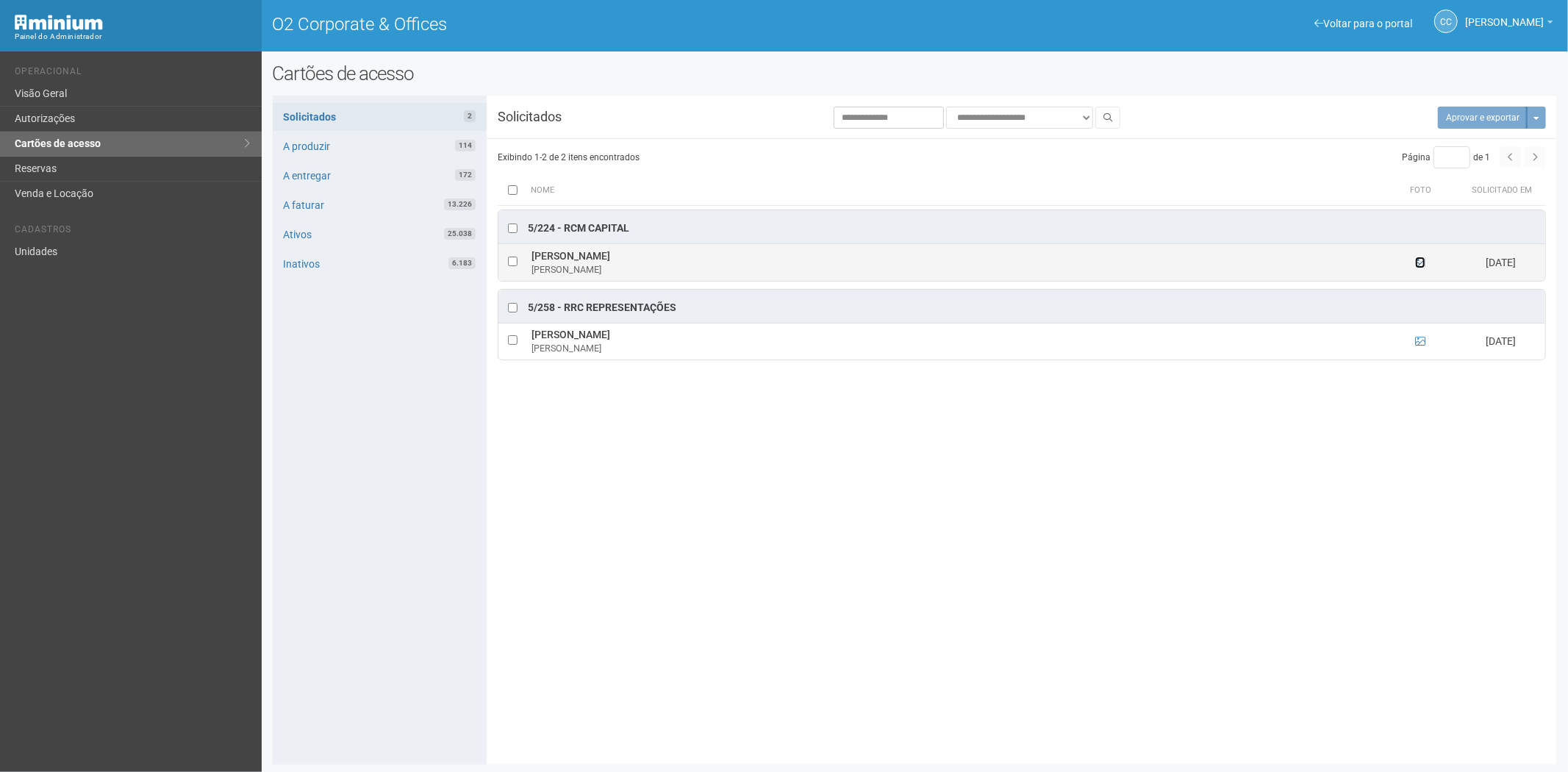
click at [1419, 263] on icon at bounding box center [1420, 262] width 10 height 10
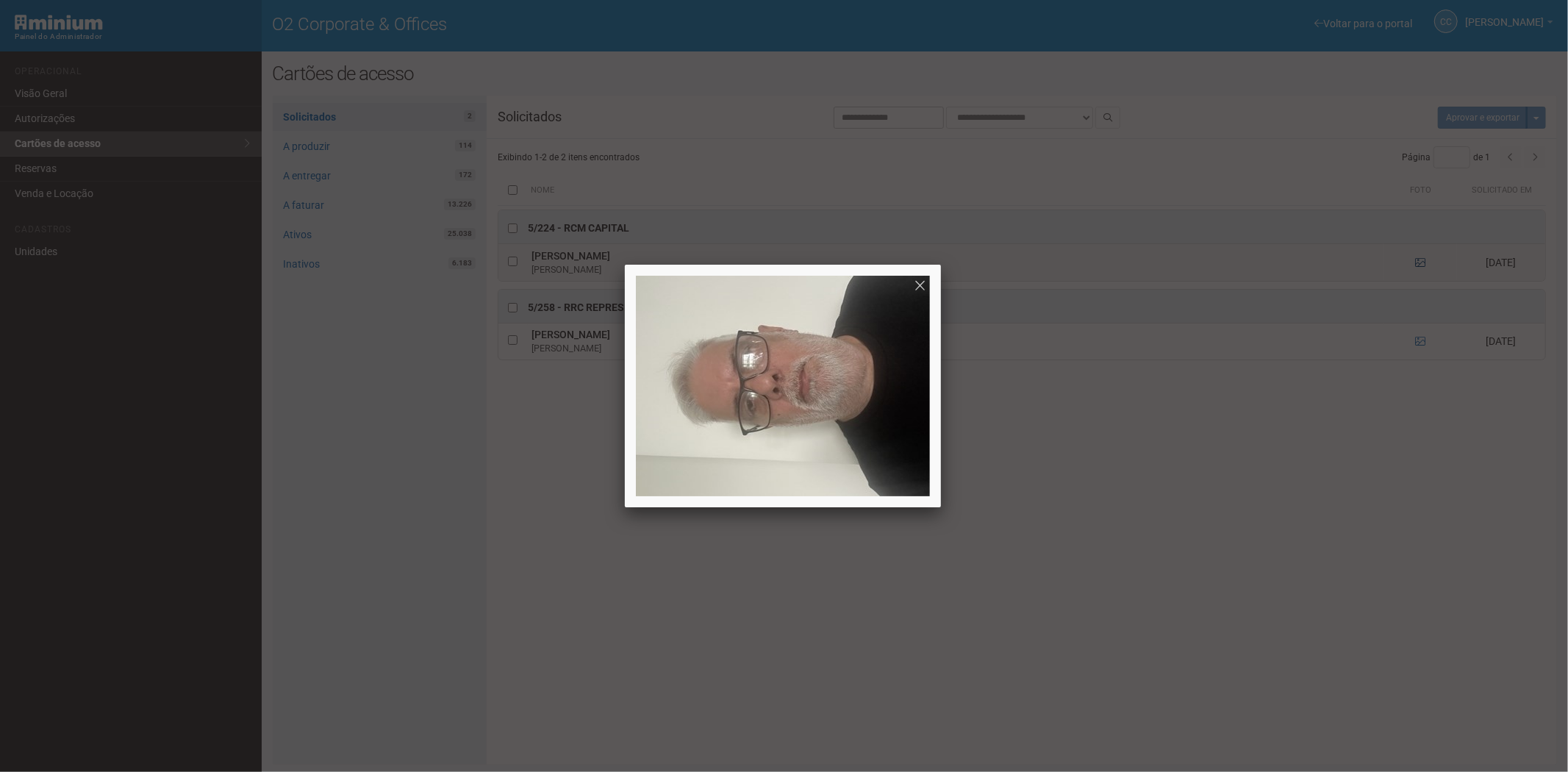
click at [1419, 263] on div at bounding box center [784, 386] width 1568 height 772
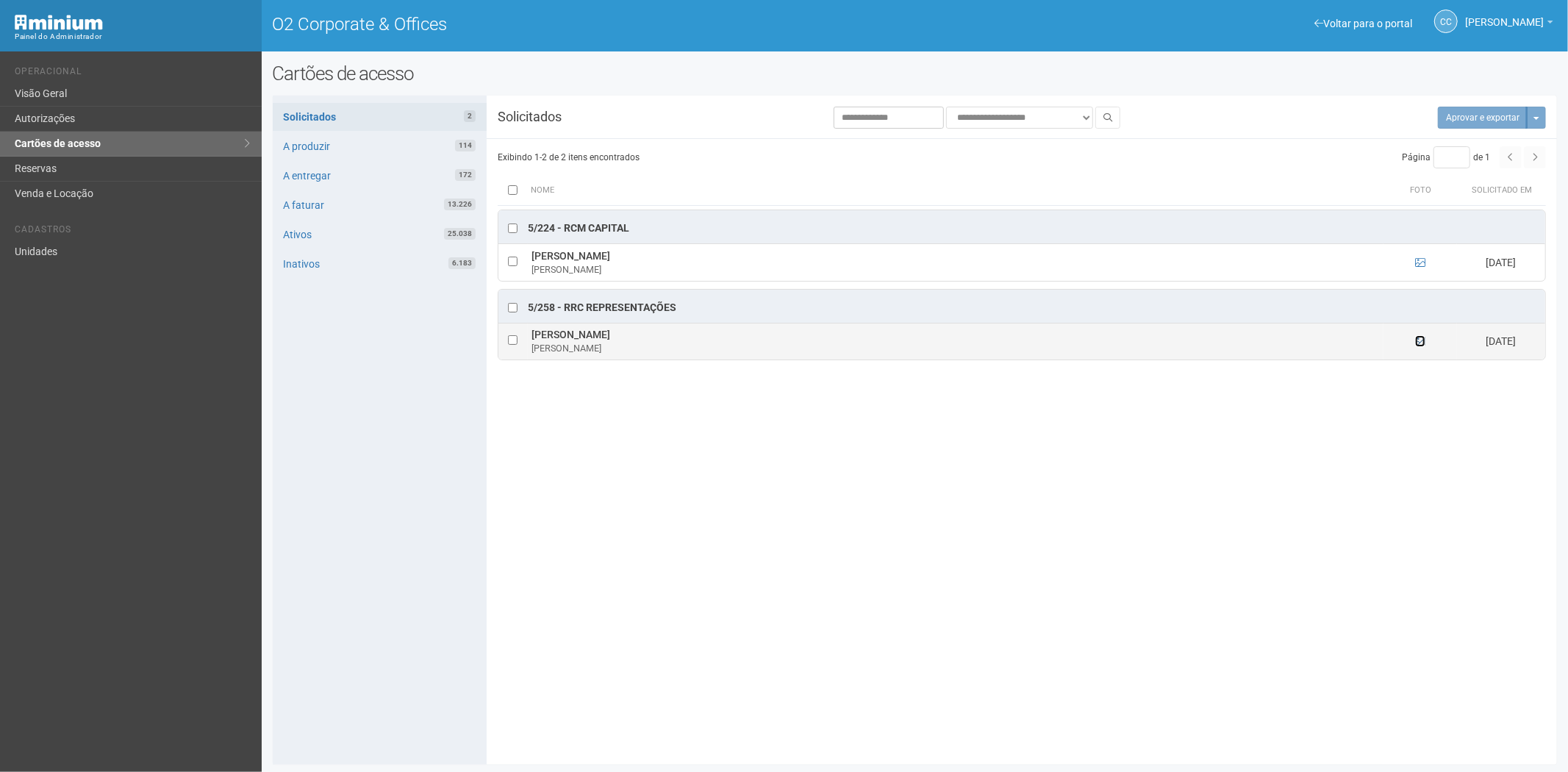
click at [1424, 343] on icon at bounding box center [1420, 341] width 10 height 10
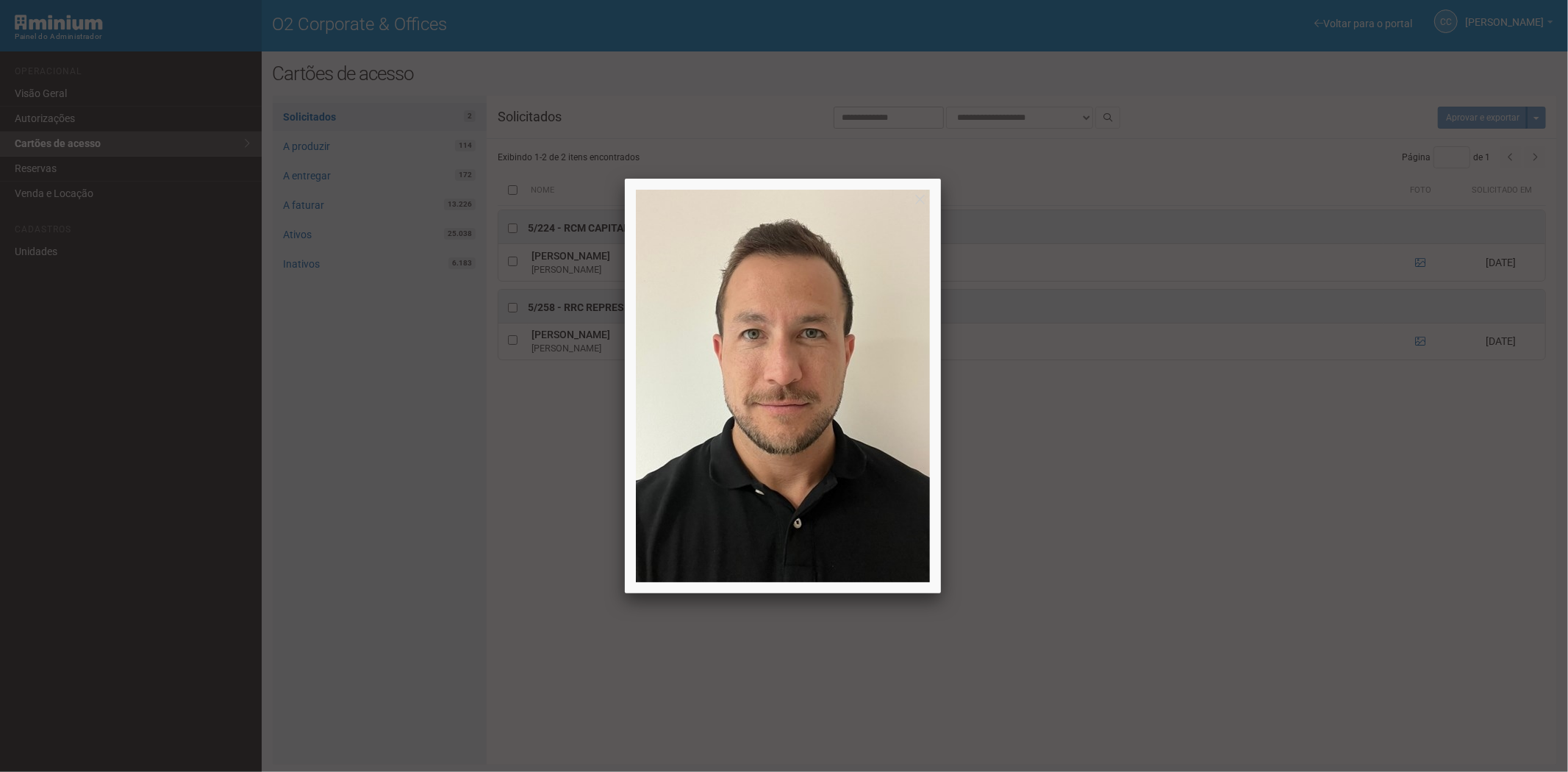
click at [1247, 576] on div at bounding box center [784, 386] width 1568 height 772
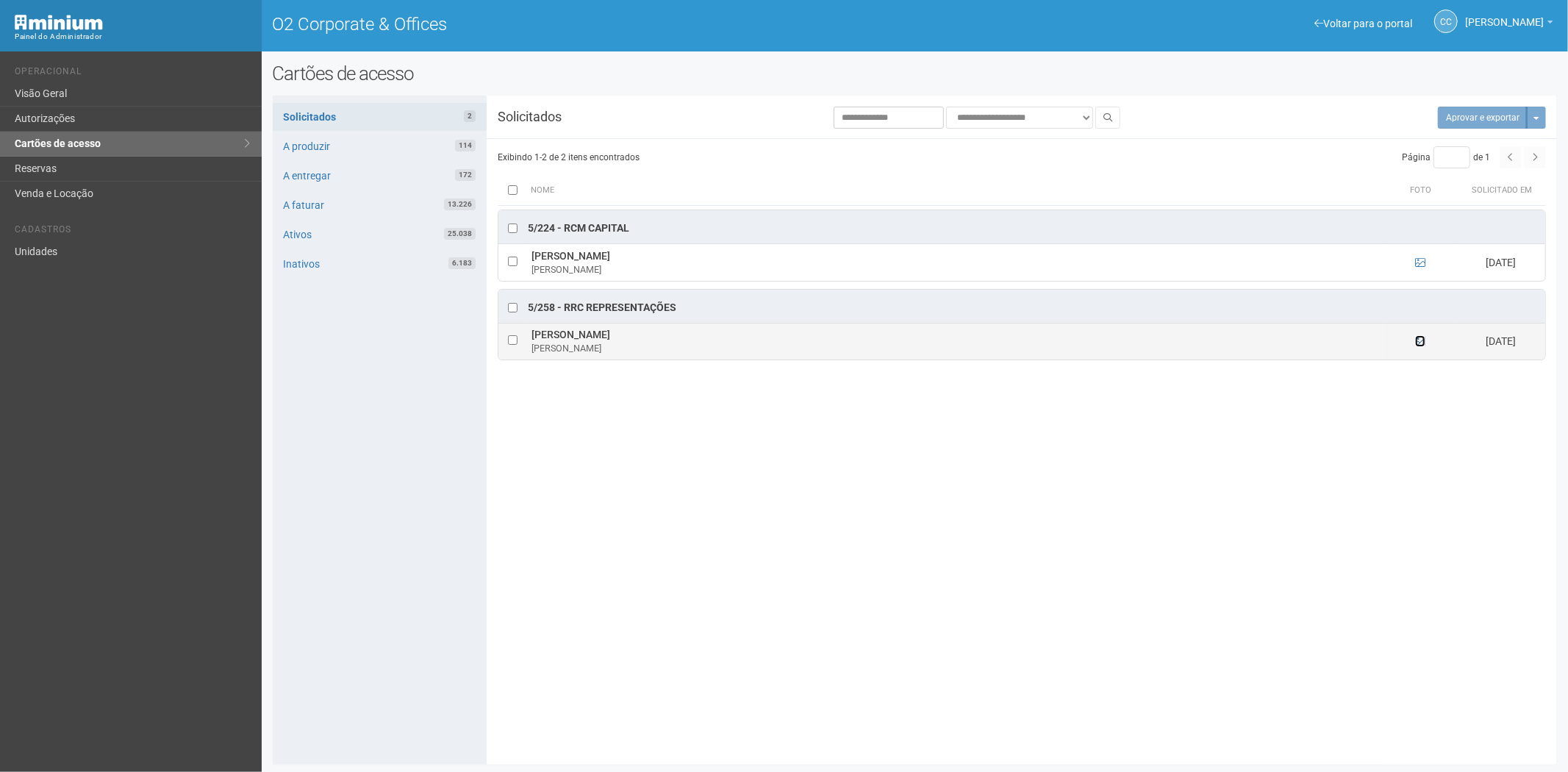
click at [1418, 340] on icon at bounding box center [1420, 341] width 10 height 10
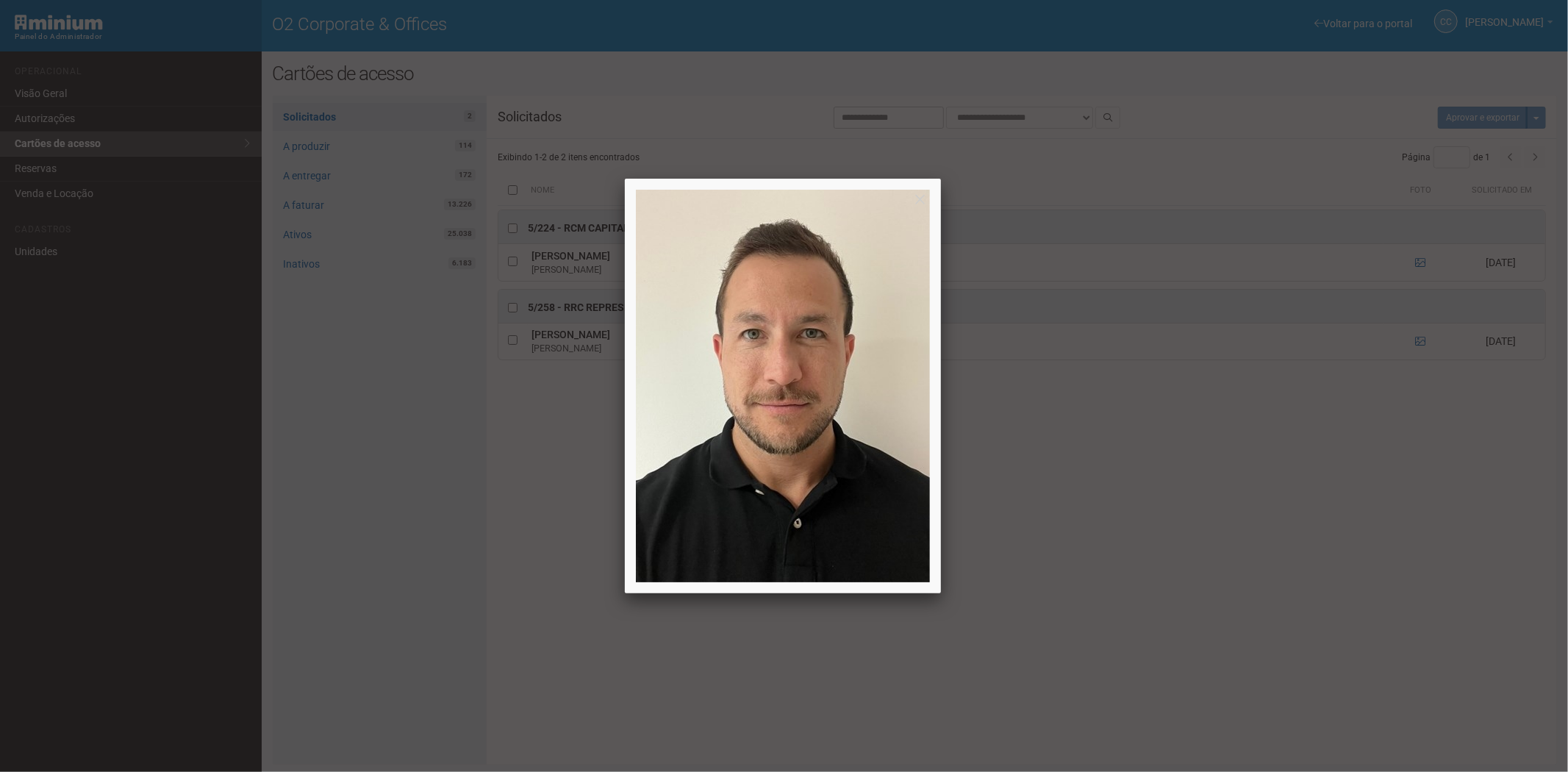
click at [1341, 559] on div at bounding box center [784, 386] width 1568 height 772
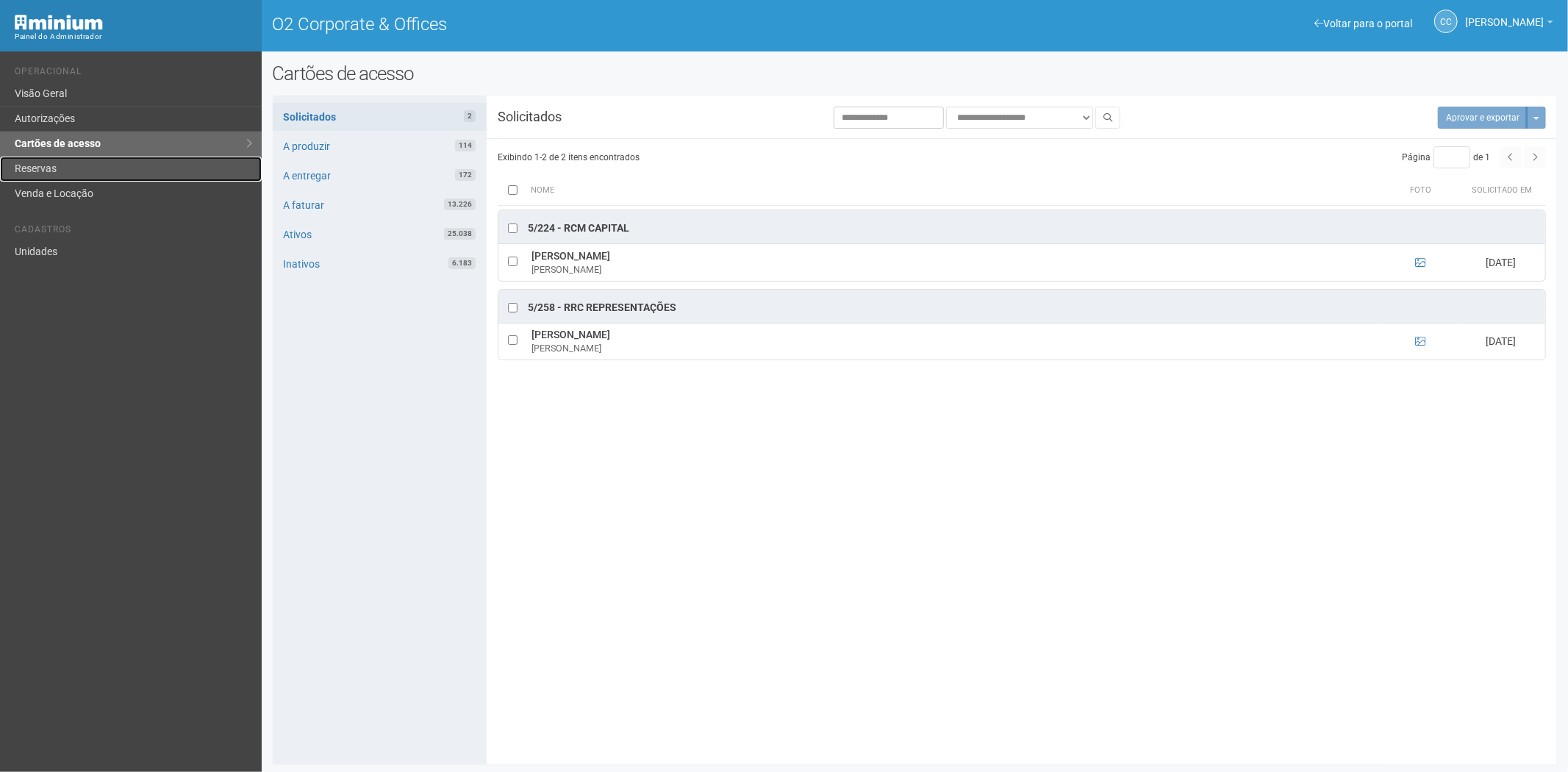
click at [46, 166] on link "Reservas" at bounding box center [131, 169] width 262 height 25
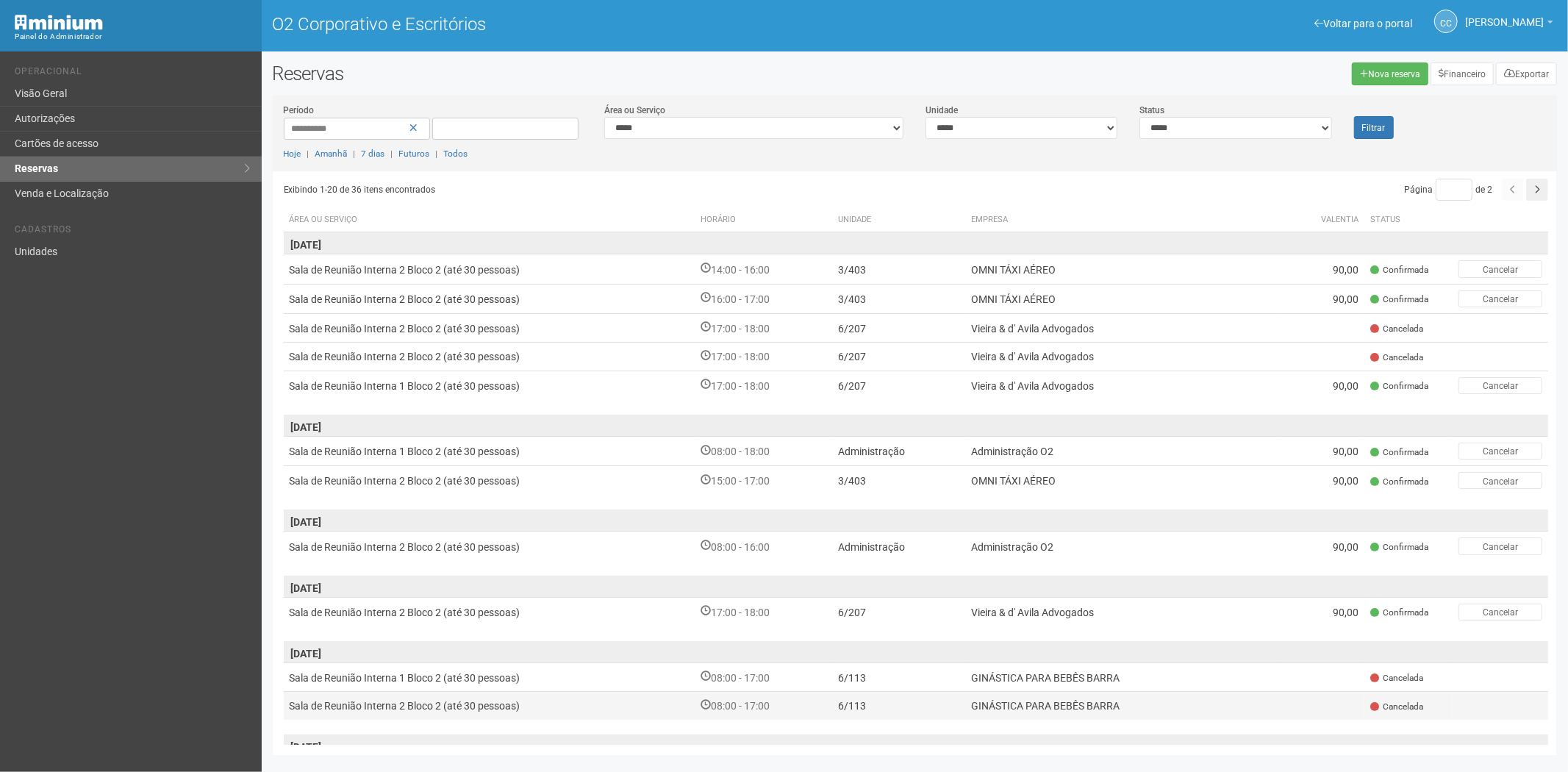
drag, startPoint x: 150, startPoint y: 474, endPoint x: 343, endPoint y: 703, distance: 299.5
click at [167, 496] on div "Voltar para o portal Operacional Visão Geral Autorizações Cartões de acesso Res…" at bounding box center [131, 412] width 262 height 721
click at [107, 145] on link "Cartões de acesso" at bounding box center [131, 144] width 262 height 25
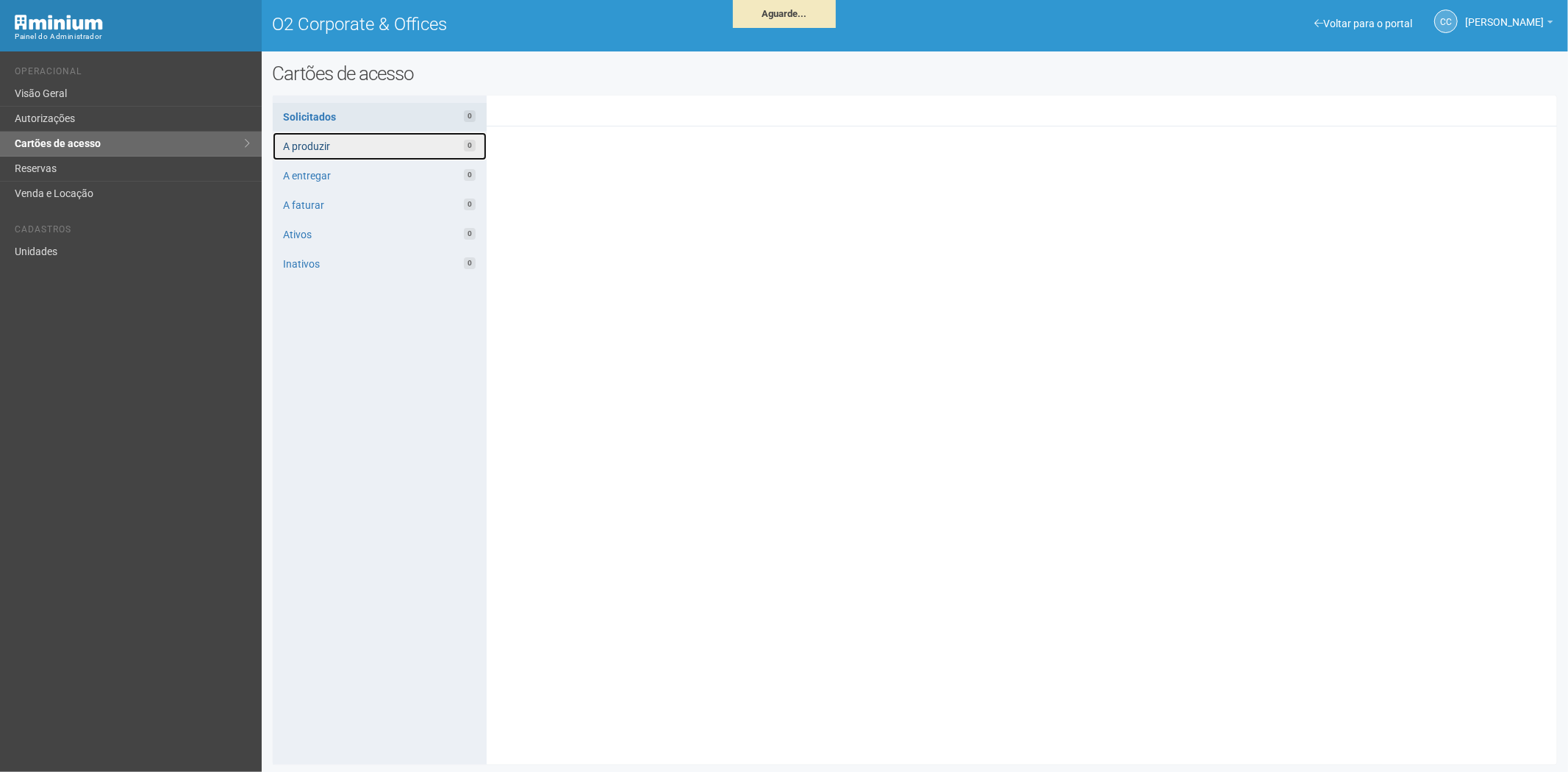
click at [363, 144] on link "A produzir 0" at bounding box center [380, 146] width 214 height 28
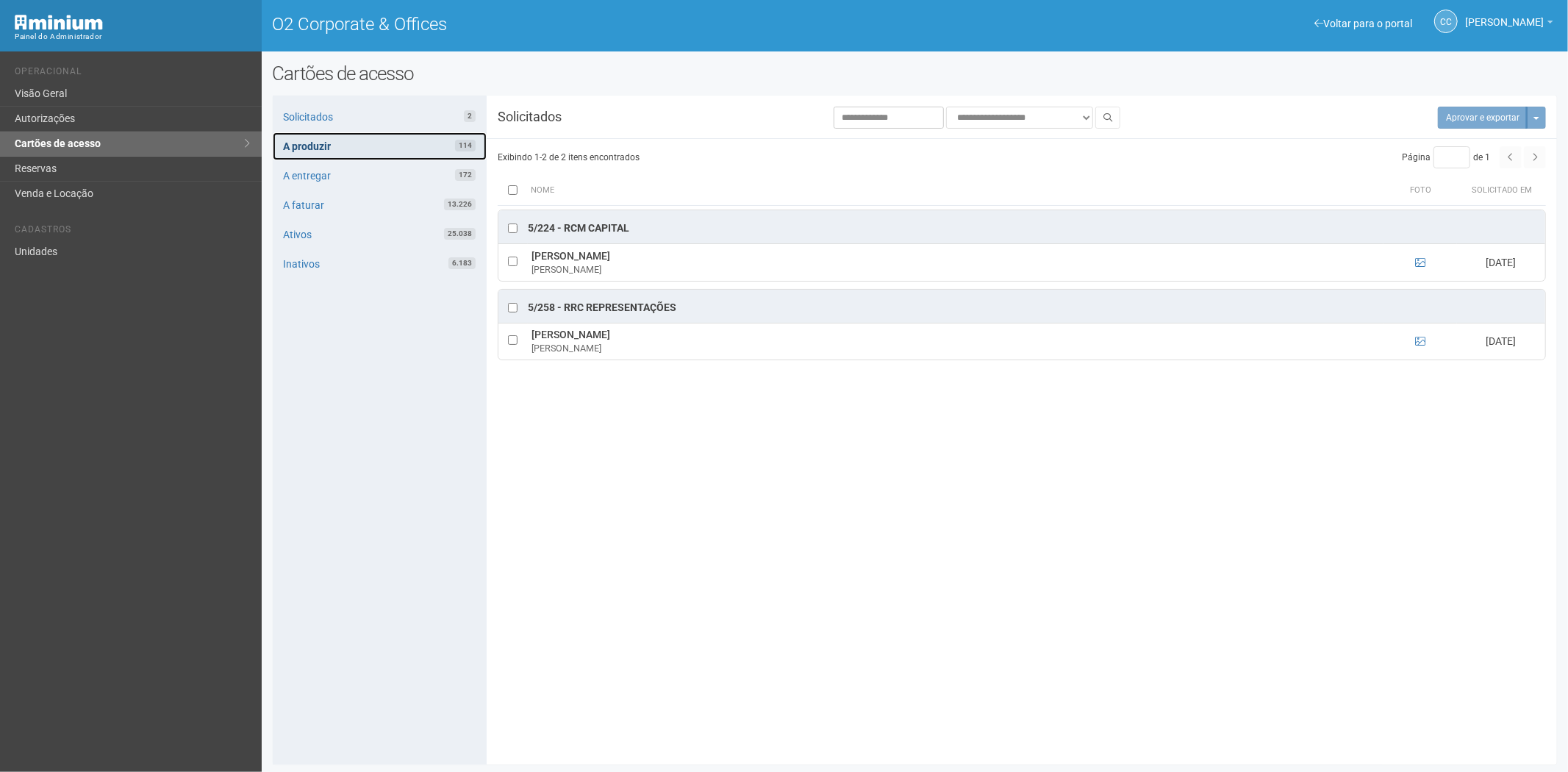
click at [396, 151] on link "A produzir 114" at bounding box center [380, 146] width 214 height 28
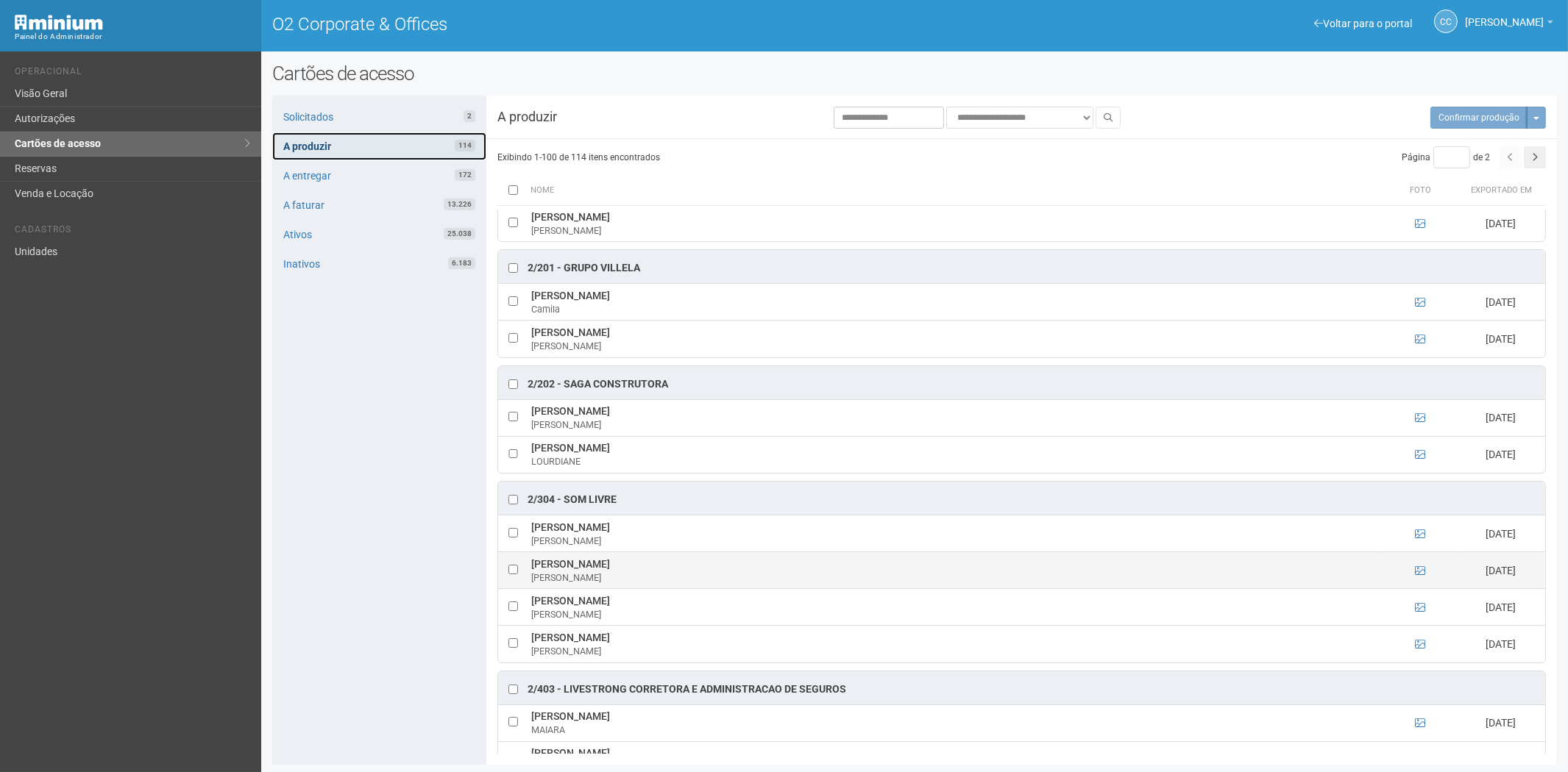
scroll to position [817, 0]
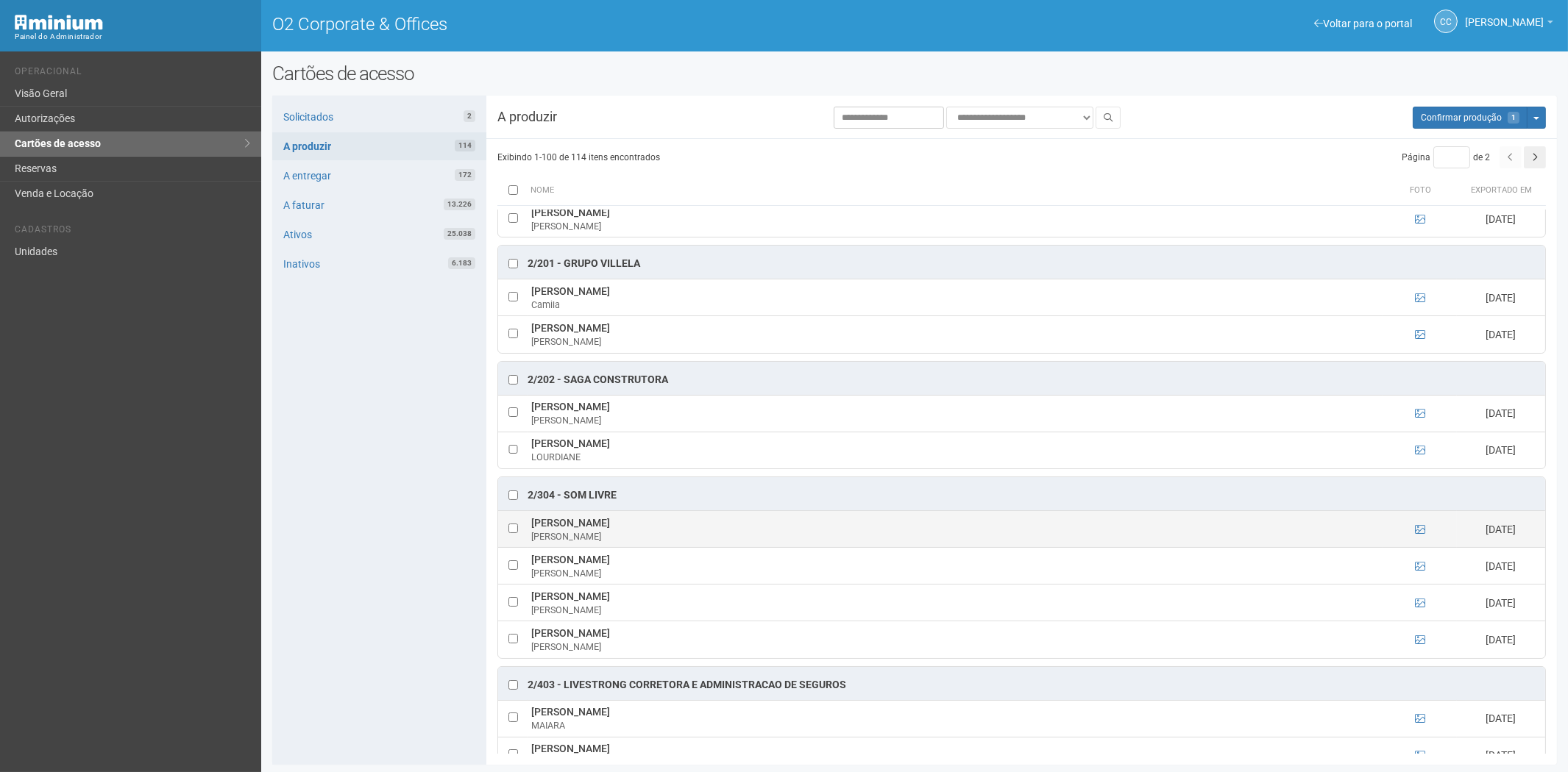
drag, startPoint x: 527, startPoint y: 530, endPoint x: 584, endPoint y: 532, distance: 57.0
click at [594, 530] on td "Adolfo Verde Adolfo Verde" at bounding box center [955, 530] width 855 height 37
copy td "Adolfo Verde"
drag, startPoint x: 363, startPoint y: 527, endPoint x: 415, endPoint y: 544, distance: 54.7
click at [363, 527] on div "Solicitados 2 A produzir 114 A entregar 172 A faturar 13.226 Ativos 25.038 Inat…" at bounding box center [379, 430] width 214 height 669
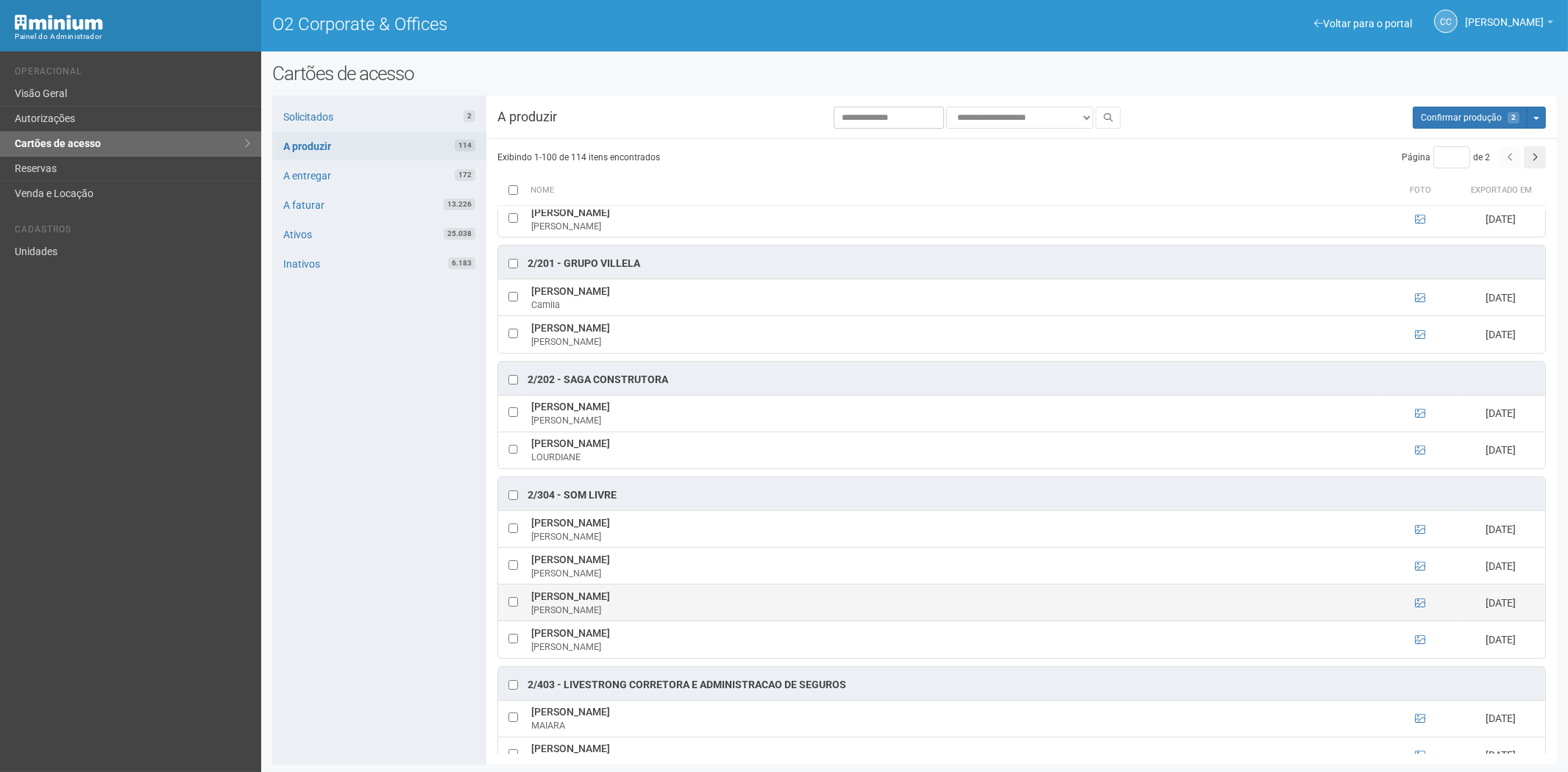
drag, startPoint x: 525, startPoint y: 603, endPoint x: 682, endPoint y: 608, distance: 157.1
click at [682, 608] on tr "Márcio Antônio Vieira Gonçalves Antônio Vieira 11/09/2025" at bounding box center [1021, 603] width 1047 height 37
copy tr "Márcio Antônio Vieira Gonçalves"
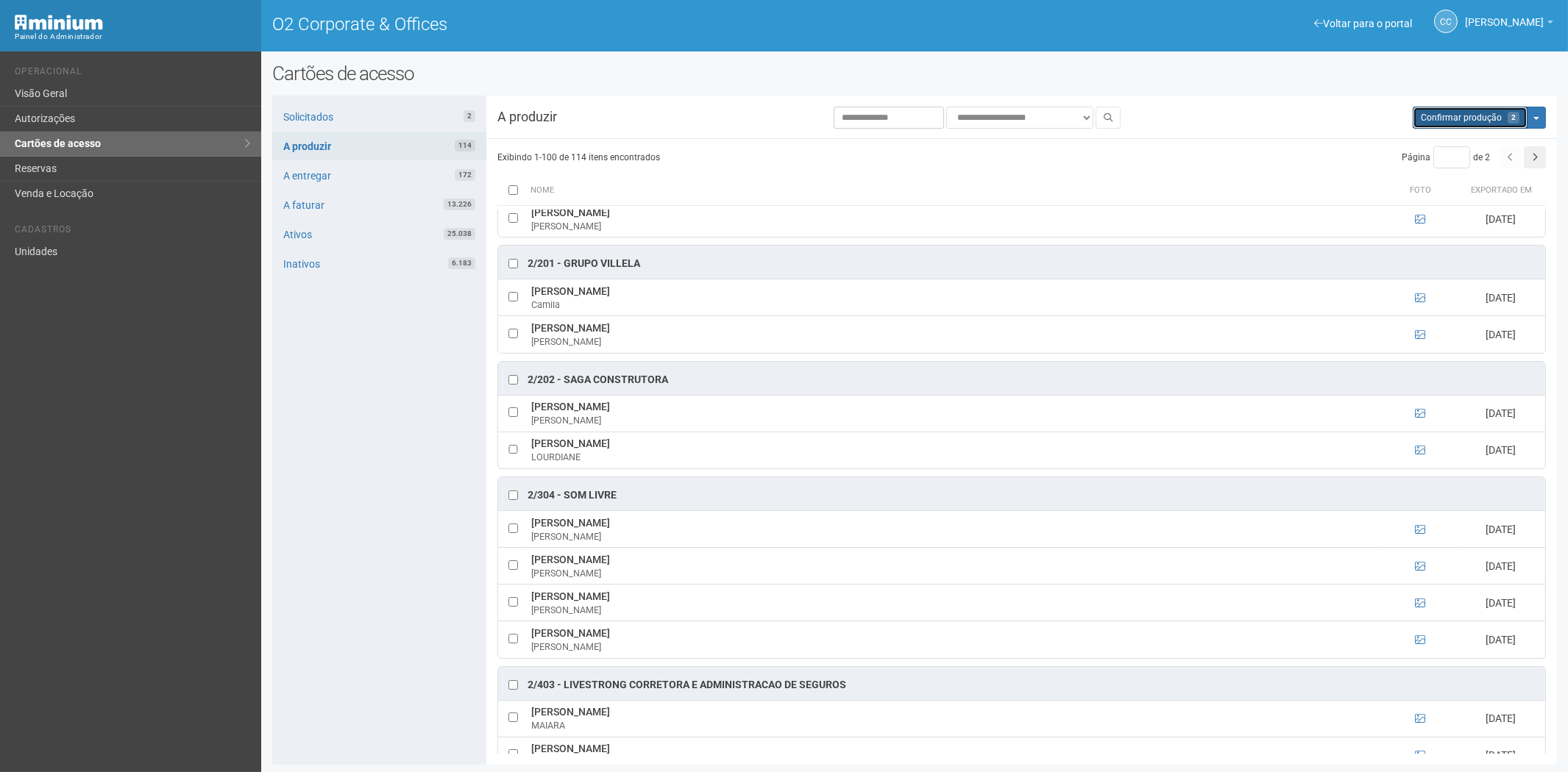
drag, startPoint x: 1501, startPoint y: 116, endPoint x: 834, endPoint y: 85, distance: 667.7
click at [1499, 116] on span "Confirmar produção" at bounding box center [1460, 117] width 81 height 10
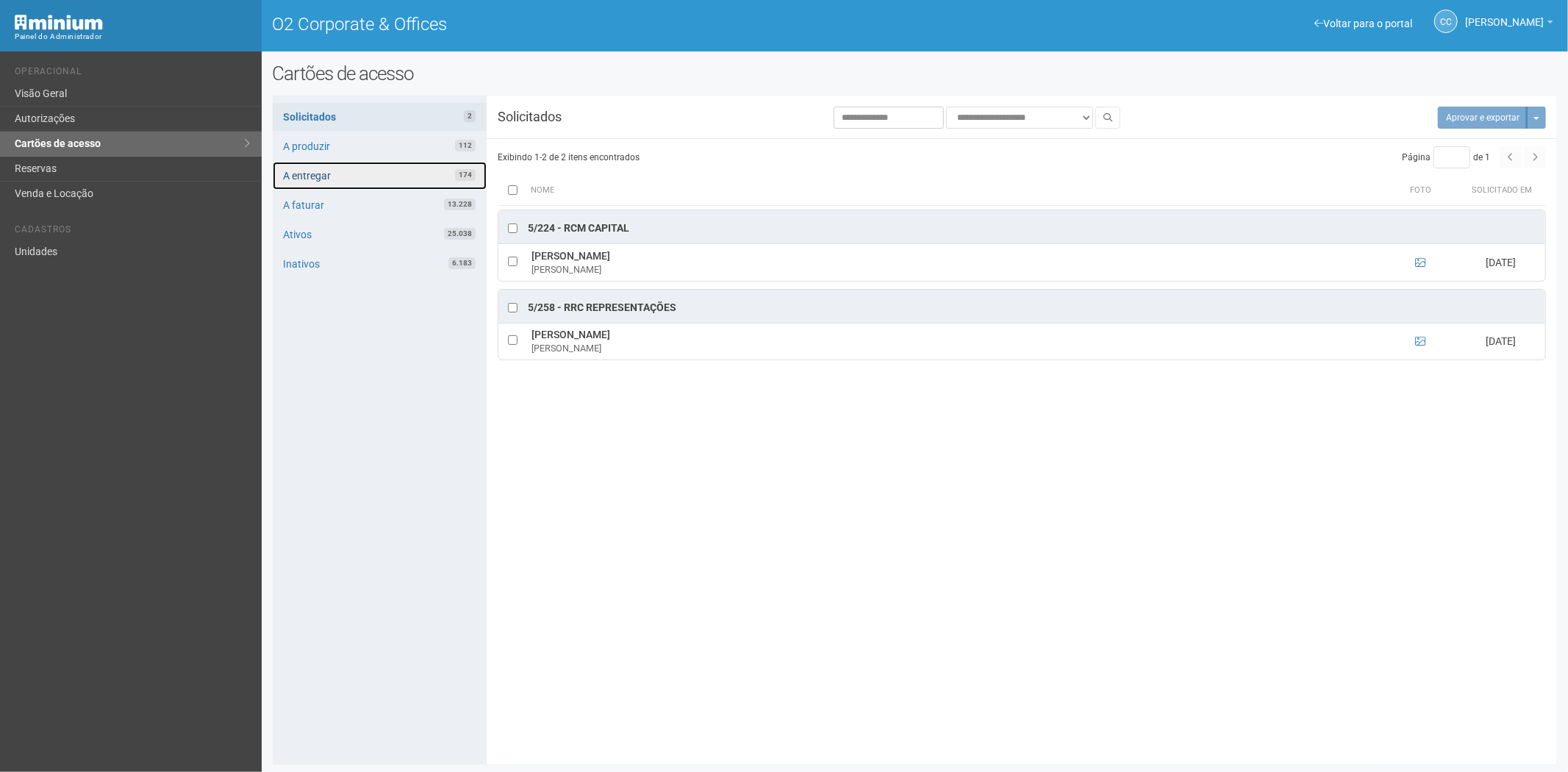
drag, startPoint x: 365, startPoint y: 167, endPoint x: 391, endPoint y: 175, distance: 27.2
click at [365, 167] on link "A entregar 174" at bounding box center [380, 176] width 214 height 28
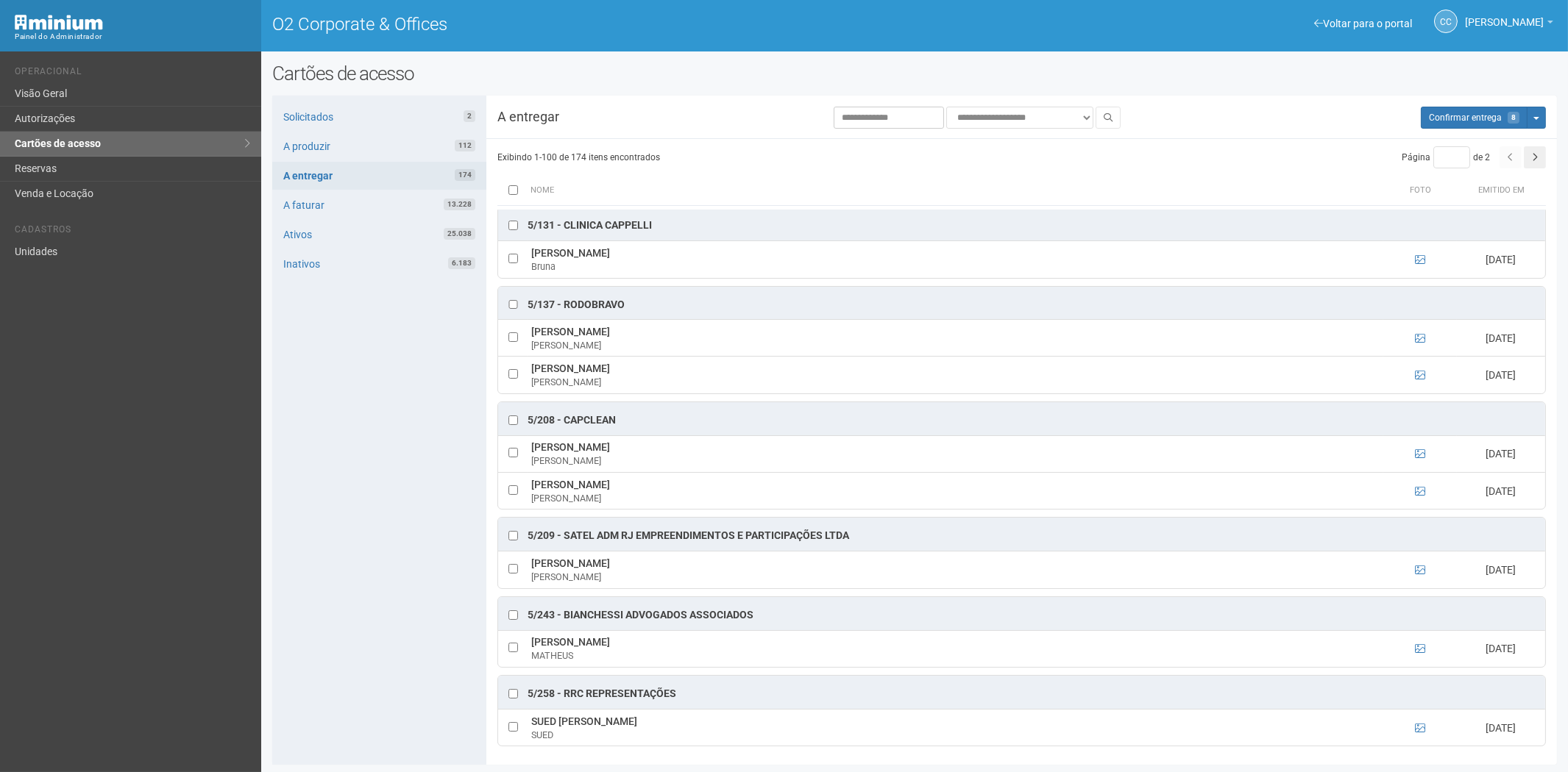
scroll to position [2, 0]
click at [1437, 121] on button "Aguarde... Confirmar entrega 8" at bounding box center [1473, 118] width 107 height 22
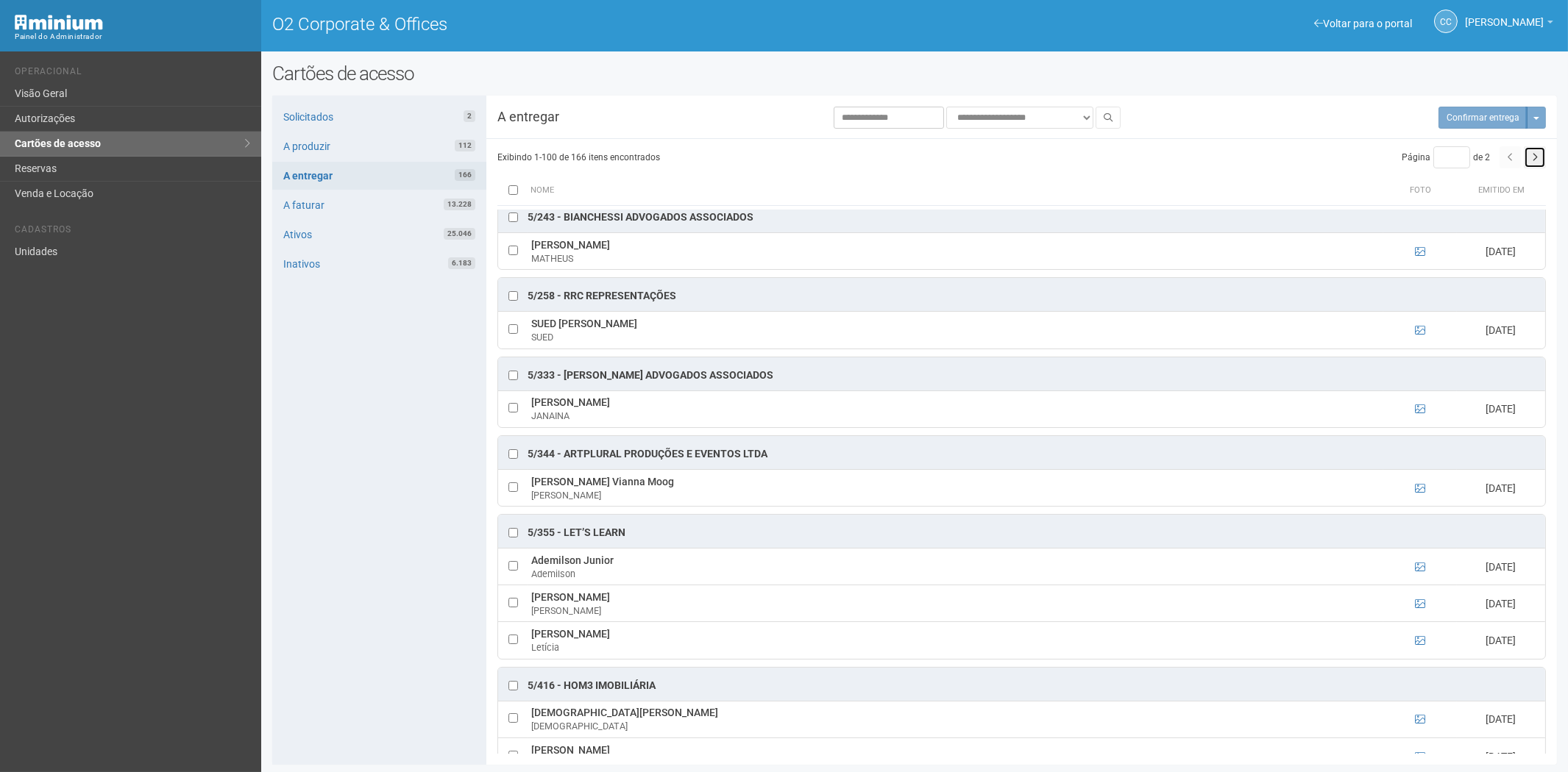
click at [1532, 158] on icon "button" at bounding box center [1535, 157] width 6 height 8
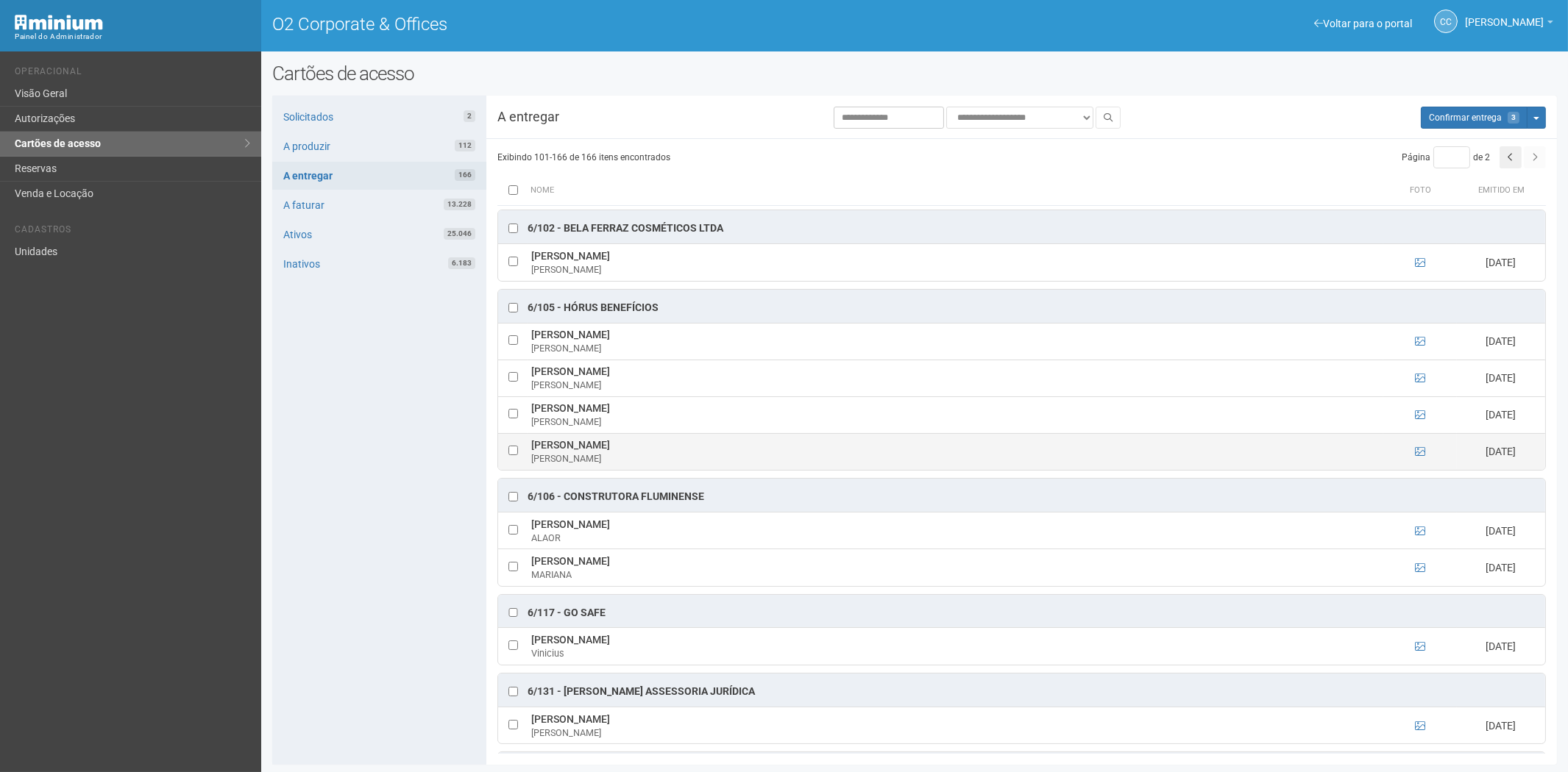
click at [519, 452] on td at bounding box center [513, 451] width 30 height 37
click at [512, 456] on td at bounding box center [513, 451] width 30 height 37
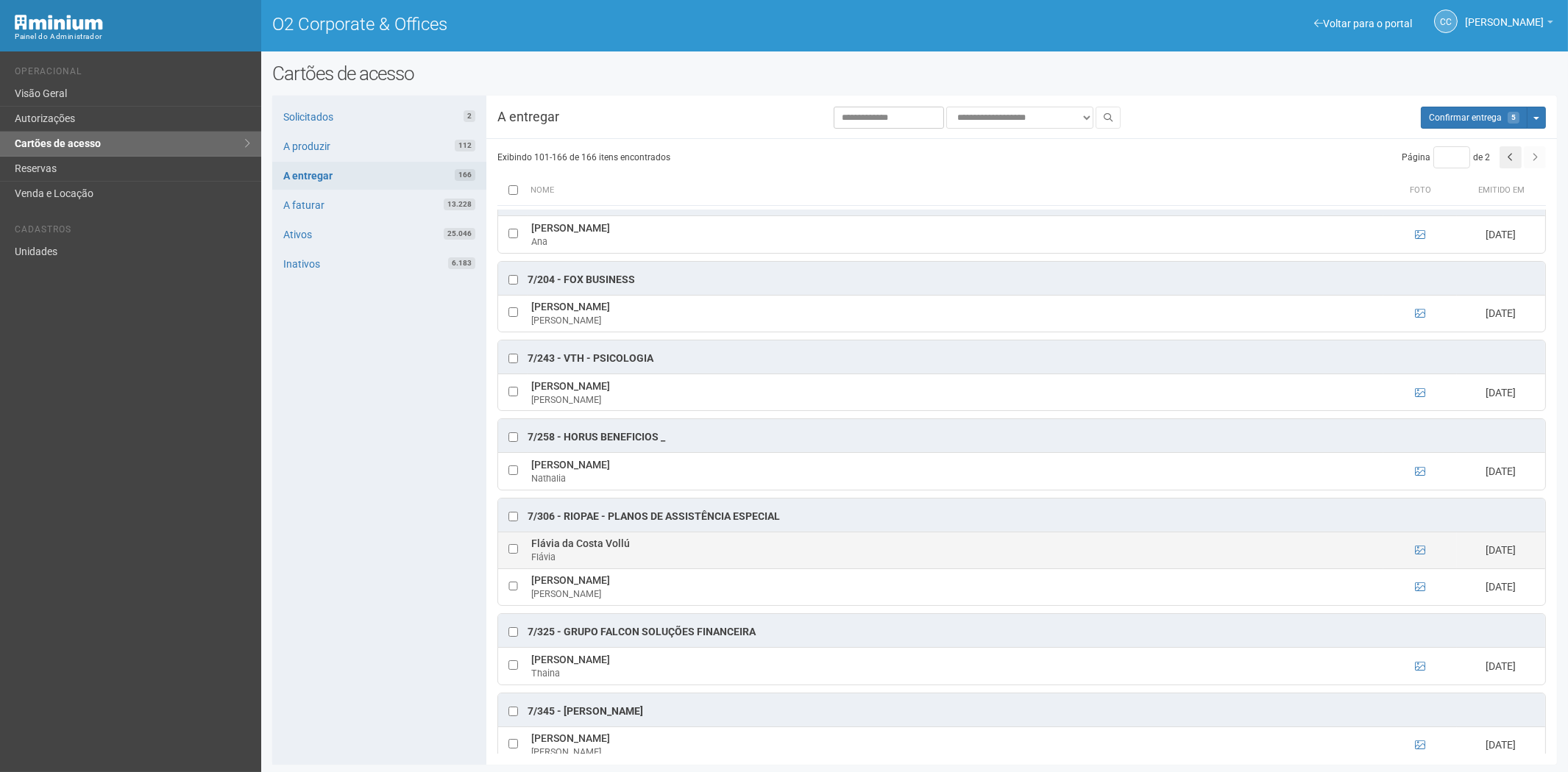
scroll to position [2941, 0]
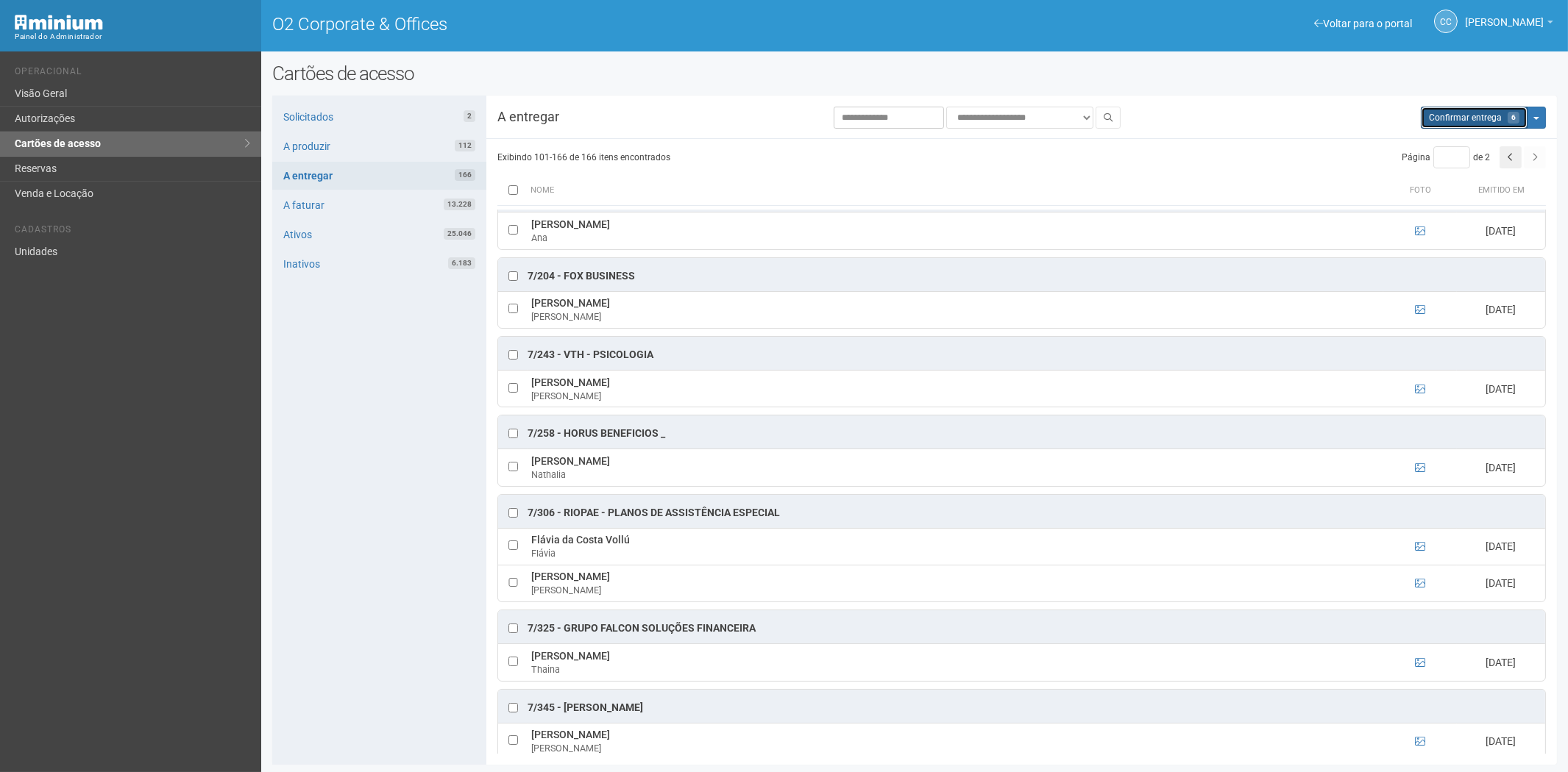
click at [1480, 114] on span "Confirmar entrega" at bounding box center [1465, 117] width 72 height 10
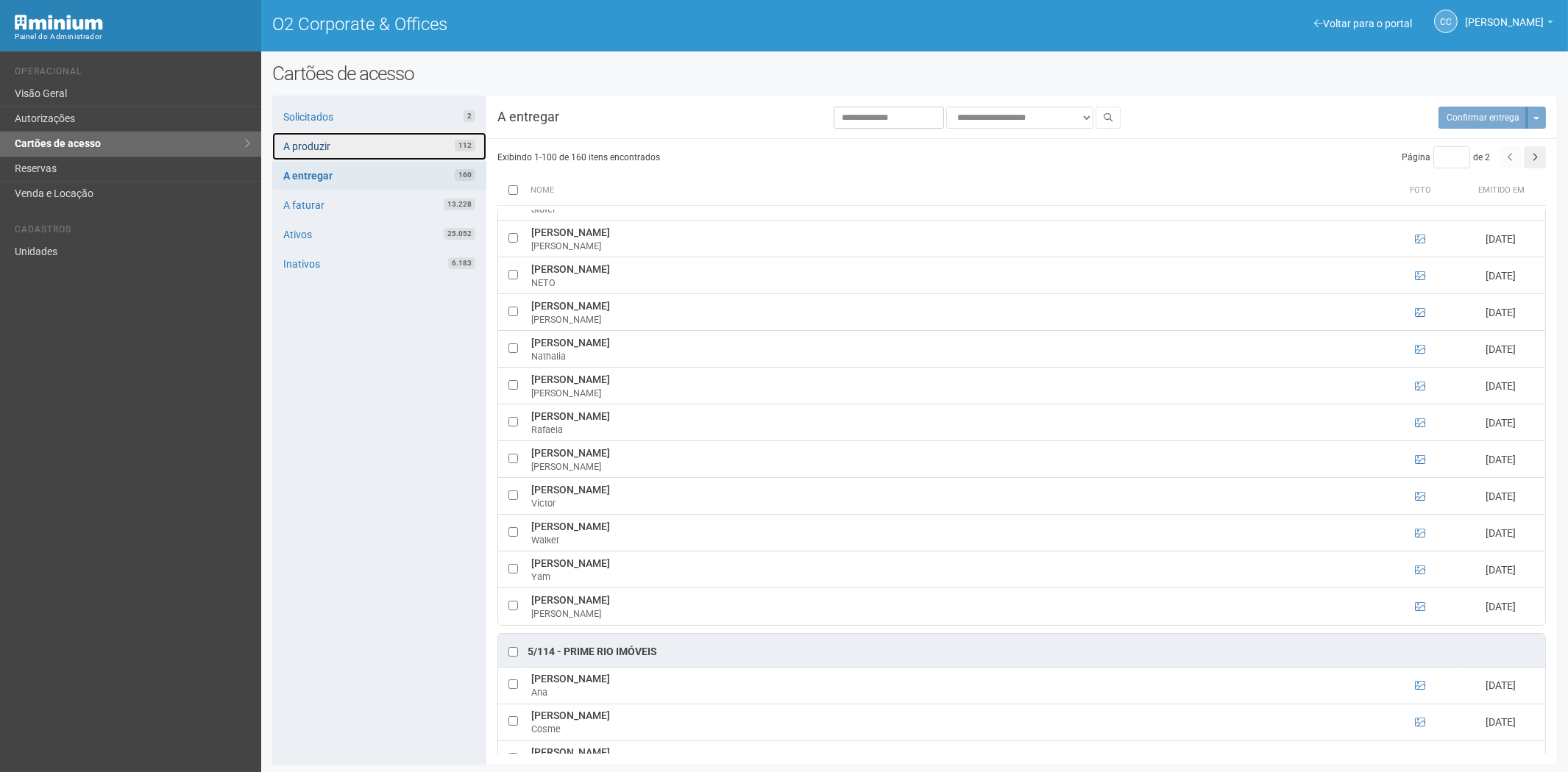
click at [381, 138] on link "A produzir 112" at bounding box center [379, 146] width 214 height 28
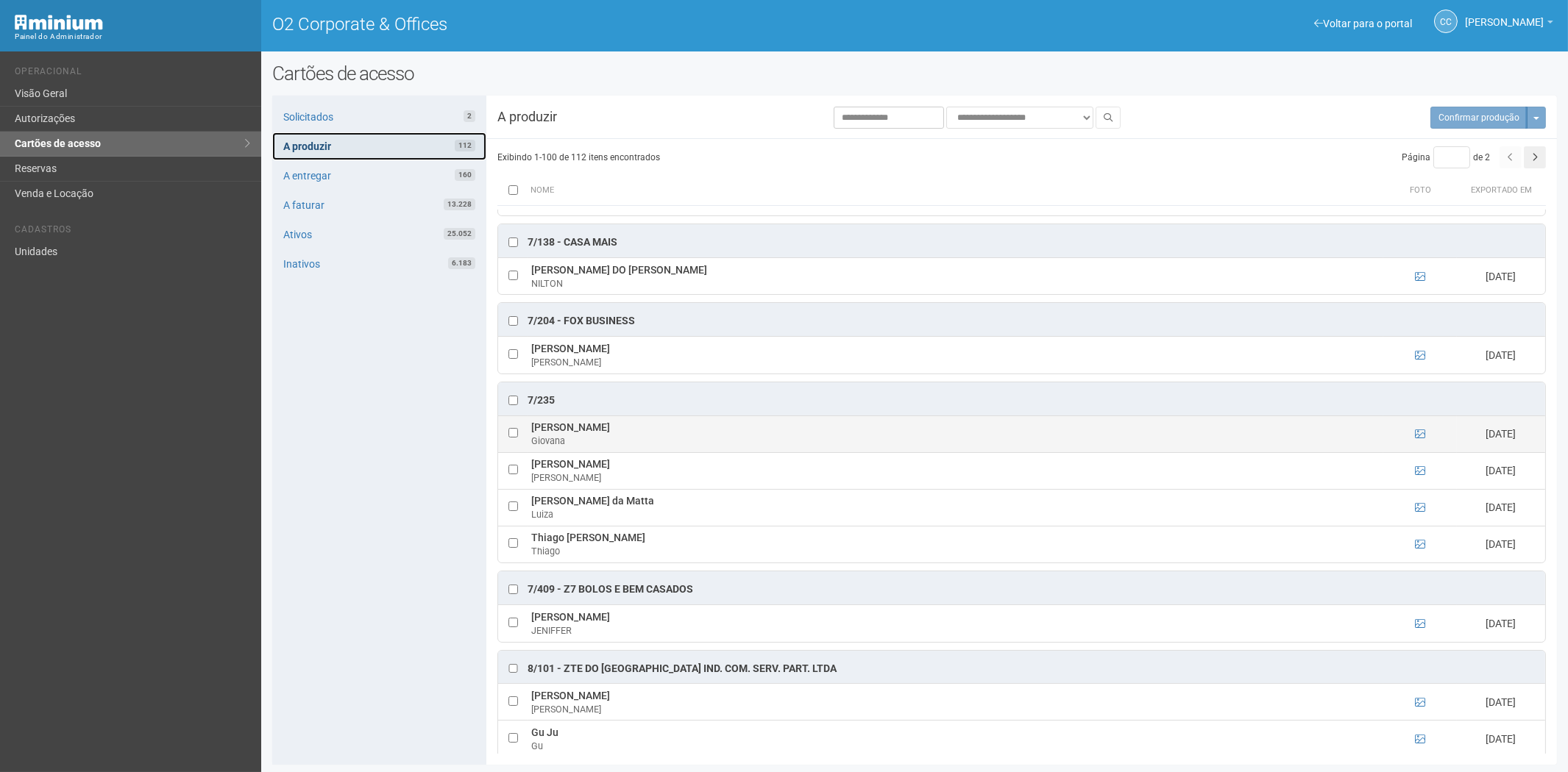
scroll to position [5064, 0]
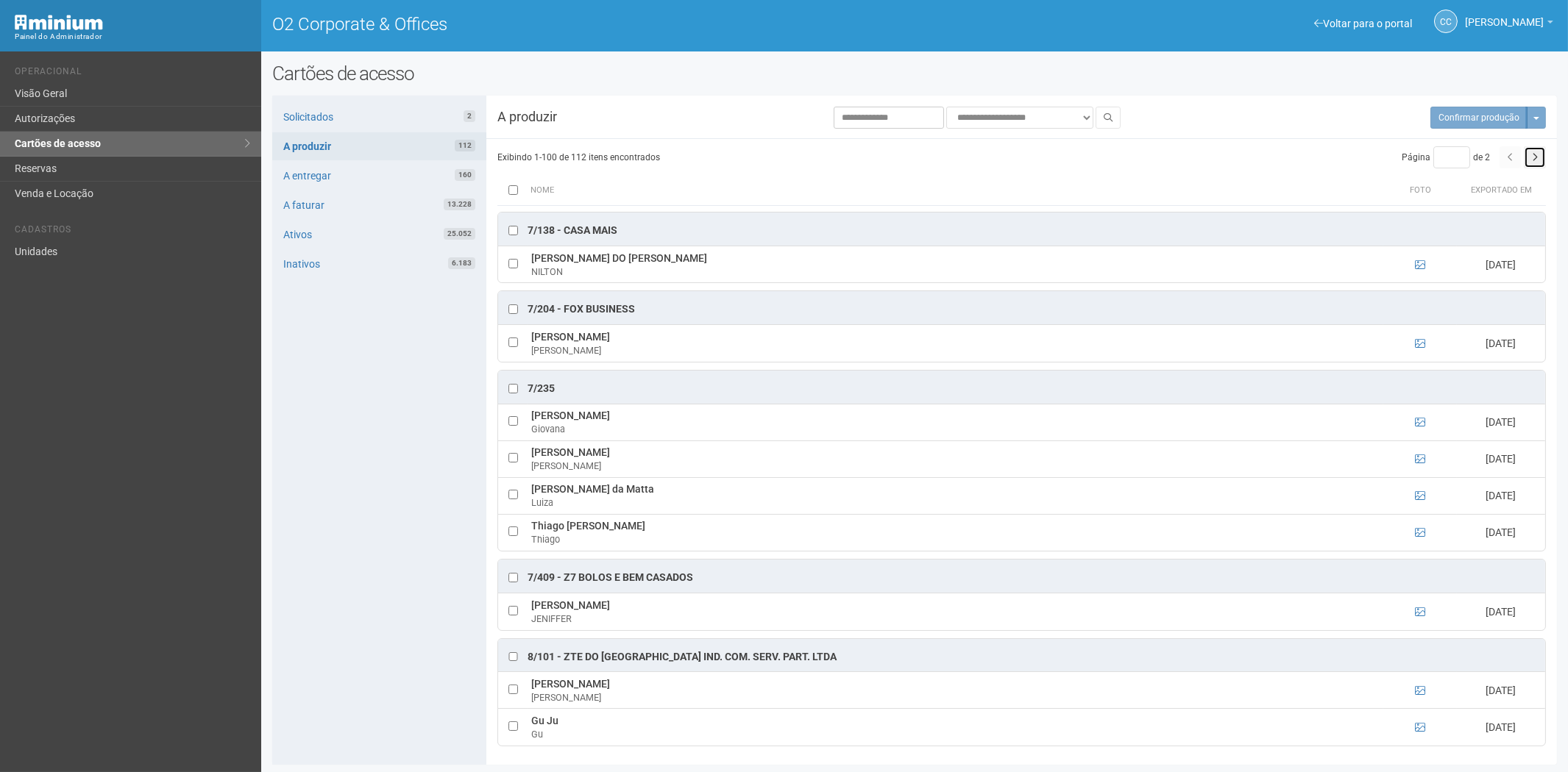
click at [1532, 166] on button "button" at bounding box center [1535, 157] width 22 height 22
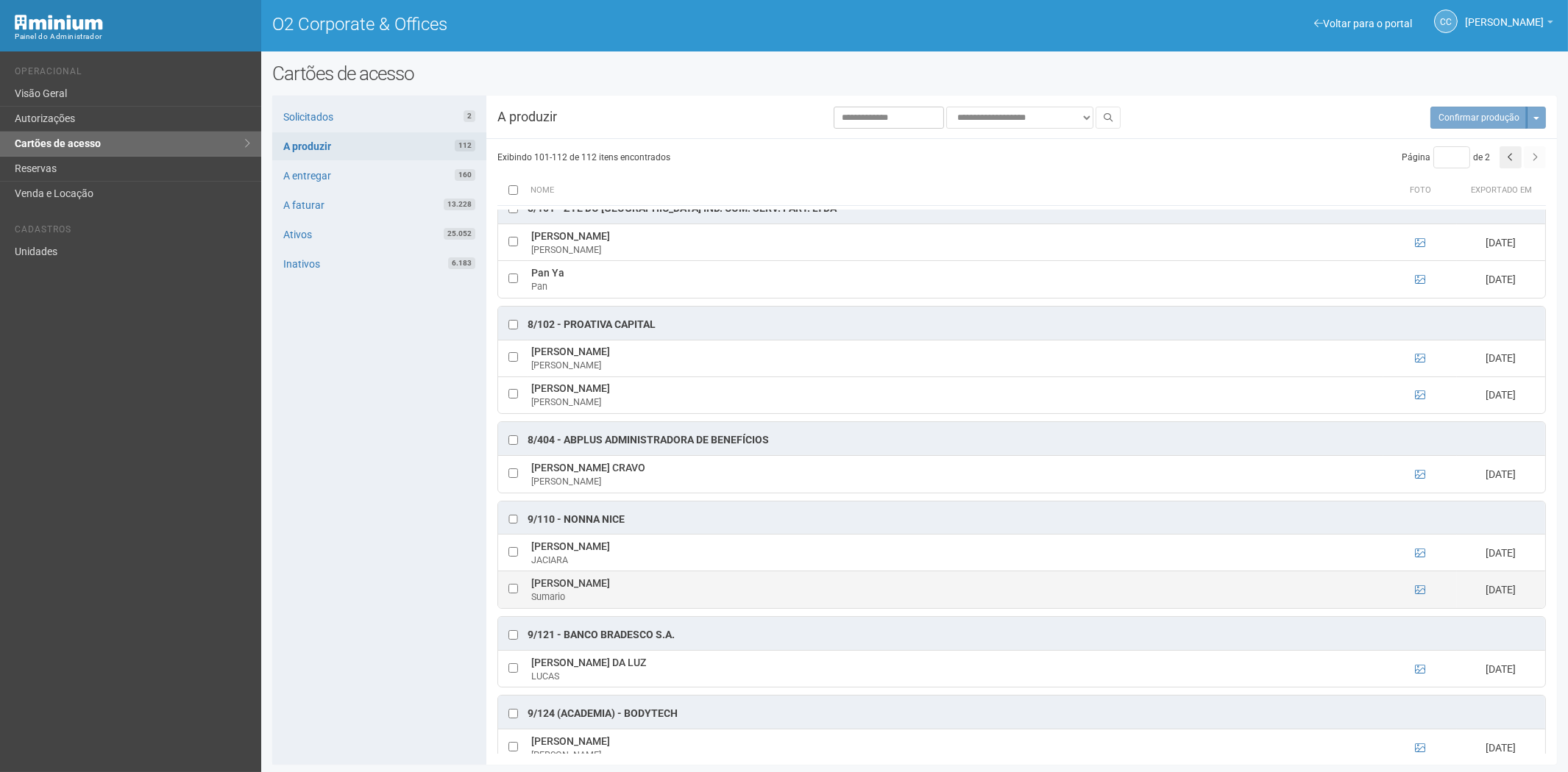
scroll to position [0, 0]
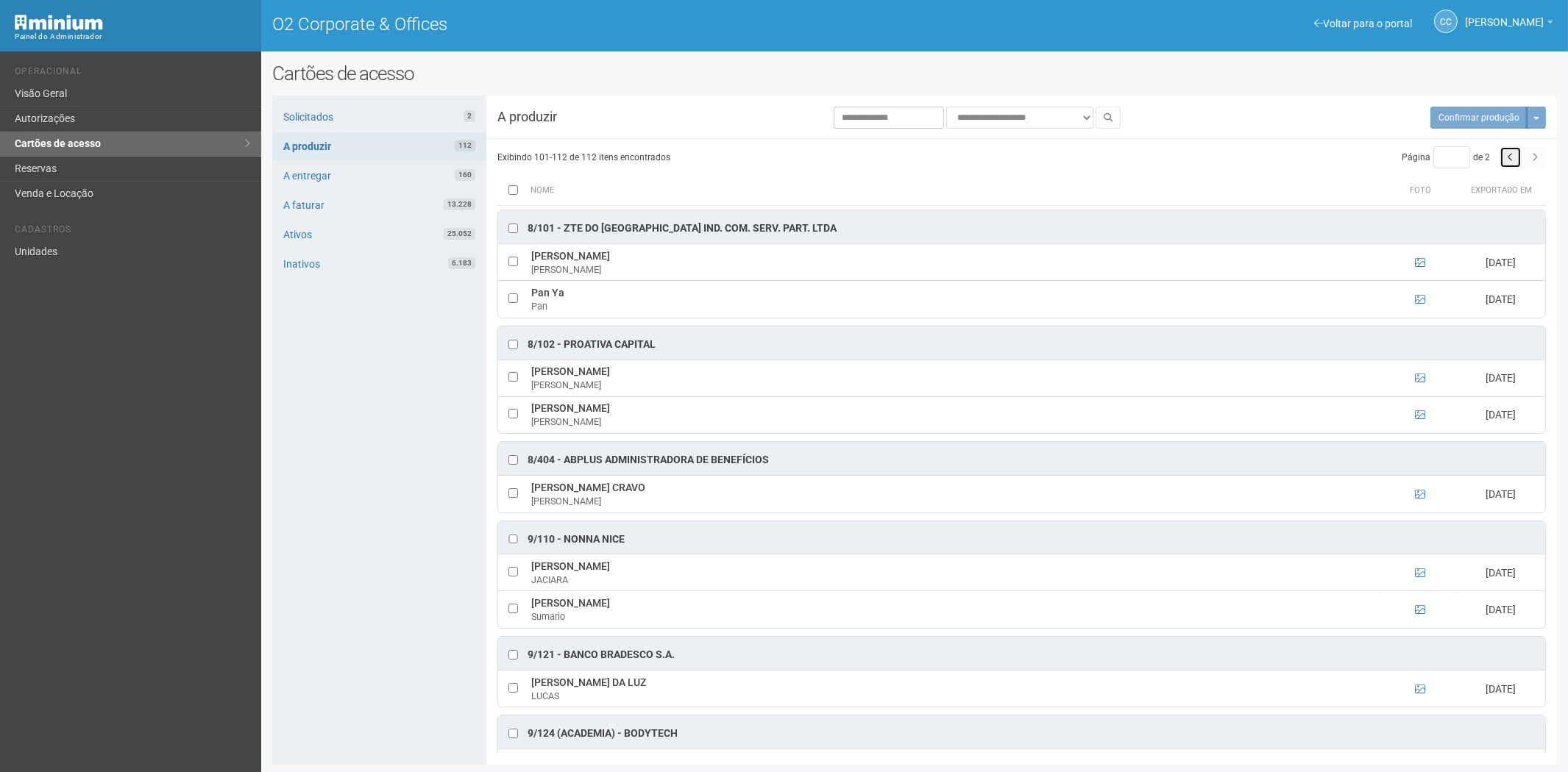
click at [1504, 159] on button "button" at bounding box center [1510, 157] width 22 height 22
type input "*"
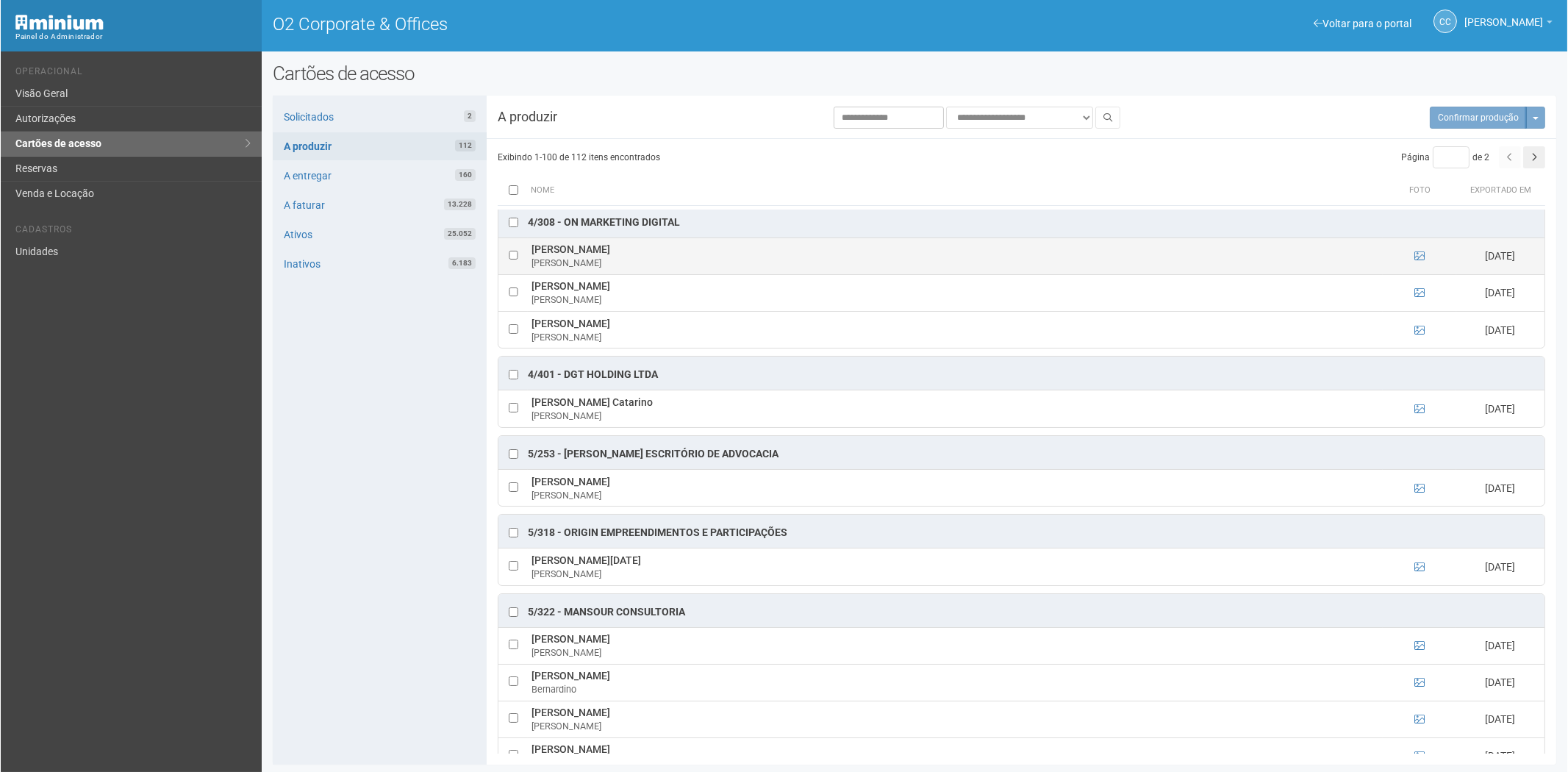
scroll to position [3431, 0]
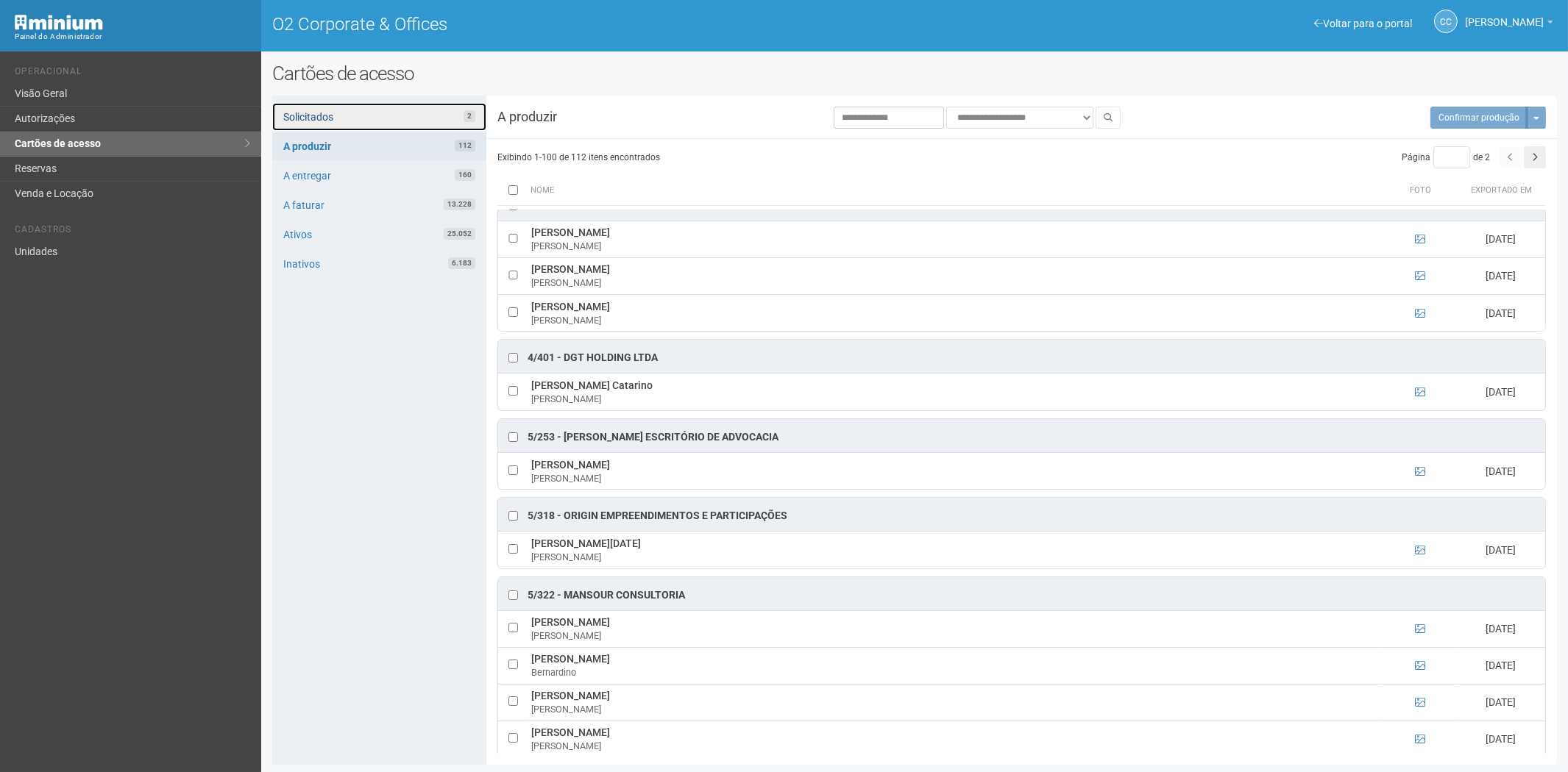
click at [371, 120] on link "Solicitados 2" at bounding box center [379, 117] width 214 height 28
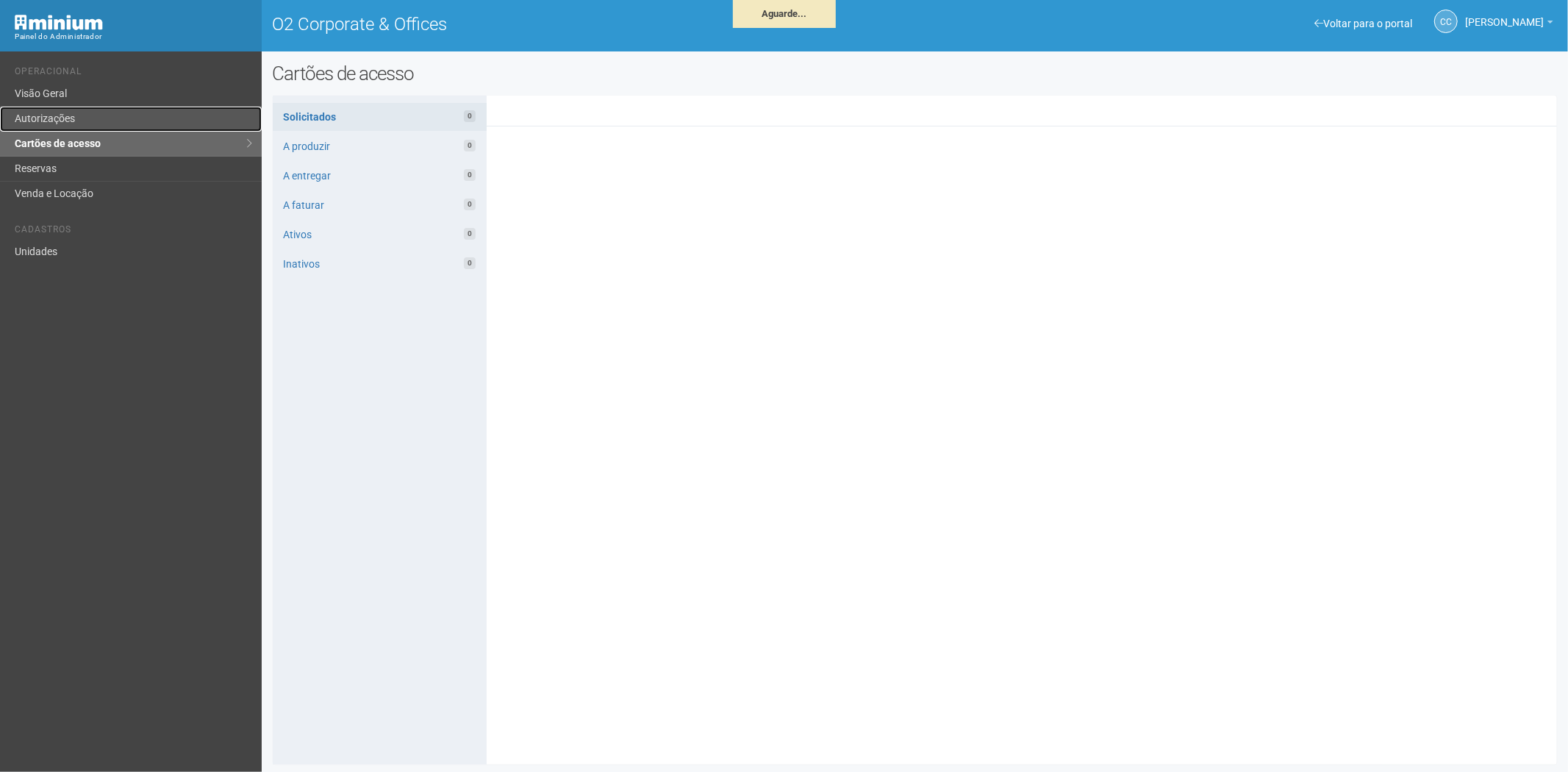
click at [64, 115] on link "Autorizações" at bounding box center [131, 119] width 262 height 25
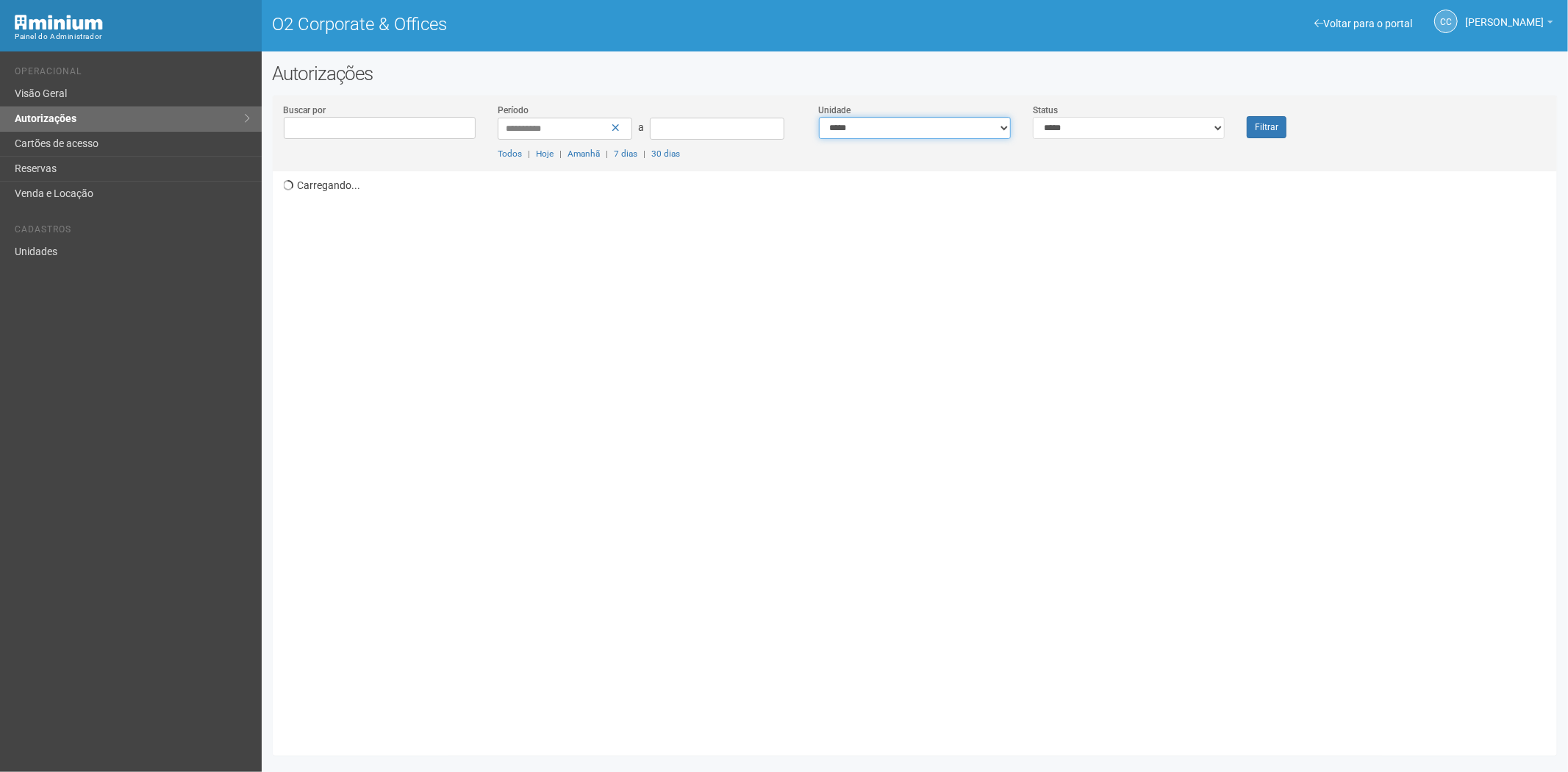
click at [855, 127] on select "**********" at bounding box center [915, 128] width 192 height 22
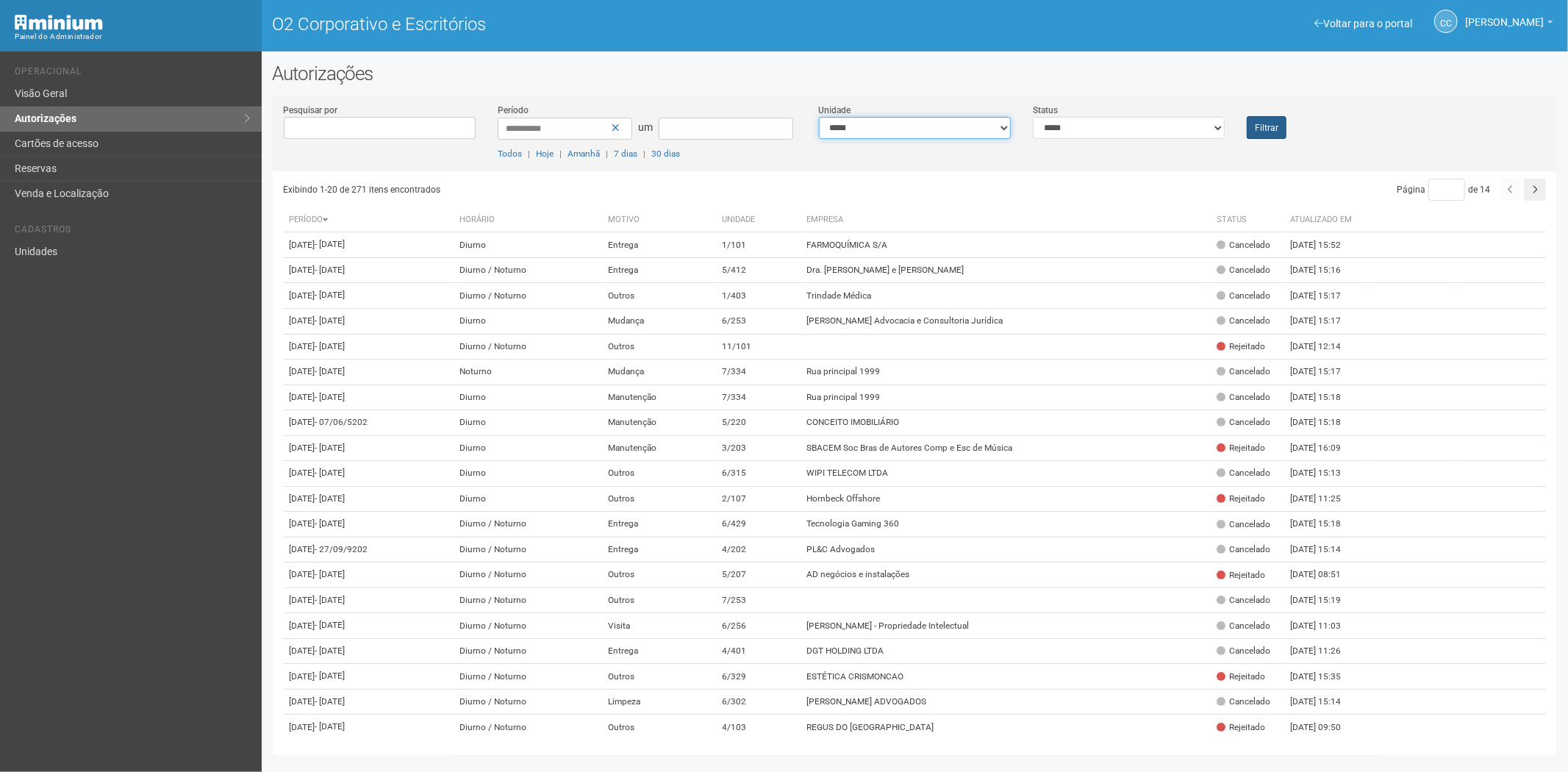
select select "**********"
click at [1274, 129] on font "Filtrar" at bounding box center [1266, 127] width 23 height 10
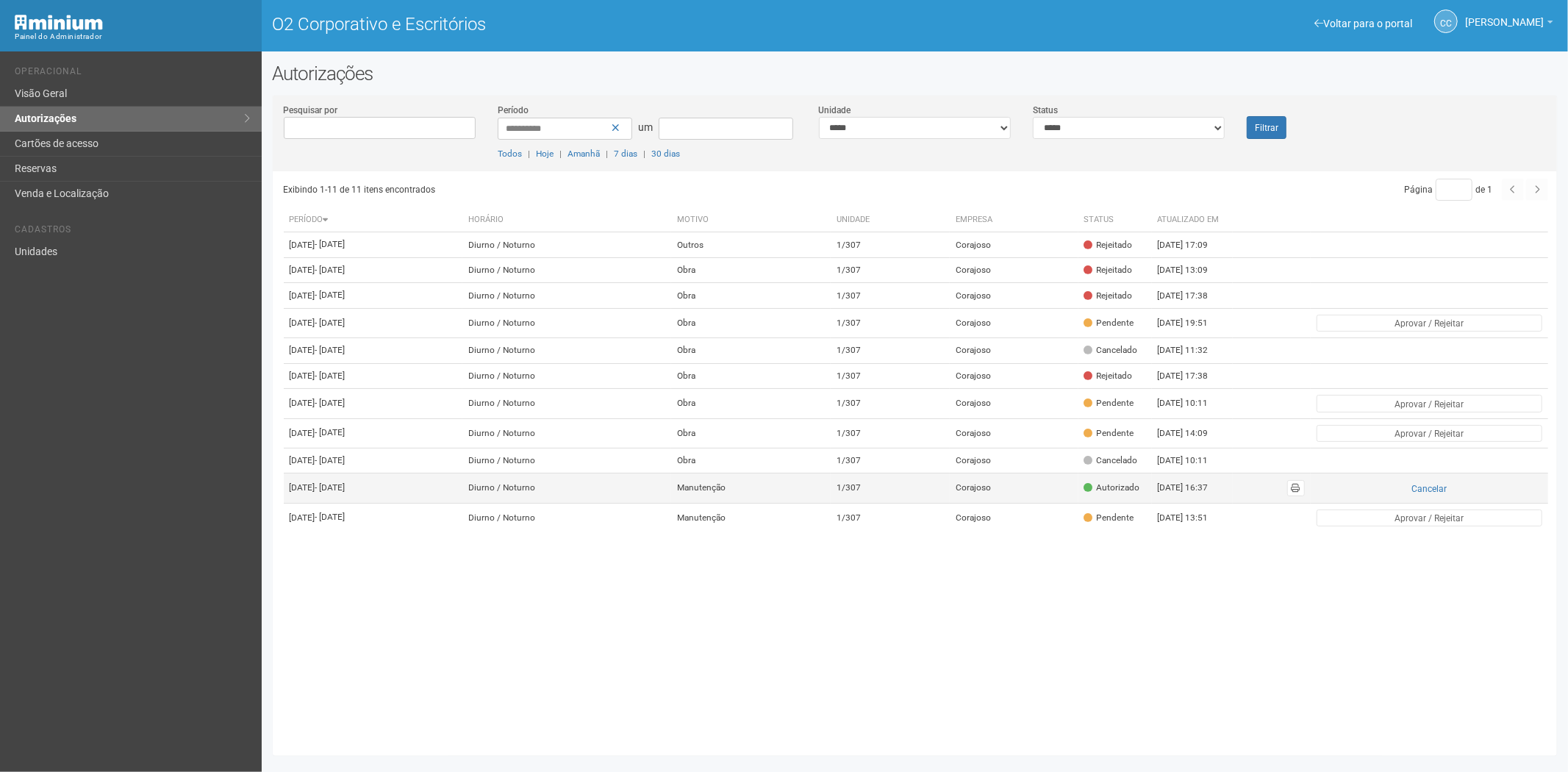
click at [1138, 492] on font "Autorizado" at bounding box center [1118, 487] width 44 height 10
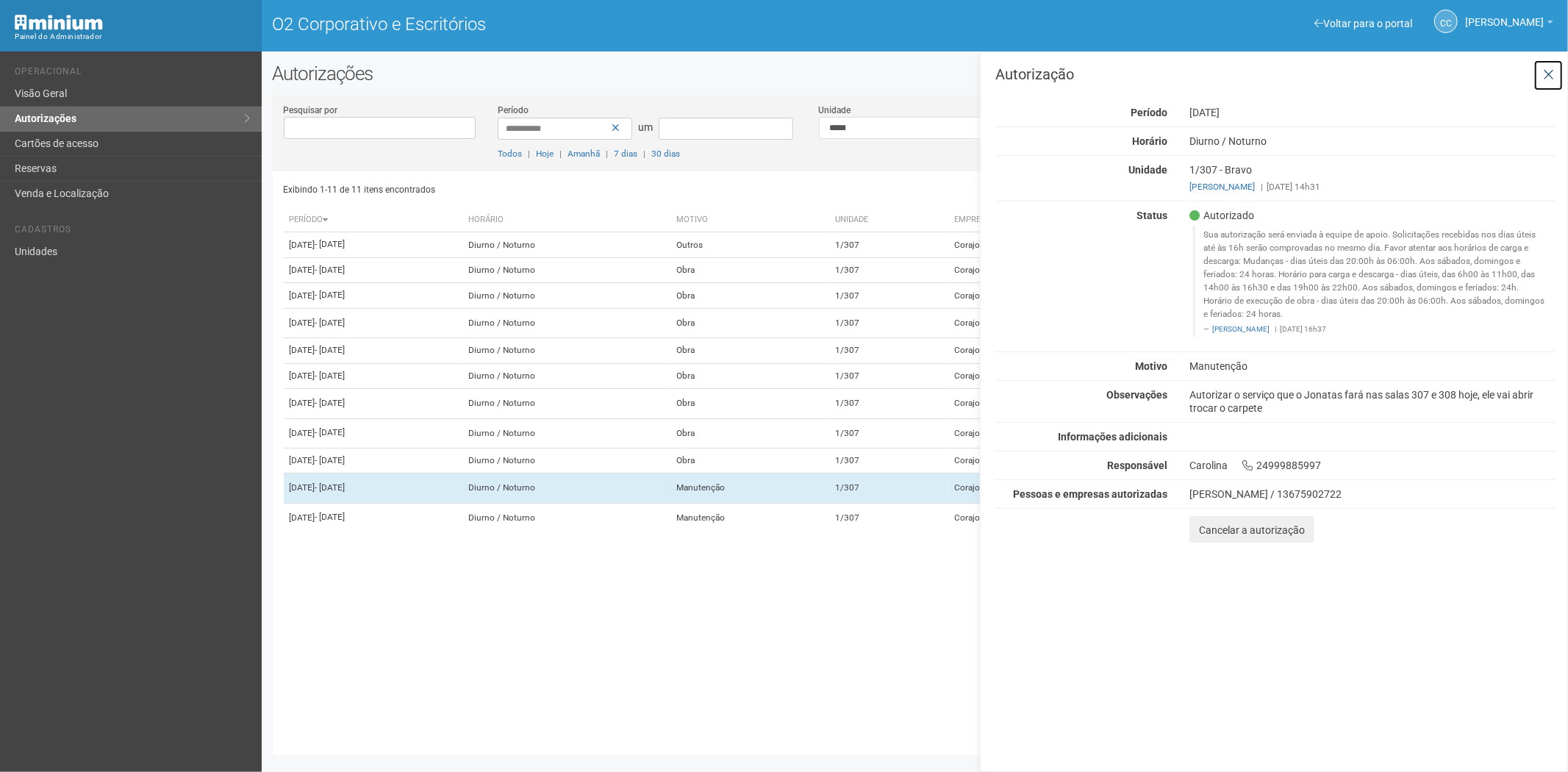
click at [1553, 68] on icon at bounding box center [1548, 75] width 11 height 15
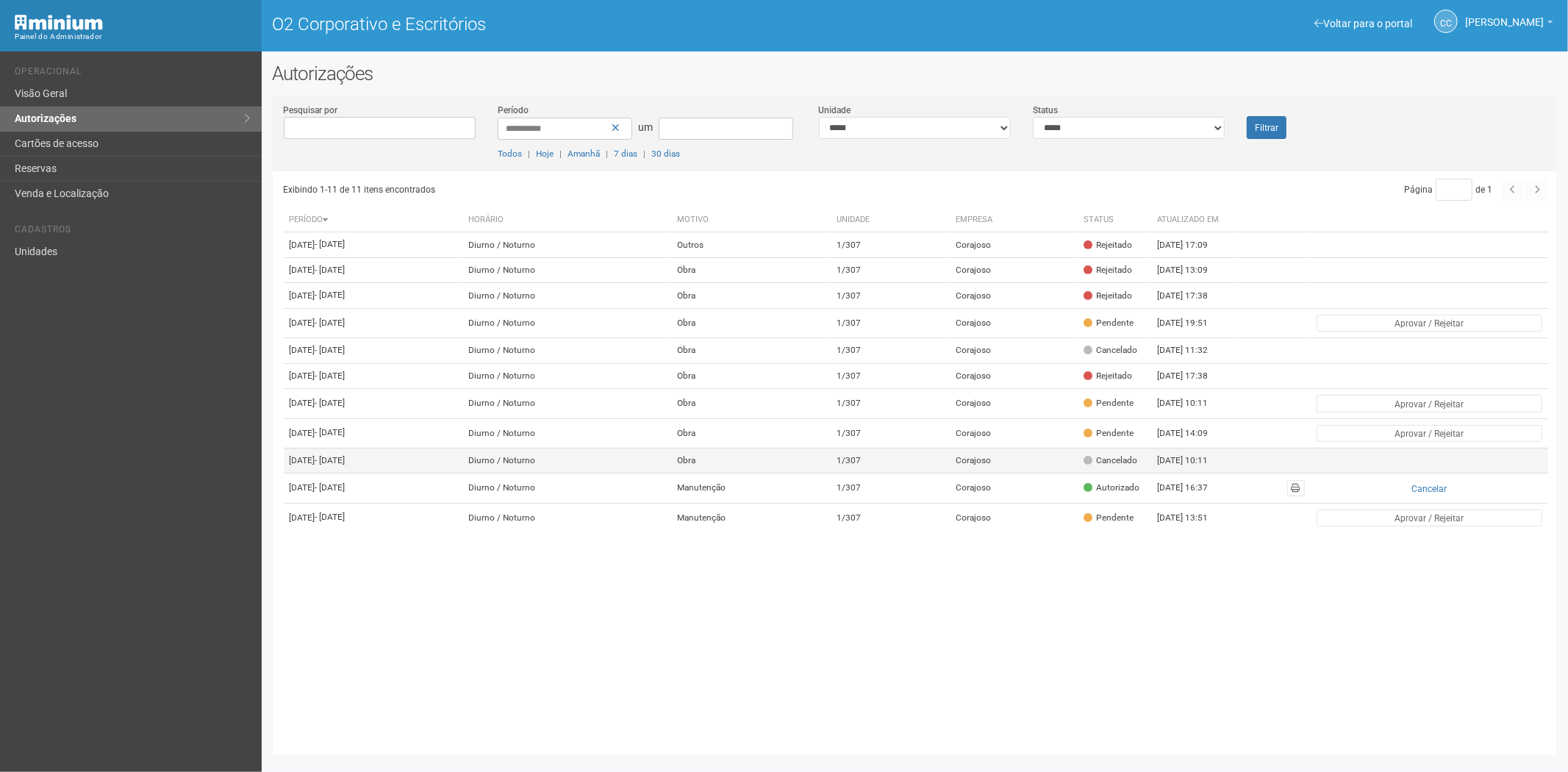
click at [1078, 474] on td "Corajoso" at bounding box center [1014, 461] width 129 height 26
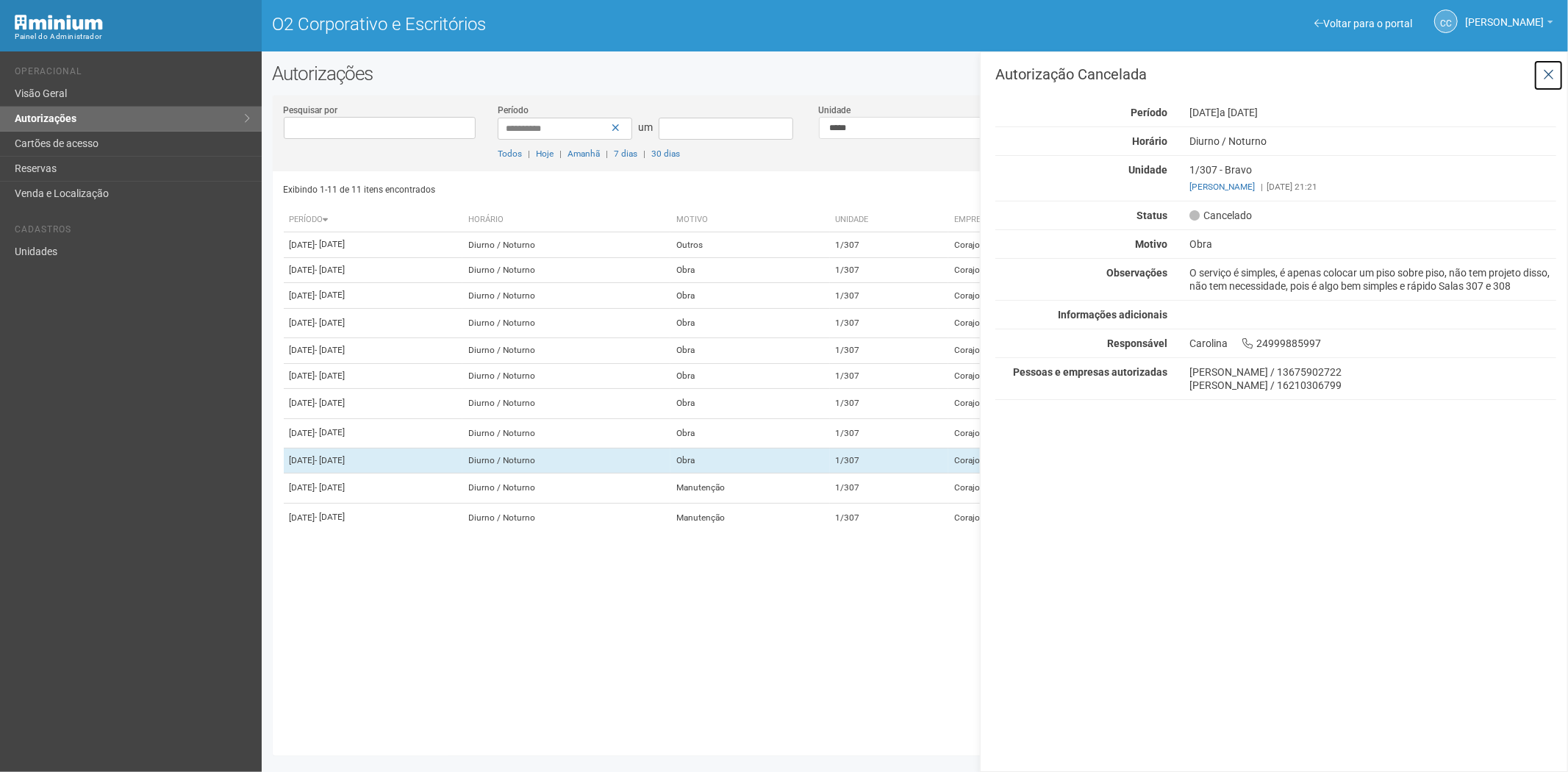
drag, startPoint x: 1544, startPoint y: 69, endPoint x: 1538, endPoint y: 75, distance: 8.5
click at [1545, 69] on icon at bounding box center [1548, 75] width 11 height 15
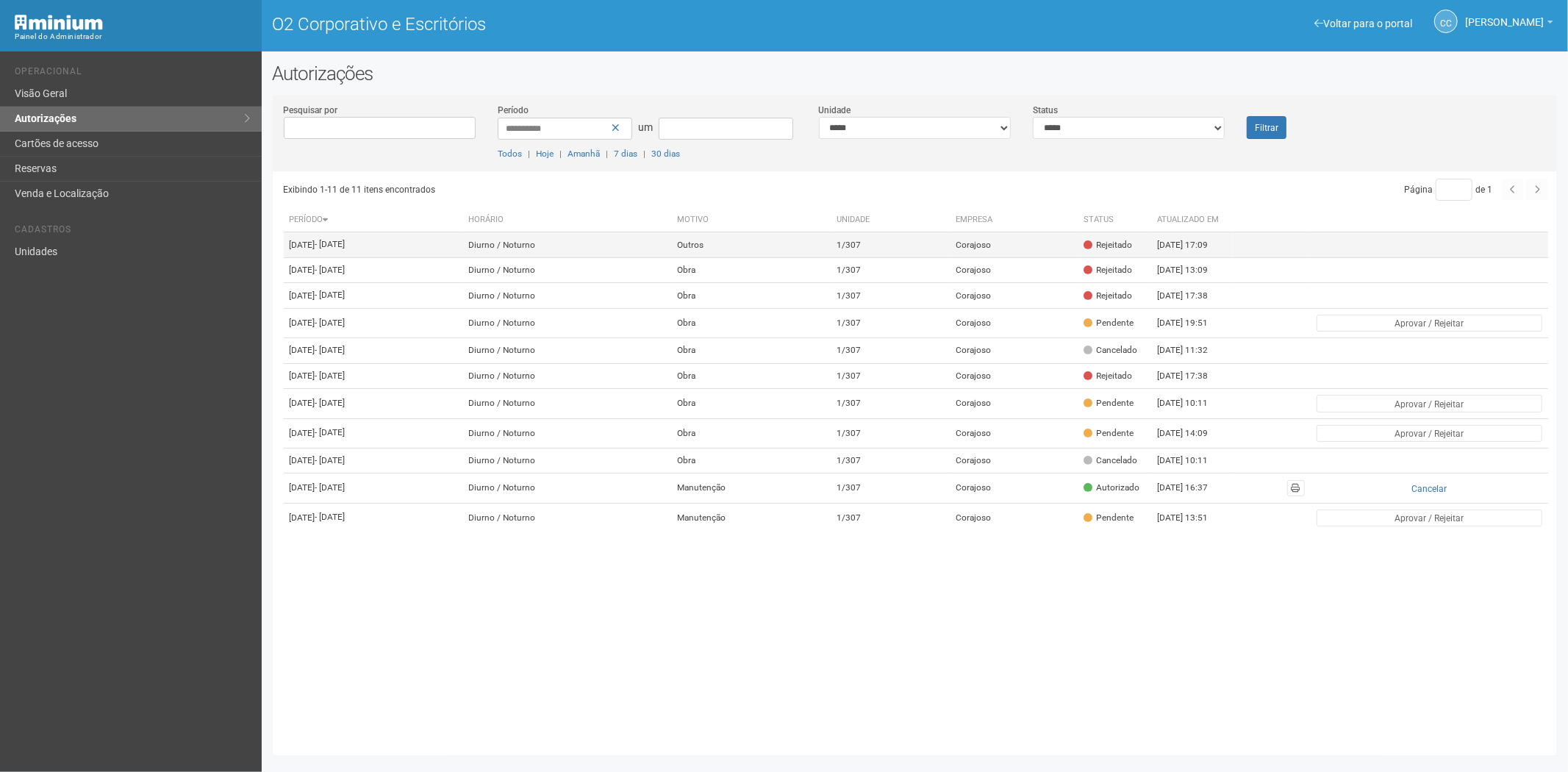
click at [1078, 245] on td "Corajoso" at bounding box center [1014, 245] width 129 height 26
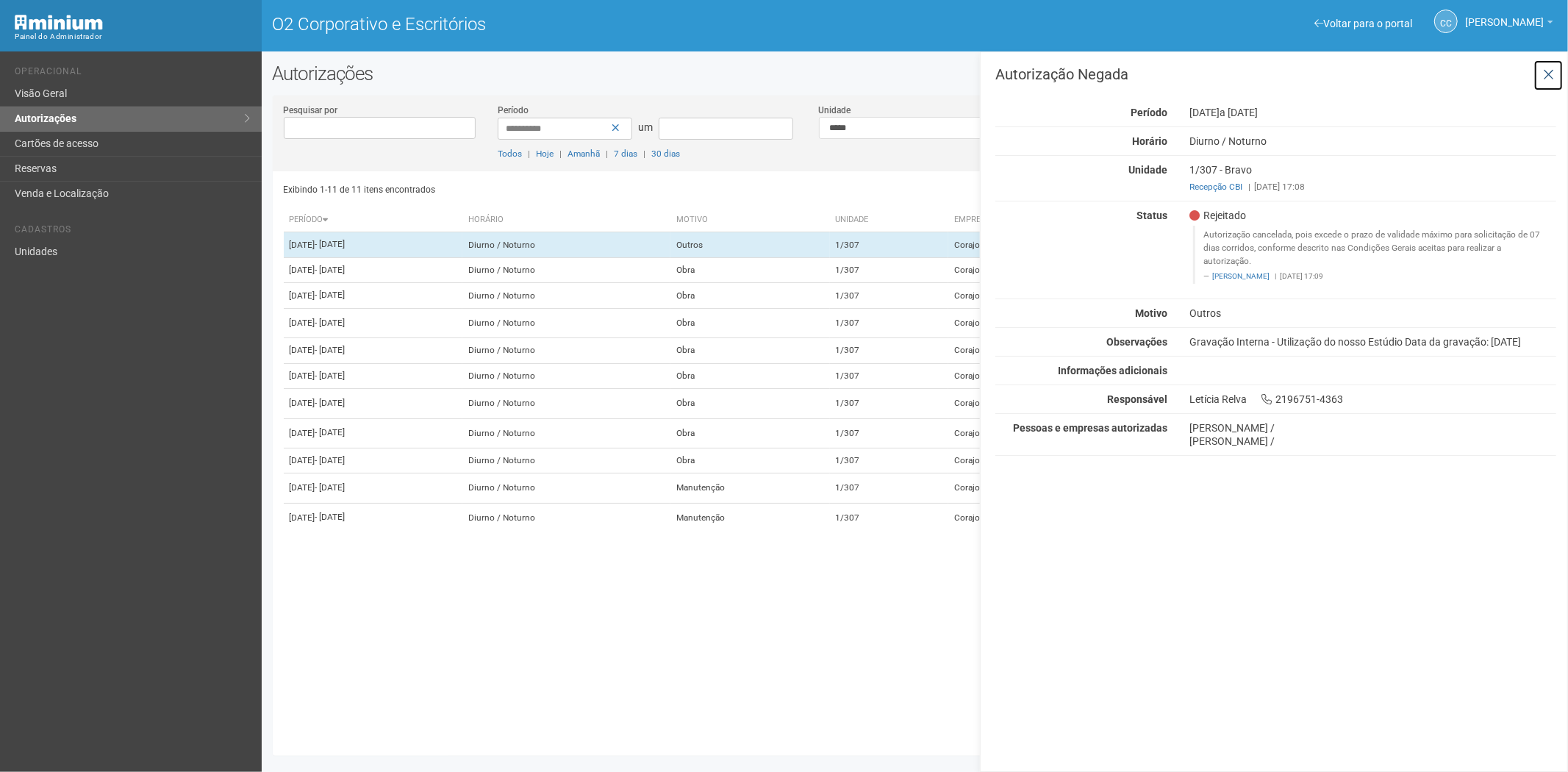
click at [1553, 65] on button at bounding box center [1548, 75] width 30 height 32
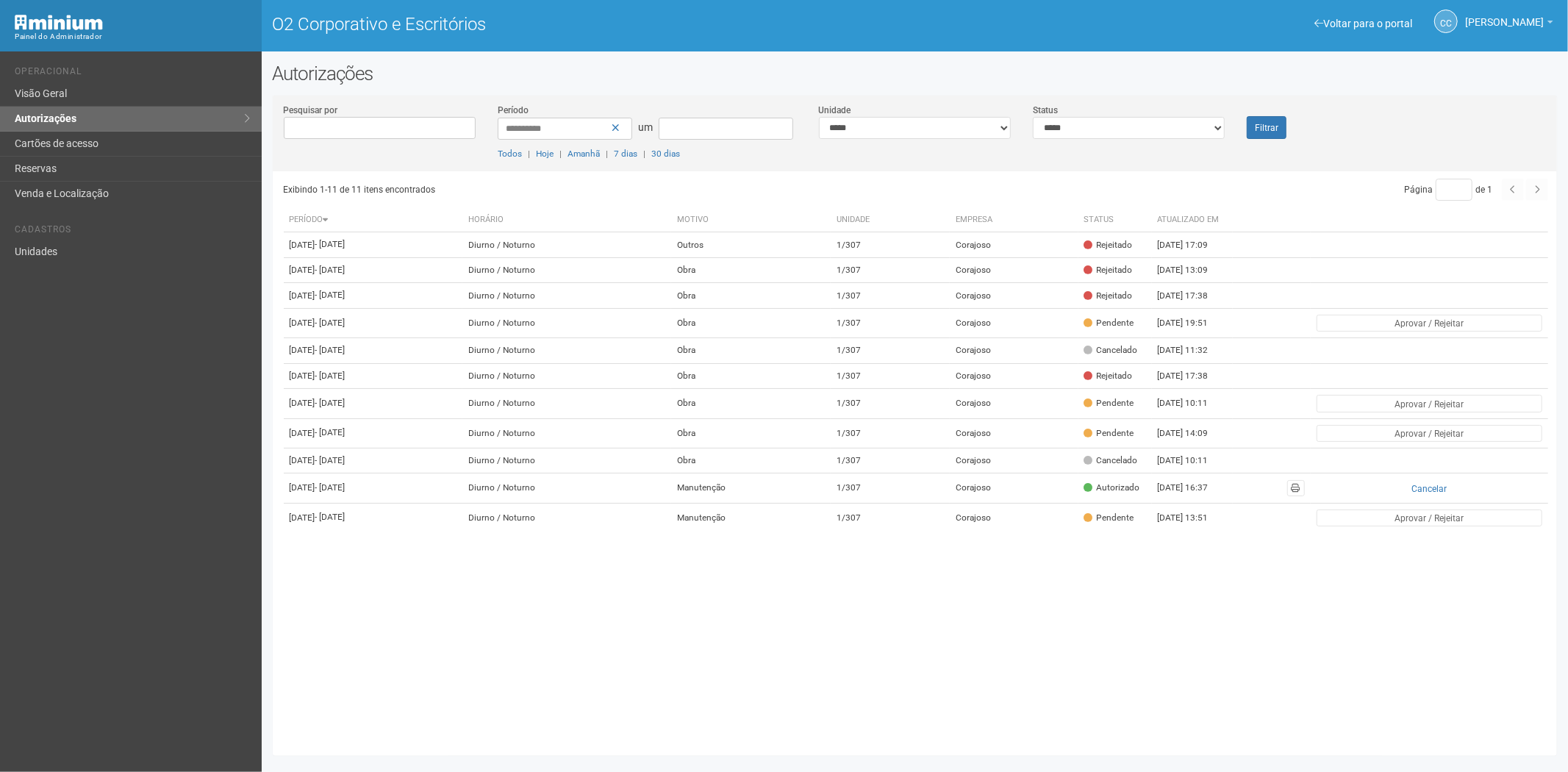
click at [1539, 189] on div "Página * de 1" at bounding box center [1232, 190] width 633 height 22
click at [512, 127] on input "**********" at bounding box center [565, 129] width 135 height 22
type input "**********"
click at [1262, 119] on button "Filtrar" at bounding box center [1266, 127] width 40 height 23
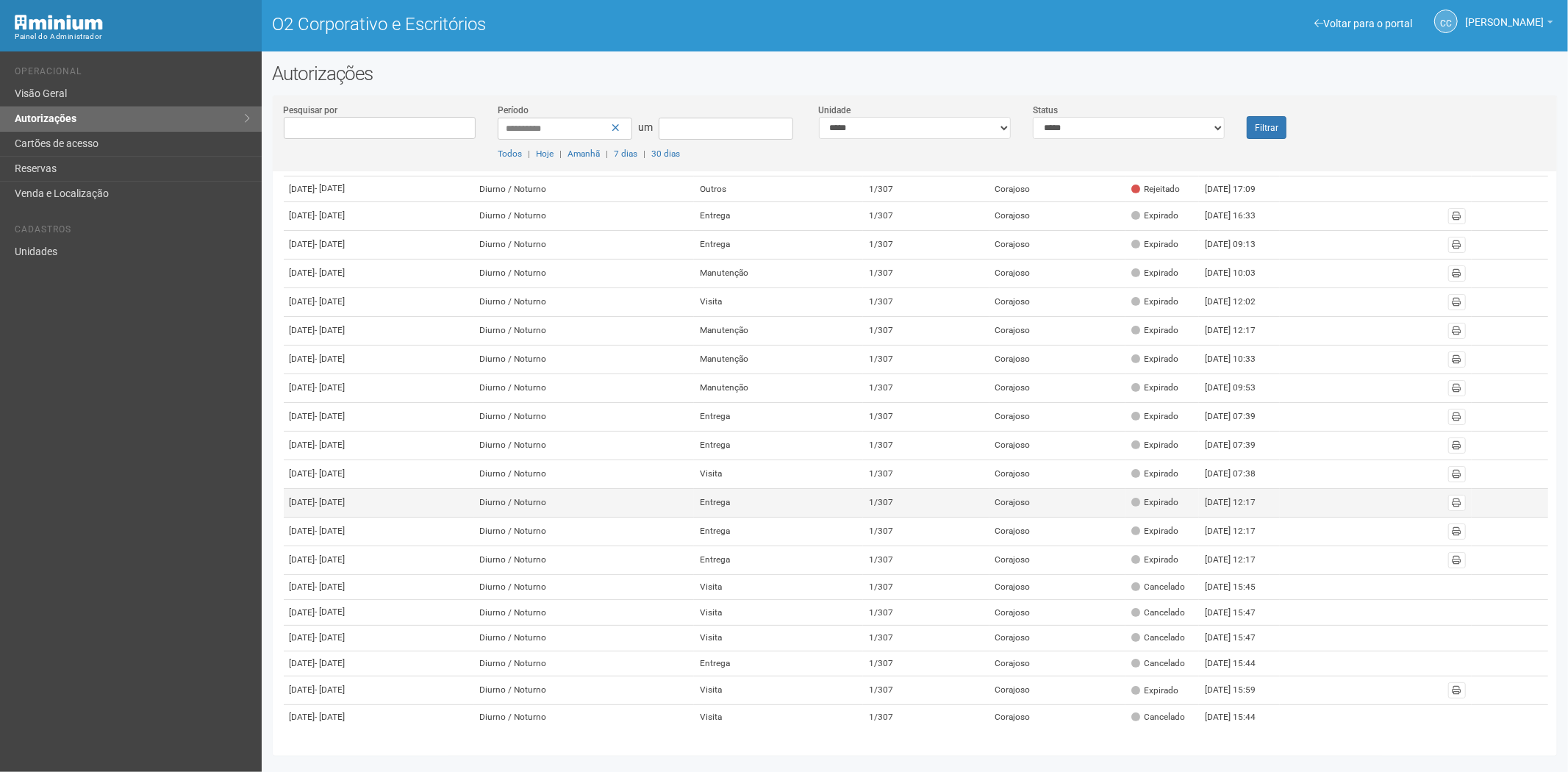
scroll to position [280, 0]
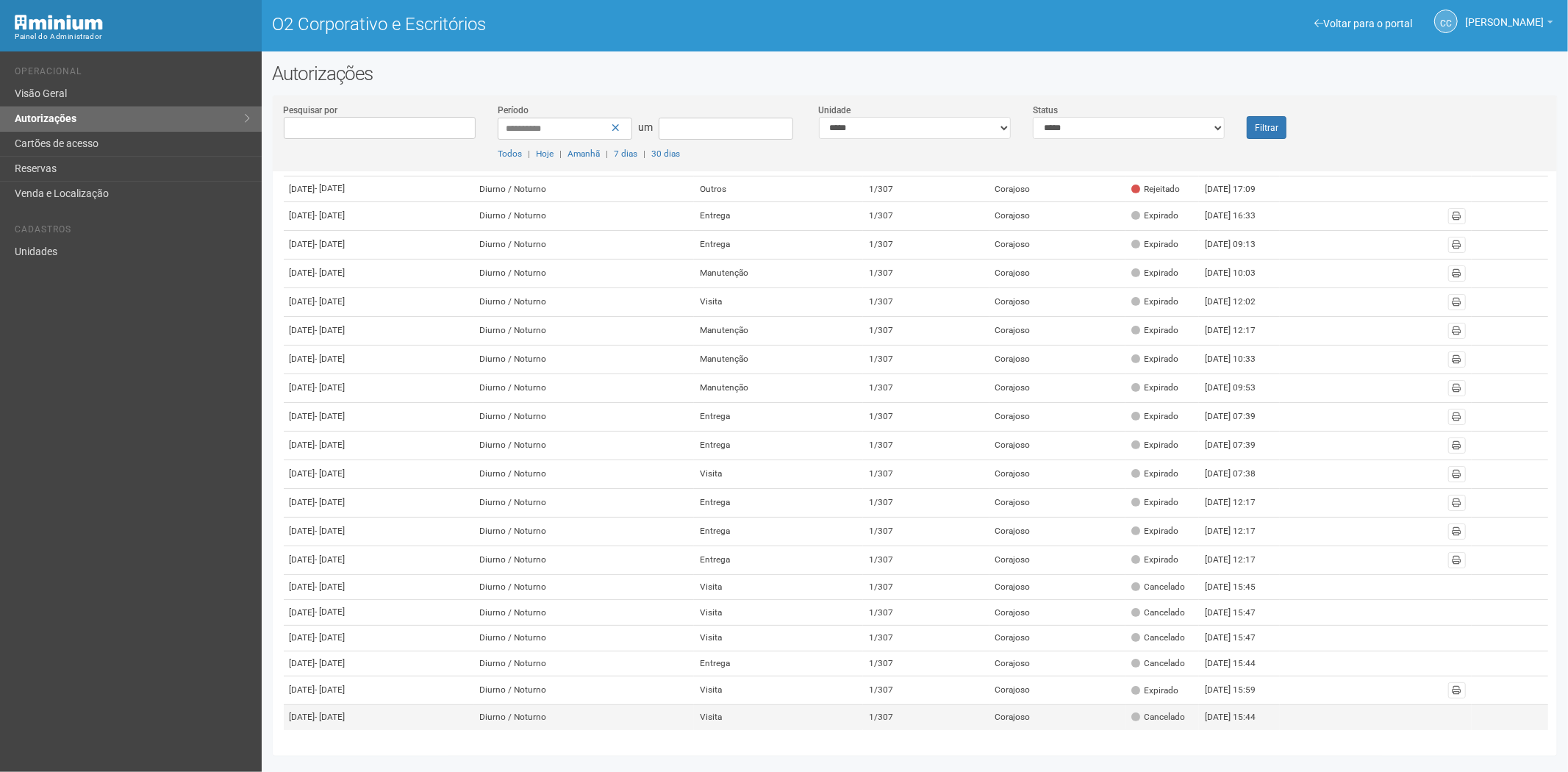
click at [1126, 723] on td "Corajoso" at bounding box center [1057, 717] width 136 height 25
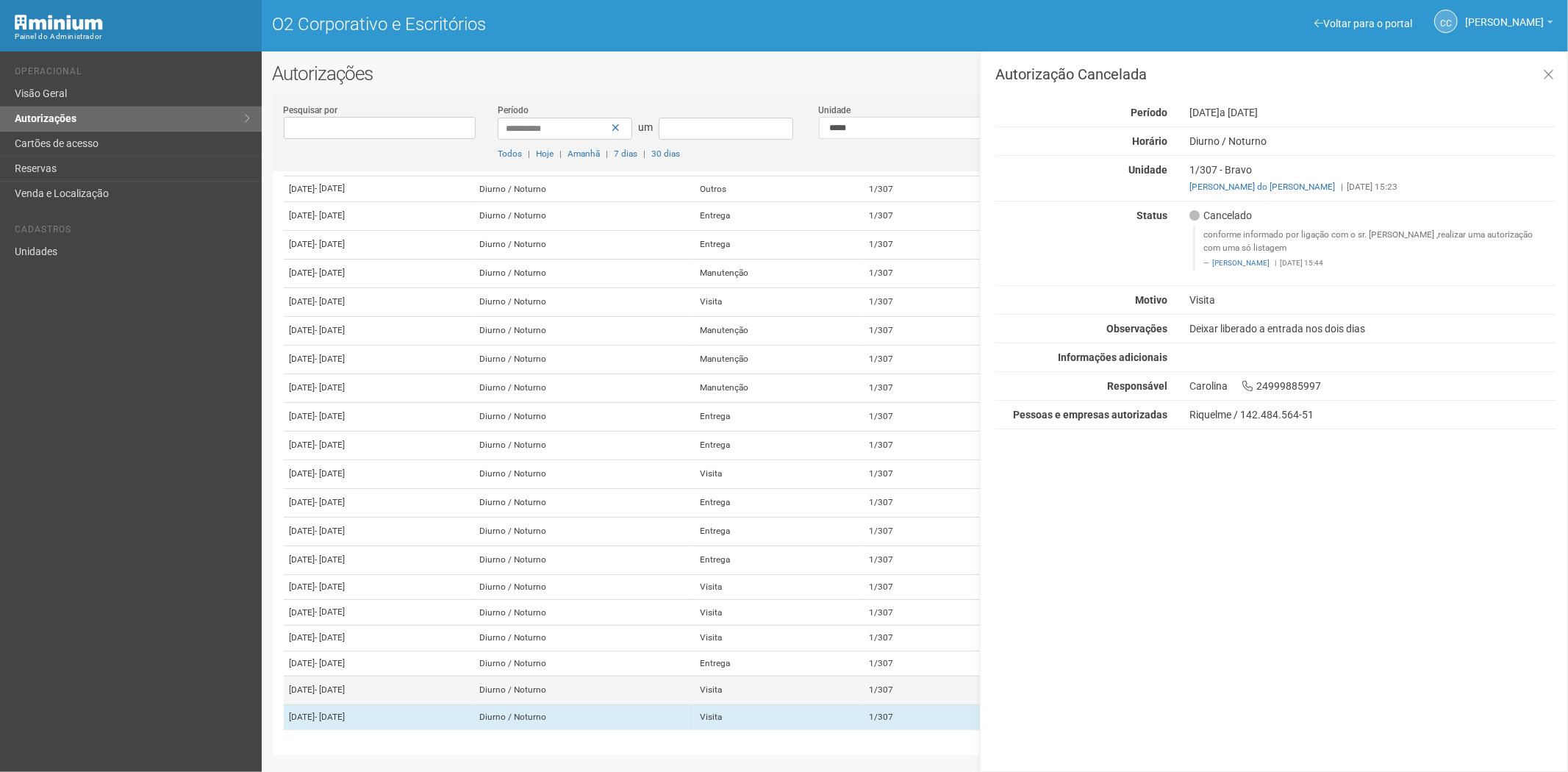
click at [861, 676] on td "Visita" at bounding box center [778, 690] width 169 height 29
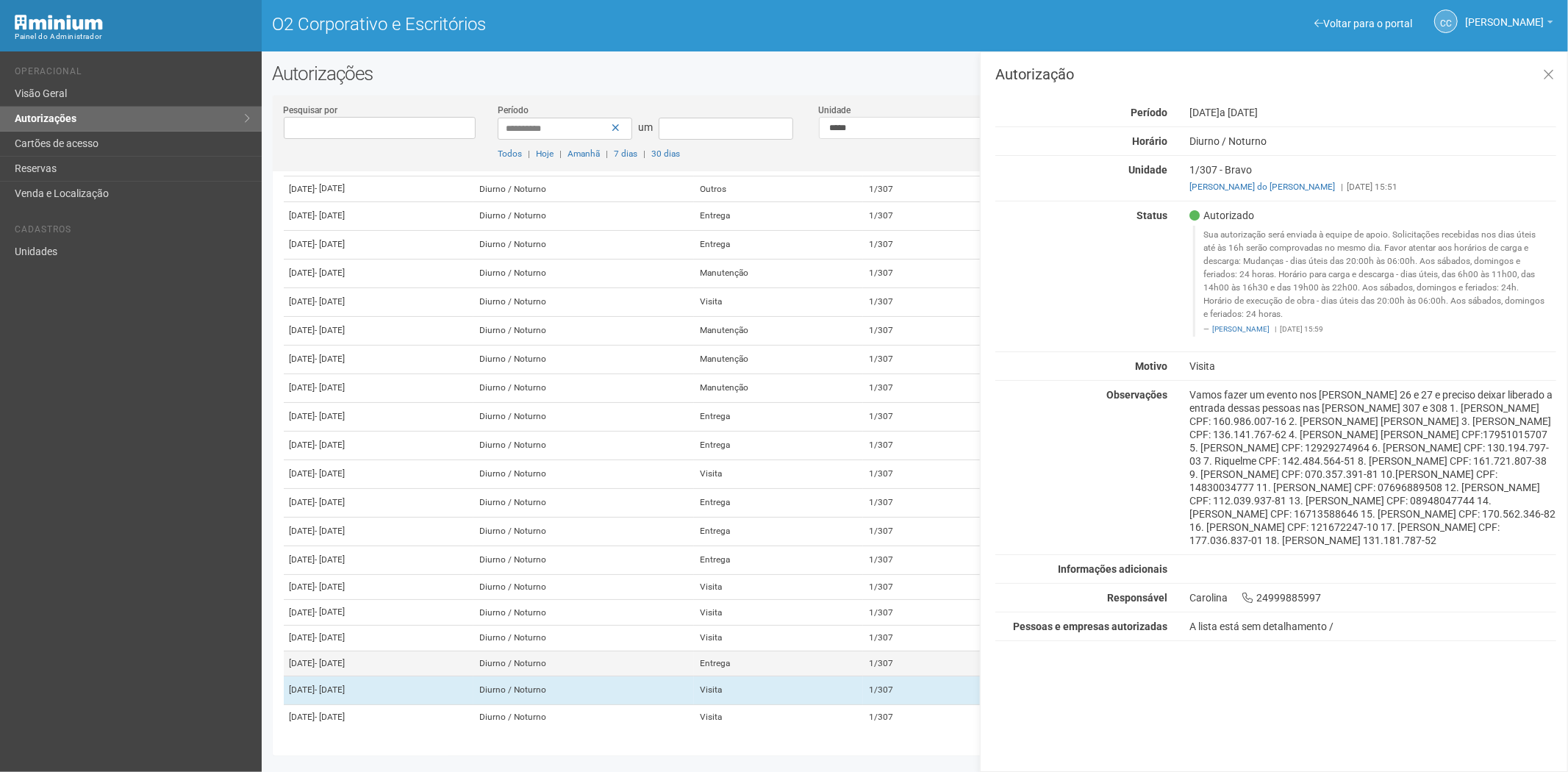
click at [862, 650] on td "Entrega" at bounding box center [778, 663] width 169 height 26
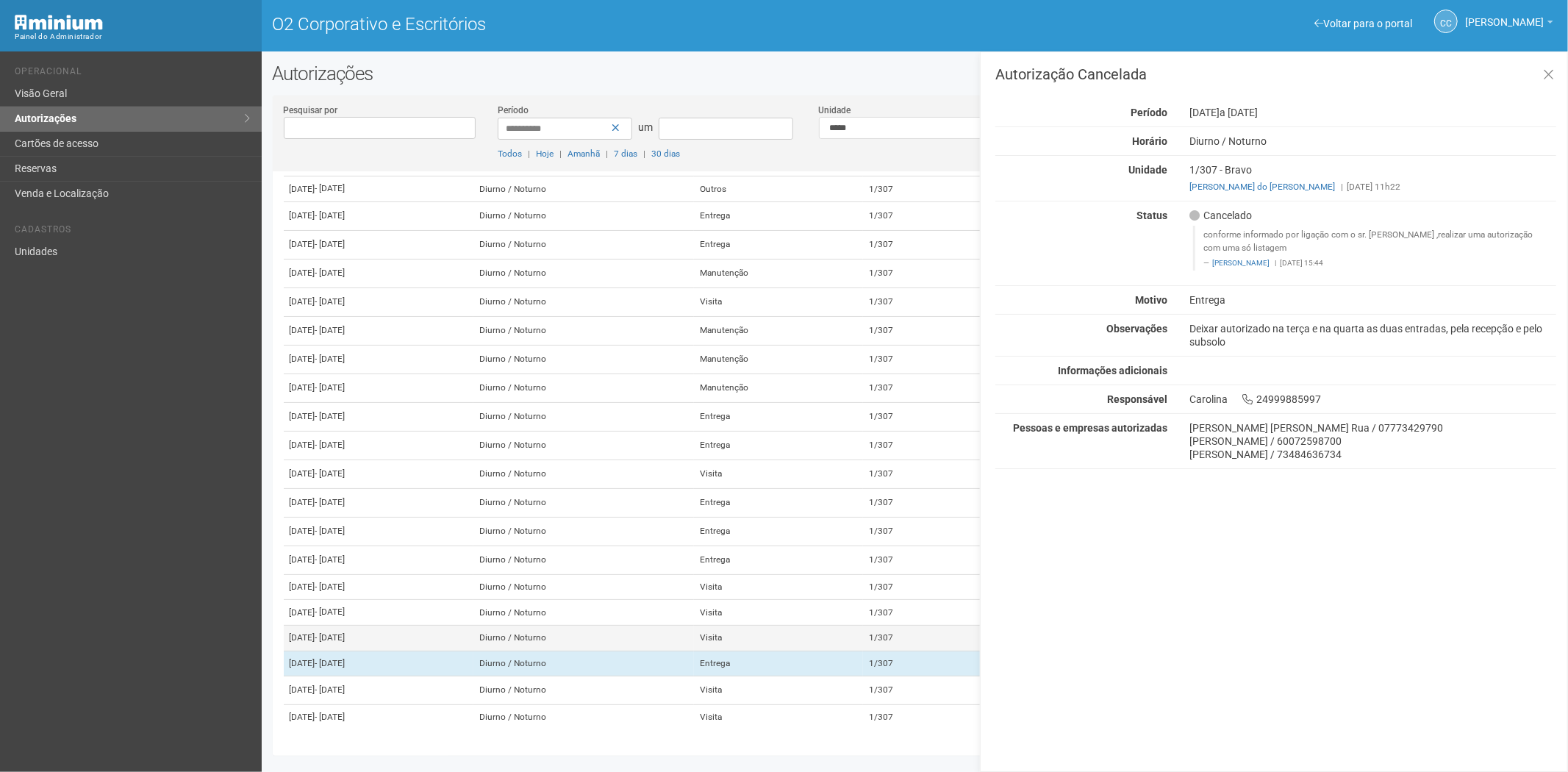
click at [854, 625] on td "Visita" at bounding box center [778, 638] width 169 height 26
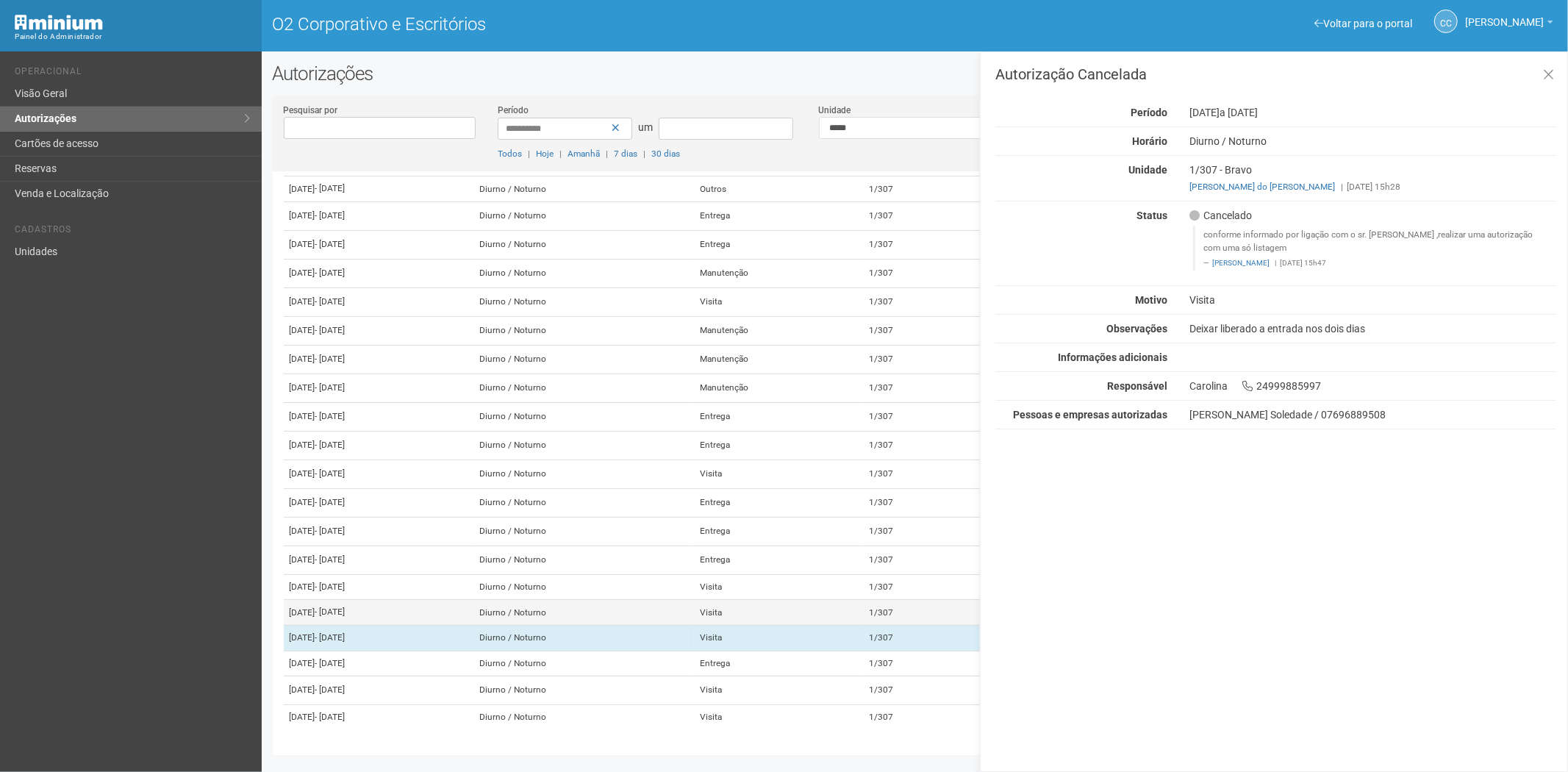
click at [863, 600] on td "Visita" at bounding box center [778, 613] width 169 height 26
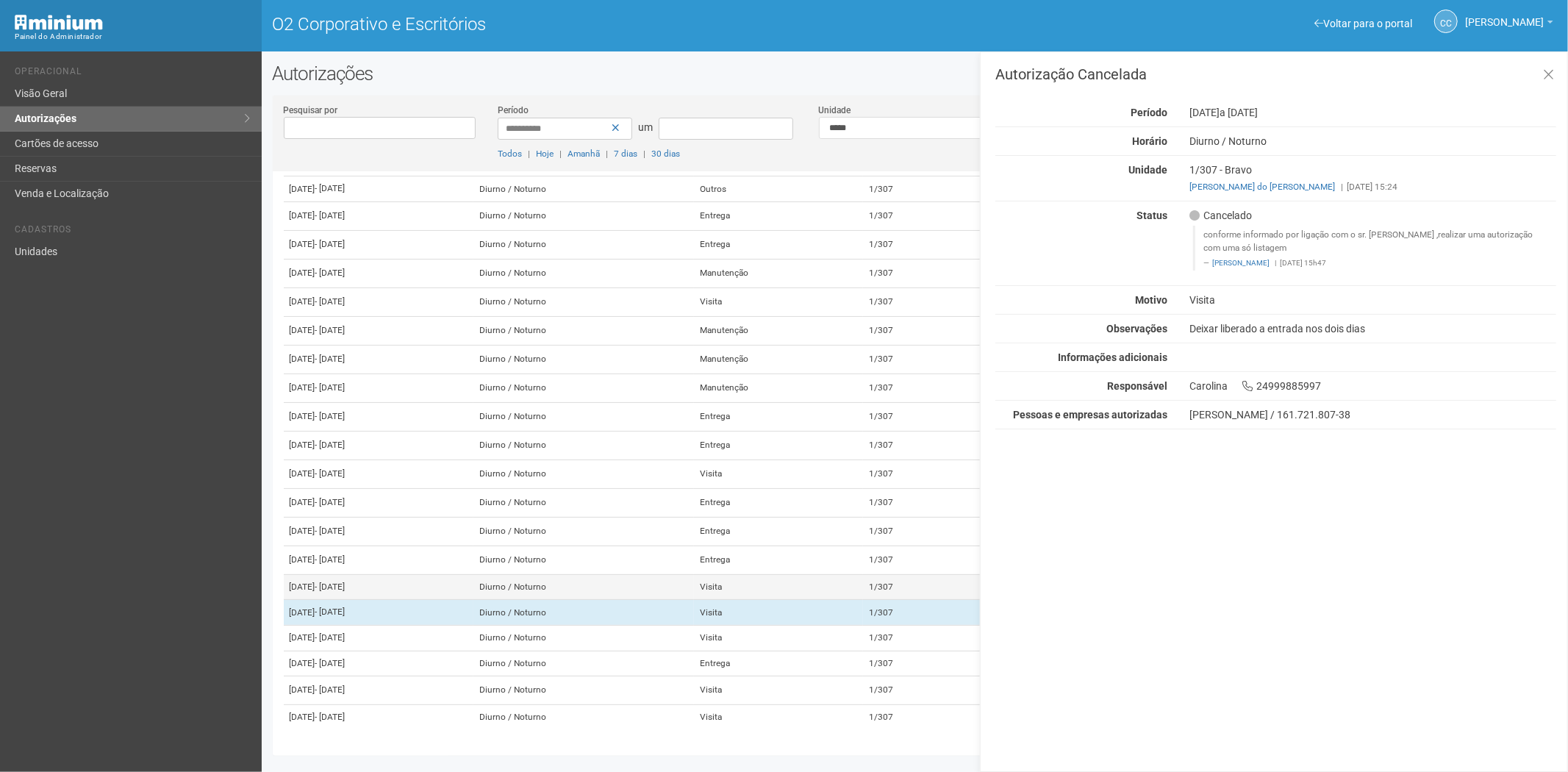
click at [863, 574] on td "Visita" at bounding box center [778, 587] width 169 height 26
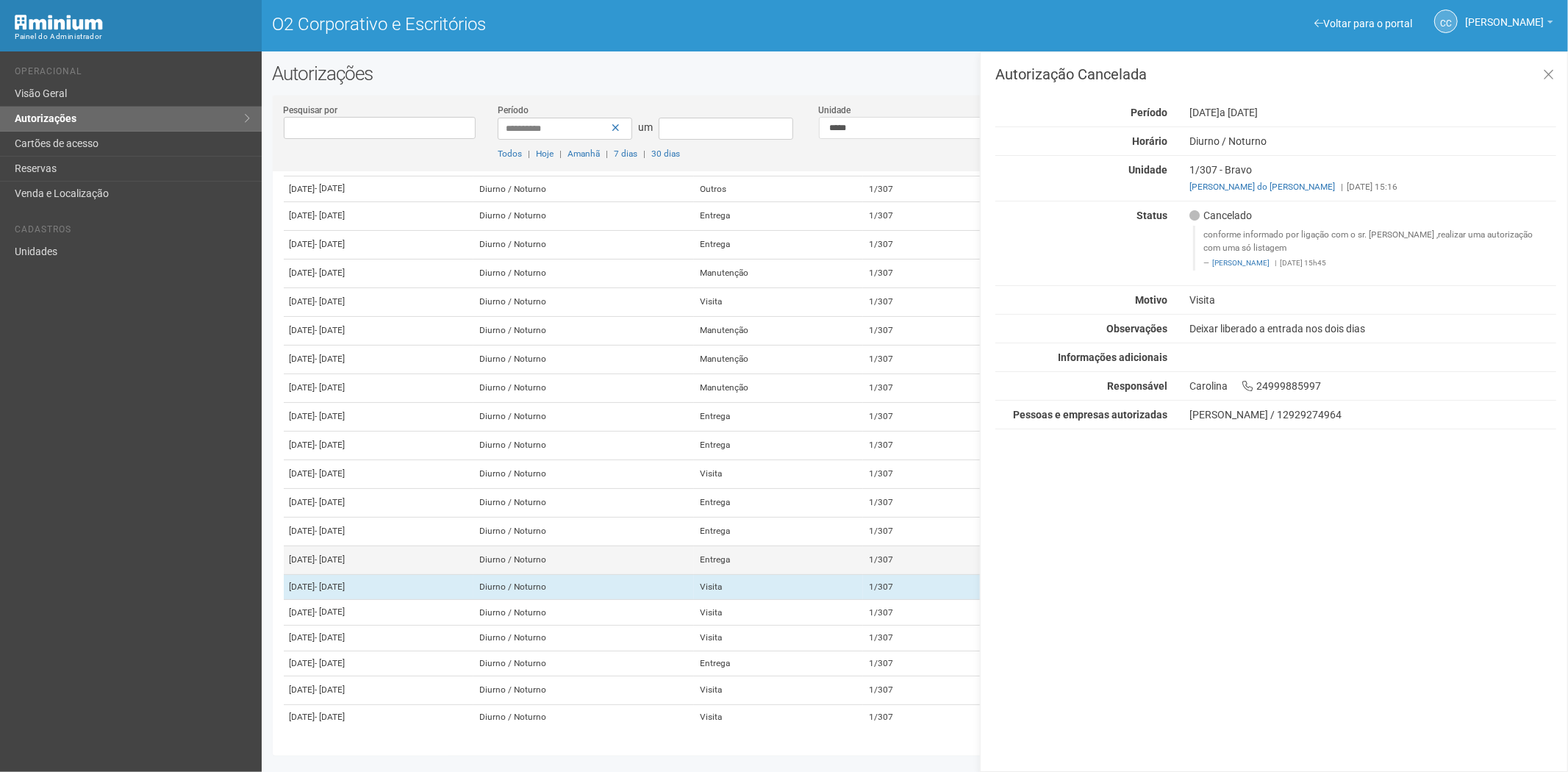
click at [863, 545] on td "Entrega" at bounding box center [778, 559] width 169 height 29
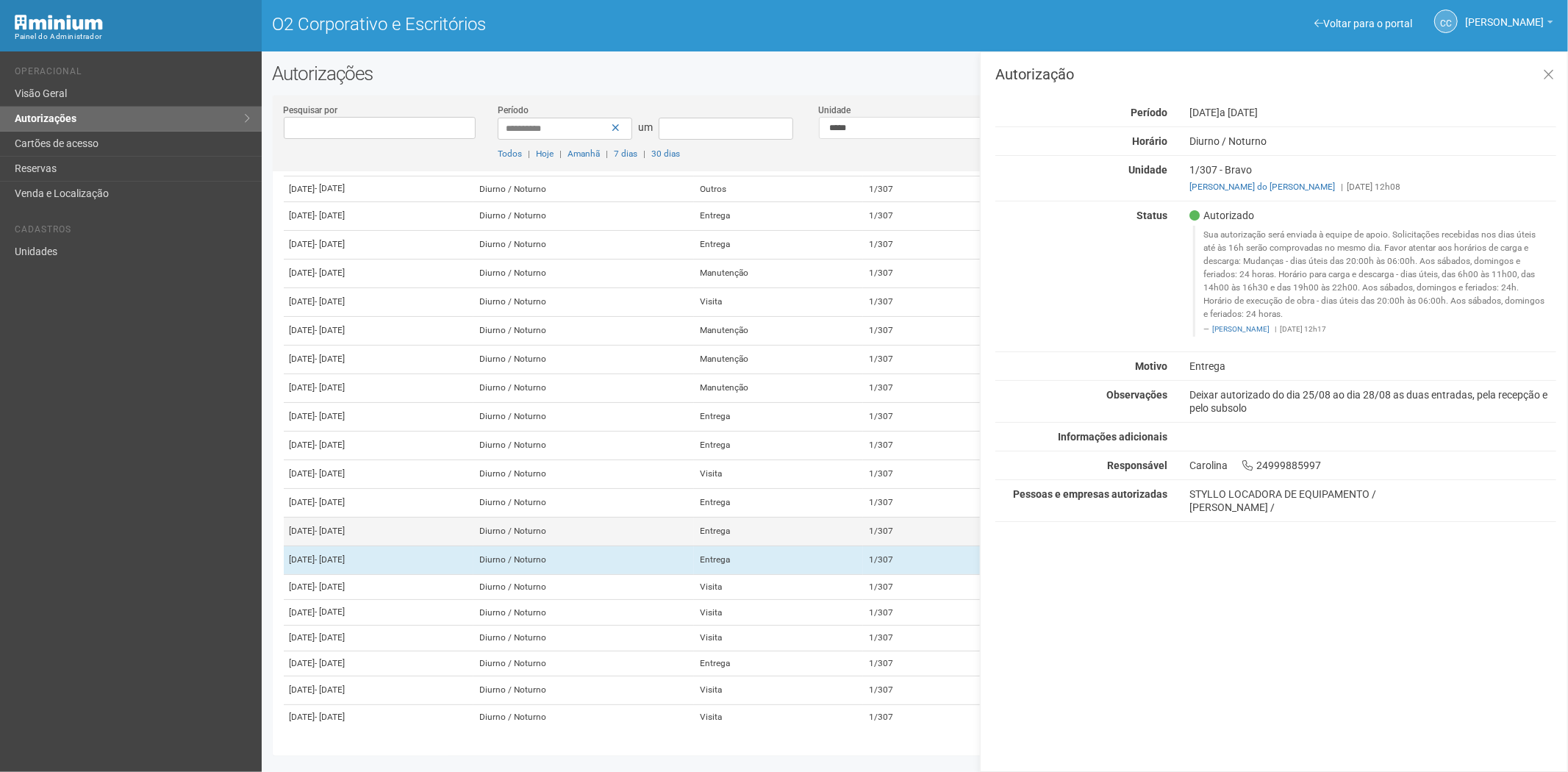
click at [863, 517] on td "Entrega" at bounding box center [778, 530] width 169 height 29
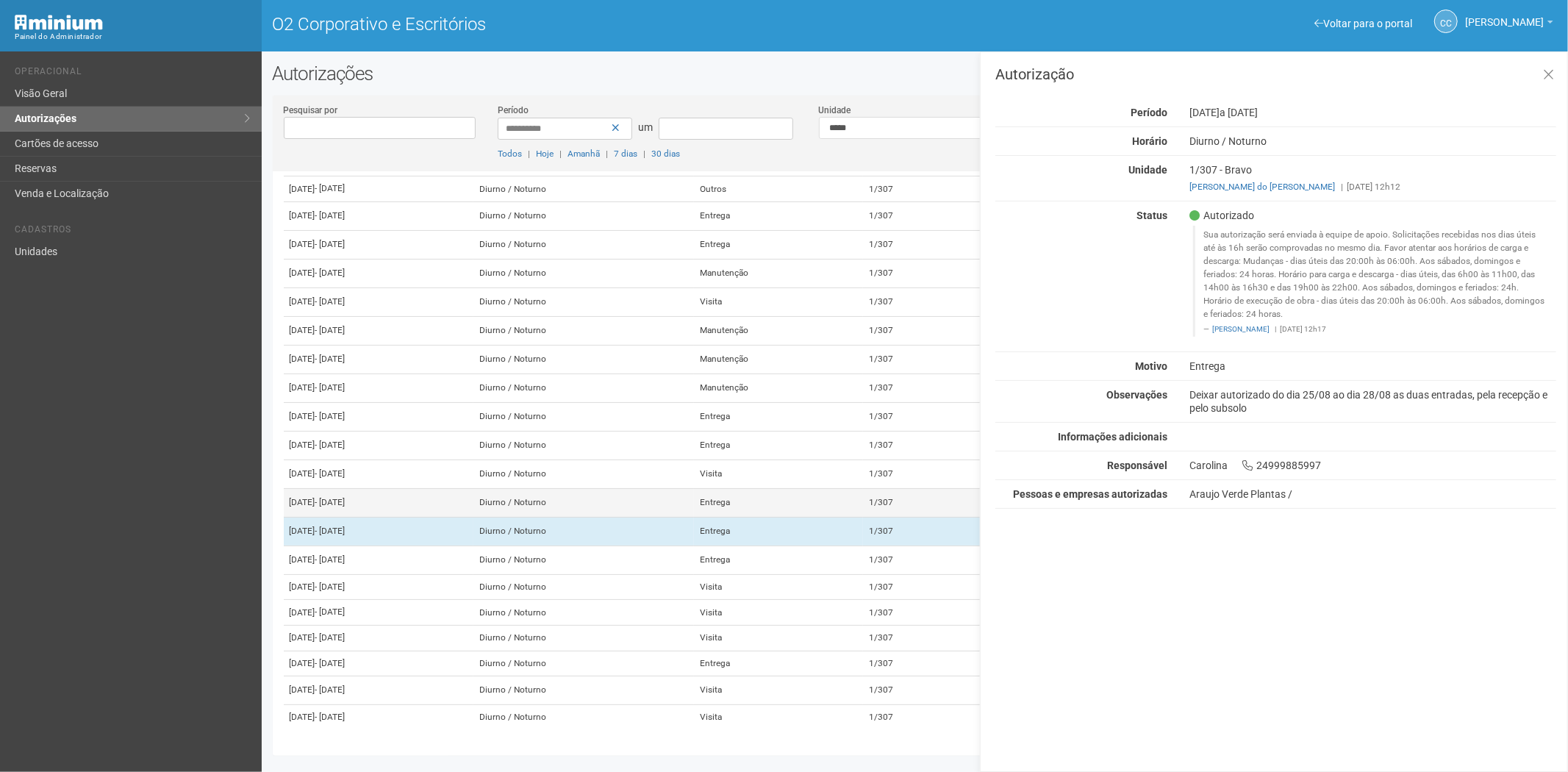
click at [847, 489] on td "Entrega" at bounding box center [778, 503] width 169 height 29
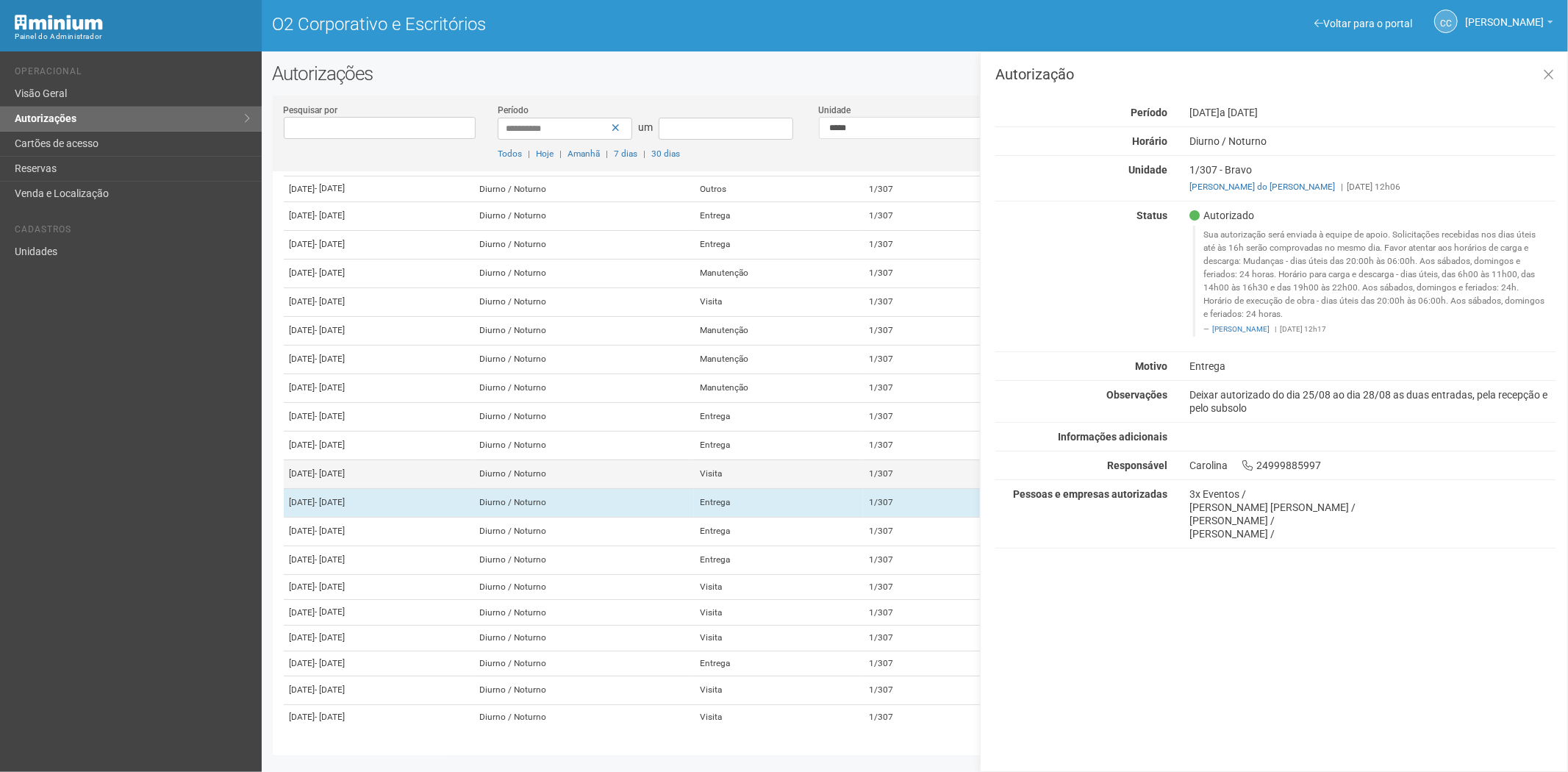
click at [847, 460] on td "Visita" at bounding box center [778, 474] width 169 height 29
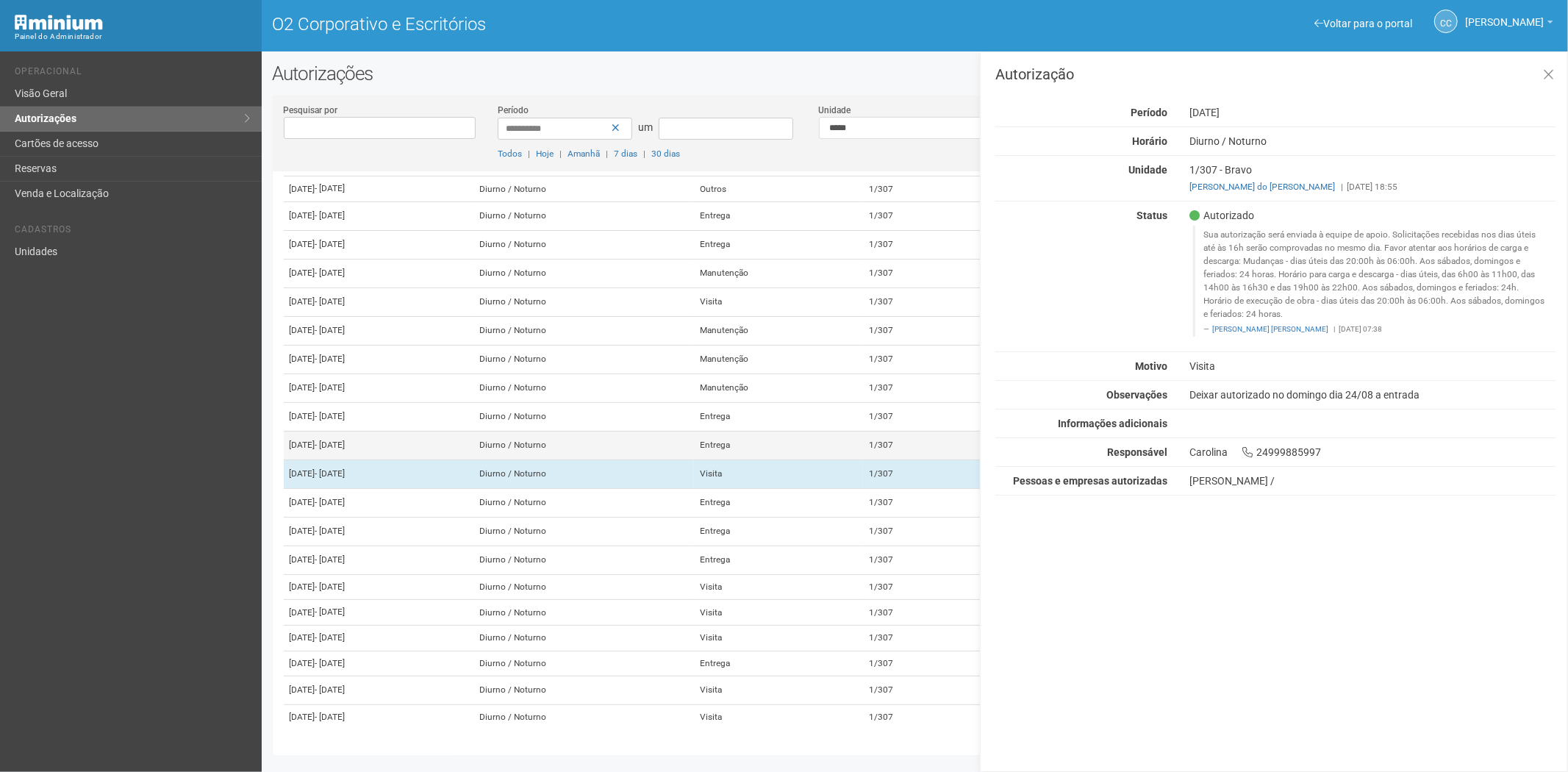
click at [851, 431] on td "Entrega" at bounding box center [778, 445] width 169 height 29
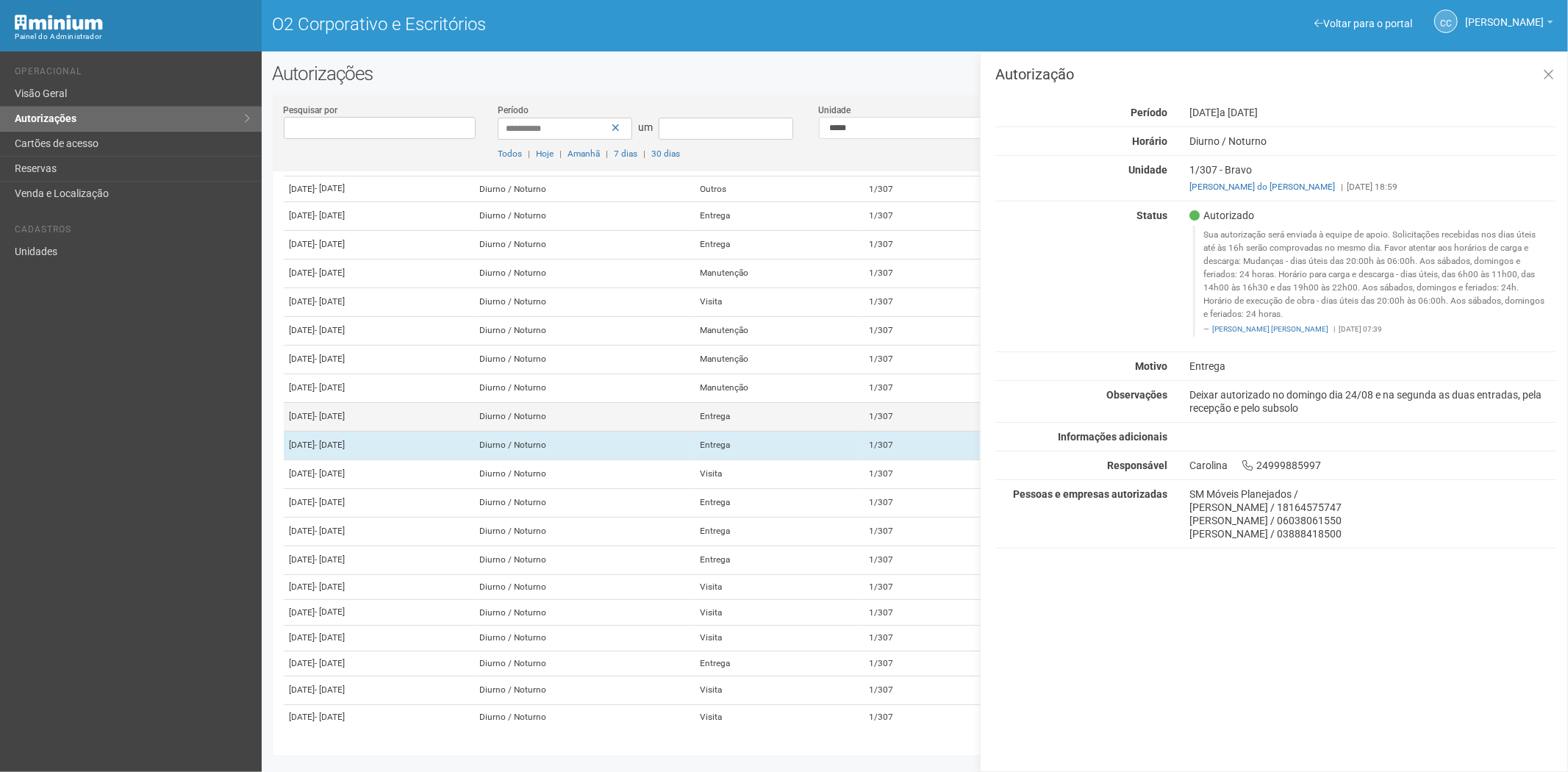
click at [851, 402] on td "Entrega" at bounding box center [778, 416] width 169 height 29
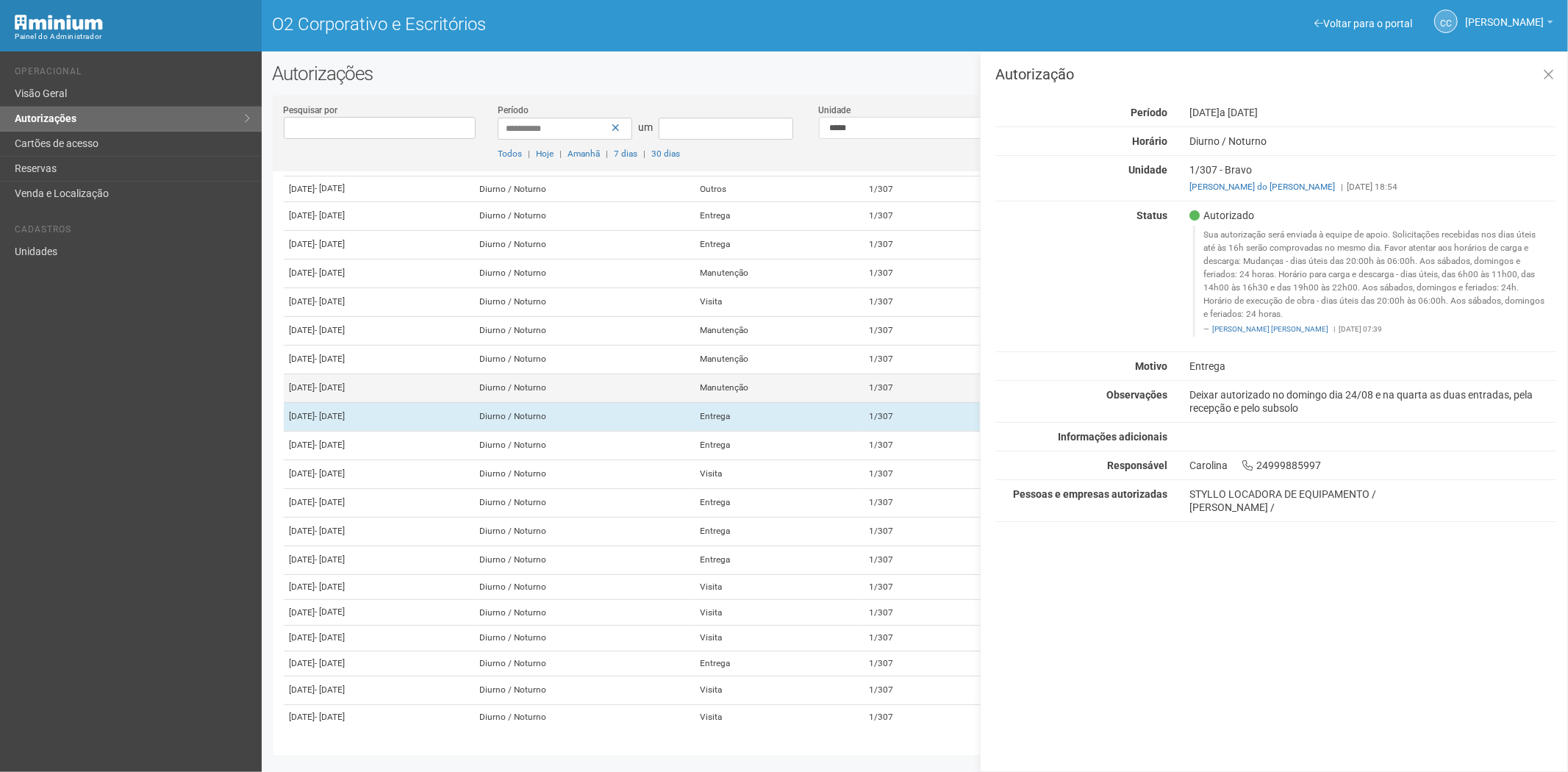
click at [855, 373] on td "Manutenção" at bounding box center [778, 387] width 169 height 29
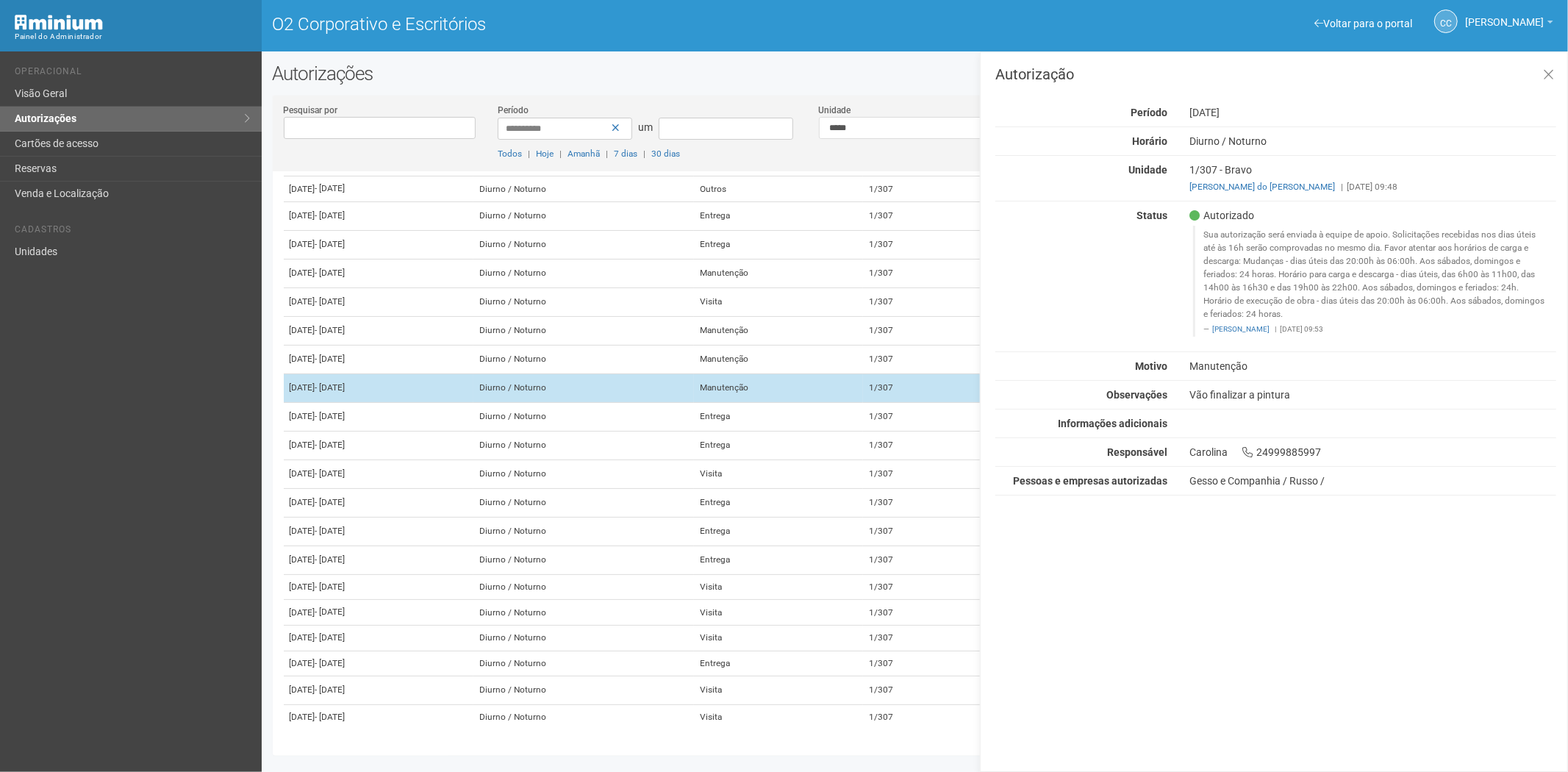
click at [856, 373] on td "Manutenção" at bounding box center [778, 387] width 169 height 29
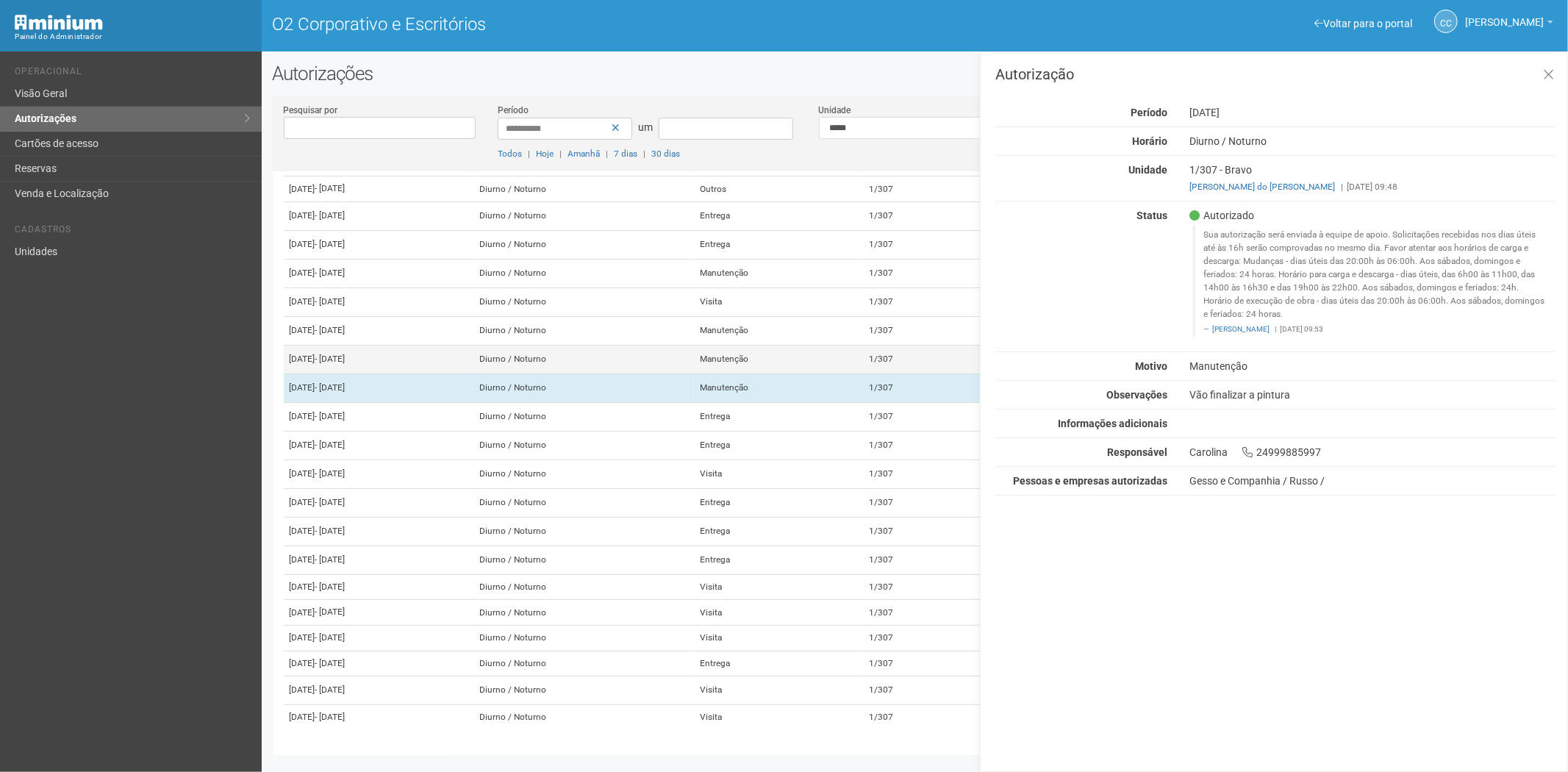
click at [862, 345] on td "Manutenção" at bounding box center [778, 359] width 169 height 29
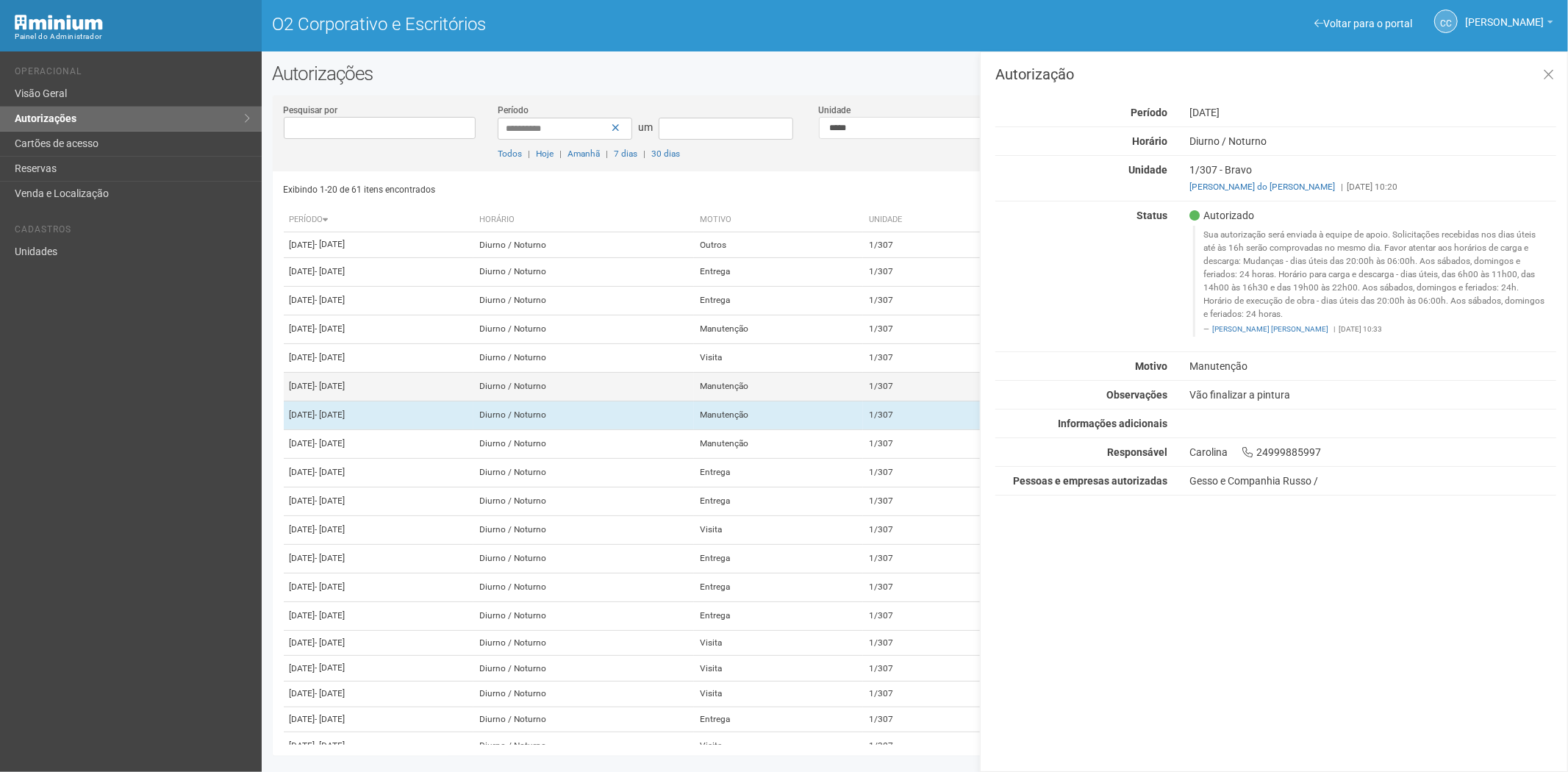
click at [819, 400] on td "Manutenção" at bounding box center [778, 386] width 169 height 29
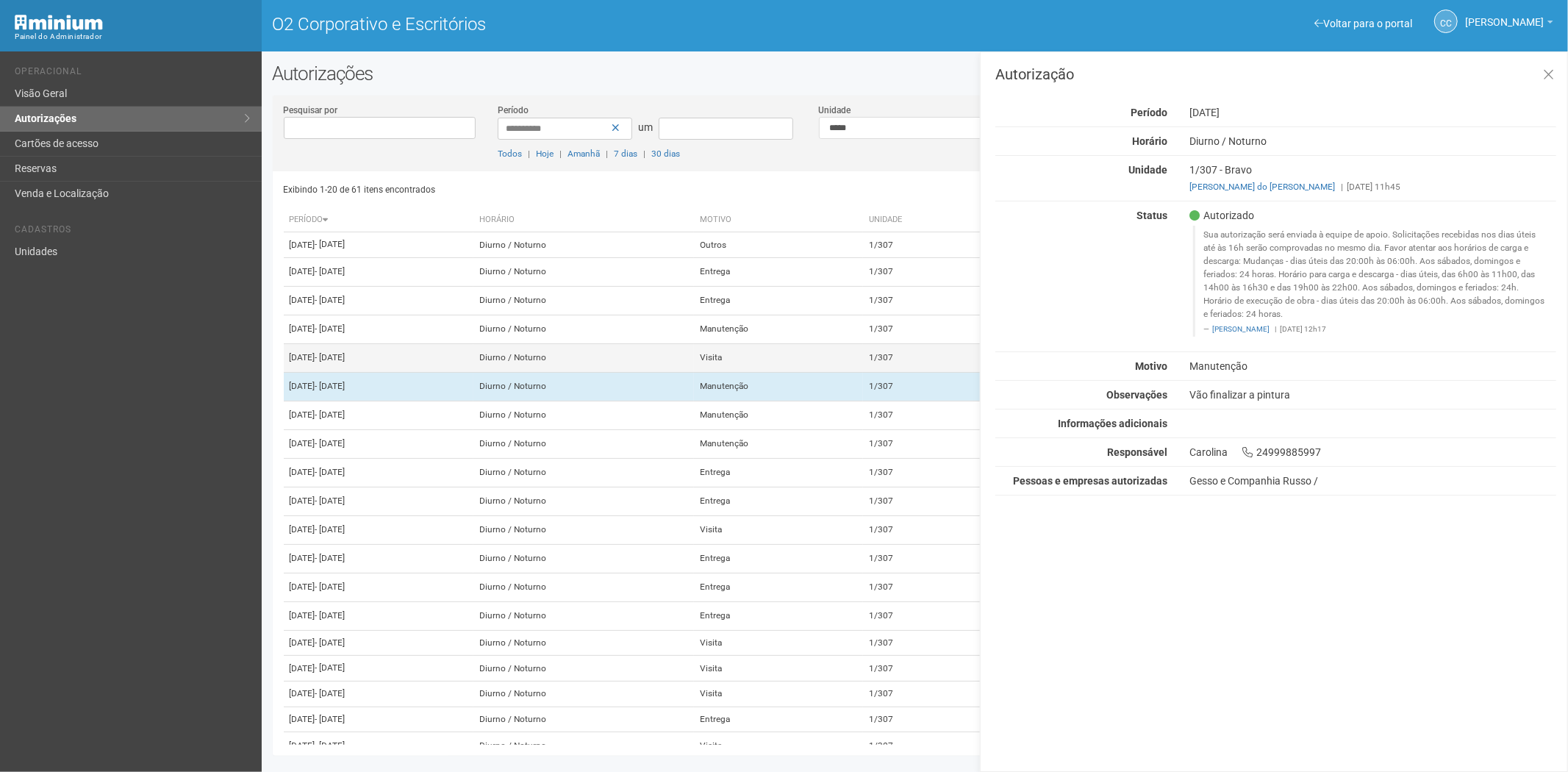
click at [824, 372] on td "Visita" at bounding box center [778, 358] width 169 height 29
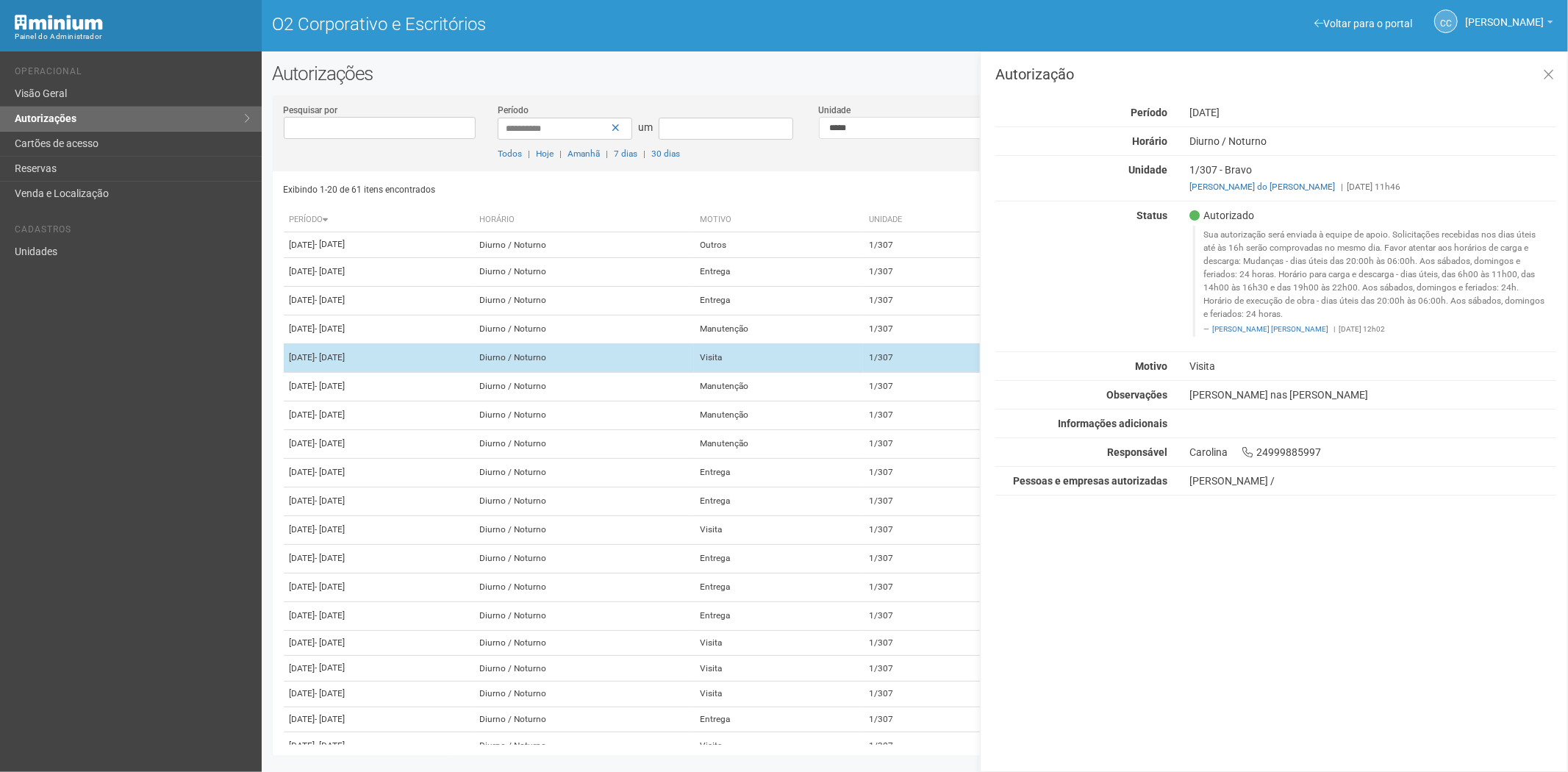
click at [829, 372] on td "Visita" at bounding box center [778, 358] width 169 height 29
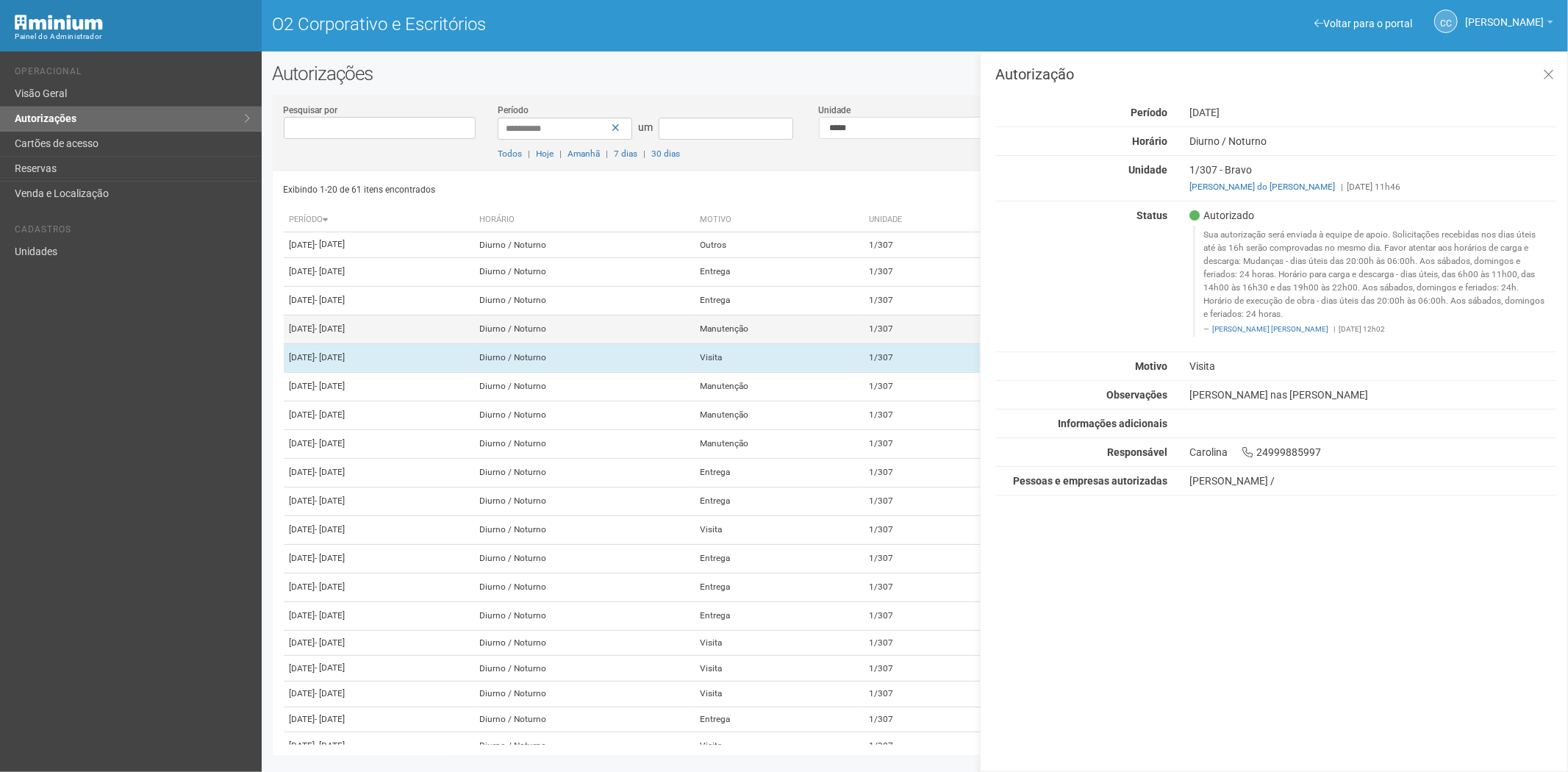
click at [831, 344] on td "Manutenção" at bounding box center [778, 329] width 169 height 29
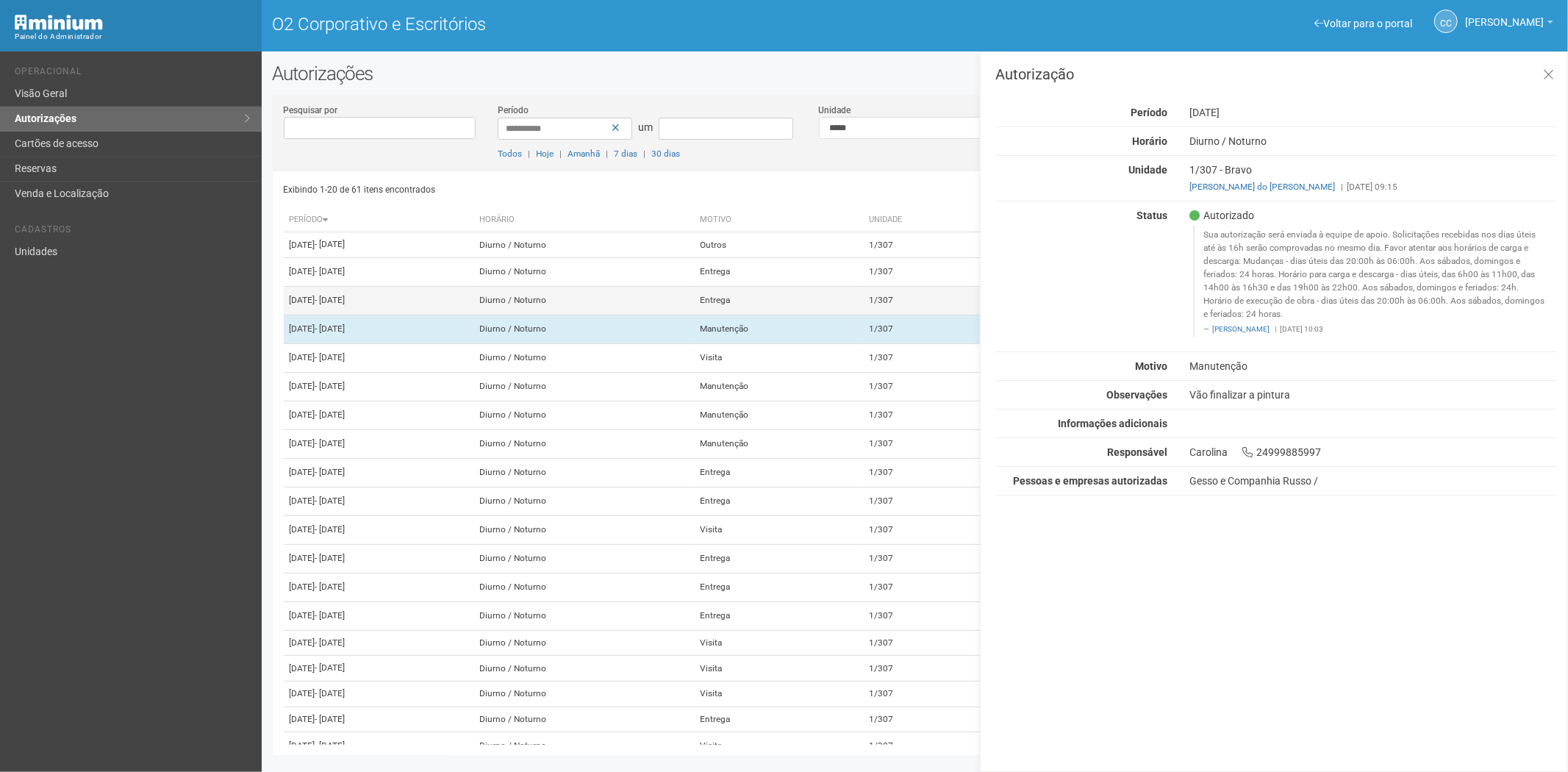
click at [819, 315] on td "Entrega" at bounding box center [778, 300] width 169 height 29
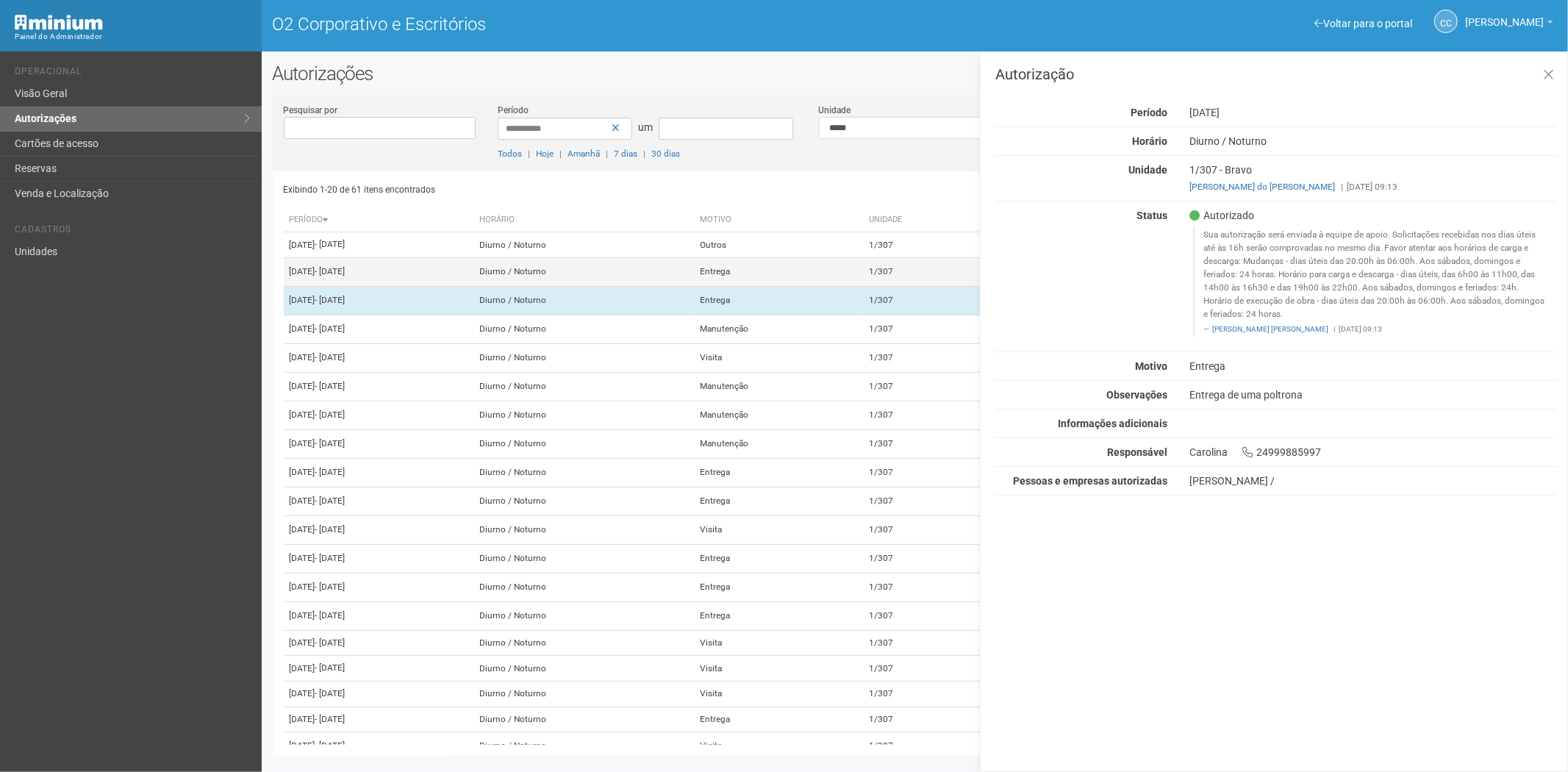
click at [828, 286] on td "Entrega" at bounding box center [778, 271] width 169 height 29
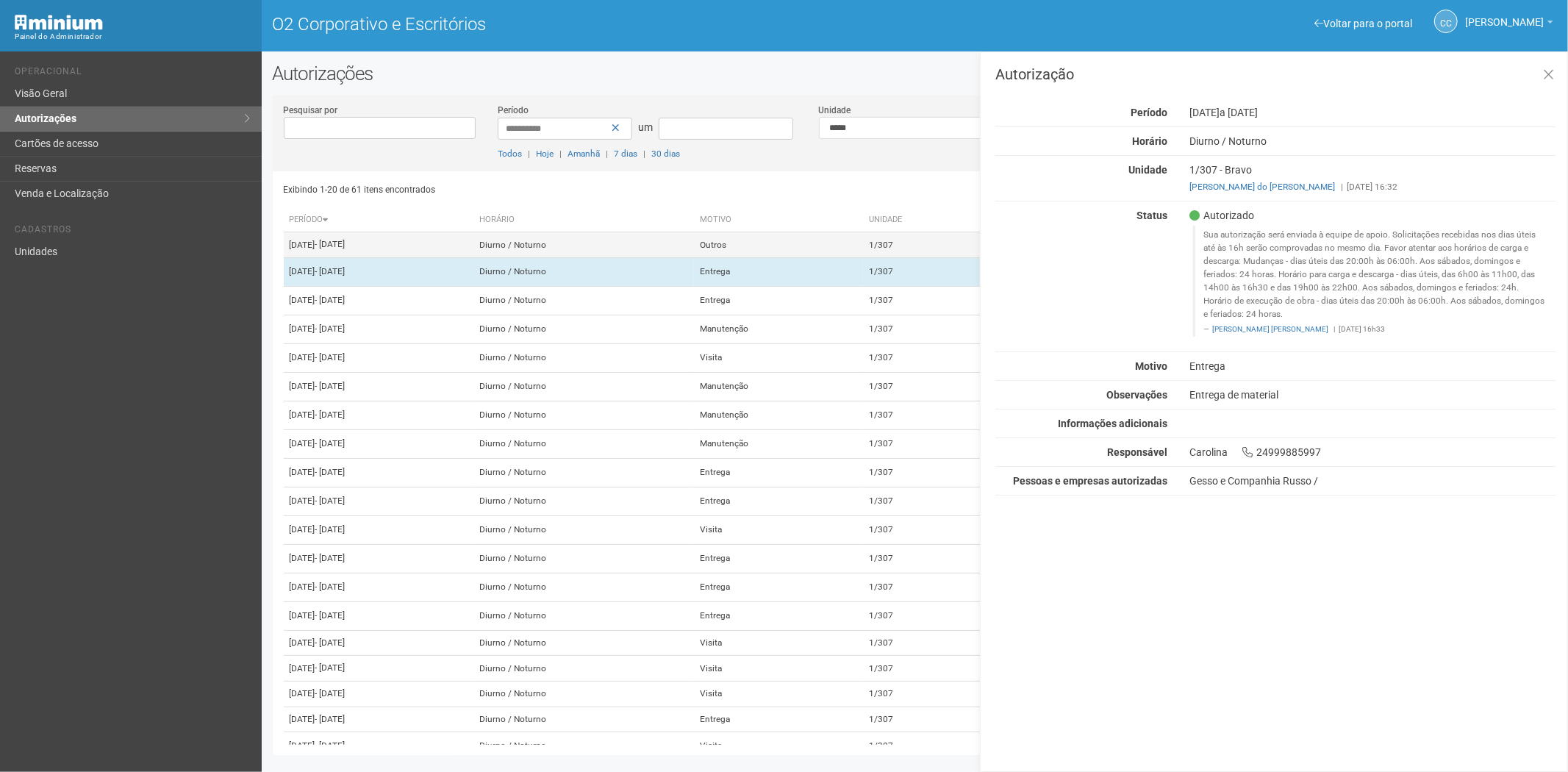
click at [826, 258] on td "Outros" at bounding box center [778, 245] width 169 height 26
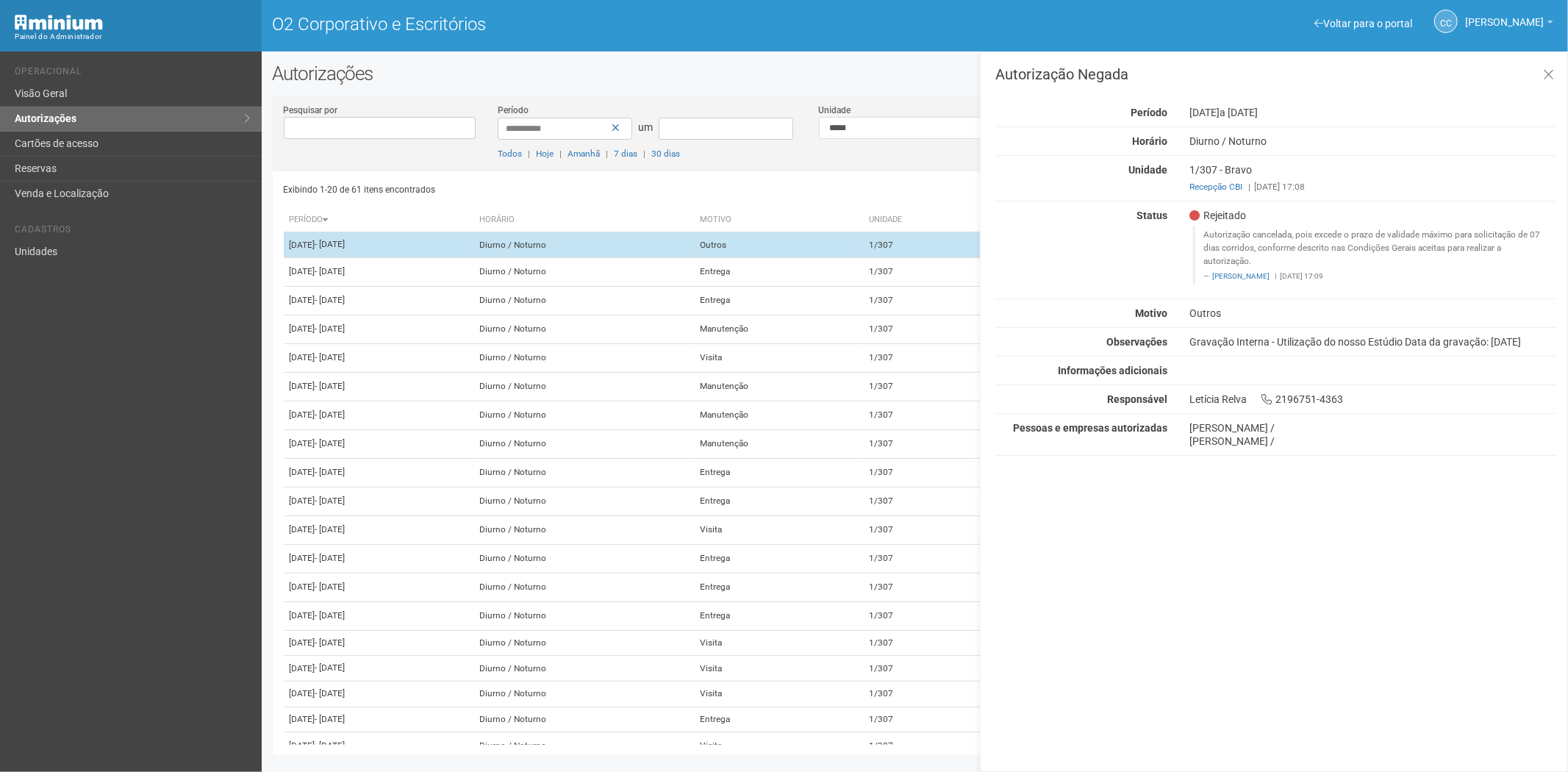
click at [831, 235] on td "Outros" at bounding box center [778, 245] width 169 height 26
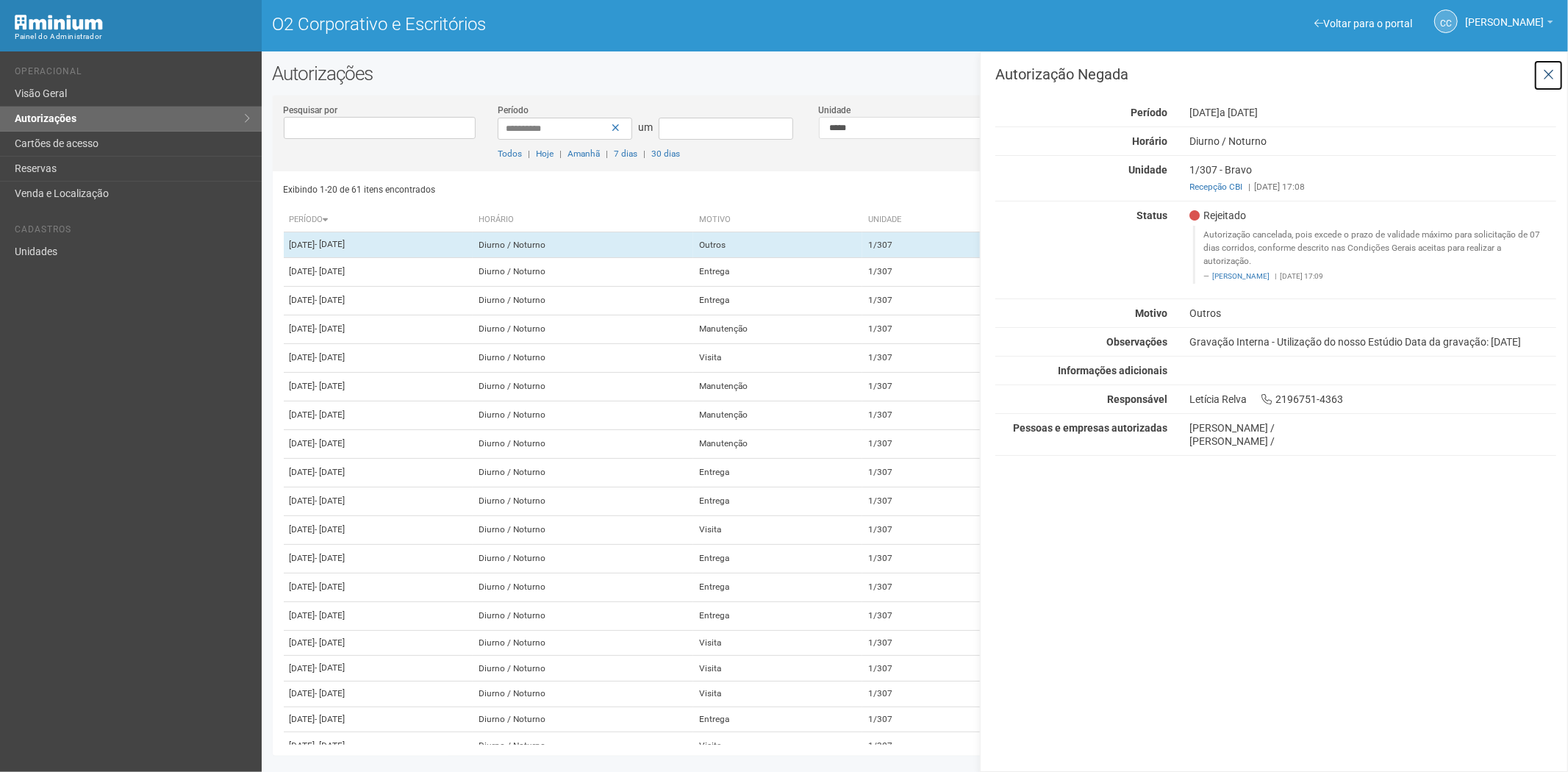
click at [1549, 79] on icon at bounding box center [1548, 75] width 11 height 15
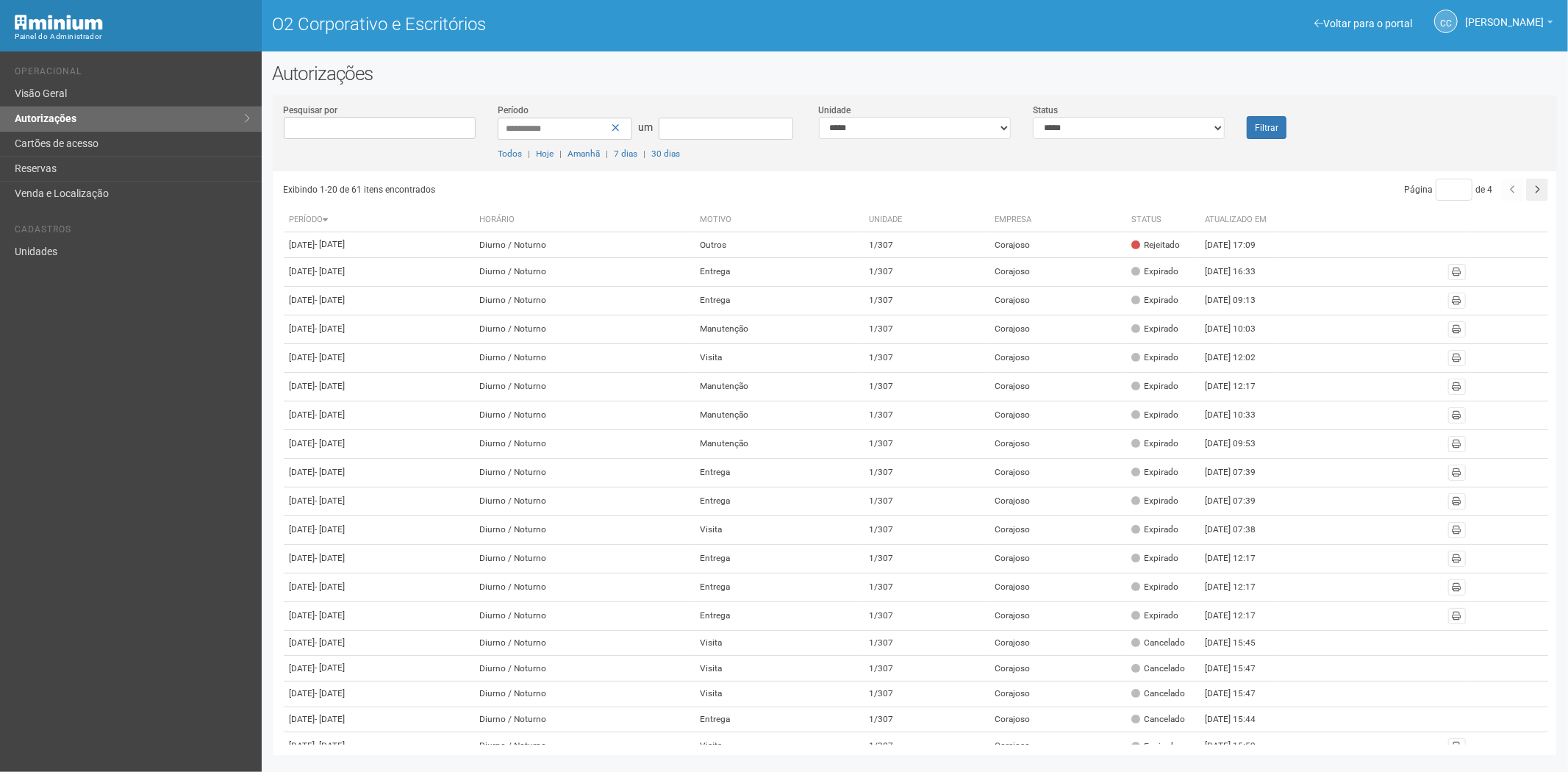
click at [1551, 188] on div "Exibindo 1-20 de 61 itens encontrados Página * de 4 Período Horário Motivo Unid…" at bounding box center [921, 457] width 1274 height 573
click at [1535, 188] on icon "button" at bounding box center [1537, 189] width 6 height 8
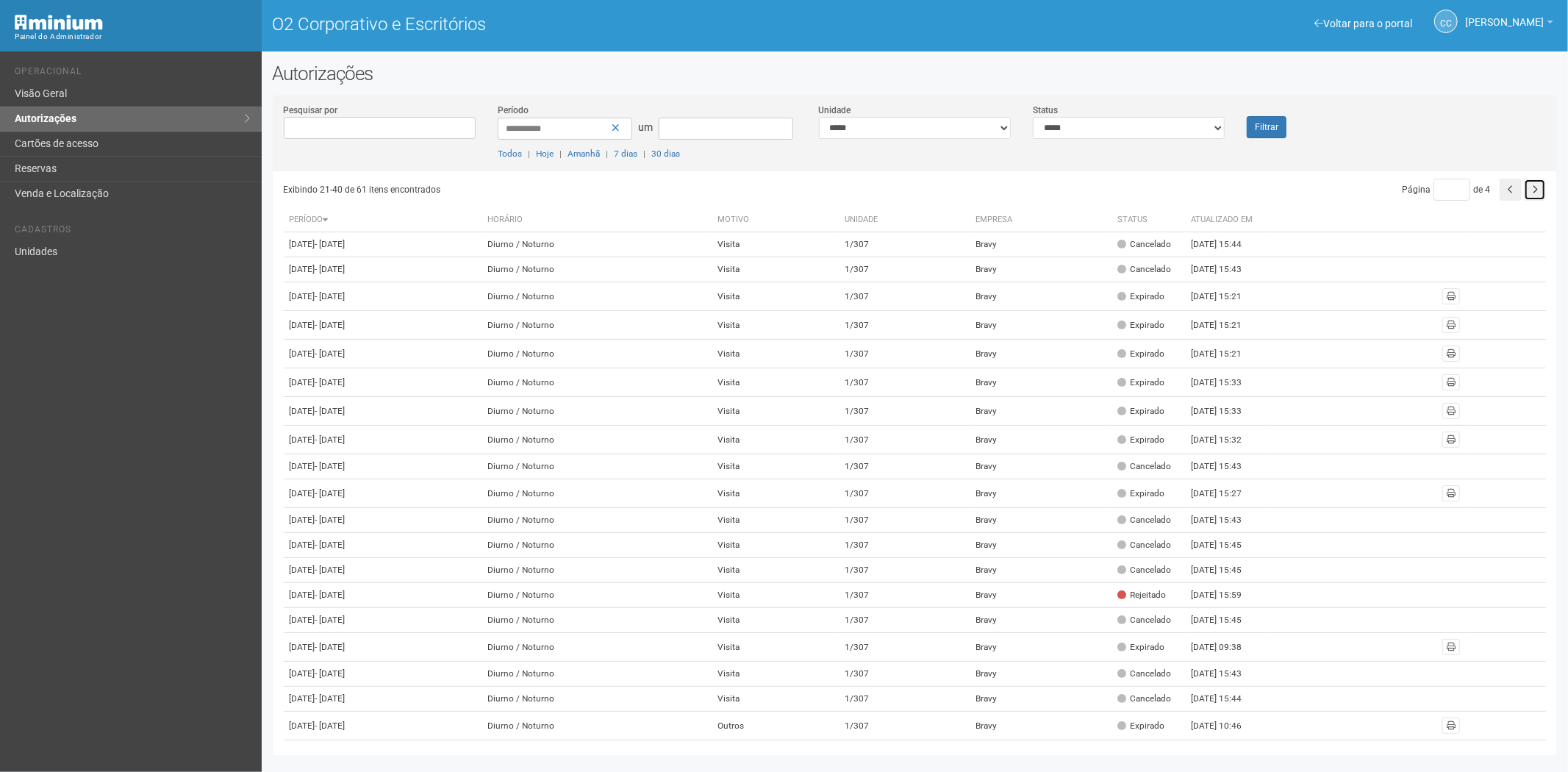
click at [1535, 188] on icon "button" at bounding box center [1535, 189] width 6 height 8
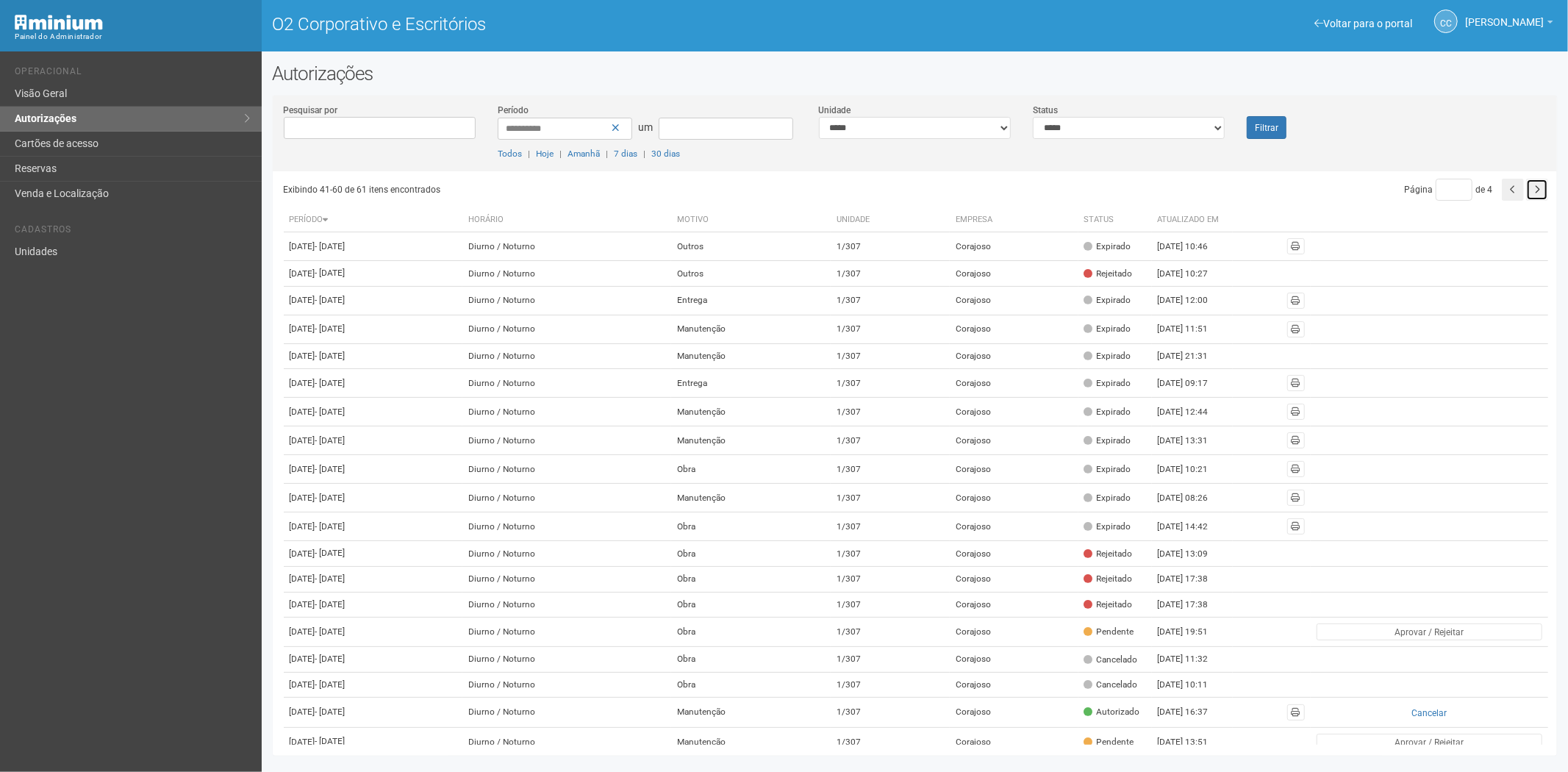
drag, startPoint x: 0, startPoint y: 0, endPoint x: 1535, endPoint y: 188, distance: 1546.5
click at [1535, 188] on icon "button" at bounding box center [1537, 189] width 6 height 8
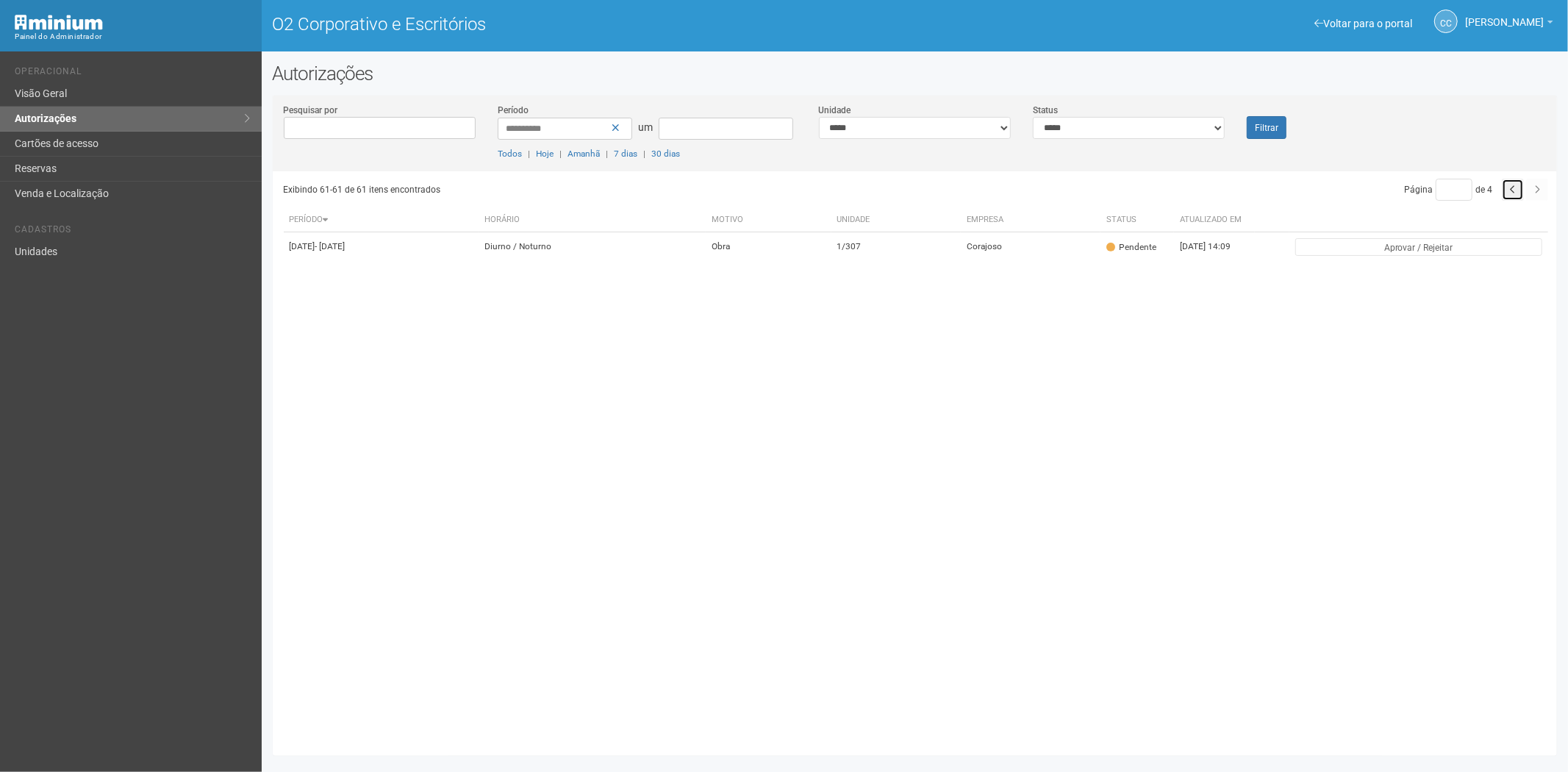
click at [1514, 191] on icon "button" at bounding box center [1513, 189] width 6 height 8
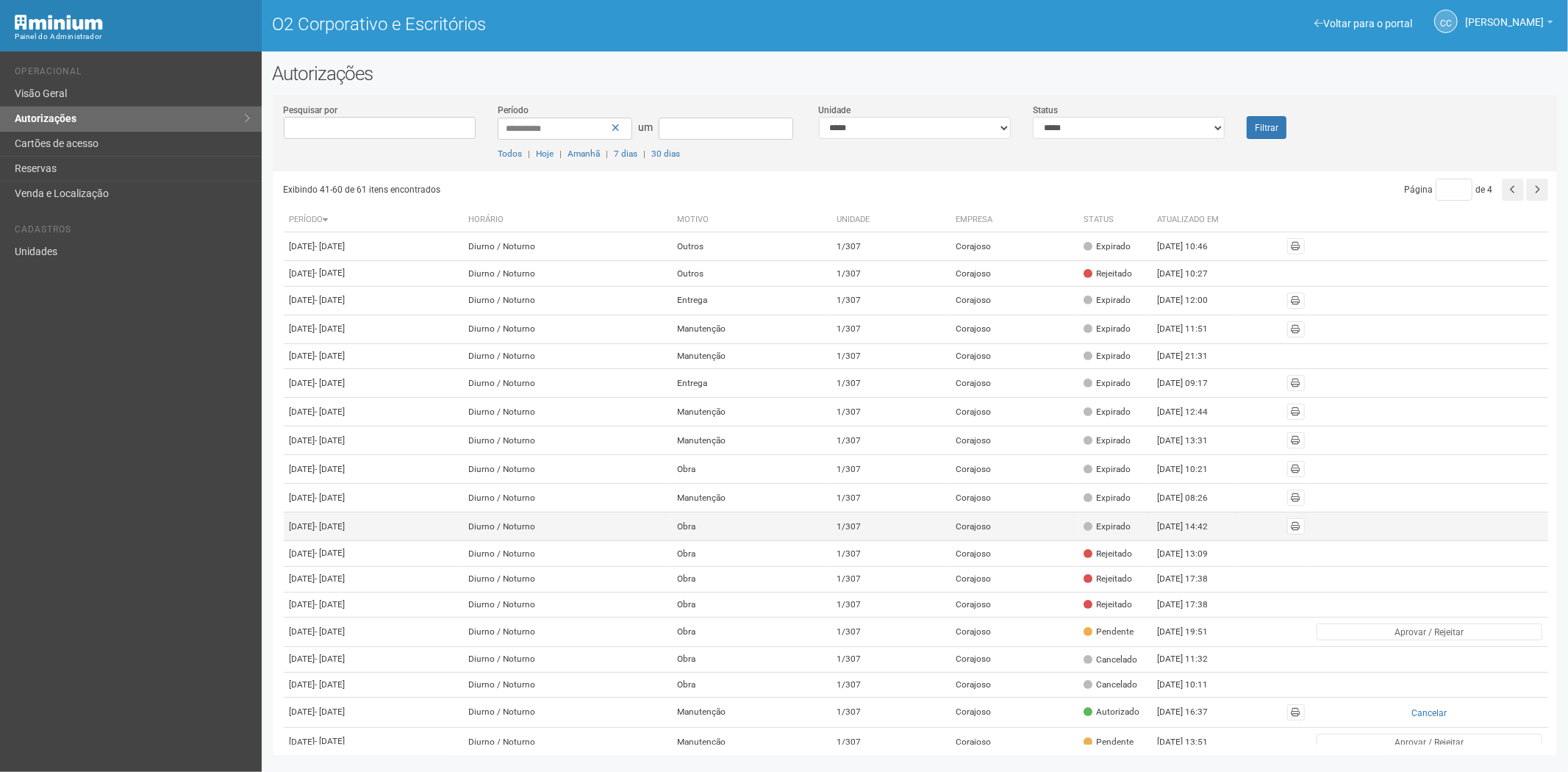
click at [950, 541] on td "1/307" at bounding box center [890, 527] width 119 height 29
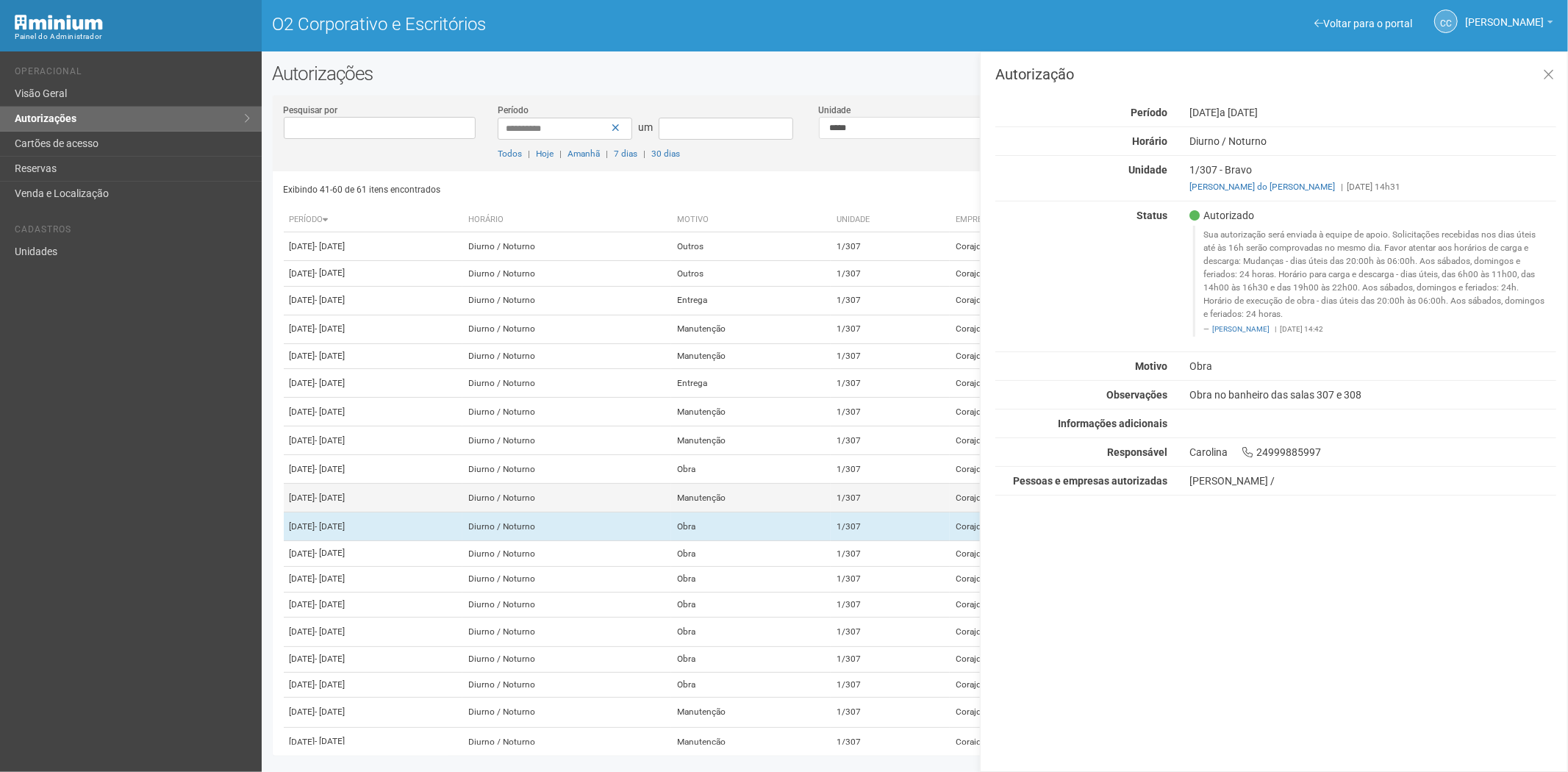
click at [830, 513] on td "Manutenção" at bounding box center [751, 498] width 160 height 29
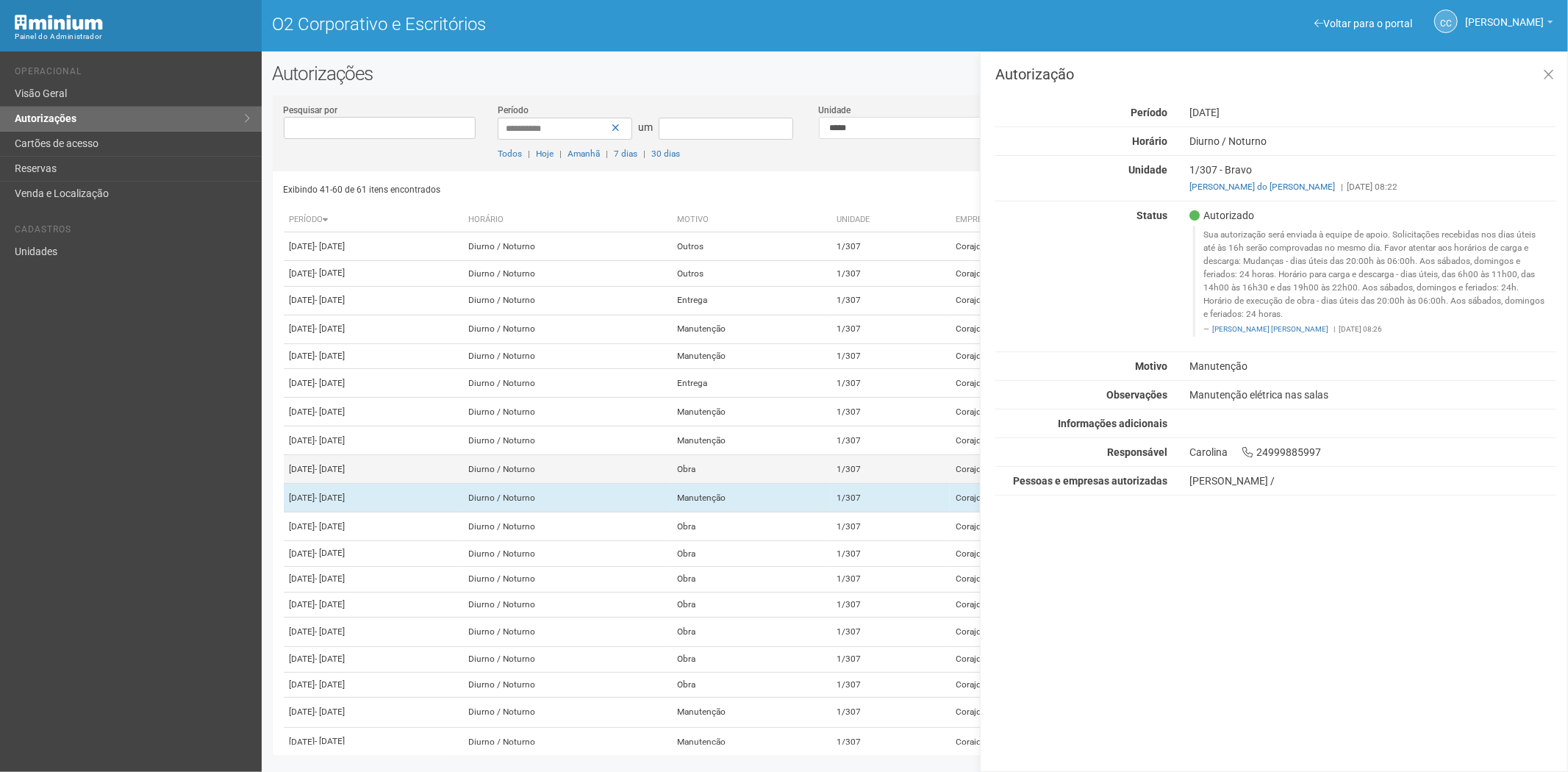
click at [830, 484] on td "Obra" at bounding box center [751, 469] width 160 height 29
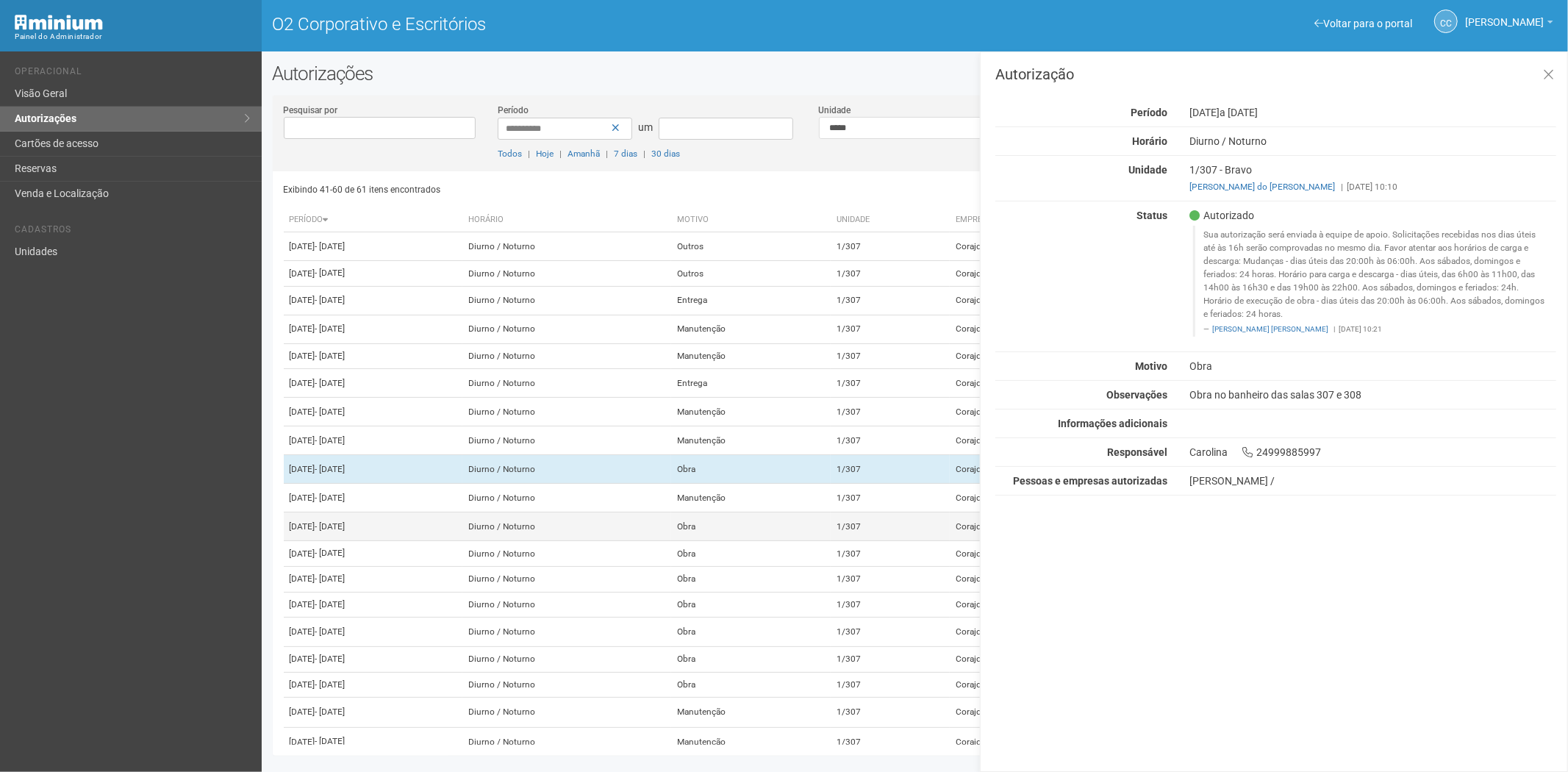
click at [830, 541] on td "Obra" at bounding box center [751, 527] width 160 height 29
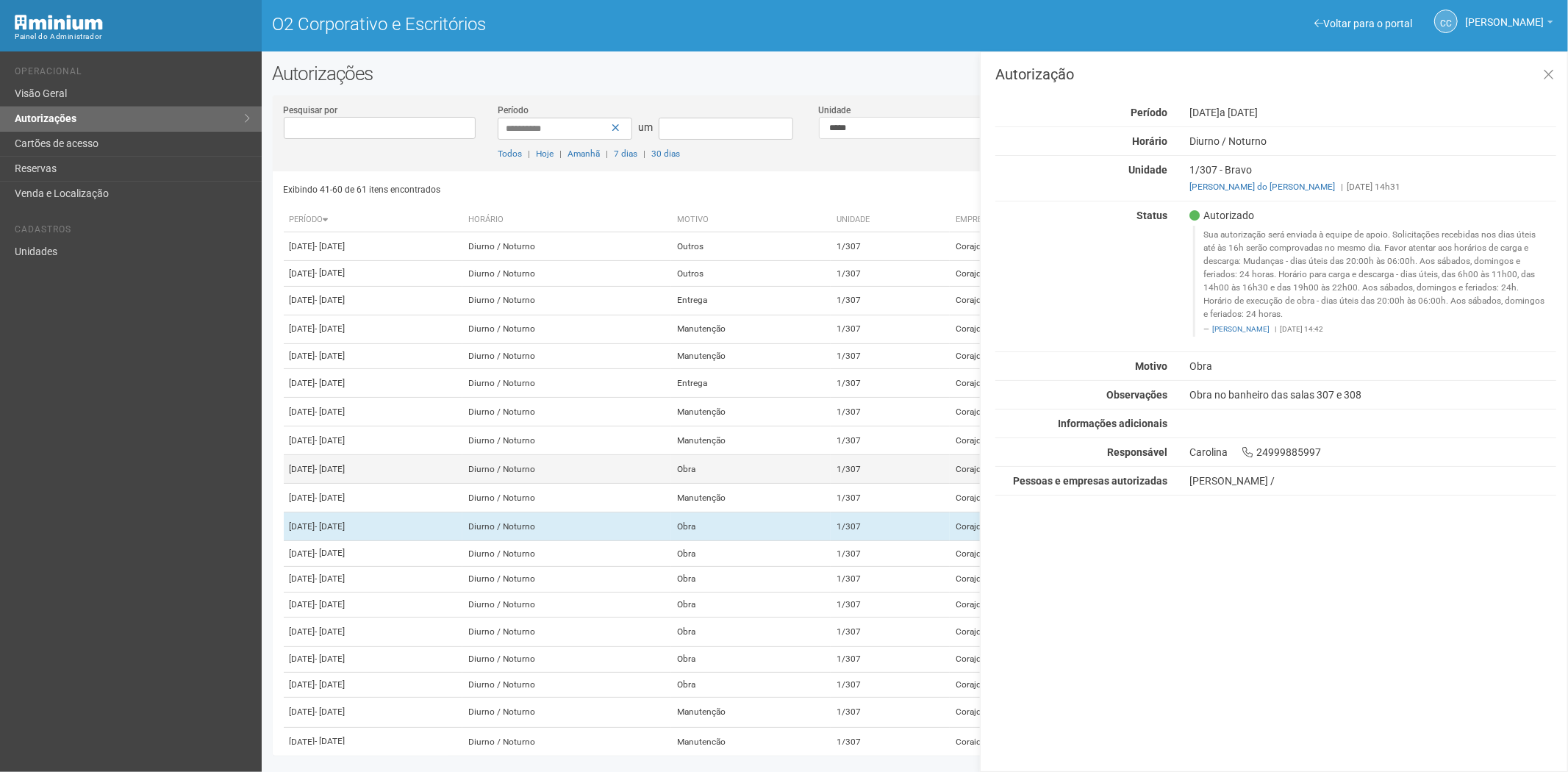
click at [785, 484] on td "Obra" at bounding box center [751, 469] width 160 height 29
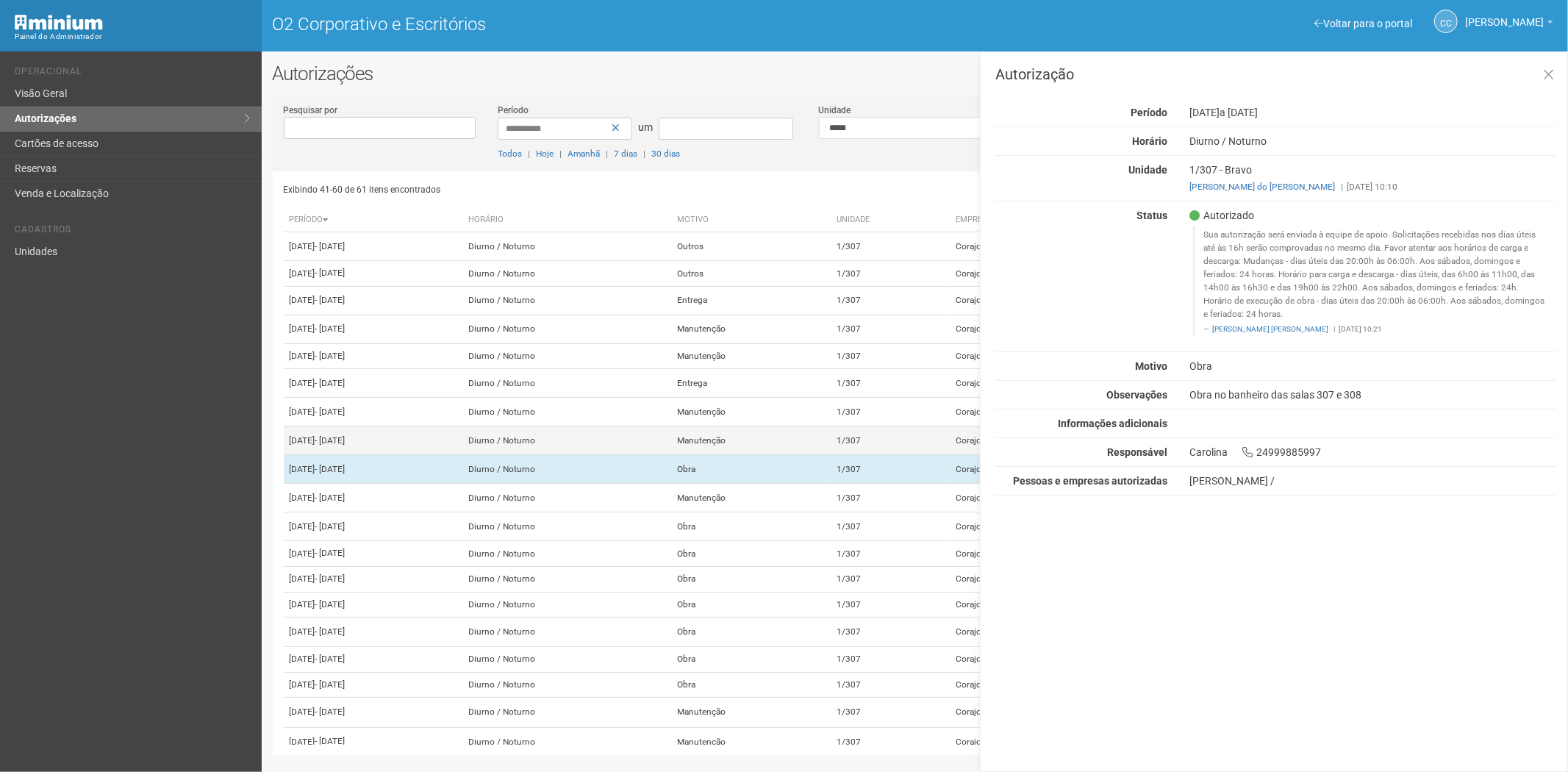
click at [809, 455] on td "Manutenção" at bounding box center [751, 440] width 160 height 29
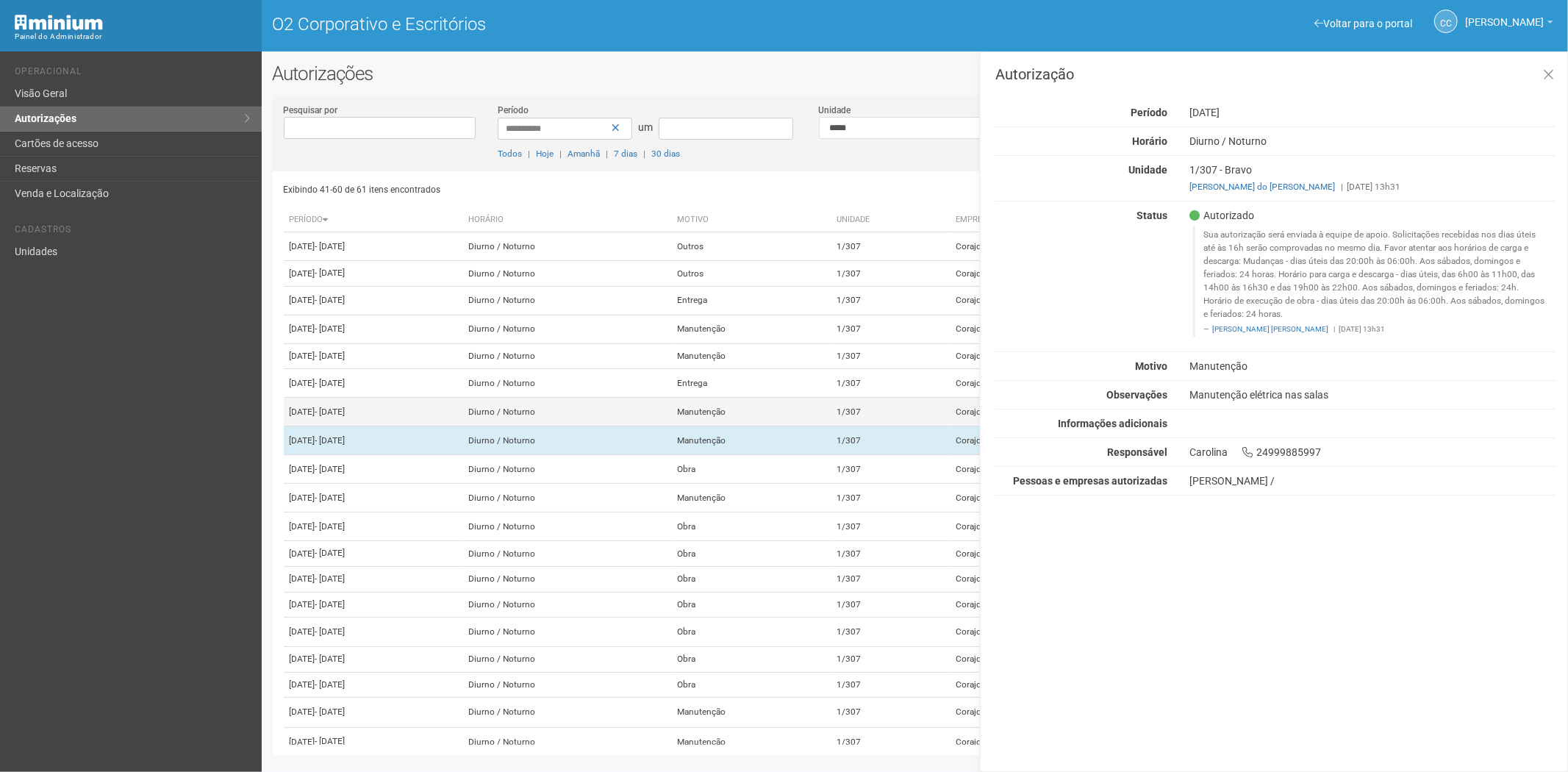
click at [830, 426] on td "Manutenção" at bounding box center [751, 412] width 160 height 29
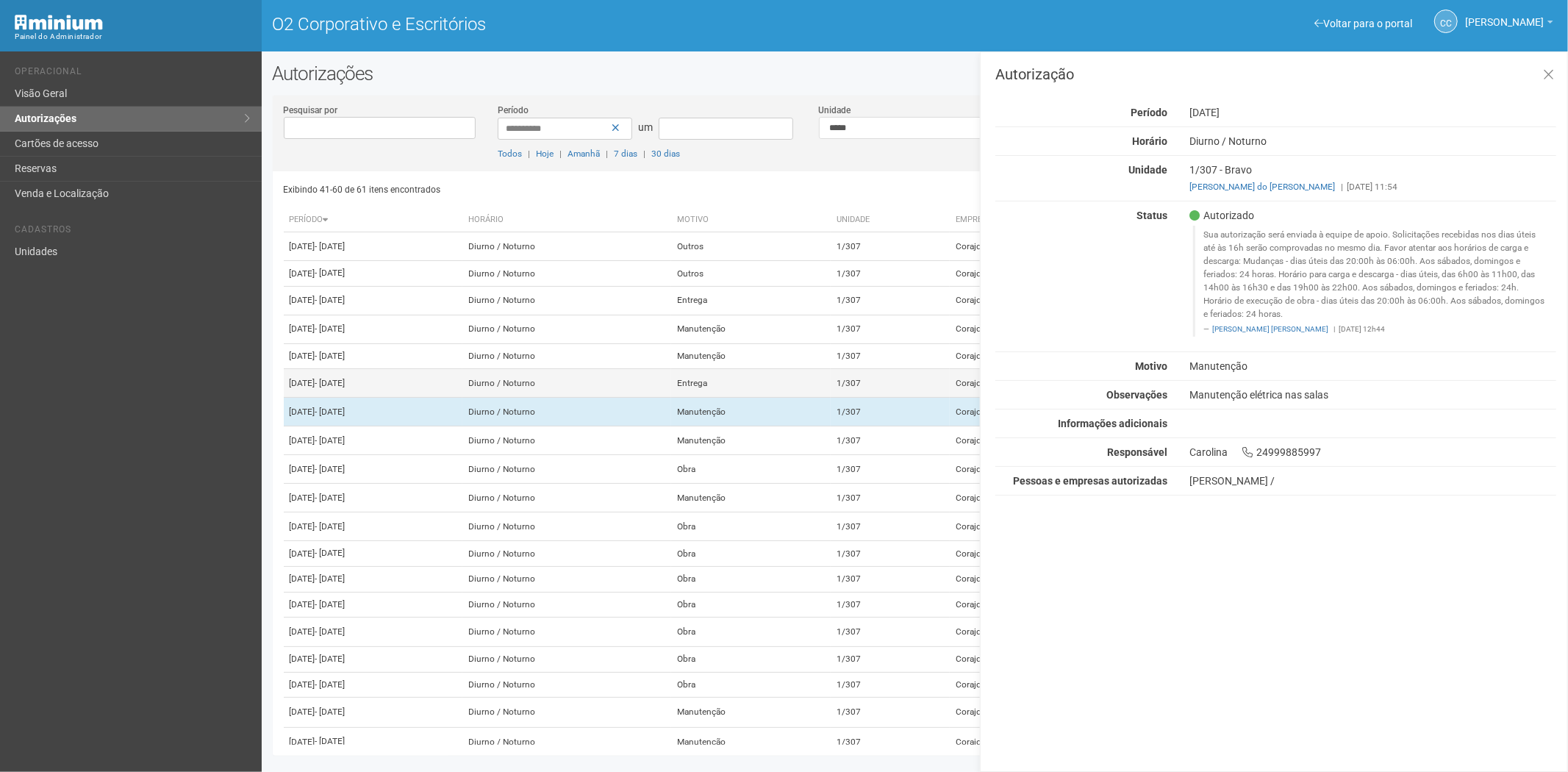
click at [830, 398] on td "Entrega" at bounding box center [751, 383] width 160 height 29
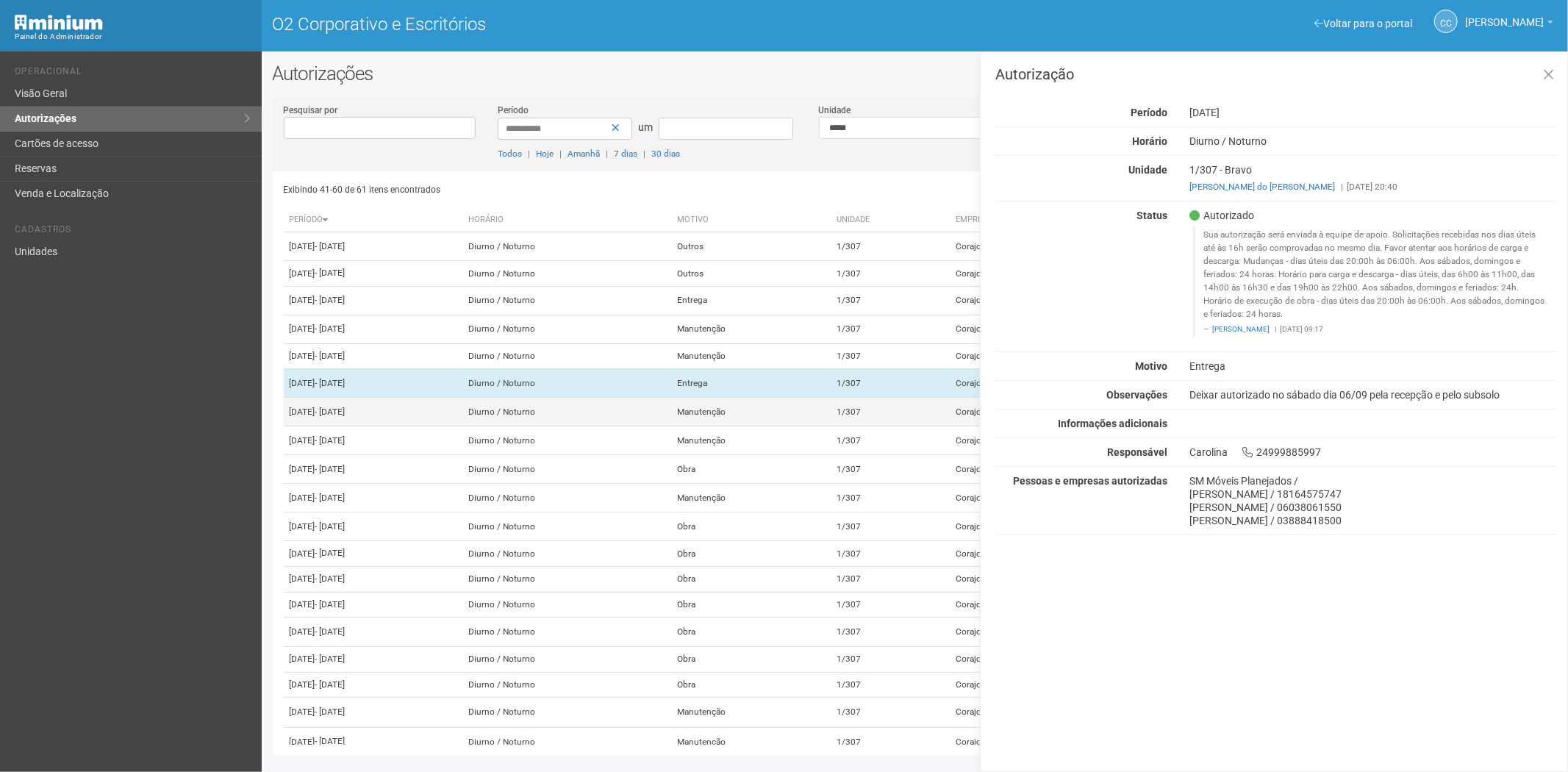
click at [830, 426] on td "Manutenção" at bounding box center [751, 412] width 160 height 29
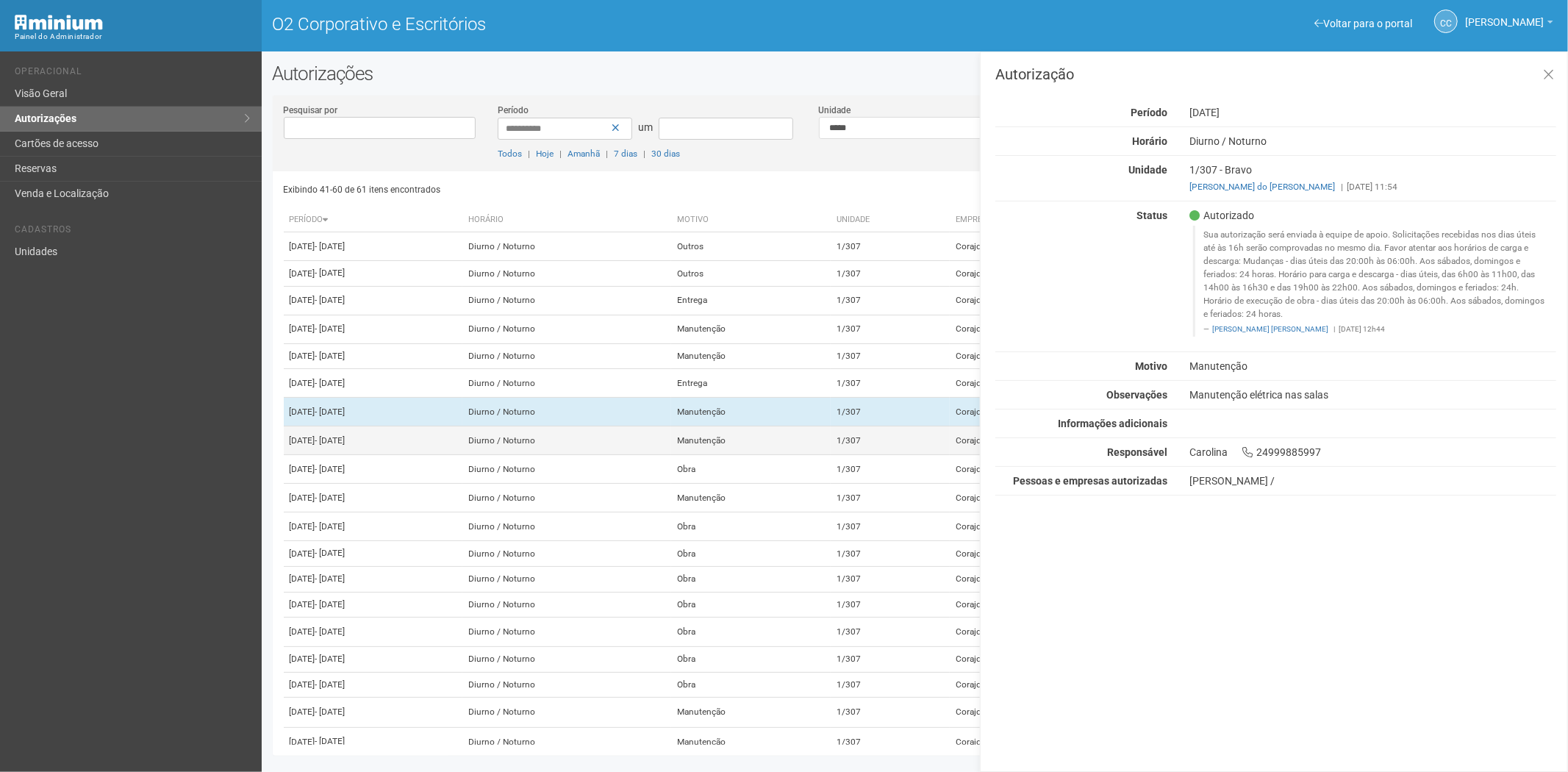
click at [830, 455] on td "Manutenção" at bounding box center [751, 440] width 160 height 29
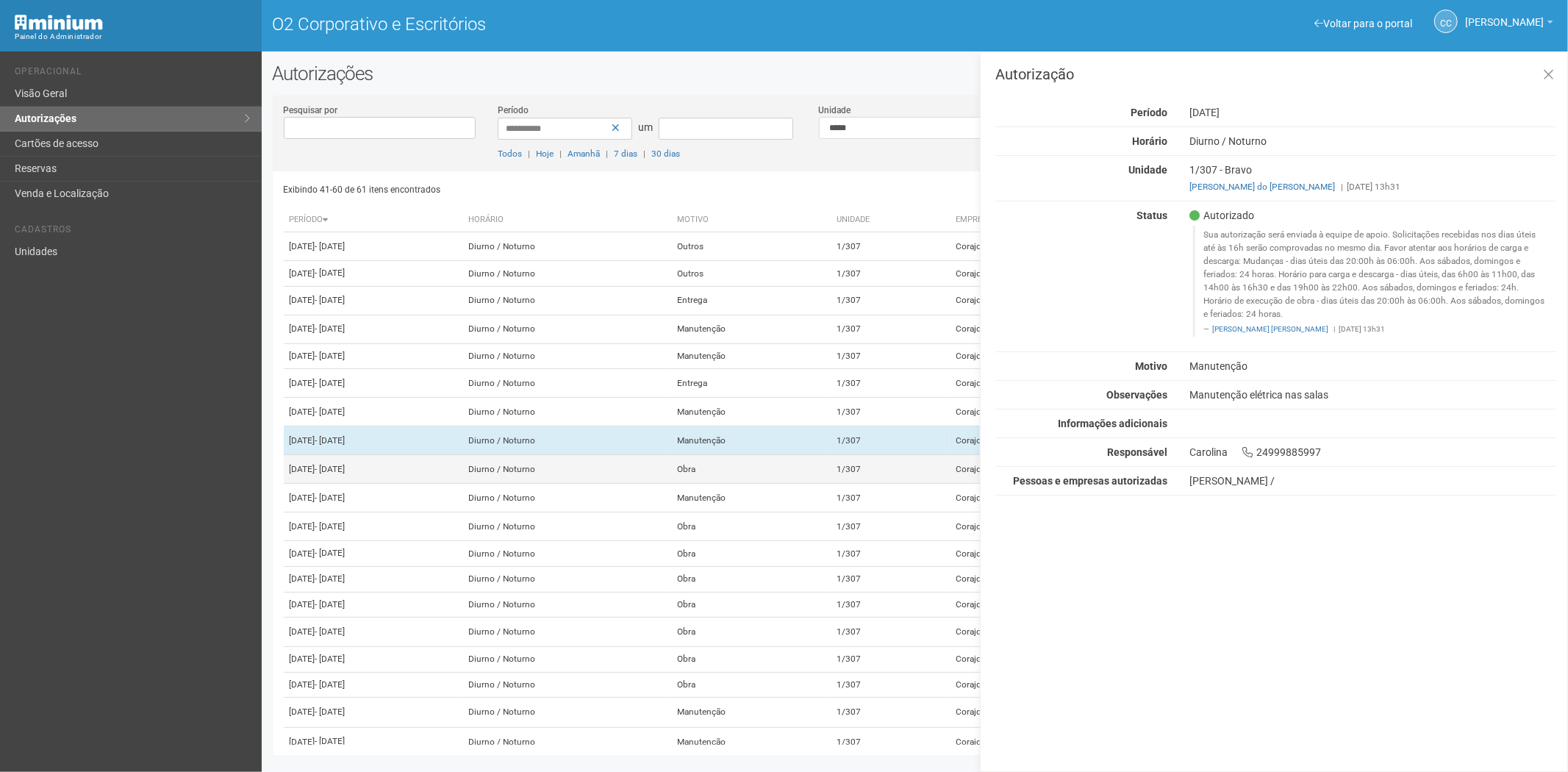
click at [830, 484] on td "Obra" at bounding box center [751, 469] width 160 height 29
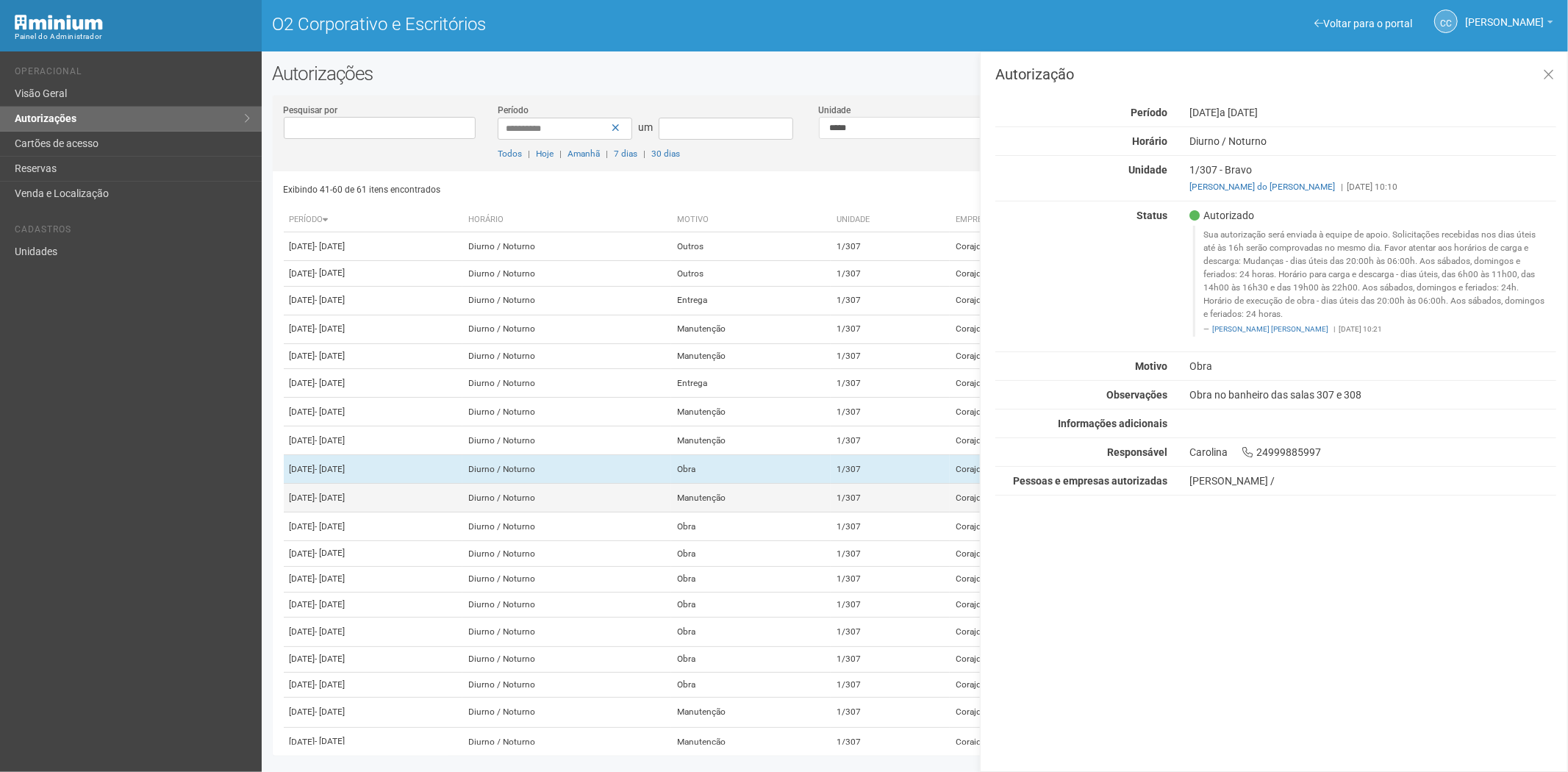
click at [830, 513] on td "Manutenção" at bounding box center [751, 498] width 160 height 29
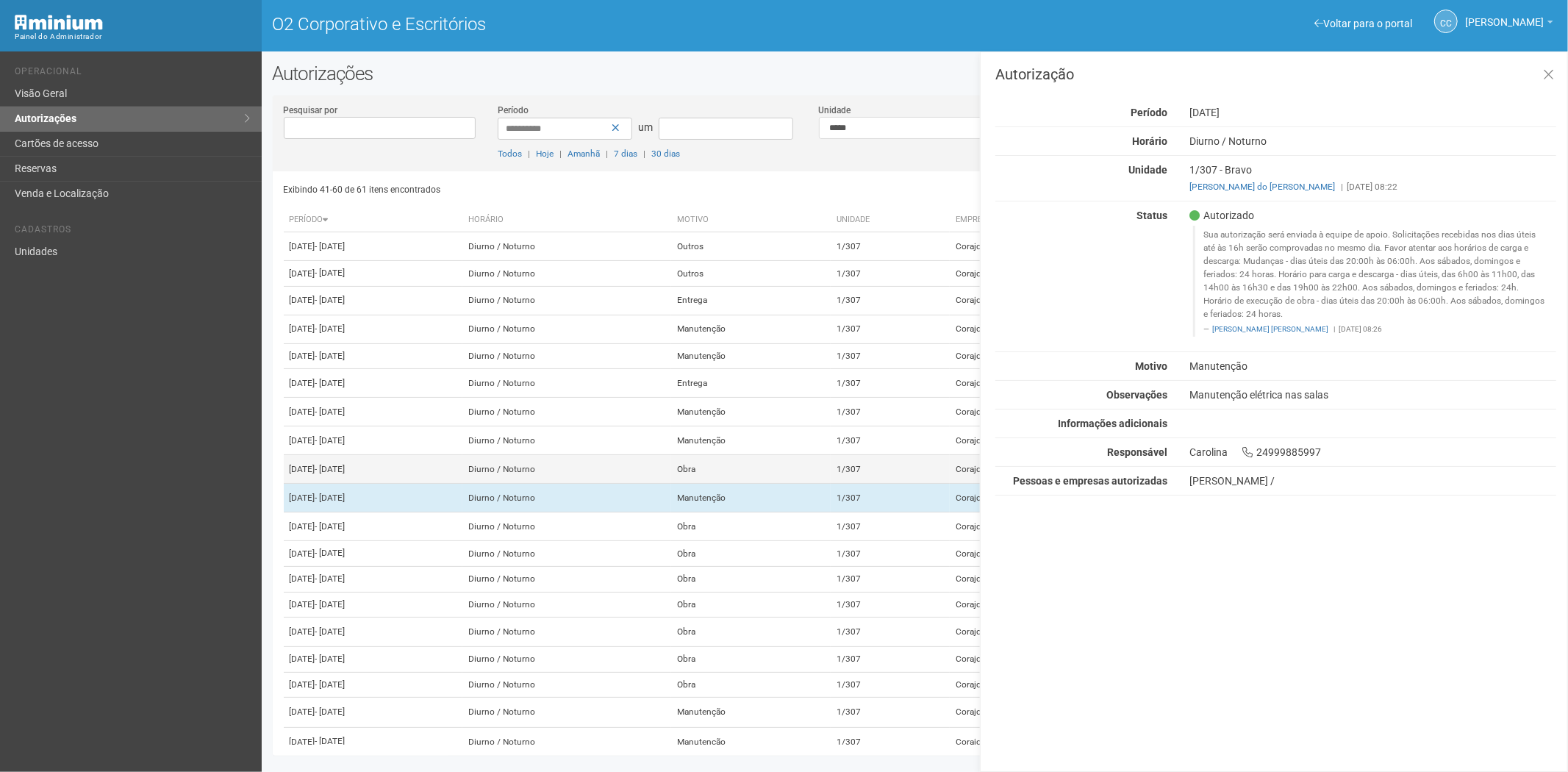
click at [817, 484] on td "Obra" at bounding box center [751, 469] width 160 height 29
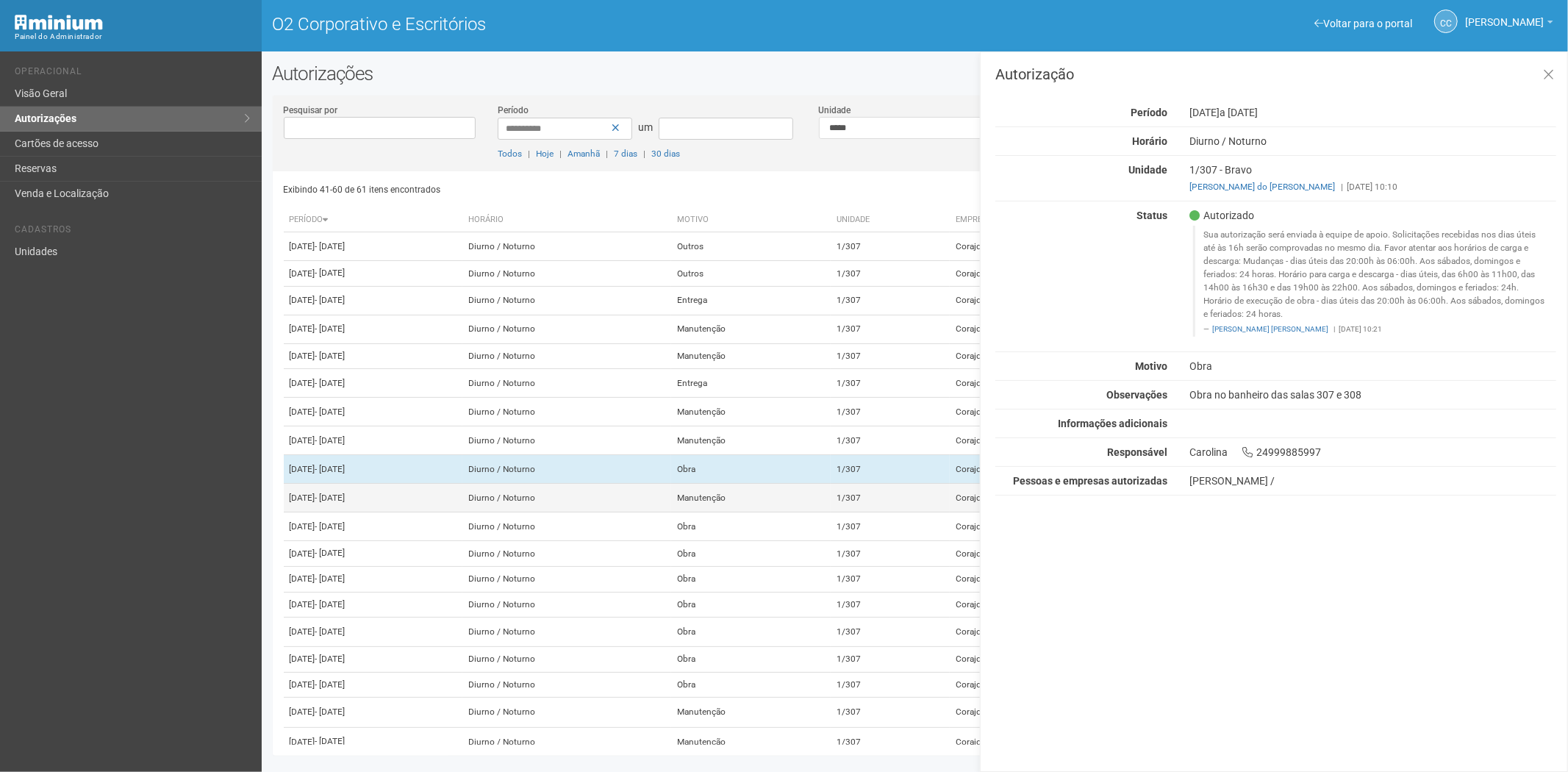
click at [819, 513] on td "Manutenção" at bounding box center [751, 498] width 160 height 29
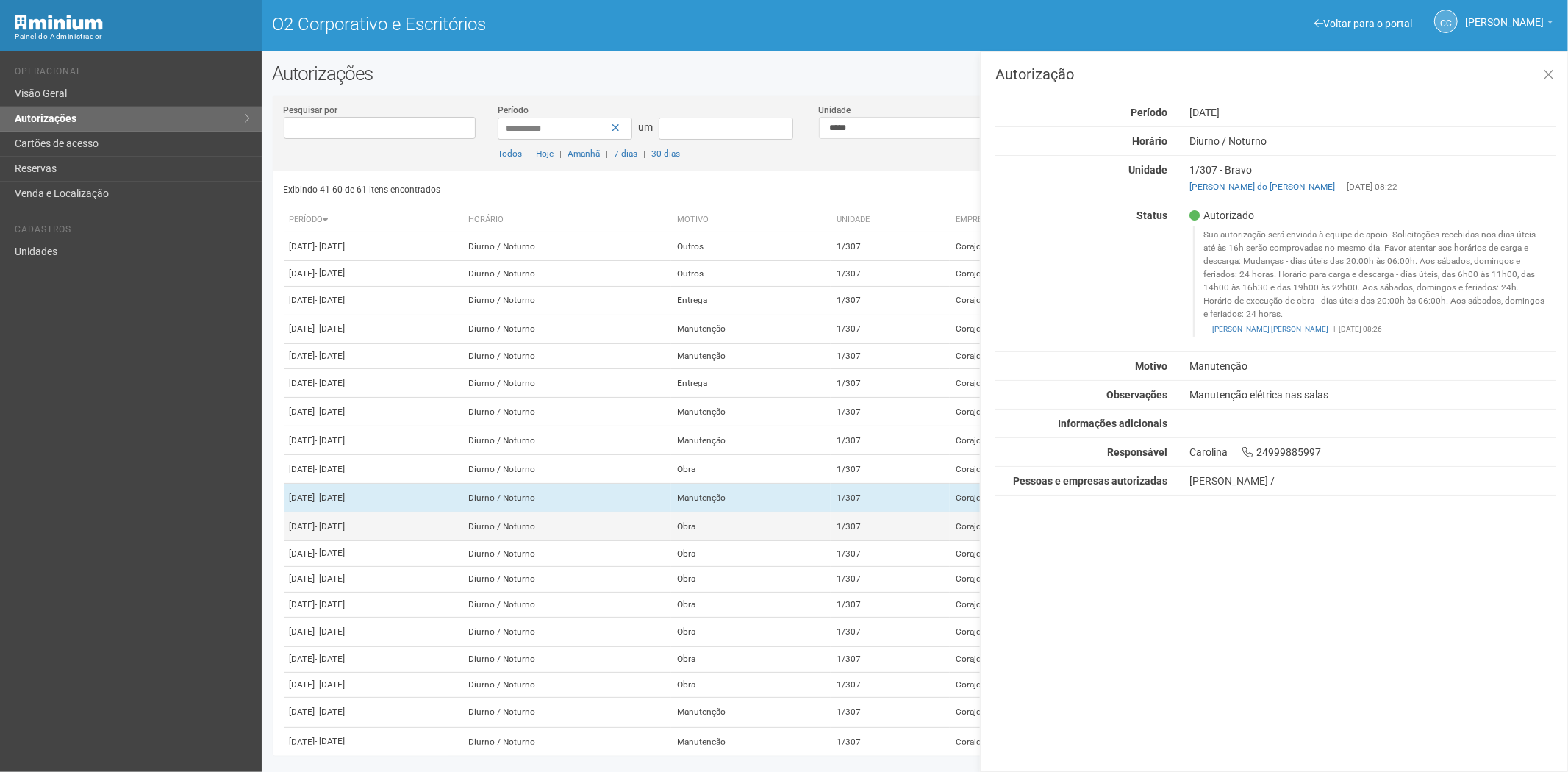
click at [830, 541] on td "Obra" at bounding box center [751, 527] width 160 height 29
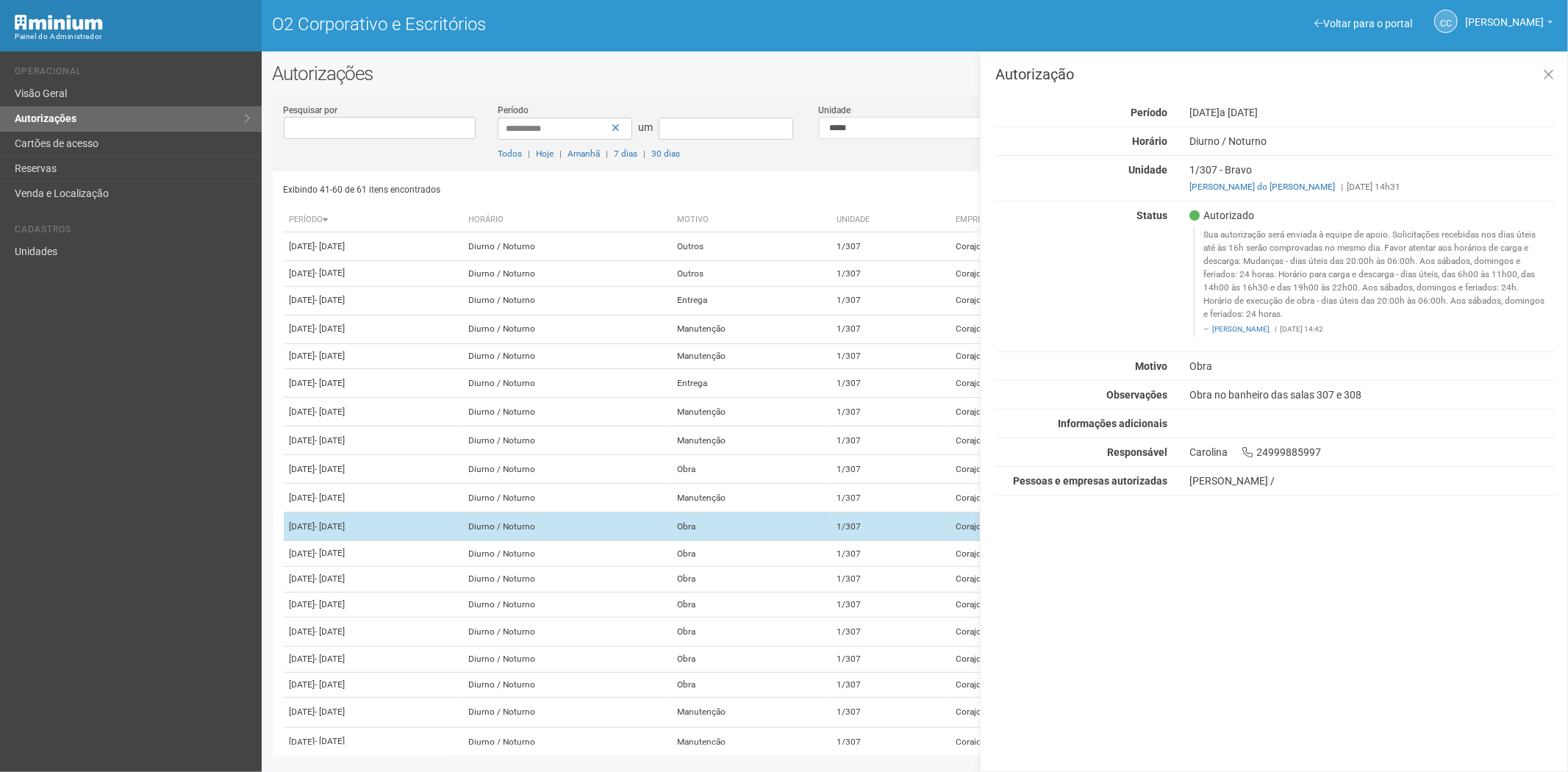
click at [820, 541] on td "Obra" at bounding box center [751, 527] width 160 height 29
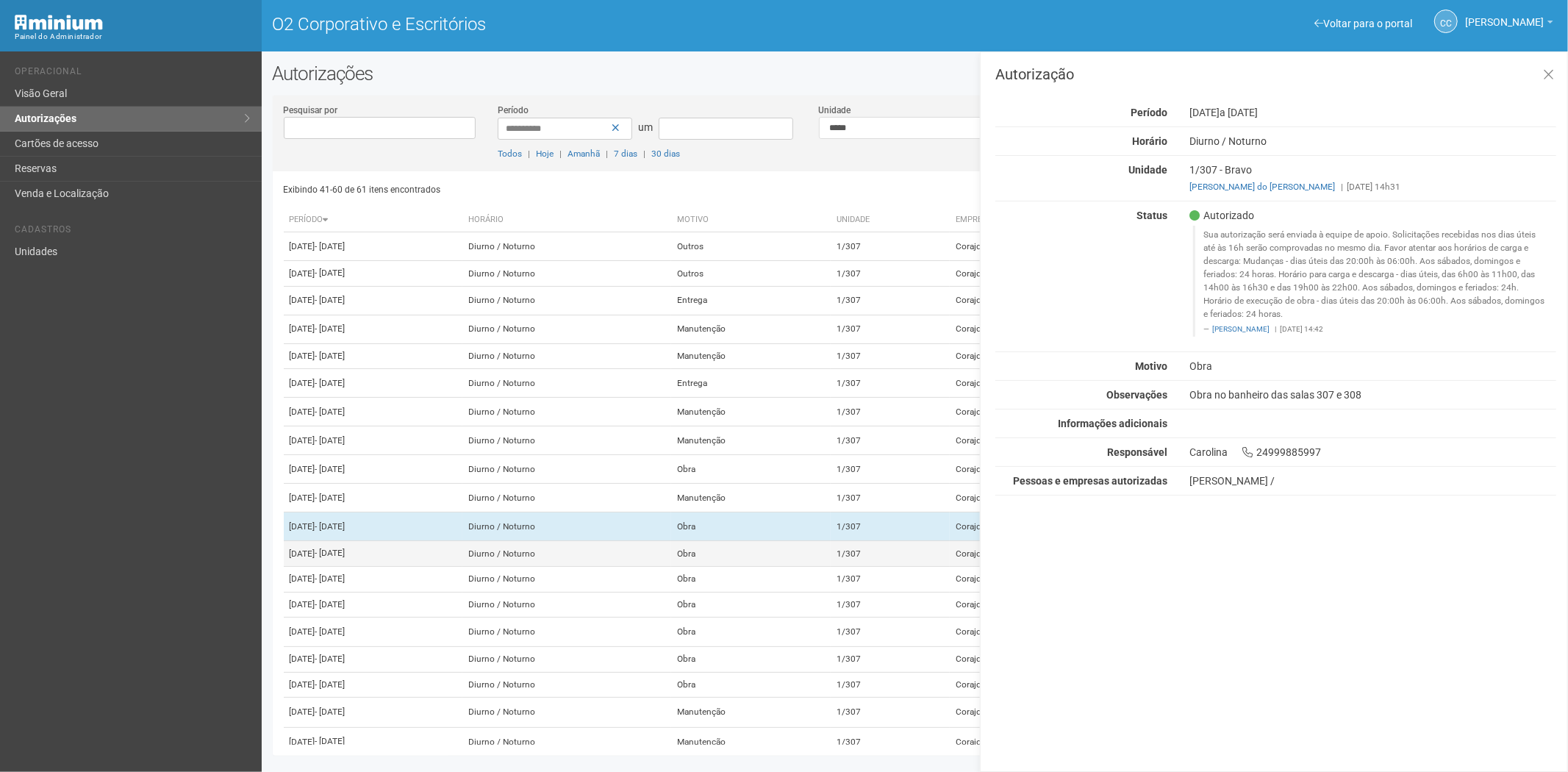
click at [813, 567] on td "Obra" at bounding box center [751, 554] width 160 height 26
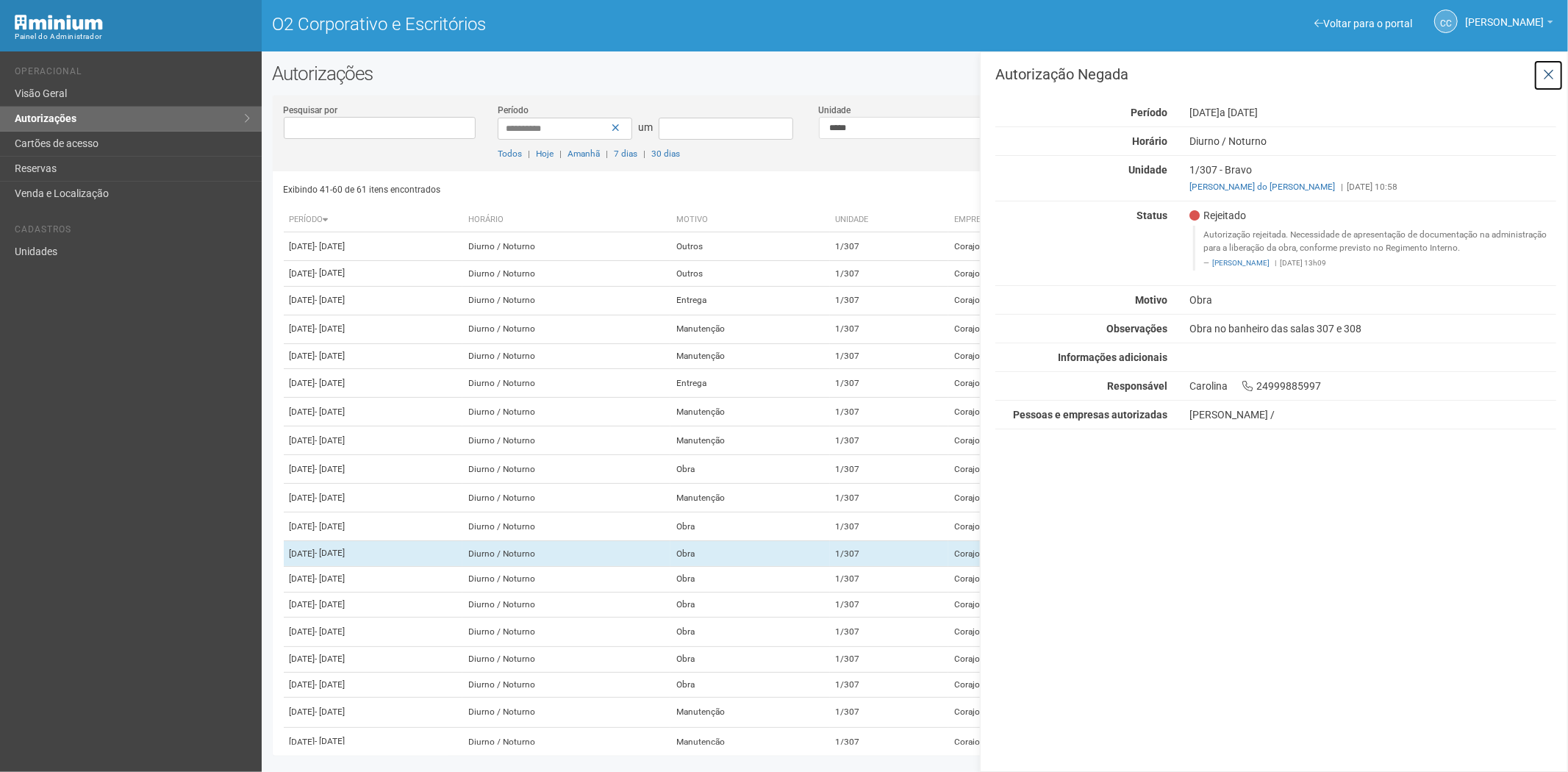
drag, startPoint x: 1548, startPoint y: 69, endPoint x: 1505, endPoint y: 63, distance: 43.4
click at [1543, 68] on icon at bounding box center [1548, 75] width 11 height 15
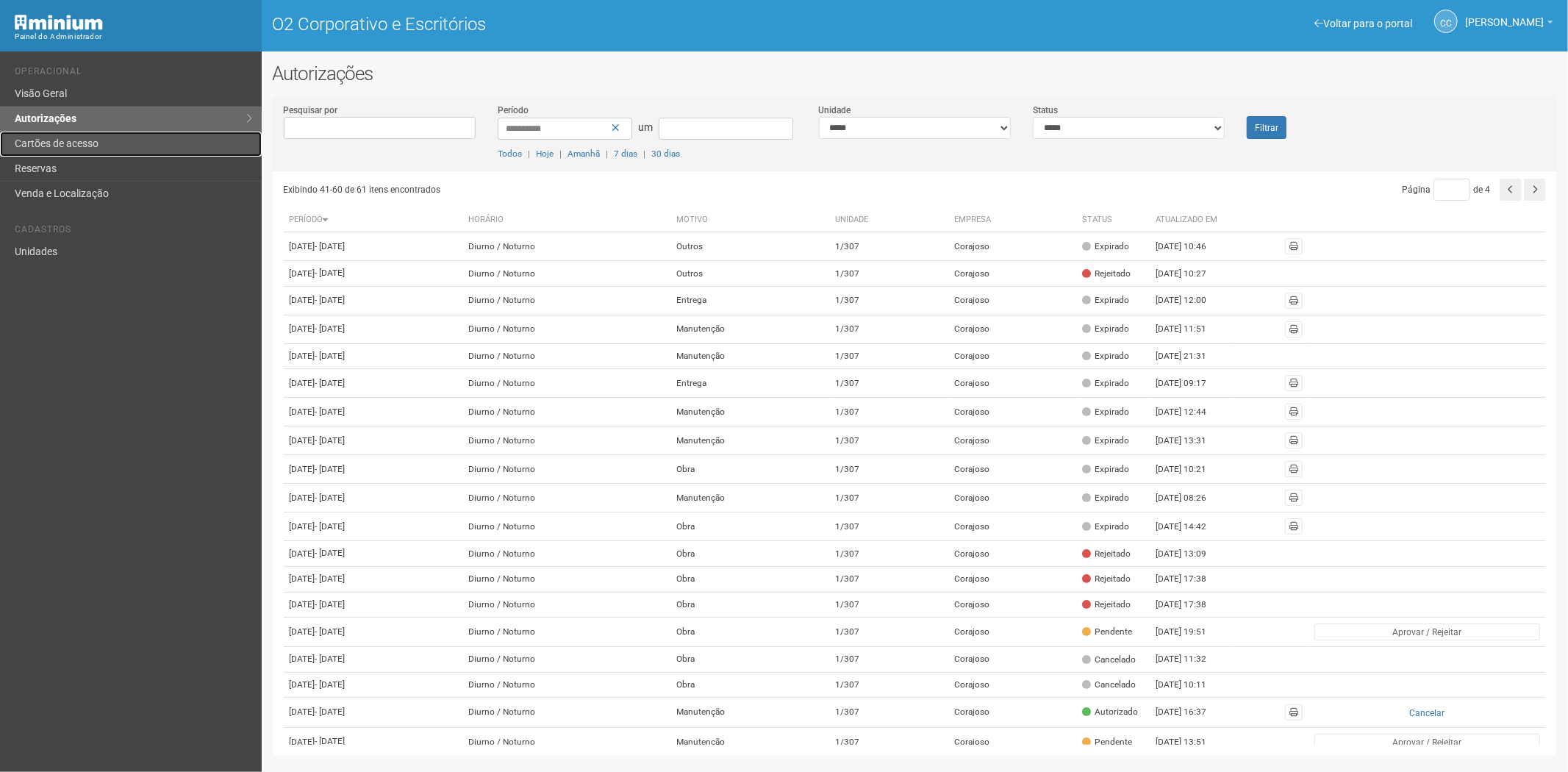
click at [97, 149] on font "Cartões de acesso" at bounding box center [57, 143] width 84 height 12
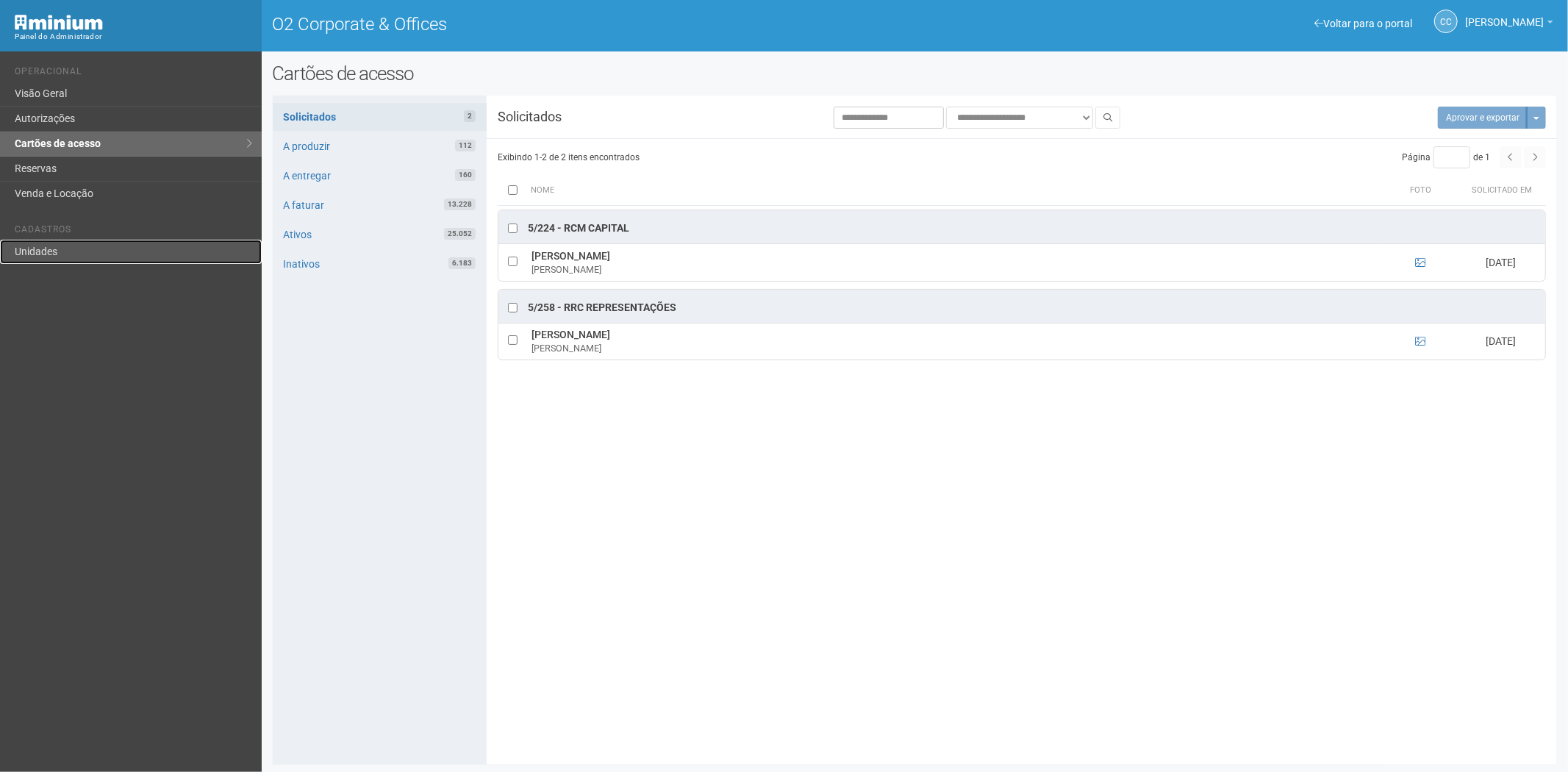
click at [8, 253] on link "Unidades" at bounding box center [131, 252] width 262 height 24
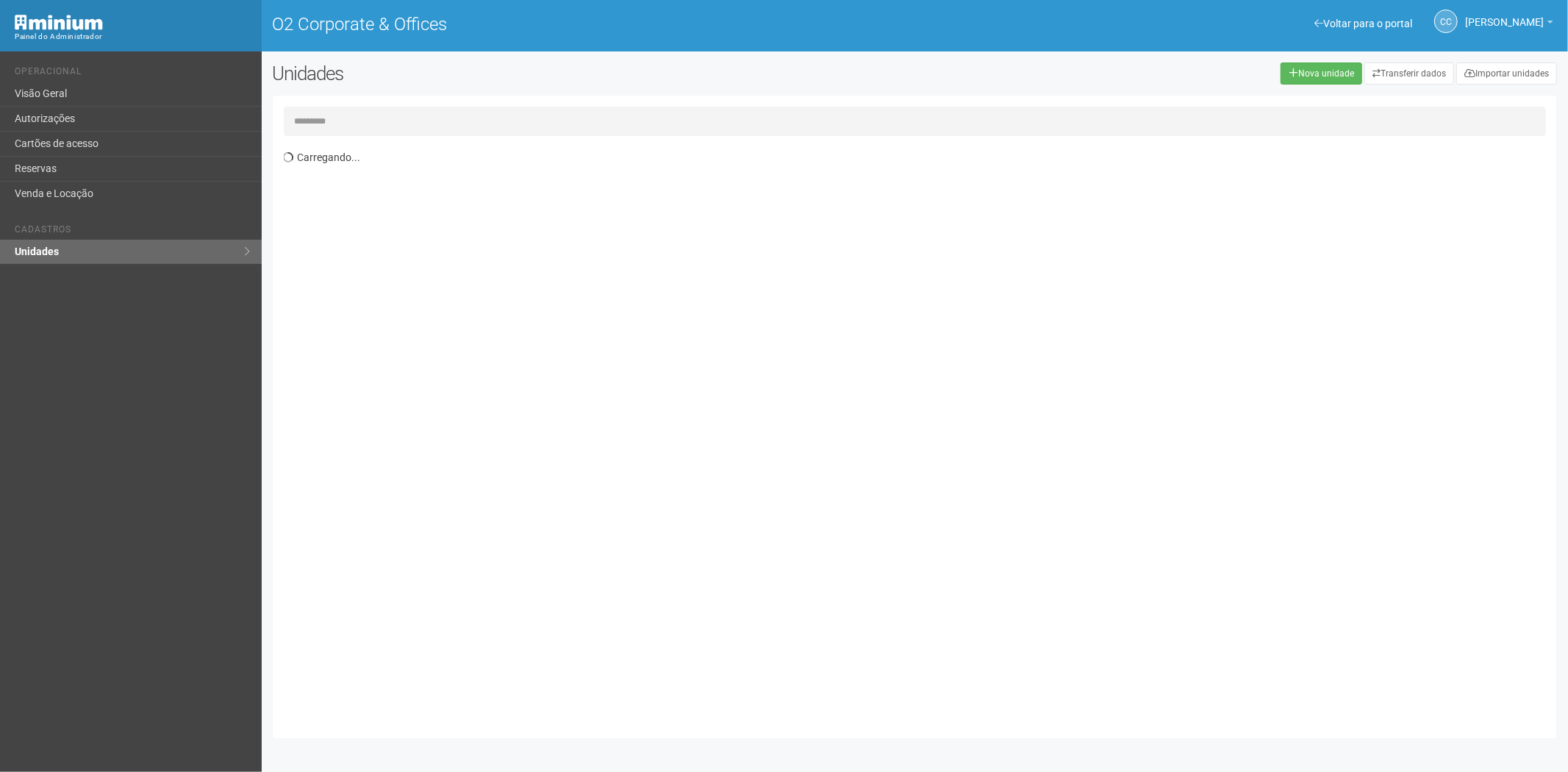
click at [400, 118] on input "text" at bounding box center [915, 122] width 1263 height 30
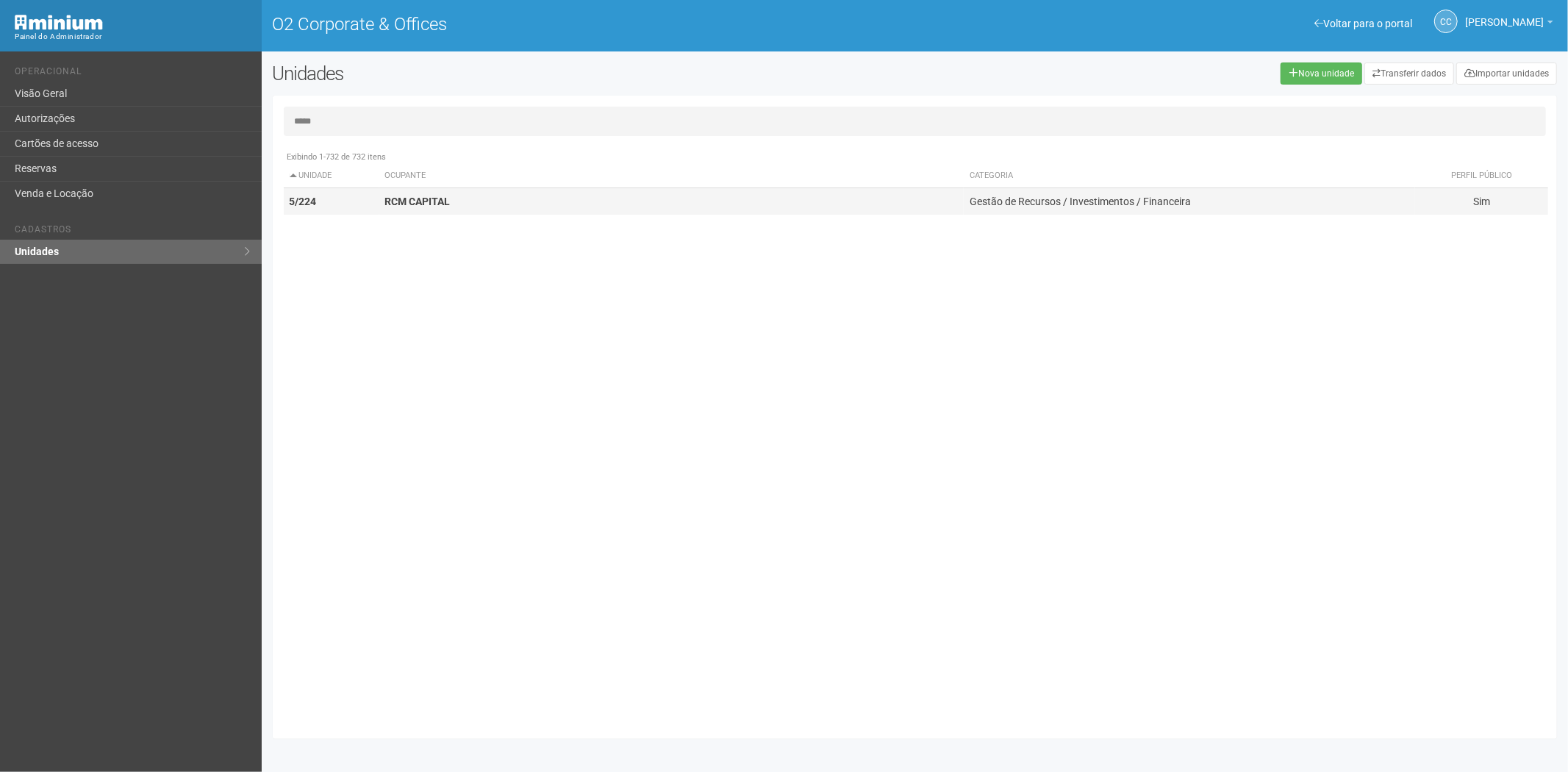
type input "*****"
click at [386, 191] on td "RCM CAPITAL" at bounding box center [672, 202] width 585 height 27
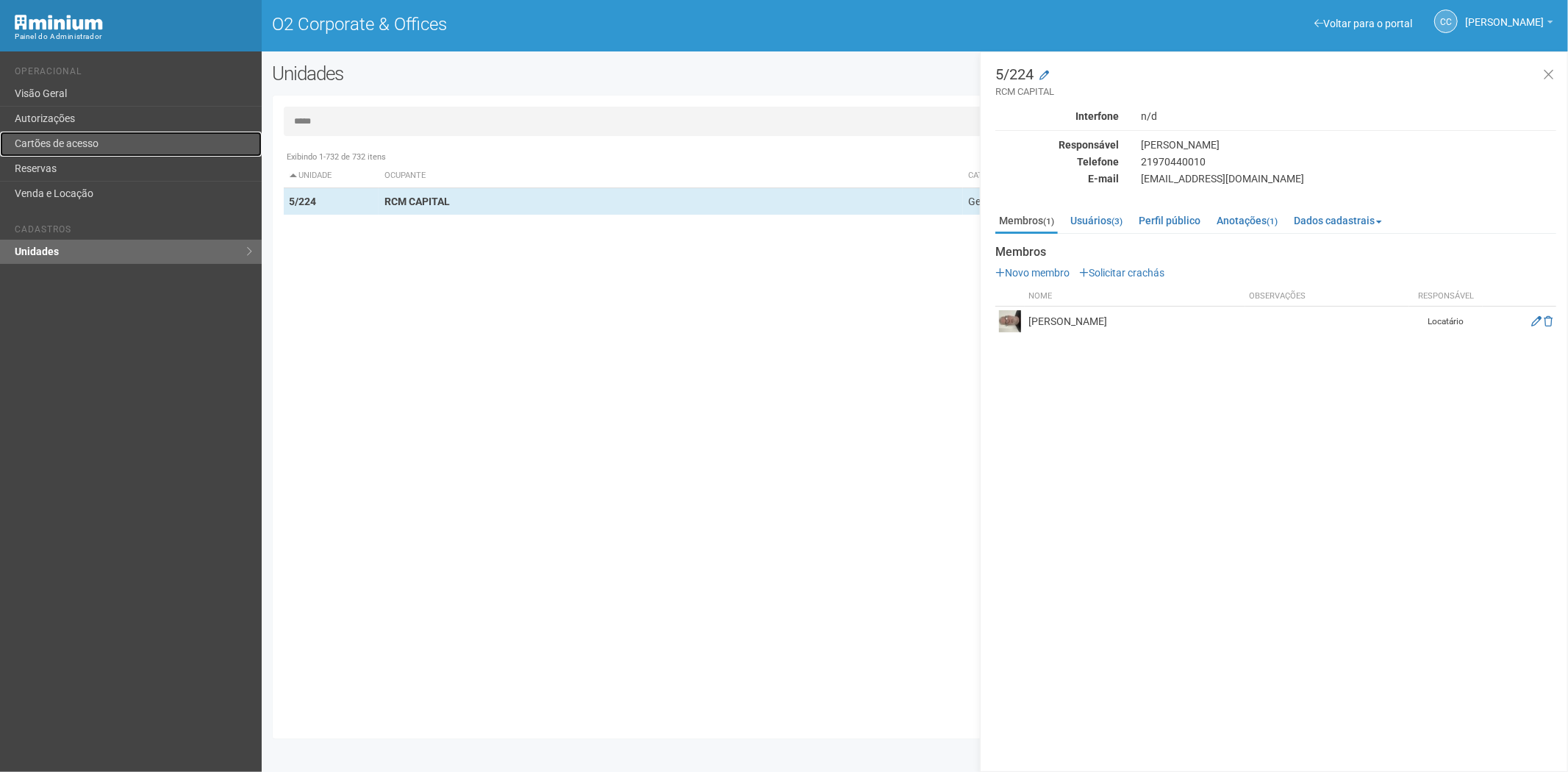
click at [96, 139] on link "Cartões de acesso" at bounding box center [131, 144] width 262 height 25
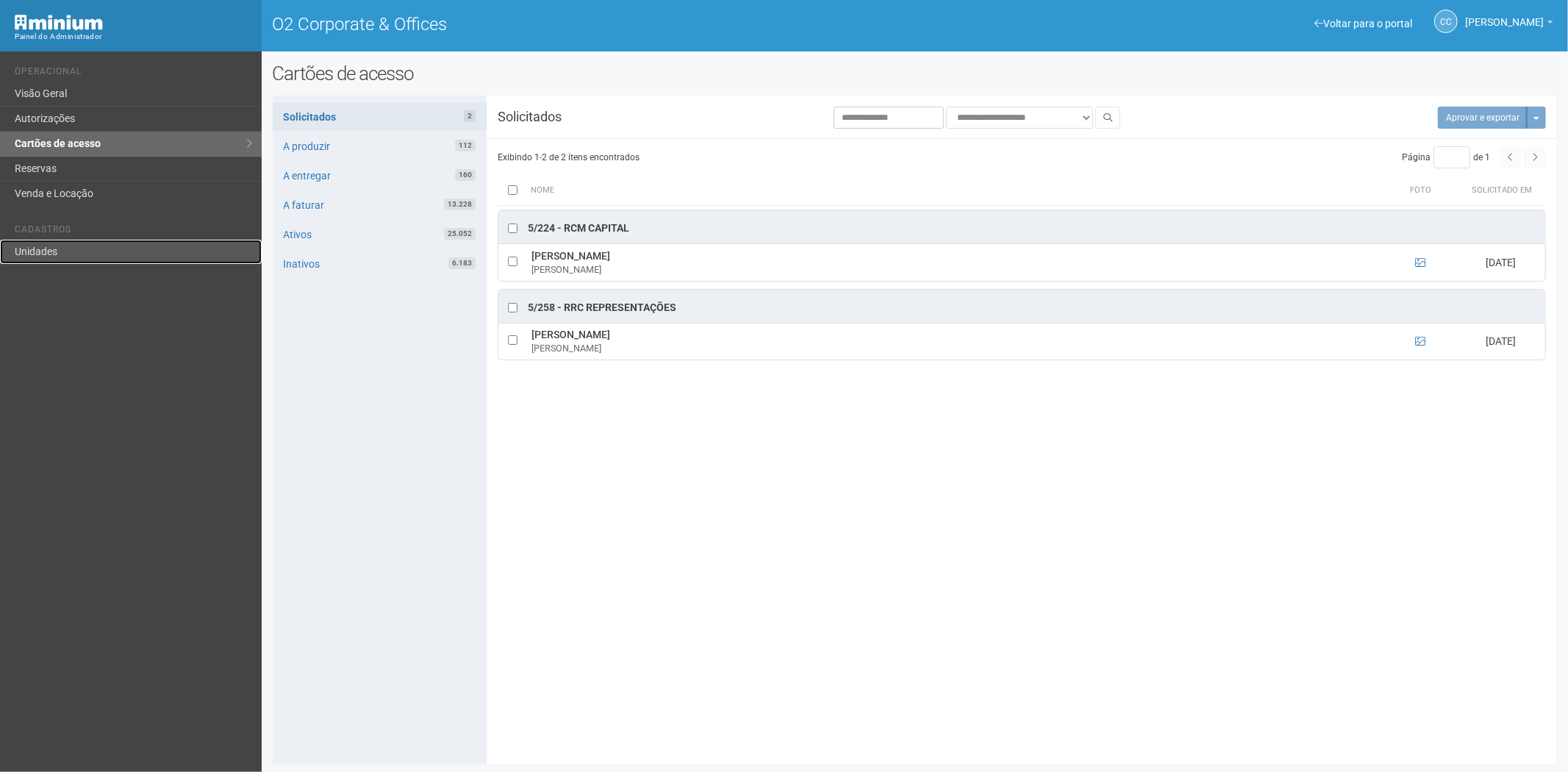
drag, startPoint x: 73, startPoint y: 246, endPoint x: 90, endPoint y: 242, distance: 17.5
click at [73, 246] on link "Unidades" at bounding box center [131, 252] width 262 height 24
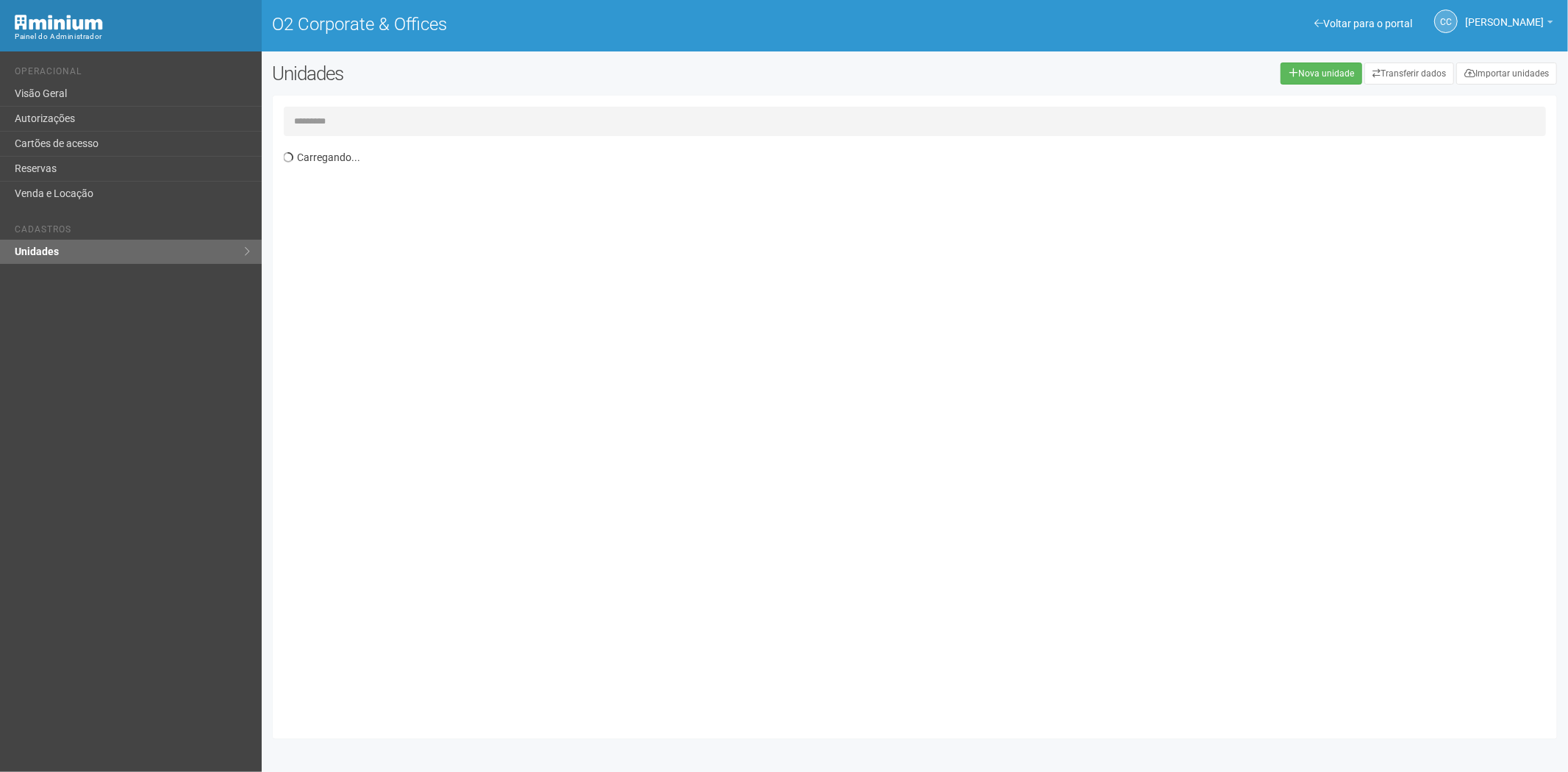
click at [307, 118] on input "text" at bounding box center [915, 122] width 1263 height 30
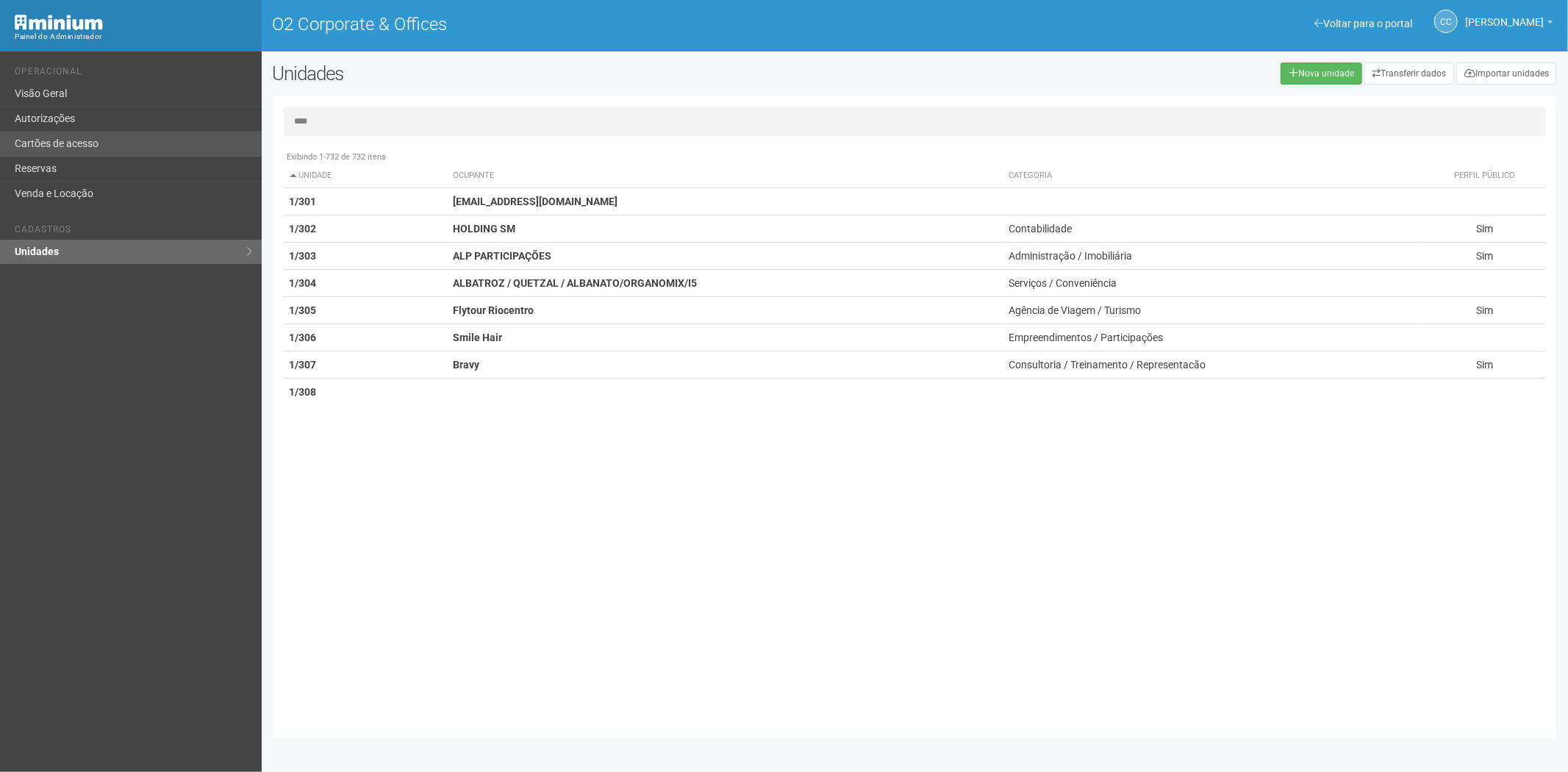
type input "****"
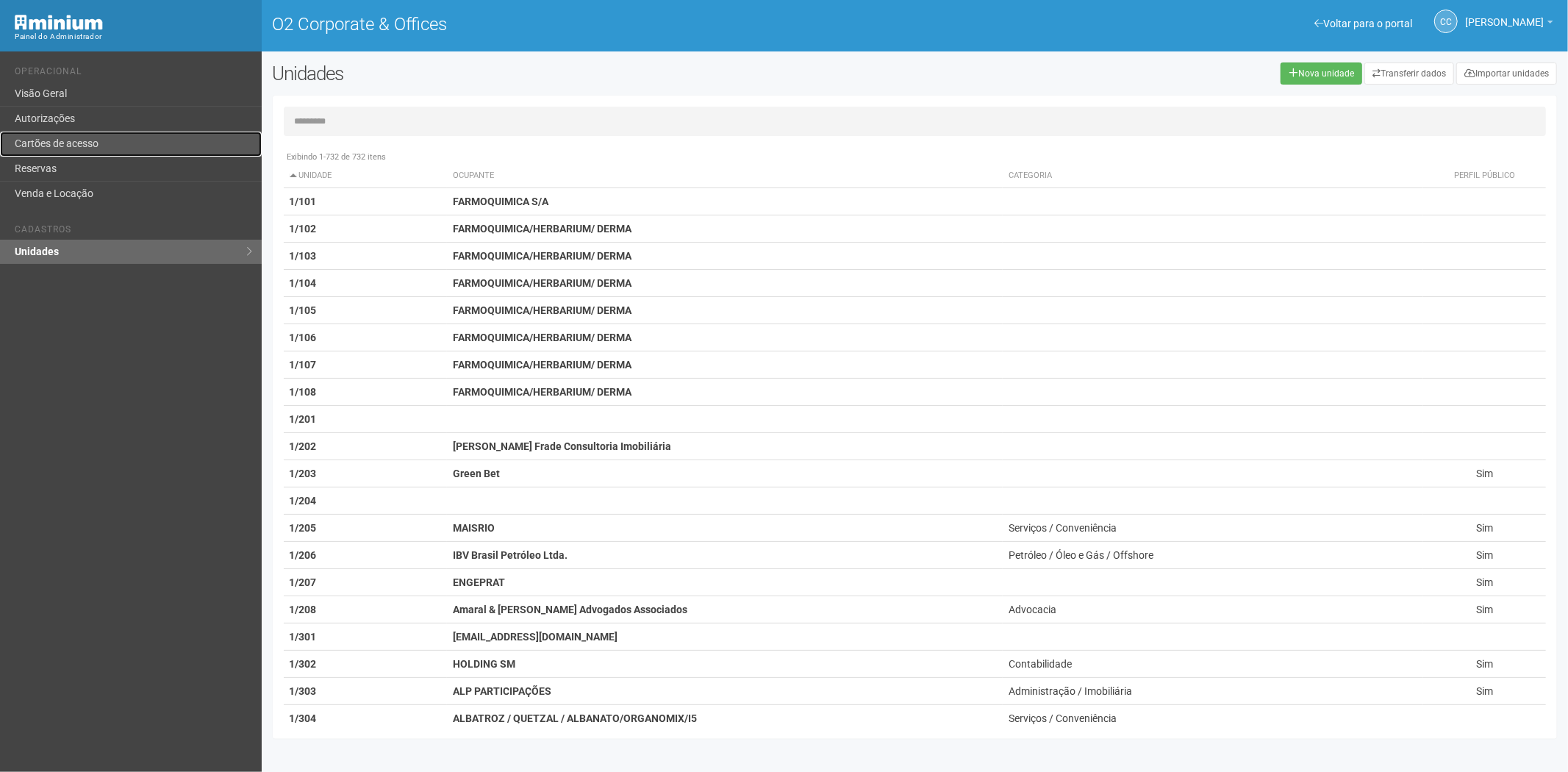
click at [62, 138] on link "Cartões de acesso" at bounding box center [131, 144] width 262 height 25
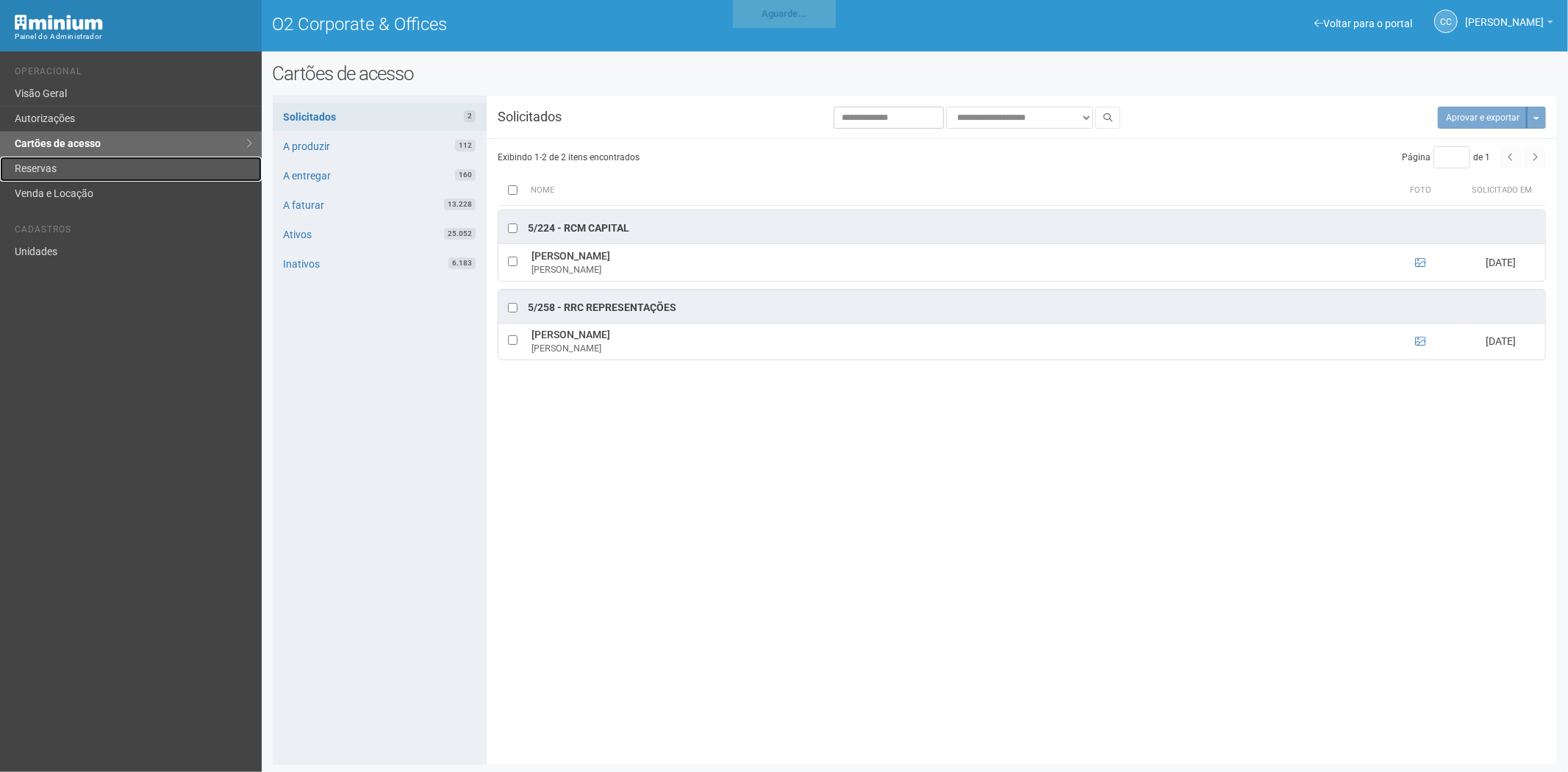
click at [79, 171] on link "Reservas" at bounding box center [131, 169] width 262 height 25
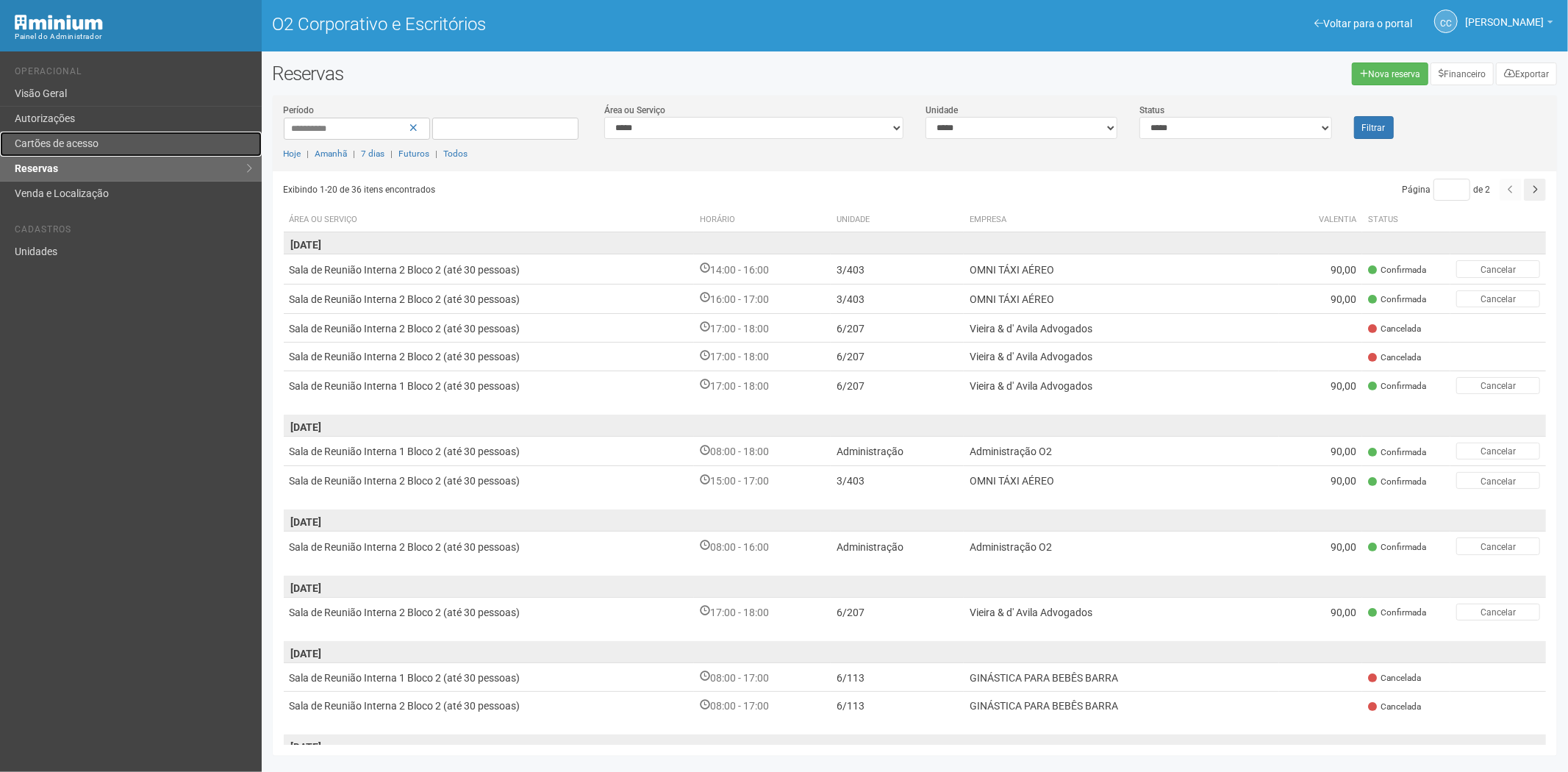
click at [116, 150] on link "Cartões de acesso" at bounding box center [131, 144] width 262 height 25
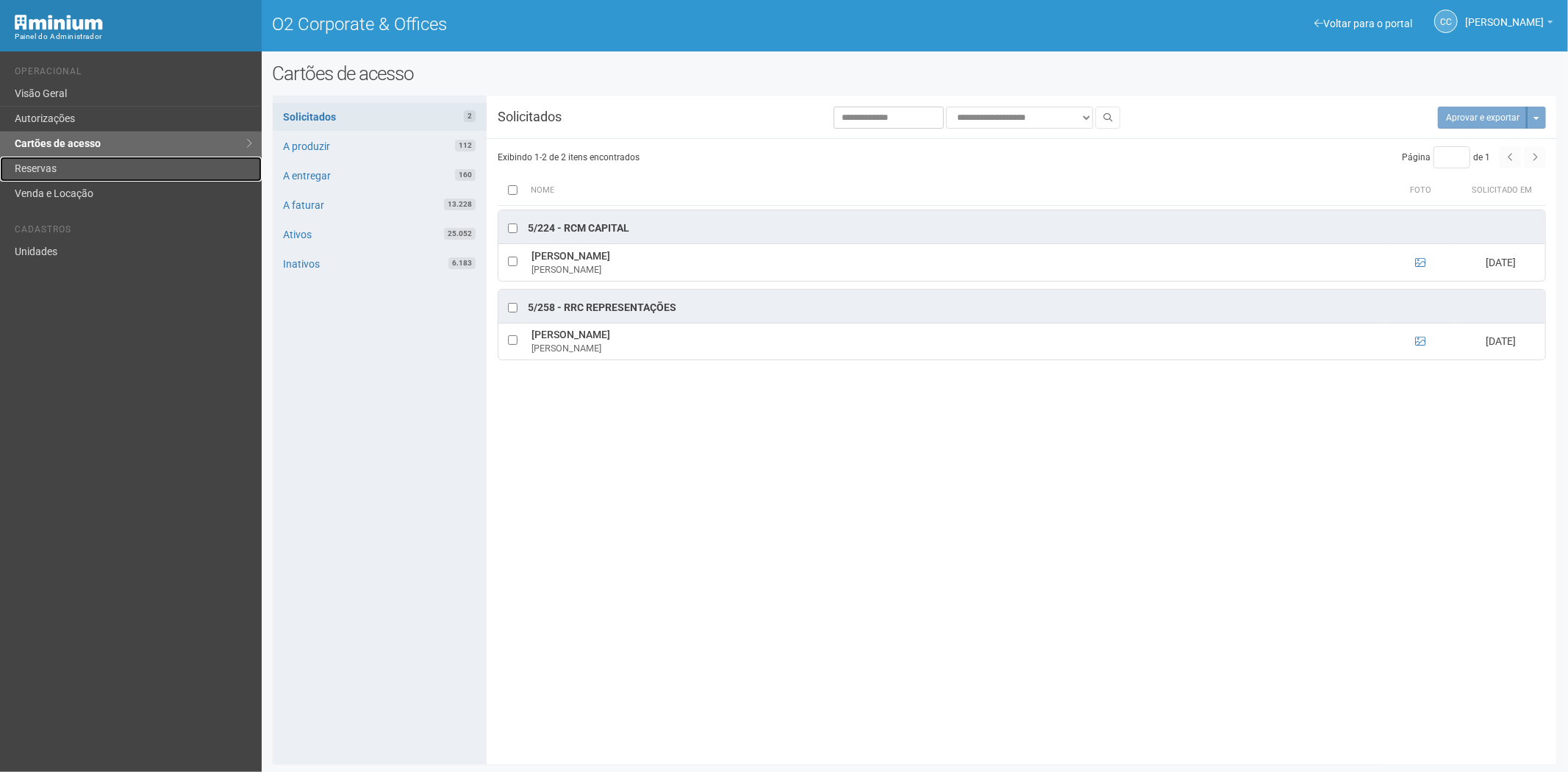
click at [57, 165] on link "Reservas" at bounding box center [131, 169] width 262 height 25
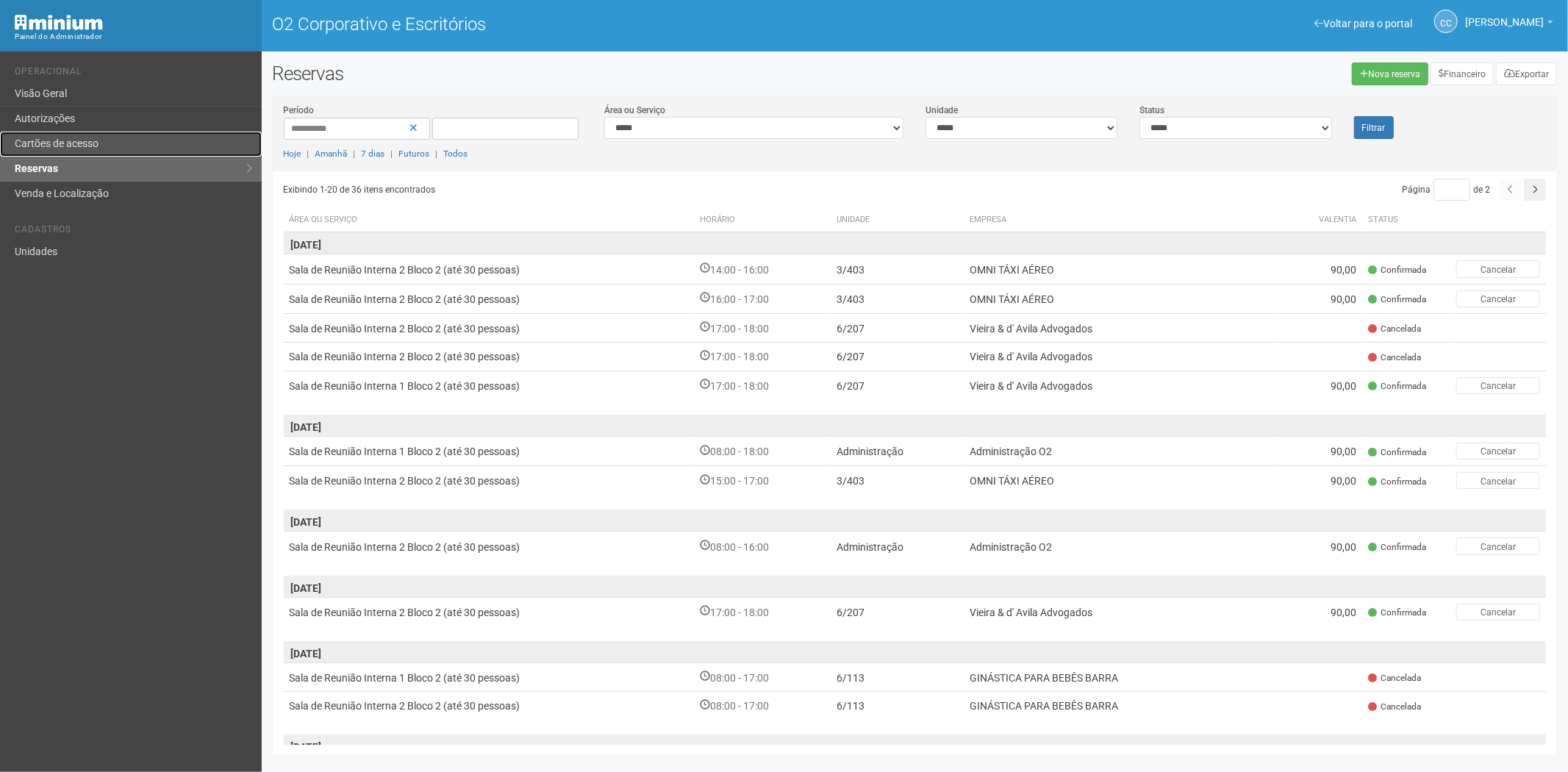
click at [75, 133] on link "Cartões de acesso" at bounding box center [131, 144] width 262 height 25
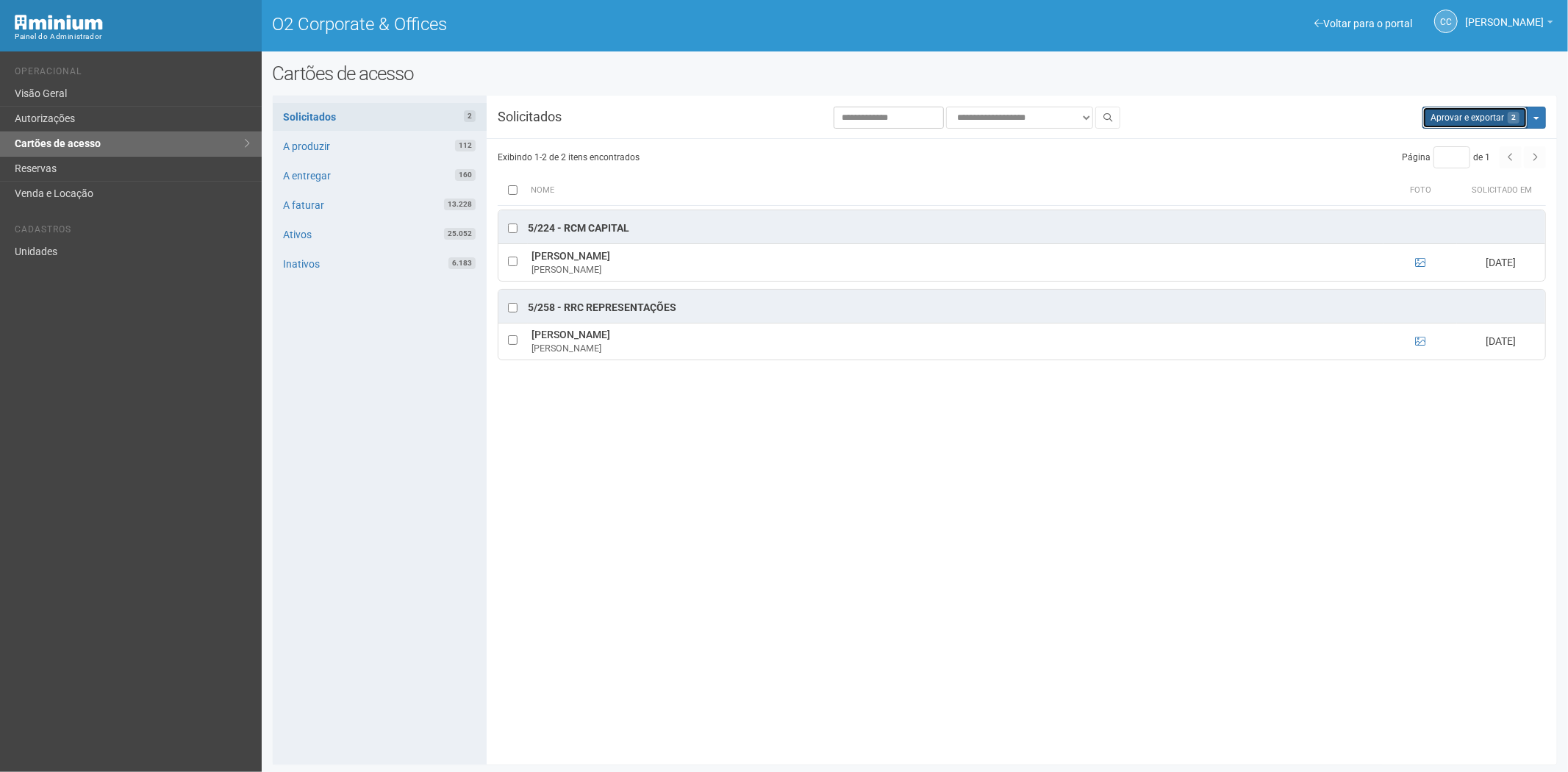
click at [1468, 119] on button "Aprovar e exportar 2" at bounding box center [1474, 118] width 105 height 22
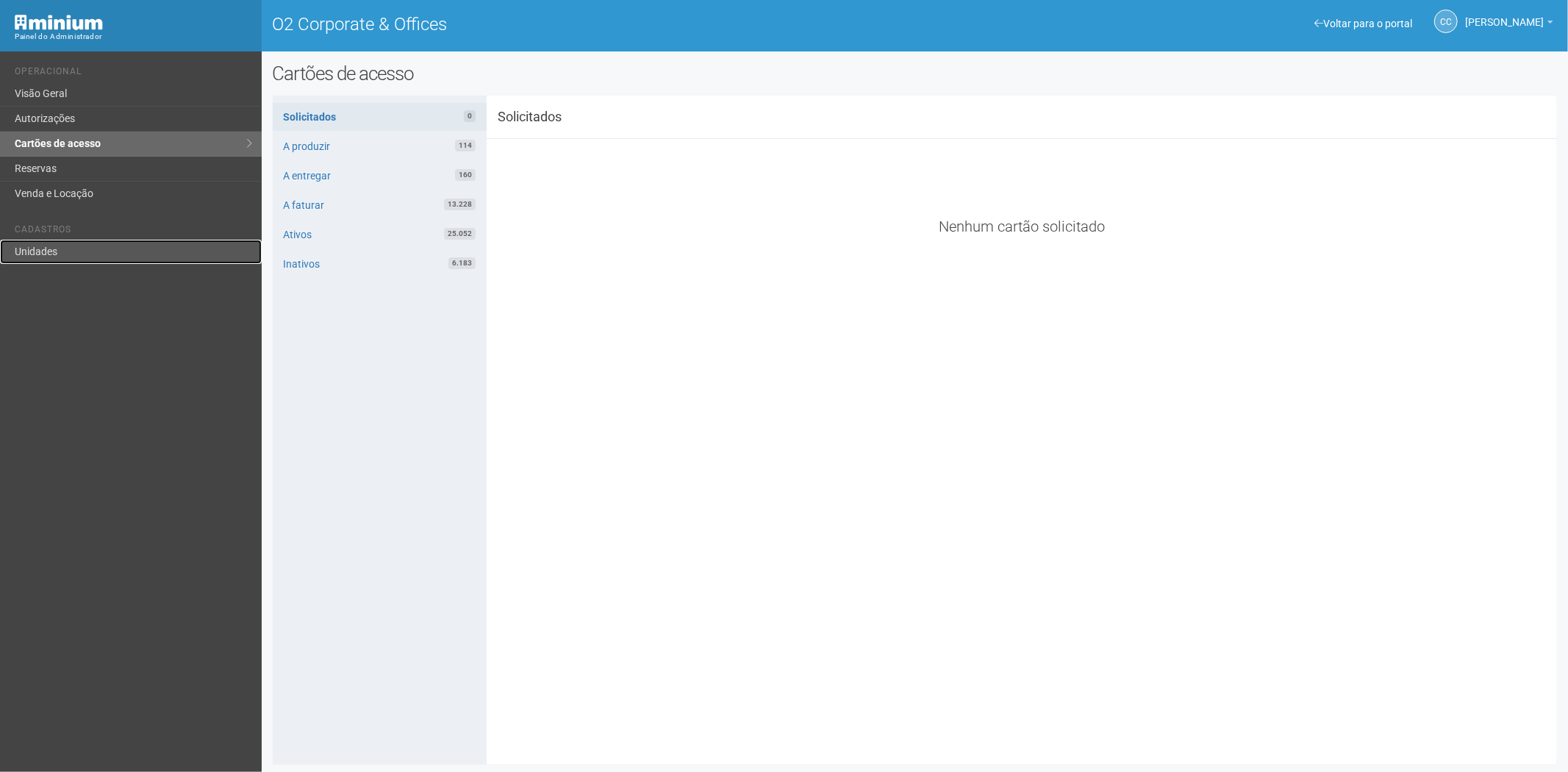
click at [66, 245] on link "Unidades" at bounding box center [131, 252] width 262 height 24
click at [65, 255] on link "Unidades" at bounding box center [131, 252] width 262 height 24
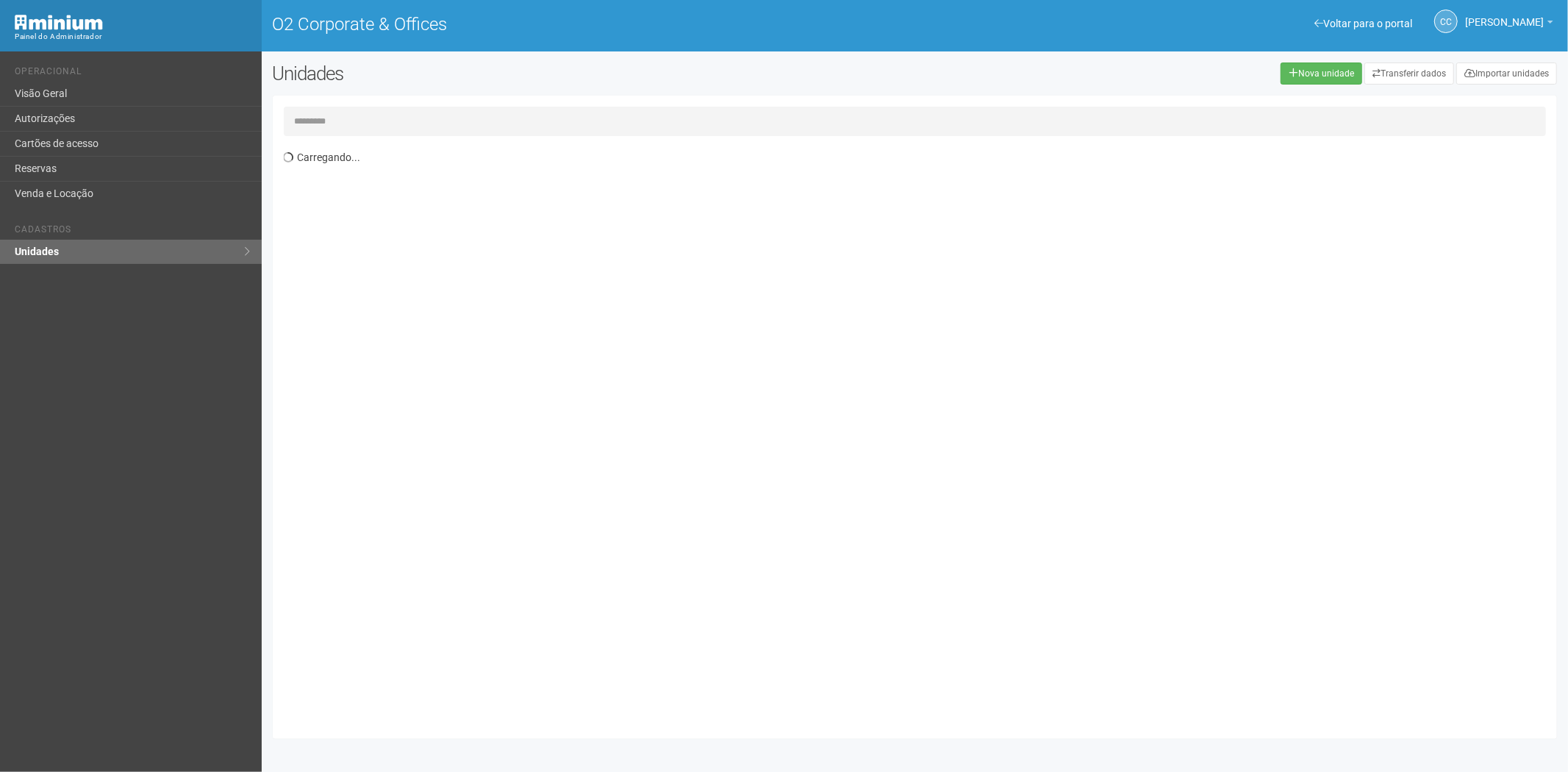
click at [321, 109] on input "text" at bounding box center [915, 122] width 1263 height 30
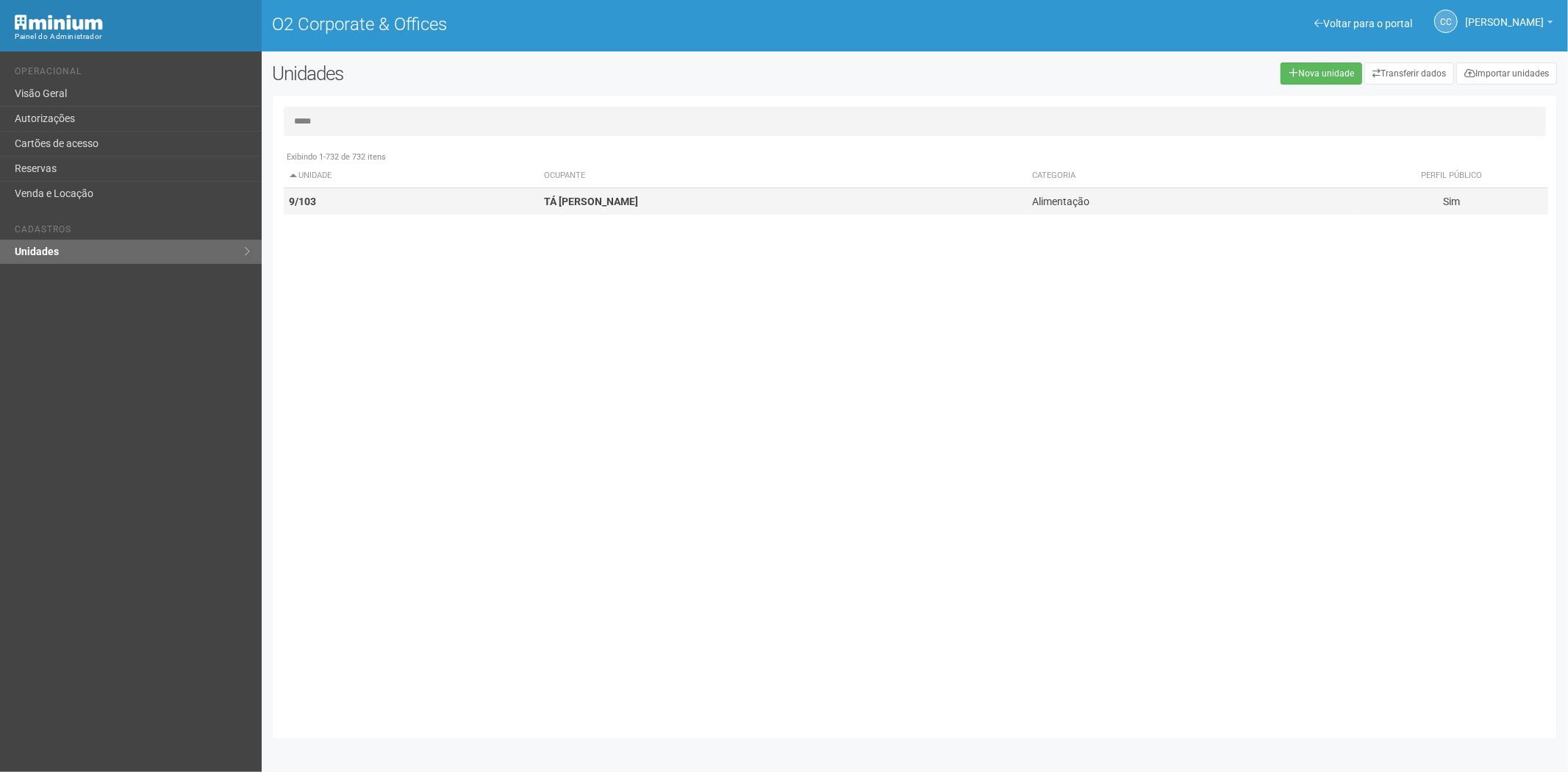
type input "*****"
click at [354, 209] on td "9/103" at bounding box center [411, 202] width 255 height 27
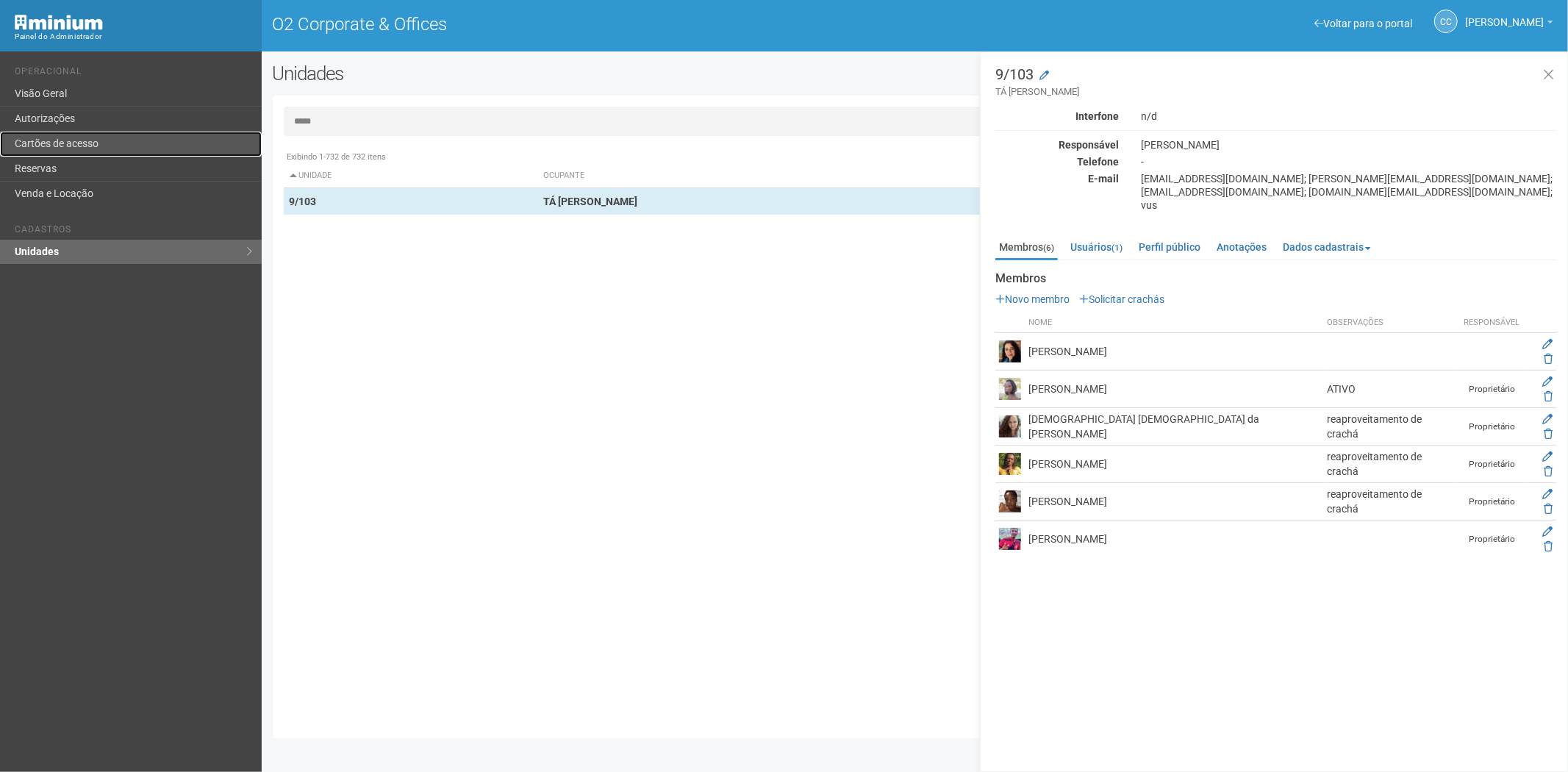
click at [59, 143] on link "Cartões de acesso" at bounding box center [131, 144] width 262 height 25
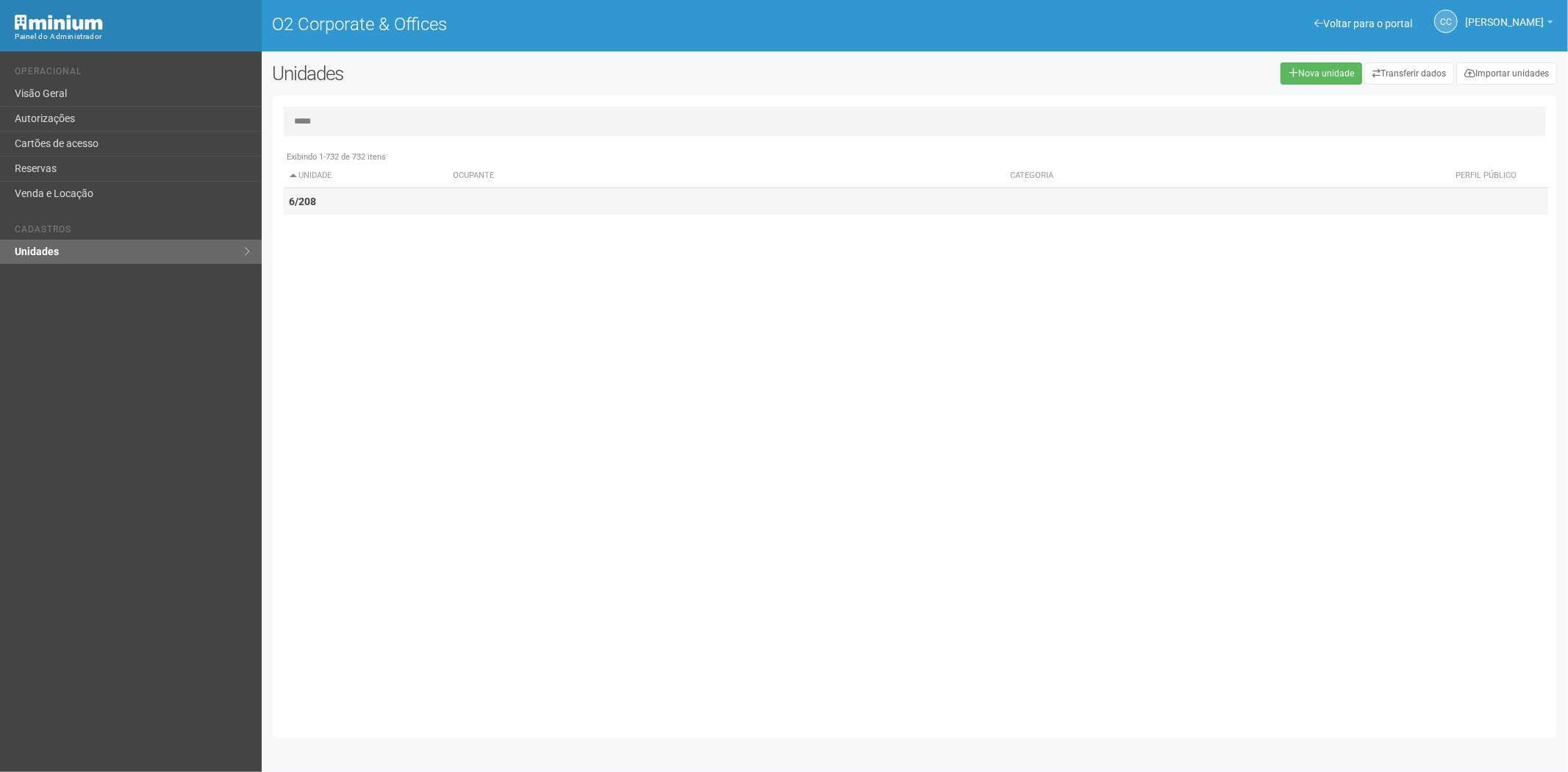
type input "*****"
click at [347, 196] on td "6/208" at bounding box center [365, 202] width 163 height 27
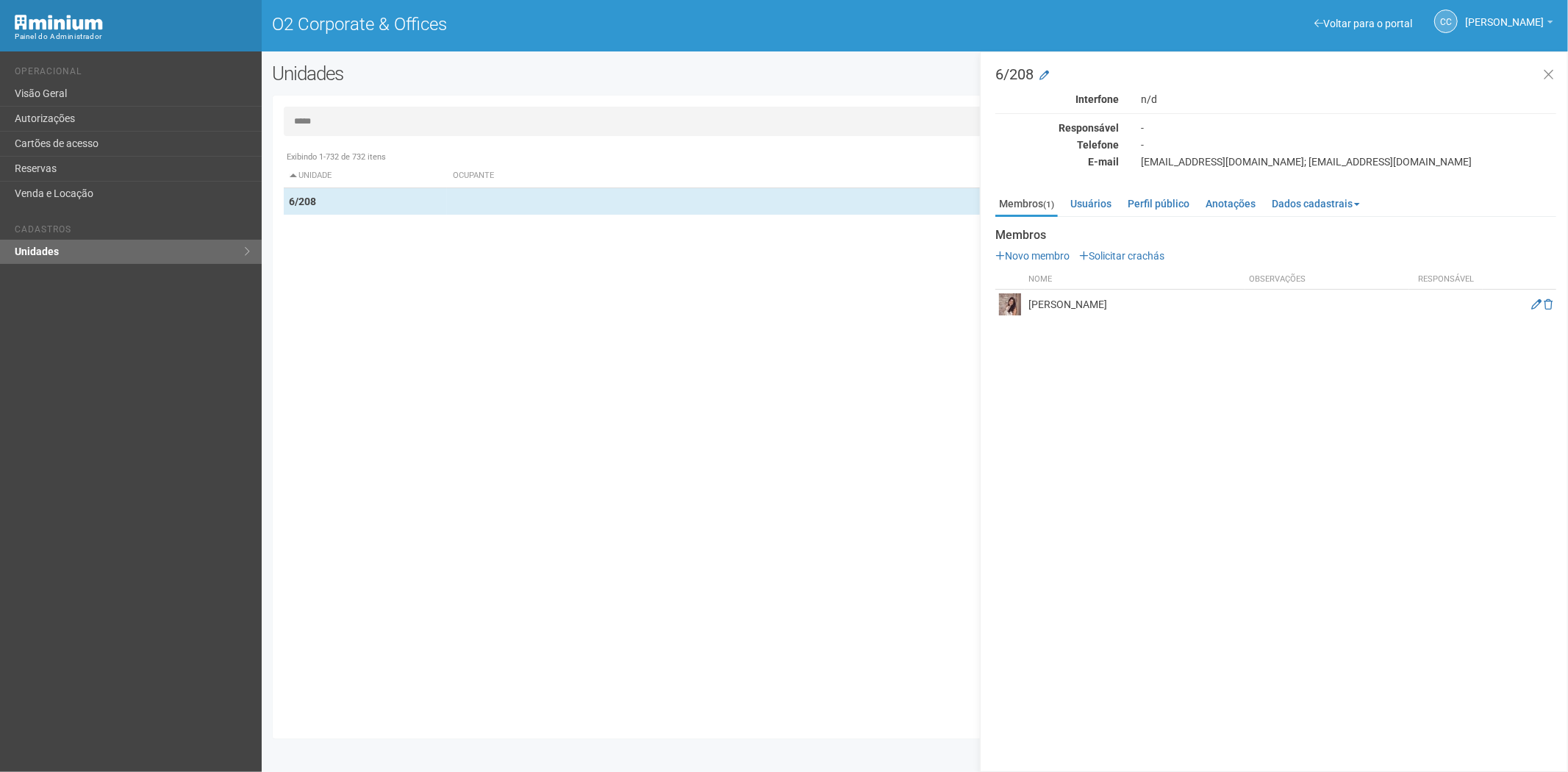
click at [426, 123] on input "*****" at bounding box center [915, 122] width 1263 height 30
click at [296, 120] on input "*****" at bounding box center [915, 122] width 1263 height 30
drag, startPoint x: 122, startPoint y: 138, endPoint x: 138, endPoint y: 143, distance: 16.8
click at [122, 137] on link "Cartões de acesso" at bounding box center [131, 144] width 262 height 25
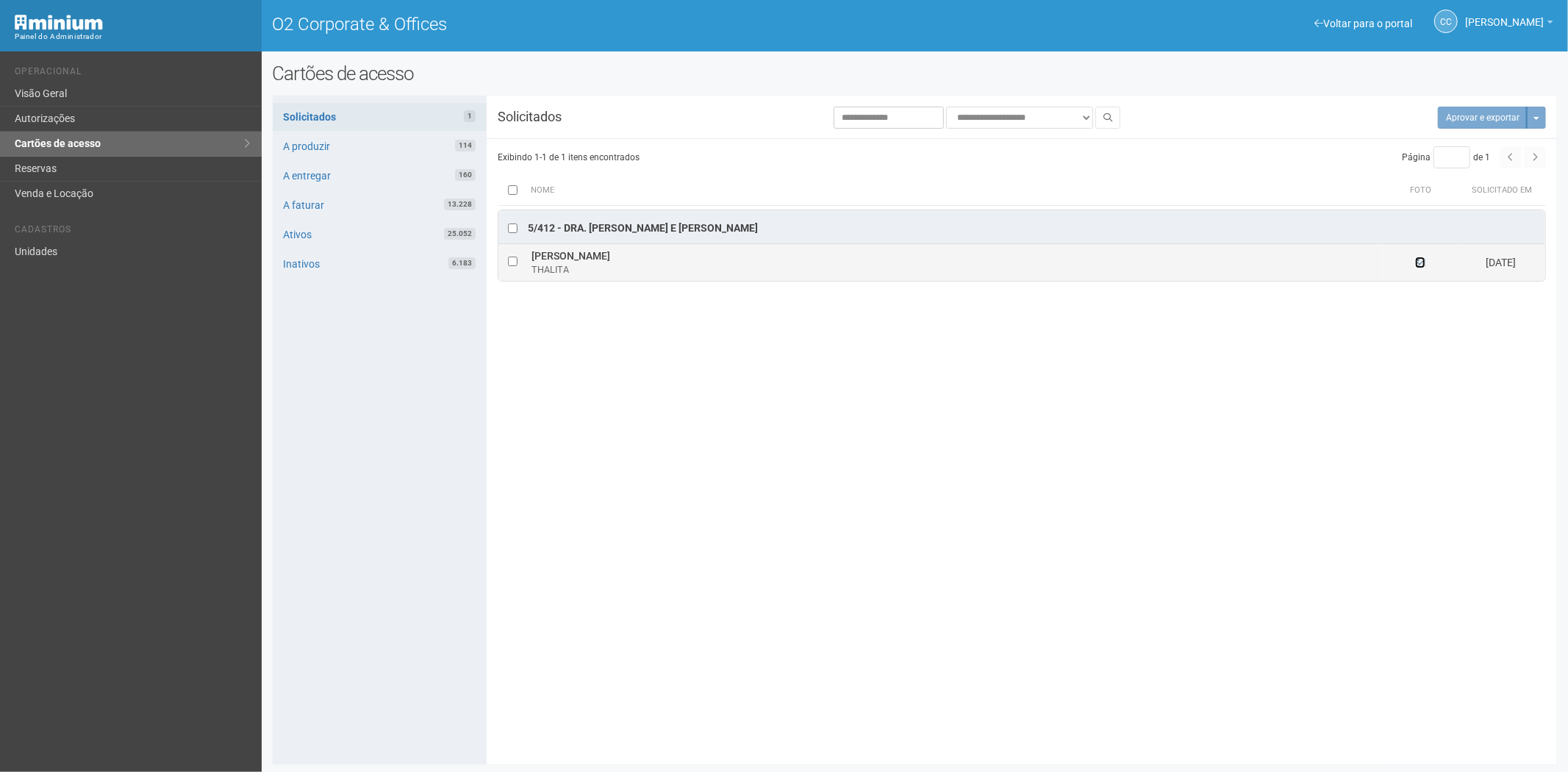
click at [1418, 259] on icon at bounding box center [1420, 262] width 10 height 10
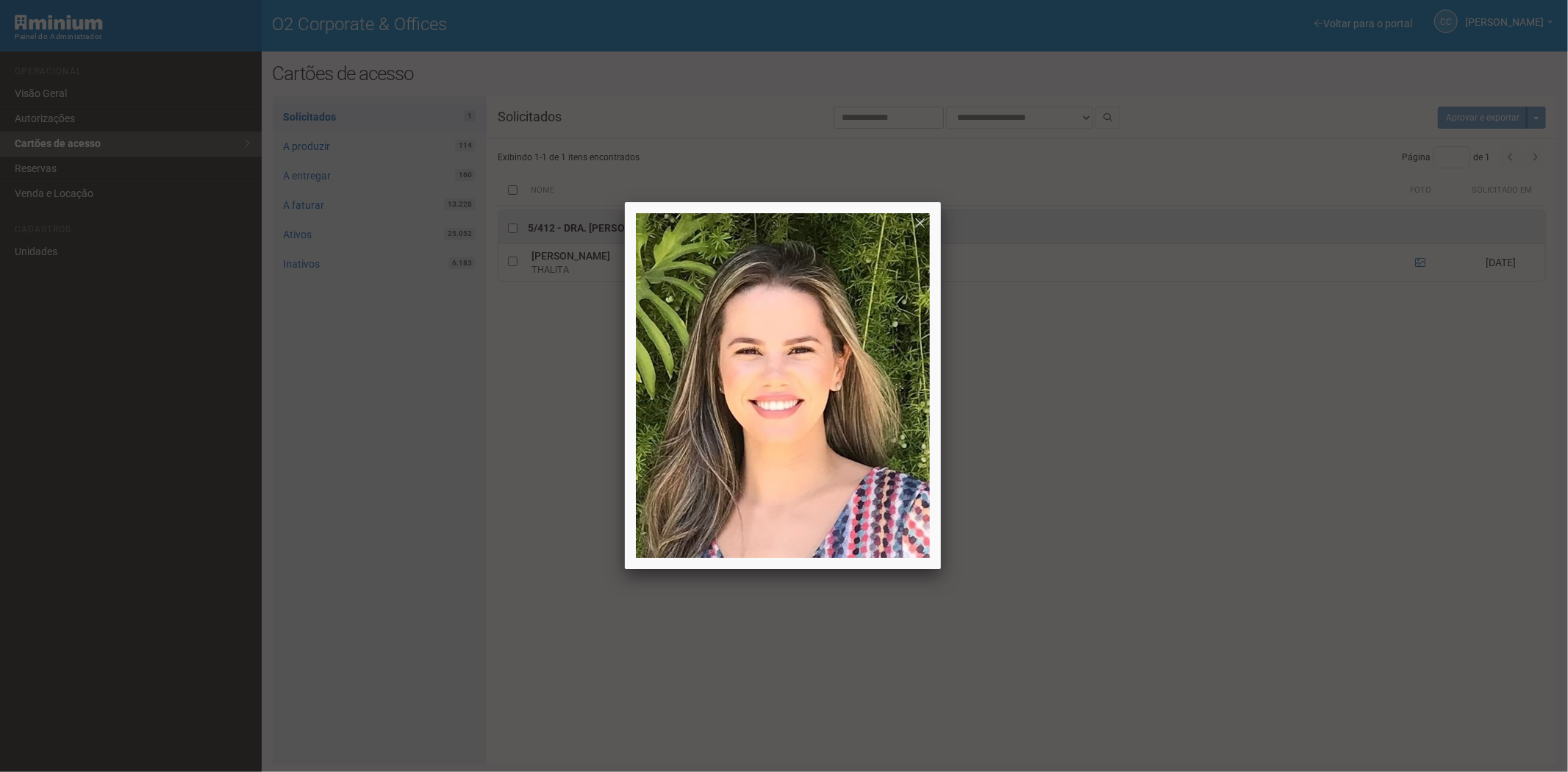
drag, startPoint x: 1150, startPoint y: 495, endPoint x: 608, endPoint y: 124, distance: 656.8
click at [1145, 479] on div at bounding box center [784, 386] width 1568 height 772
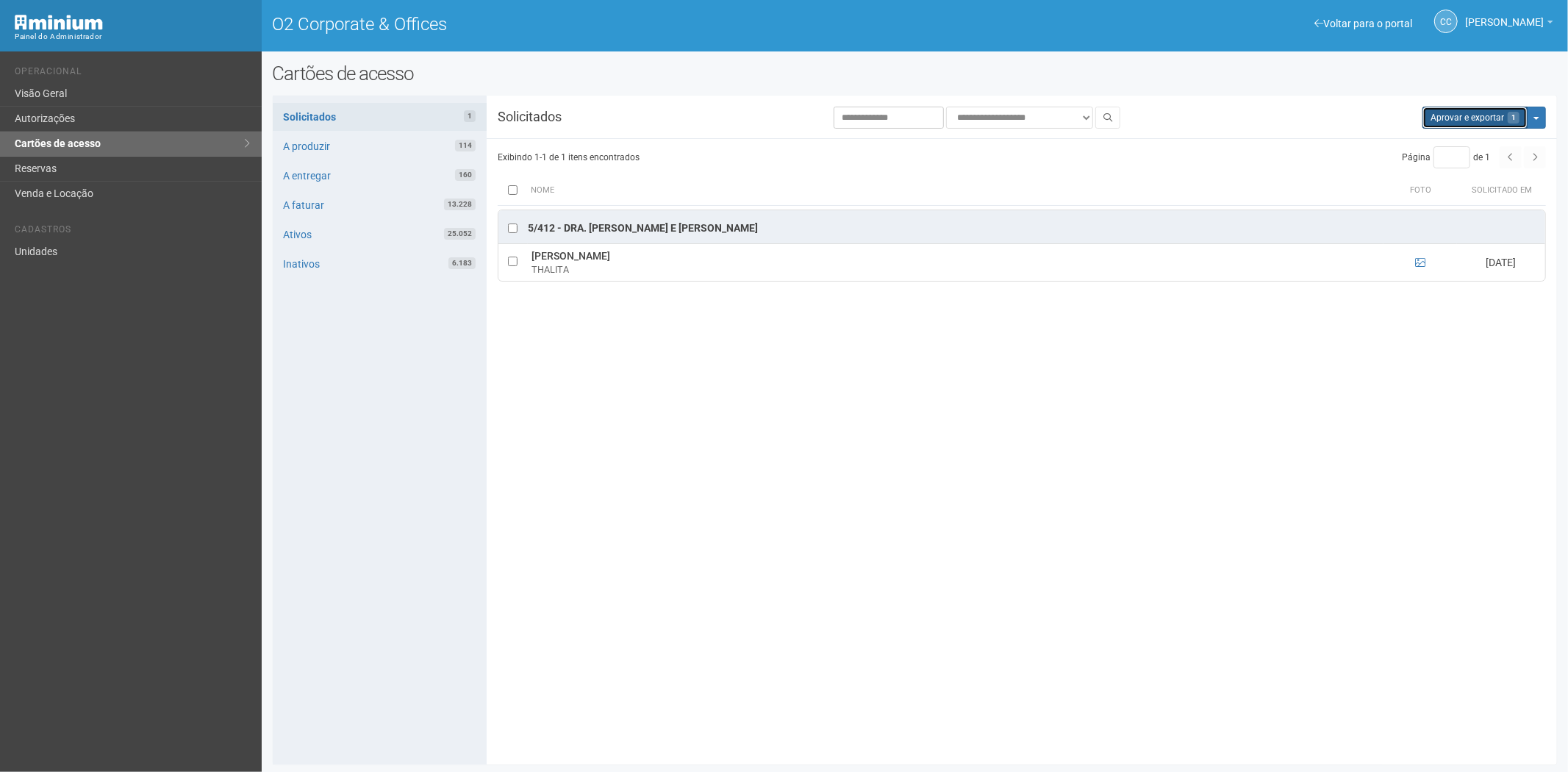
drag, startPoint x: 1450, startPoint y: 118, endPoint x: 823, endPoint y: 86, distance: 627.8
click at [1449, 118] on button "Aprovar e exportar 1" at bounding box center [1474, 118] width 105 height 22
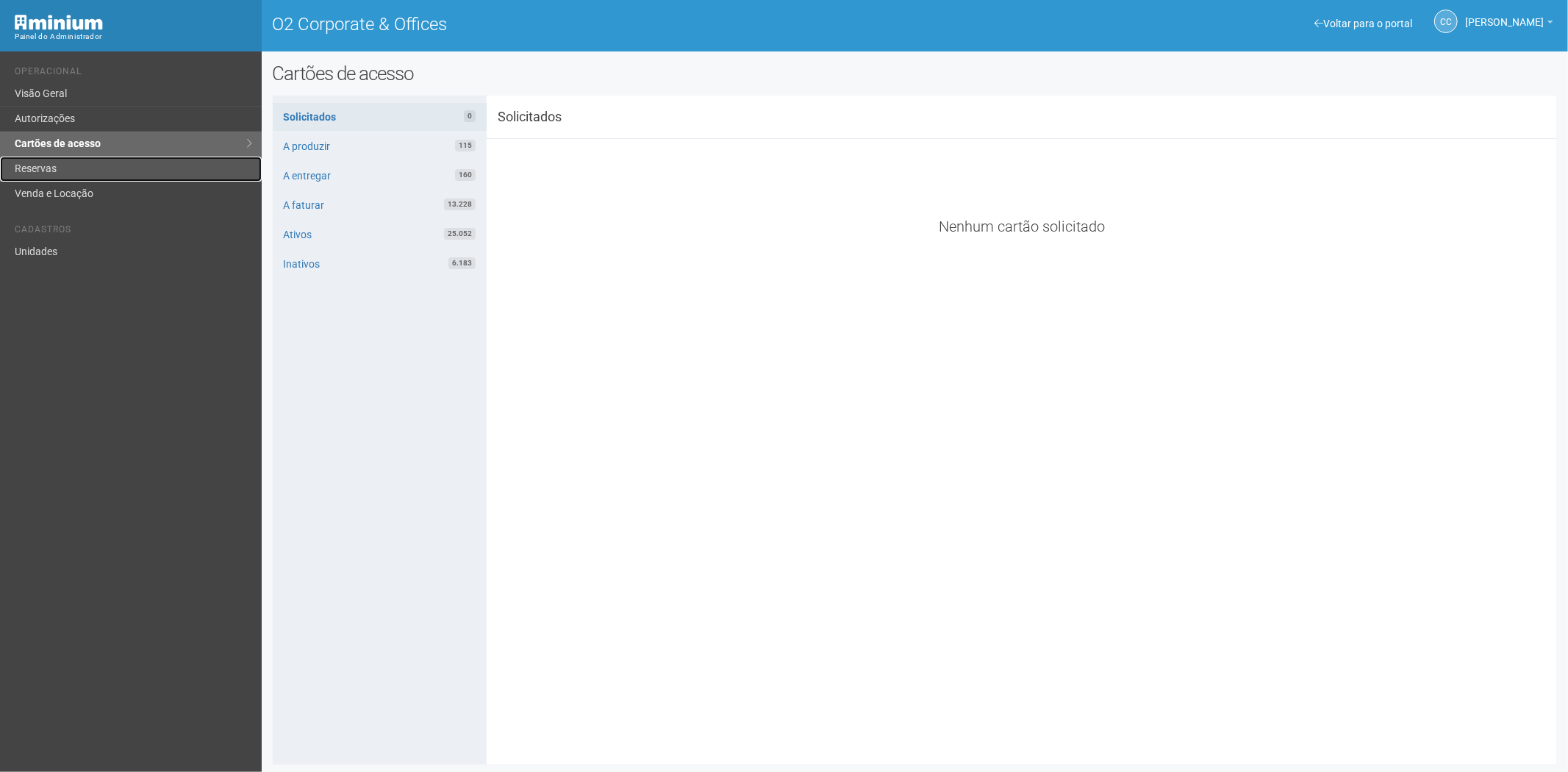
click at [84, 174] on link "Reservas" at bounding box center [131, 169] width 262 height 25
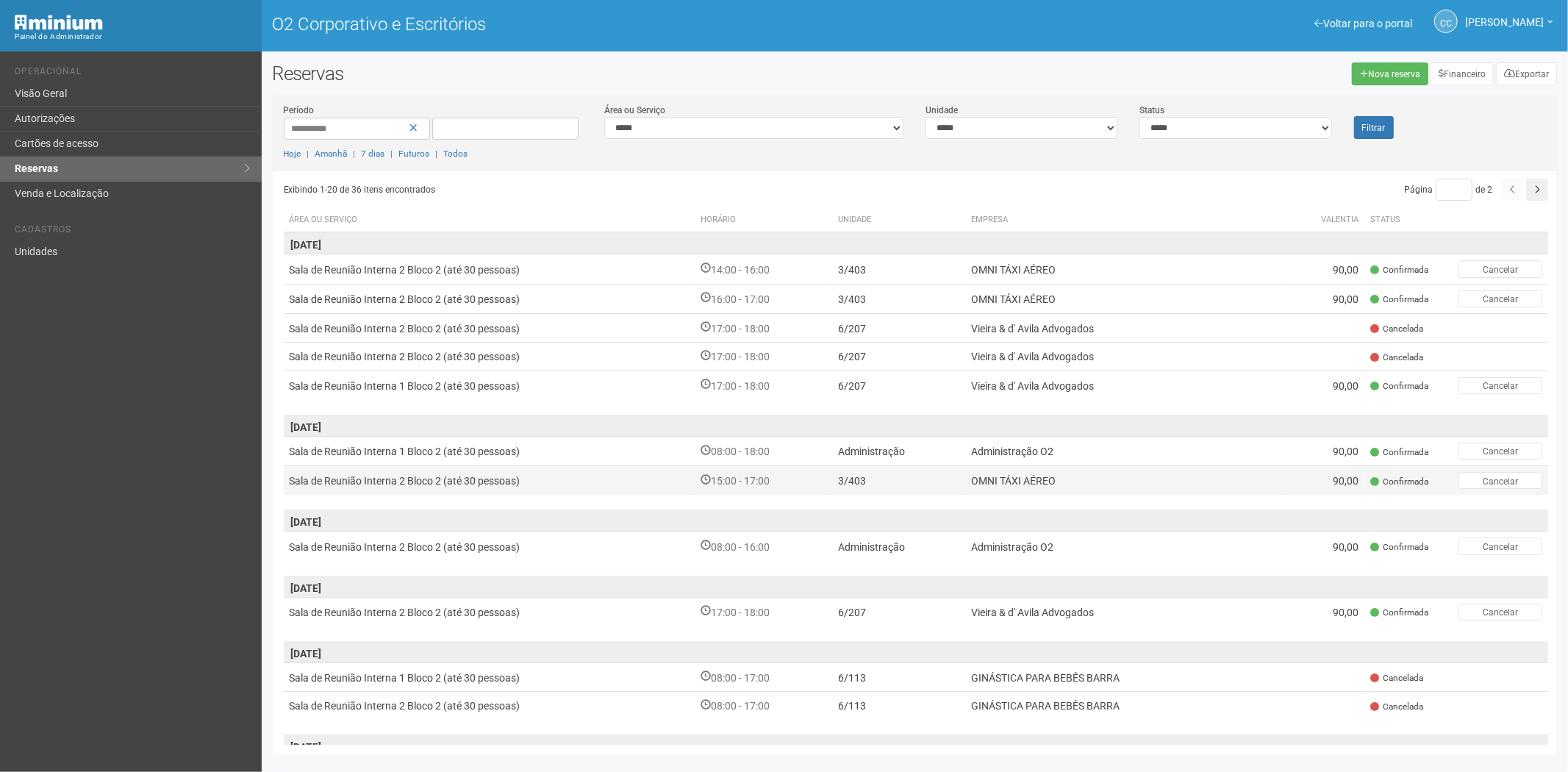
click at [530, 477] on td "Sala de Reunião Interna 2 Bloco 2 (até 30 pessoas)" at bounding box center [489, 481] width 412 height 30
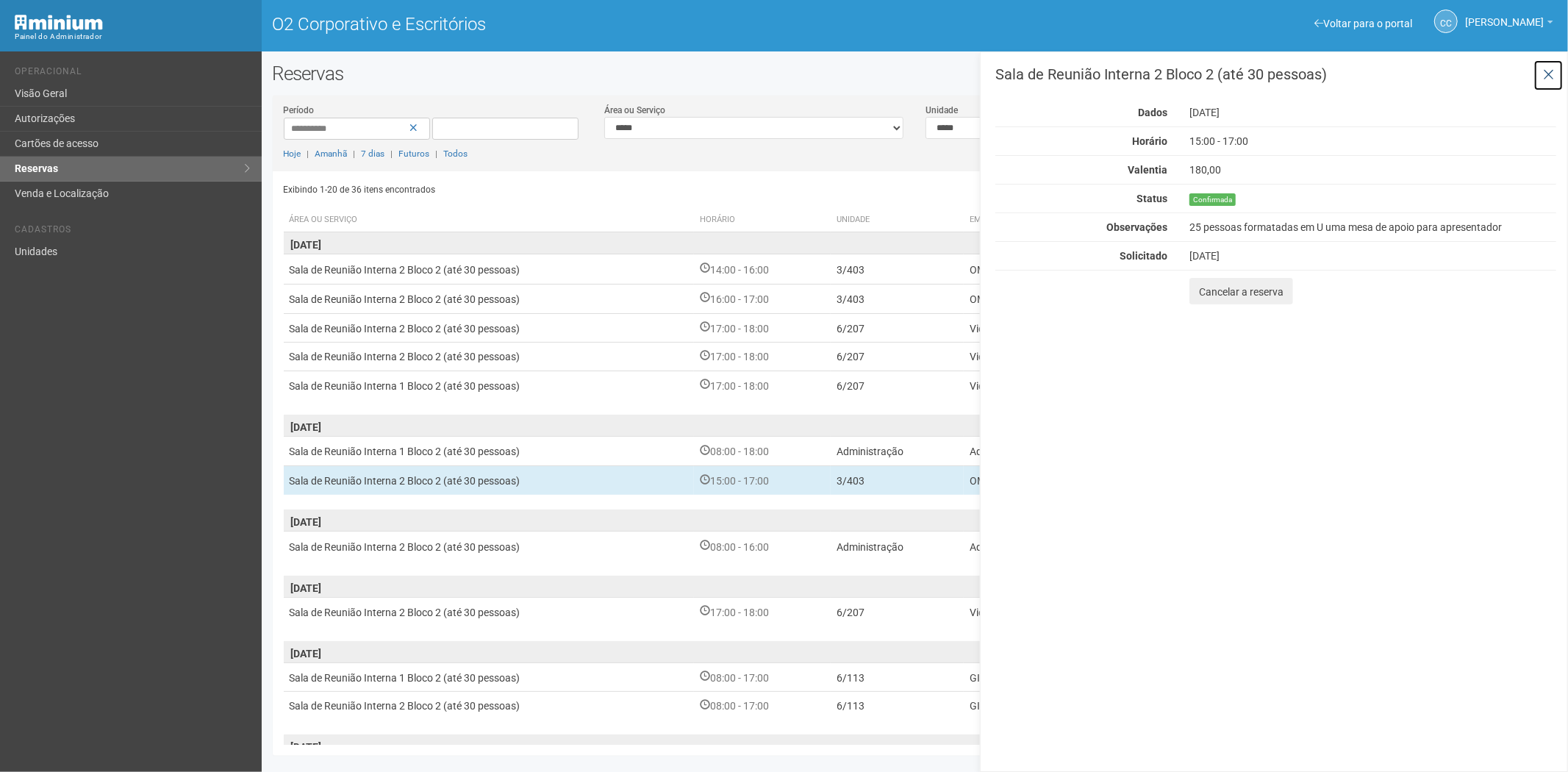
click at [1548, 70] on icon at bounding box center [1548, 75] width 11 height 15
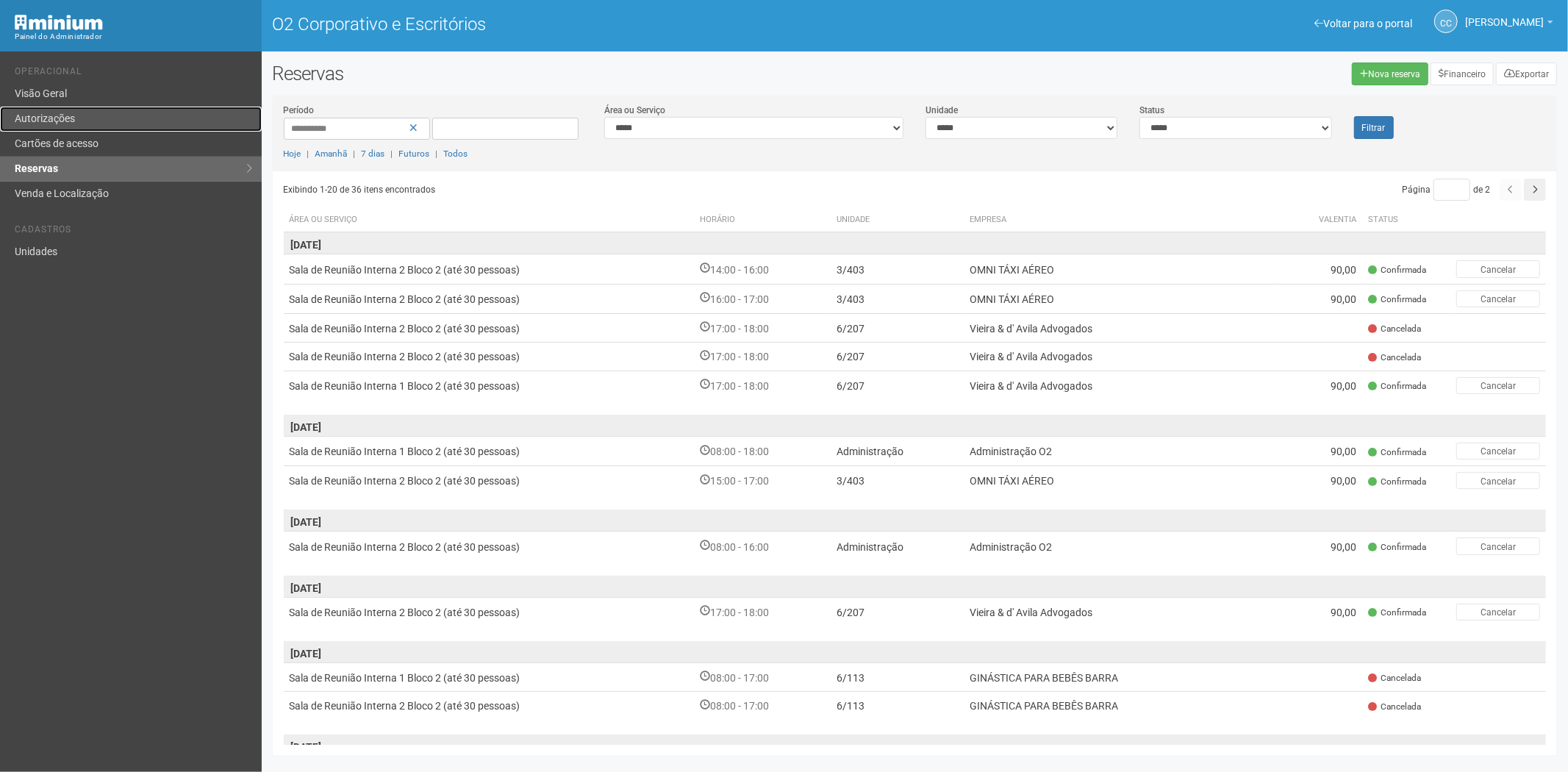
click at [50, 118] on font "Autorizações" at bounding box center [45, 118] width 60 height 12
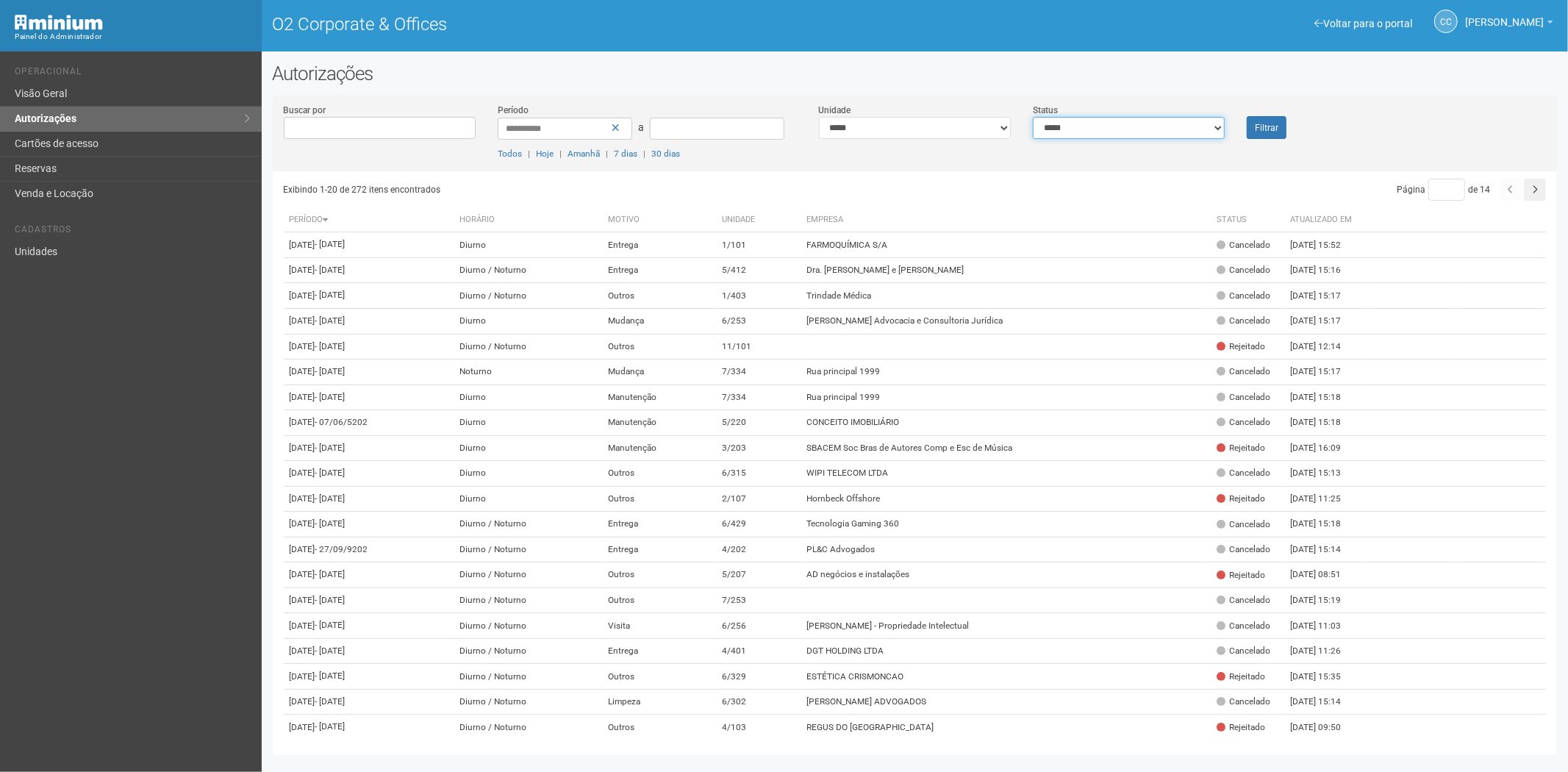
click at [1155, 127] on select "**********" at bounding box center [1129, 128] width 192 height 22
select select "*"
click at [1033, 117] on select "**********" at bounding box center [1129, 128] width 192 height 22
click at [1273, 125] on font "Filtrar" at bounding box center [1266, 127] width 23 height 10
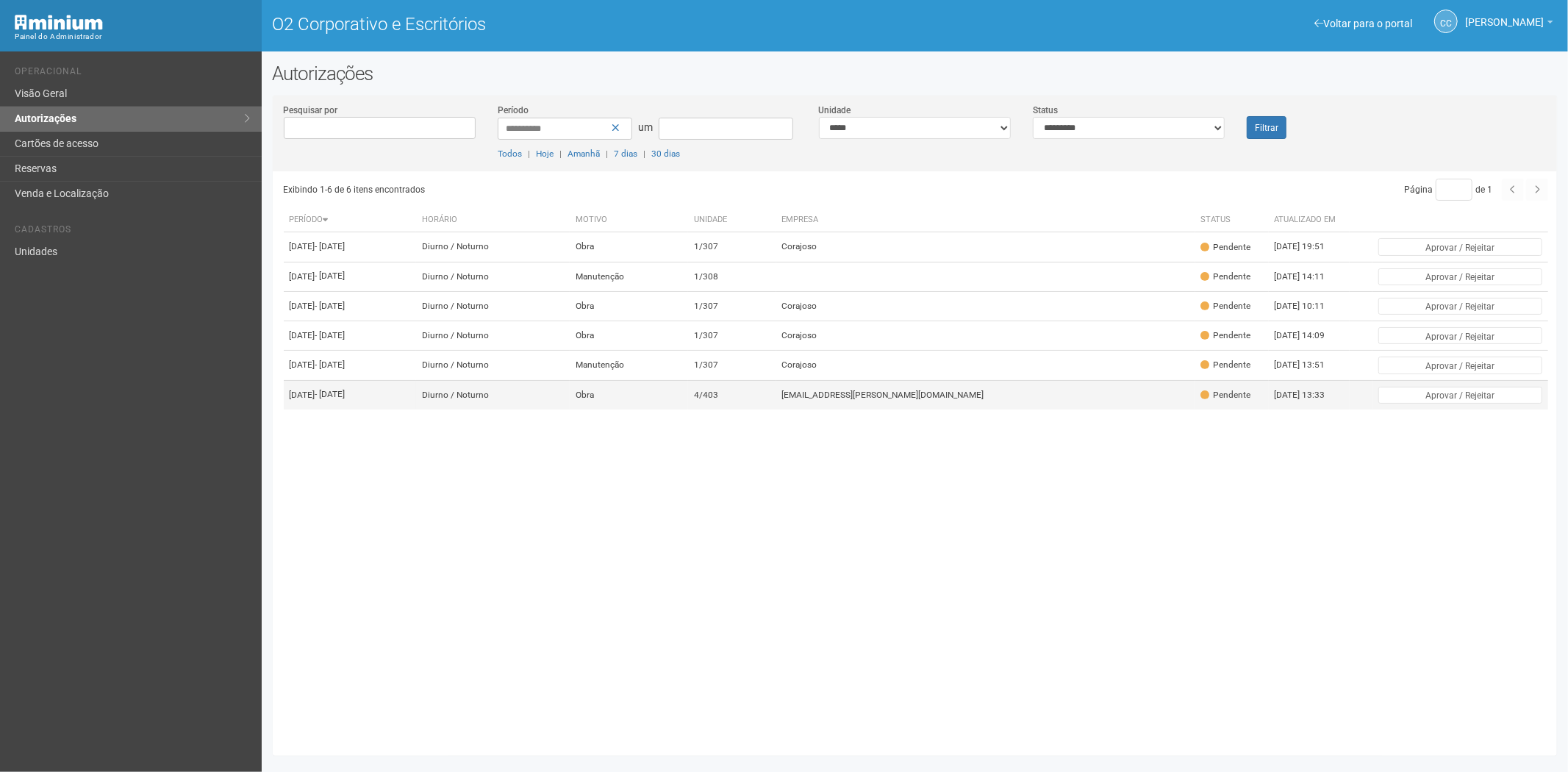
click at [964, 400] on font "viviane.rocha@invasive.com.br" at bounding box center [883, 394] width 203 height 10
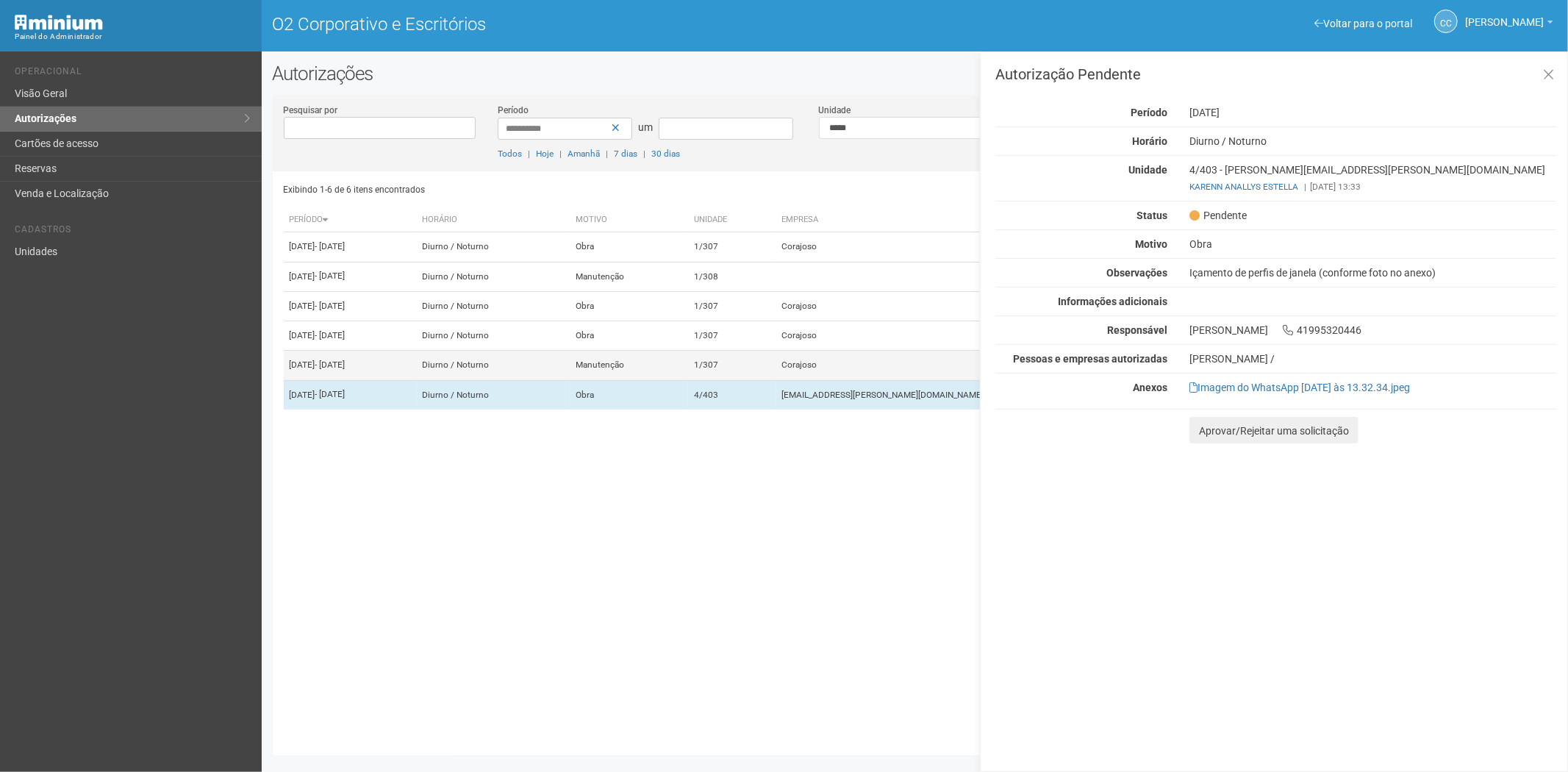
click at [570, 380] on td "Diurno / Noturno" at bounding box center [493, 366] width 154 height 30
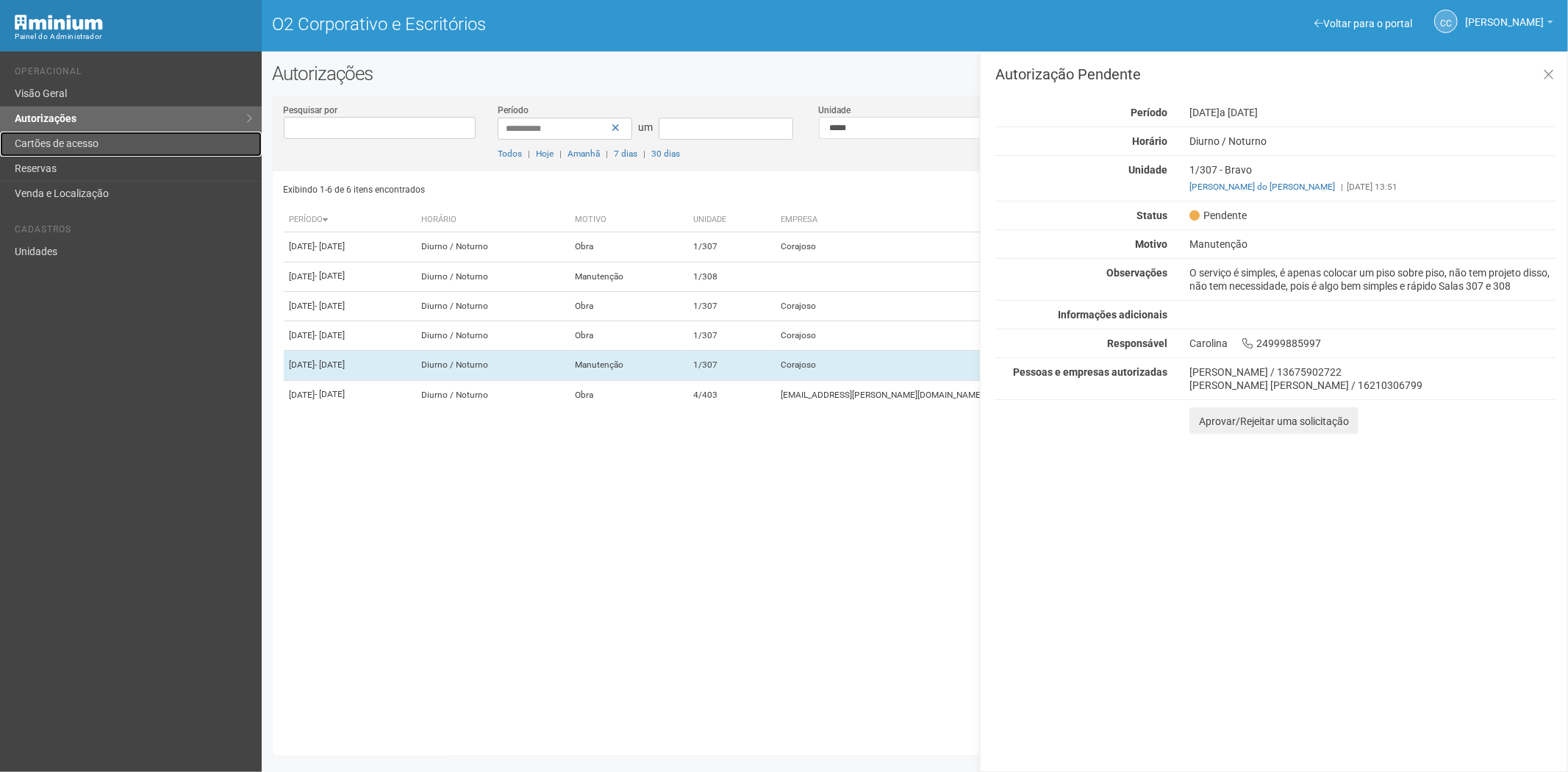
click at [43, 149] on font "Cartões de acesso" at bounding box center [57, 143] width 84 height 12
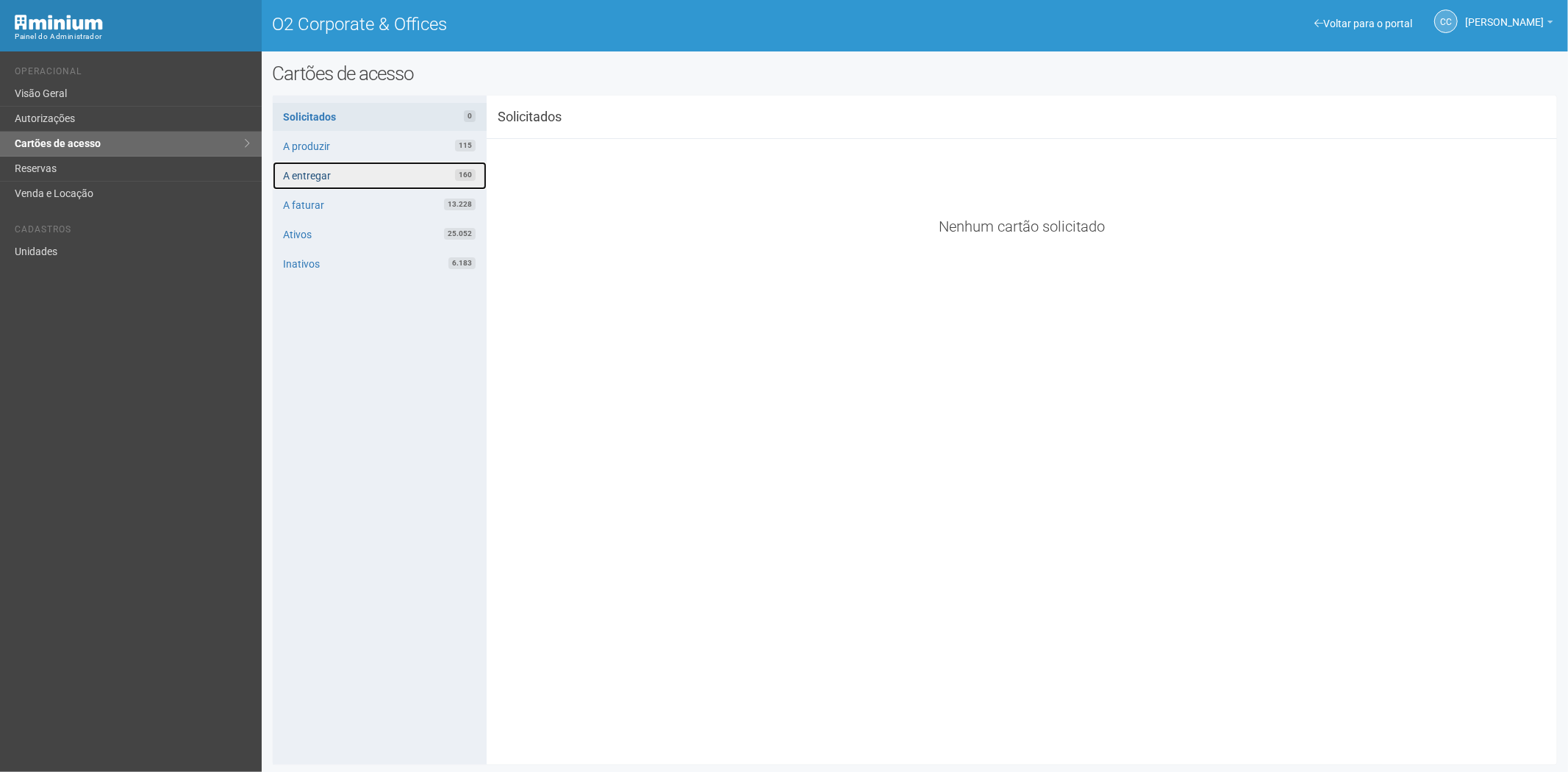
drag, startPoint x: 340, startPoint y: 172, endPoint x: 383, endPoint y: 175, distance: 43.1
click at [340, 172] on link "A entregar 160" at bounding box center [380, 176] width 214 height 28
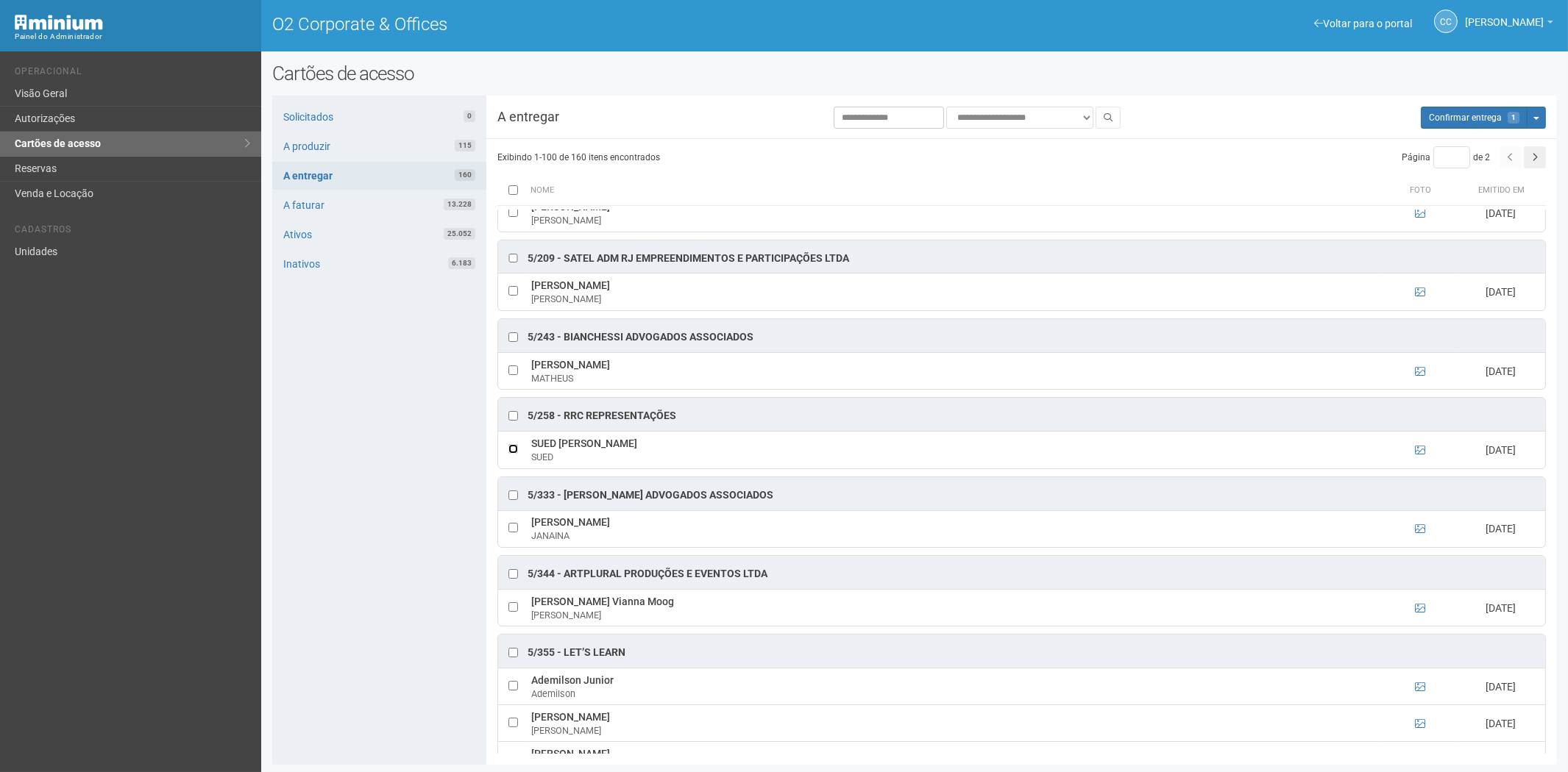
scroll to position [4377, 0]
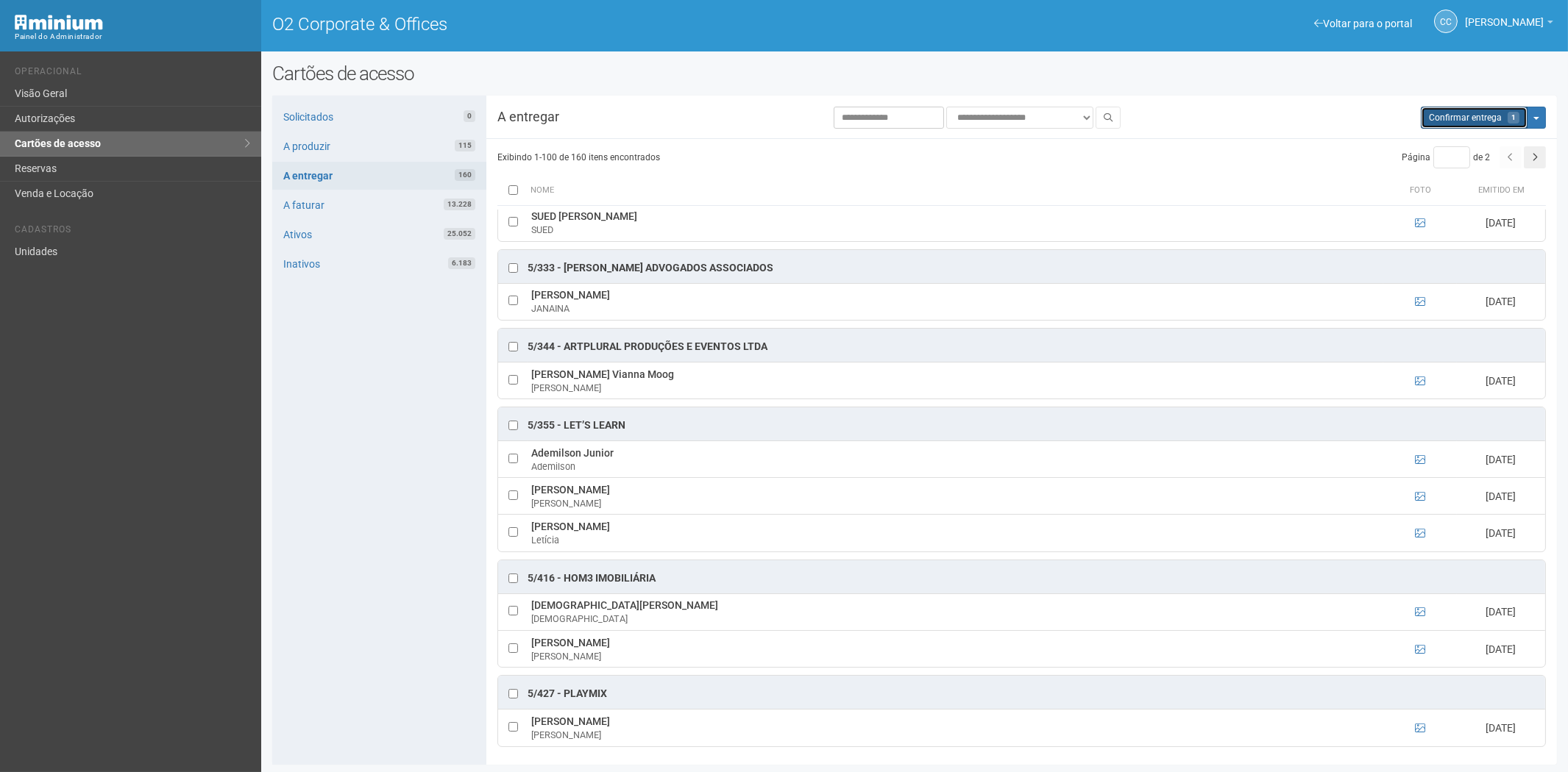
click at [1460, 114] on span "Confirmar entrega" at bounding box center [1465, 117] width 72 height 10
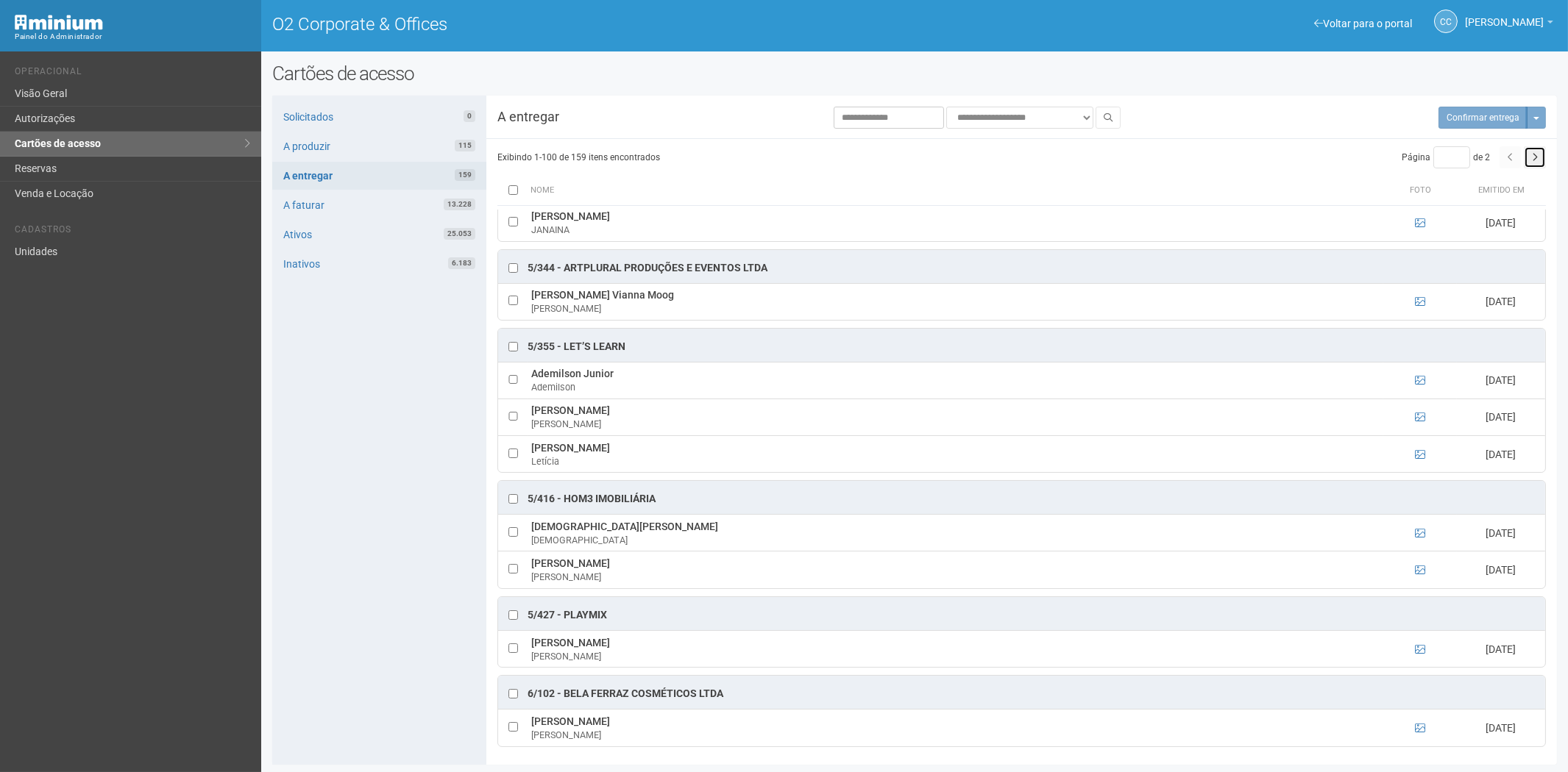
drag, startPoint x: 1538, startPoint y: 158, endPoint x: 1372, endPoint y: 153, distance: 166.1
click at [1538, 157] on button "button" at bounding box center [1535, 157] width 22 height 22
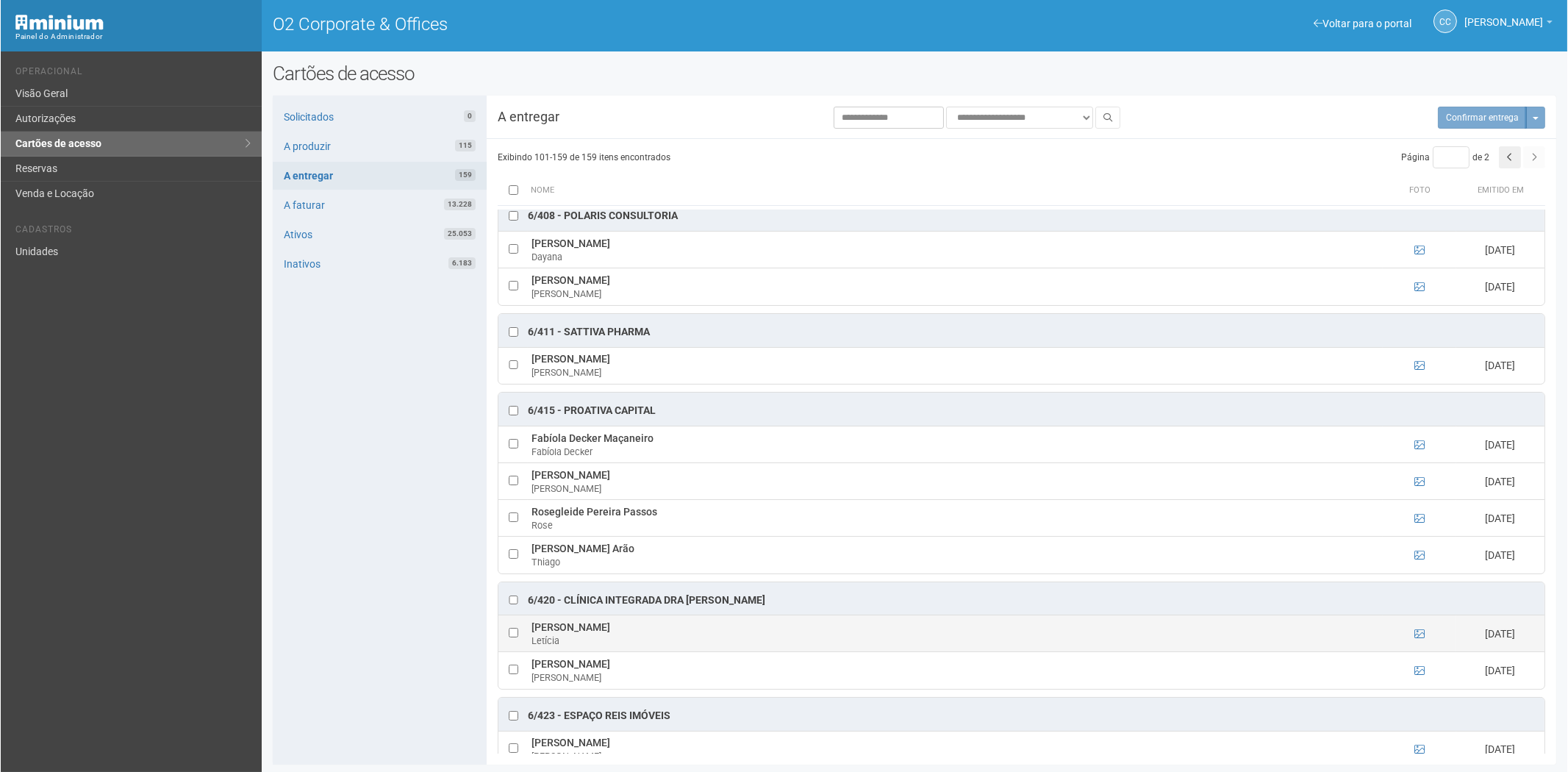
scroll to position [1589, 0]
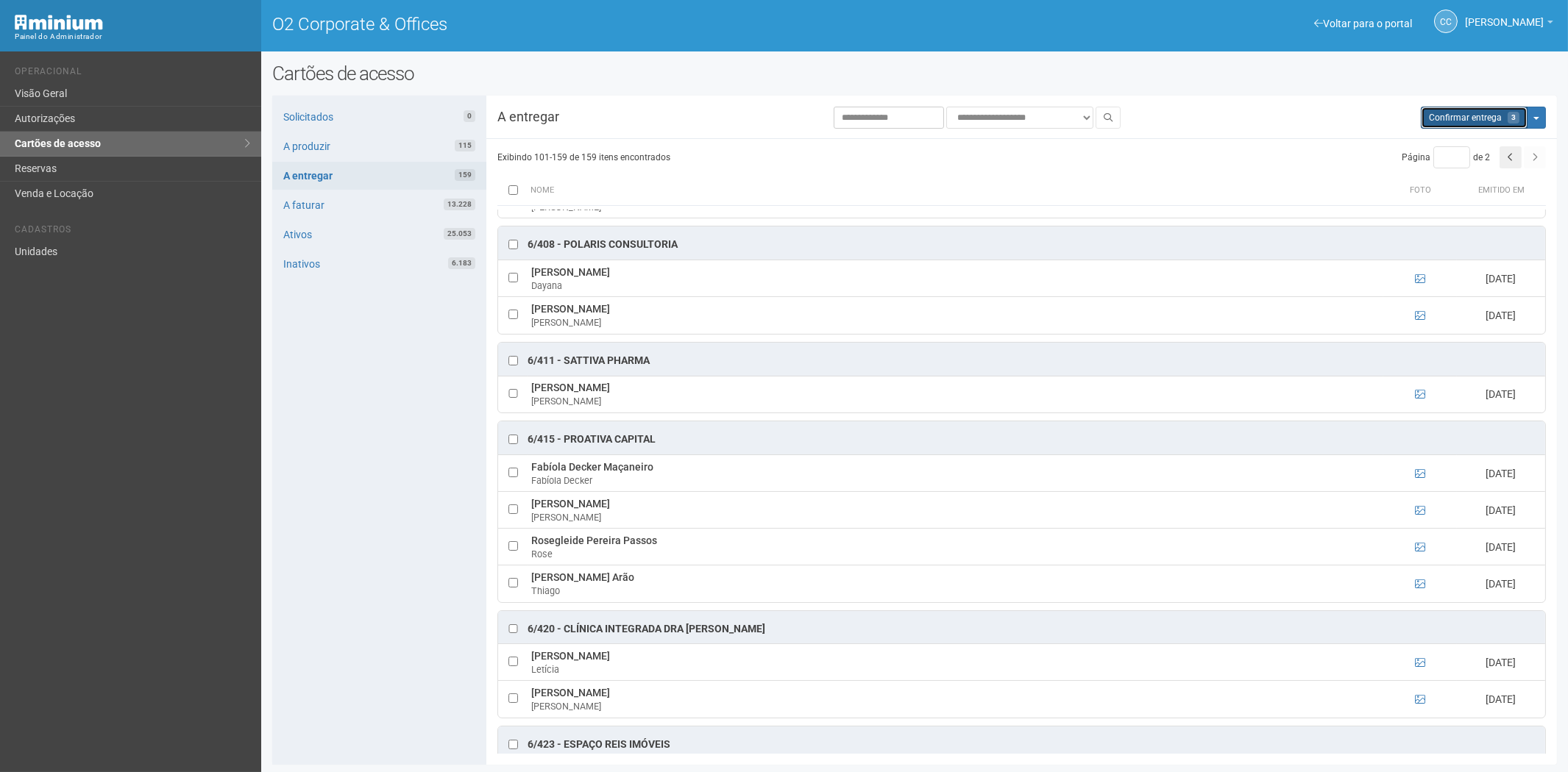
click at [1459, 119] on span "Confirmar entrega" at bounding box center [1465, 117] width 72 height 10
type input "*"
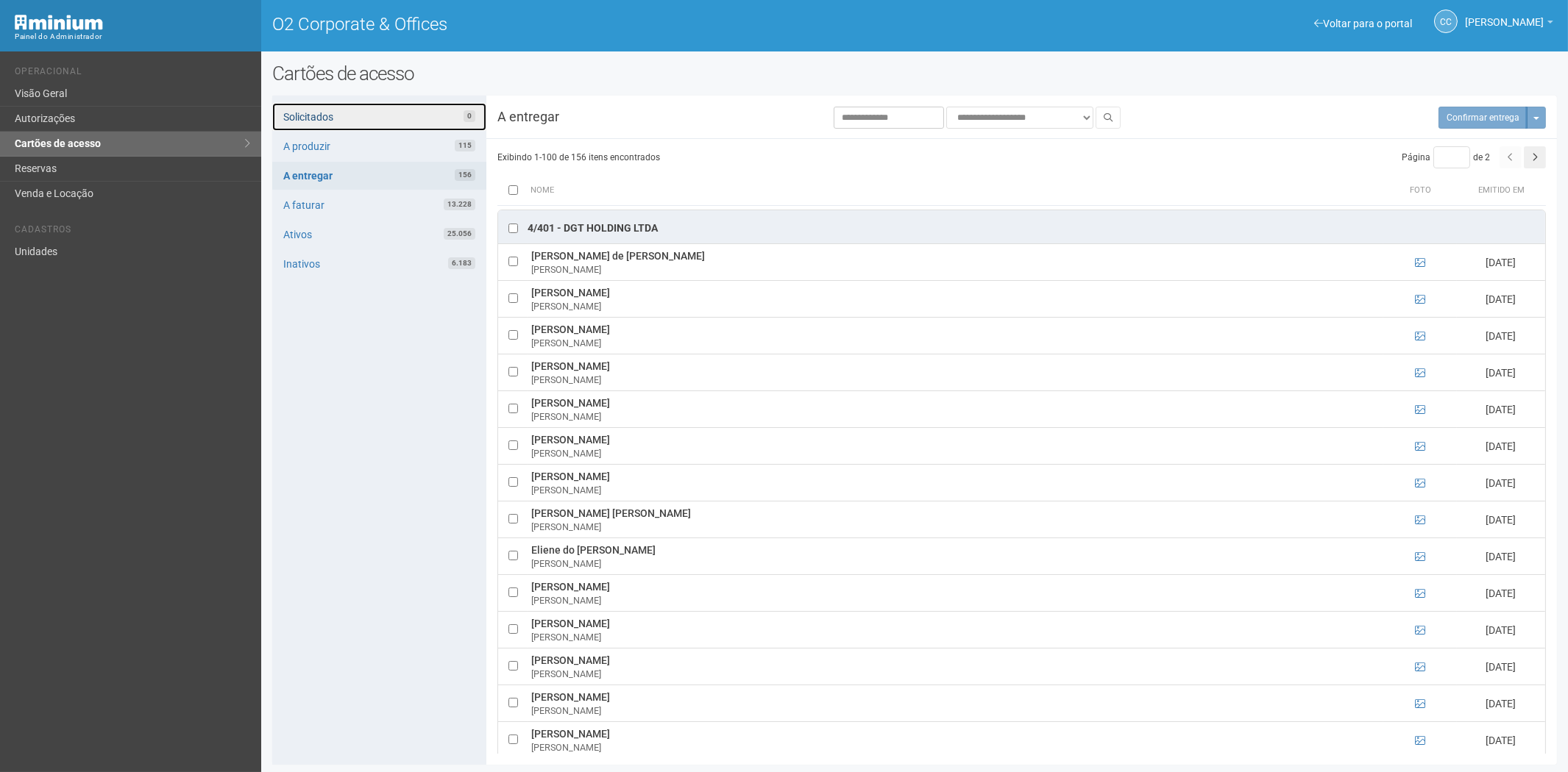
click at [323, 104] on link "Solicitados 0" at bounding box center [379, 117] width 214 height 28
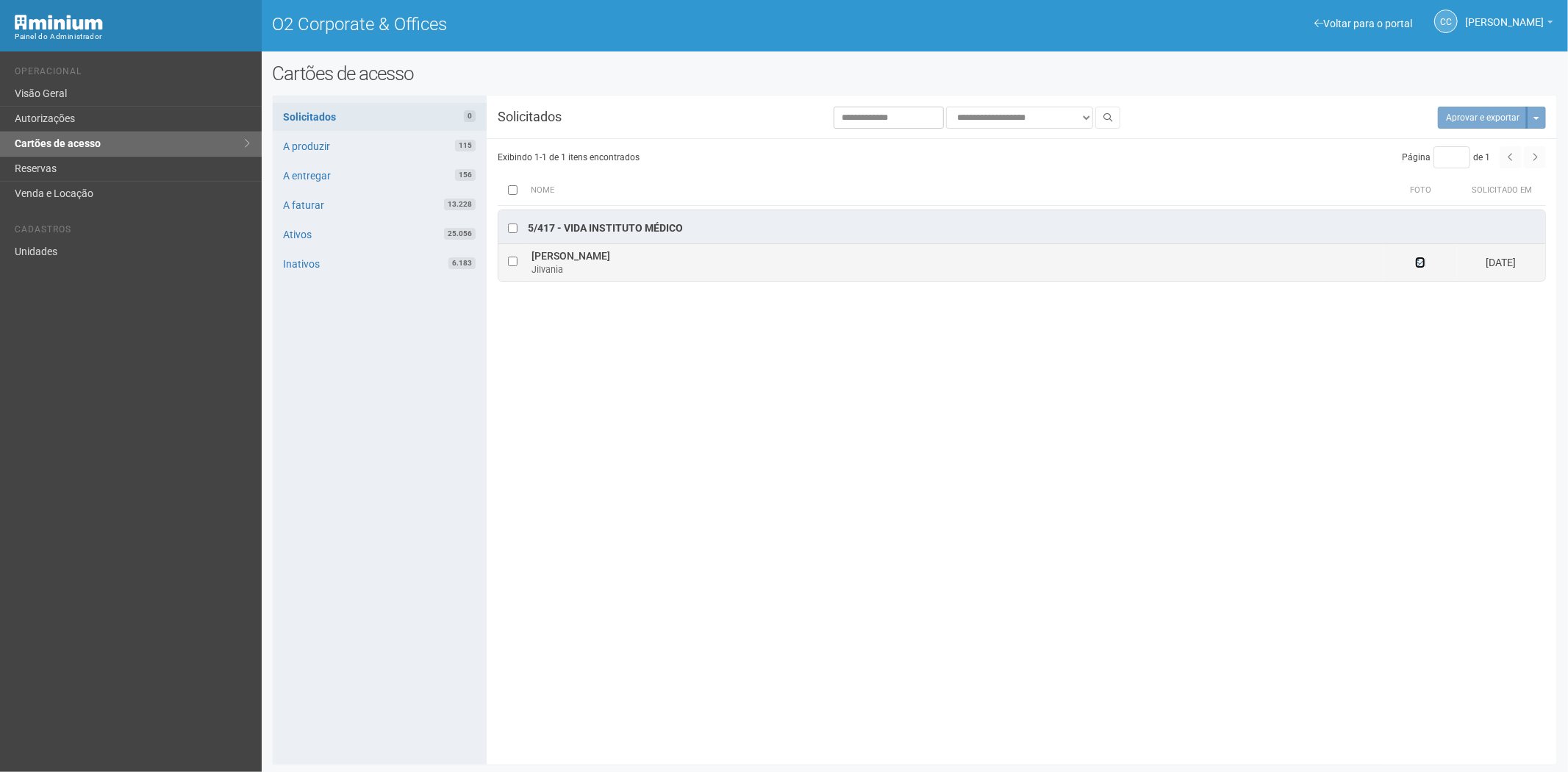
click at [1416, 261] on icon at bounding box center [1420, 262] width 10 height 10
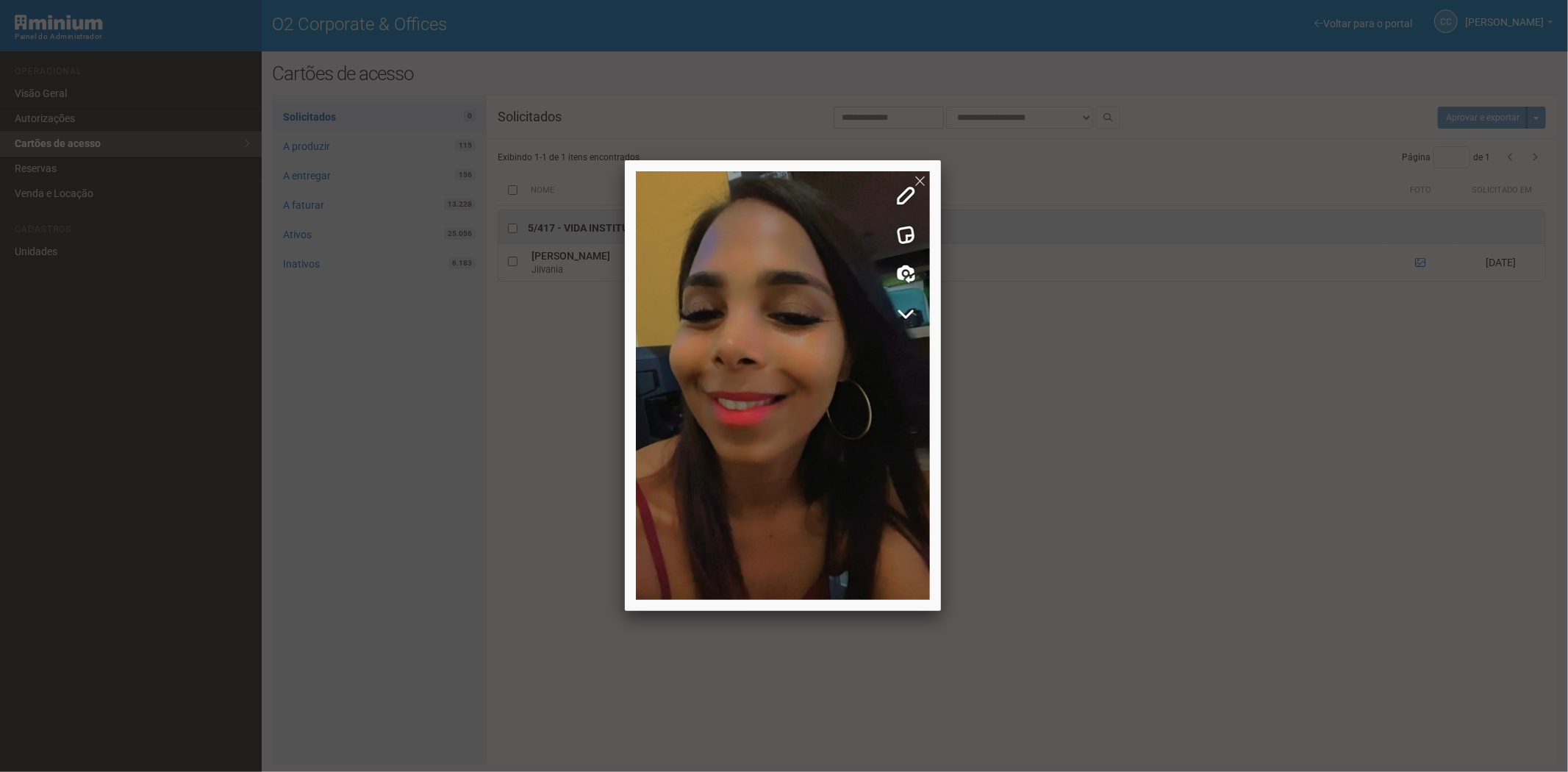
click at [1265, 406] on div at bounding box center [784, 386] width 1568 height 772
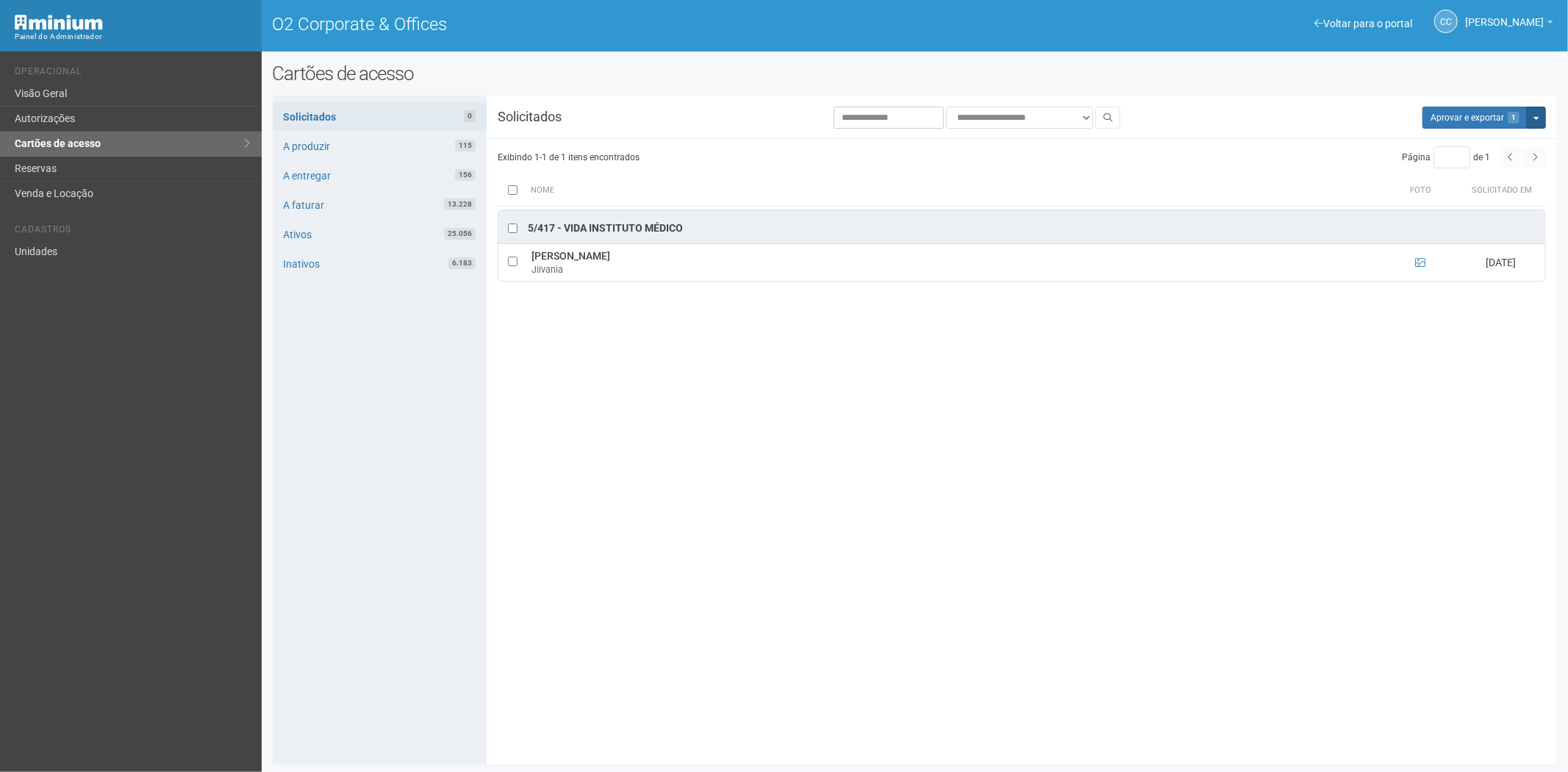
click at [1539, 121] on button "Mais opções" at bounding box center [1536, 118] width 20 height 22
drag, startPoint x: 1497, startPoint y: 164, endPoint x: 834, endPoint y: 94, distance: 666.7
click at [1497, 164] on link "Rejeitar solicitações" at bounding box center [1481, 164] width 116 height 18
